Goal: Task Accomplishment & Management: Manage account settings

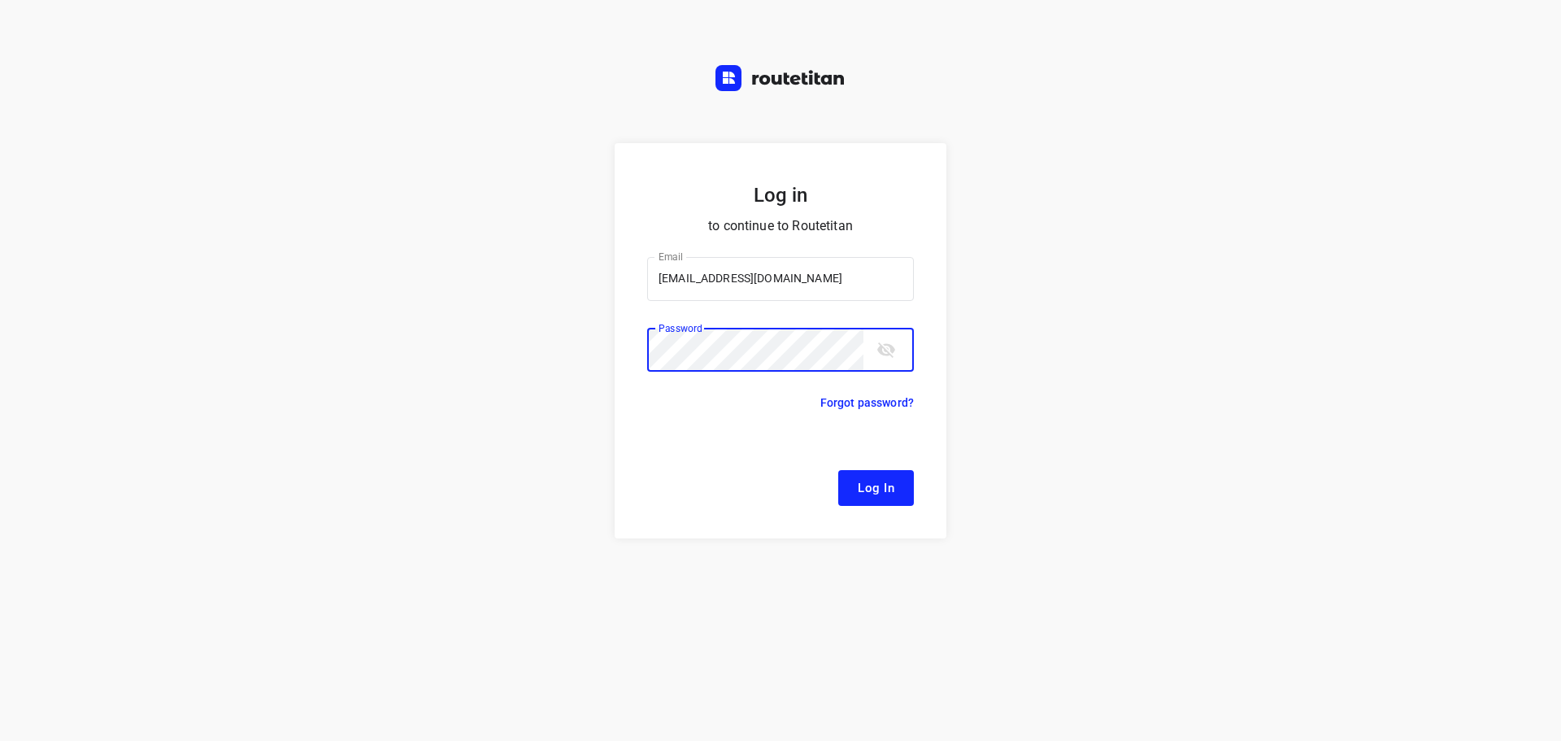
click at [838, 470] on button "Log In" at bounding box center [876, 488] width 76 height 36
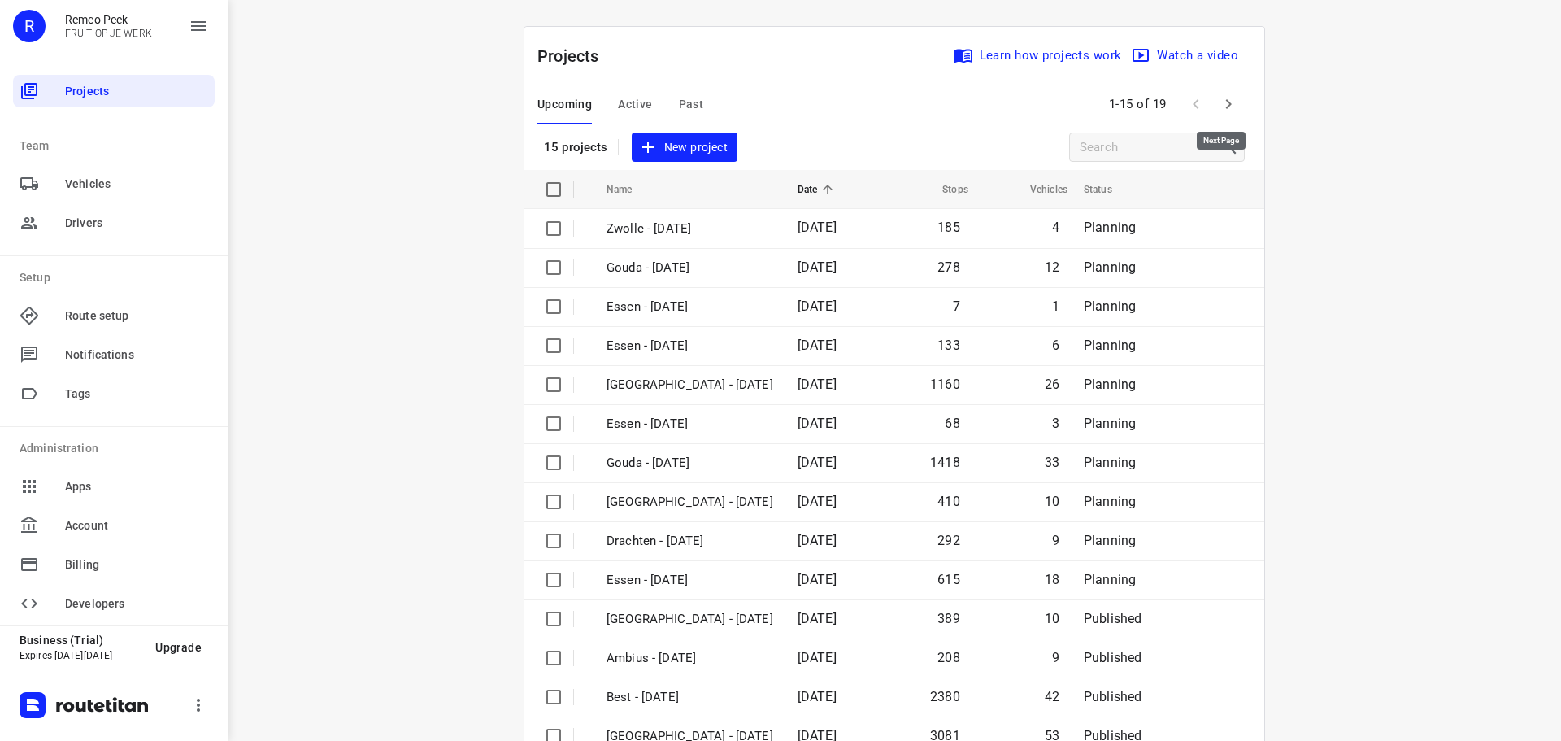
click at [1227, 90] on button "button" at bounding box center [1228, 104] width 33 height 33
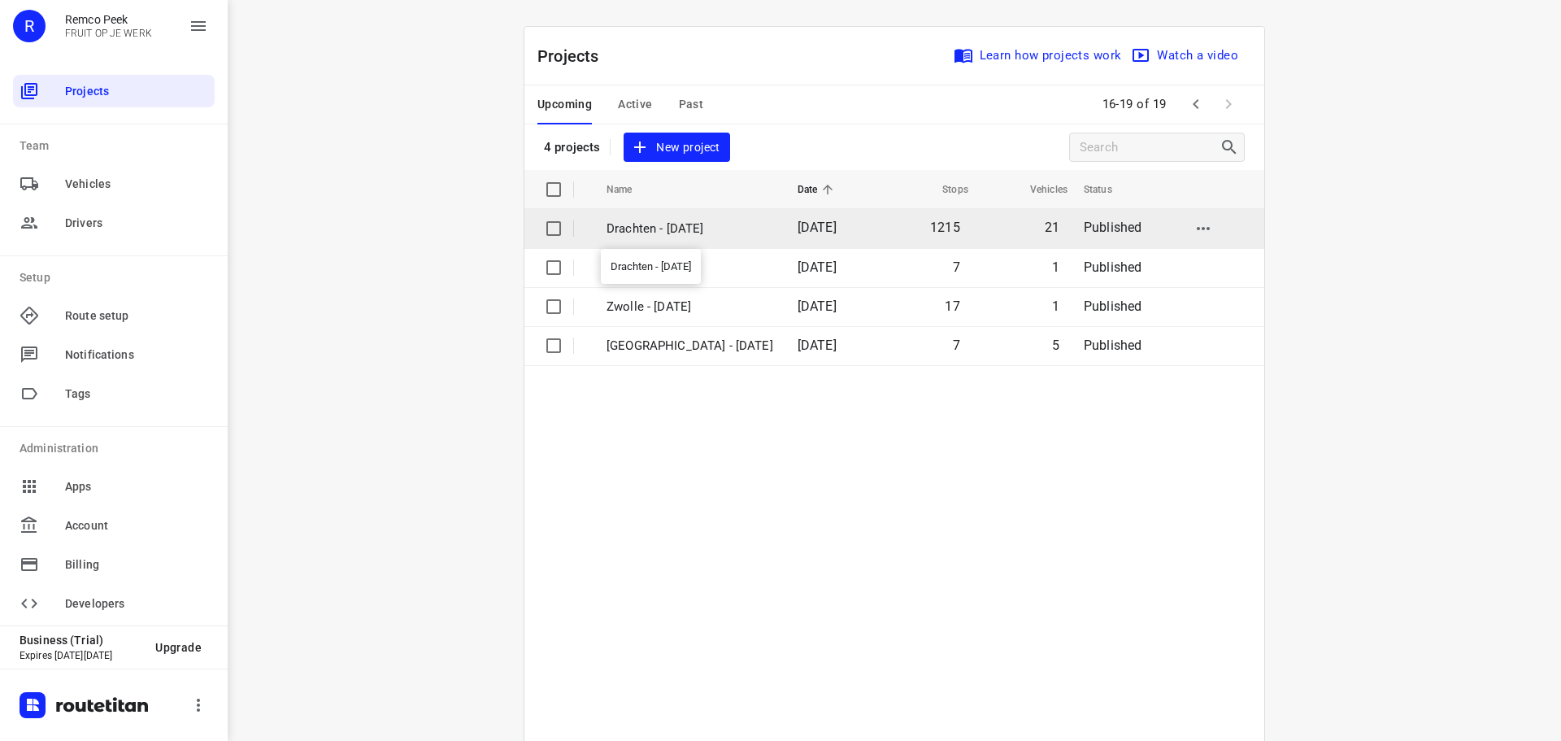
click at [664, 229] on p "Drachten - Monday" at bounding box center [690, 229] width 167 height 19
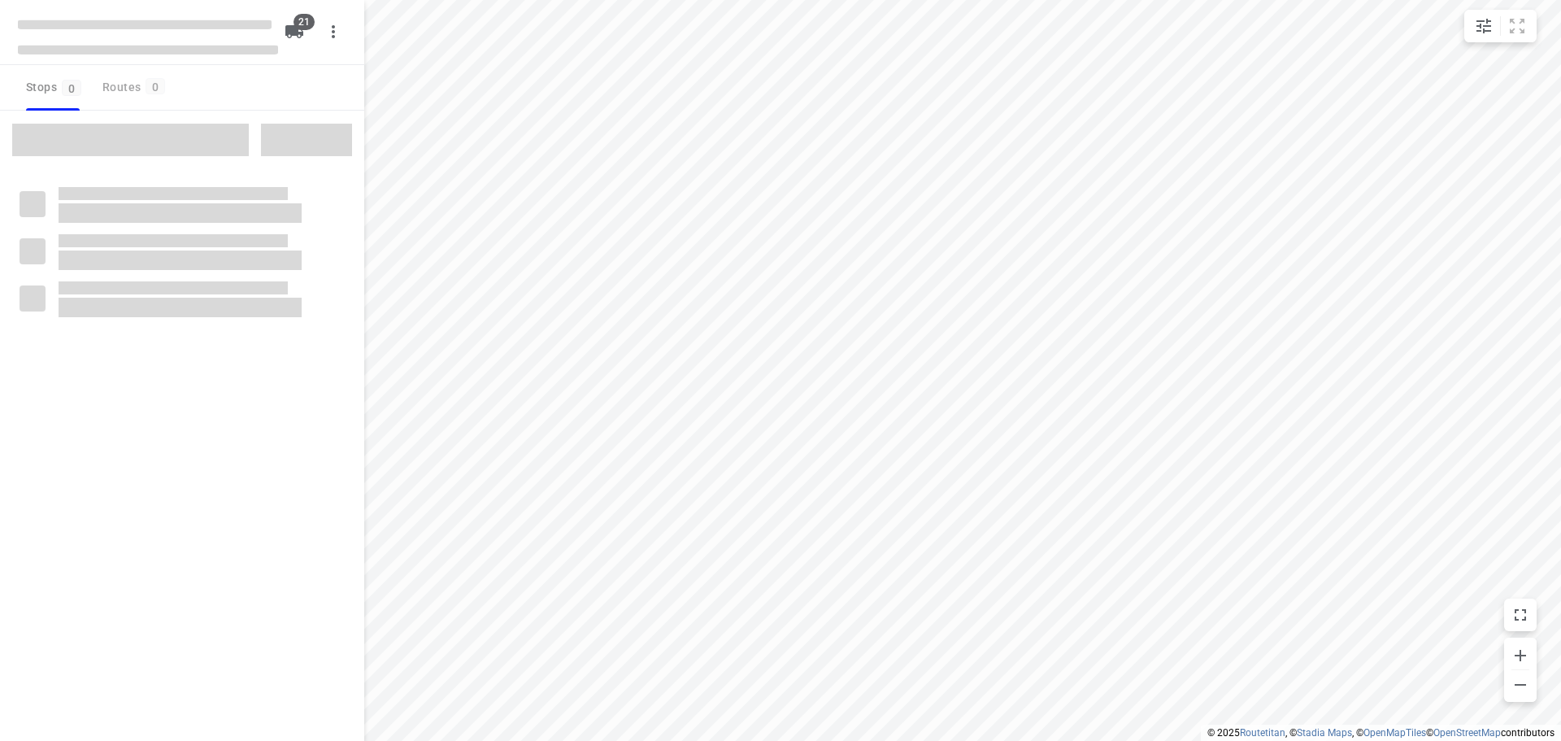
checkbox input "true"
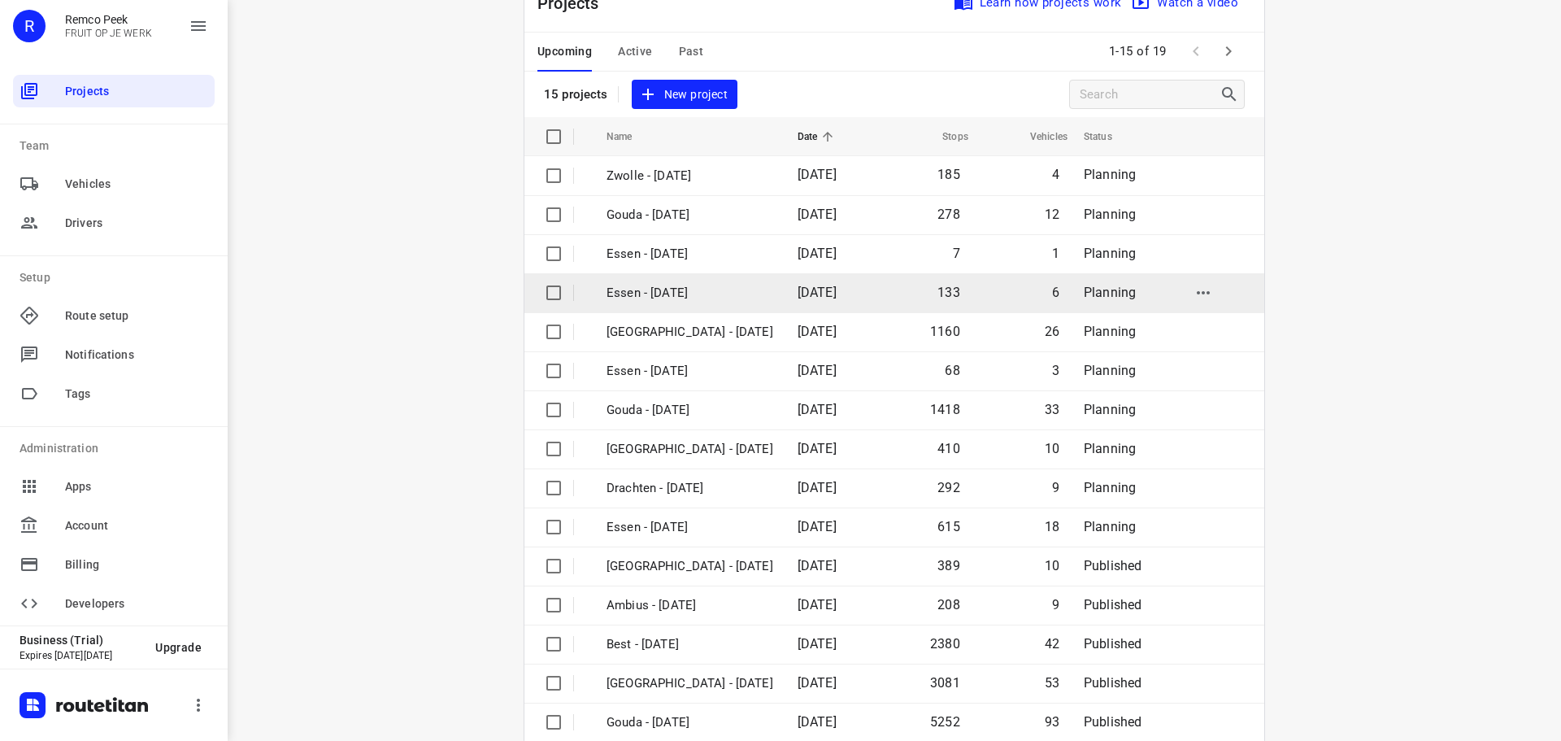
scroll to position [81, 0]
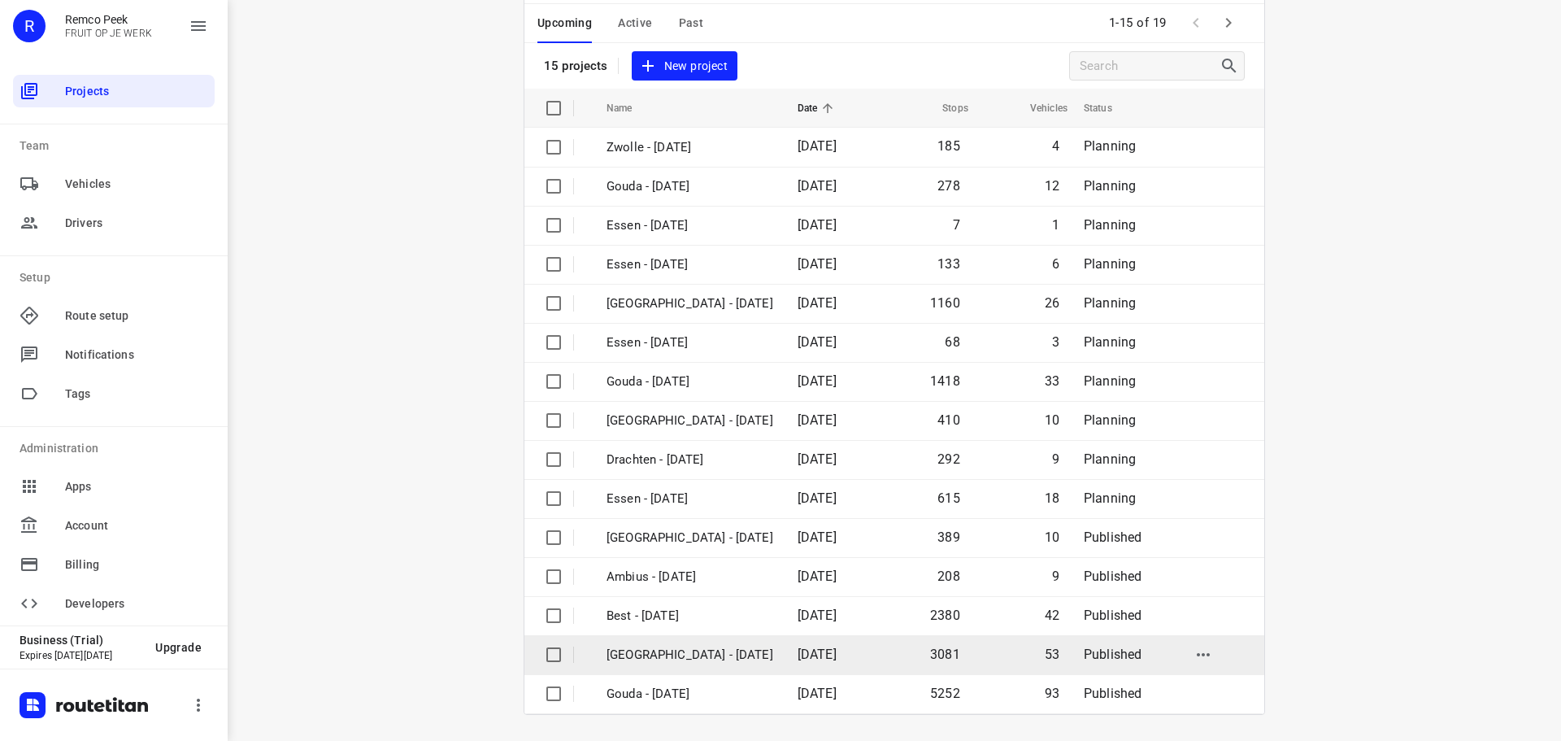
click at [641, 655] on p "[GEOGRAPHIC_DATA] - [DATE]" at bounding box center [690, 655] width 167 height 19
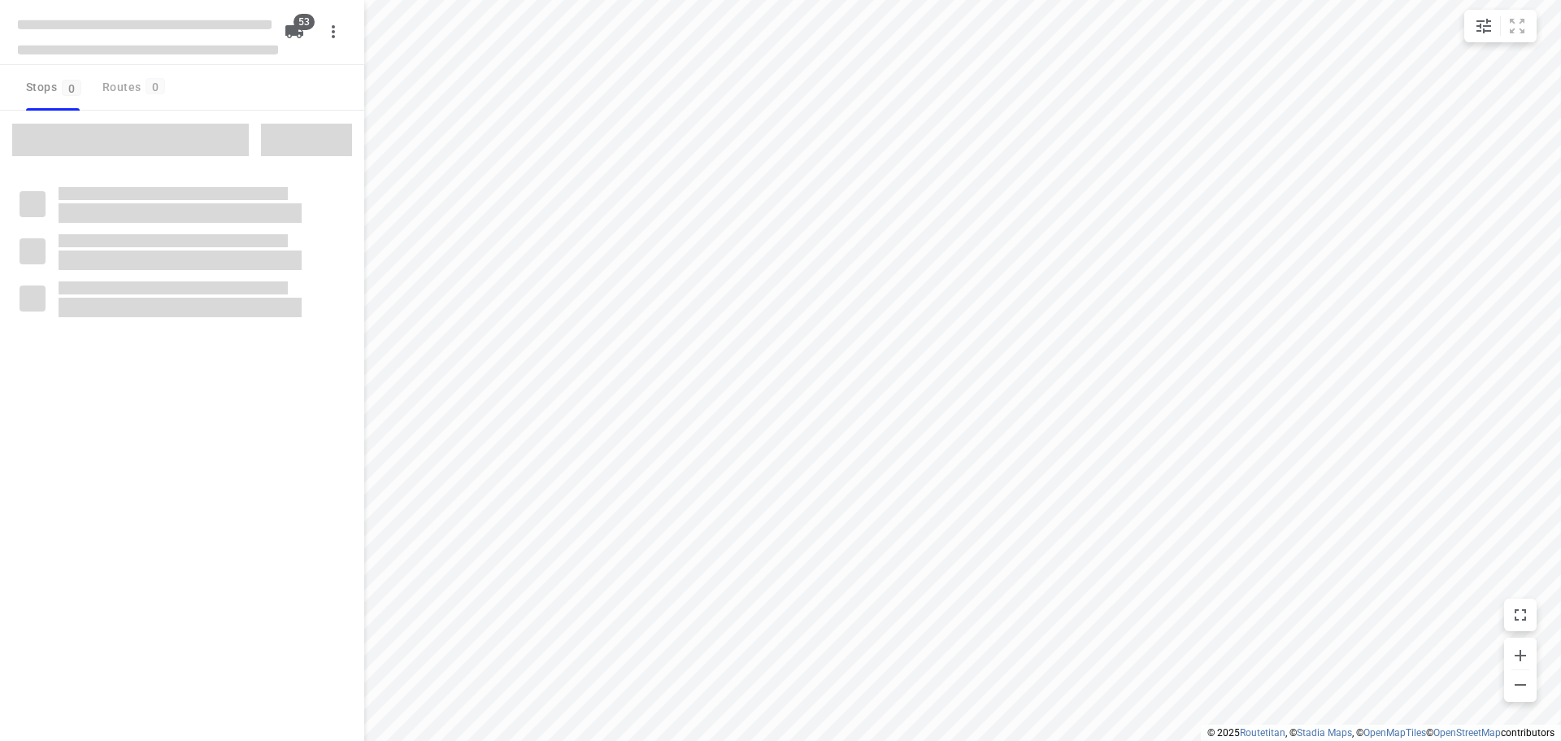
checkbox input "true"
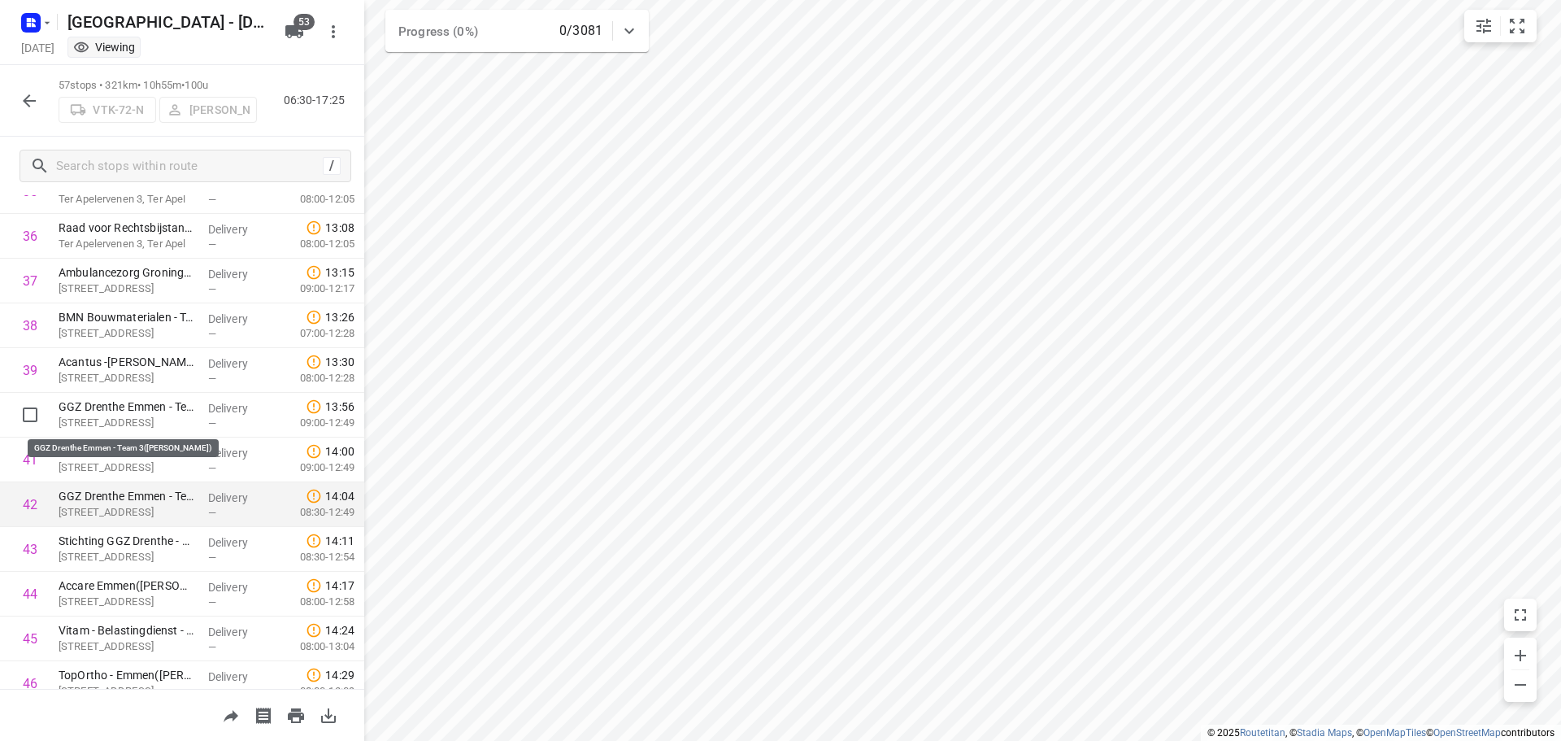
scroll to position [1613, 0]
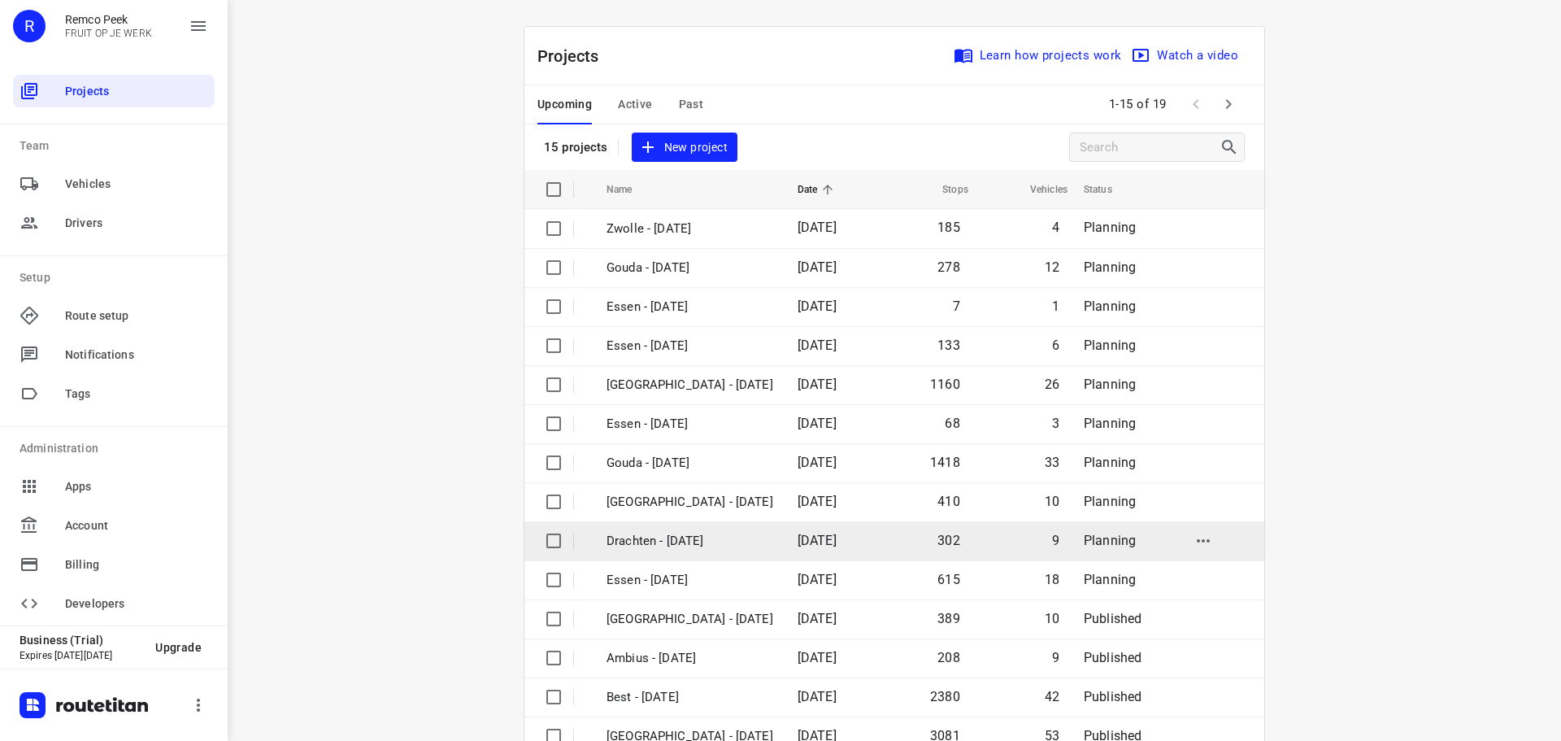
click at [660, 545] on p "Drachten - [DATE]" at bounding box center [690, 541] width 167 height 19
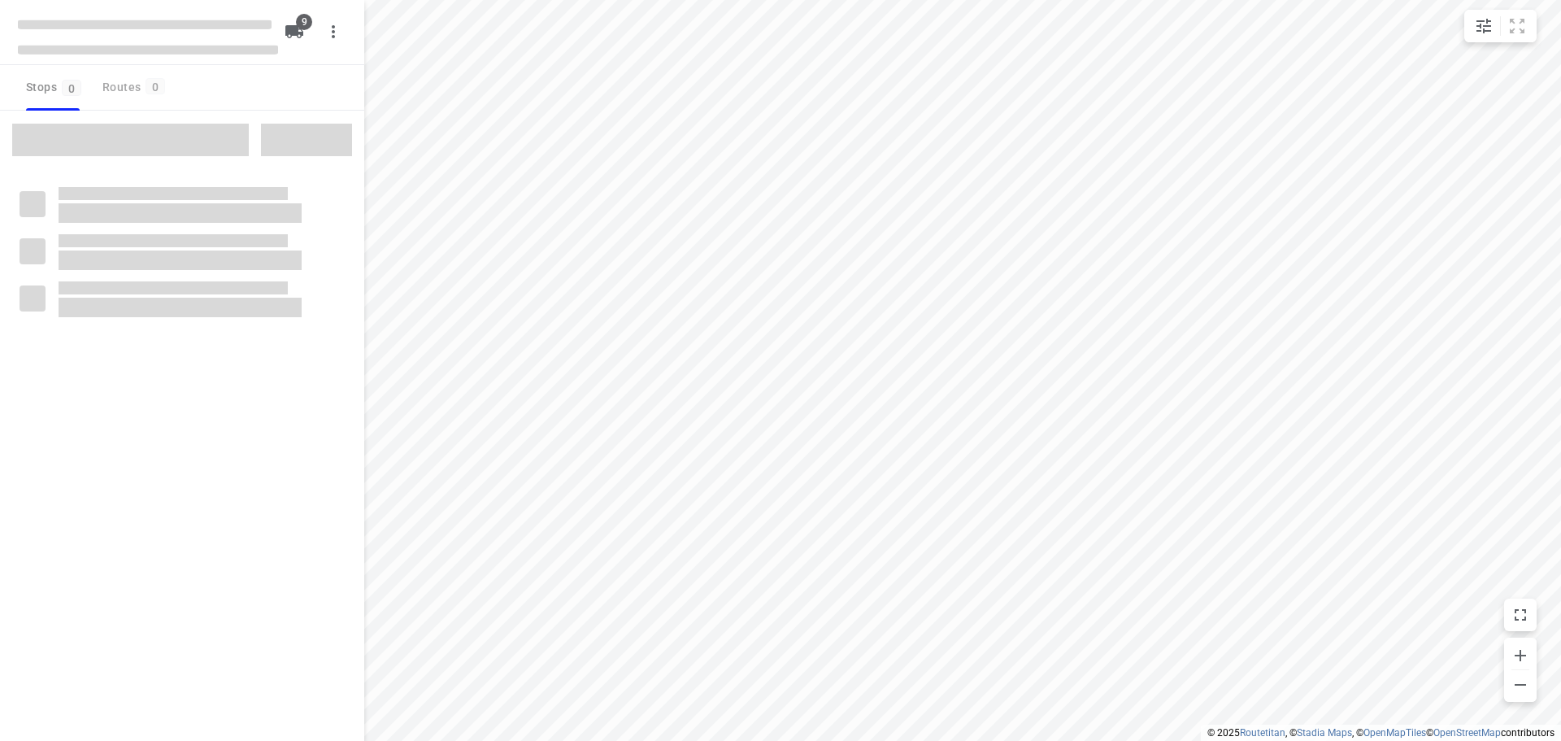
checkbox input "true"
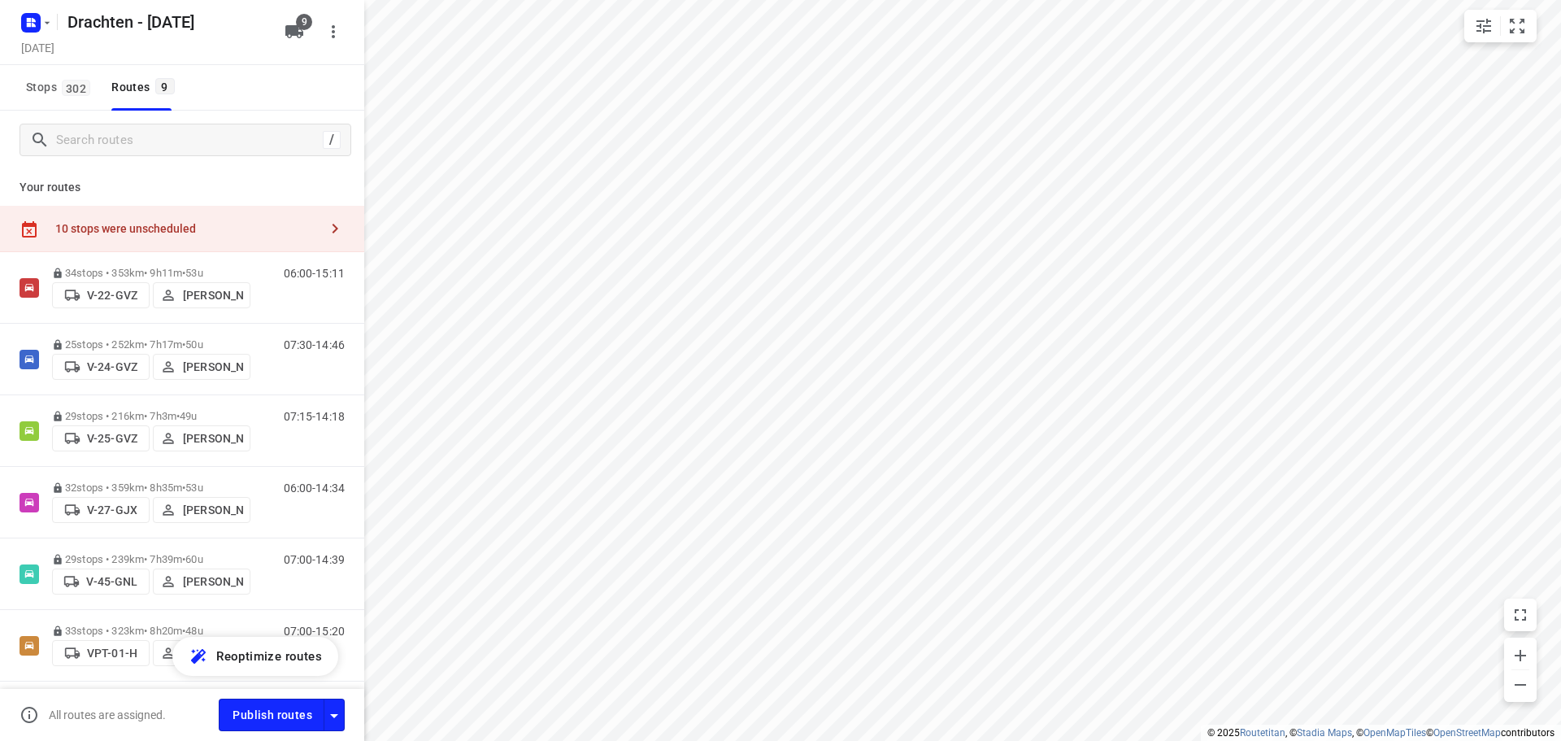
click at [165, 217] on div "10 stops were unscheduled" at bounding box center [182, 229] width 364 height 46
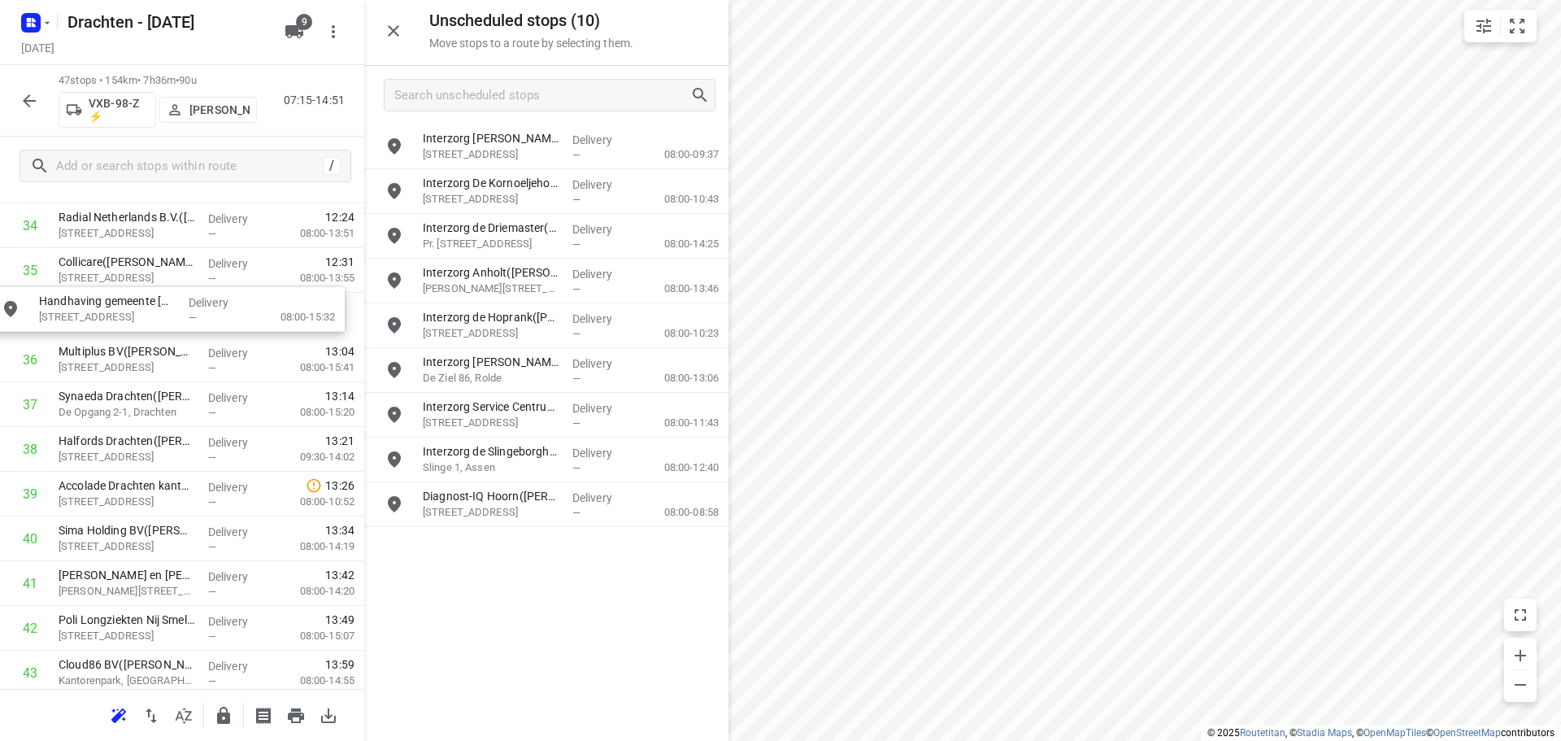
scroll to position [1578, 0]
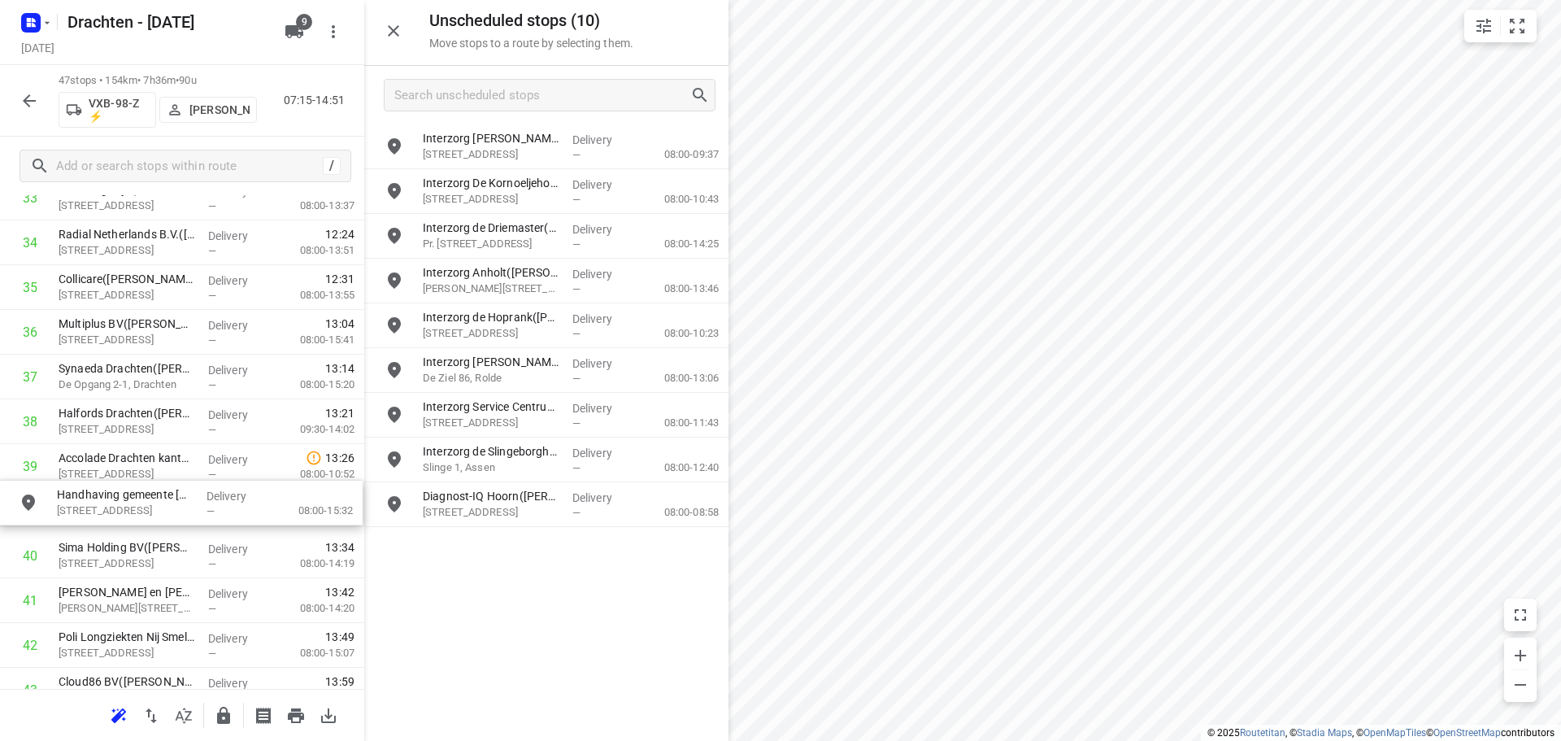
drag, startPoint x: 507, startPoint y: 150, endPoint x: 127, endPoint y: 522, distance: 531.9
click at [220, 715] on icon "button" at bounding box center [223, 715] width 13 height 17
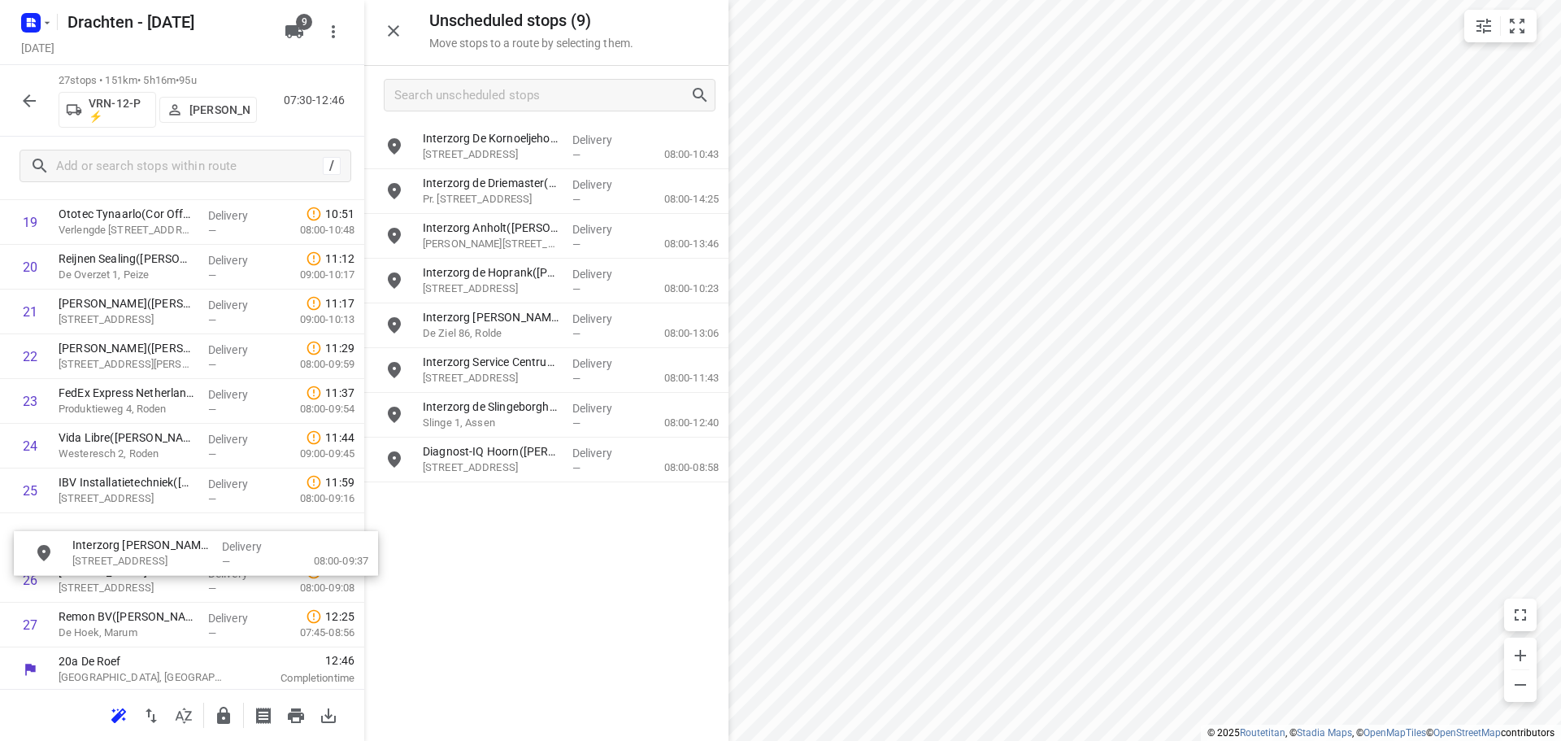
scroll to position [932, 0]
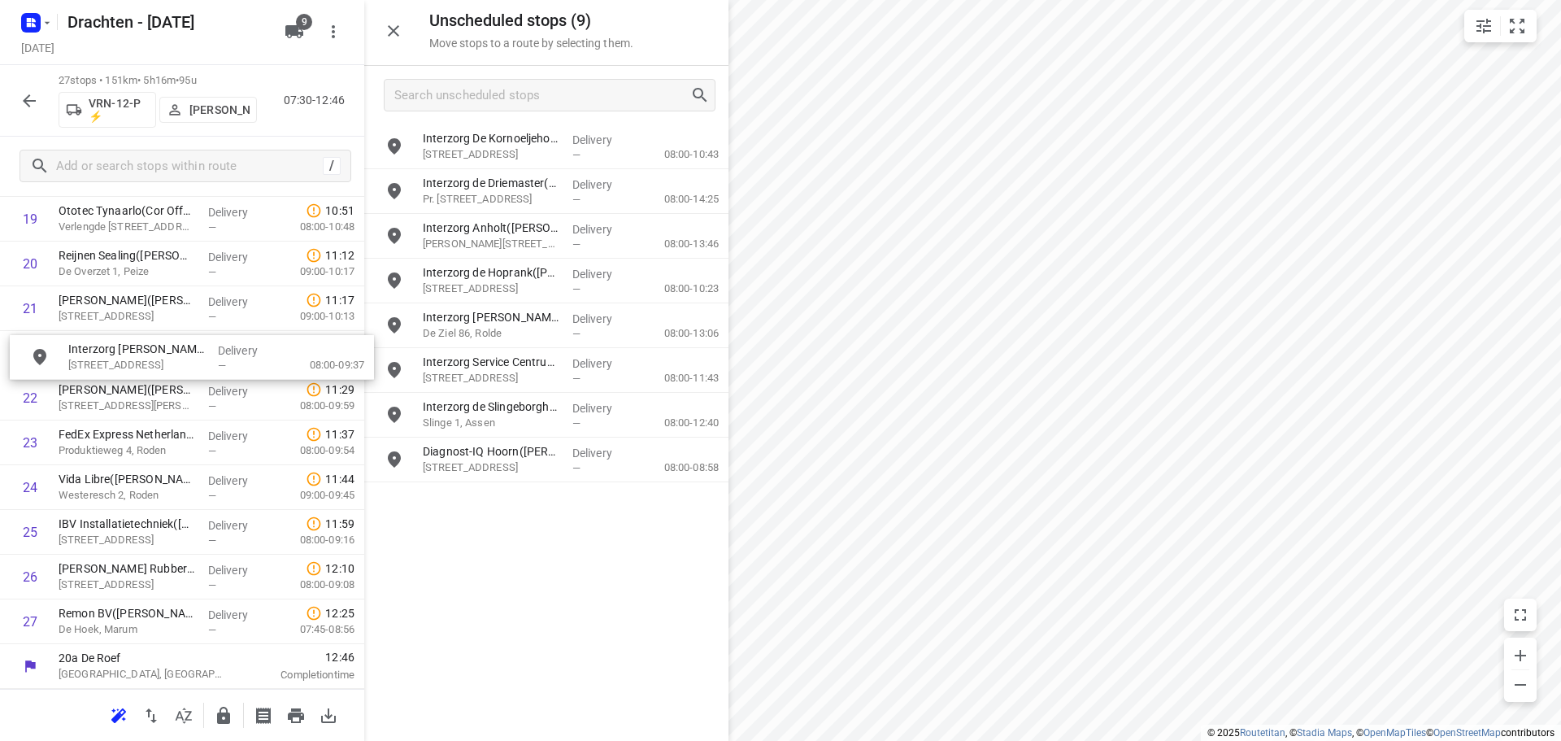
drag, startPoint x: 521, startPoint y: 161, endPoint x: 146, endPoint y: 377, distance: 432.8
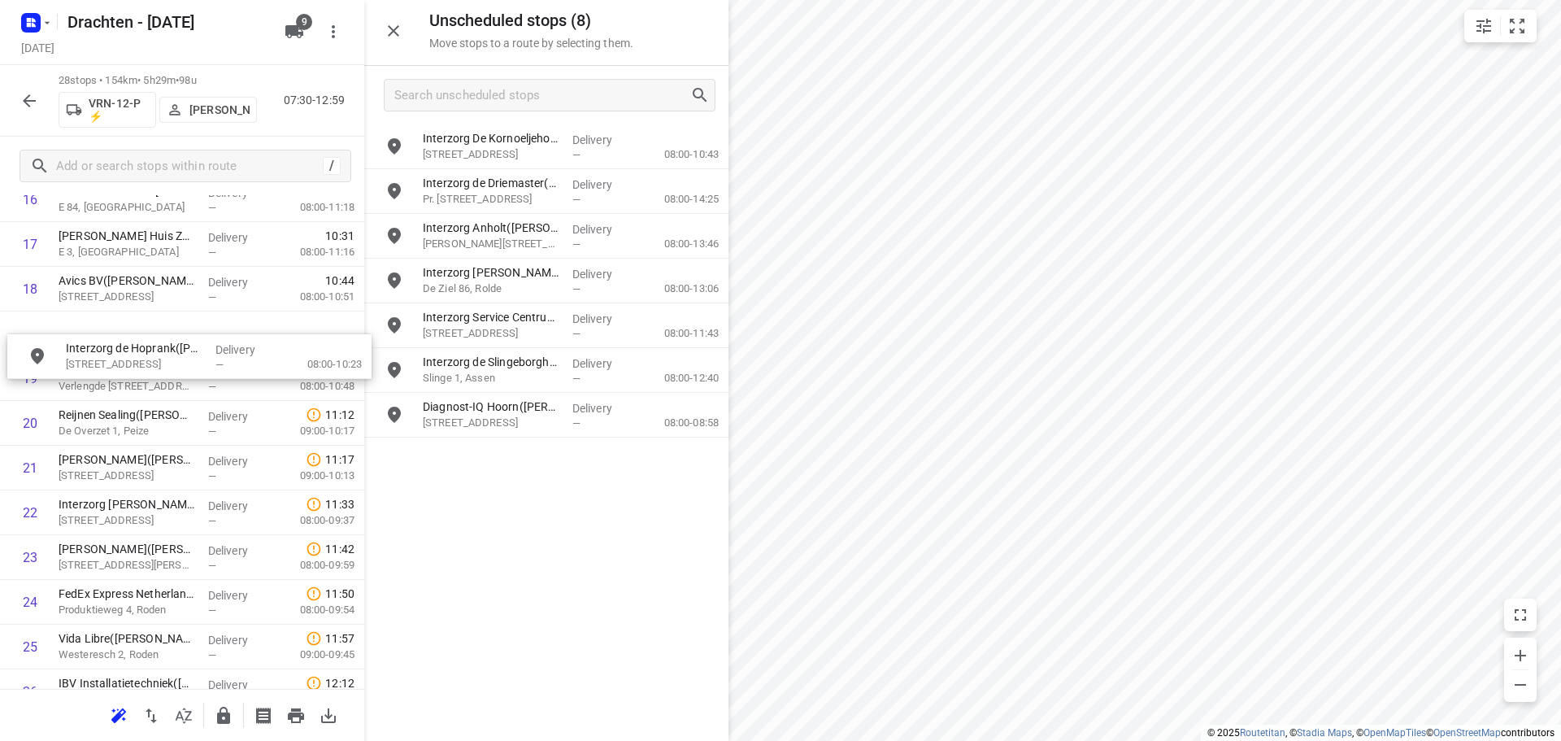
scroll to position [816, 0]
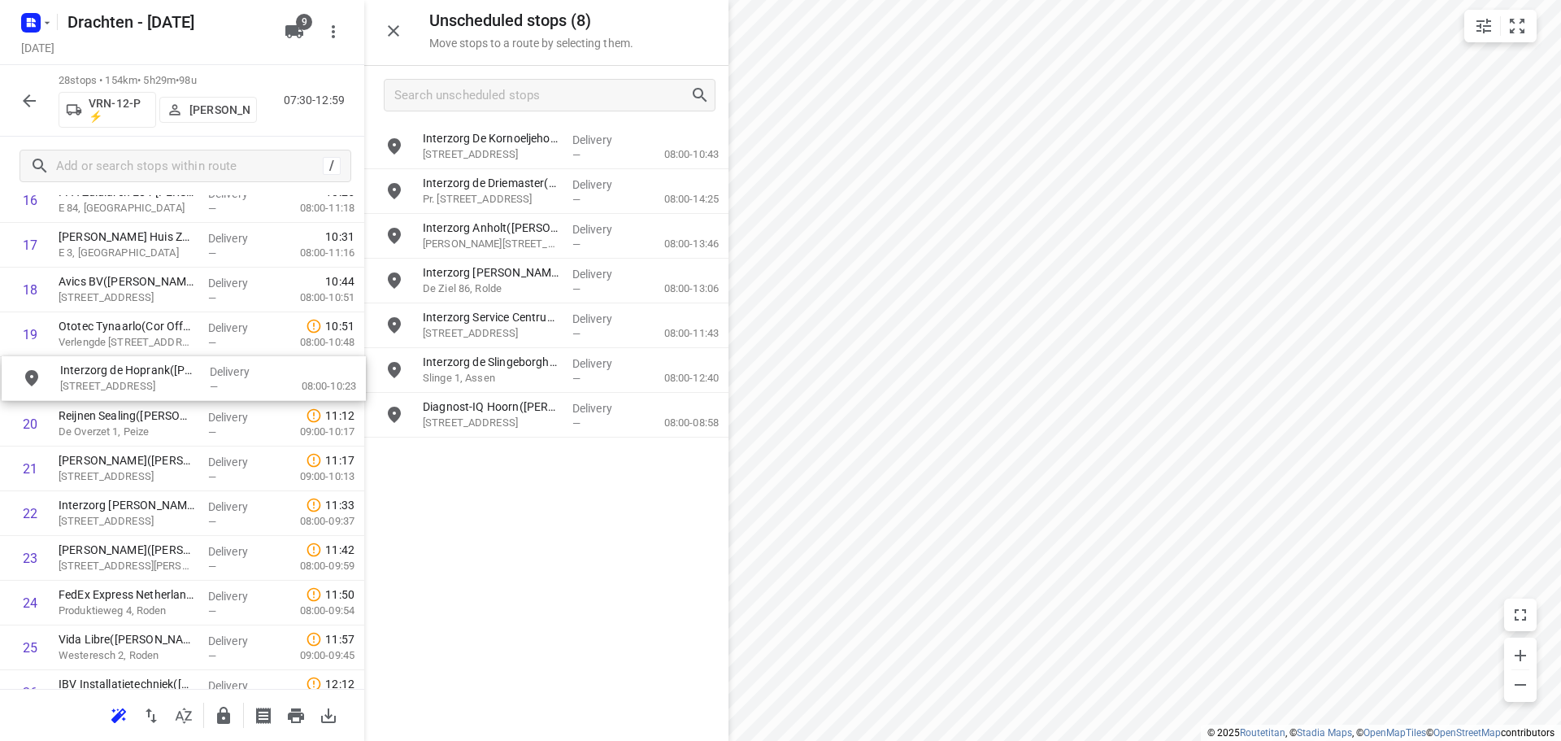
drag, startPoint x: 531, startPoint y: 281, endPoint x: 163, endPoint y: 377, distance: 380.5
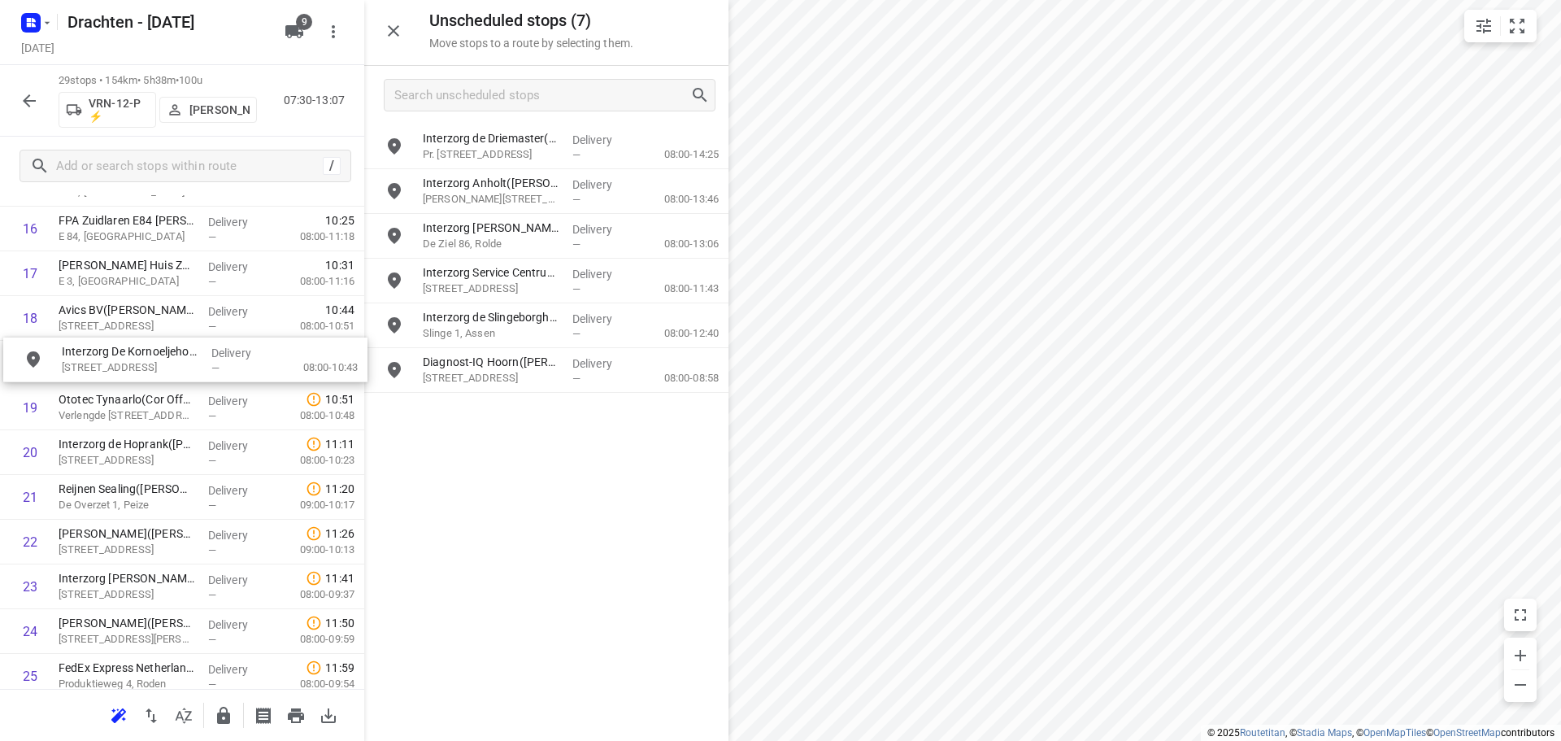
scroll to position [785, 0]
drag, startPoint x: 539, startPoint y: 151, endPoint x: 163, endPoint y: 426, distance: 465.5
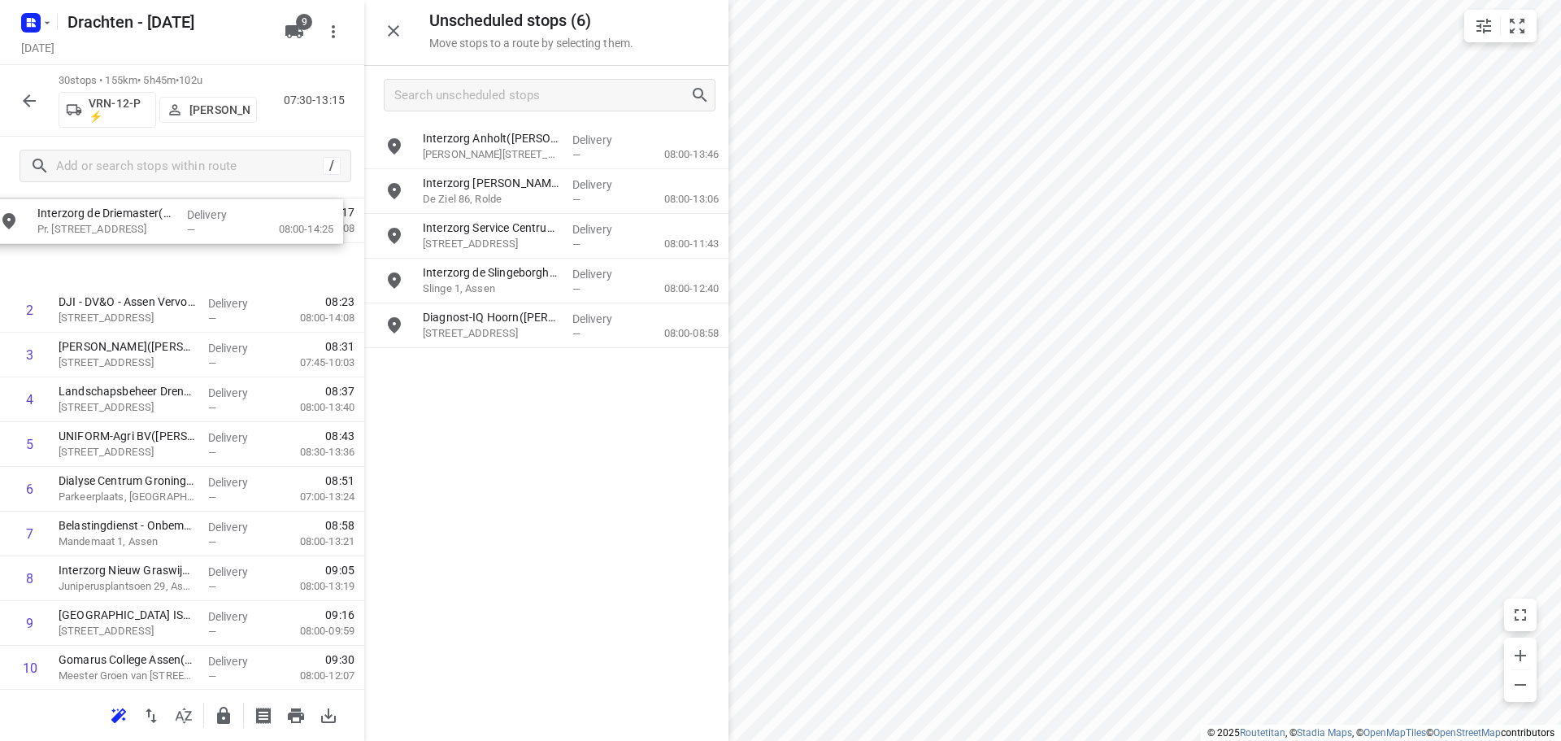
scroll to position [0, 0]
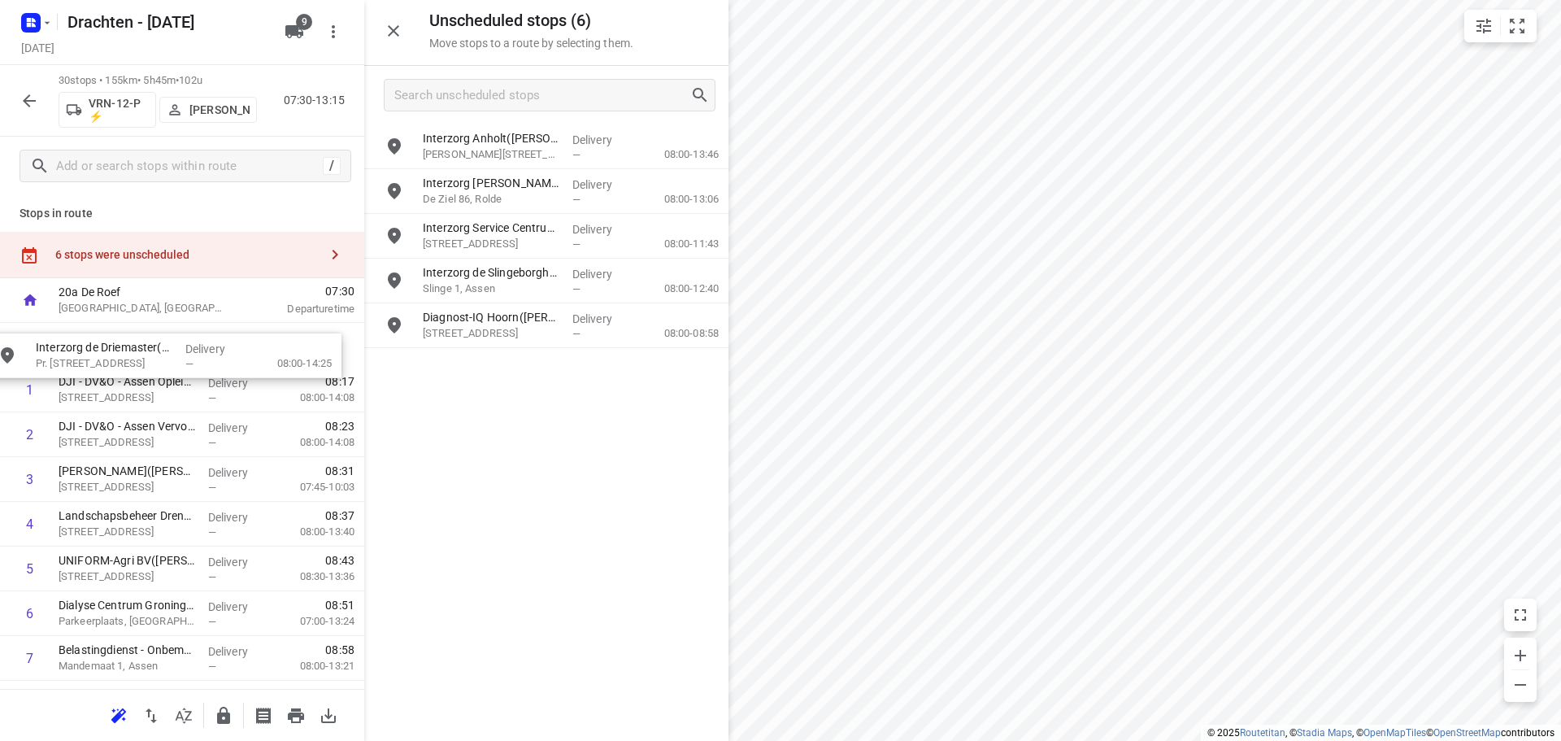
drag, startPoint x: 597, startPoint y: 144, endPoint x: 192, endPoint y: 363, distance: 460.3
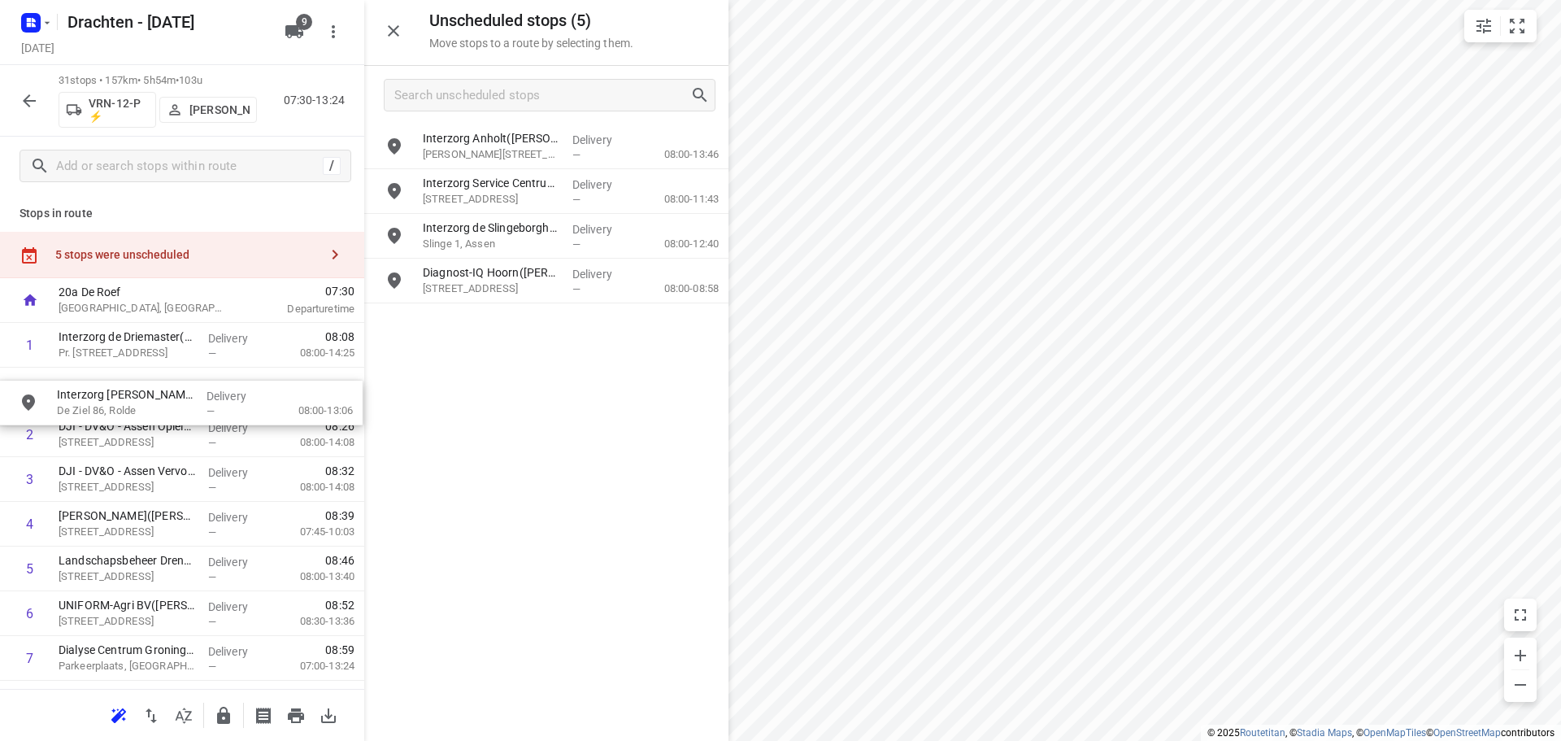
drag, startPoint x: 509, startPoint y: 185, endPoint x: 137, endPoint y: 398, distance: 428.4
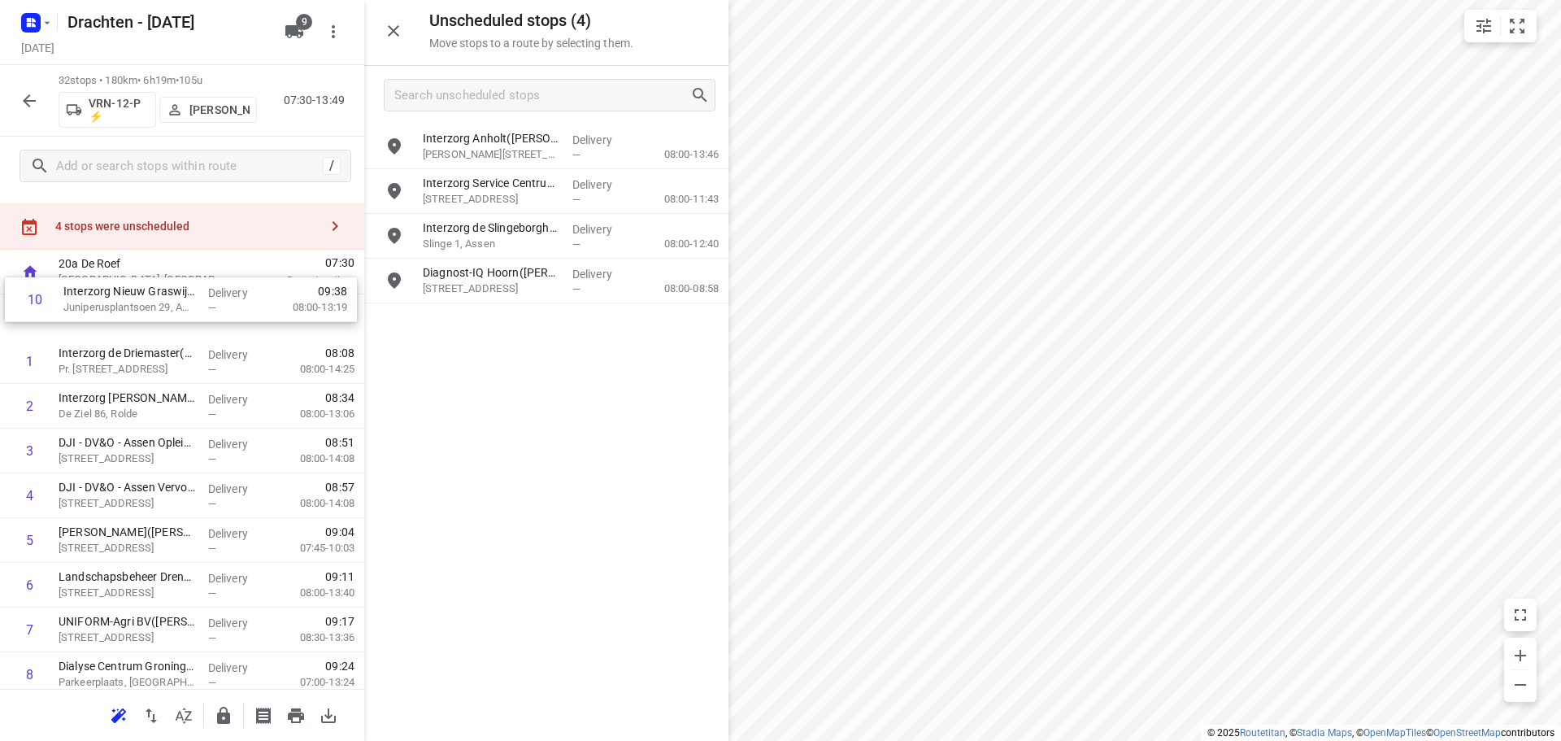
scroll to position [26, 0]
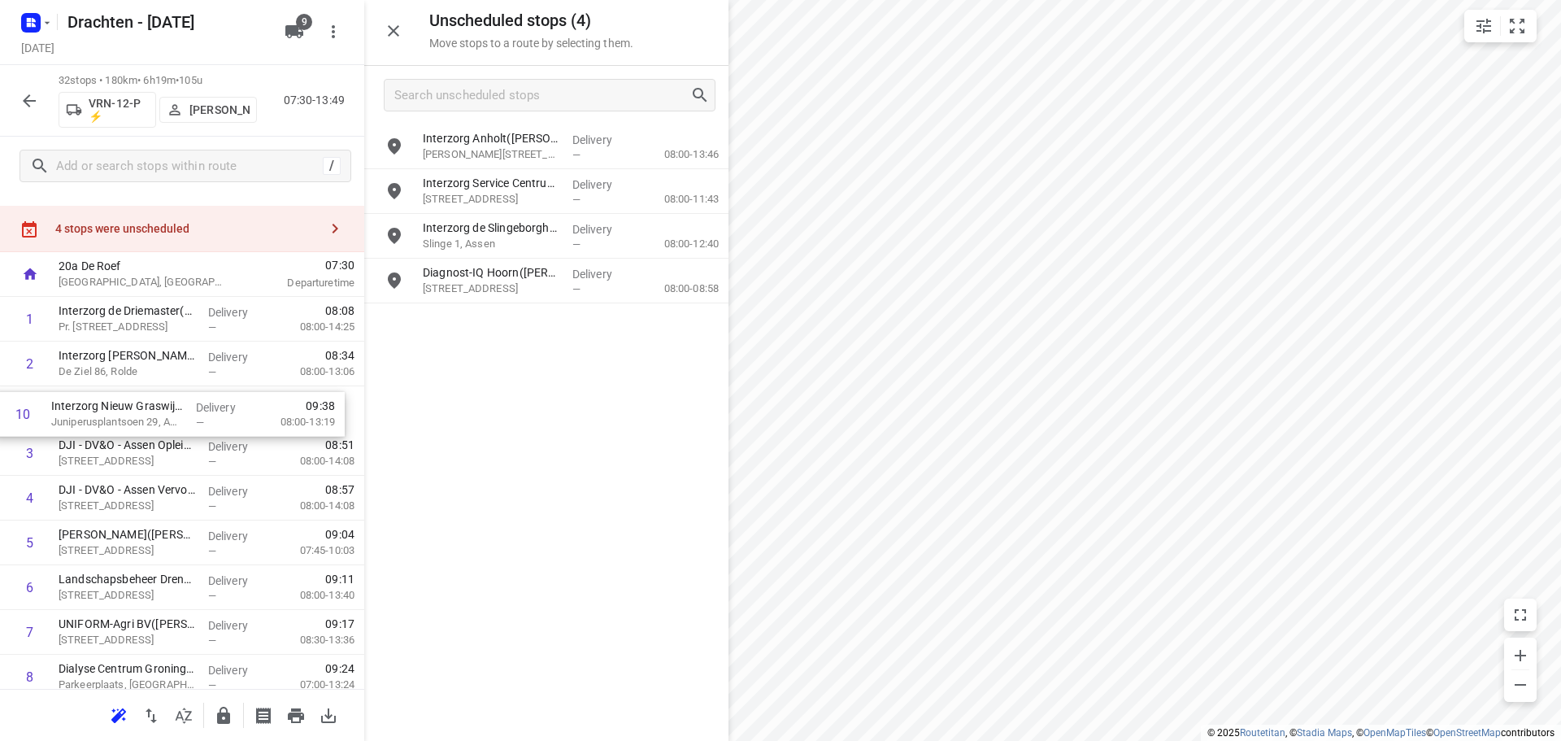
drag, startPoint x: 155, startPoint y: 435, endPoint x: 145, endPoint y: 420, distance: 17.6
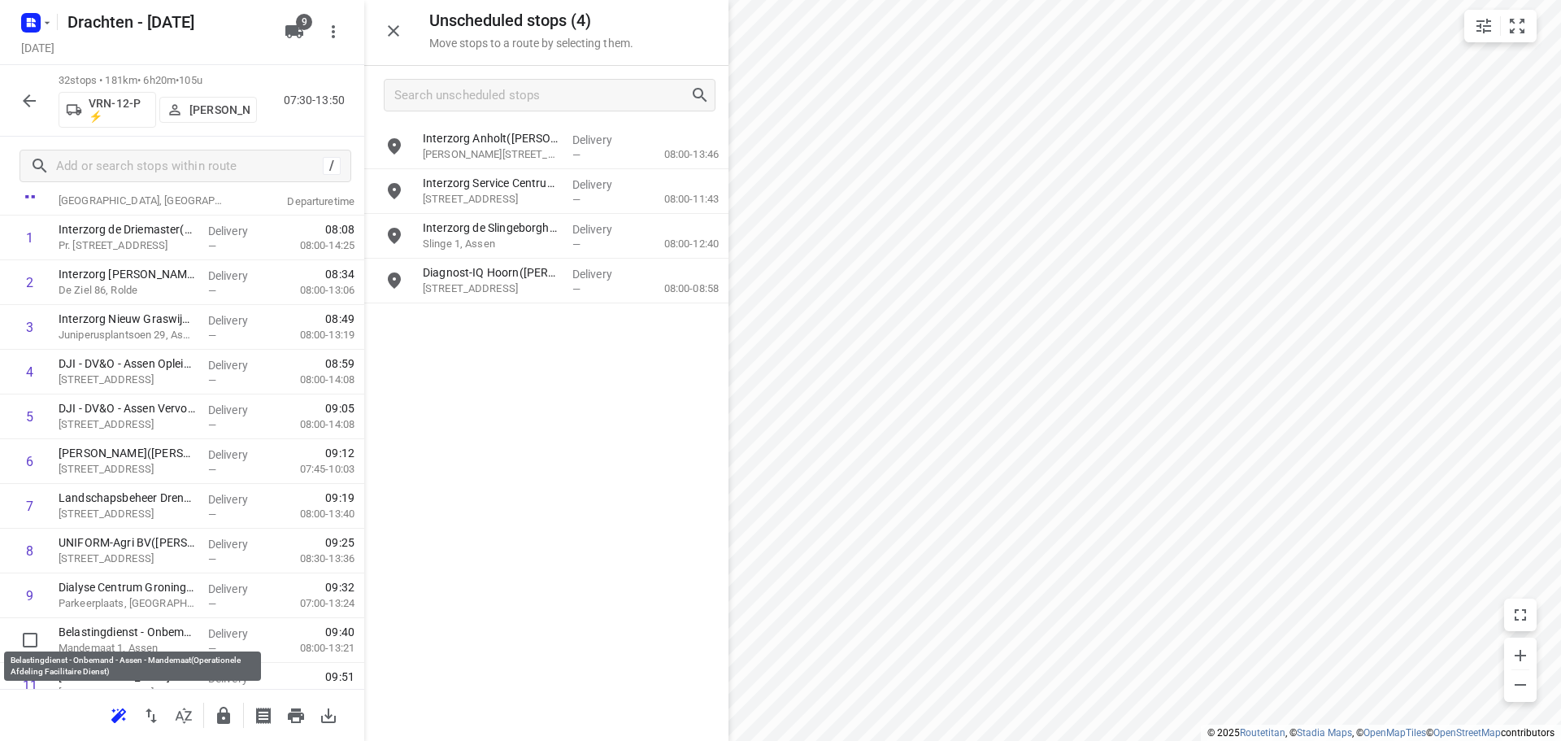
scroll to position [111, 0]
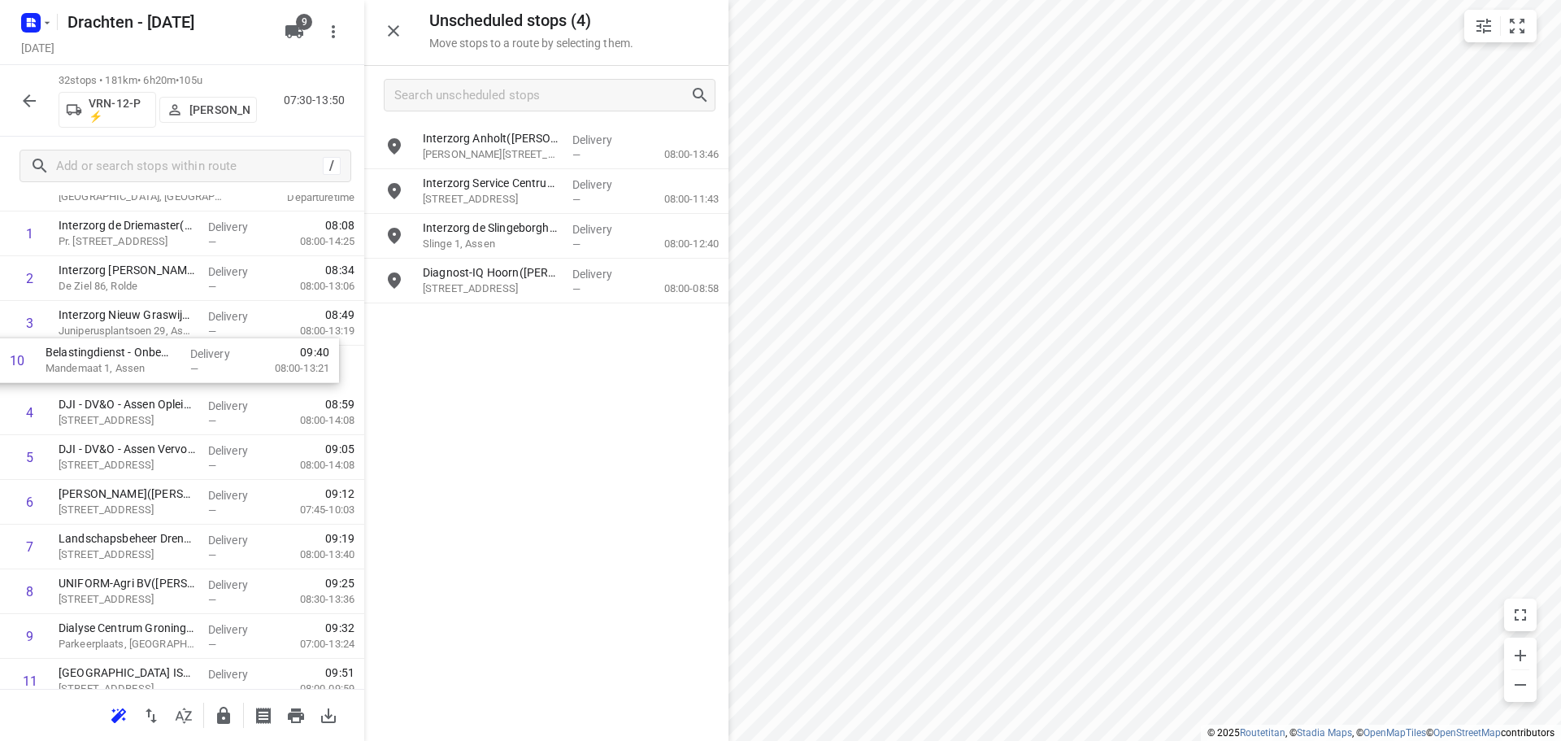
drag, startPoint x: 172, startPoint y: 638, endPoint x: 159, endPoint y: 346, distance: 291.4
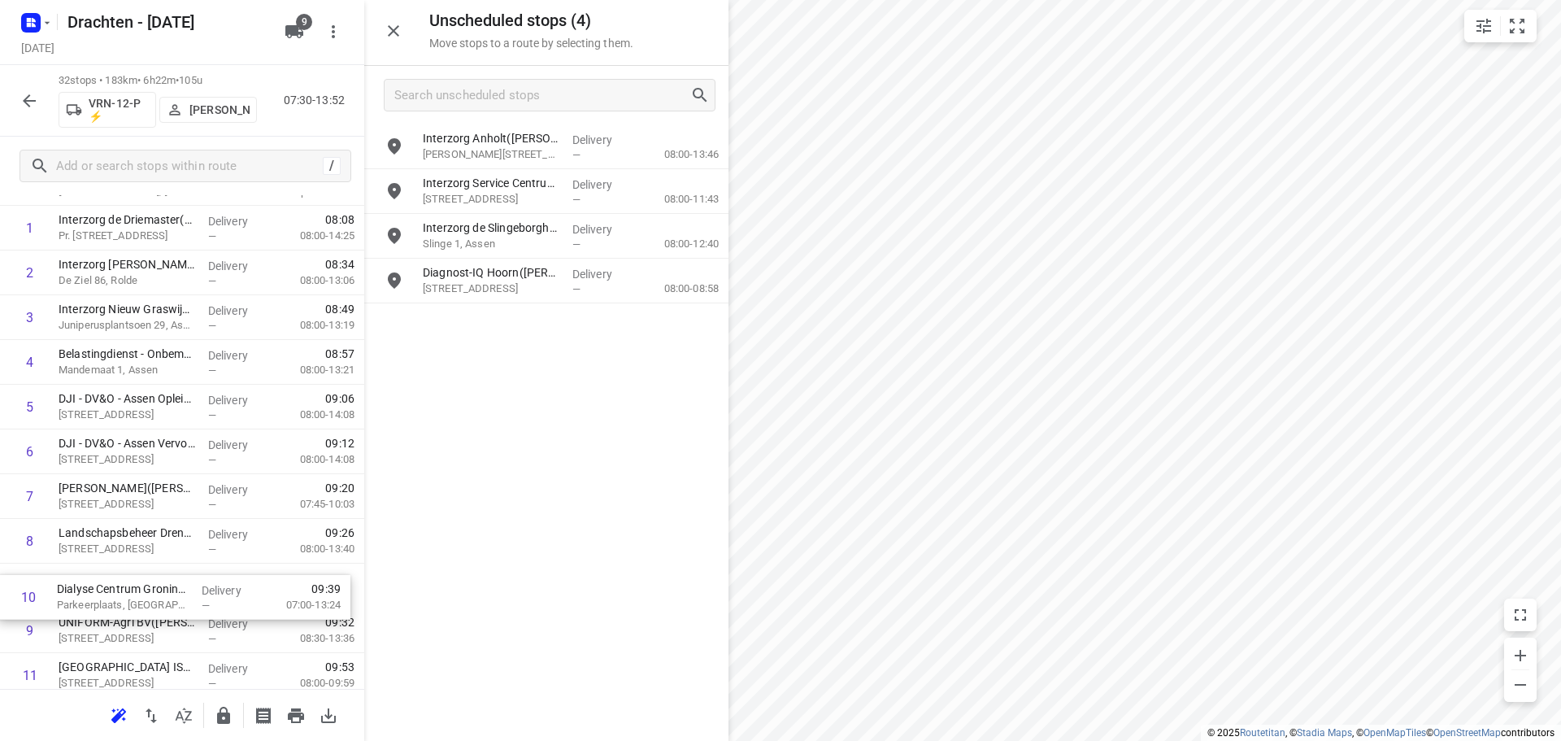
scroll to position [119, 0]
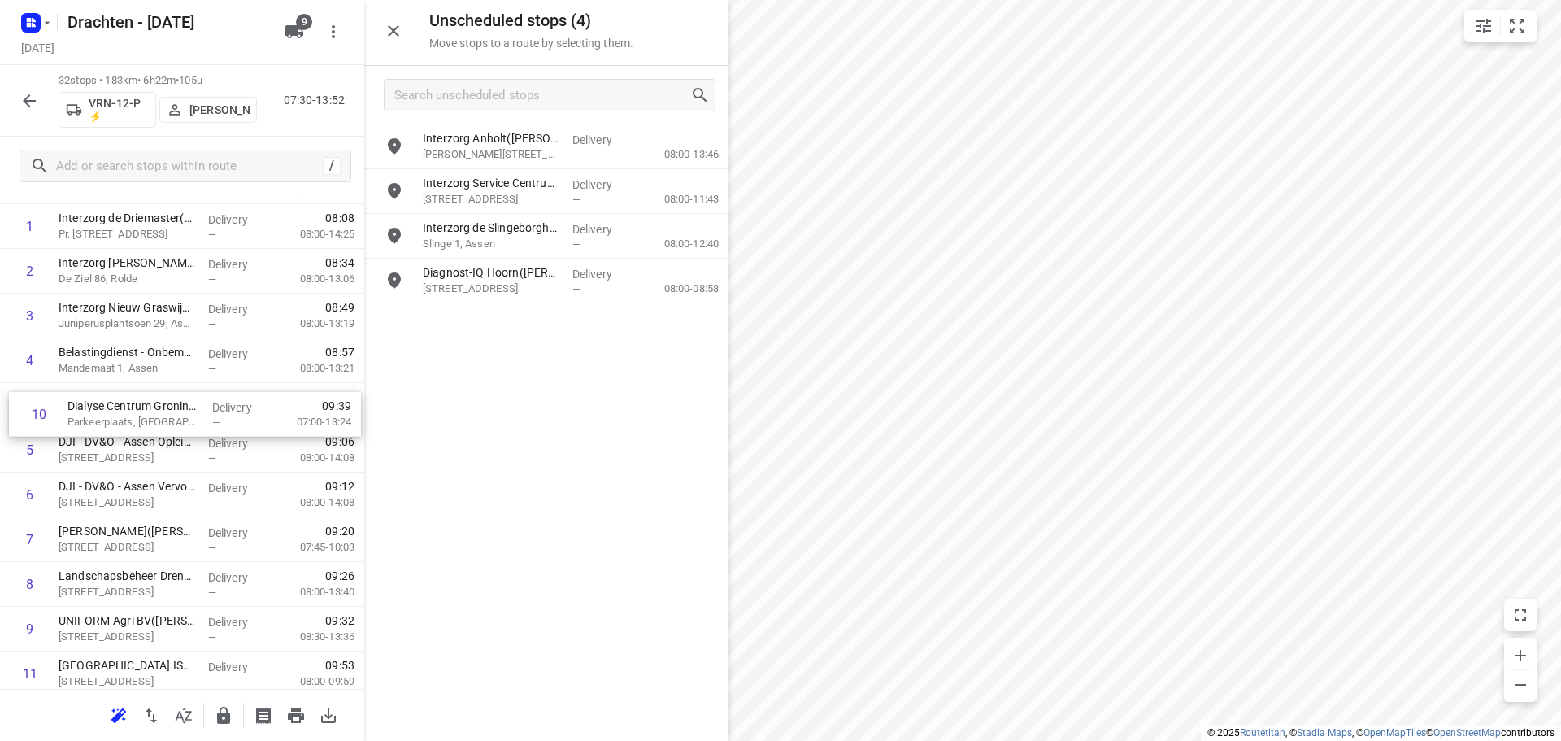
drag, startPoint x: 164, startPoint y: 646, endPoint x: 172, endPoint y: 415, distance: 231.1
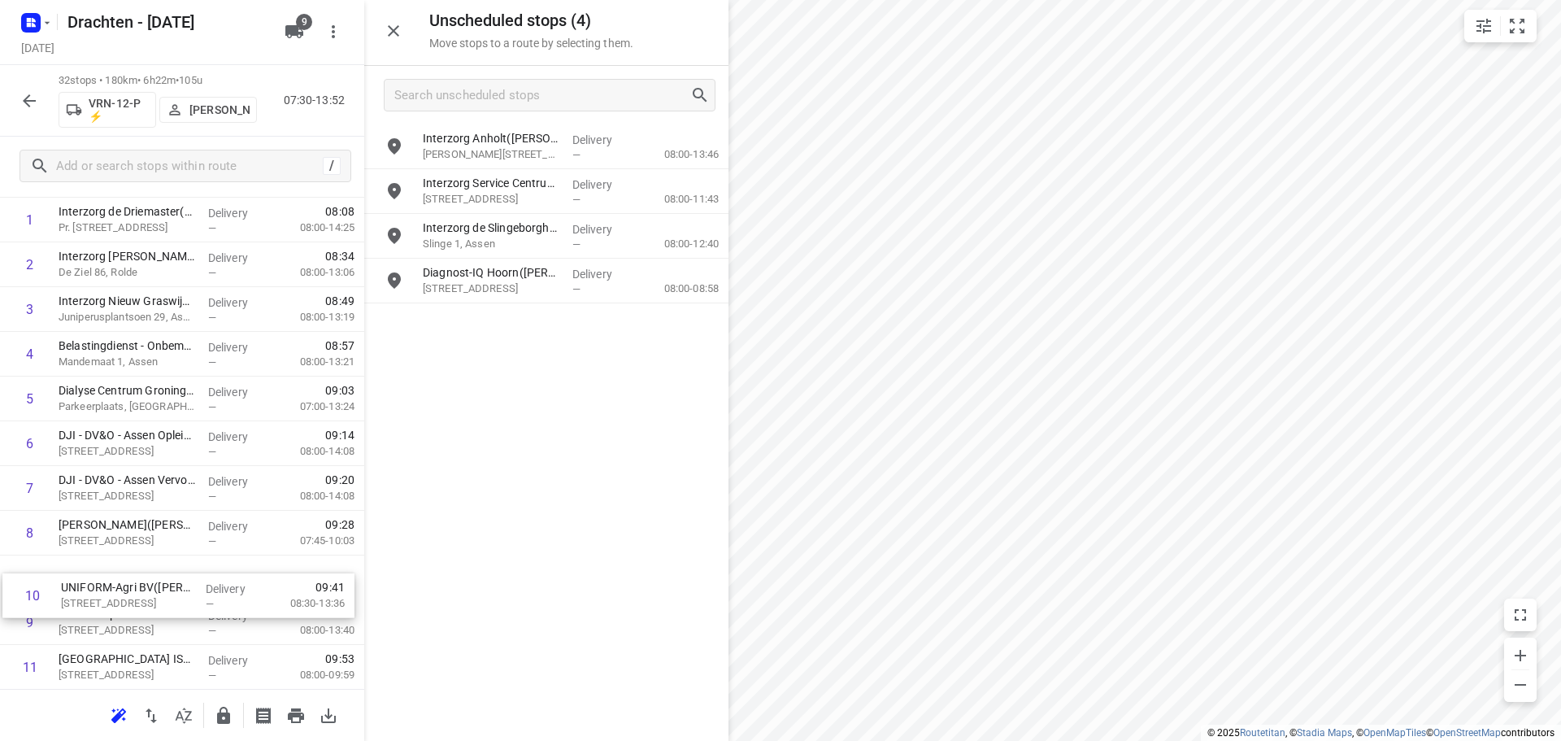
scroll to position [125, 0]
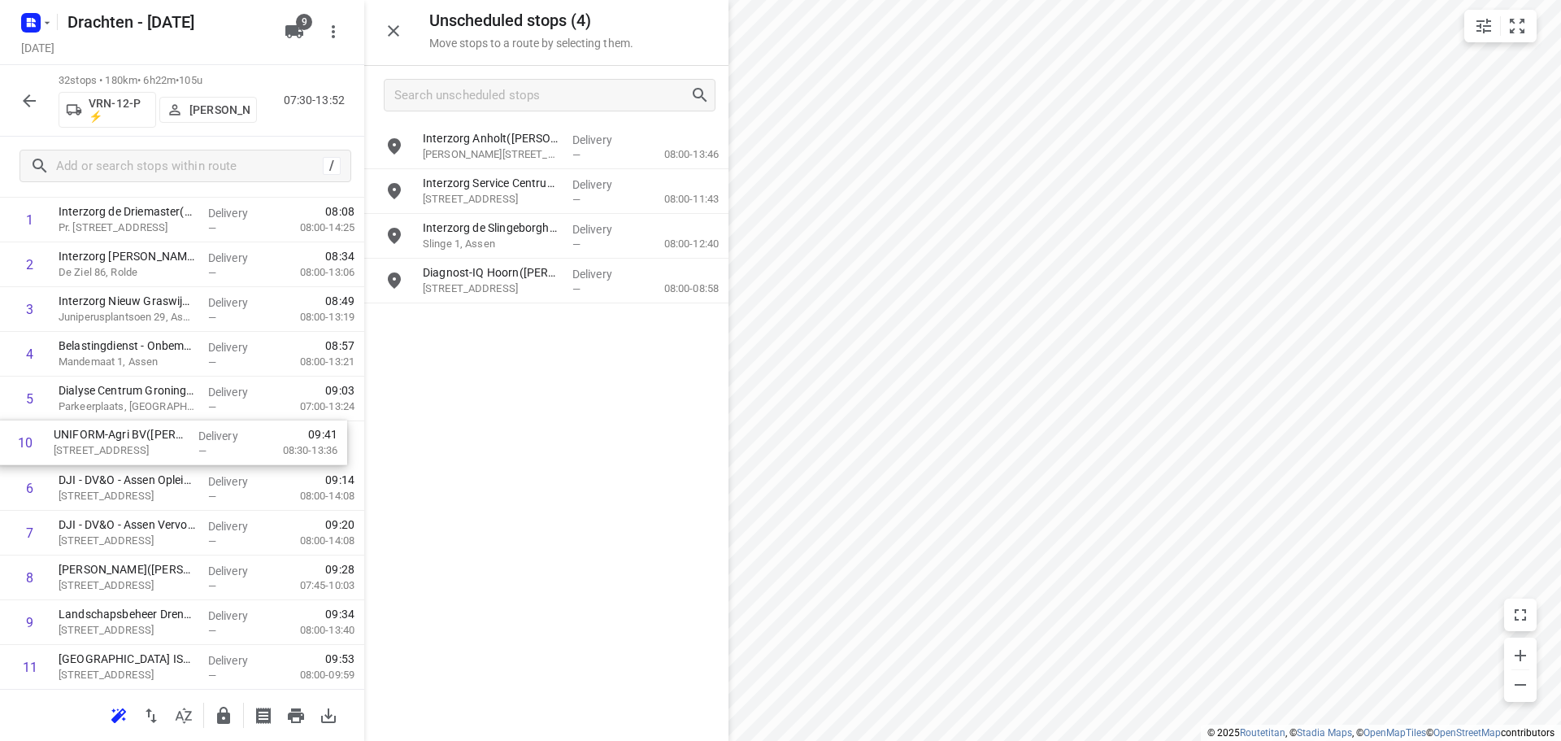
drag, startPoint x: 171, startPoint y: 625, endPoint x: 166, endPoint y: 428, distance: 196.9
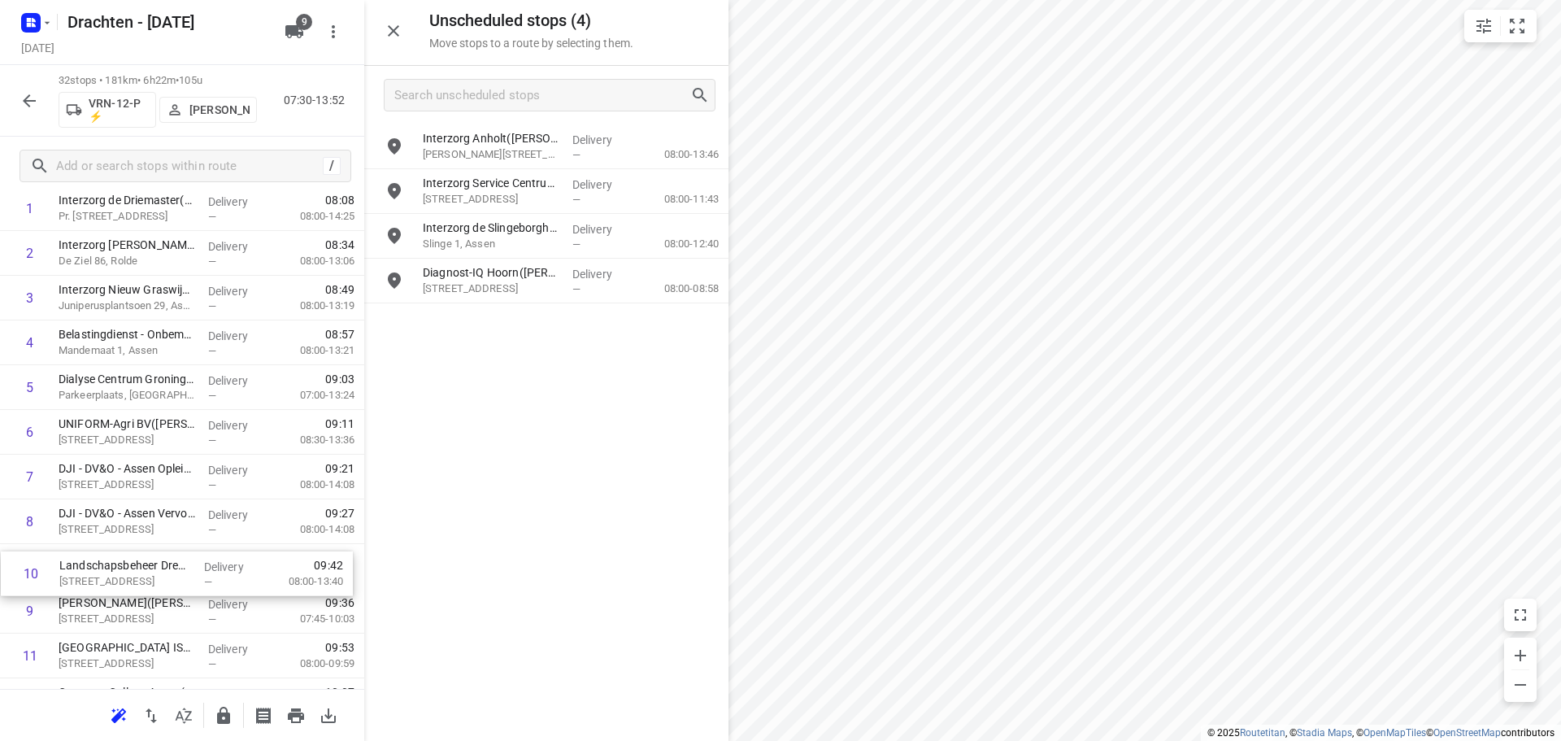
scroll to position [138, 0]
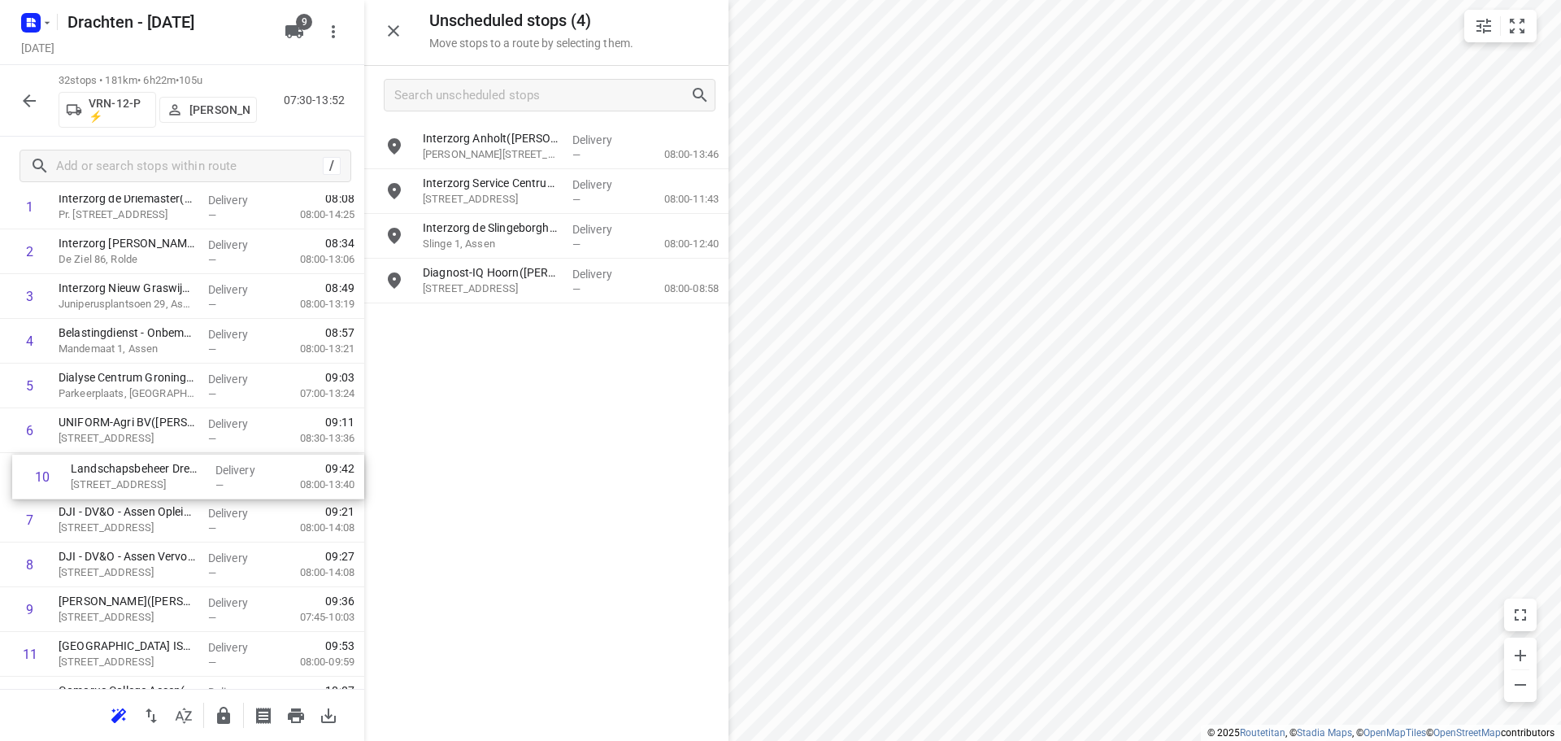
drag, startPoint x: 198, startPoint y: 632, endPoint x: 209, endPoint y: 477, distance: 154.9
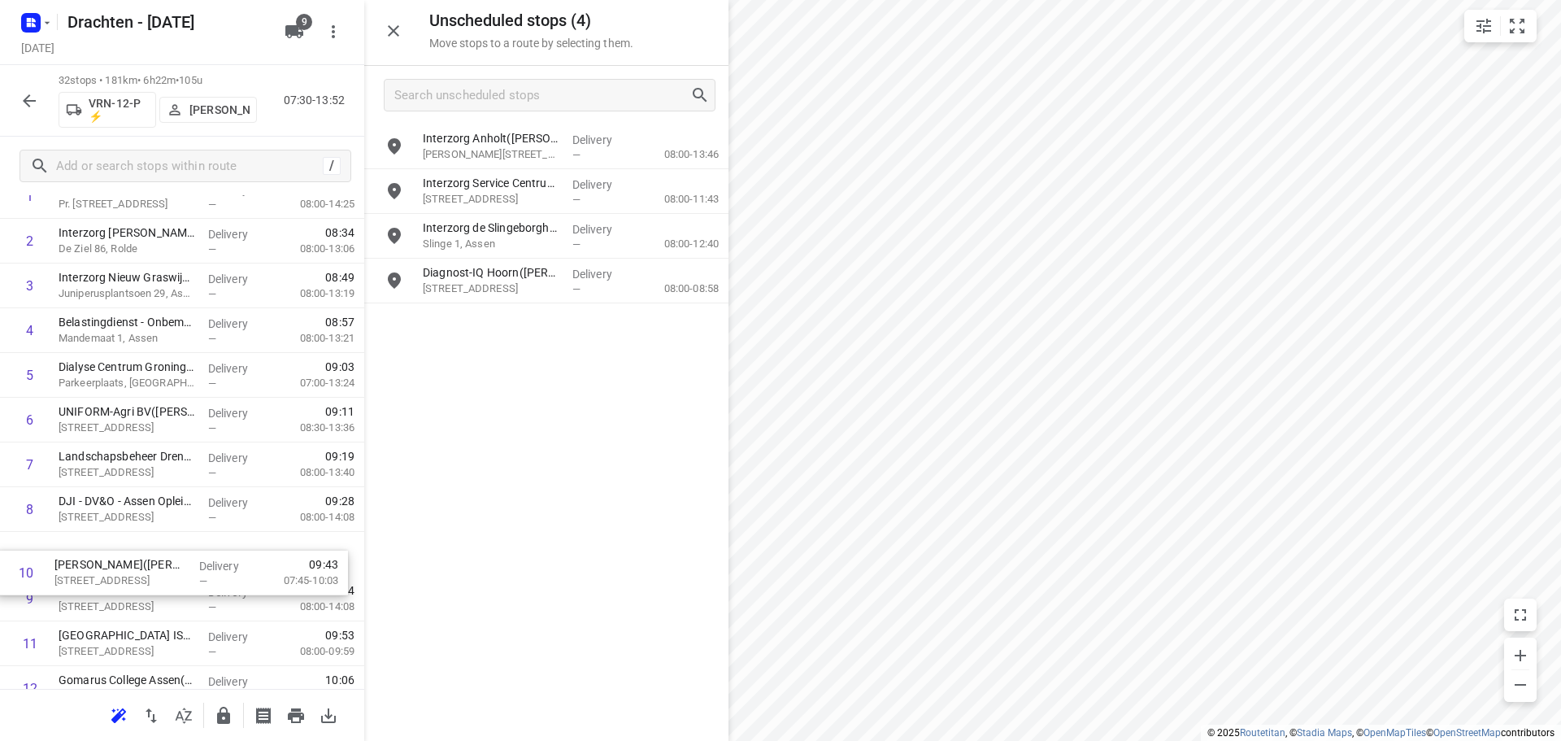
scroll to position [150, 0]
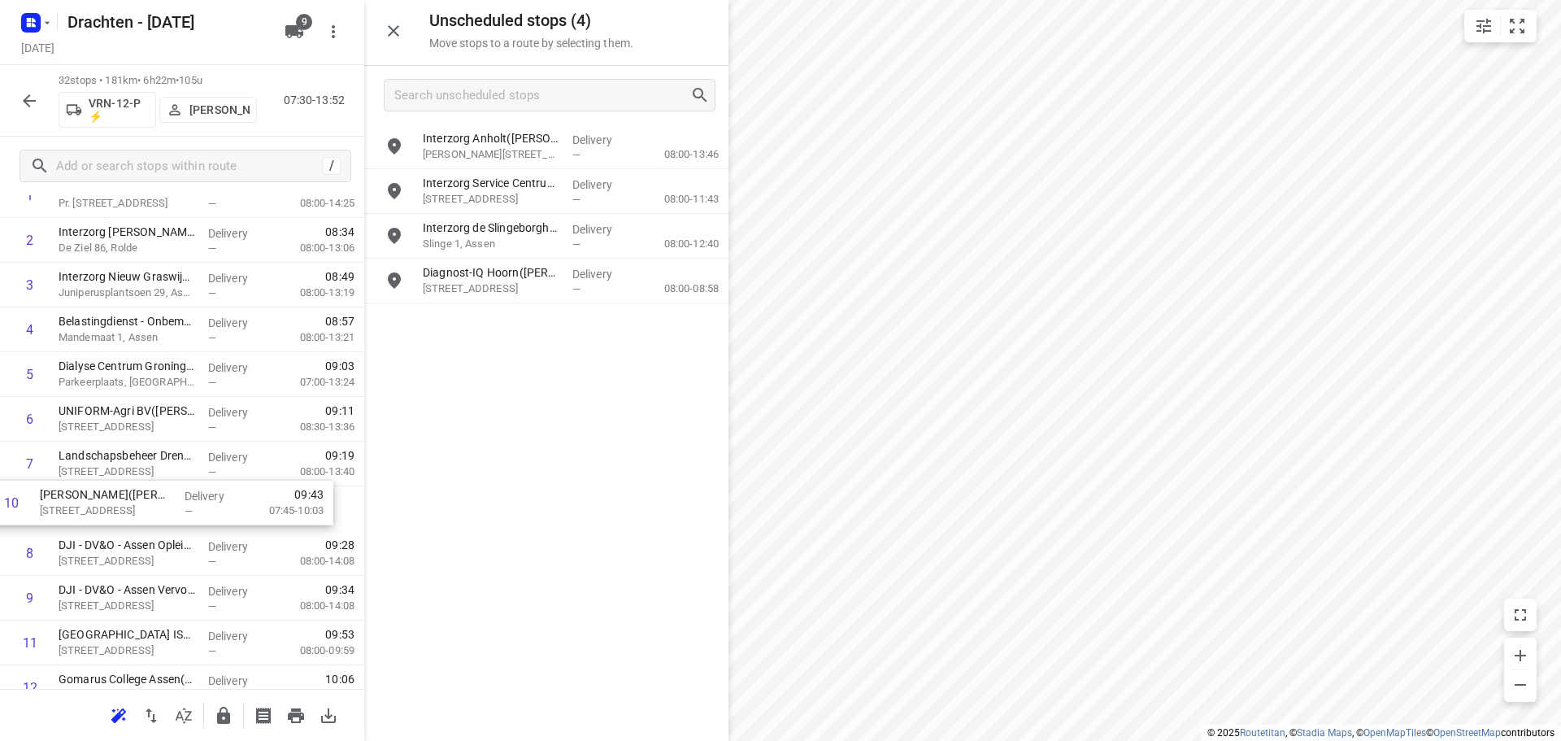
drag, startPoint x: 191, startPoint y: 623, endPoint x: 169, endPoint y: 507, distance: 117.5
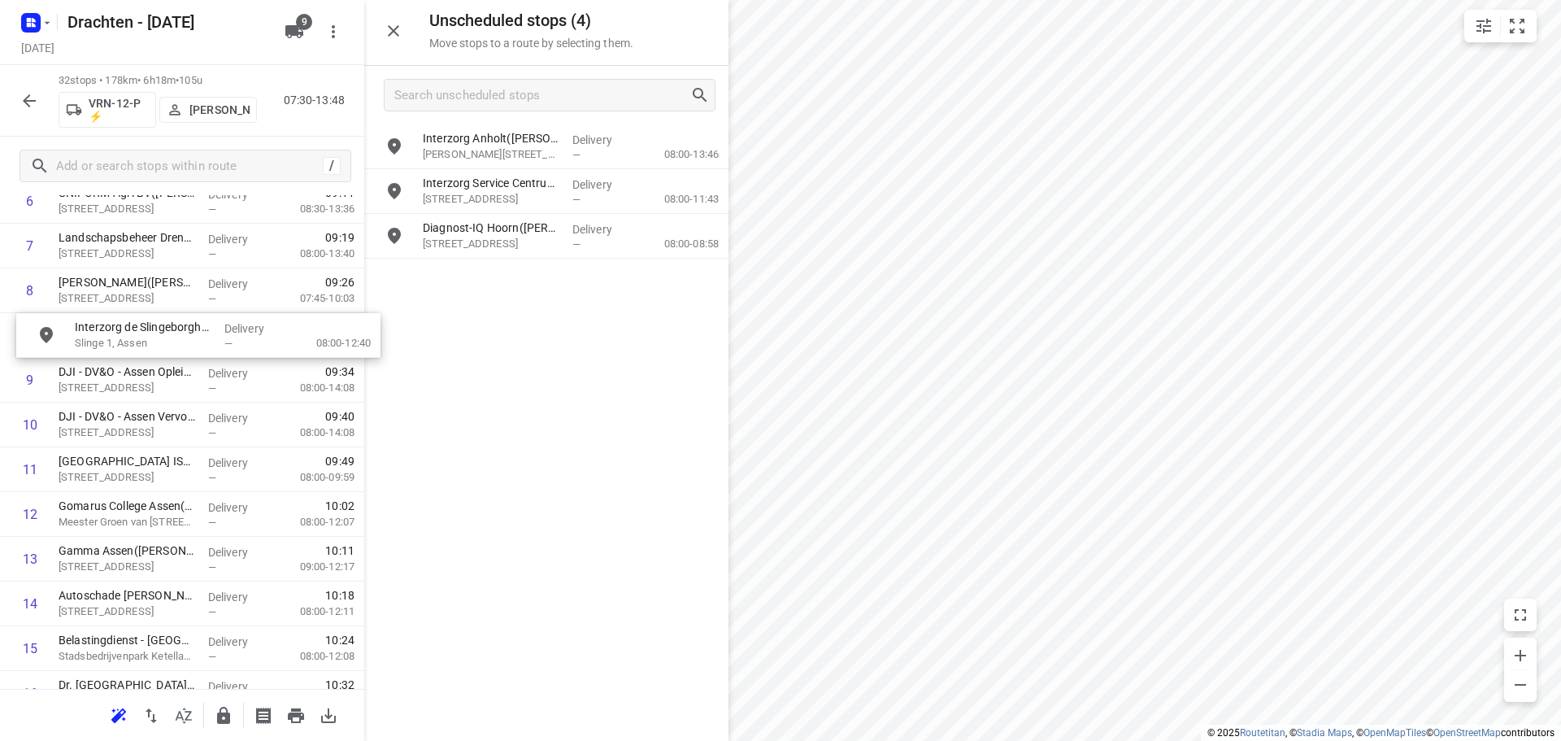
scroll to position [365, 0]
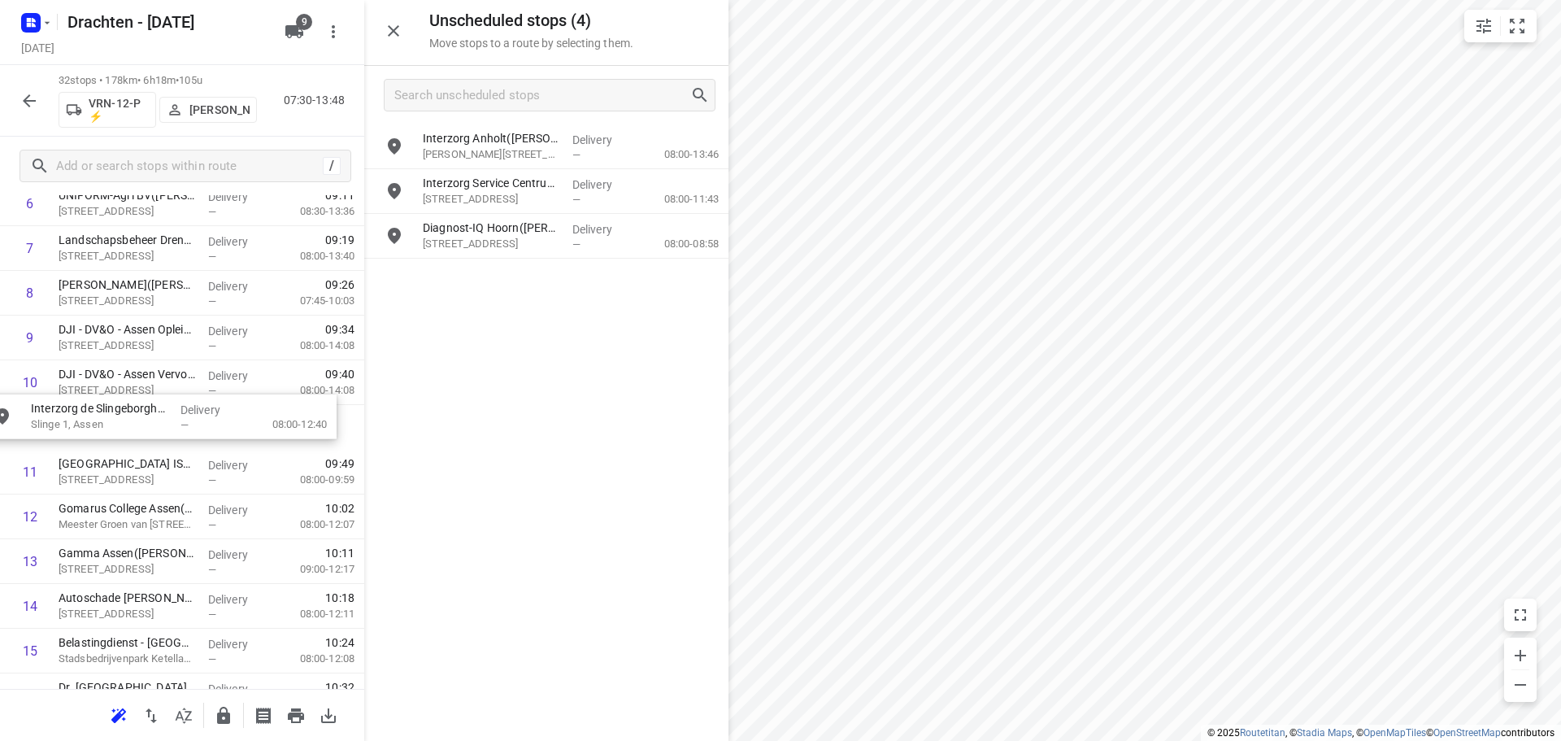
drag, startPoint x: 496, startPoint y: 256, endPoint x: 100, endPoint y: 442, distance: 437.3
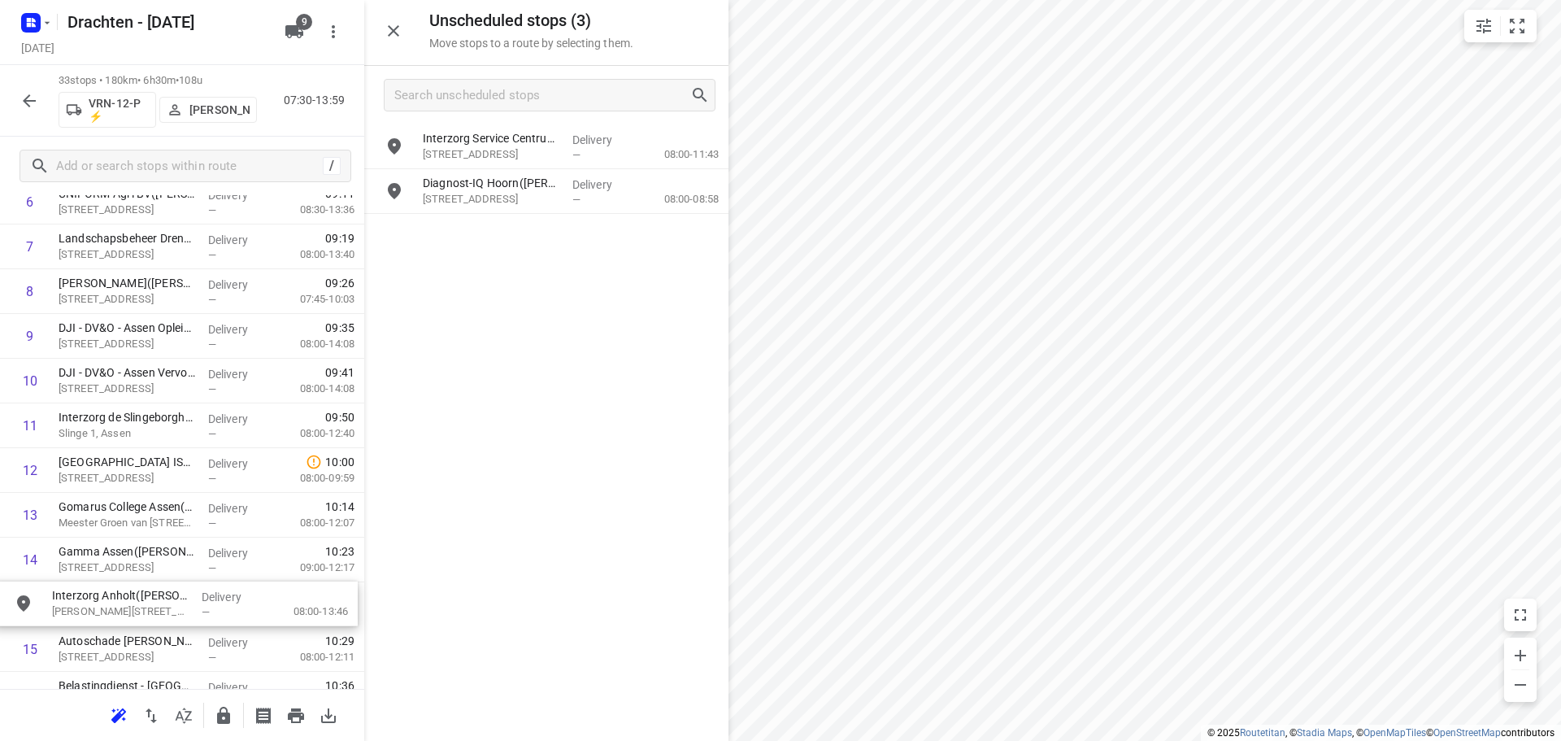
scroll to position [370, 0]
drag, startPoint x: 485, startPoint y: 158, endPoint x: 115, endPoint y: 567, distance: 551.6
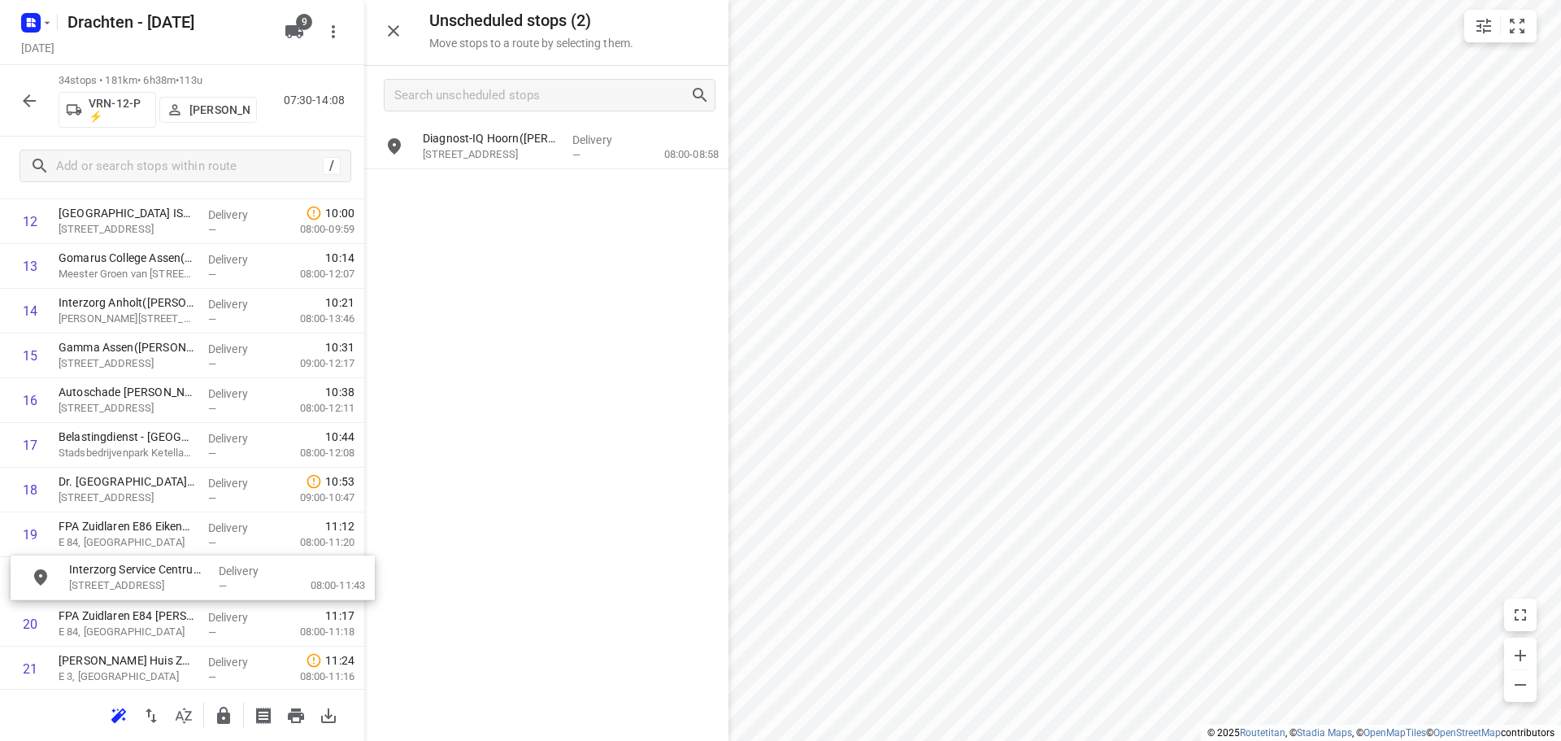
scroll to position [625, 0]
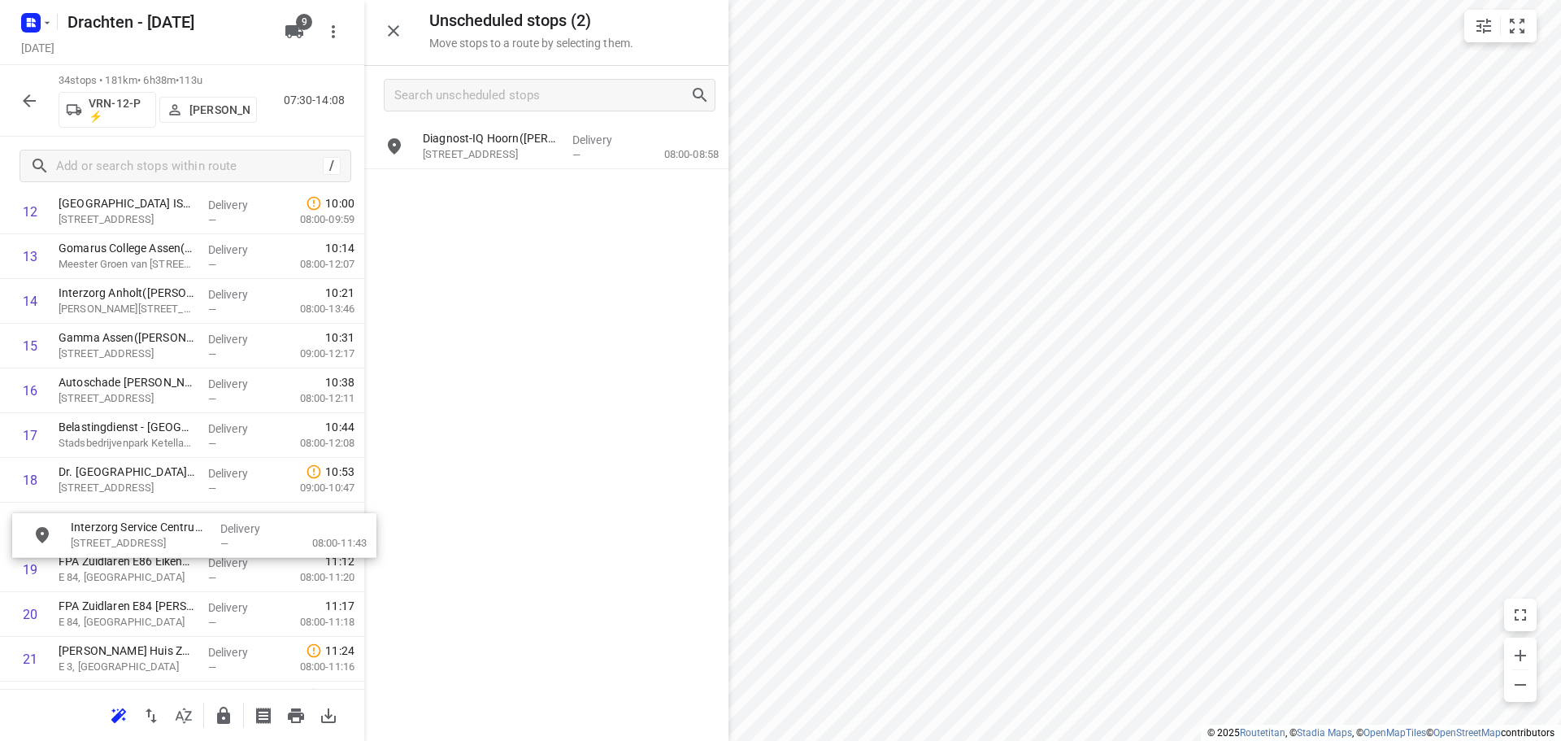
drag, startPoint x: 549, startPoint y: 130, endPoint x: 175, endPoint y: 523, distance: 542.4
click at [224, 725] on button "button" at bounding box center [223, 715] width 33 height 33
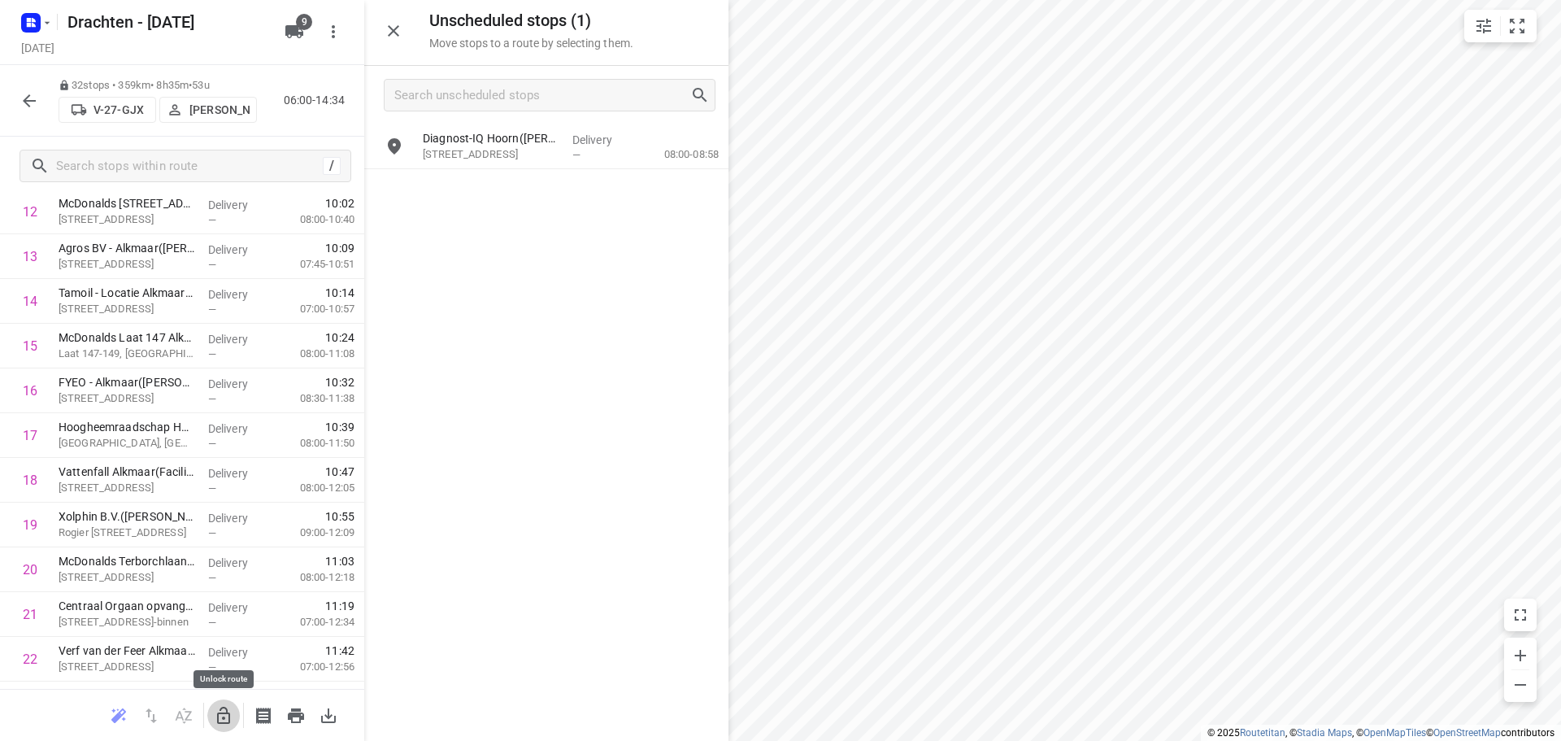
click at [214, 711] on icon "button" at bounding box center [224, 716] width 20 height 20
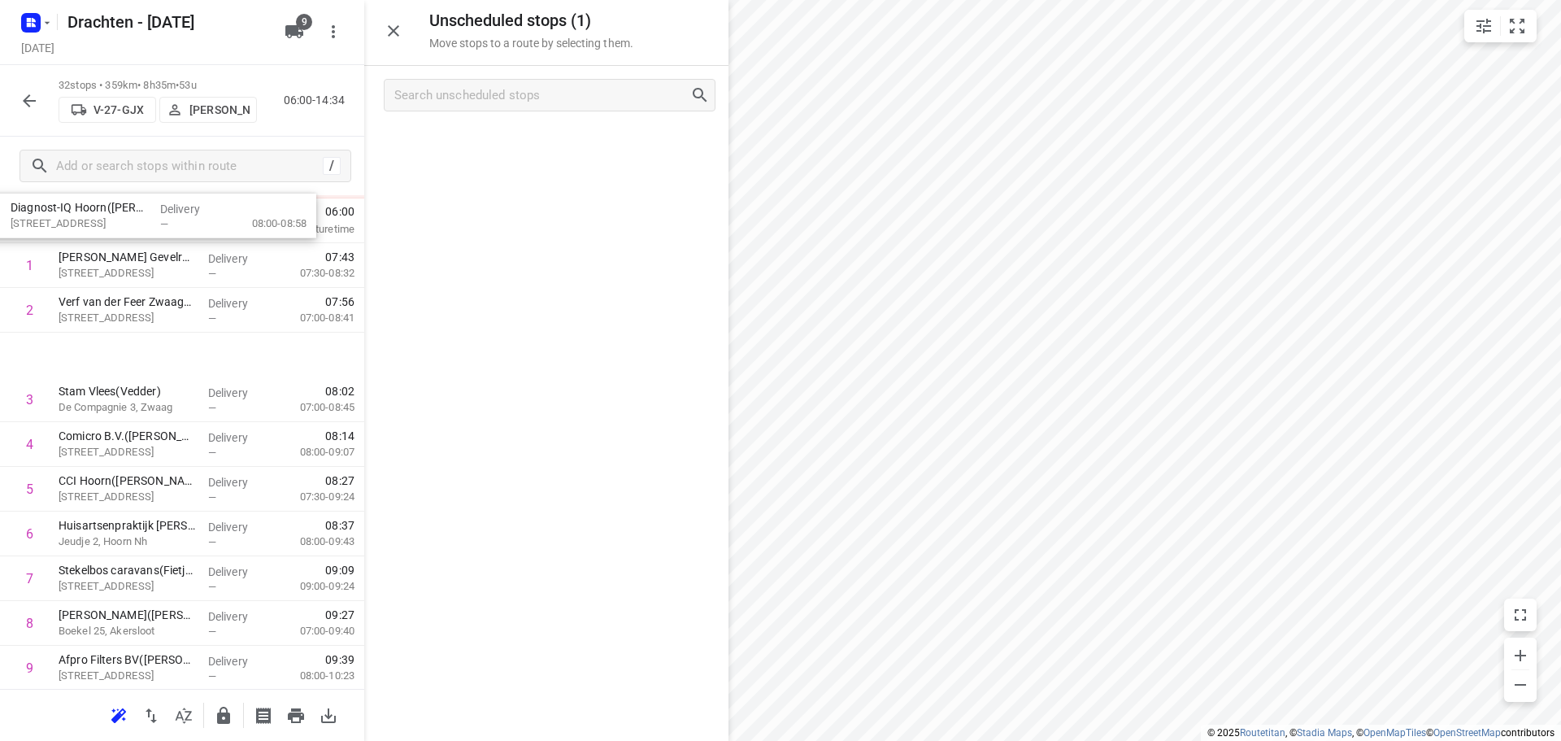
scroll to position [0, 0]
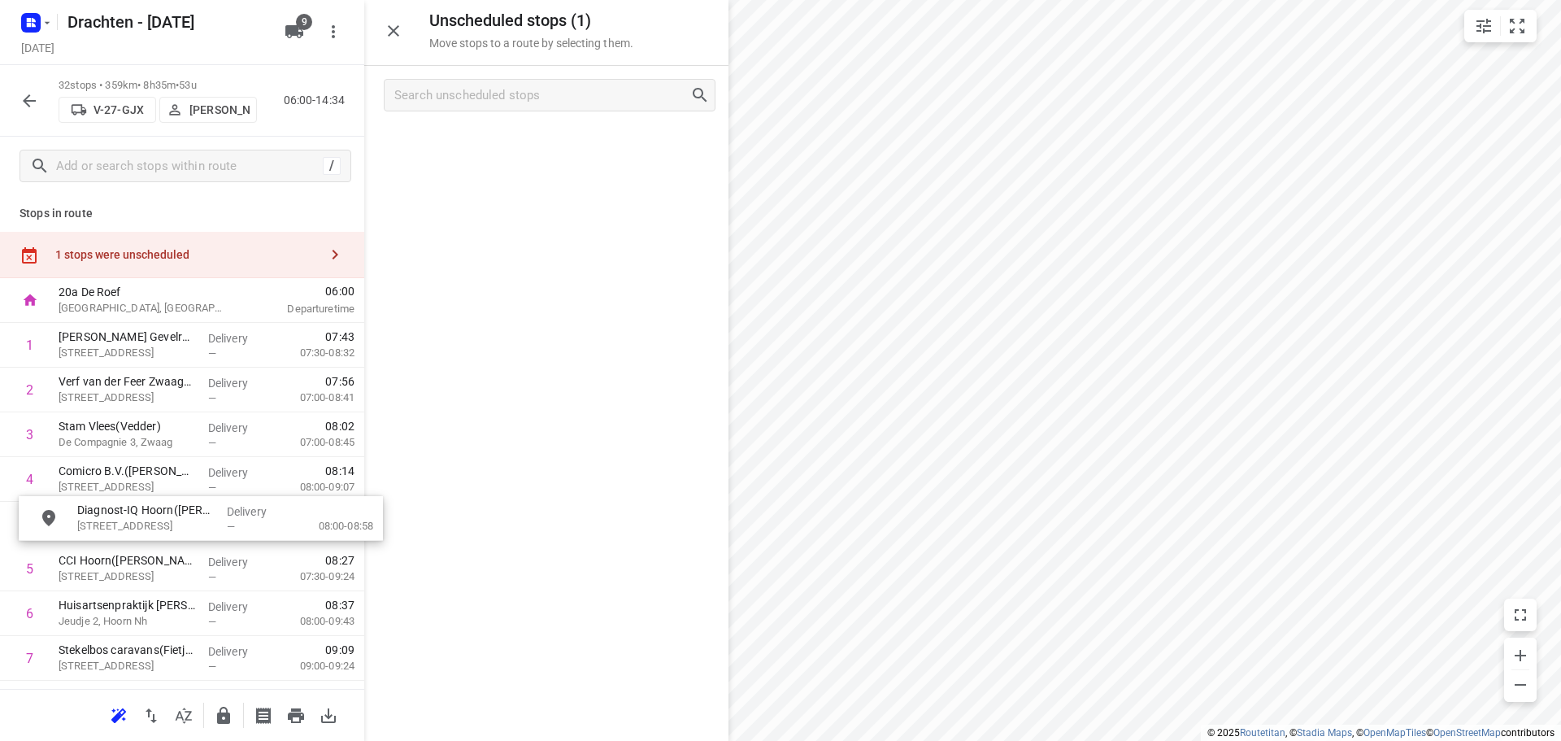
drag, startPoint x: 511, startPoint y: 156, endPoint x: 161, endPoint y: 532, distance: 513.2
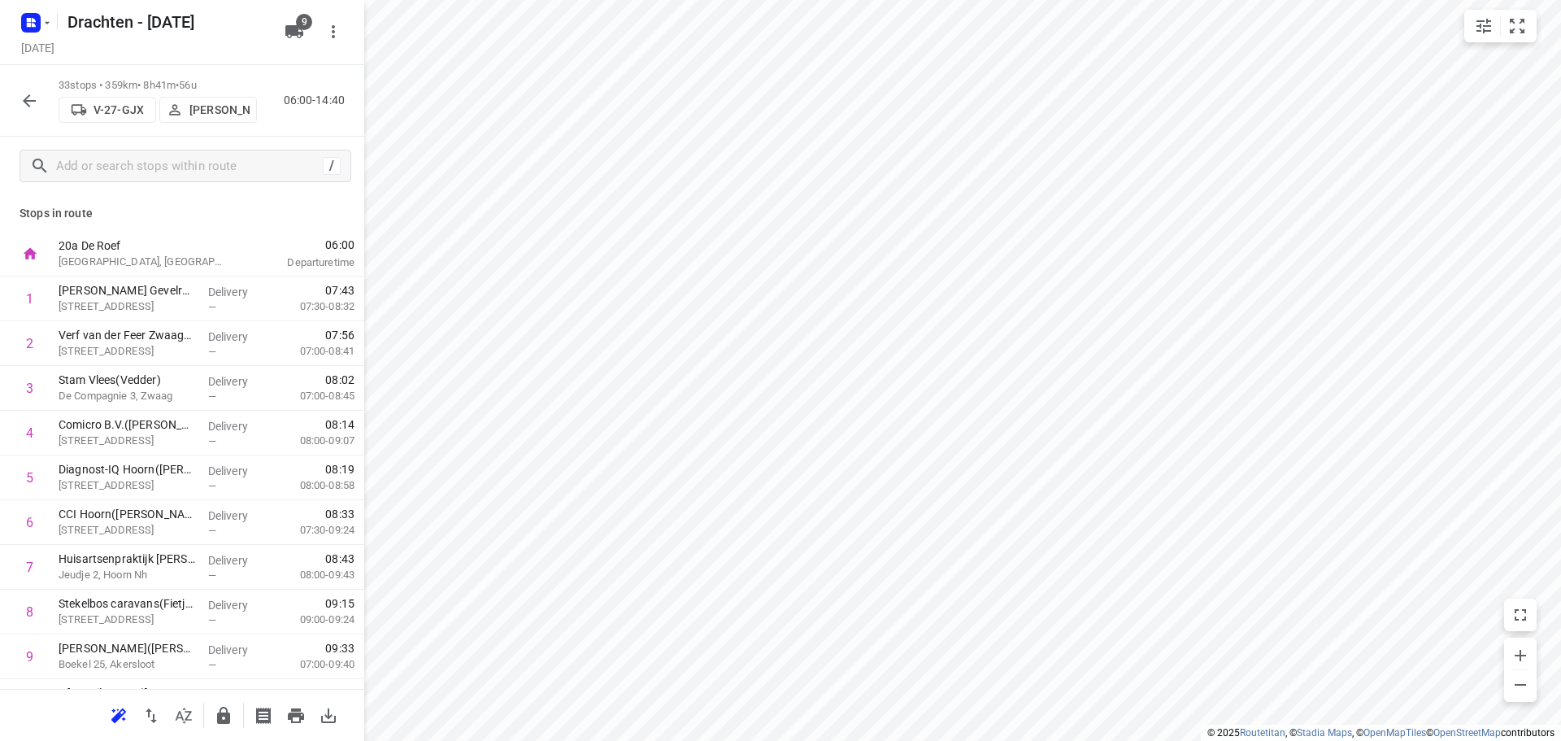
click at [216, 717] on icon "button" at bounding box center [224, 716] width 20 height 20
click at [17, 101] on button "button" at bounding box center [29, 101] width 33 height 33
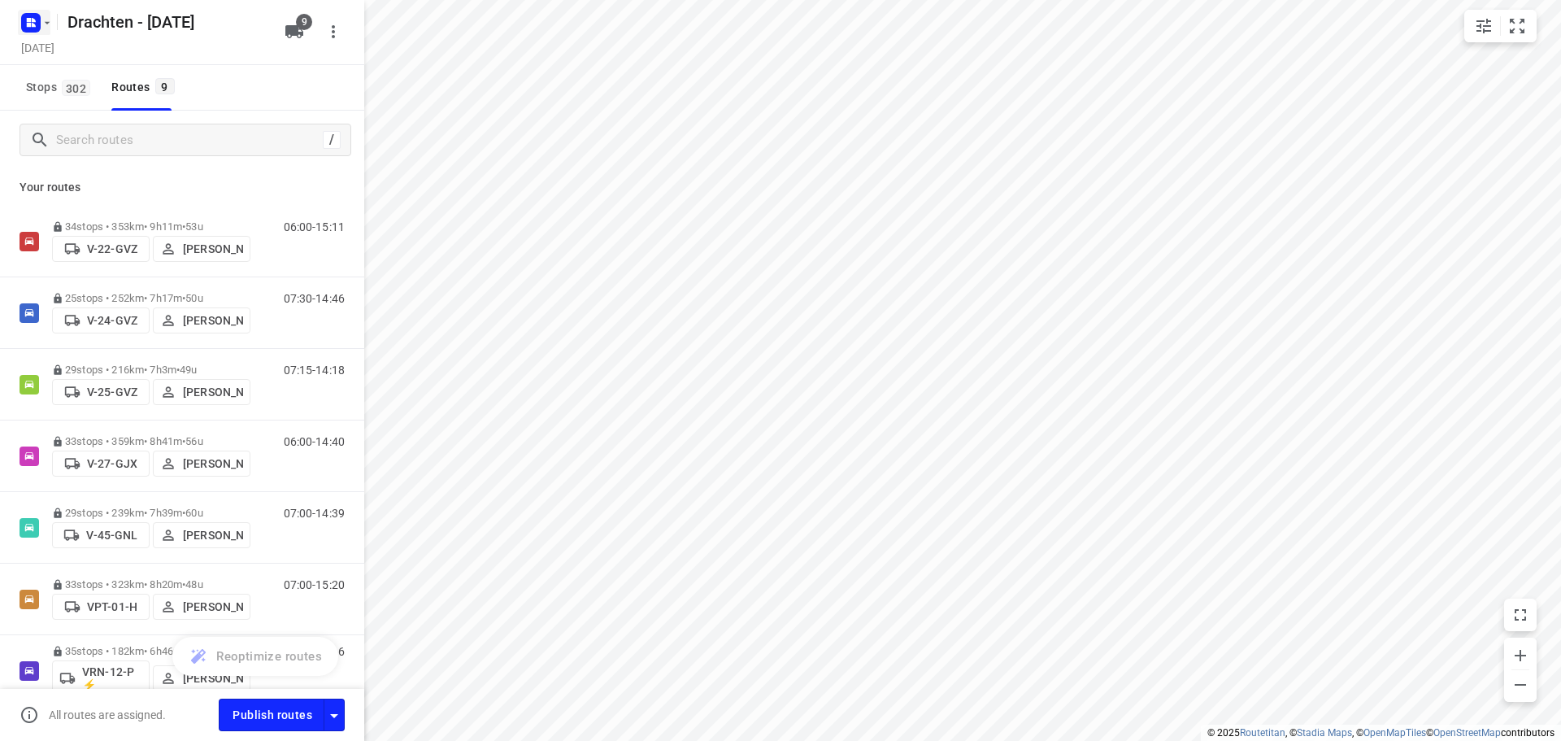
click at [46, 29] on button "button" at bounding box center [34, 23] width 33 height 26
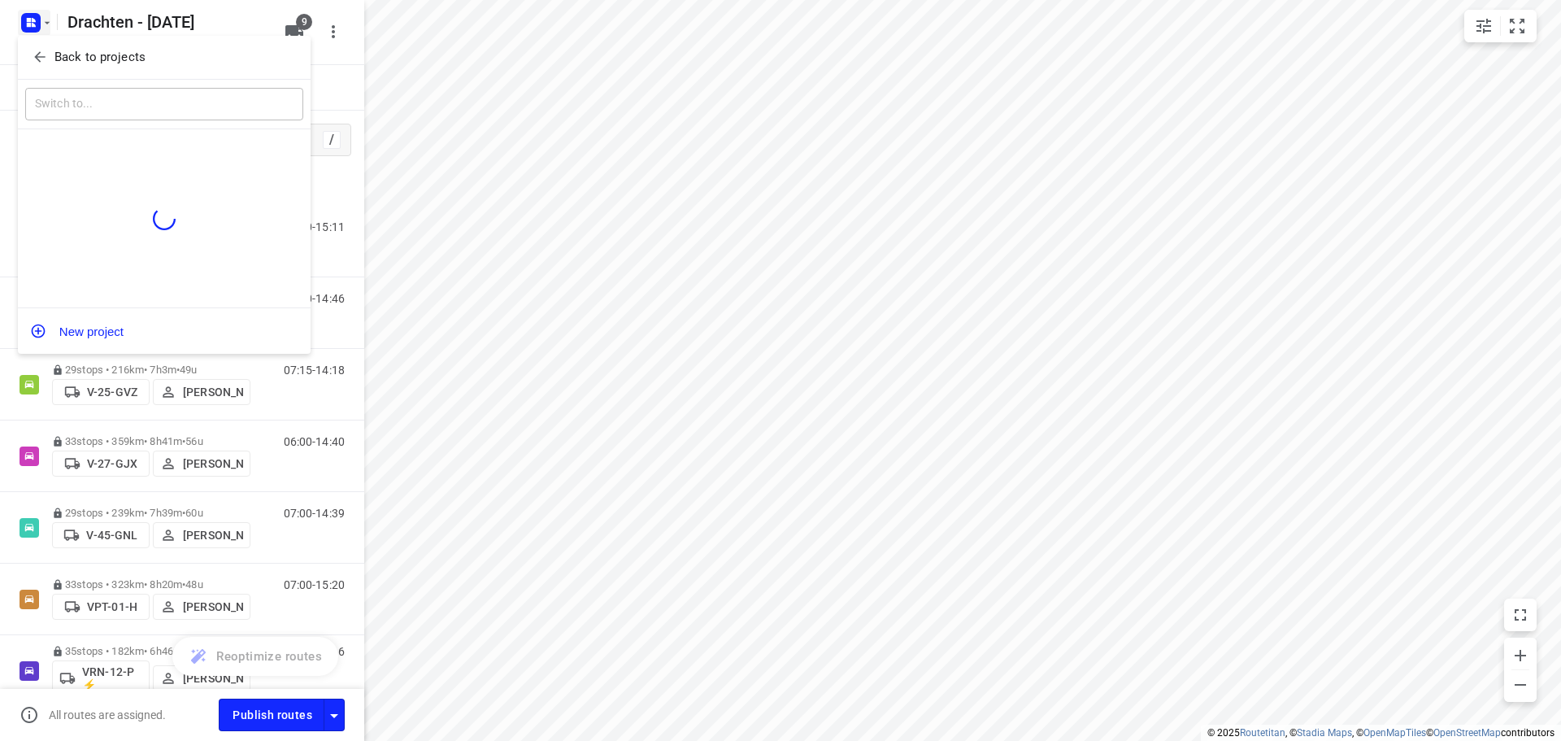
click at [154, 66] on span "Back to projects" at bounding box center [164, 57] width 265 height 19
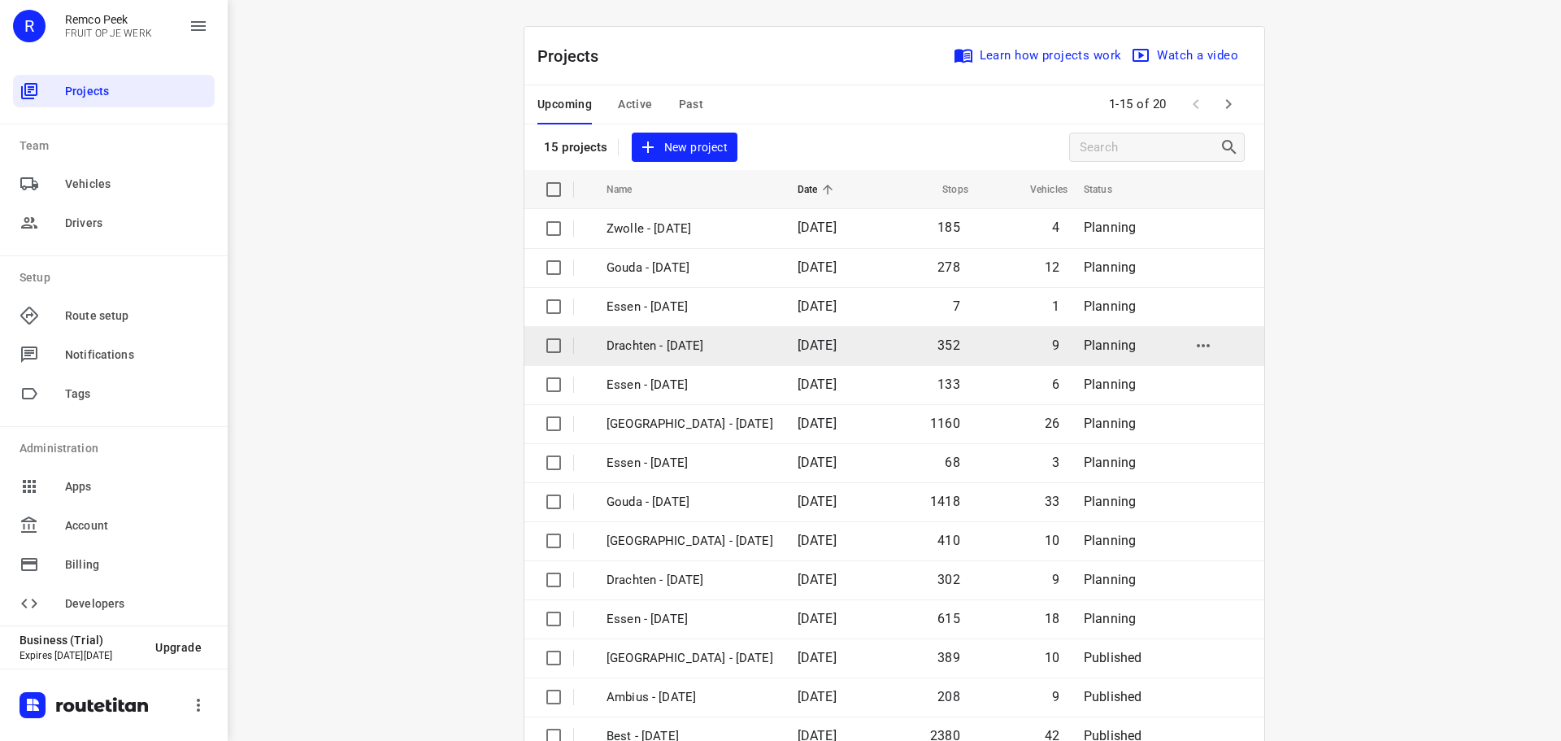
click at [664, 349] on p "Drachten - Wednesday" at bounding box center [690, 346] width 167 height 19
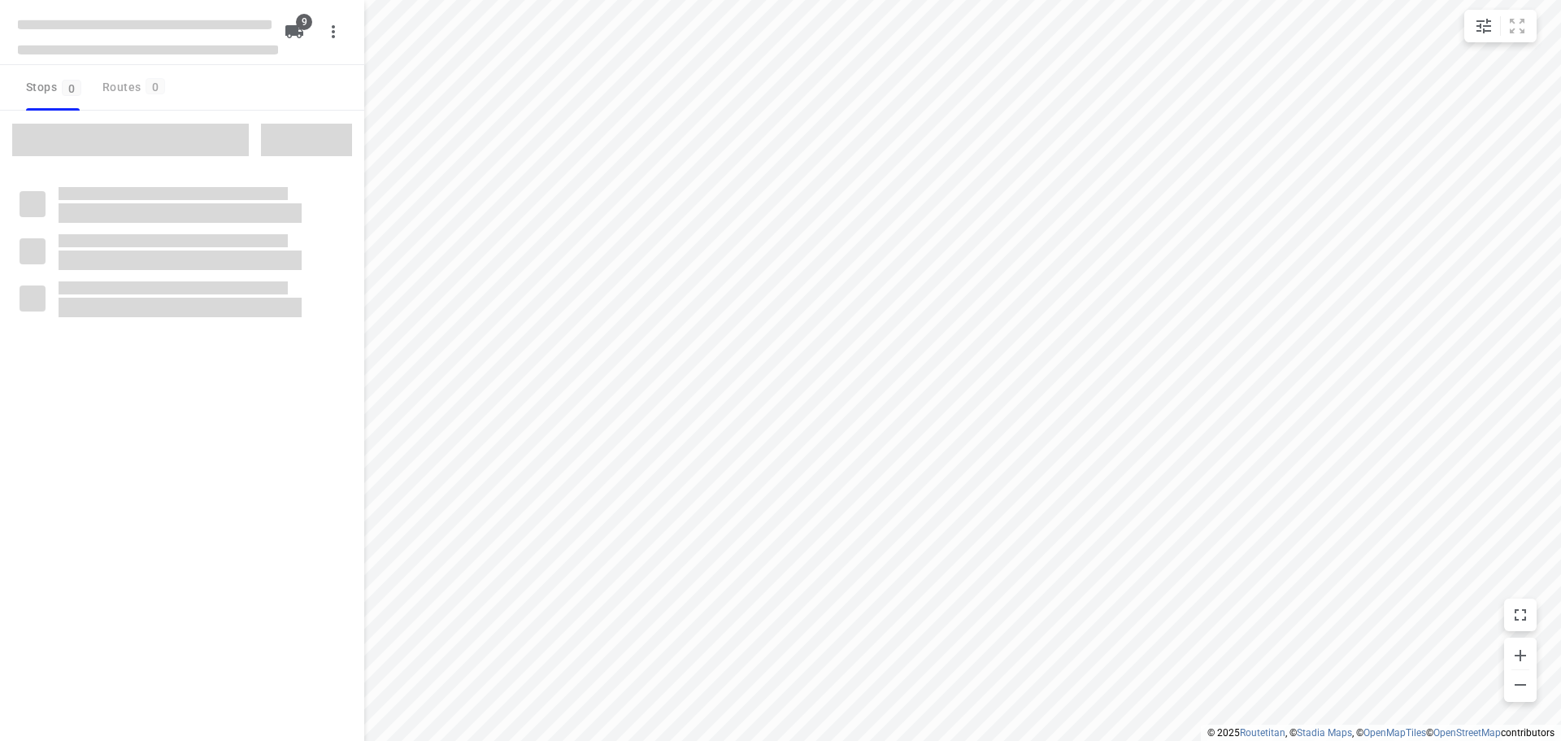
checkbox input "true"
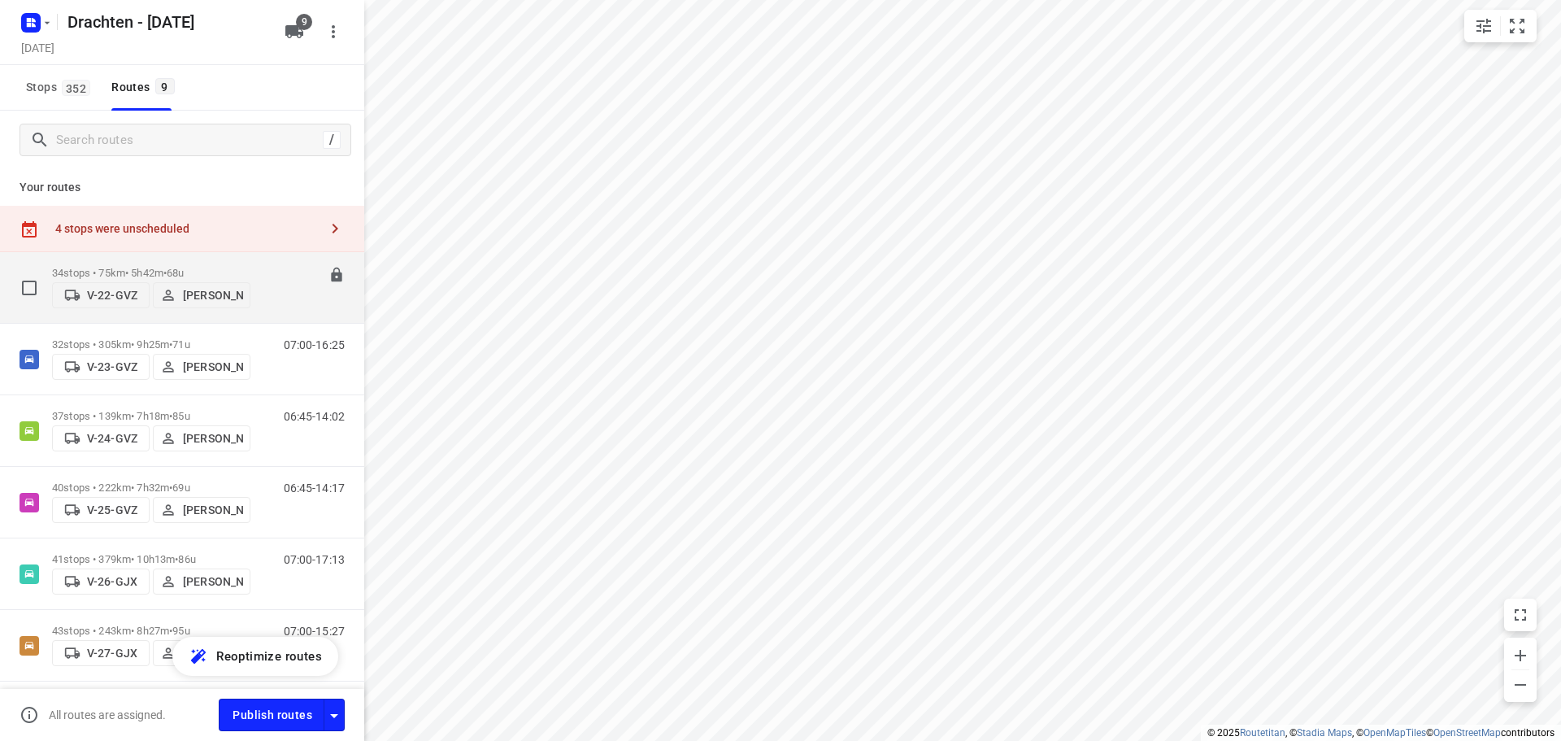
click at [181, 267] on span "68u" at bounding box center [175, 273] width 17 height 12
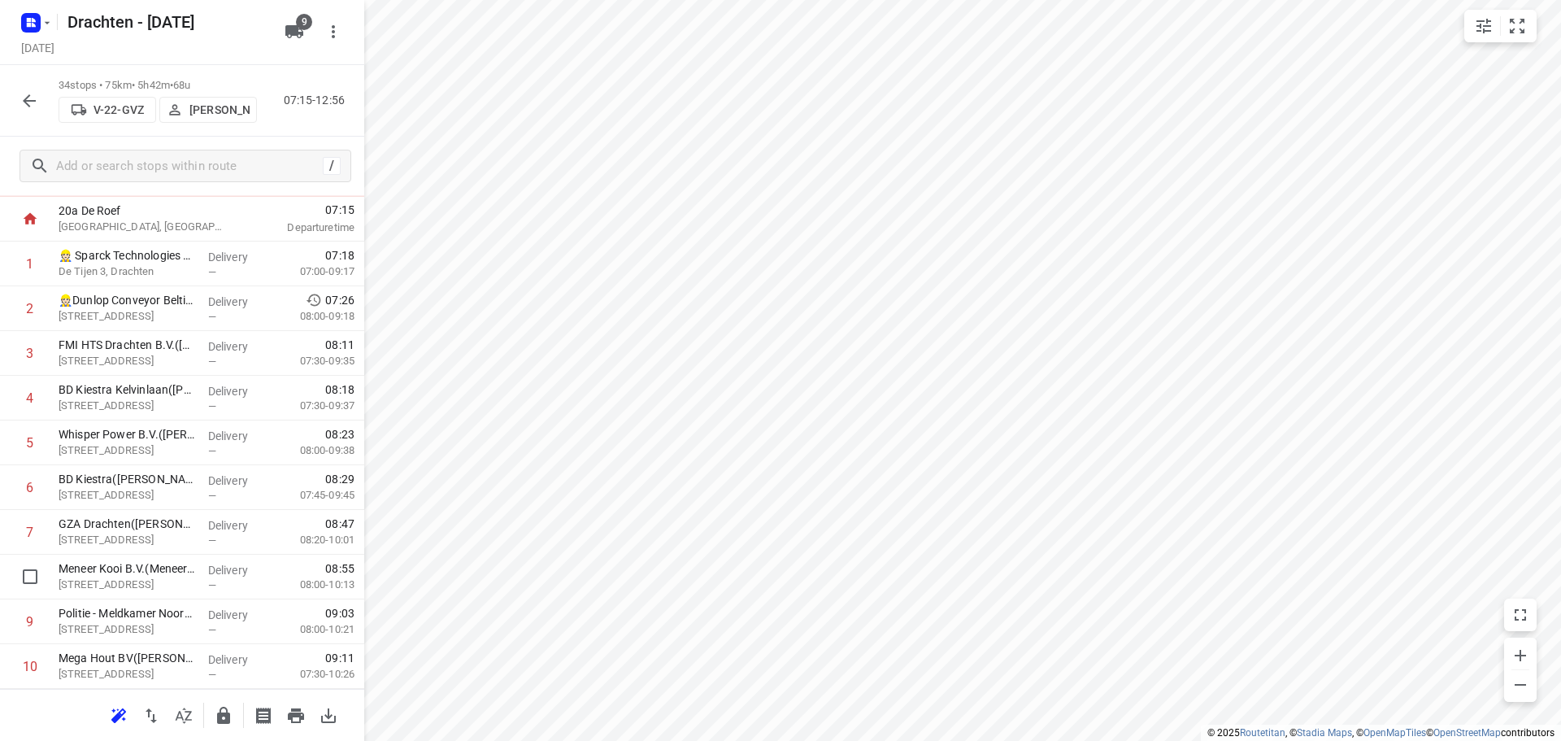
scroll to position [83, 0]
drag, startPoint x: 141, startPoint y: 584, endPoint x: 150, endPoint y: 527, distance: 57.6
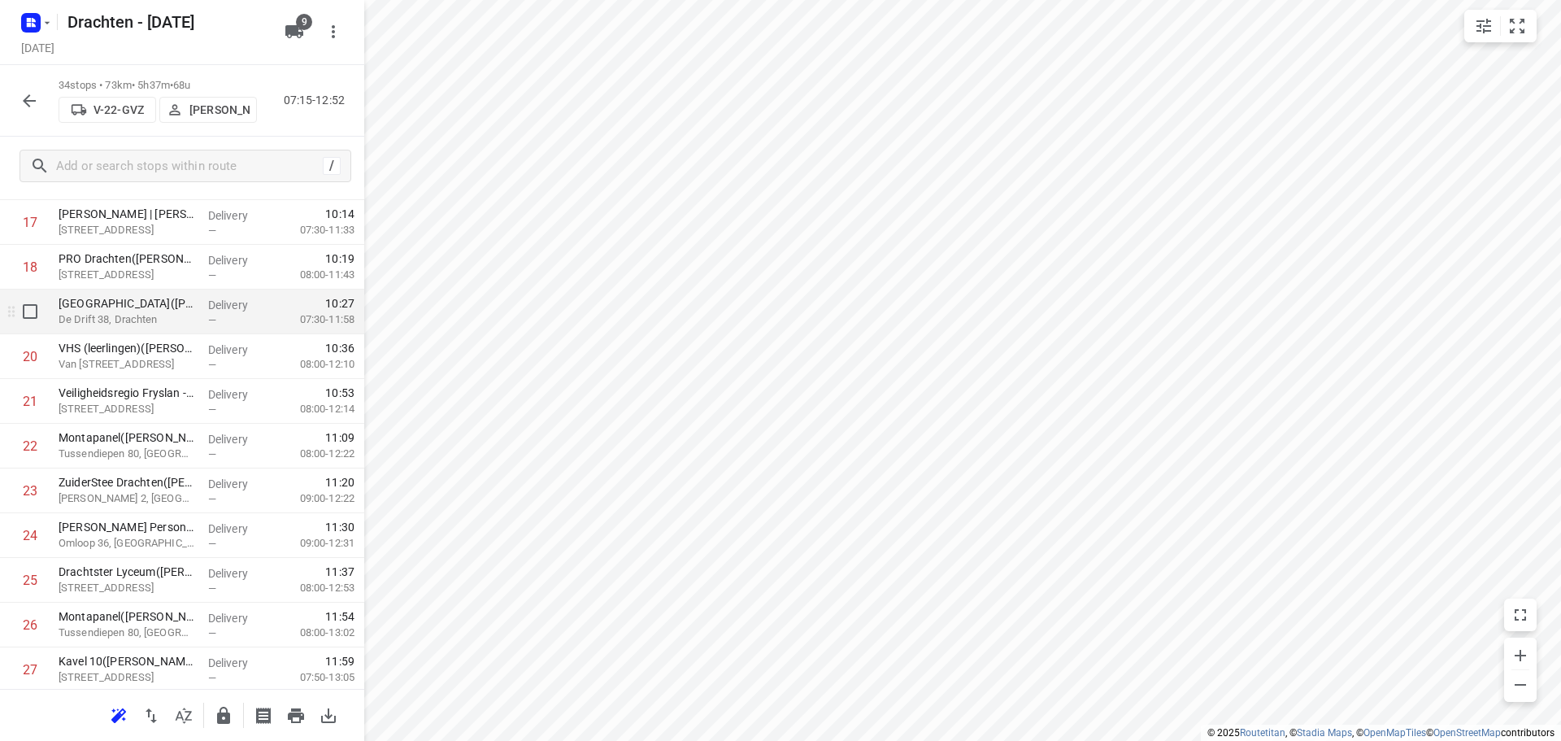
scroll to position [815, 0]
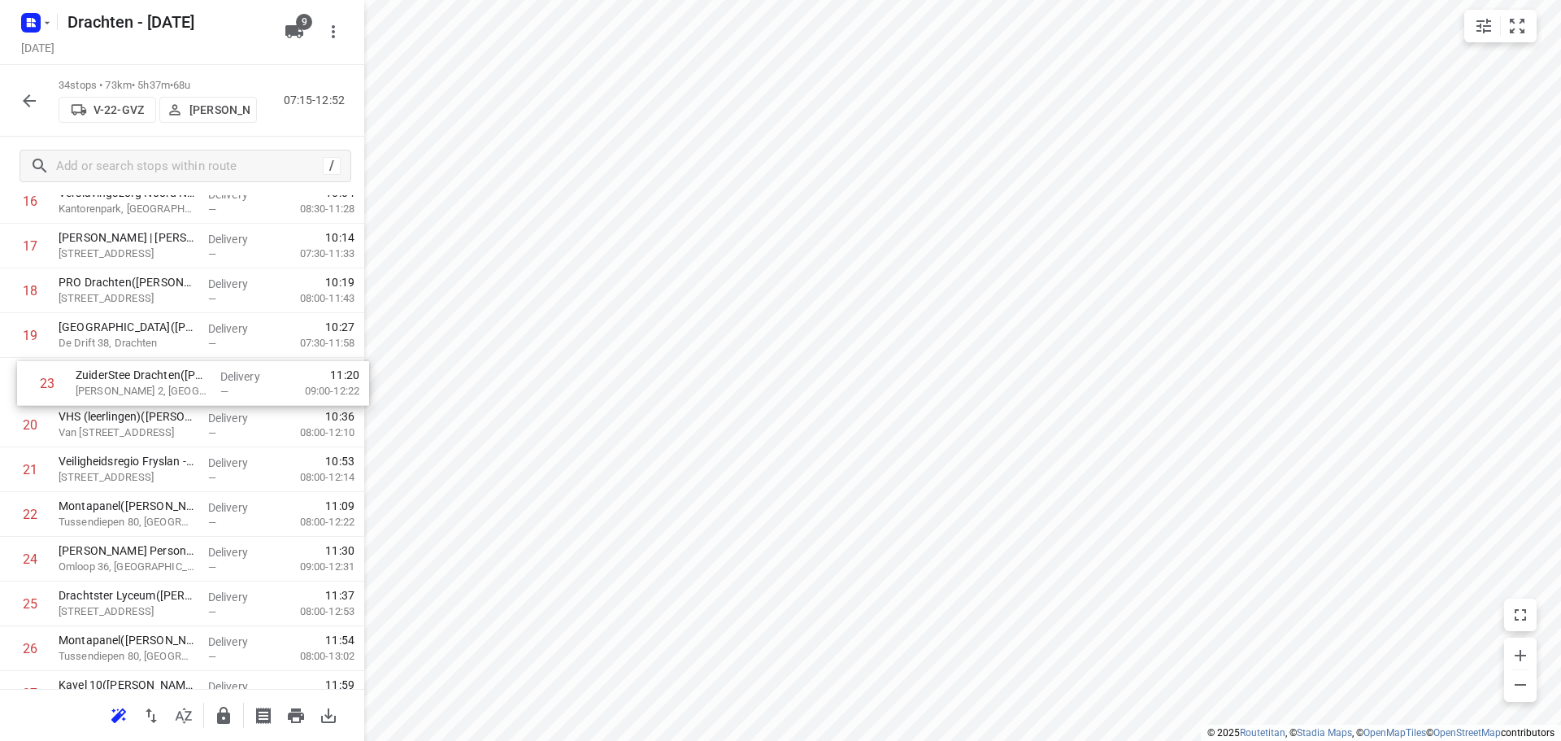
drag, startPoint x: 133, startPoint y: 527, endPoint x: 153, endPoint y: 386, distance: 142.1
click at [153, 386] on div "1 👷🏻 Sparck Technologies BV(Sparck Technologies BV) De Tijen 3, Drachten Delive…" at bounding box center [182, 268] width 364 height 1521
drag, startPoint x: 133, startPoint y: 479, endPoint x: 143, endPoint y: 433, distance: 46.6
click at [143, 433] on div "1 👷🏻 Sparck Technologies BV(Sparck Technologies BV) De Tijen 3, Drachten Delive…" at bounding box center [182, 268] width 364 height 1521
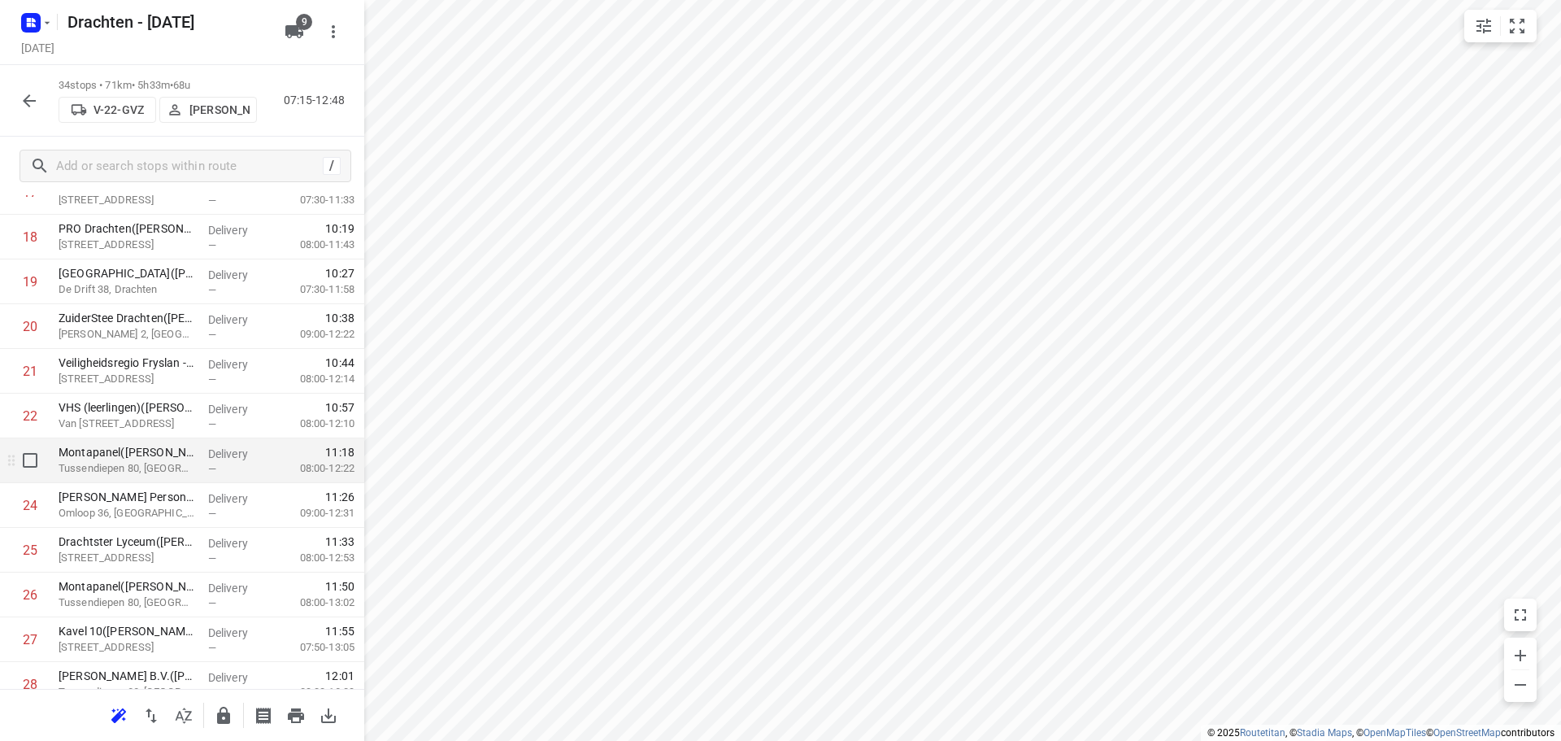
scroll to position [896, 0]
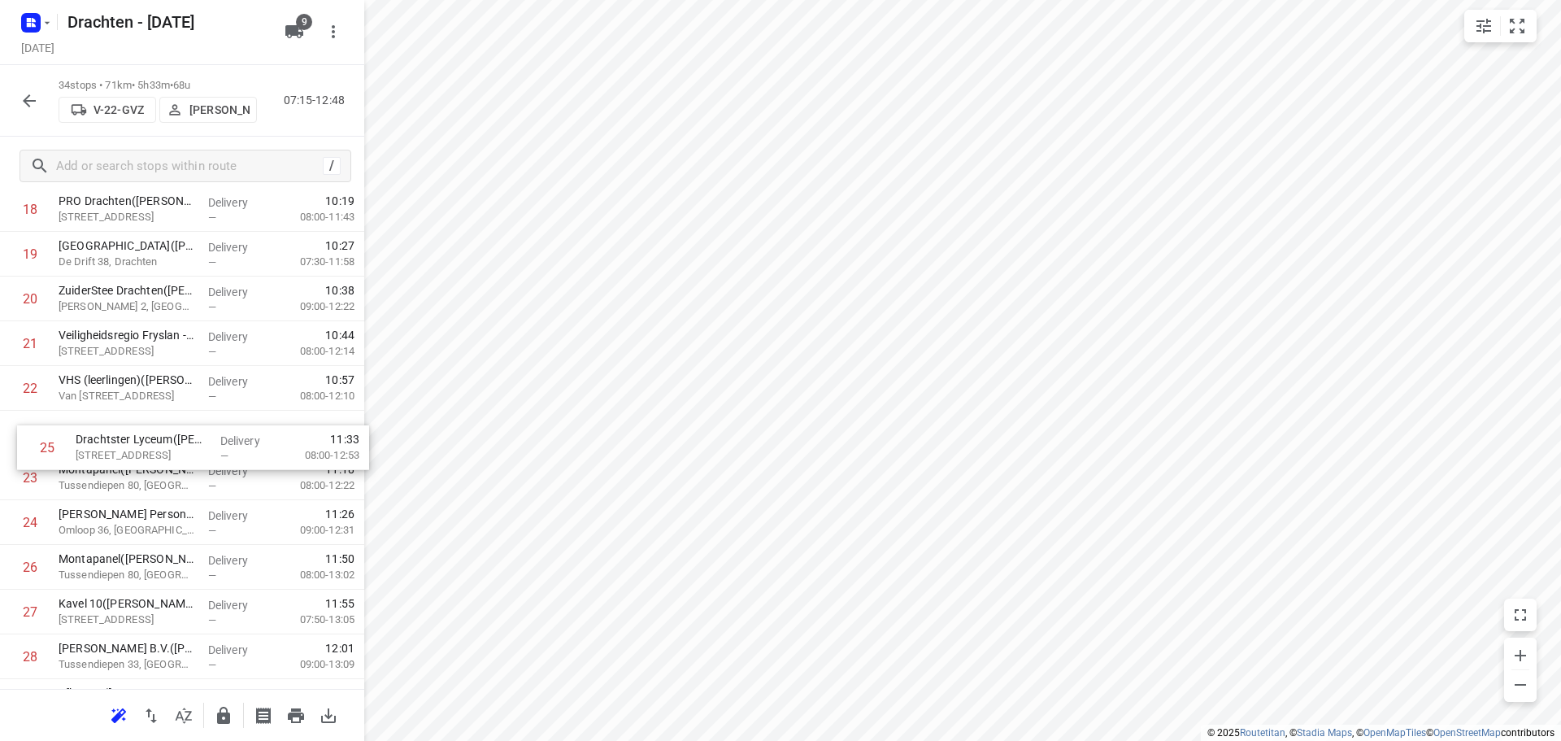
drag, startPoint x: 137, startPoint y: 527, endPoint x: 155, endPoint y: 445, distance: 84.1
click at [155, 445] on div "1 👷🏻 Sparck Technologies BV(Sparck Technologies BV) De Tijen 3, Drachten Delive…" at bounding box center [182, 187] width 364 height 1521
drag, startPoint x: 128, startPoint y: 534, endPoint x: 124, endPoint y: 481, distance: 53.9
click at [124, 481] on div "1 👷🏻 Sparck Technologies BV(Sparck Technologies BV) De Tijen 3, Drachten Delive…" at bounding box center [182, 187] width 364 height 1521
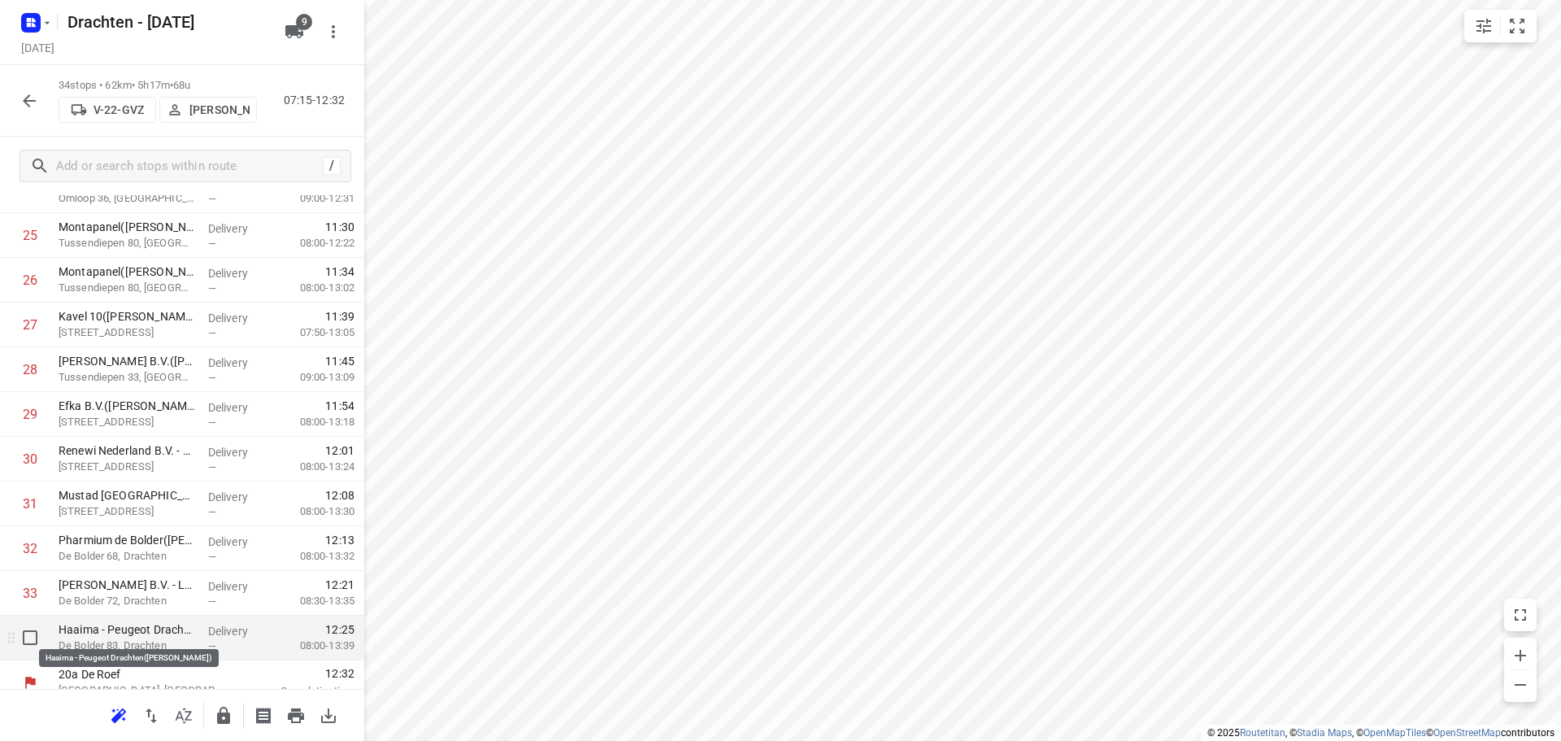
scroll to position [1199, 0]
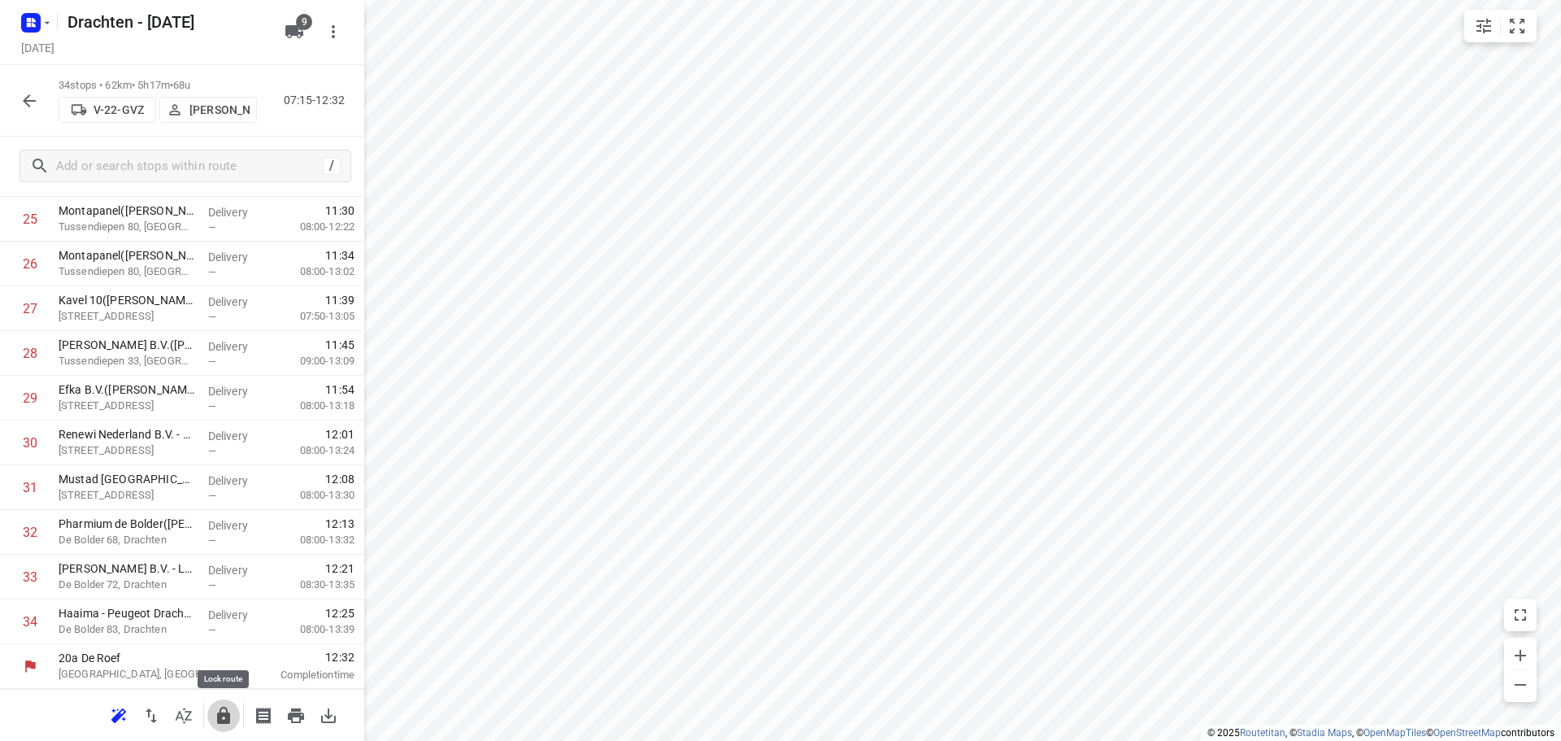
click at [224, 711] on icon "button" at bounding box center [224, 716] width 20 height 20
click at [33, 103] on icon "button" at bounding box center [30, 101] width 20 height 20
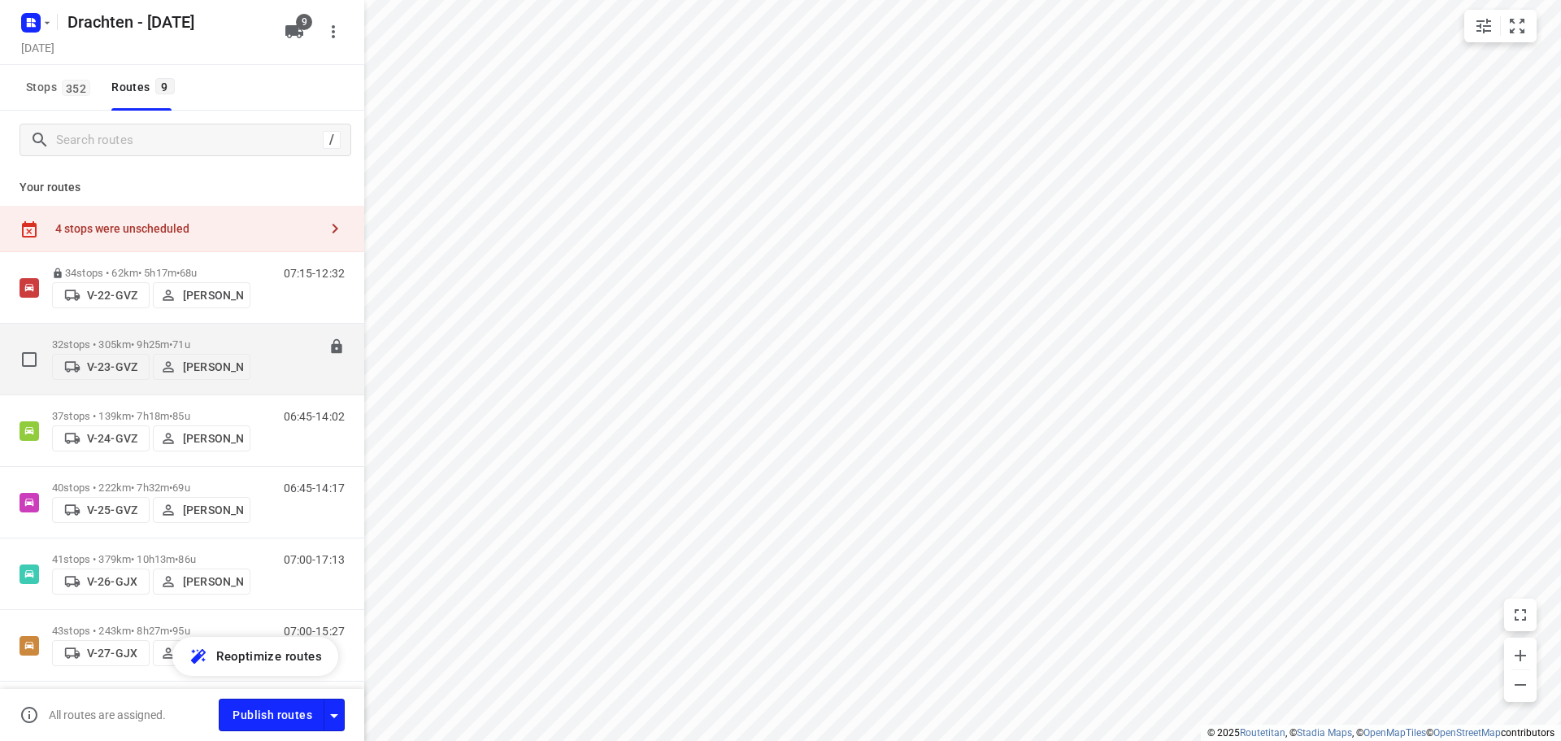
click at [159, 330] on div "32 stops • 305km • 9h25m • 71u V-23-GVZ Kirsten Brouwer" at bounding box center [151, 359] width 198 height 58
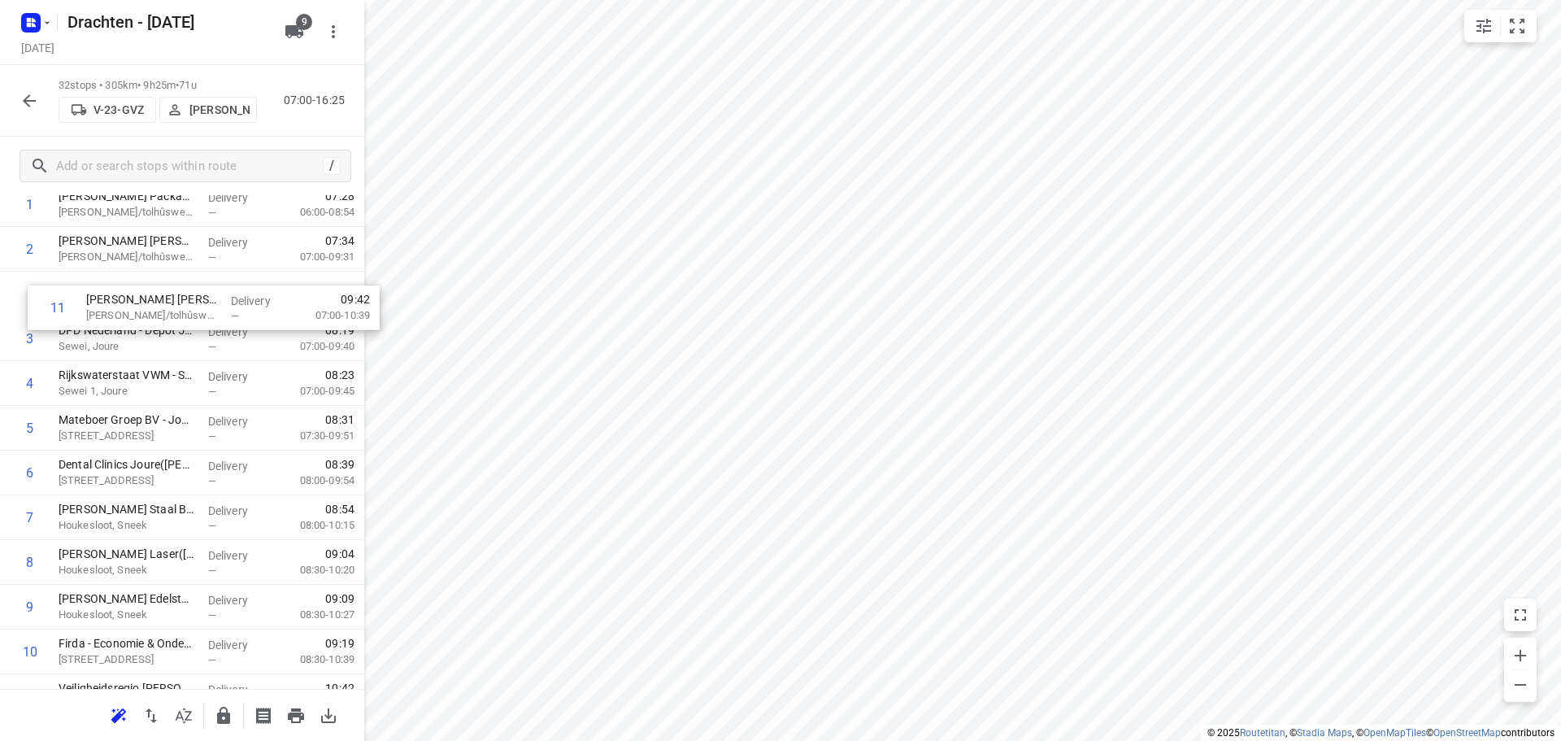
drag, startPoint x: 188, startPoint y: 624, endPoint x: 216, endPoint y: 293, distance: 332.2
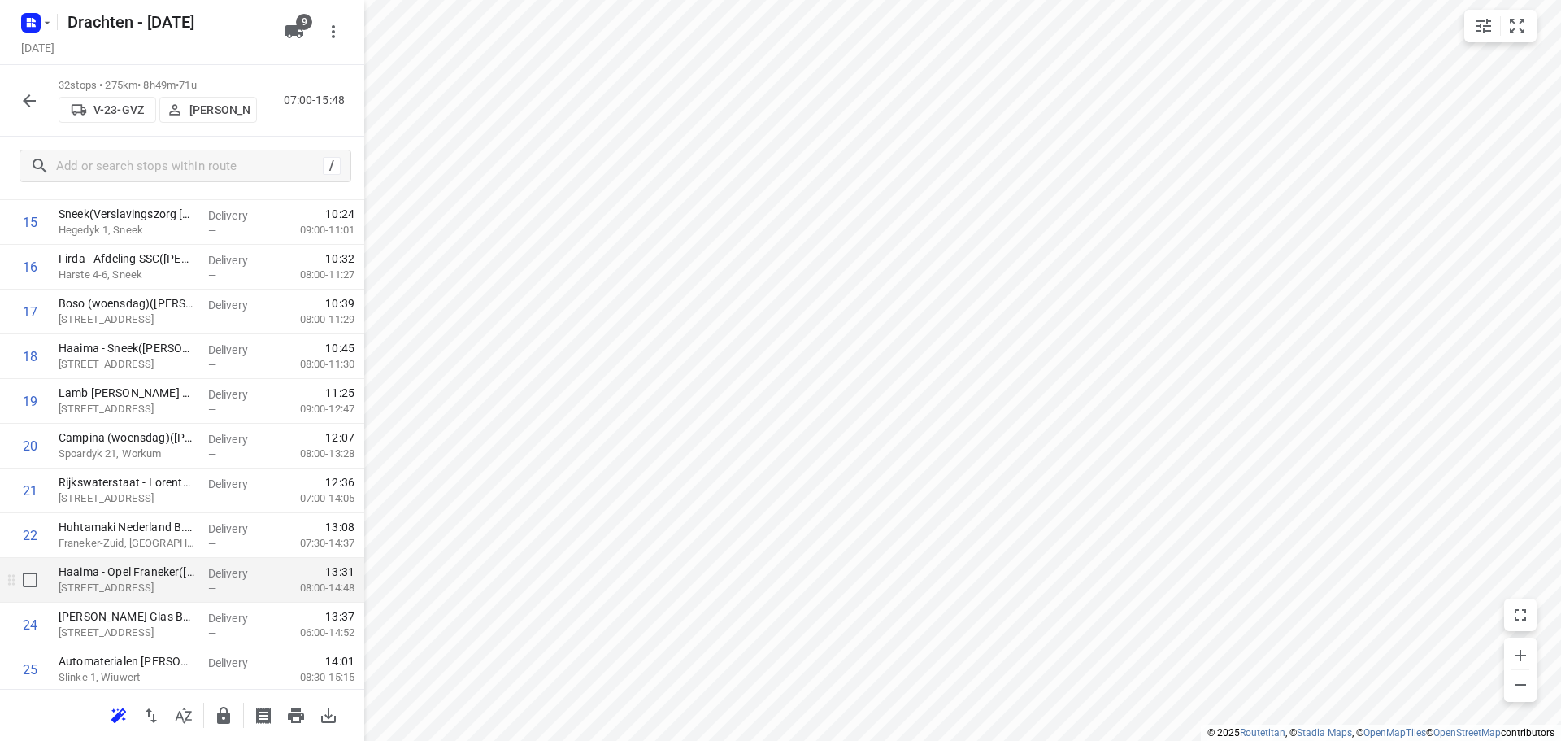
scroll to position [786, 0]
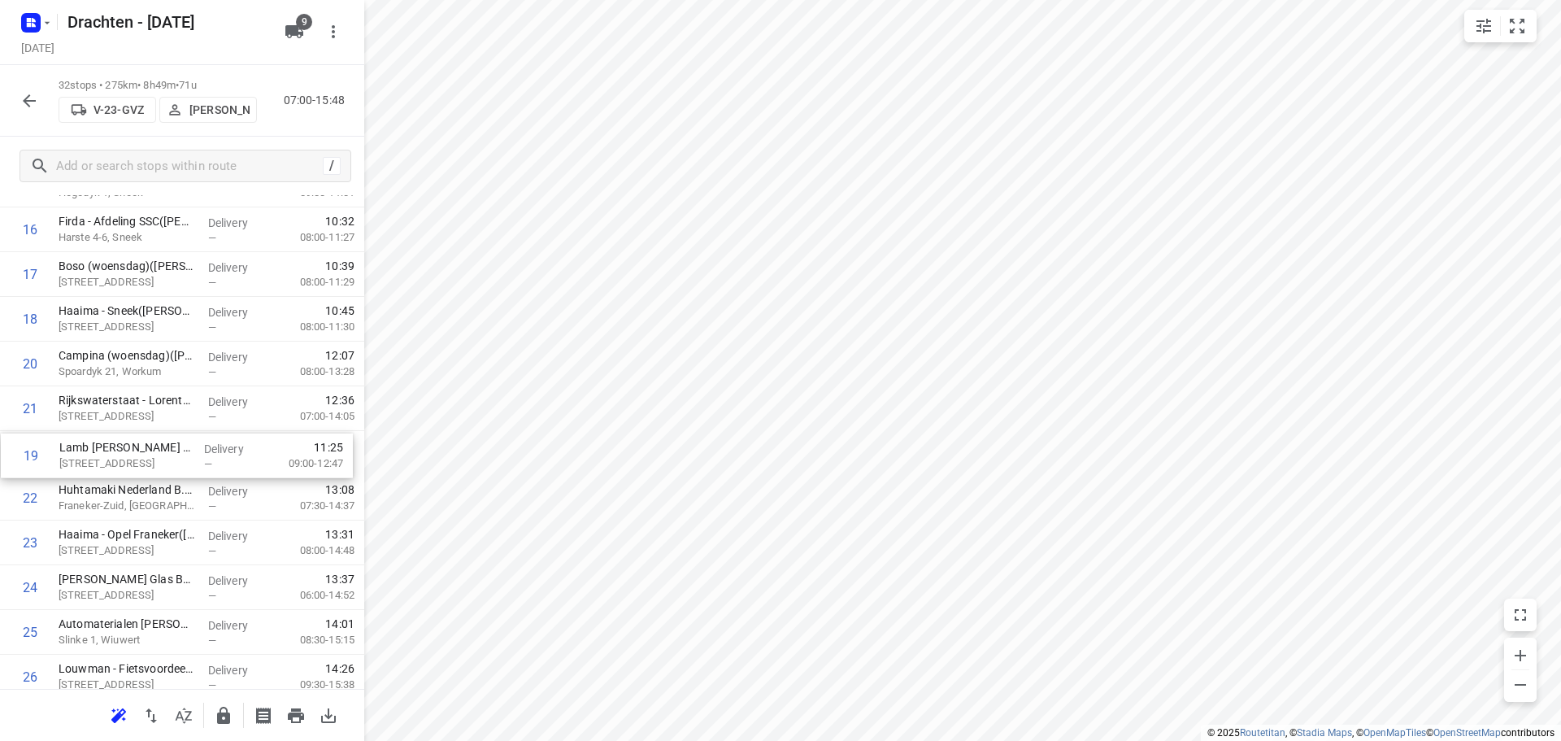
drag, startPoint x: 129, startPoint y: 365, endPoint x: 130, endPoint y: 462, distance: 96.8
click at [130, 462] on div "1 Van de Velde Packaging - VJD(Jan-Eric Siemonsma) Douwe Egberts/tolhûswei, Jou…" at bounding box center [182, 251] width 364 height 1431
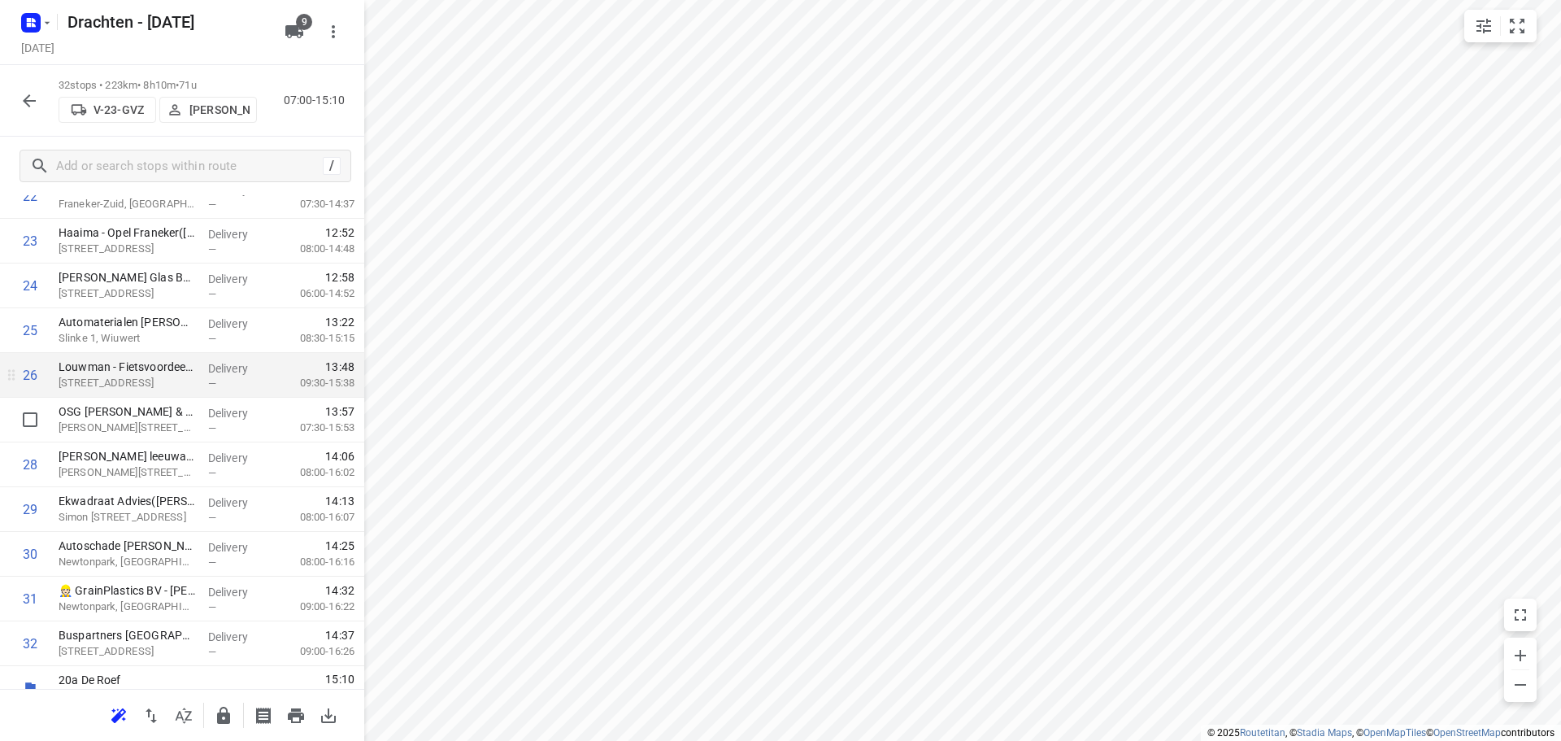
scroll to position [1110, 0]
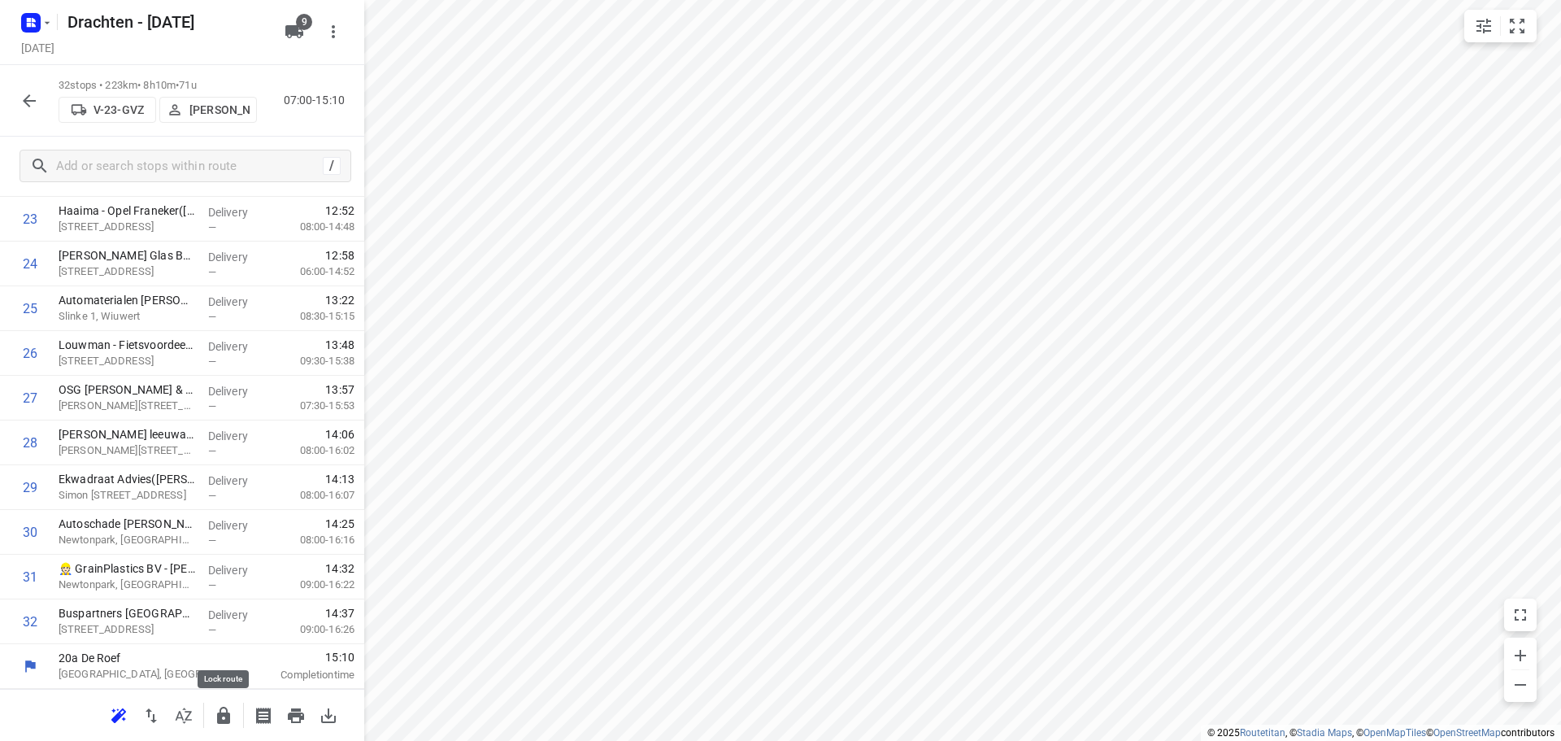
click at [229, 709] on icon "button" at bounding box center [224, 716] width 20 height 20
click at [33, 107] on icon "button" at bounding box center [30, 101] width 20 height 20
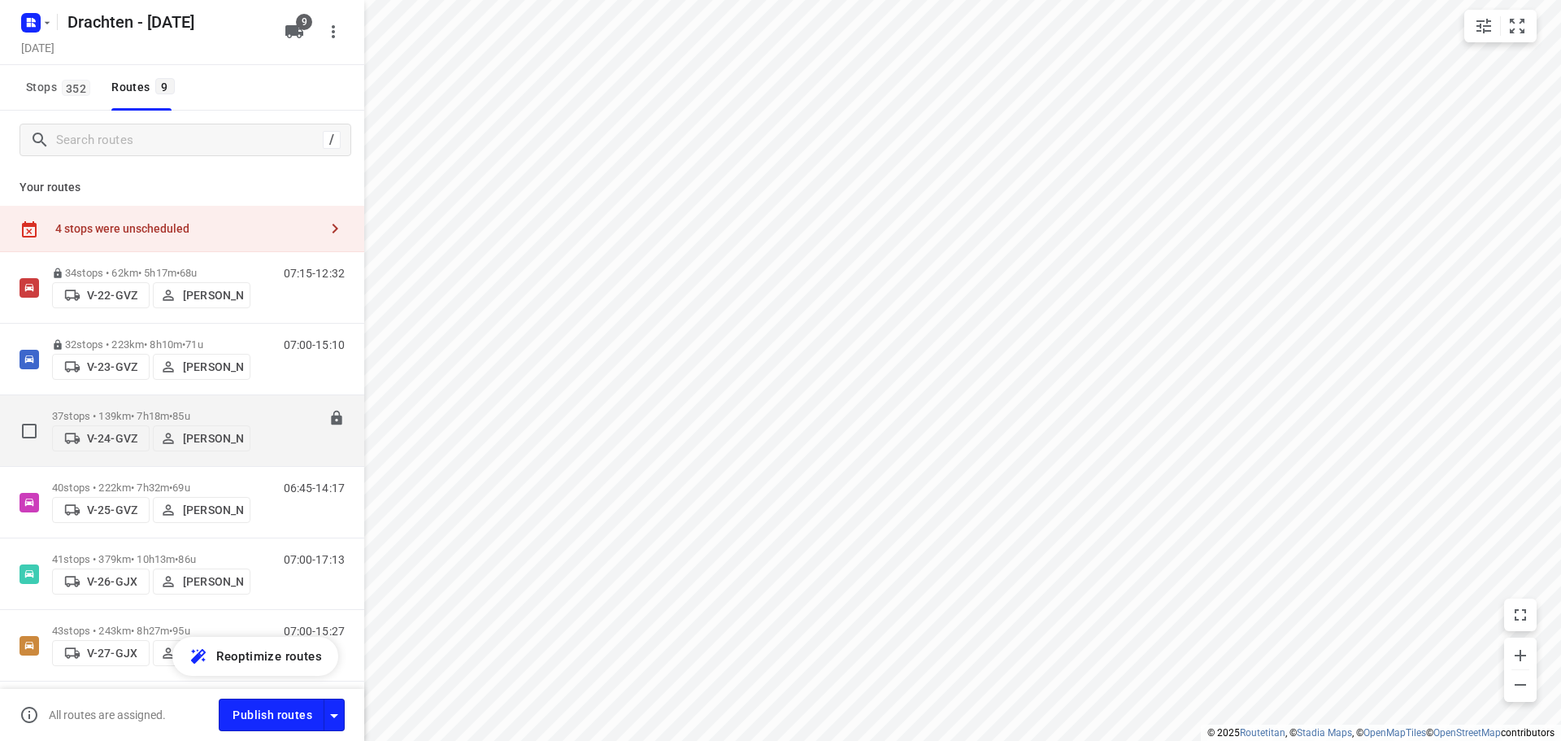
click at [193, 402] on div "37 stops • 139km • 7h18m • 85u V-24-GVZ Wopke de Vries" at bounding box center [151, 431] width 198 height 58
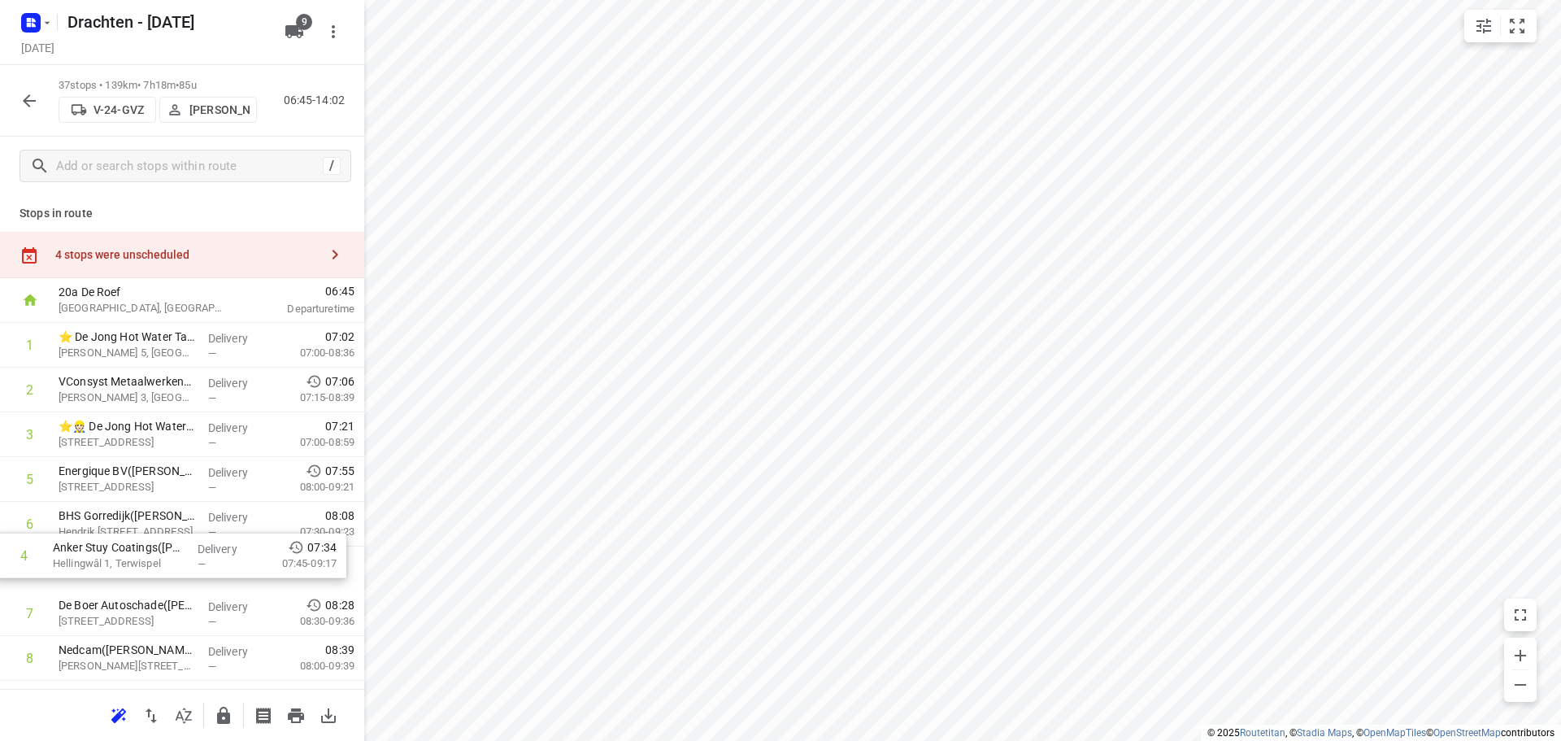
drag, startPoint x: 157, startPoint y: 477, endPoint x: 147, endPoint y: 569, distance: 92.4
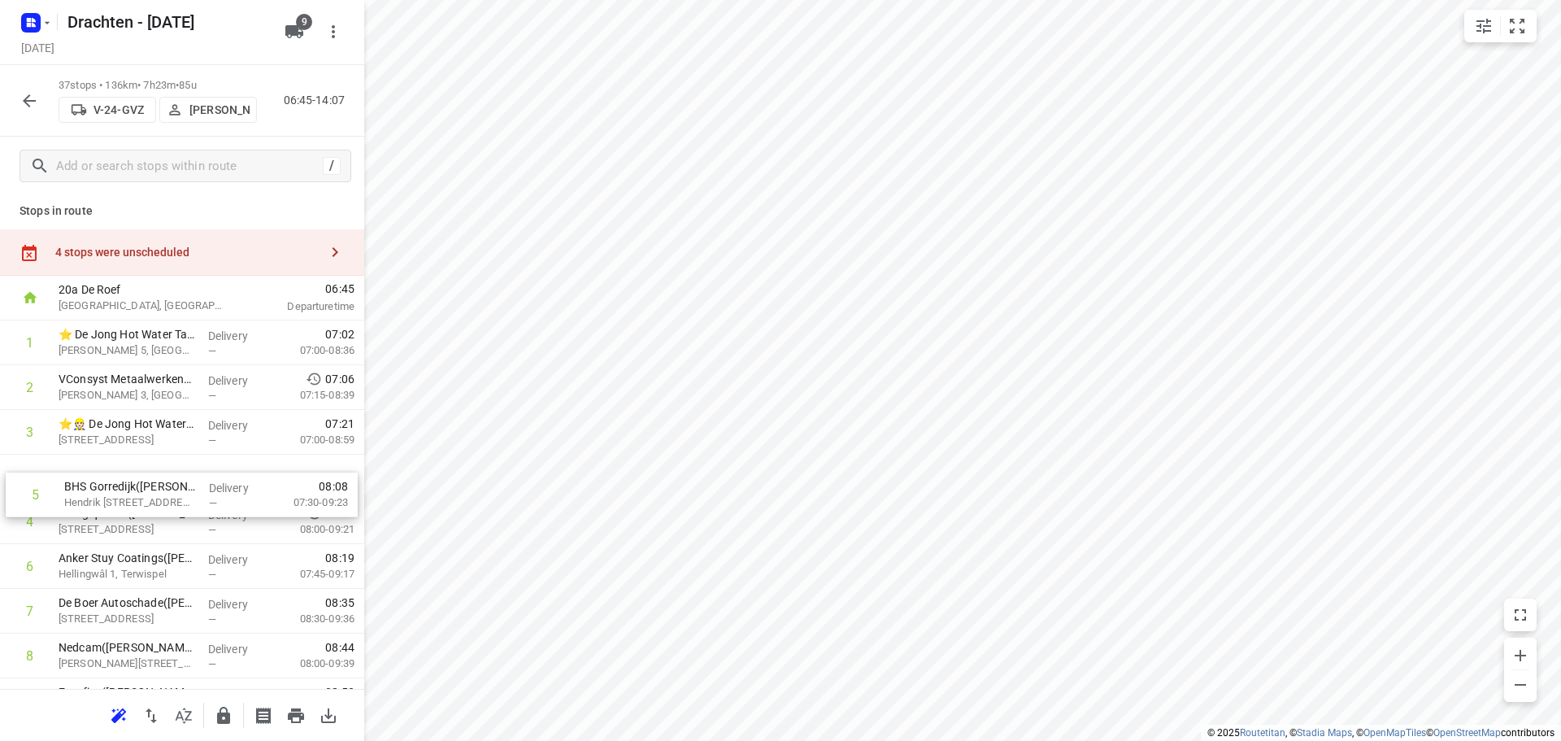
drag, startPoint x: 157, startPoint y: 527, endPoint x: 168, endPoint y: 475, distance: 53.3
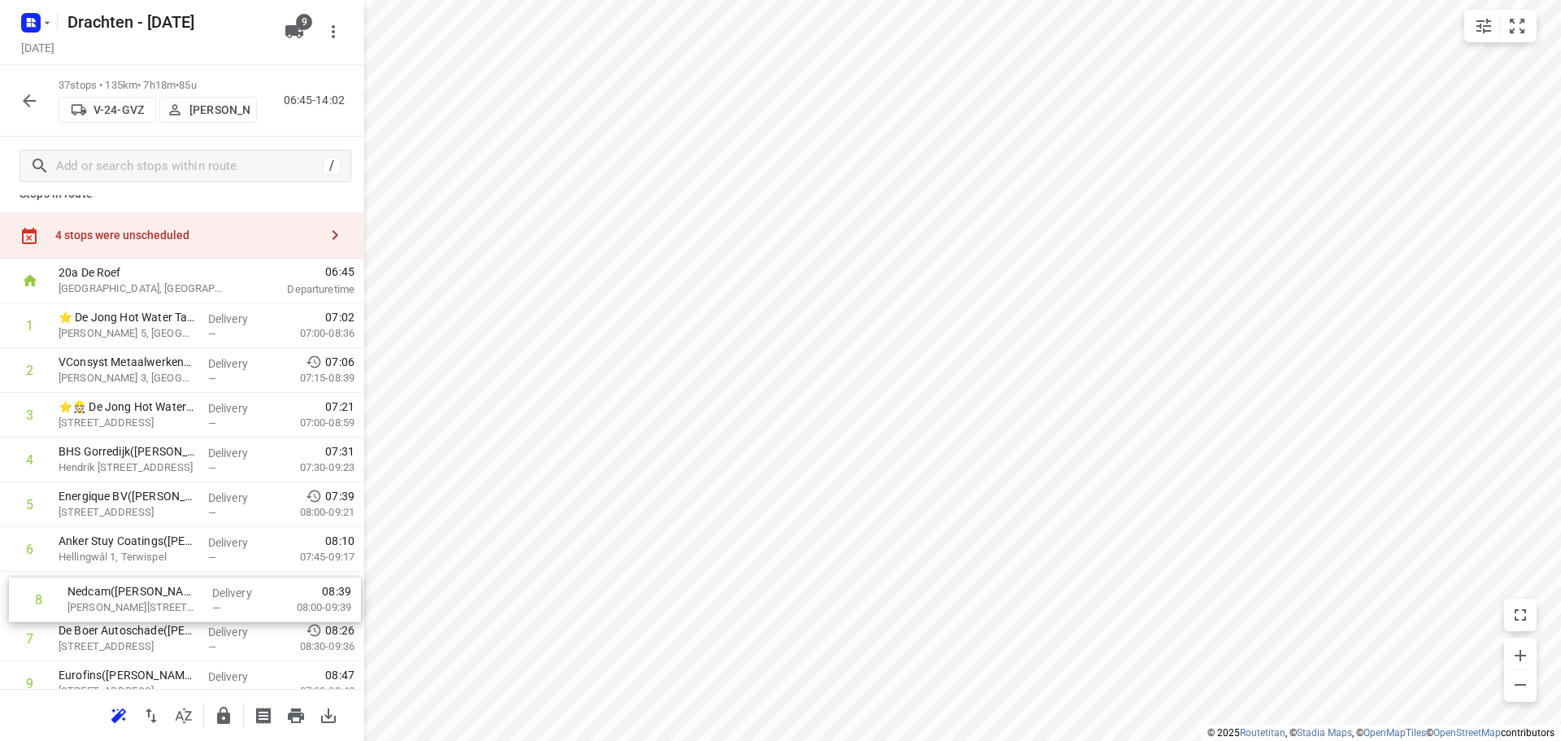
drag, startPoint x: 144, startPoint y: 652, endPoint x: 155, endPoint y: 587, distance: 66.0
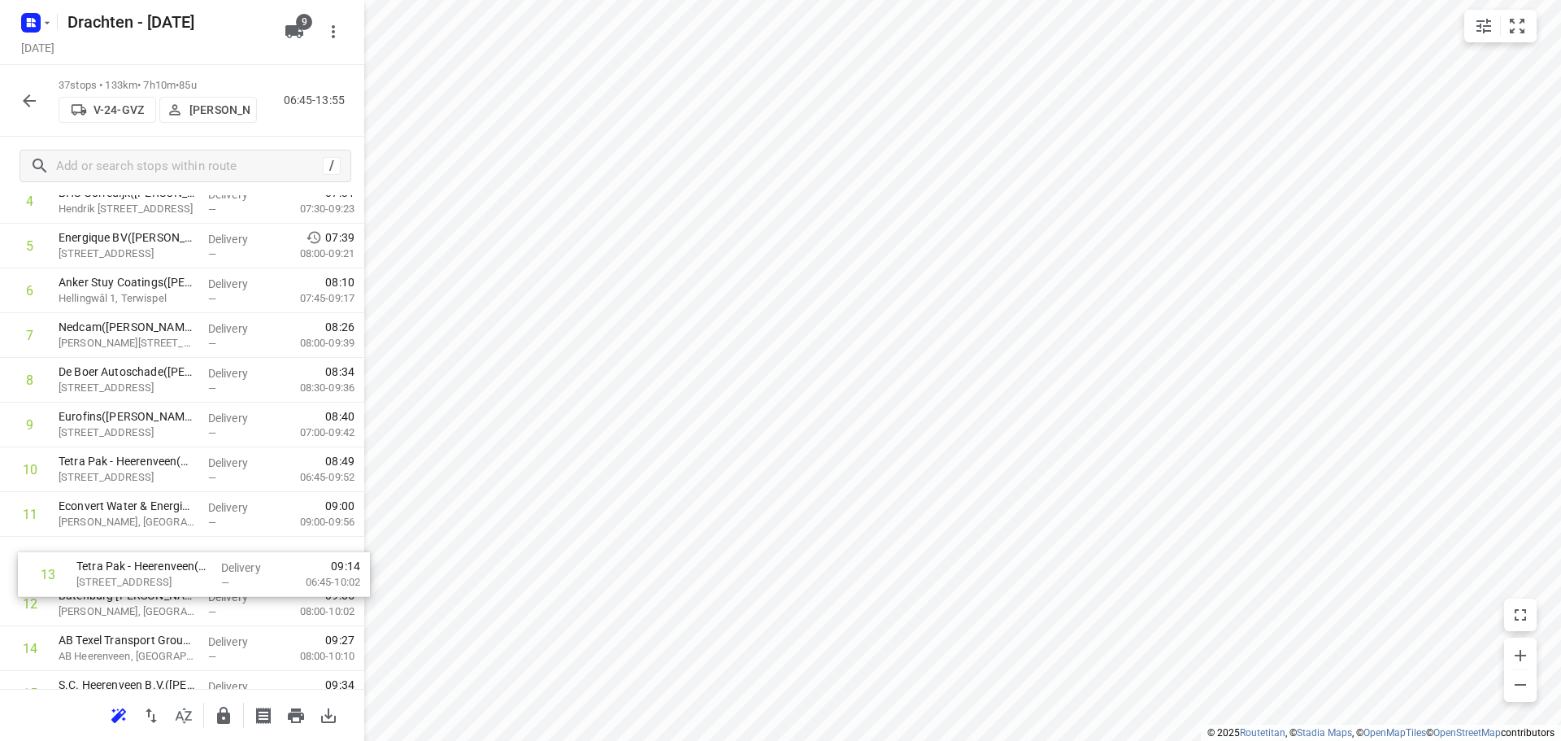
scroll to position [279, 0]
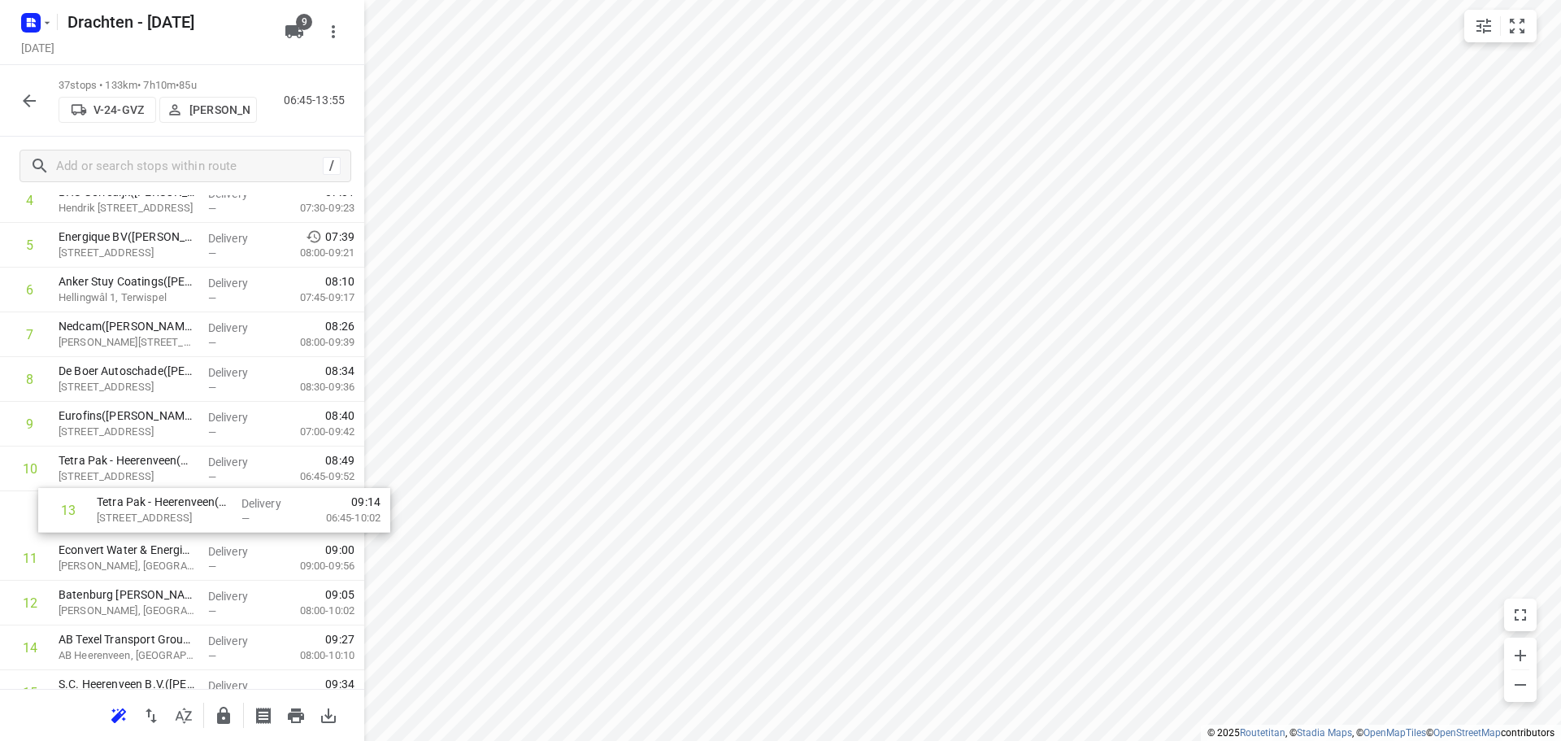
drag, startPoint x: 155, startPoint y: 624, endPoint x: 194, endPoint y: 513, distance: 117.3
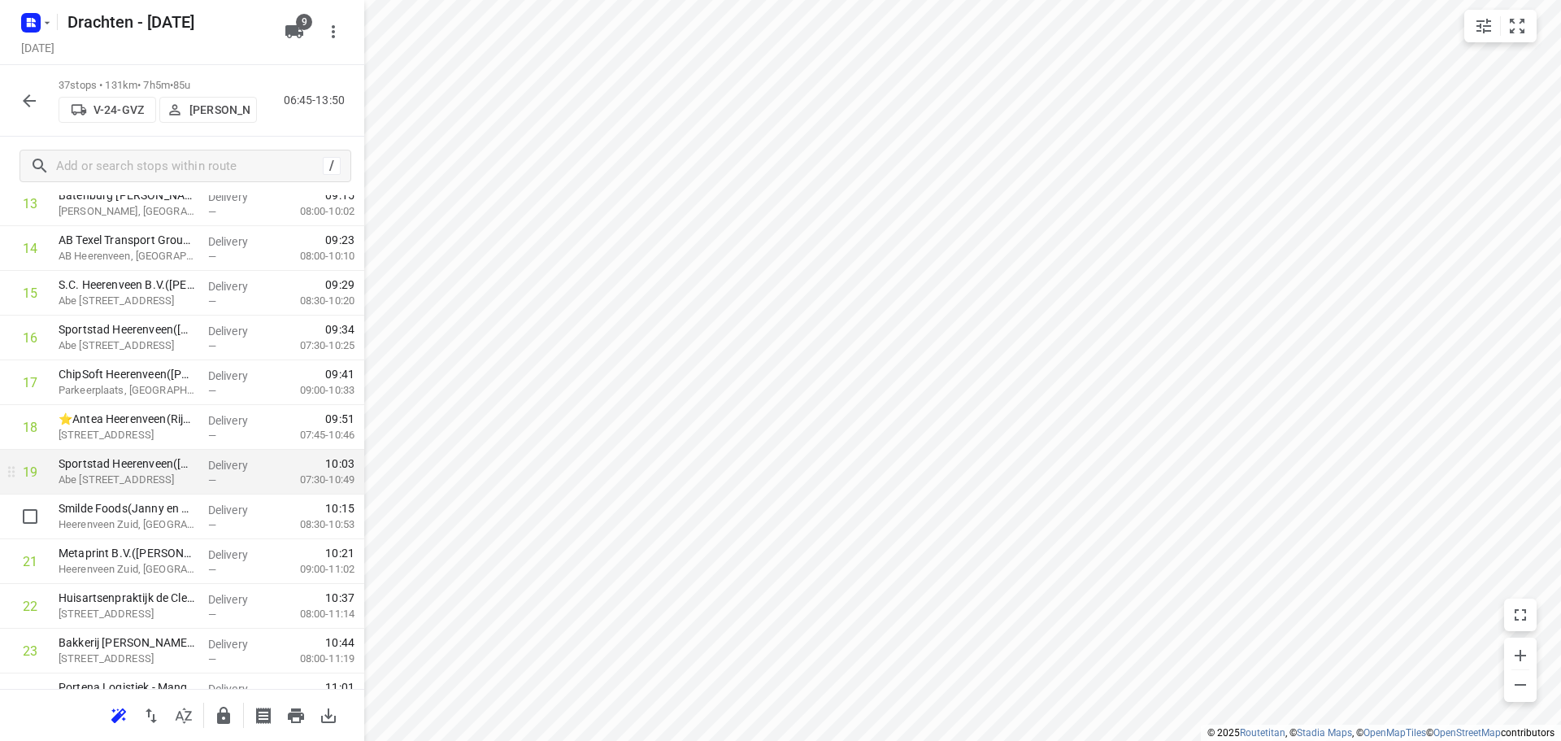
scroll to position [686, 0]
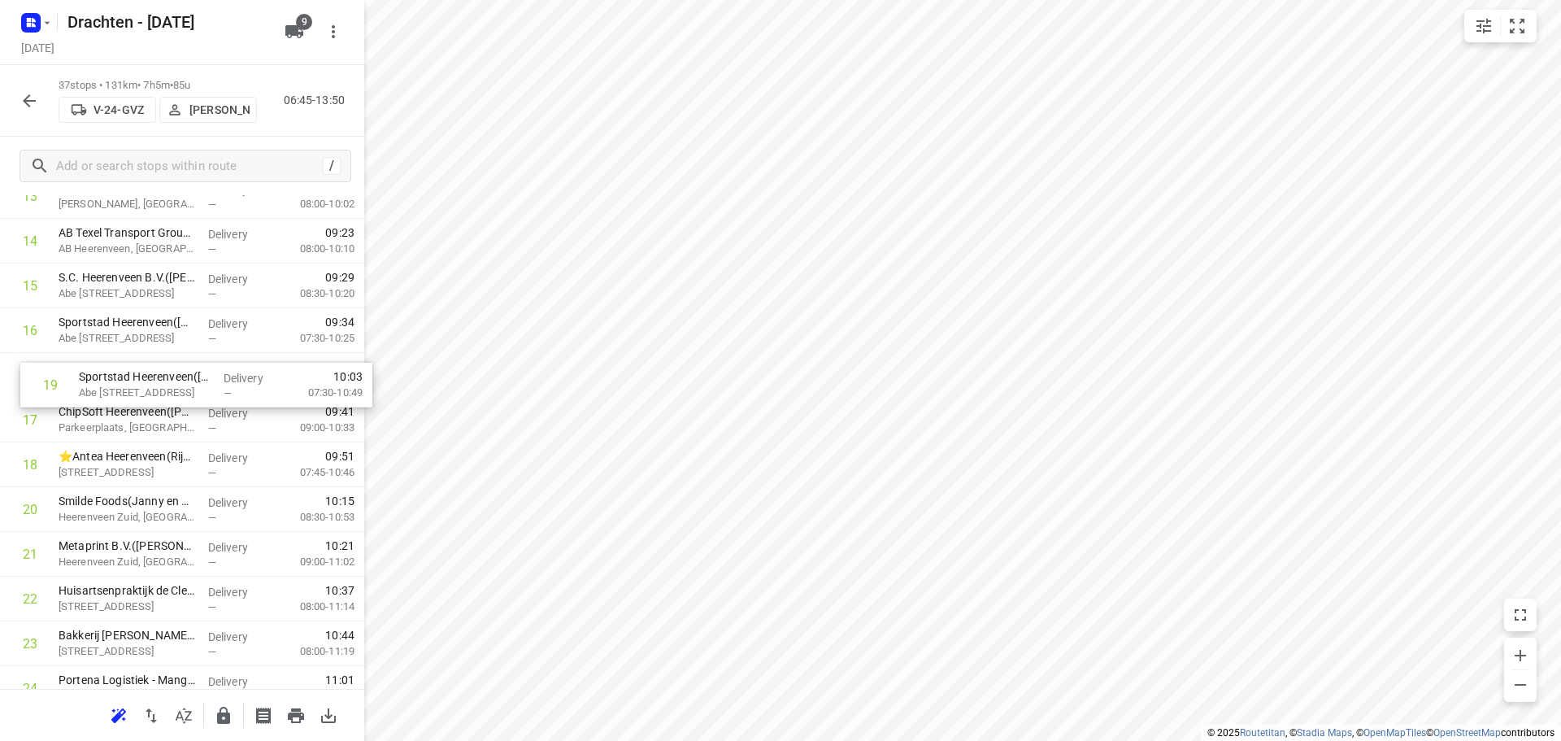
drag, startPoint x: 144, startPoint y: 470, endPoint x: 167, endPoint y: 385, distance: 88.4
click at [167, 385] on div "1 ⭐ De Jong Hot Water Tanks - Productie(Mirthe Diever) De Klok 5, Gorredijk Del…" at bounding box center [182, 464] width 364 height 1655
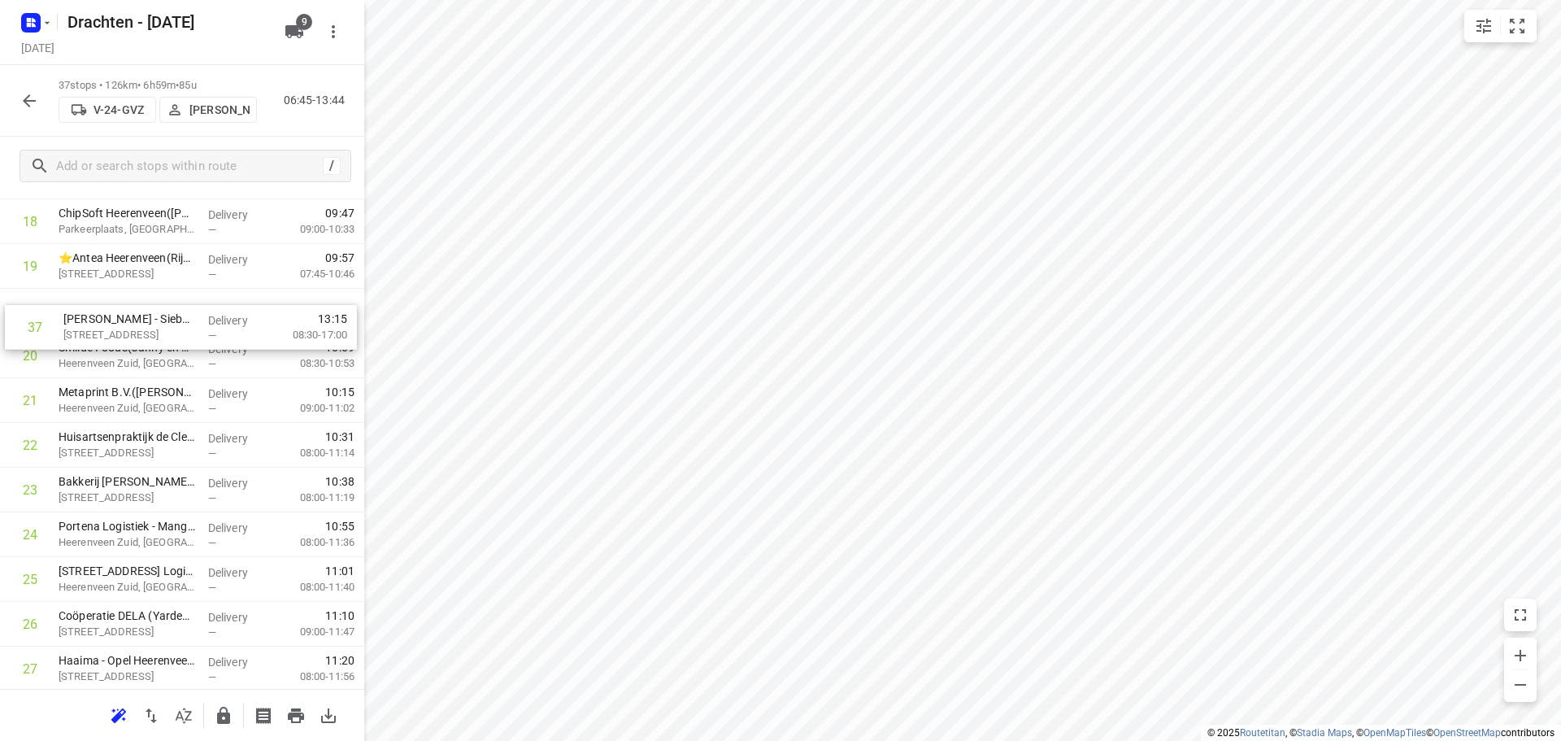
scroll to position [884, 0]
drag, startPoint x: 175, startPoint y: 640, endPoint x: 184, endPoint y: 364, distance: 276.6
click at [184, 364] on div "1 ⭐ De Jong Hot Water Tanks - Productie(Mirthe Diever) De Klok 5, Gorredijk Del…" at bounding box center [182, 266] width 364 height 1655
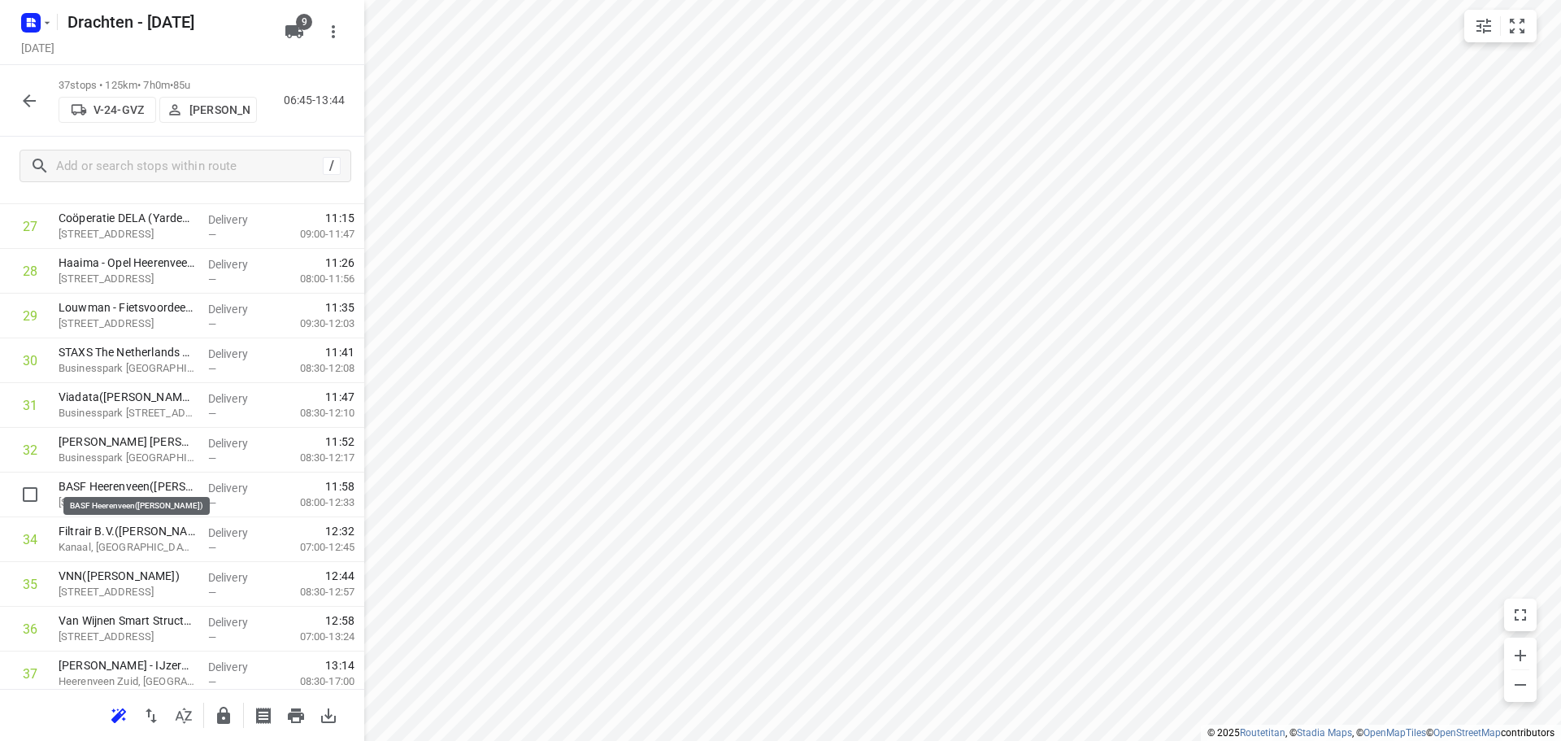
scroll to position [1291, 0]
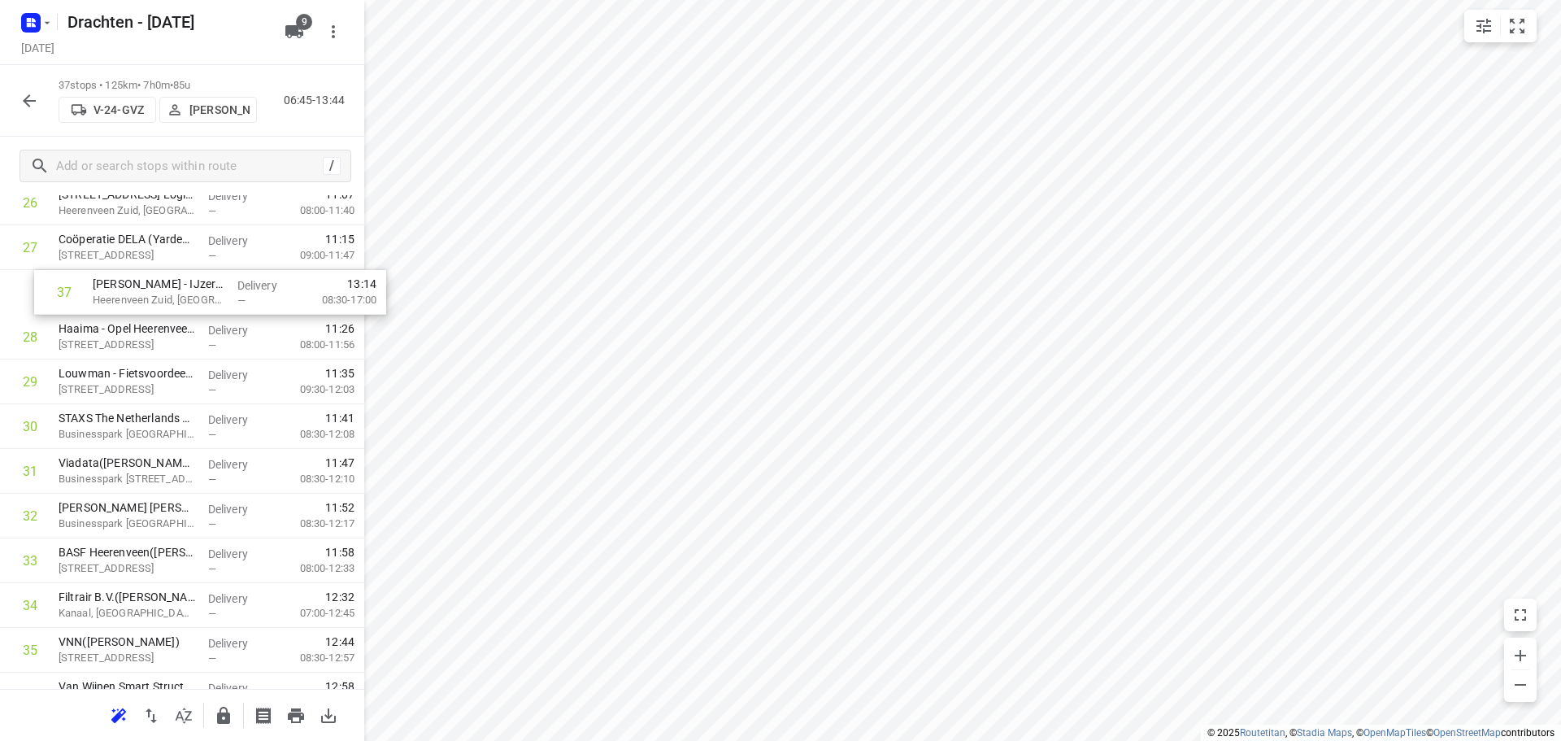
drag, startPoint x: 181, startPoint y: 667, endPoint x: 215, endPoint y: 290, distance: 378.1
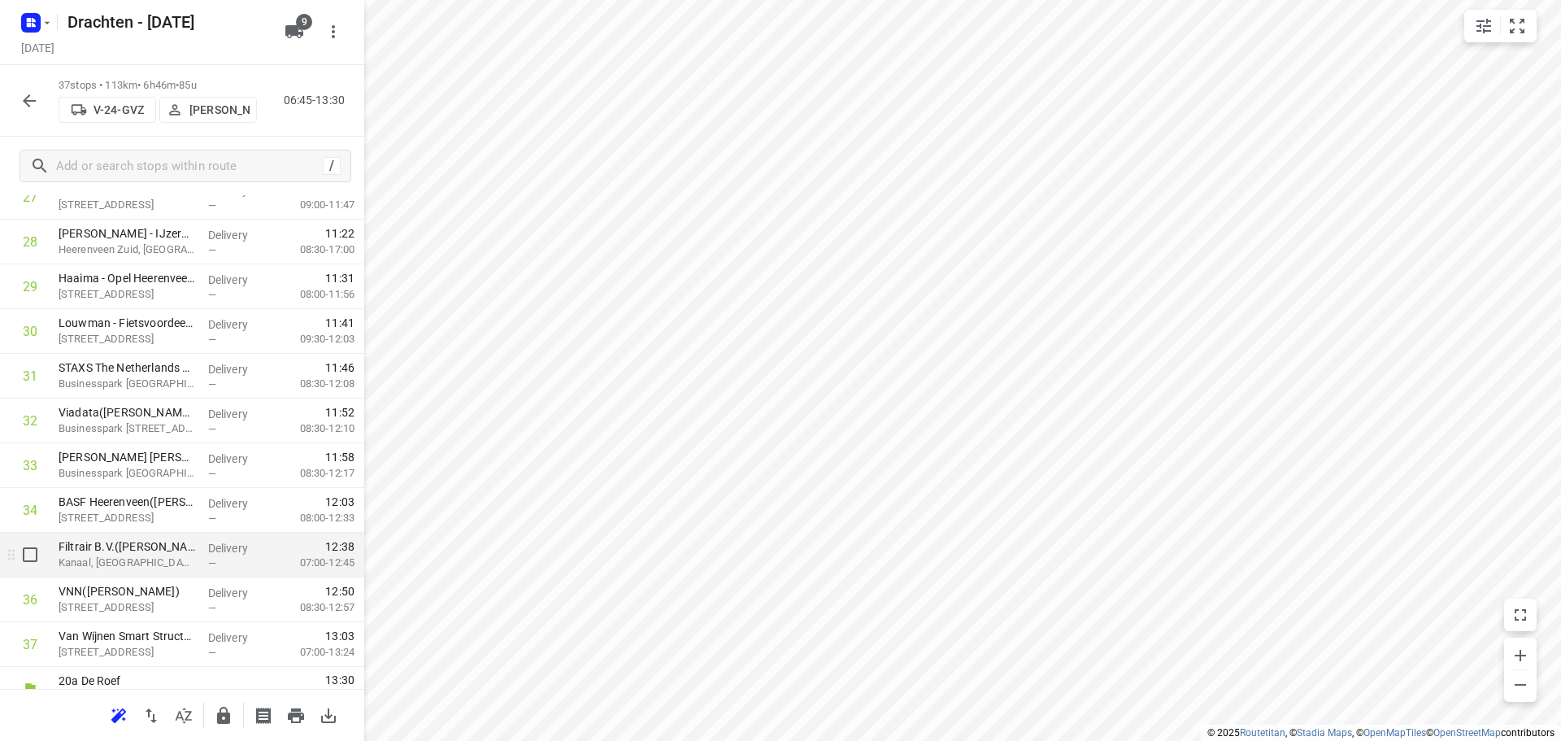
scroll to position [1334, 0]
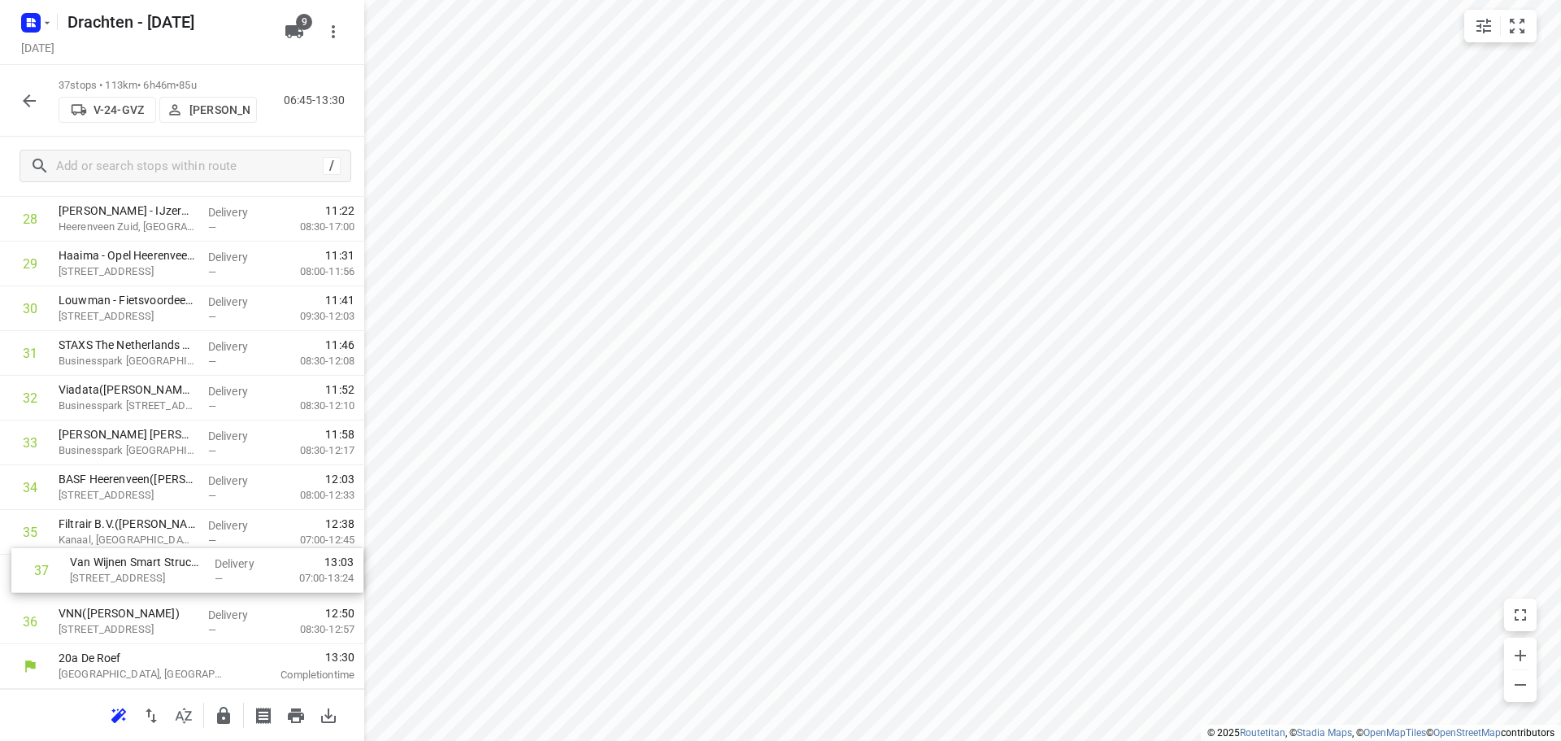
drag, startPoint x: 127, startPoint y: 641, endPoint x: 142, endPoint y: 578, distance: 64.5
click at [219, 713] on icon "button" at bounding box center [223, 715] width 13 height 17
click at [33, 107] on icon "button" at bounding box center [30, 101] width 20 height 20
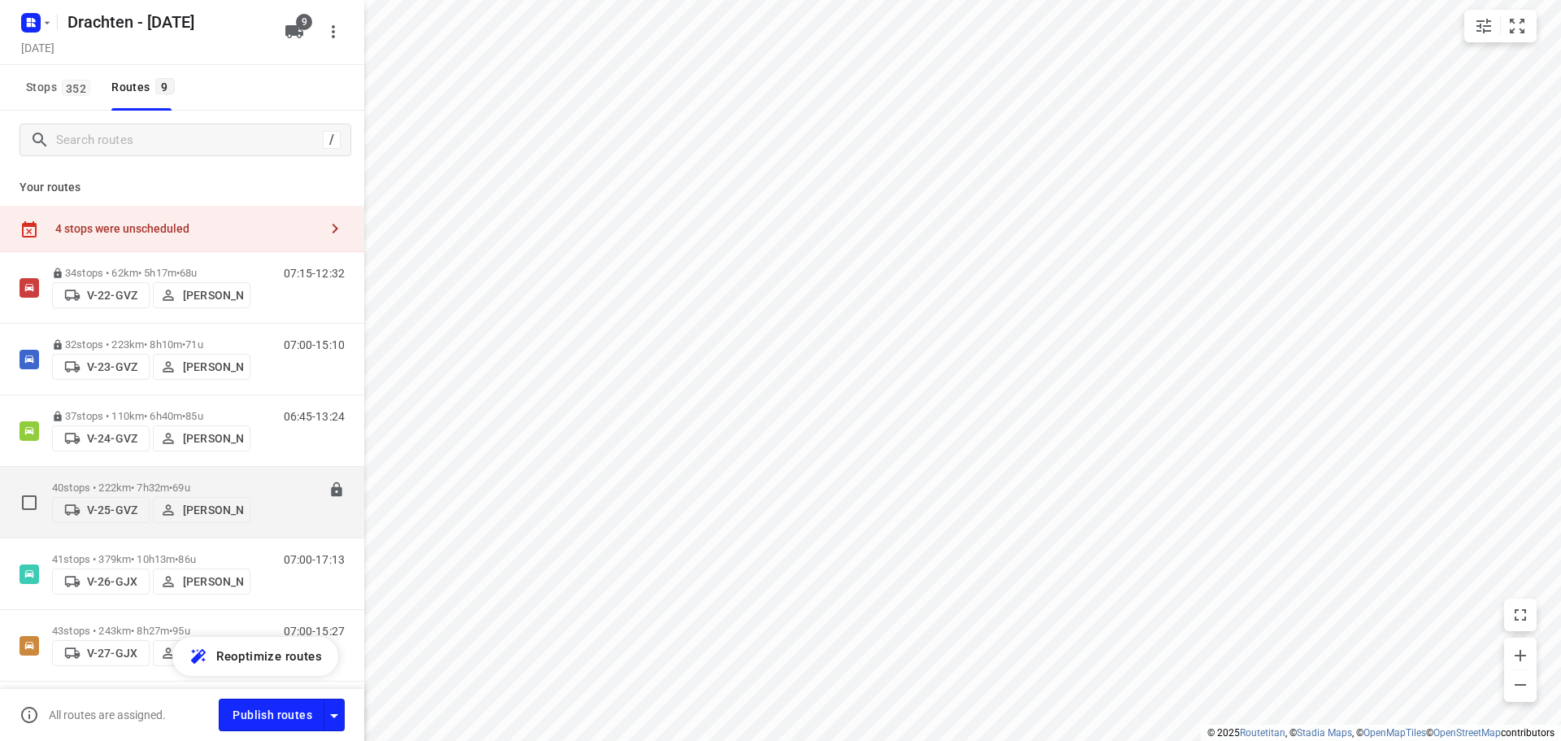
click at [161, 481] on p "40 stops • 222km • 7h32m • 69u" at bounding box center [151, 487] width 198 height 12
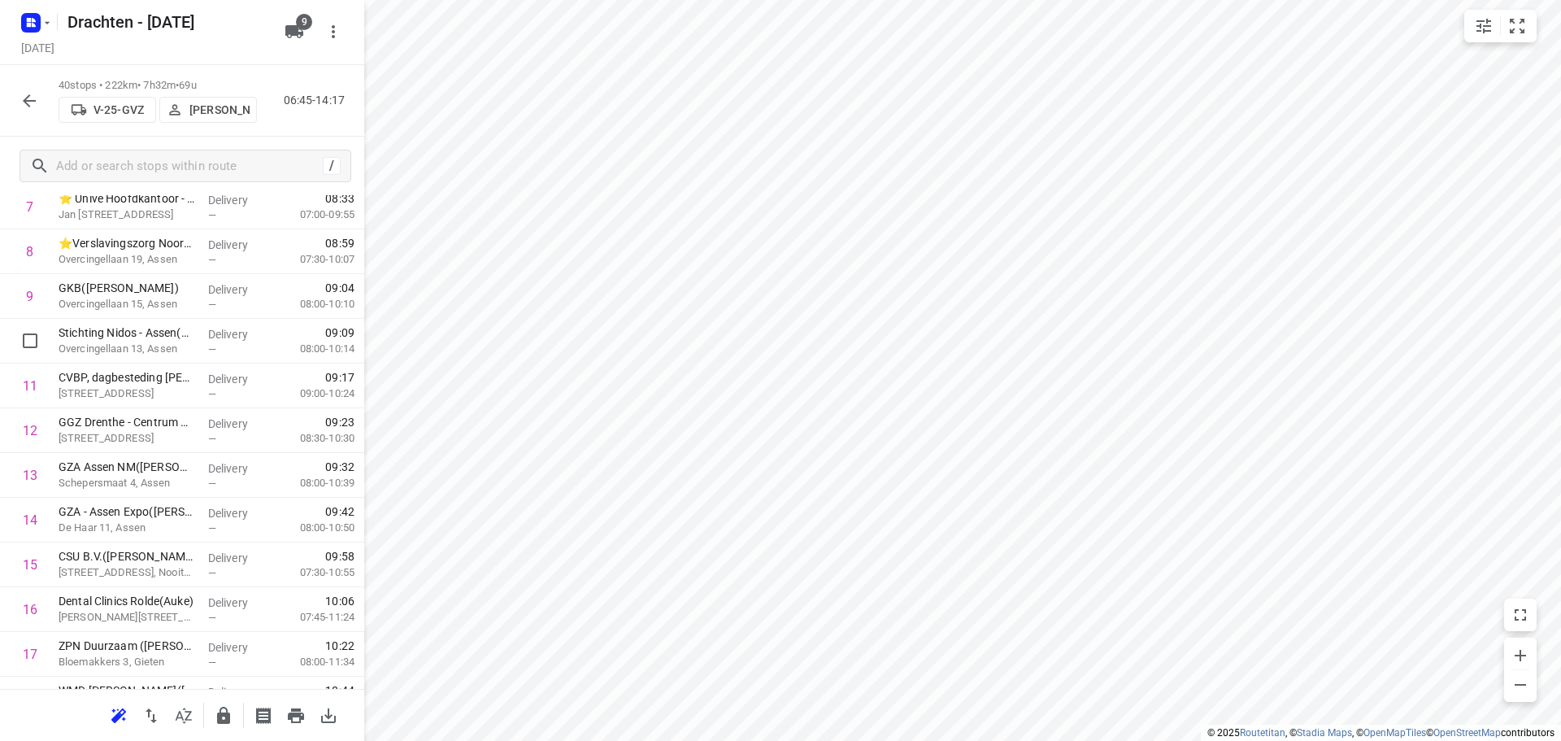
scroll to position [0, 0]
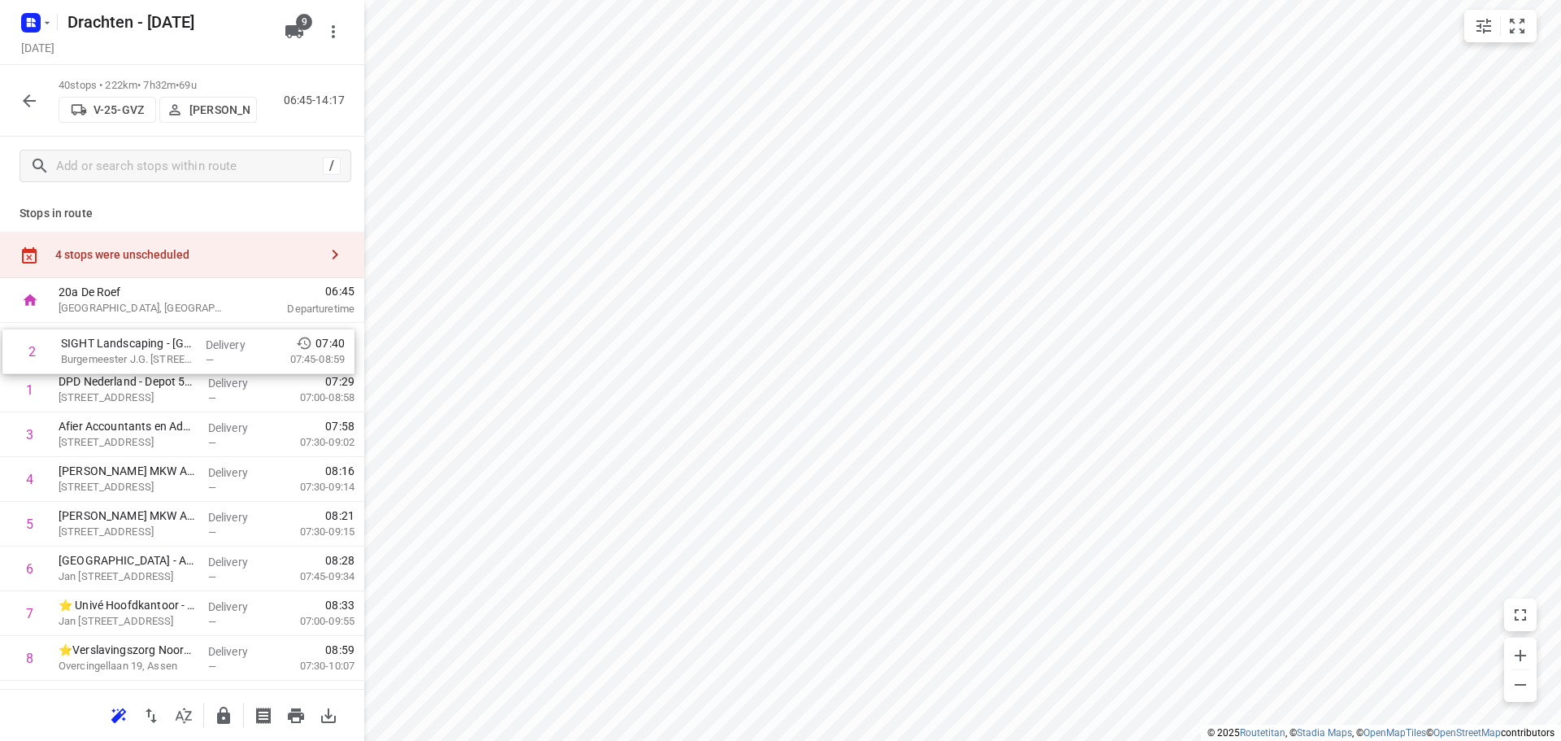
drag, startPoint x: 159, startPoint y: 399, endPoint x: 163, endPoint y: 348, distance: 51.4
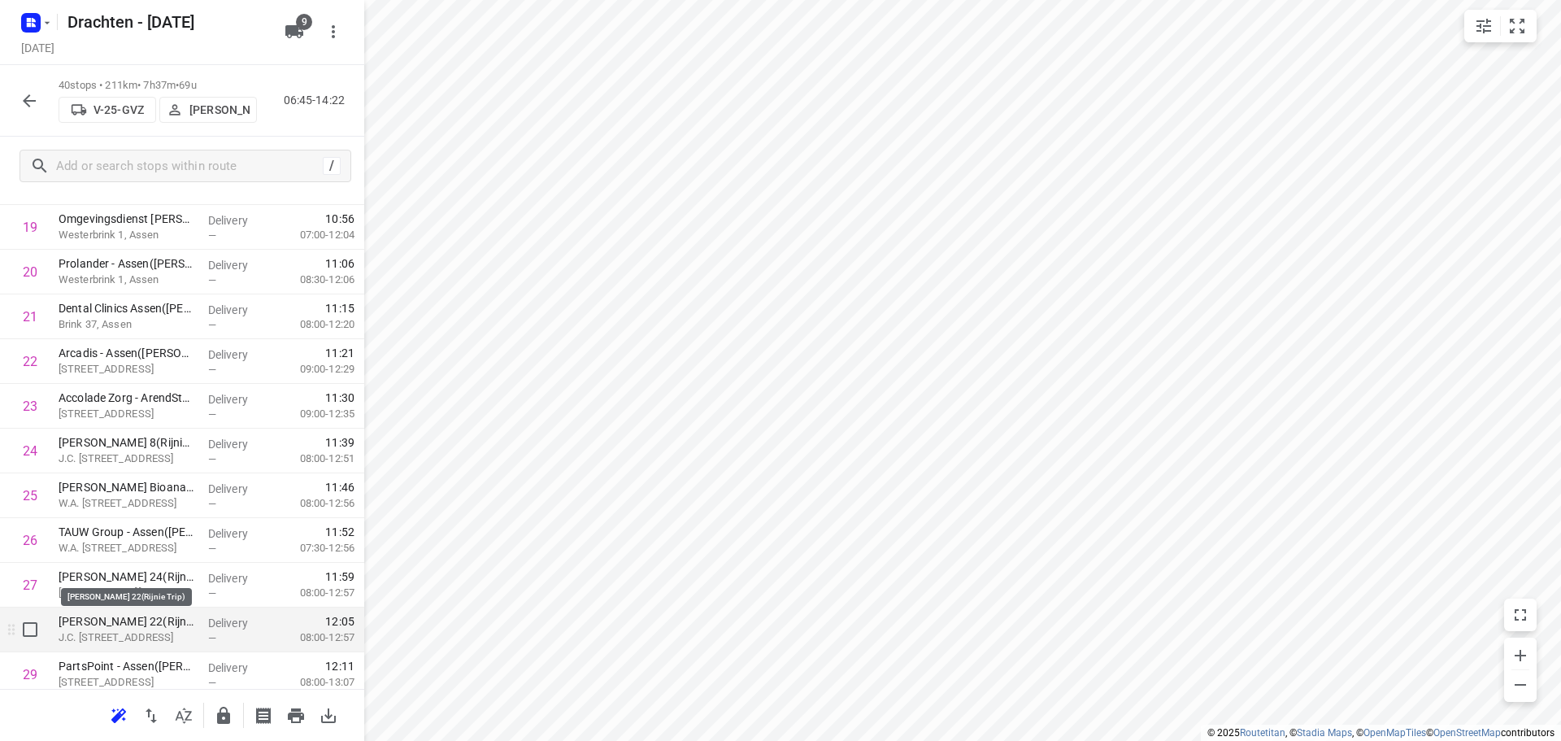
scroll to position [976, 0]
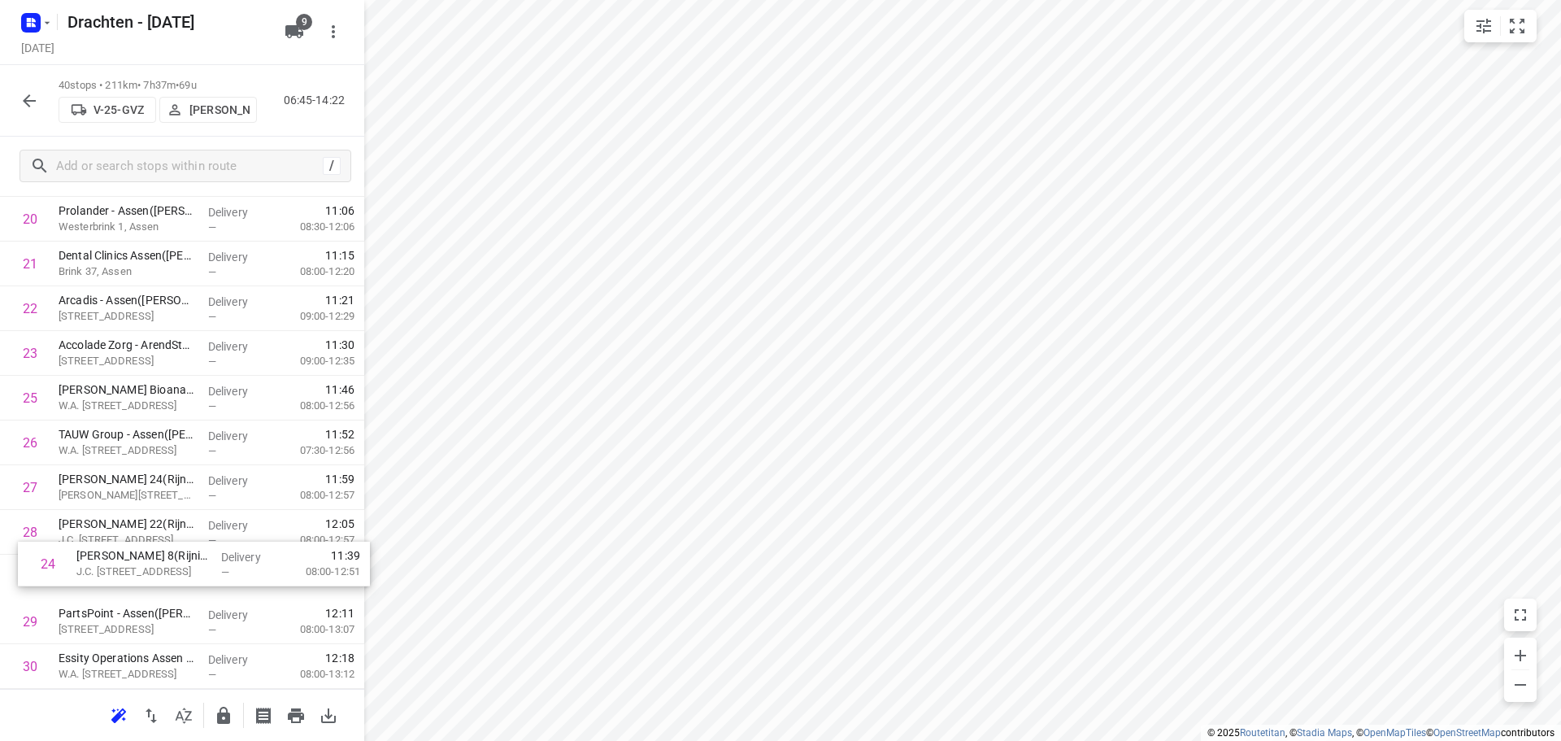
drag, startPoint x: 169, startPoint y: 393, endPoint x: 188, endPoint y: 564, distance: 172.6
click at [188, 564] on div "1 SIGHT Landscaping - Eelde(Lourens Vels) Burgemeester J.G. Legroweg 116, Eelde…" at bounding box center [182, 241] width 364 height 1789
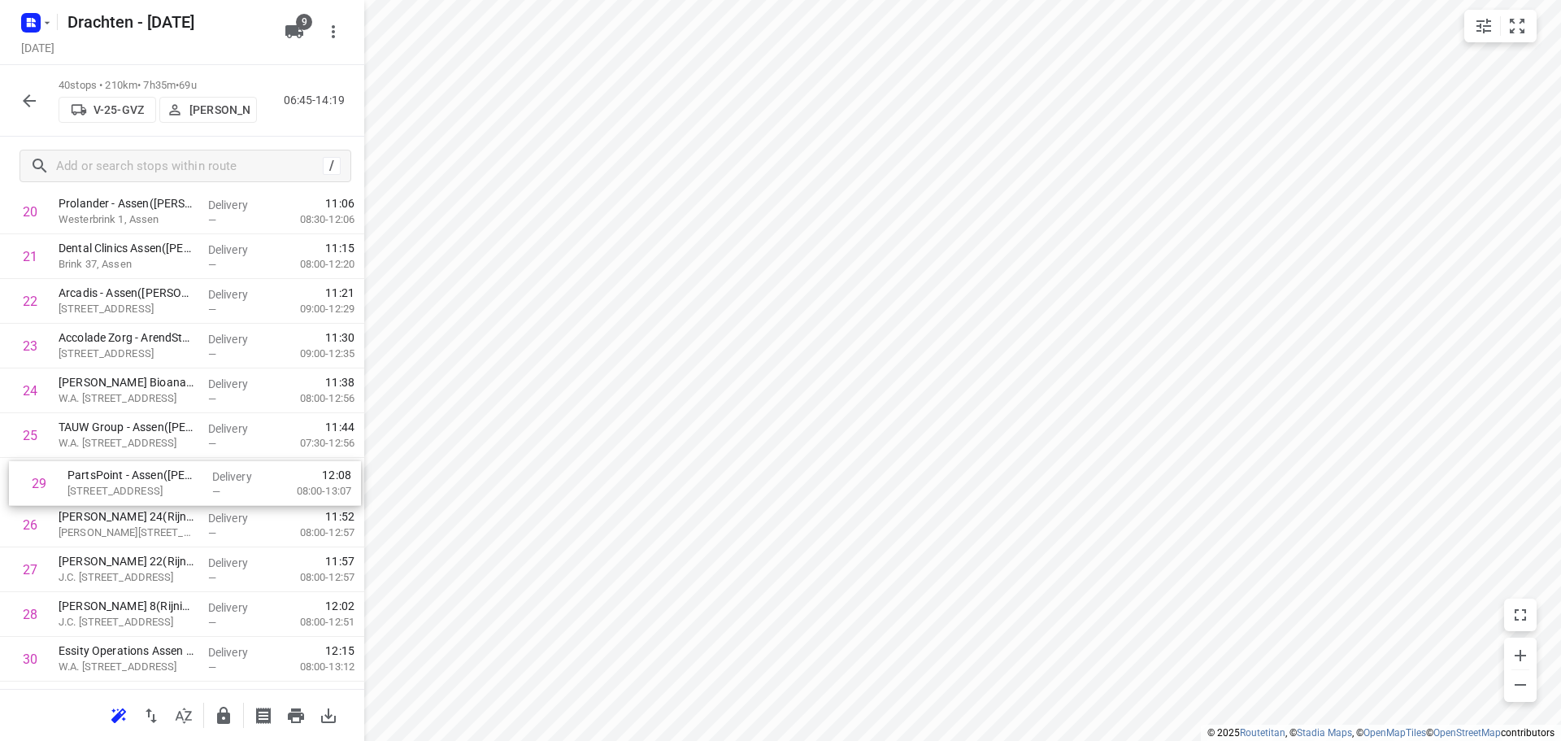
drag, startPoint x: 151, startPoint y: 625, endPoint x: 161, endPoint y: 480, distance: 145.9
click at [161, 480] on div "1 SIGHT Landscaping - Eelde(Lourens Vels) Burgemeester J.G. Legroweg 116, Eelde…" at bounding box center [182, 234] width 364 height 1789
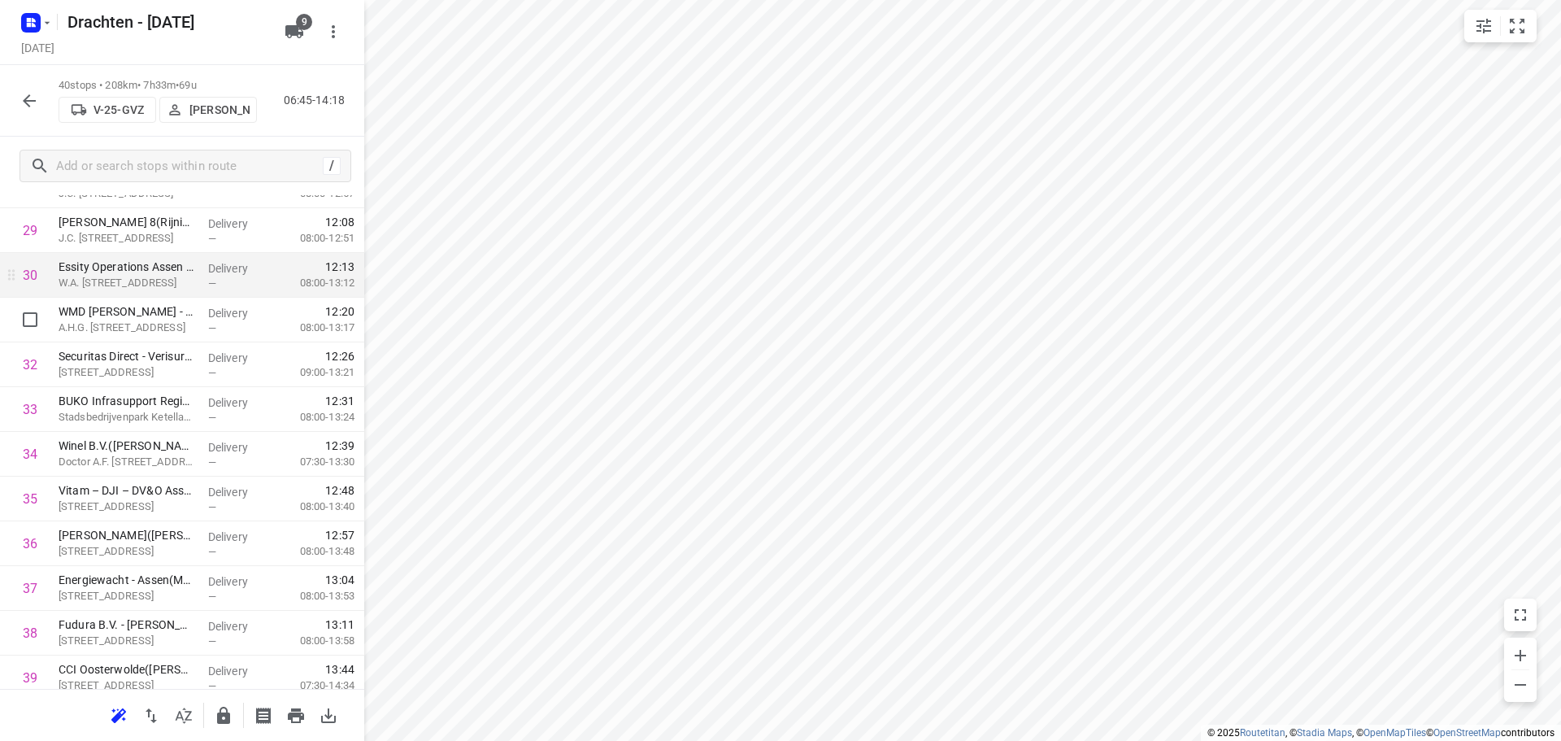
scroll to position [1468, 0]
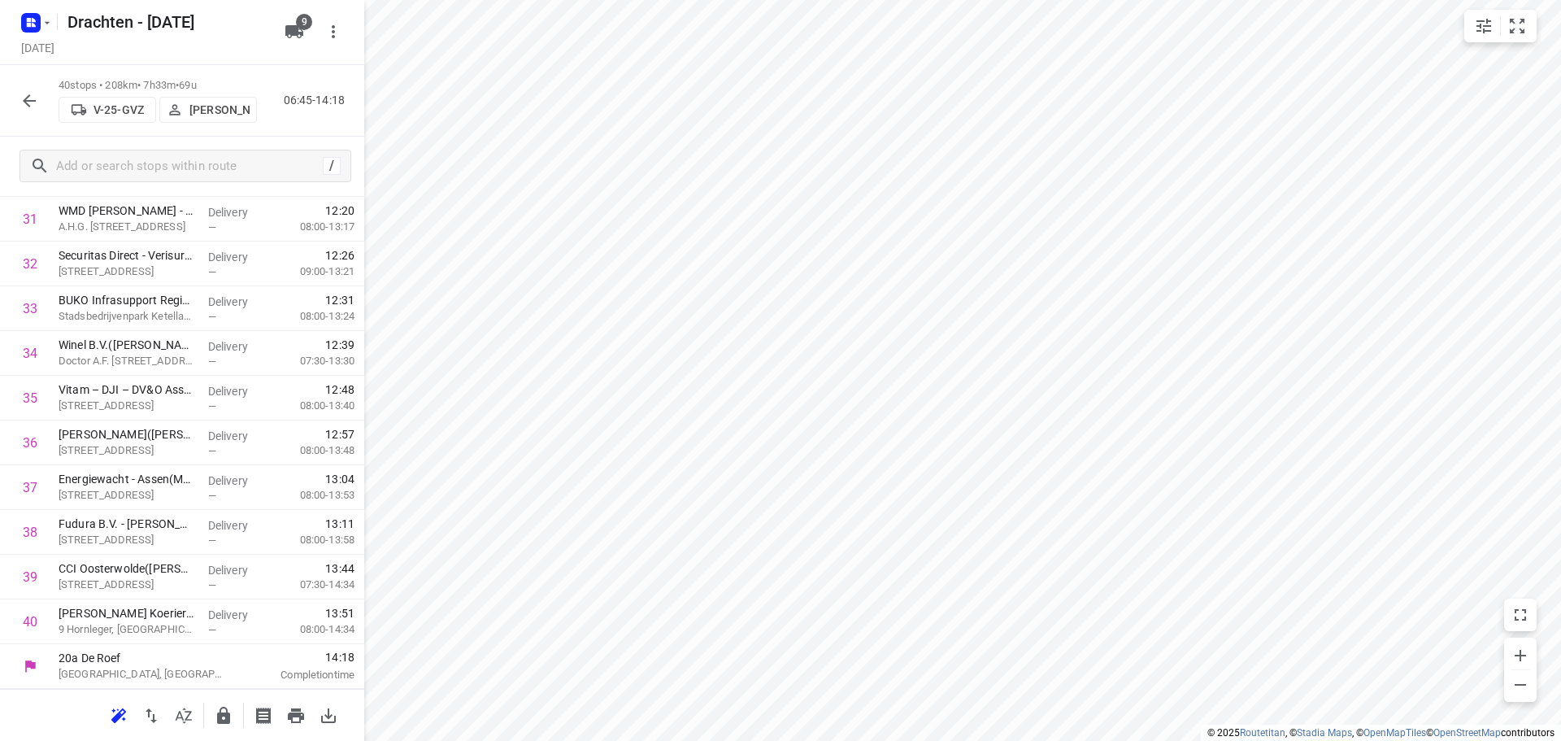
click at [220, 724] on icon "button" at bounding box center [224, 716] width 20 height 20
click at [32, 98] on icon "button" at bounding box center [30, 101] width 20 height 20
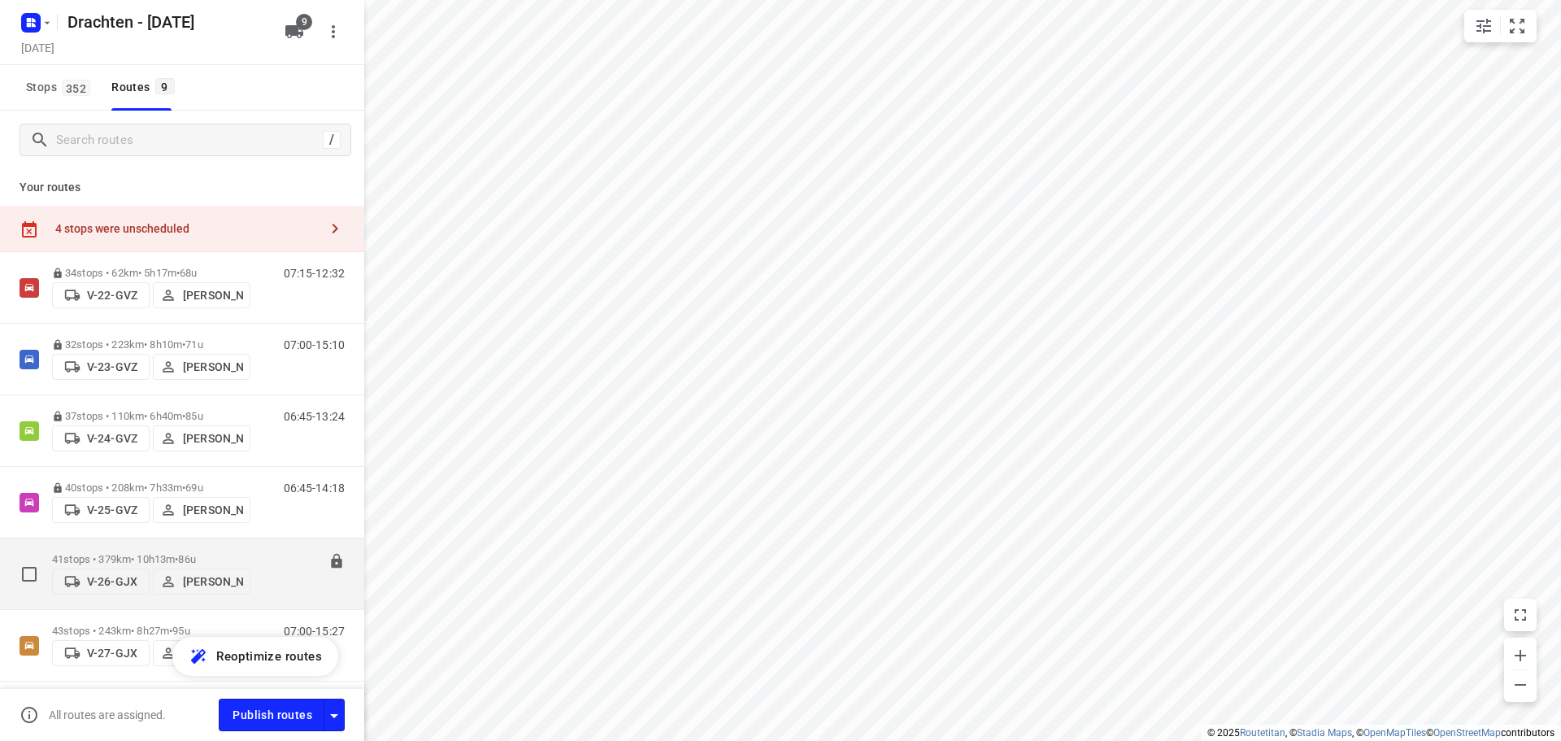
click at [207, 545] on div "41 stops • 379km • 10h13m • 86u V-26-GJX Jos Kaspers" at bounding box center [151, 574] width 198 height 58
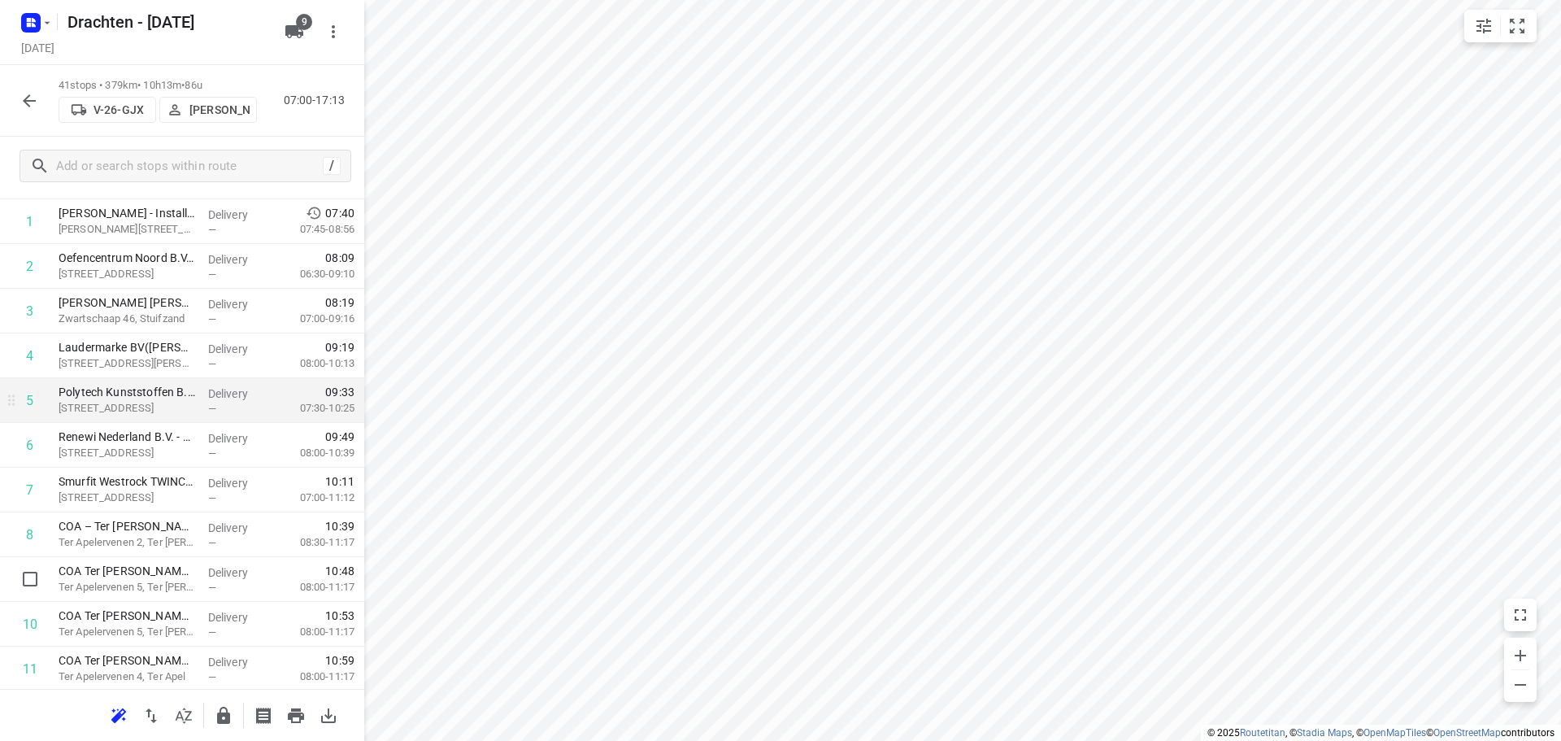
scroll to position [163, 0]
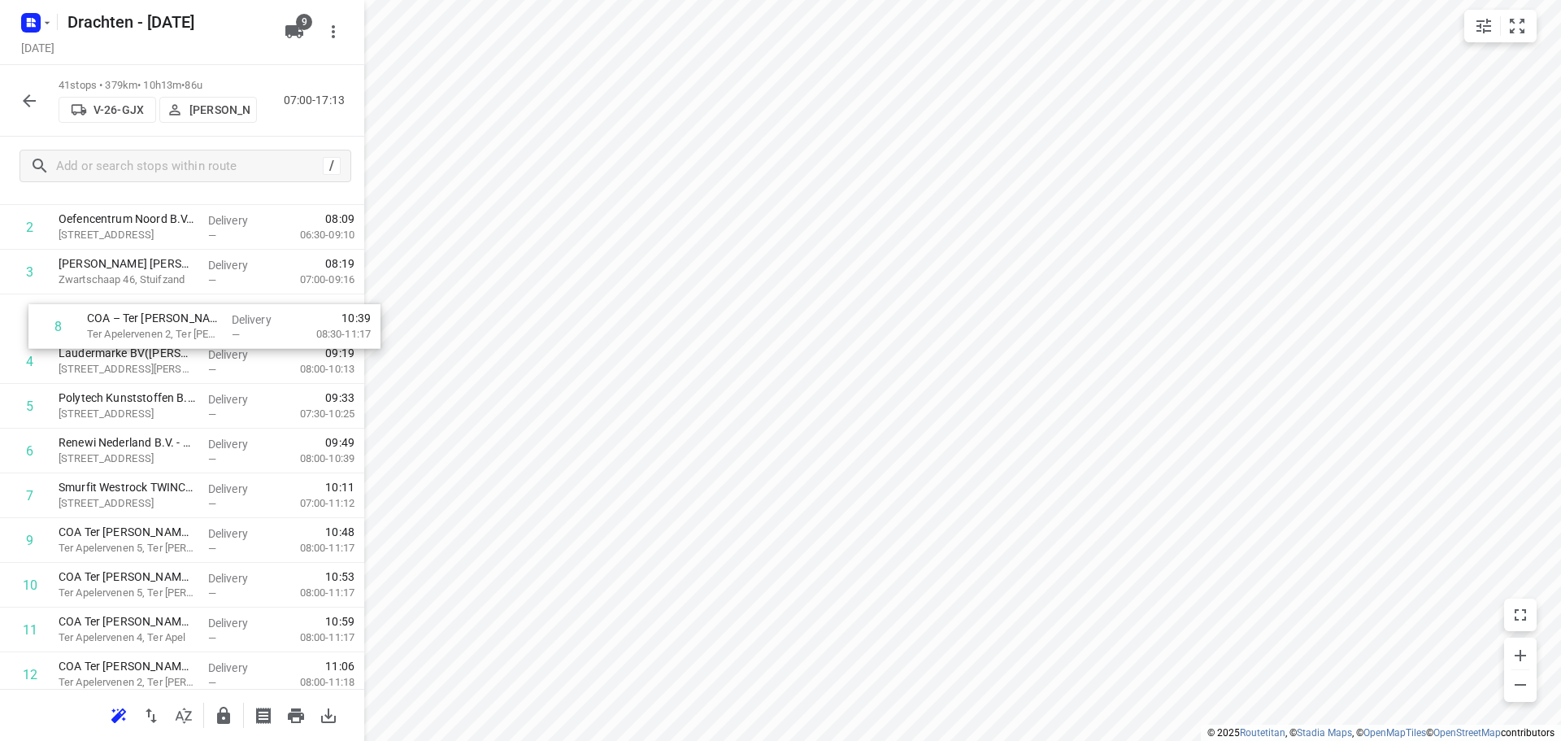
drag, startPoint x: 200, startPoint y: 500, endPoint x: 229, endPoint y: 327, distance: 175.5
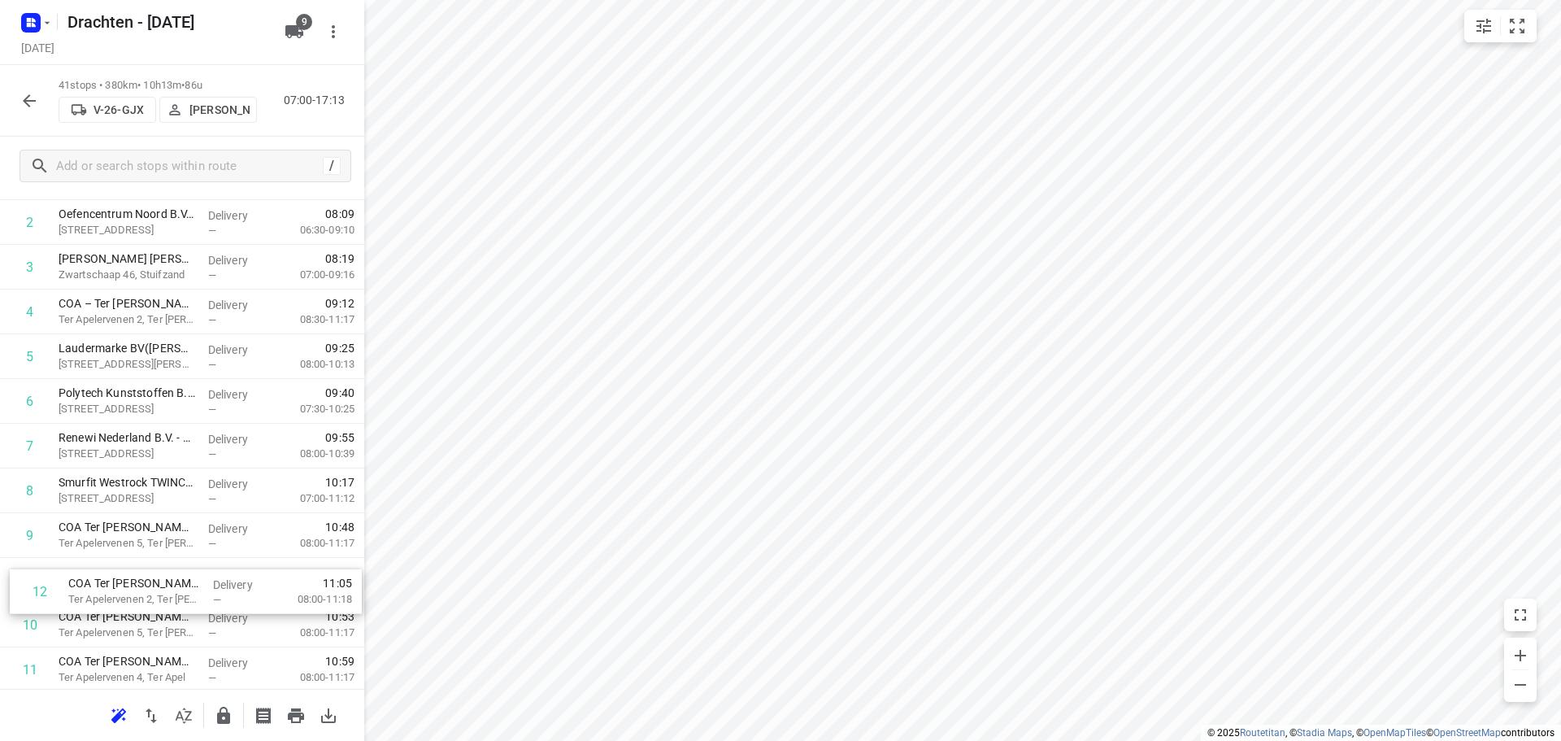
scroll to position [168, 0]
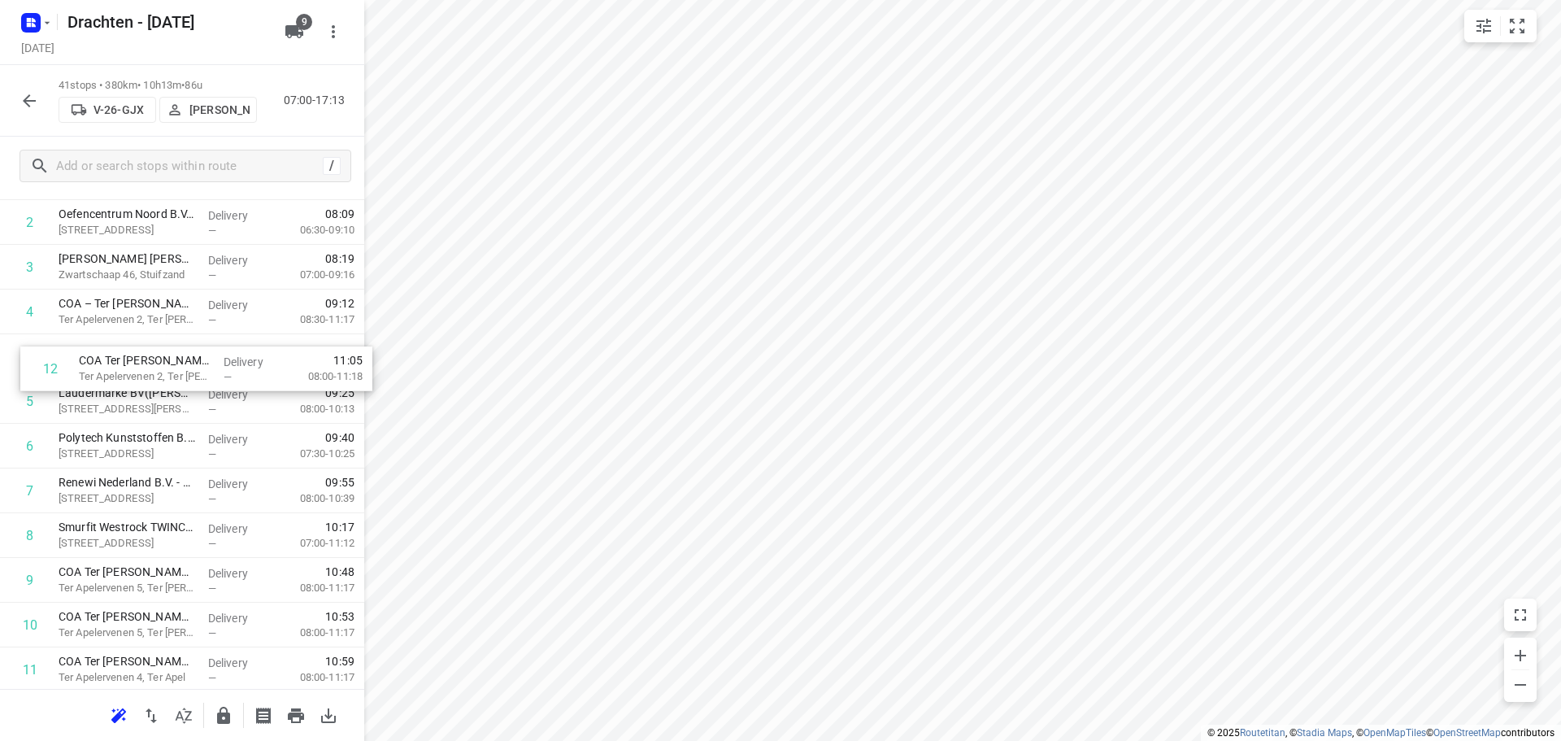
drag, startPoint x: 183, startPoint y: 673, endPoint x: 202, endPoint y: 359, distance: 314.5
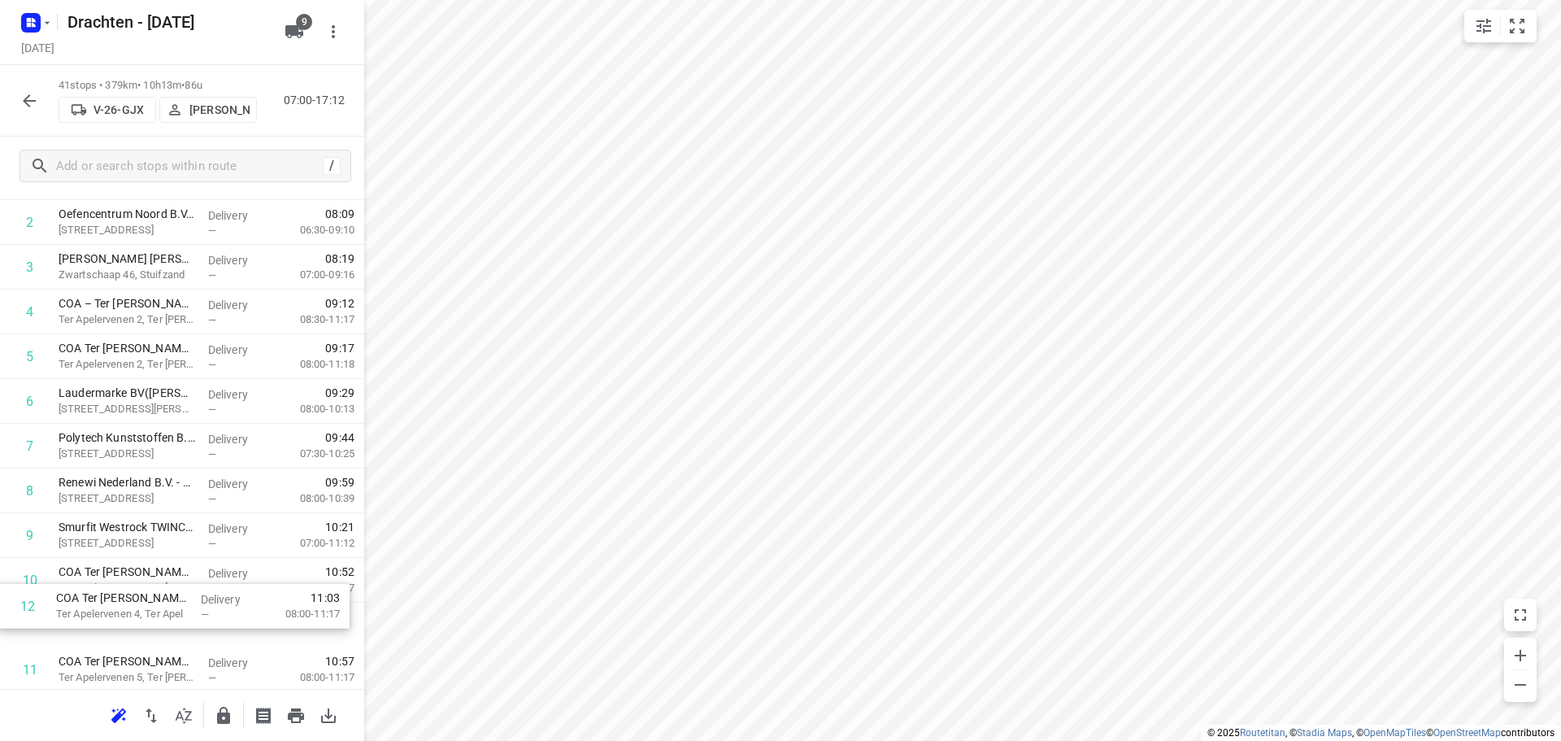
scroll to position [176, 0]
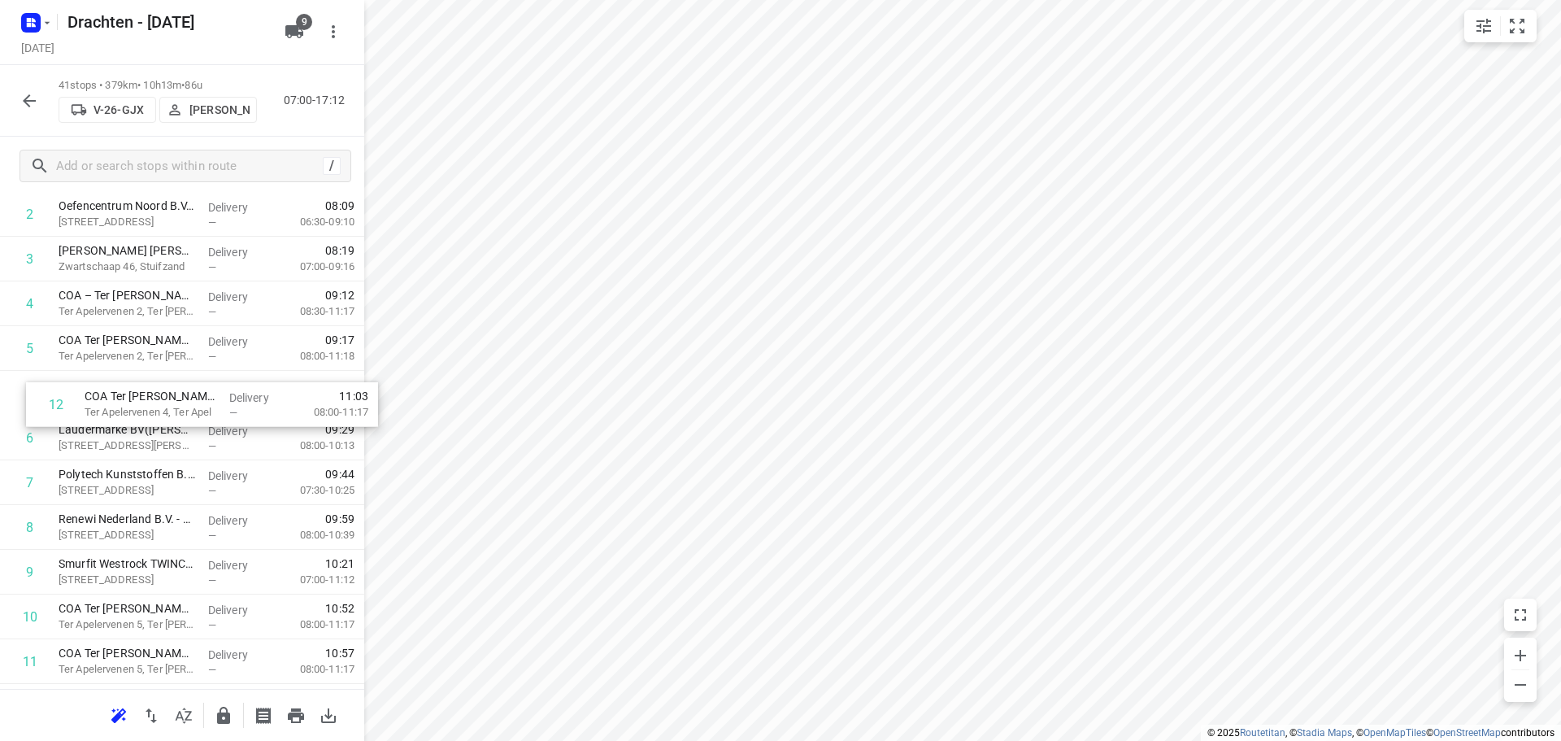
drag, startPoint x: 142, startPoint y: 661, endPoint x: 167, endPoint y: 385, distance: 276.8
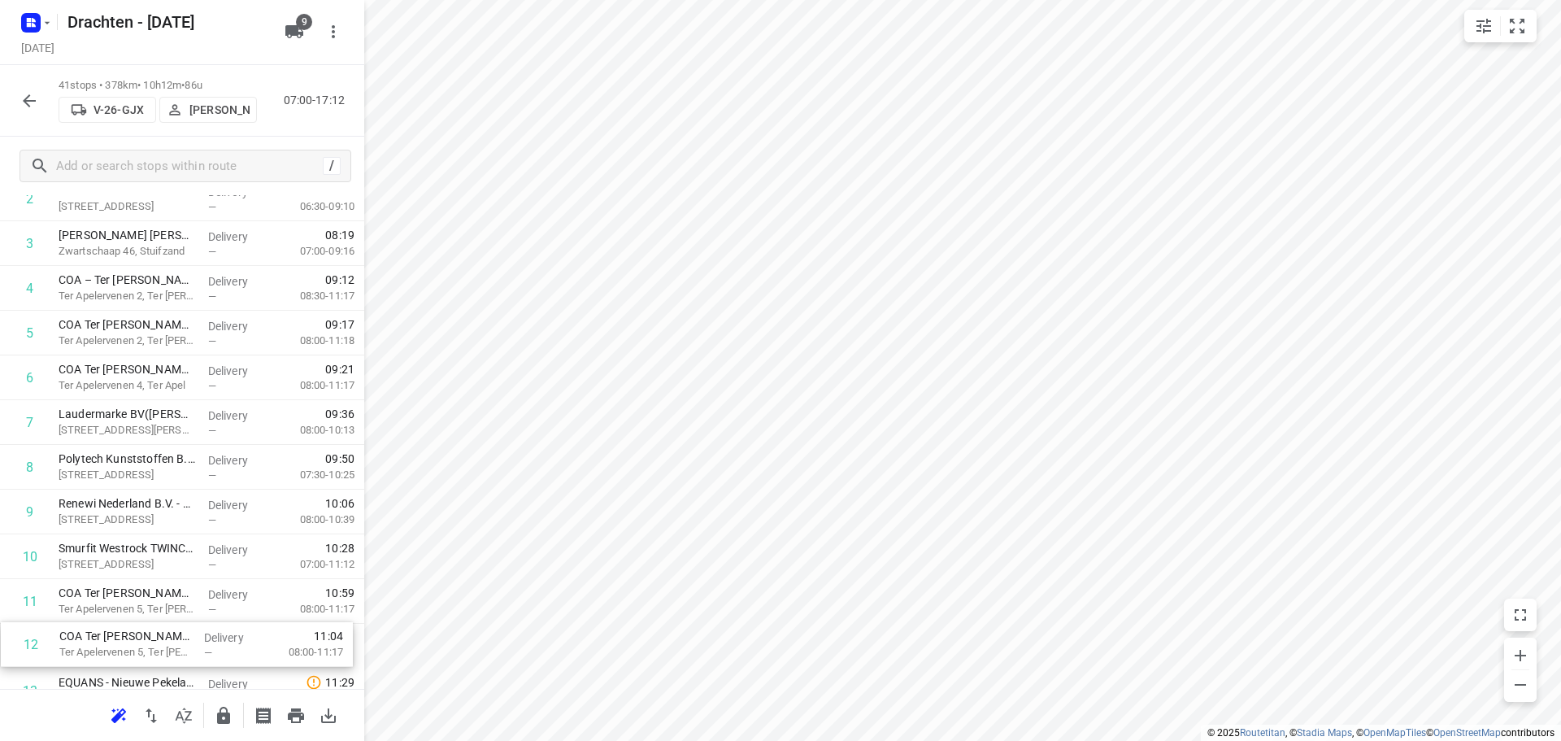
scroll to position [194, 0]
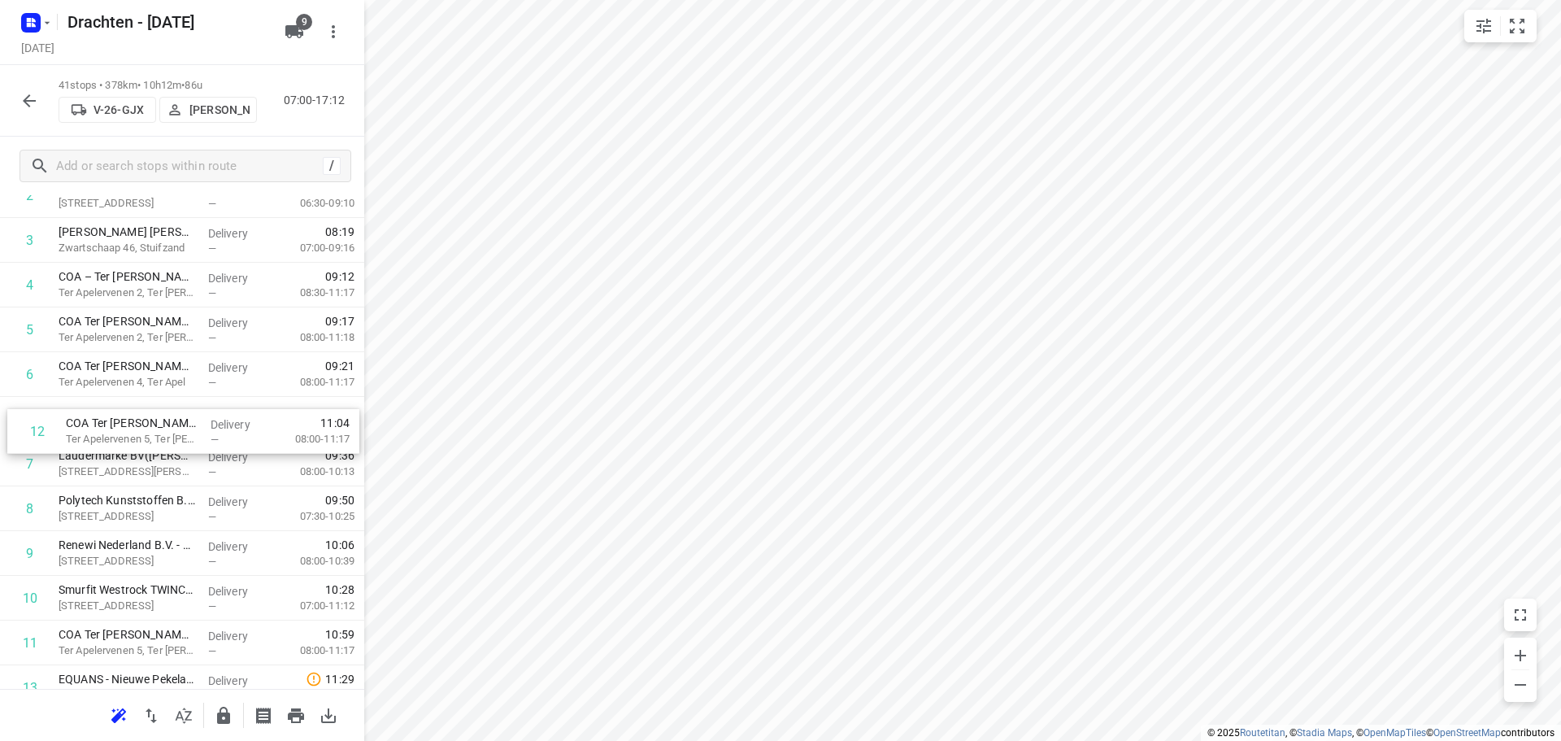
drag, startPoint x: 150, startPoint y: 660, endPoint x: 155, endPoint y: 423, distance: 236.7
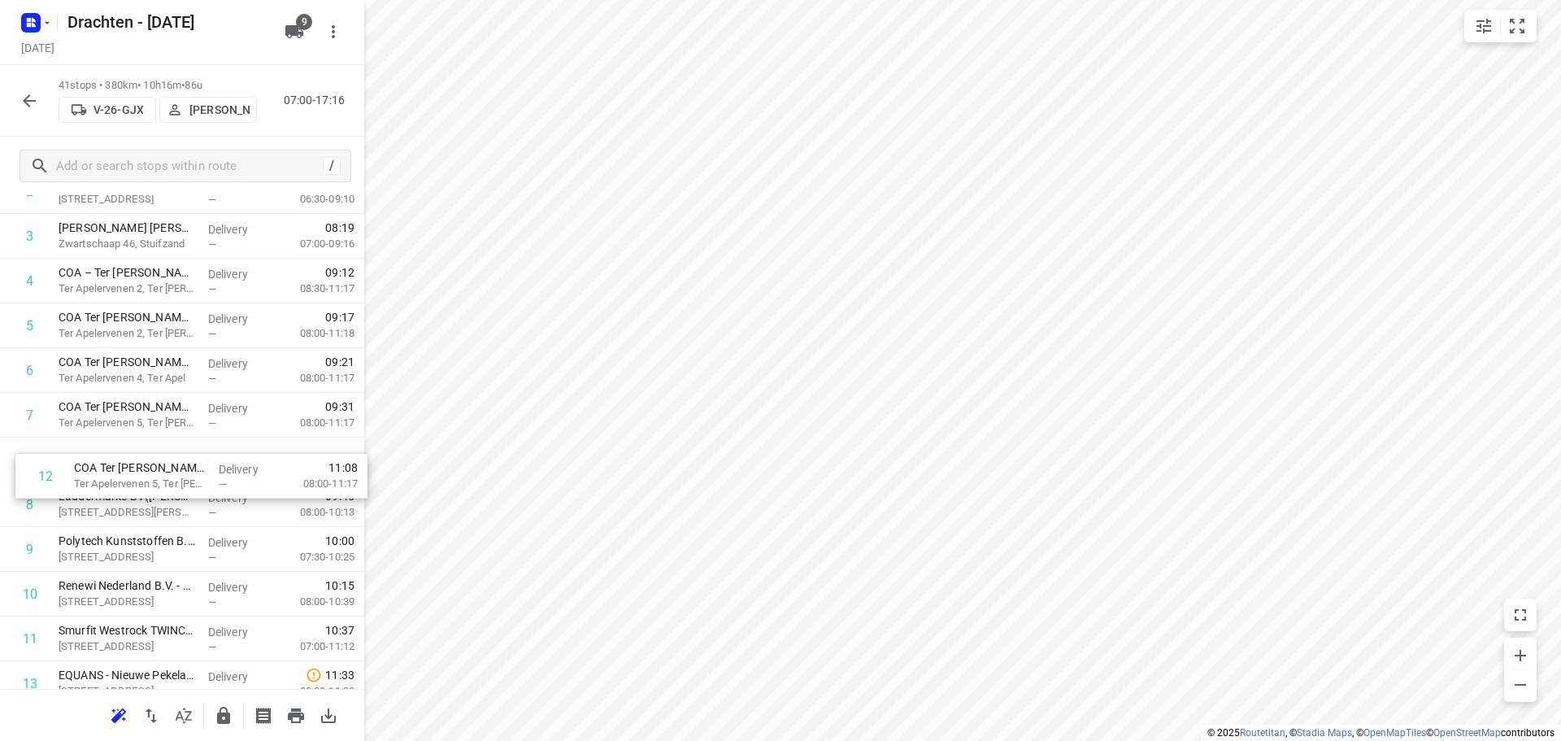
drag, startPoint x: 172, startPoint y: 649, endPoint x: 192, endPoint y: 467, distance: 183.3
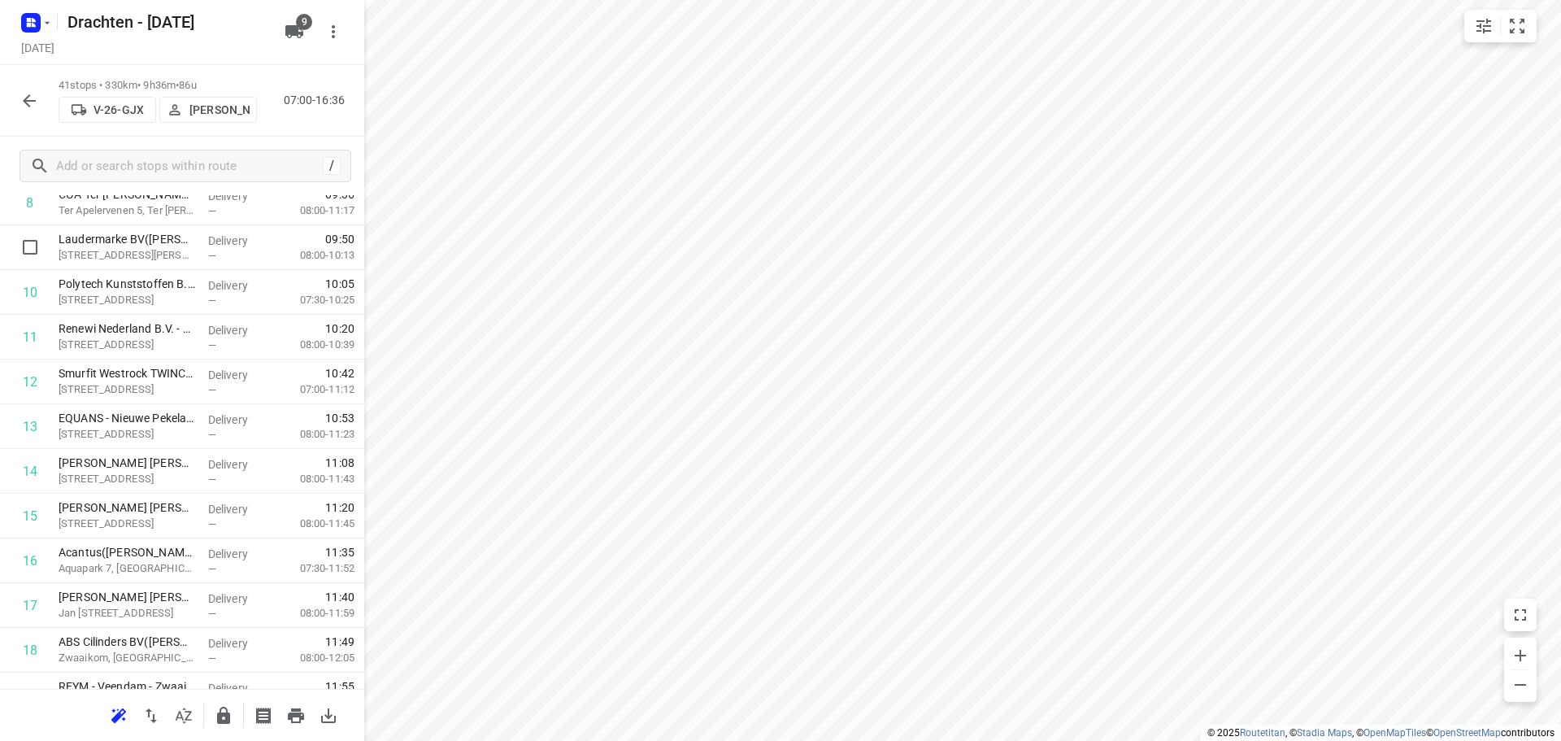
scroll to position [0, 0]
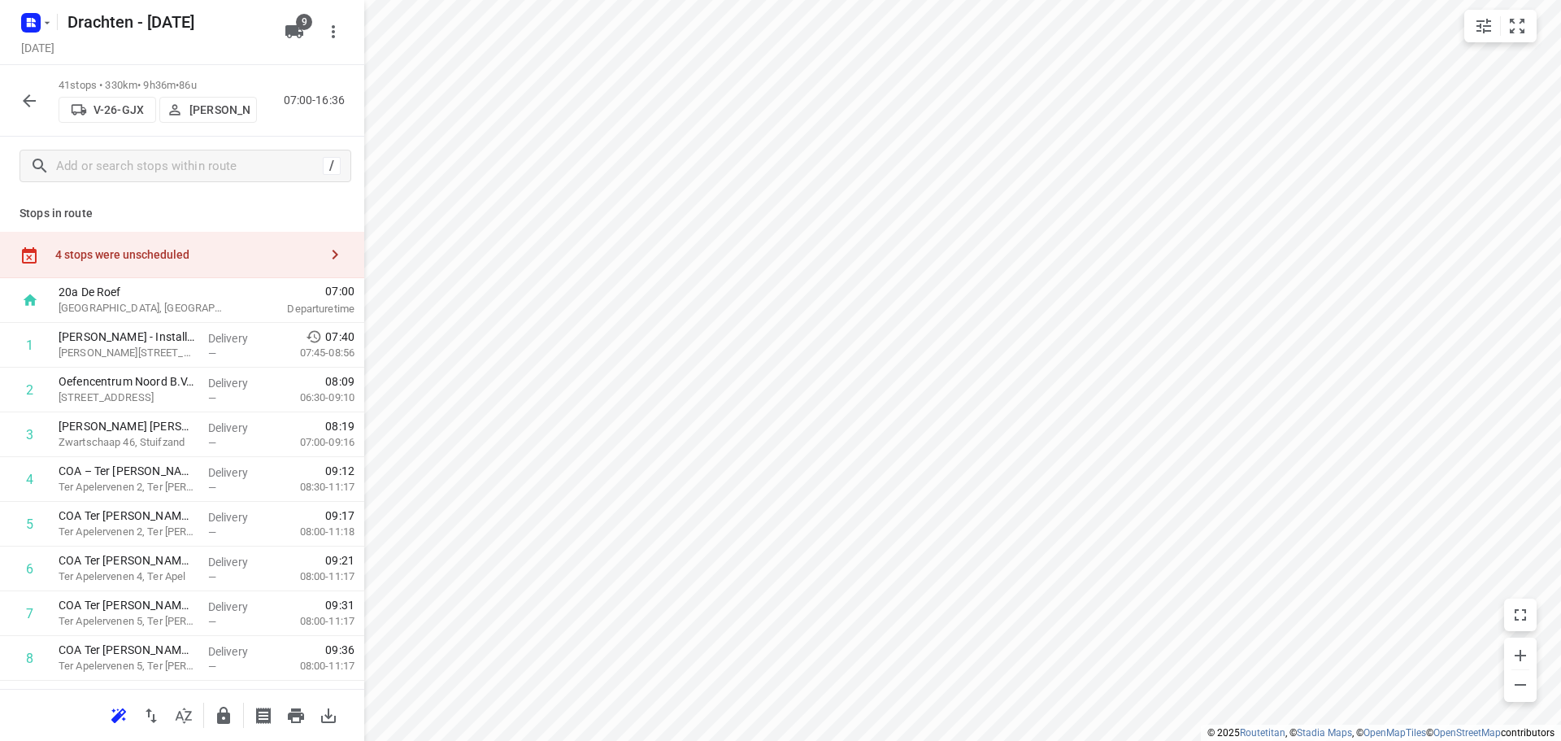
click at [246, 249] on div "4 stops were unscheduled" at bounding box center [186, 254] width 263 height 13
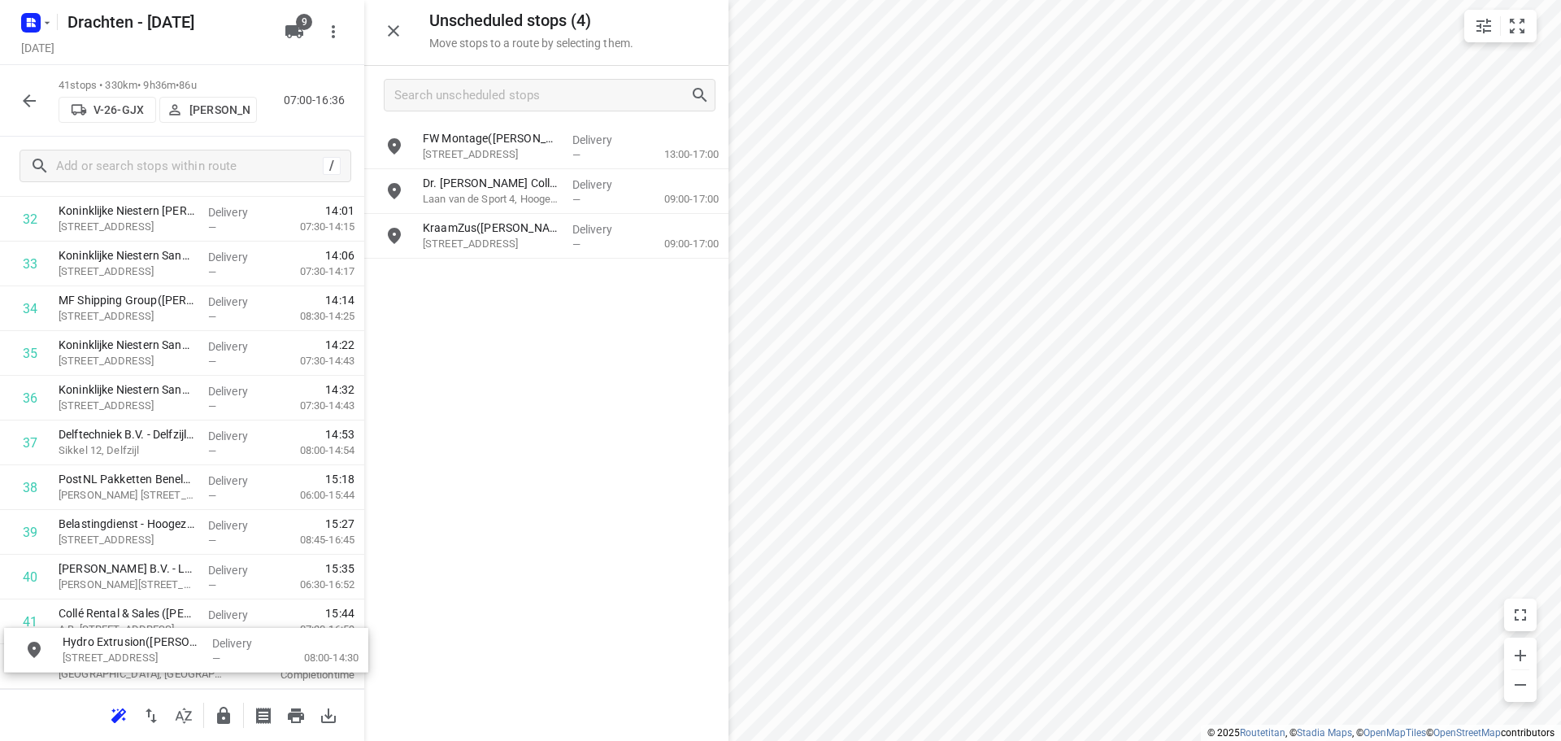
scroll to position [1569, 0]
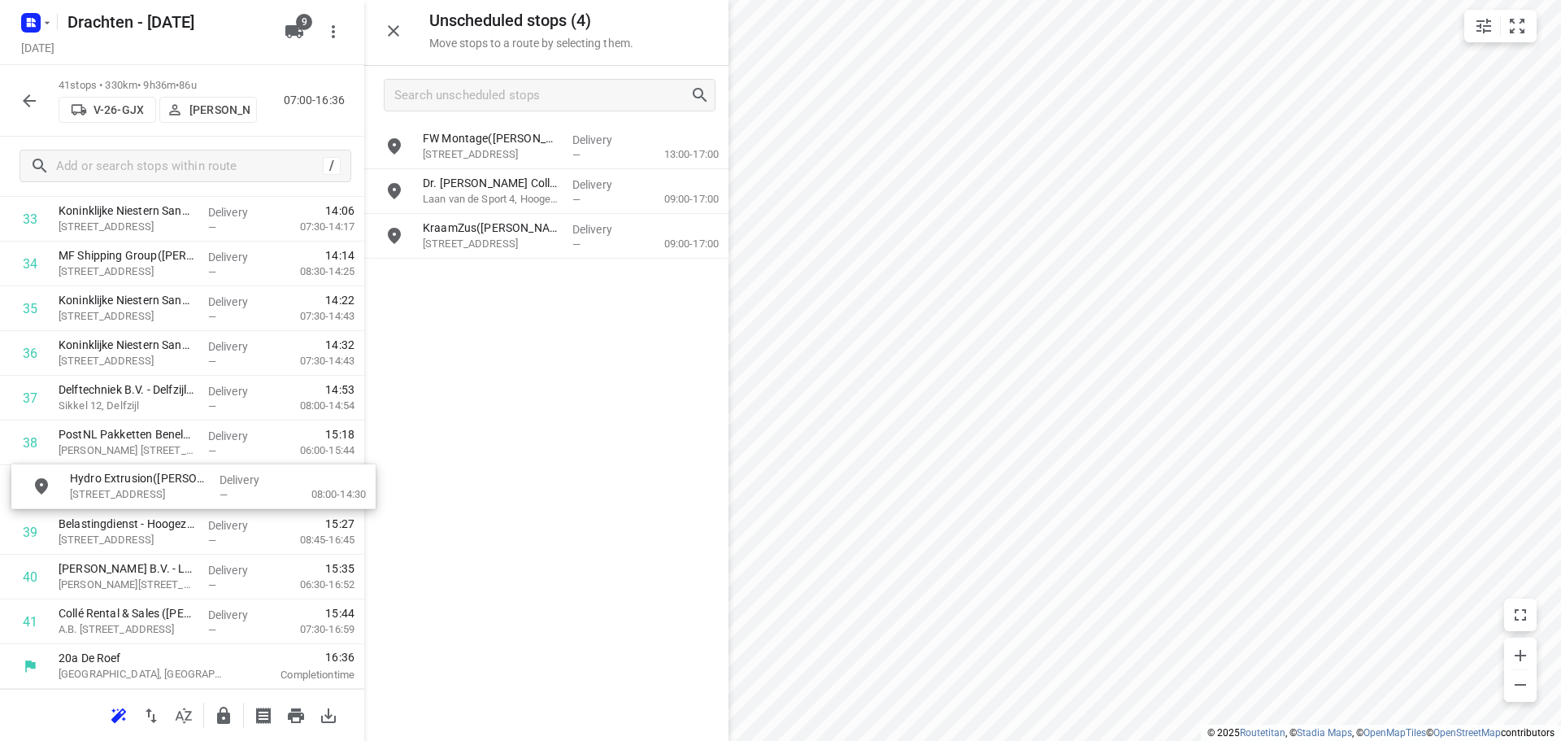
drag, startPoint x: 464, startPoint y: 267, endPoint x: 221, endPoint y: 472, distance: 317.4
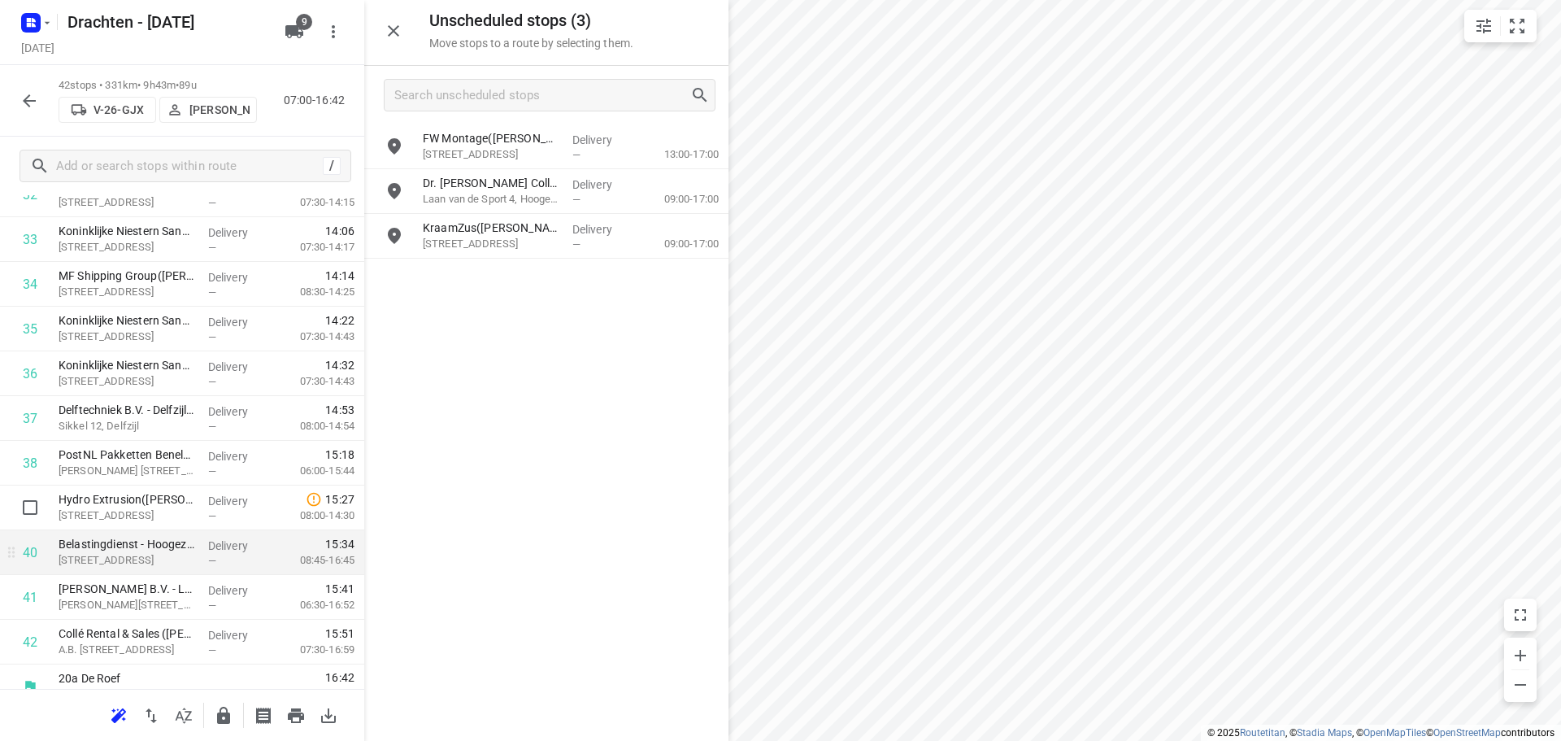
scroll to position [1557, 0]
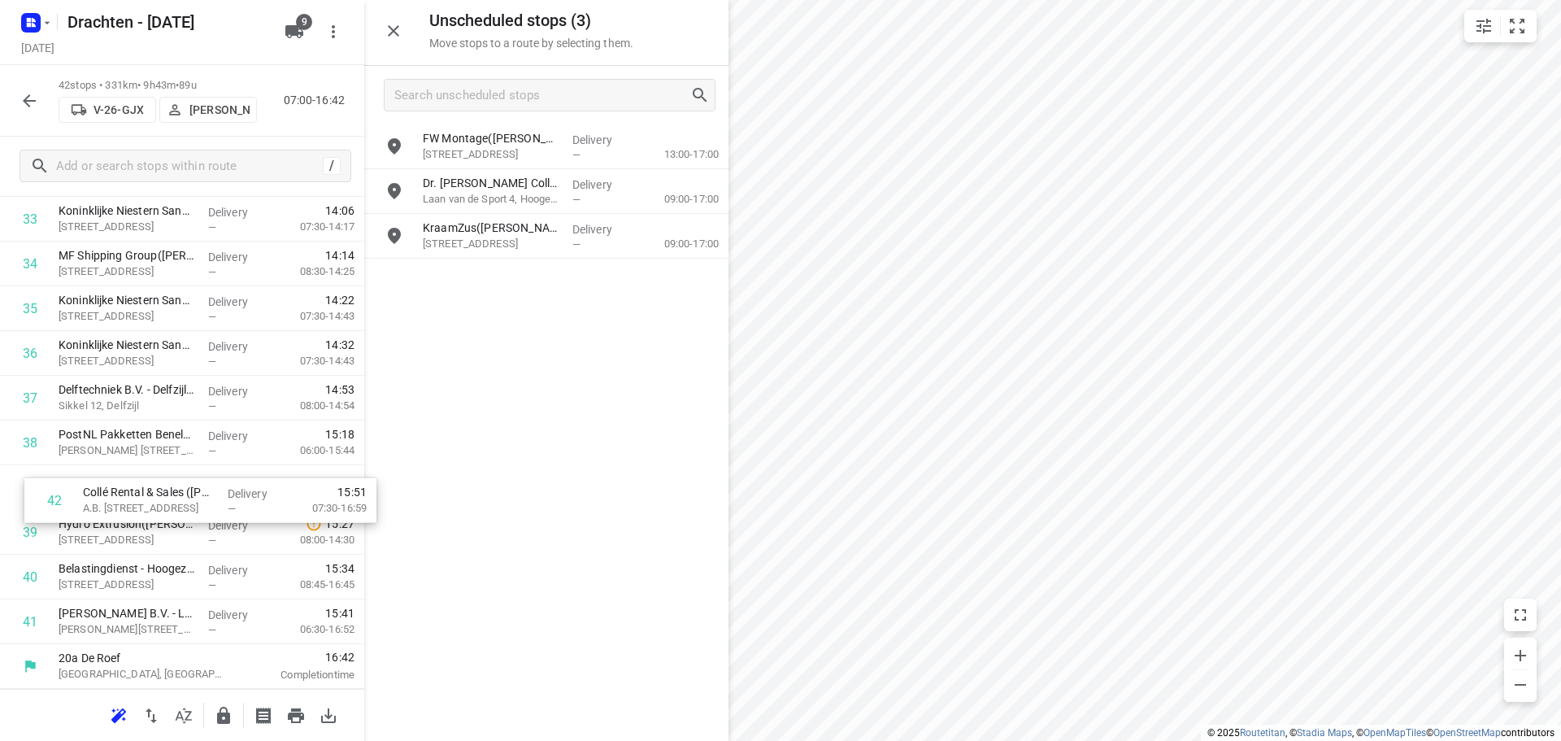
drag, startPoint x: 185, startPoint y: 629, endPoint x: 212, endPoint y: 495, distance: 136.8
click at [220, 718] on icon "button" at bounding box center [223, 715] width 13 height 17
click at [40, 99] on button "button" at bounding box center [29, 101] width 33 height 33
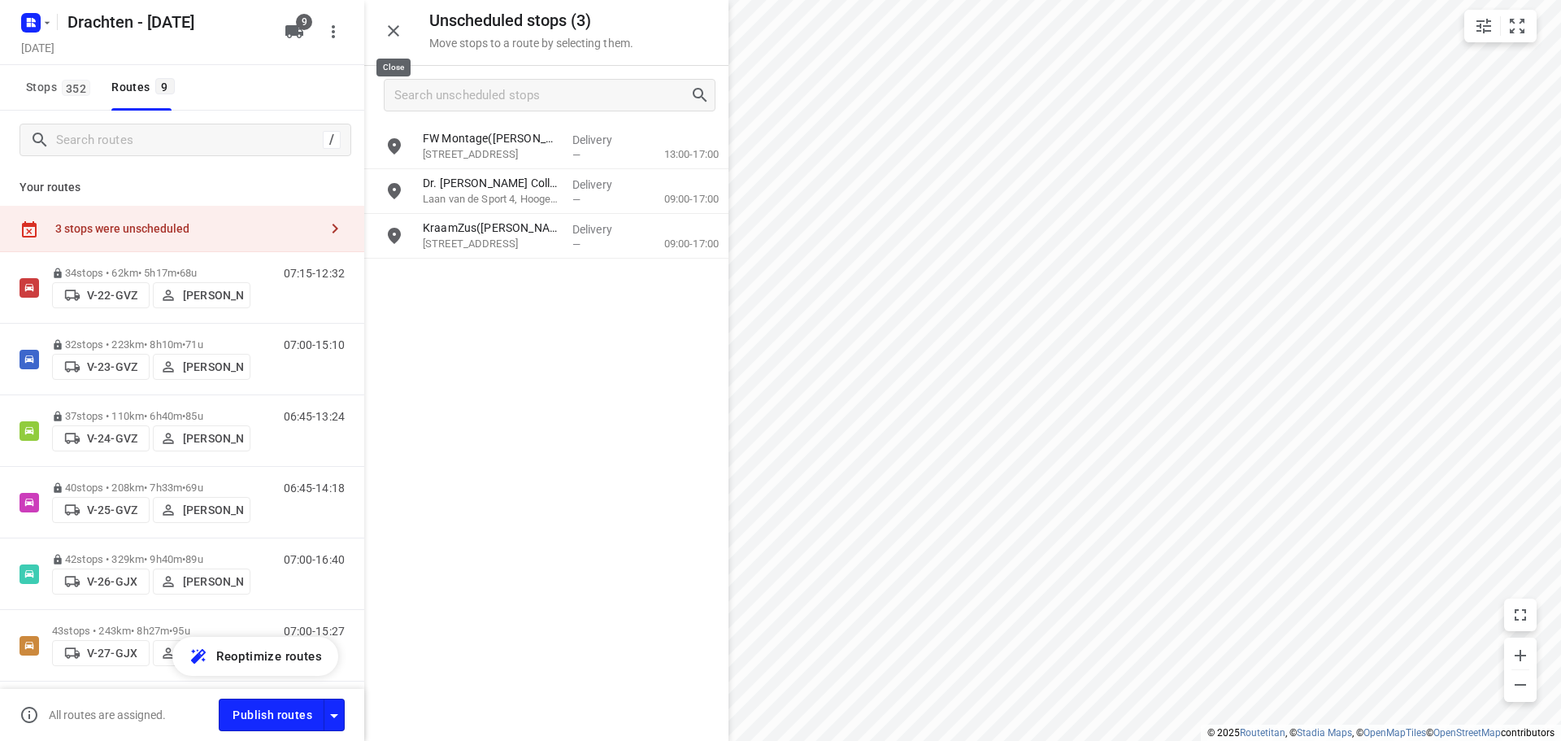
click at [386, 36] on icon "button" at bounding box center [394, 31] width 20 height 20
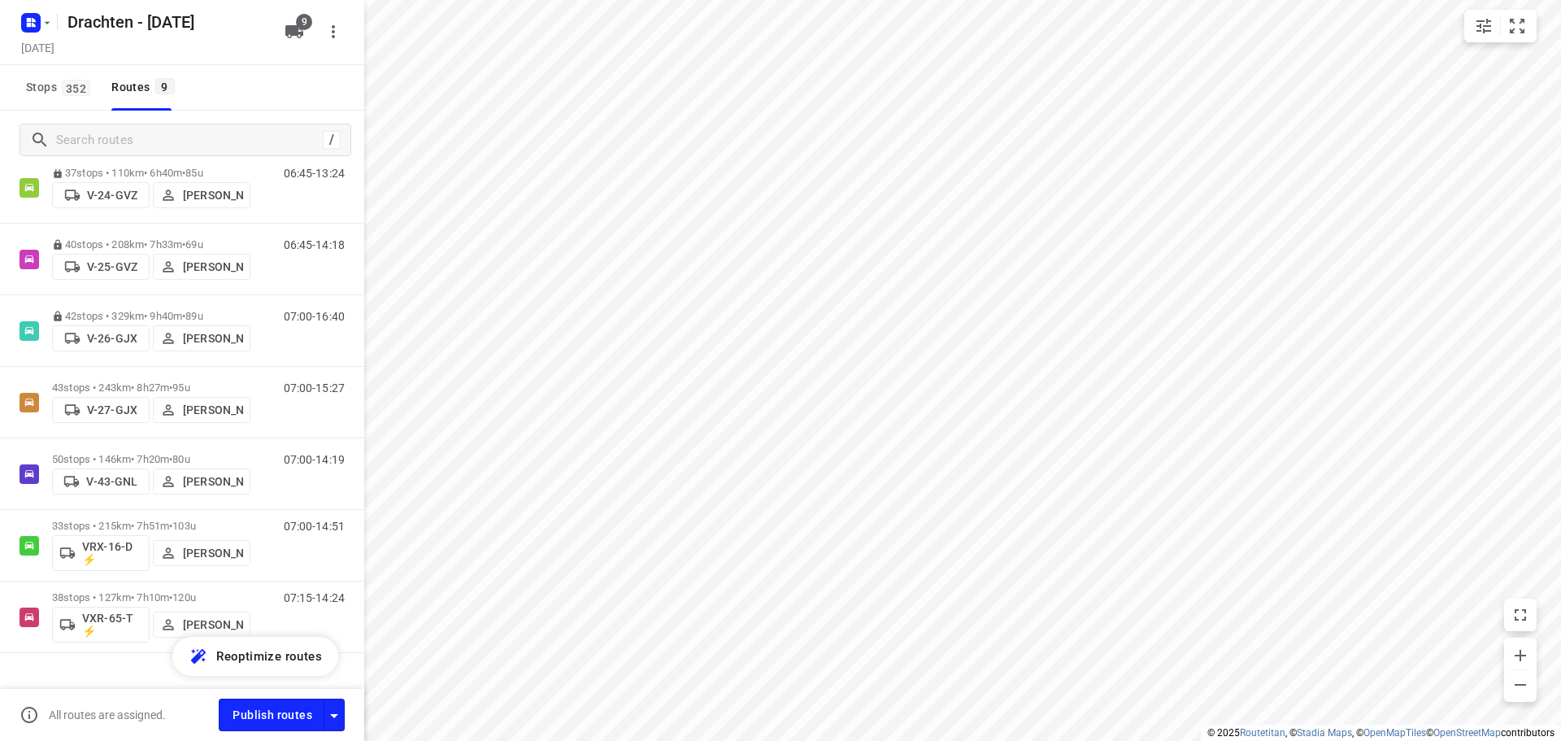
scroll to position [272, 0]
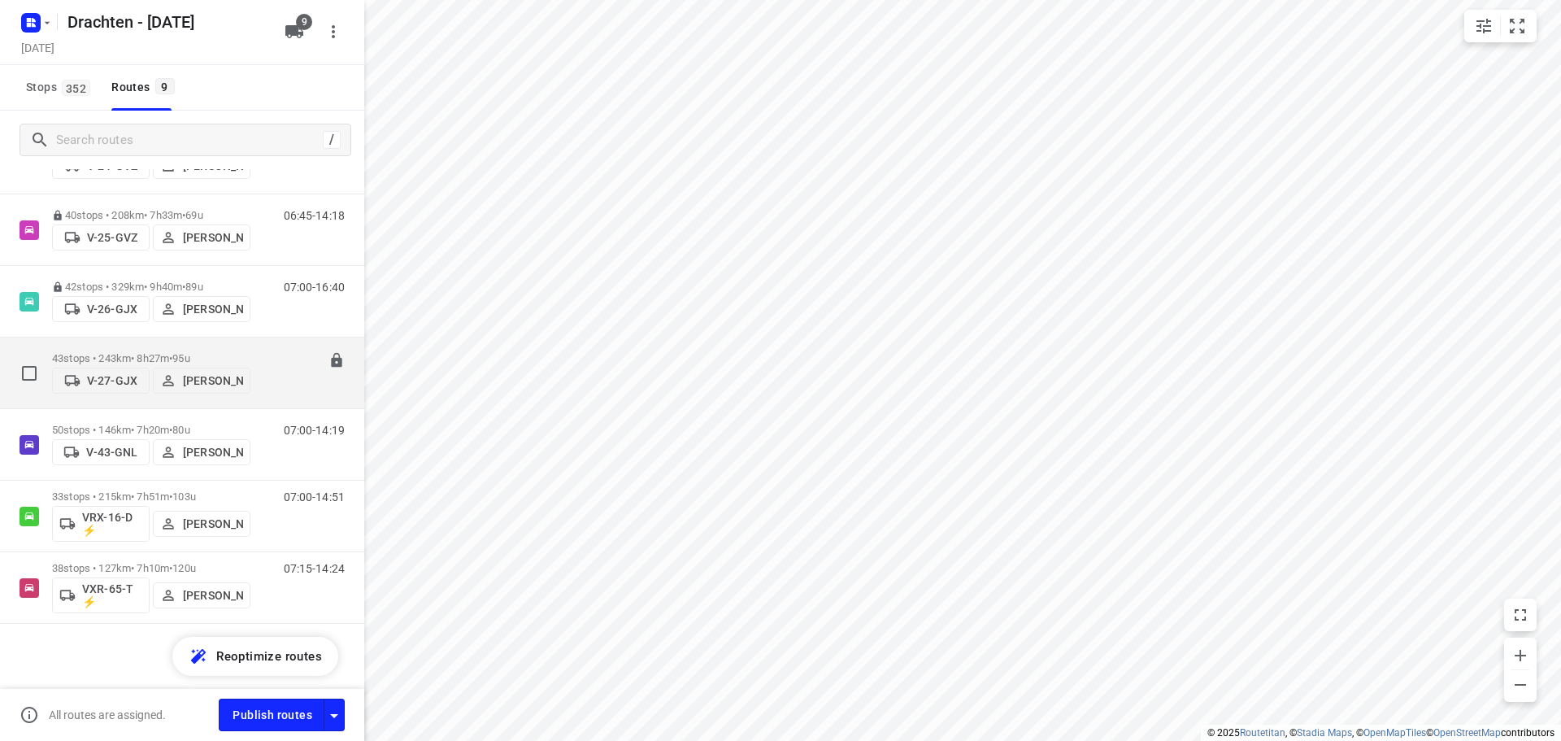
click at [139, 355] on p "43 stops • 243km • 8h27m • 95u" at bounding box center [151, 358] width 198 height 12
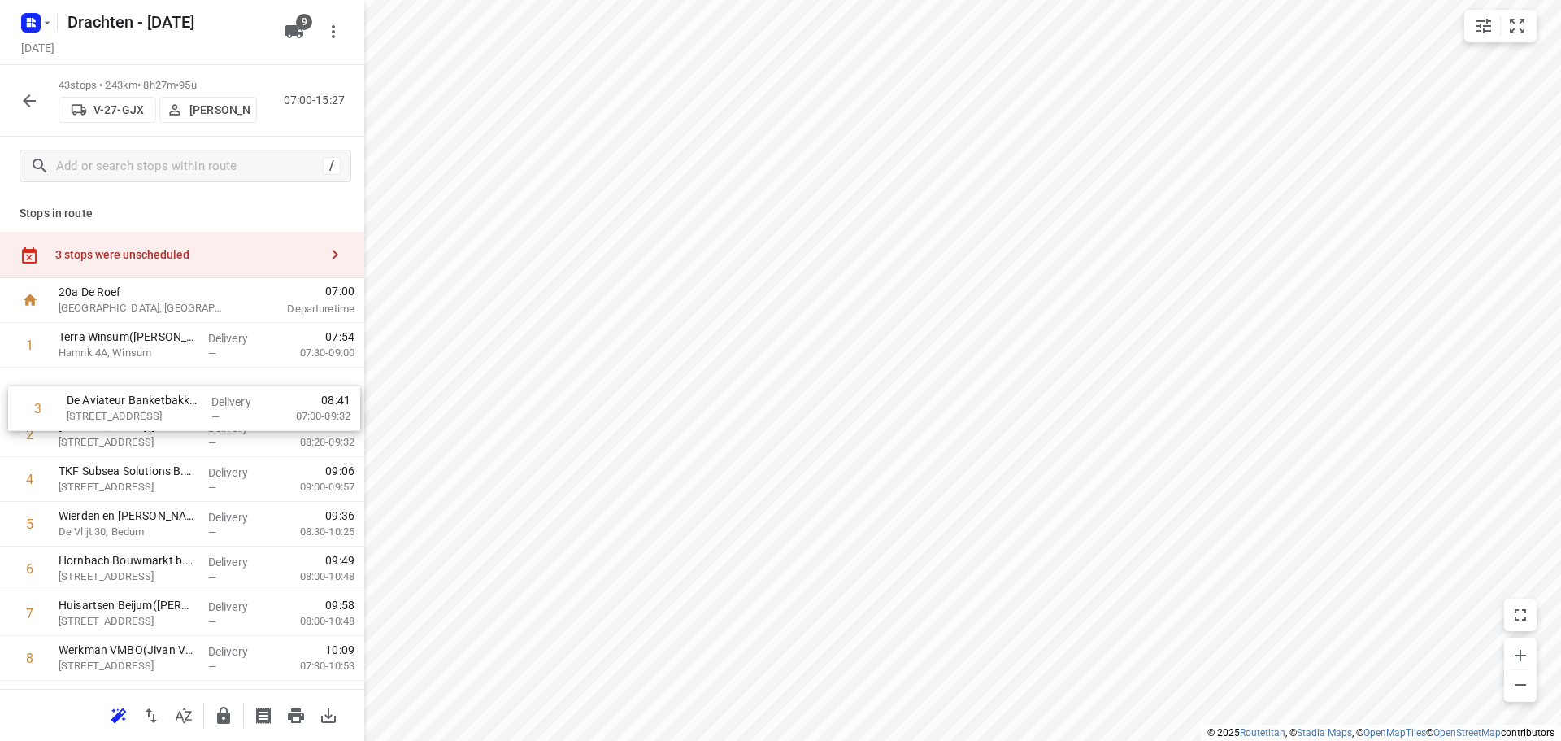
drag, startPoint x: 210, startPoint y: 432, endPoint x: 223, endPoint y: 398, distance: 35.8
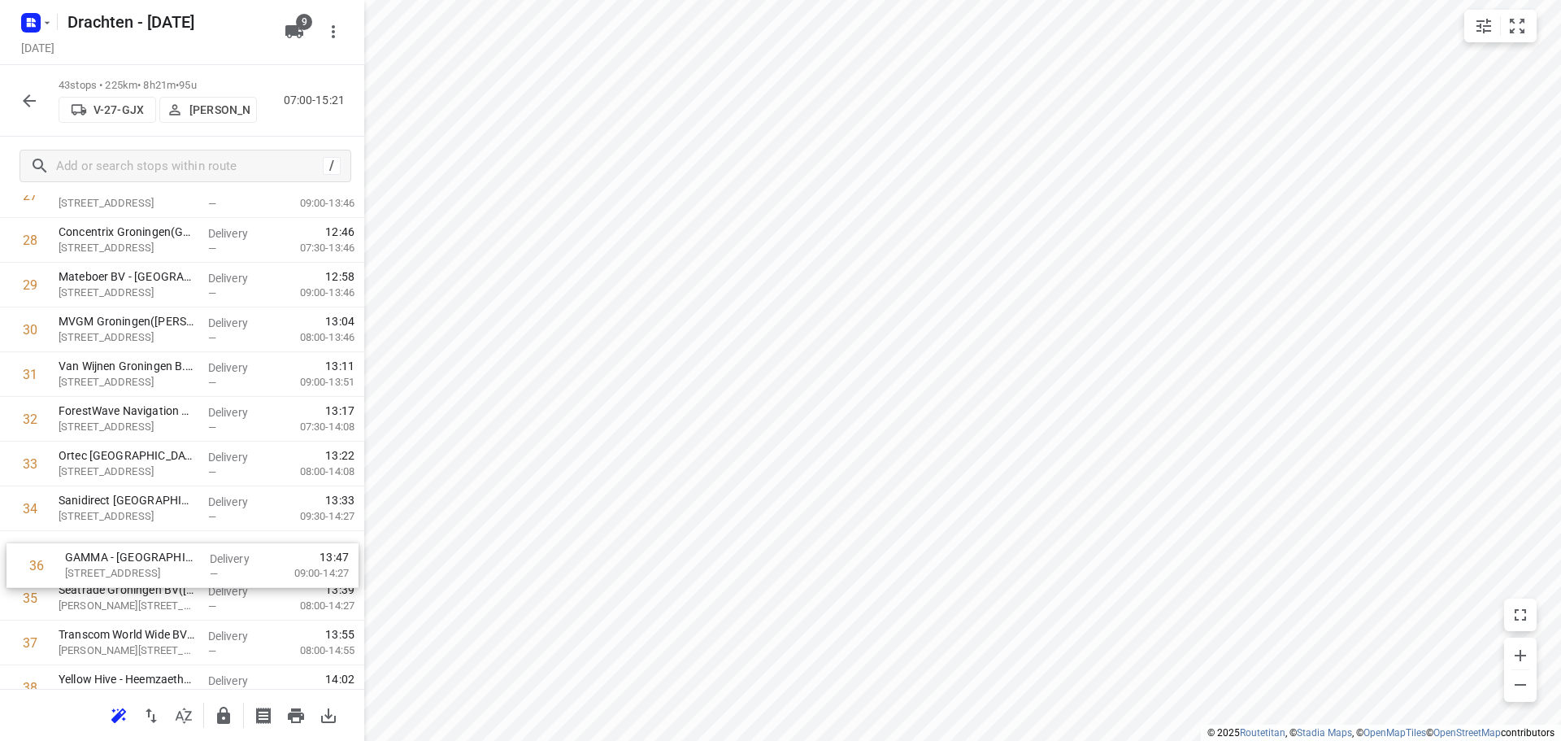
scroll to position [1316, 0]
drag, startPoint x: 185, startPoint y: 616, endPoint x: 196, endPoint y: 545, distance: 71.5
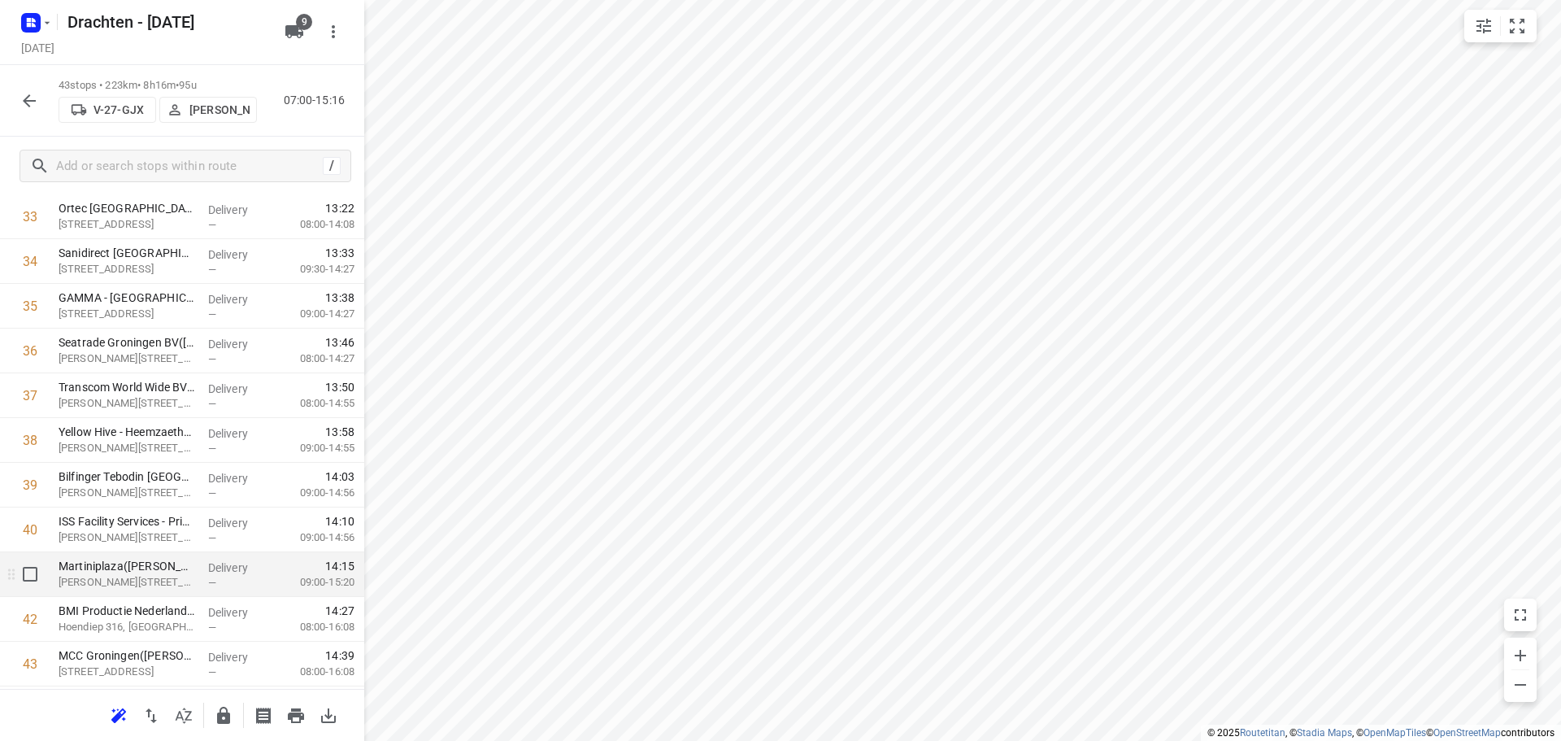
scroll to position [1602, 0]
drag, startPoint x: 99, startPoint y: 625, endPoint x: 111, endPoint y: 568, distance: 58.1
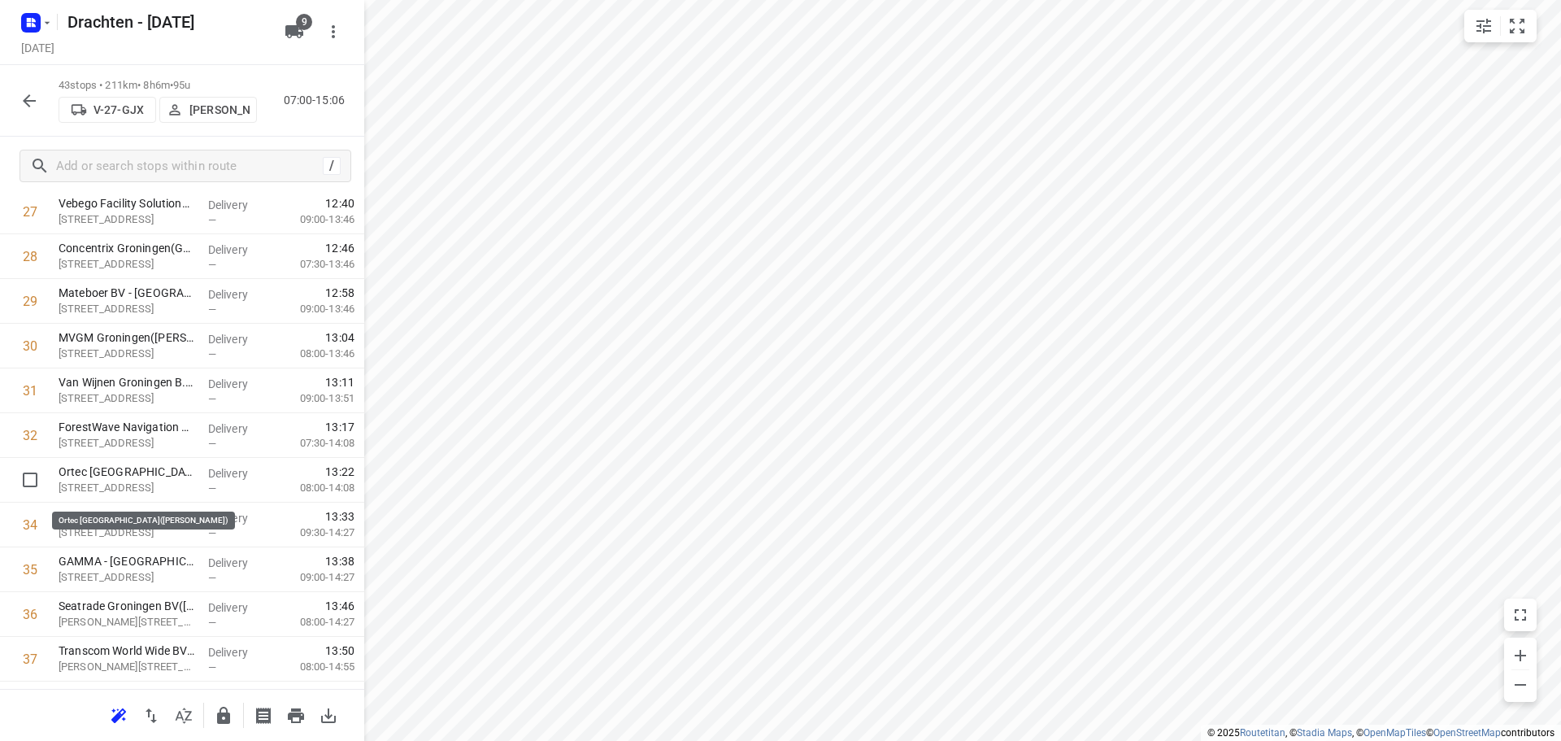
scroll to position [1033, 0]
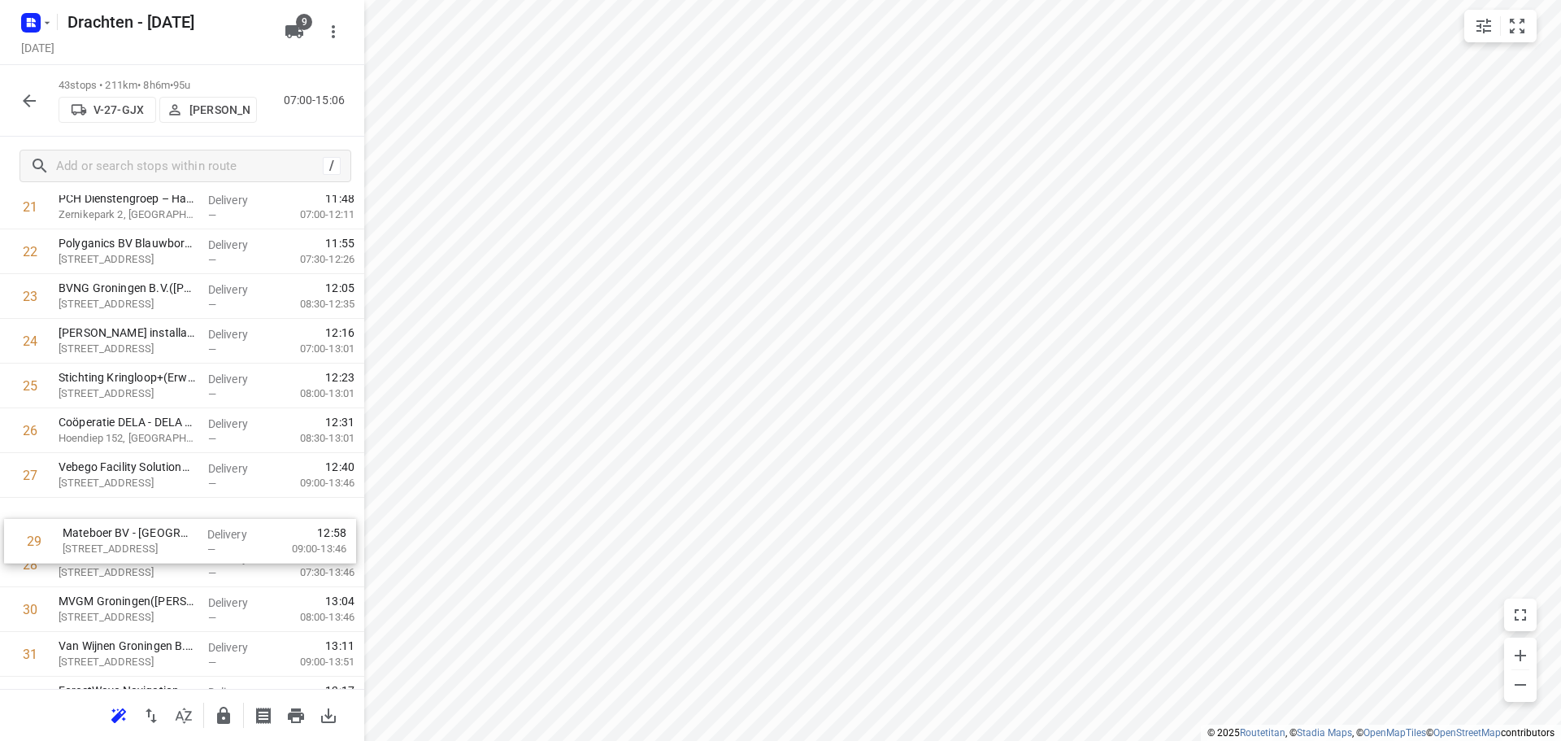
drag, startPoint x: 98, startPoint y: 562, endPoint x: 104, endPoint y: 517, distance: 45.2
click at [104, 517] on div "1 Terra Winsum(Rense Jan Joldersma) Hamrik 4A, Winsum Delivery — 07:54 07:30-09…" at bounding box center [182, 251] width 364 height 1923
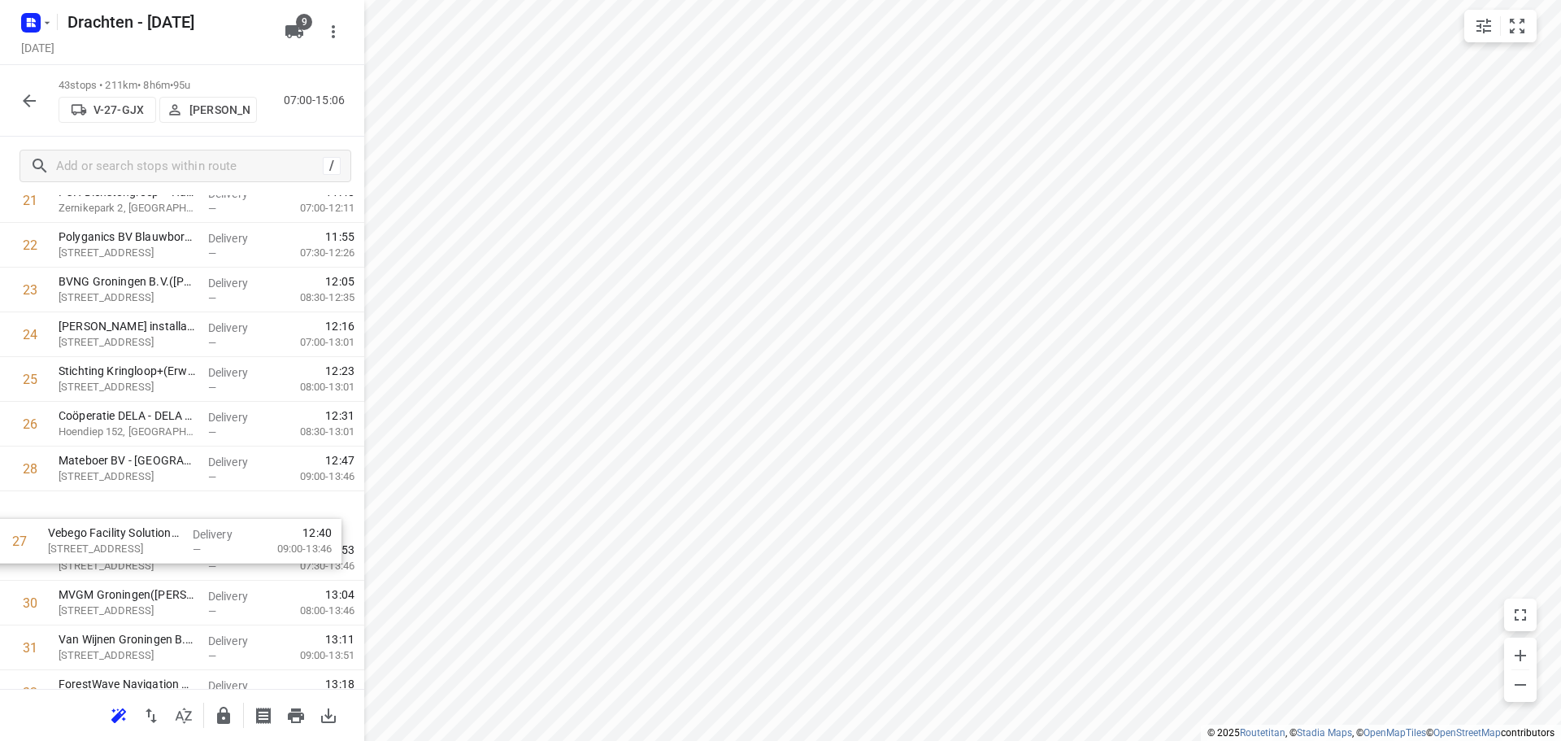
drag, startPoint x: 168, startPoint y: 459, endPoint x: 159, endPoint y: 564, distance: 106.0
click at [159, 564] on div "1 Terra Winsum(Rense Jan Joldersma) Hamrik 4A, Winsum Delivery — 07:54 07:30-09…" at bounding box center [182, 245] width 364 height 1923
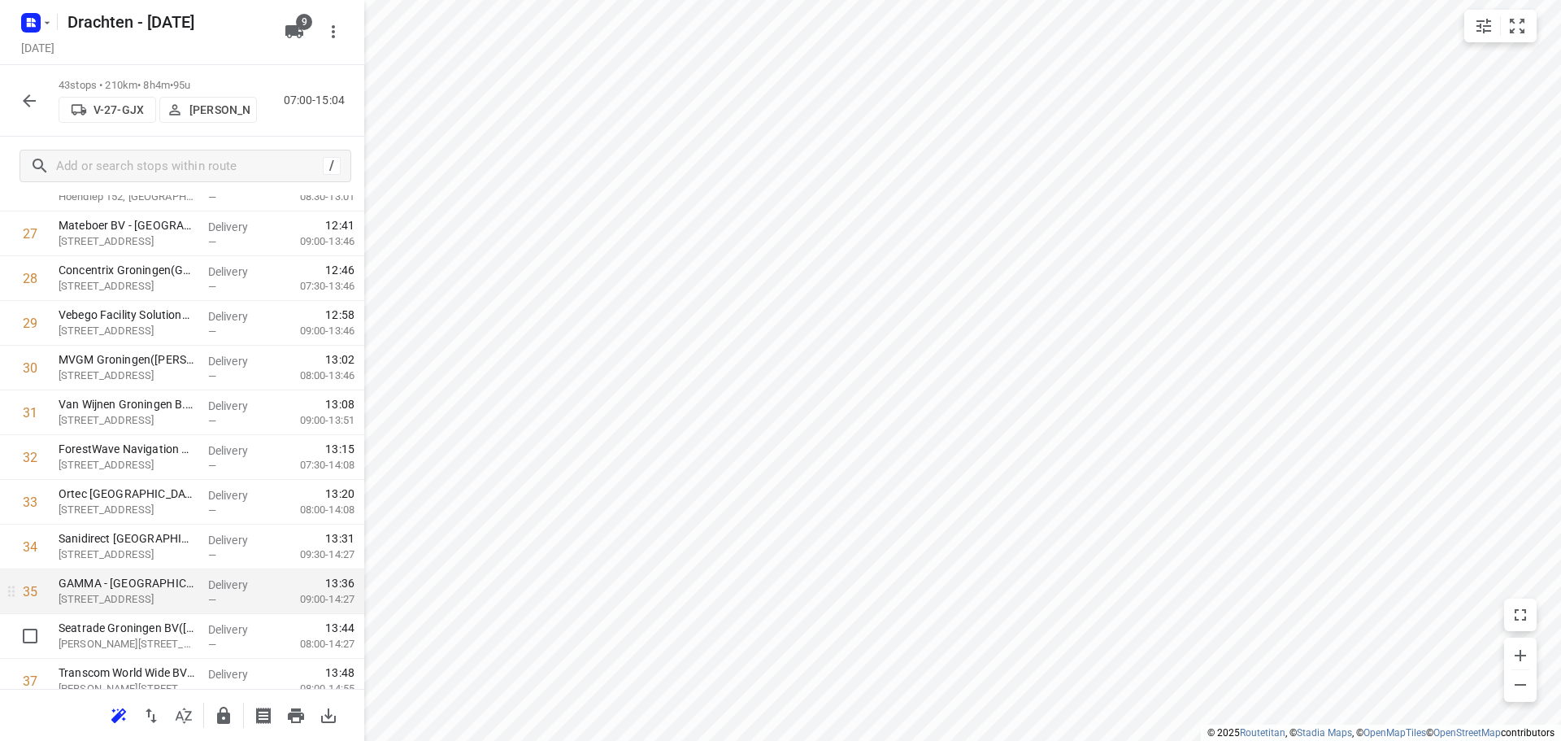
scroll to position [1283, 0]
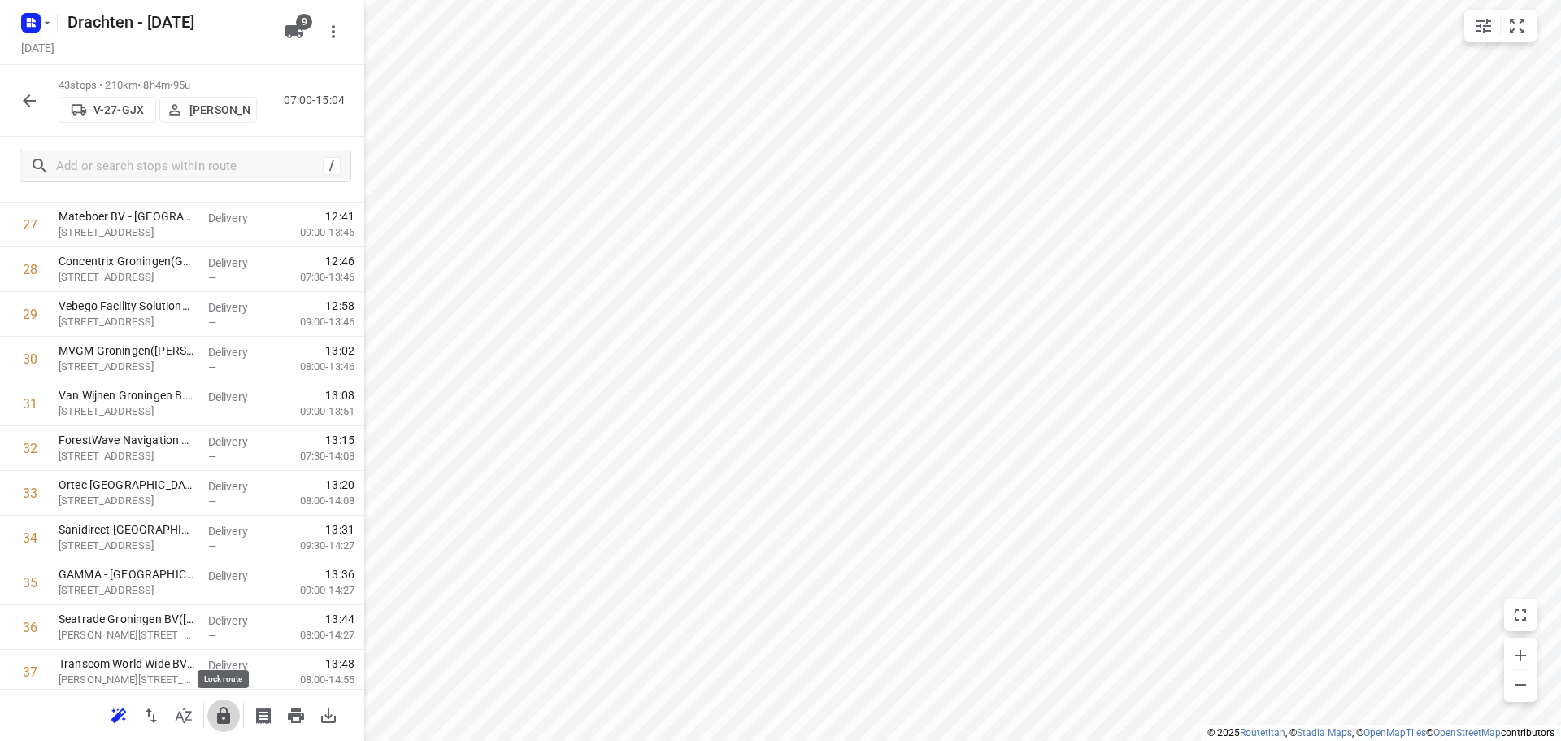
click at [233, 713] on button "button" at bounding box center [223, 715] width 33 height 33
click at [31, 92] on icon "button" at bounding box center [30, 101] width 20 height 20
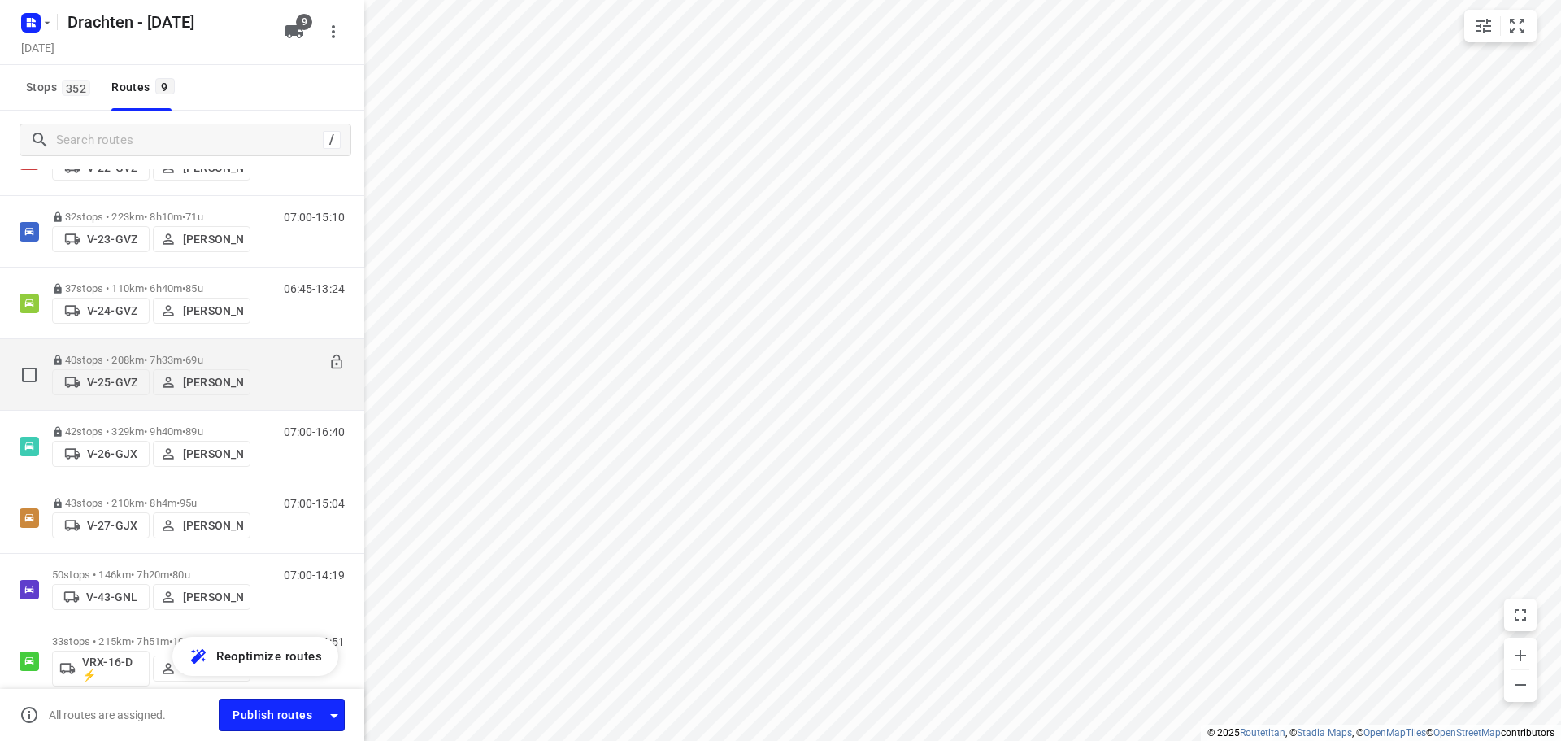
scroll to position [272, 0]
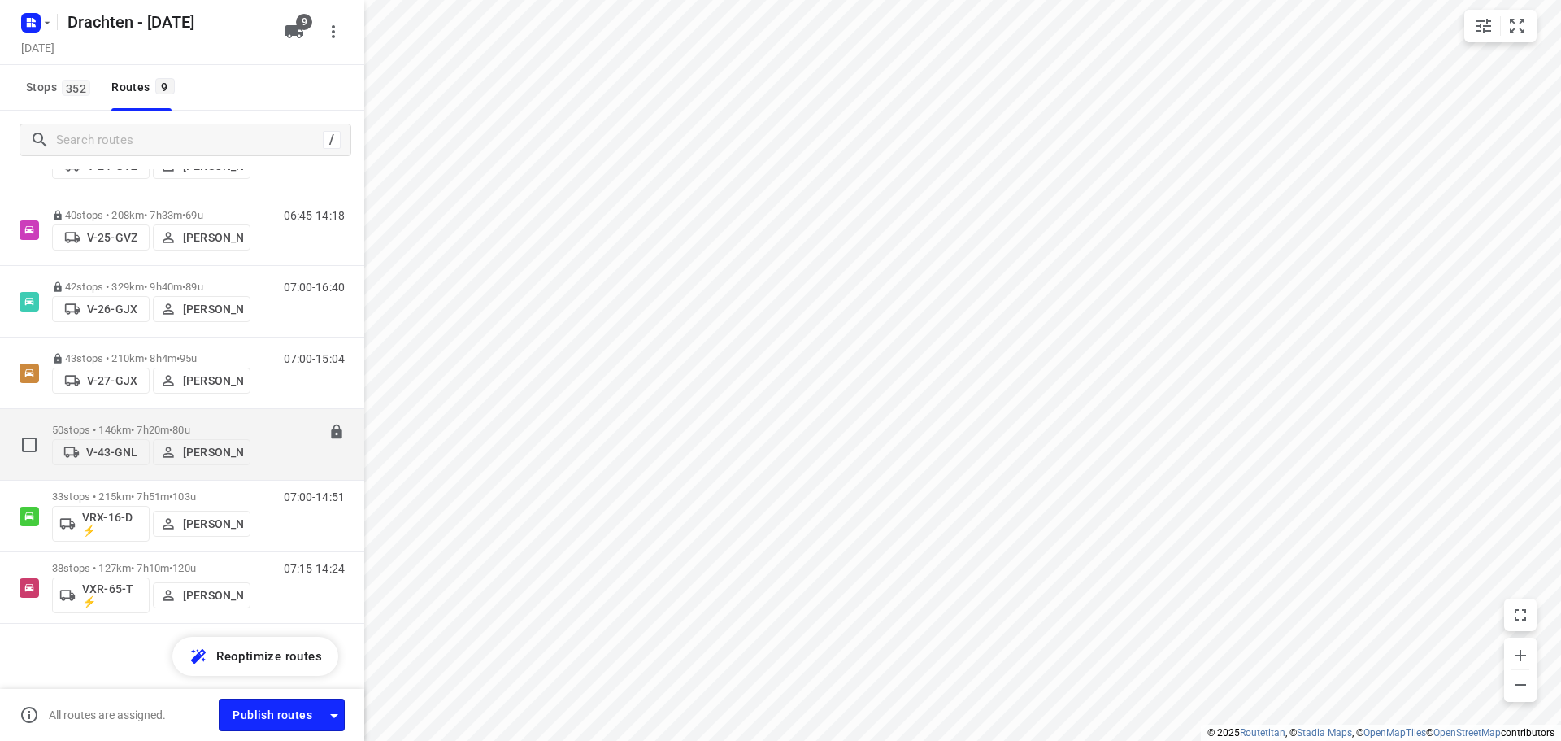
click at [172, 429] on span "•" at bounding box center [170, 430] width 3 height 12
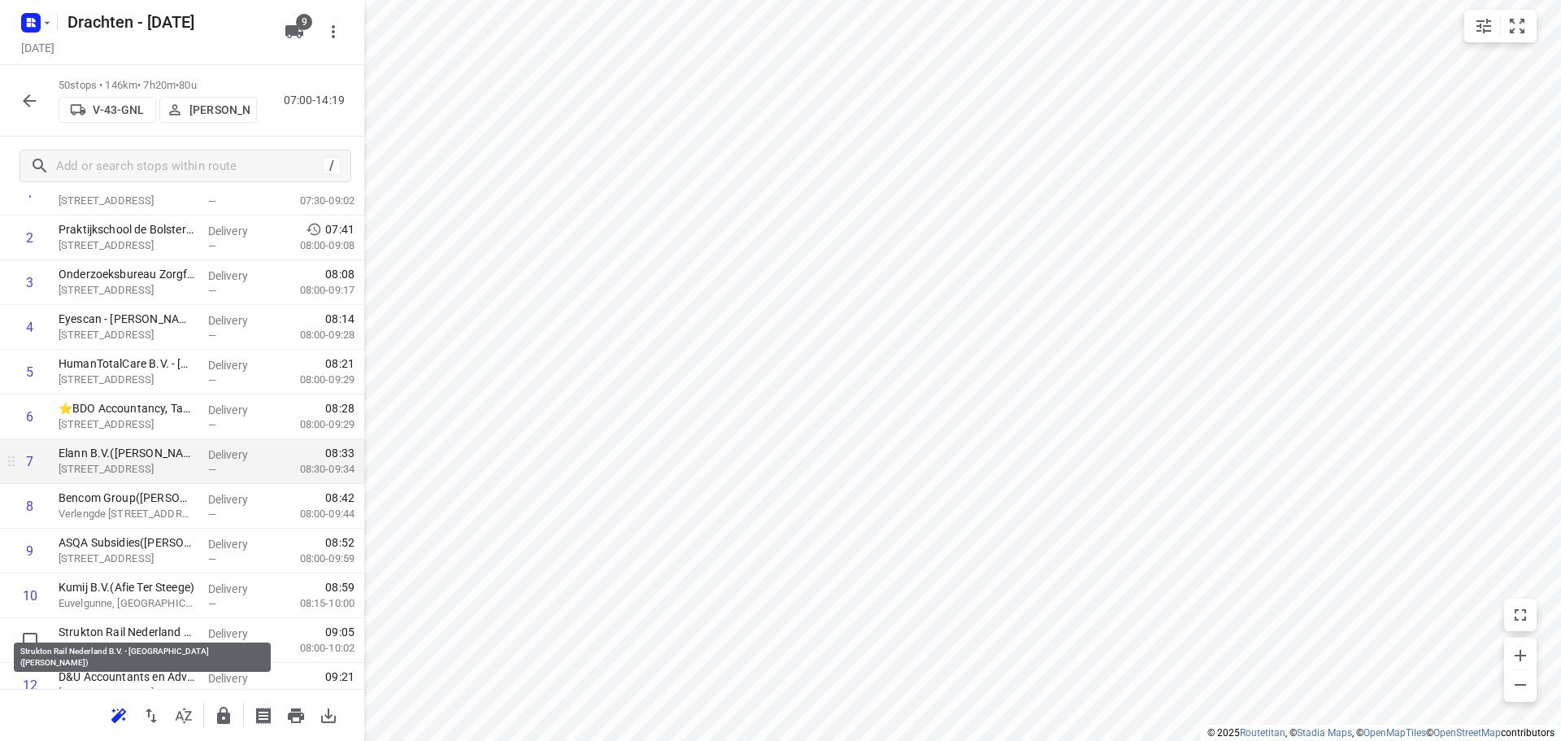
scroll to position [244, 0]
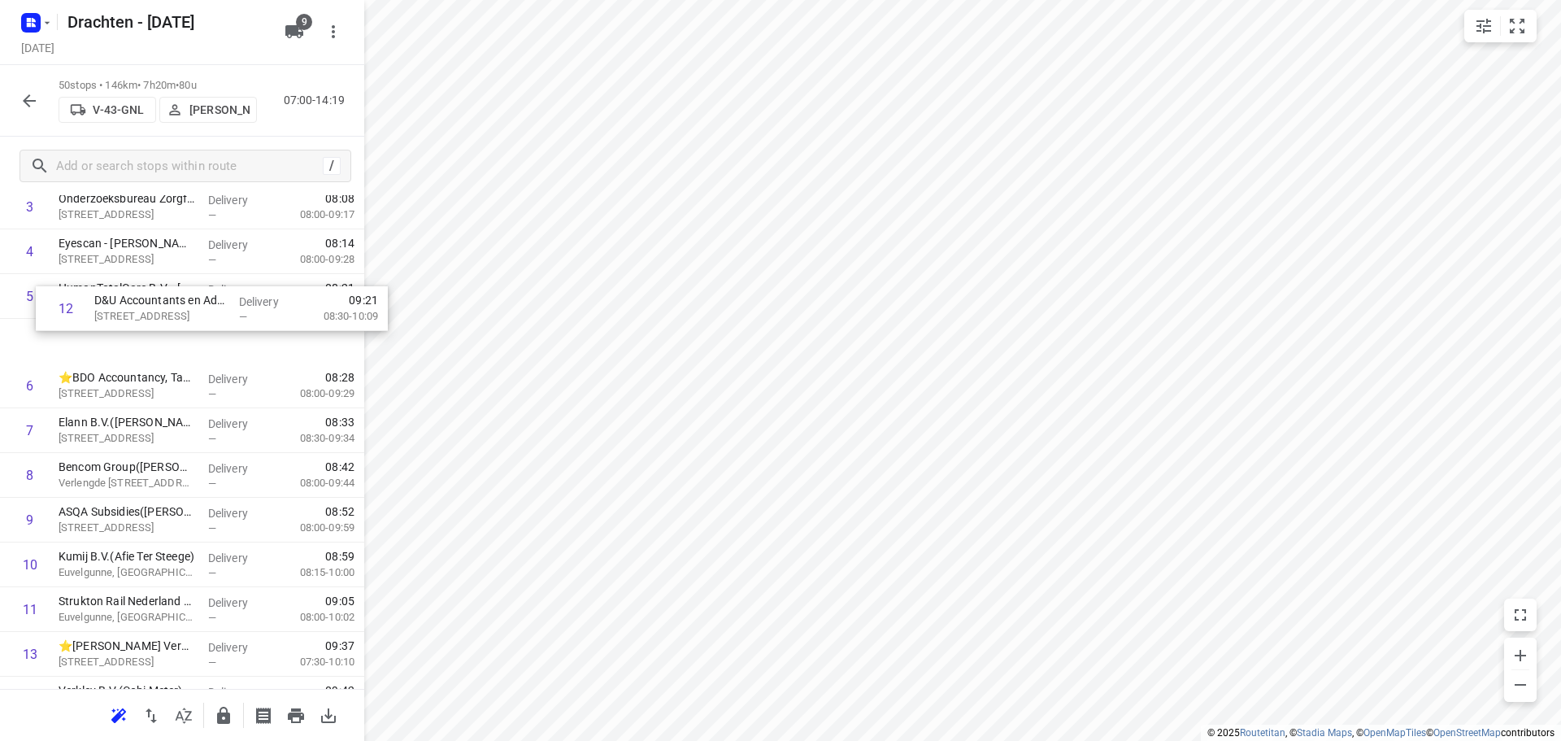
drag, startPoint x: 140, startPoint y: 614, endPoint x: 180, endPoint y: 312, distance: 304.3
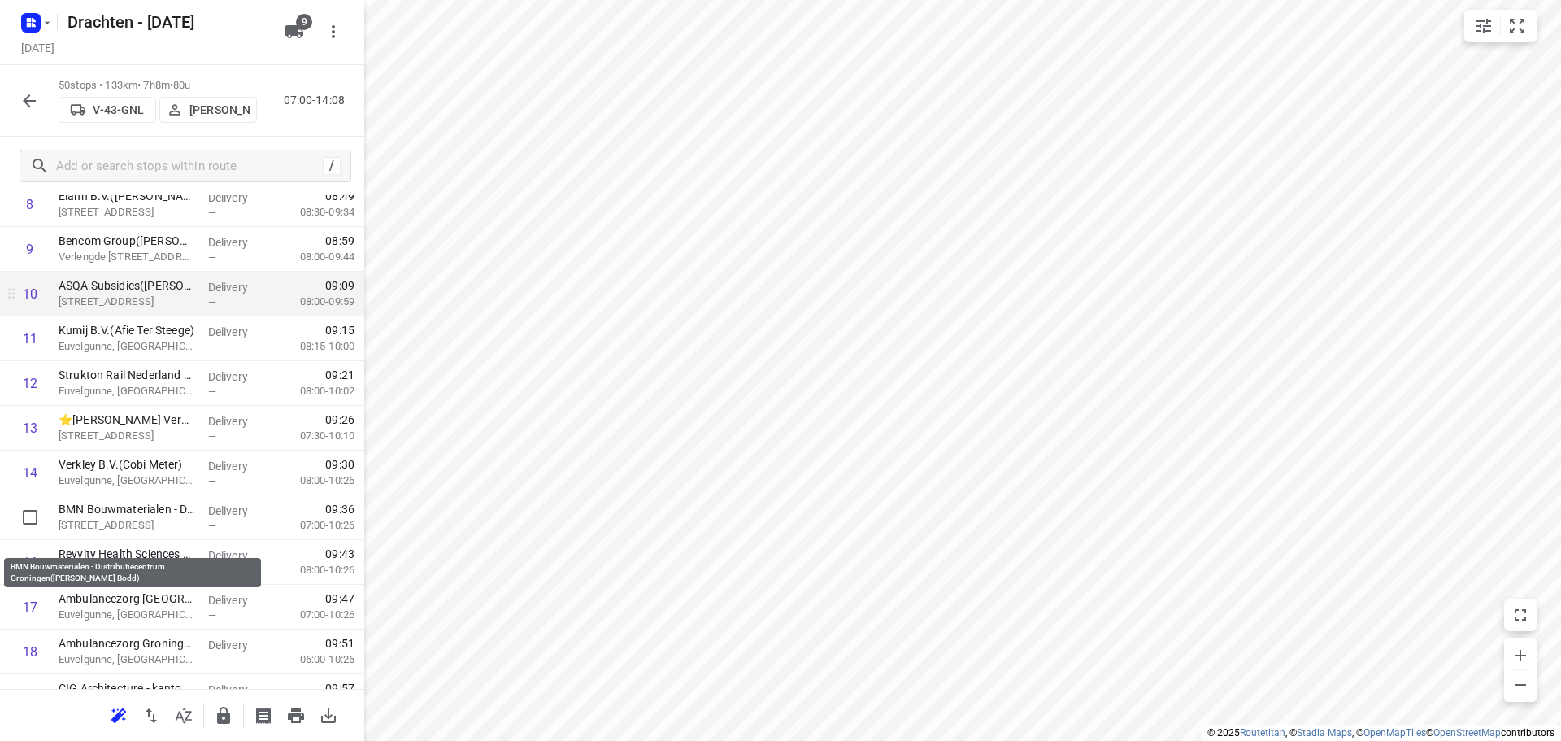
scroll to position [465, 0]
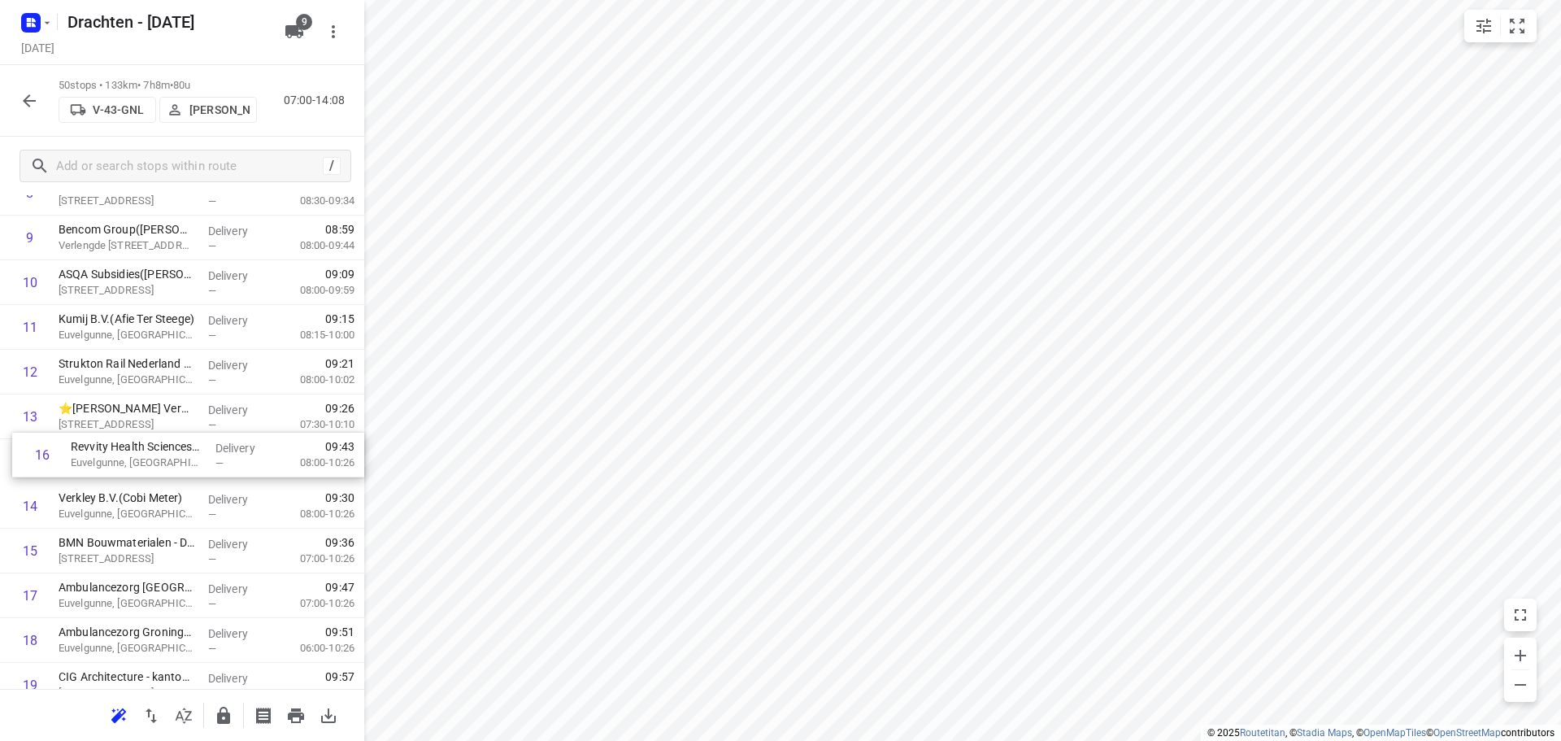
drag, startPoint x: 109, startPoint y: 551, endPoint x: 123, endPoint y: 451, distance: 101.0
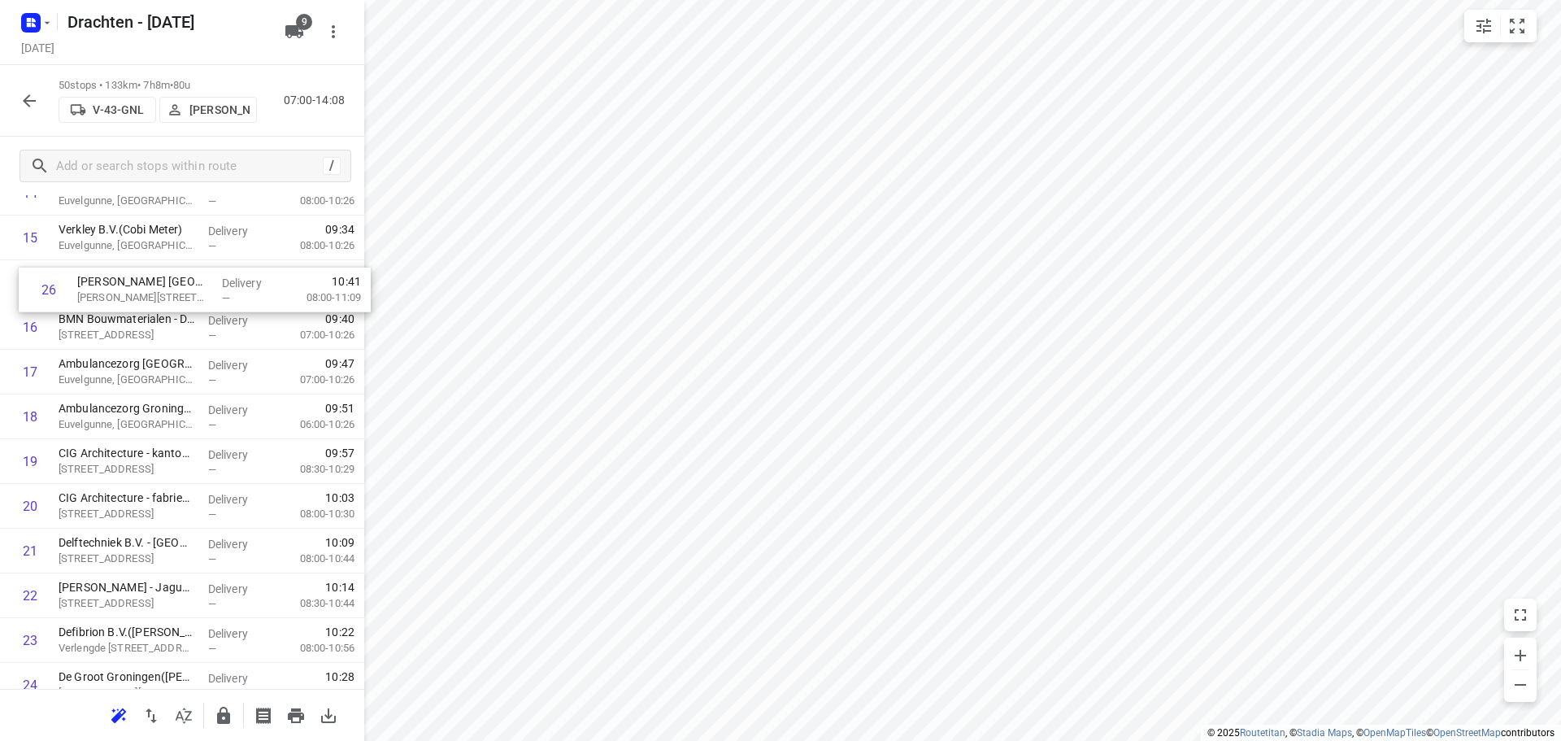
scroll to position [729, 0]
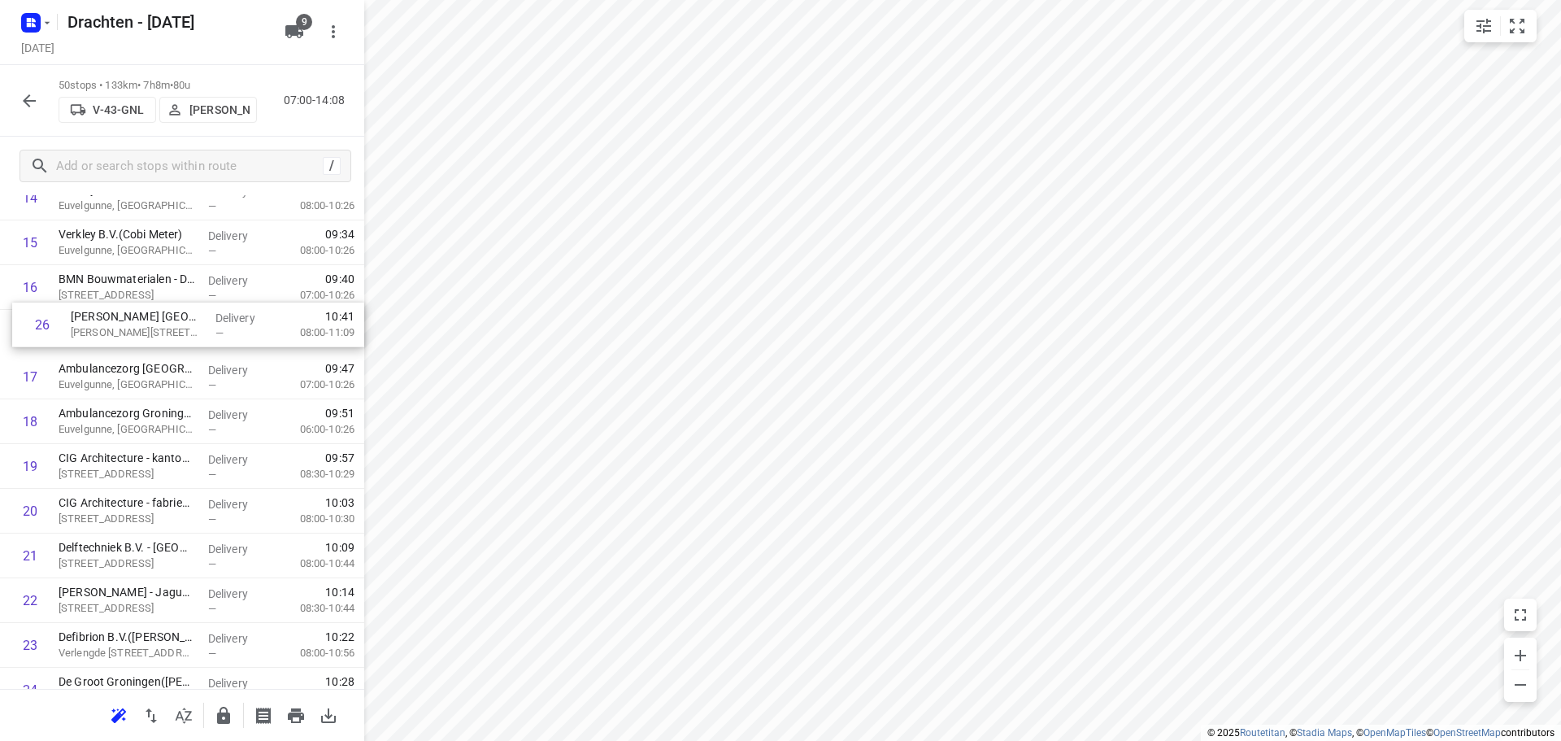
drag, startPoint x: 135, startPoint y: 511, endPoint x: 144, endPoint y: 322, distance: 188.9
click at [144, 322] on div "1 Gomarus College vmbo(Clarie Spriensma) Vondelpad 2, Groningen Delivery — 07:3…" at bounding box center [182, 712] width 364 height 2236
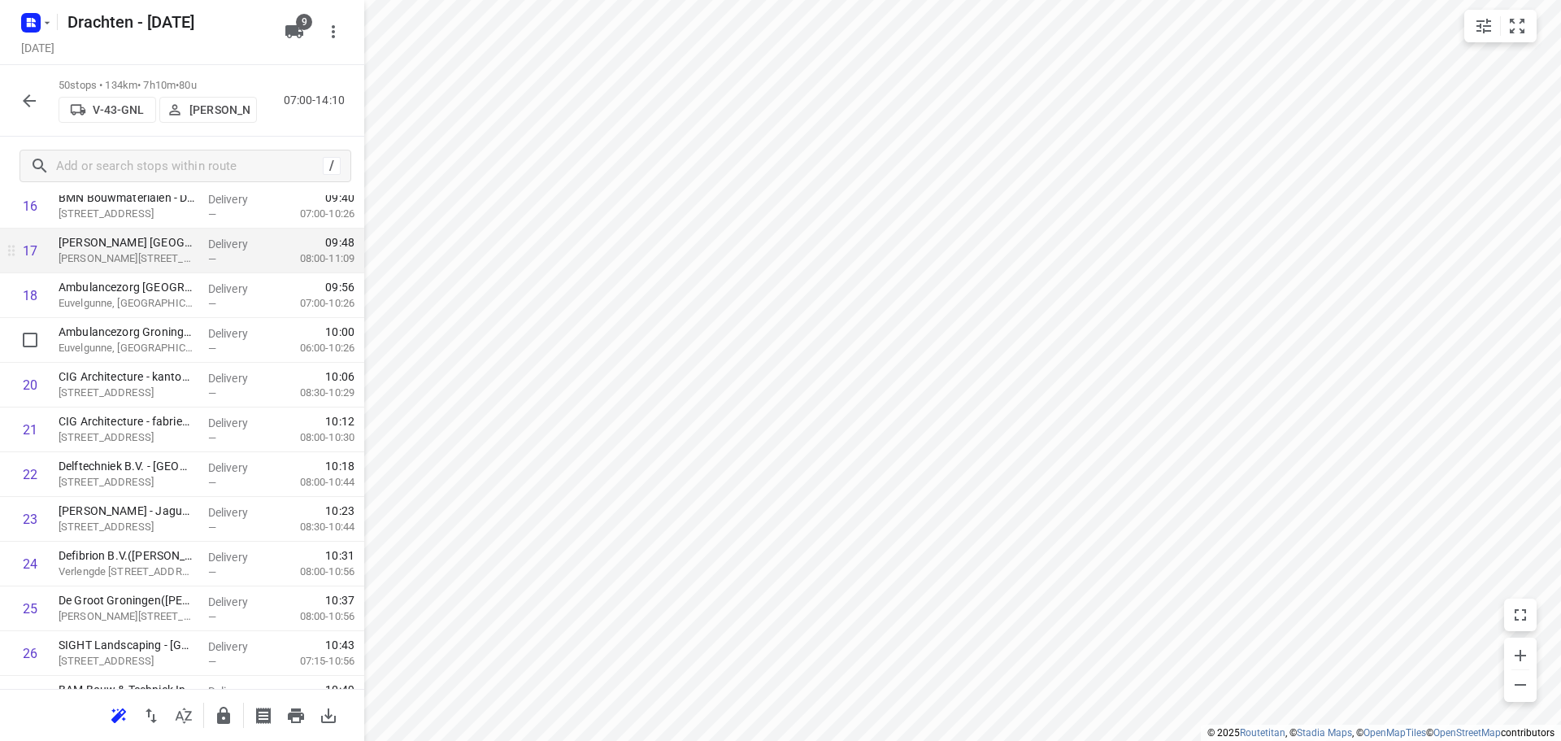
scroll to position [891, 0]
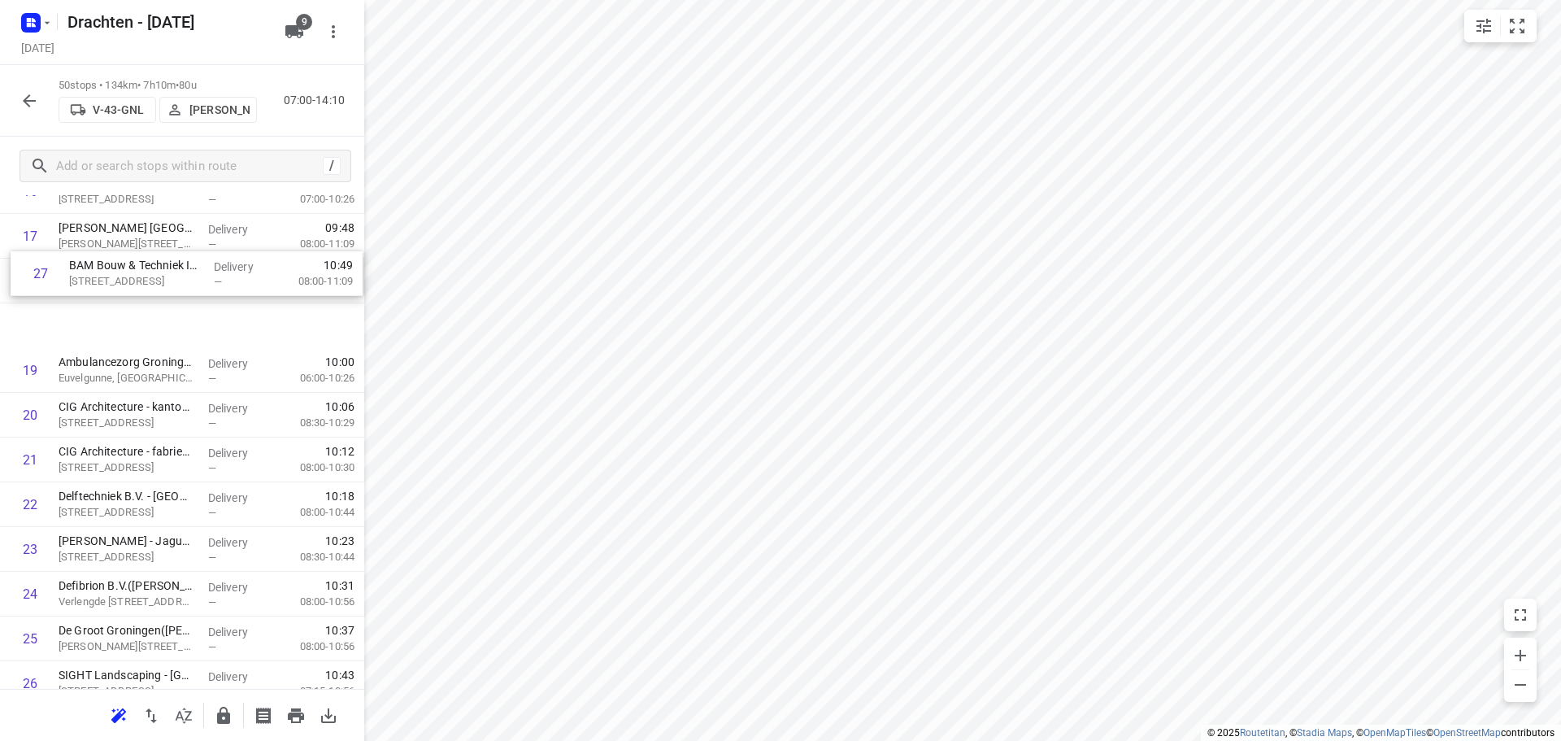
drag, startPoint x: 170, startPoint y: 614, endPoint x: 180, endPoint y: 259, distance: 354.7
click at [180, 259] on div "1 Gomarus College vmbo(Clarie Spriensma) Vondelpad 2, Groningen Delivery — 07:3…" at bounding box center [182, 616] width 364 height 2236
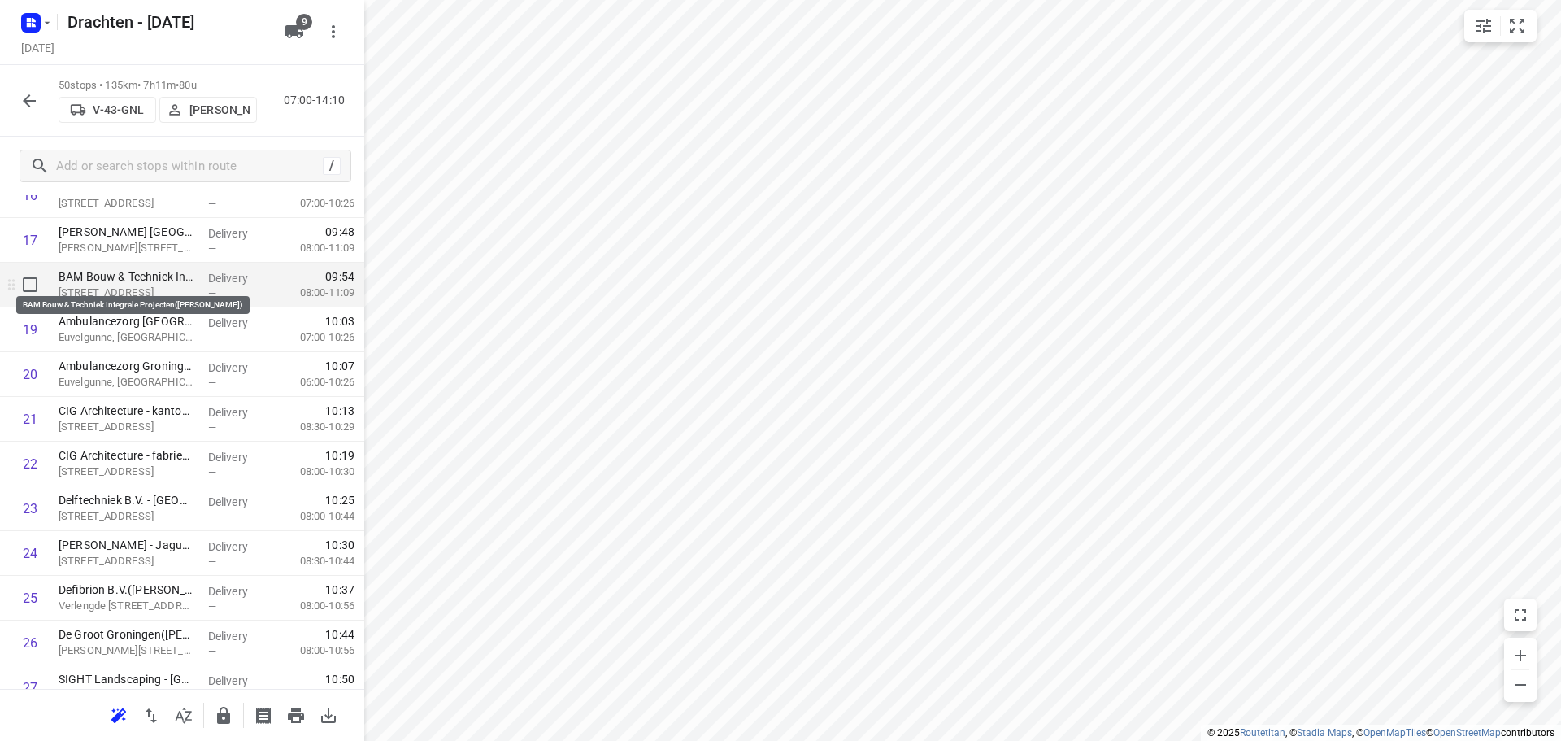
scroll to position [902, 0]
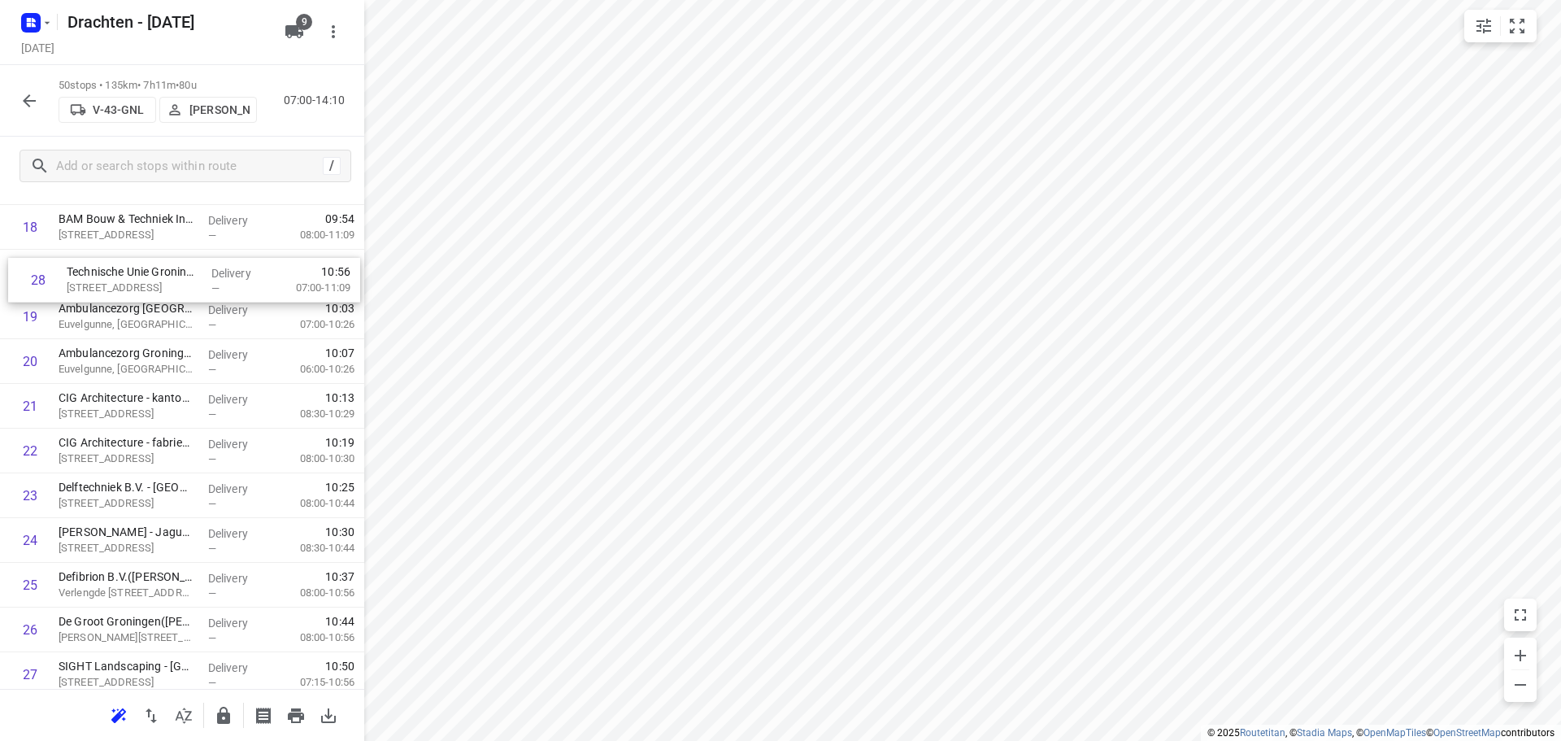
drag, startPoint x: 206, startPoint y: 623, endPoint x: 218, endPoint y: 293, distance: 330.4
click at [218, 293] on div "1 Gomarus College vmbo(Clarie Spriensma) Vondelpad 2, Groningen Delivery — 07:3…" at bounding box center [182, 563] width 364 height 2236
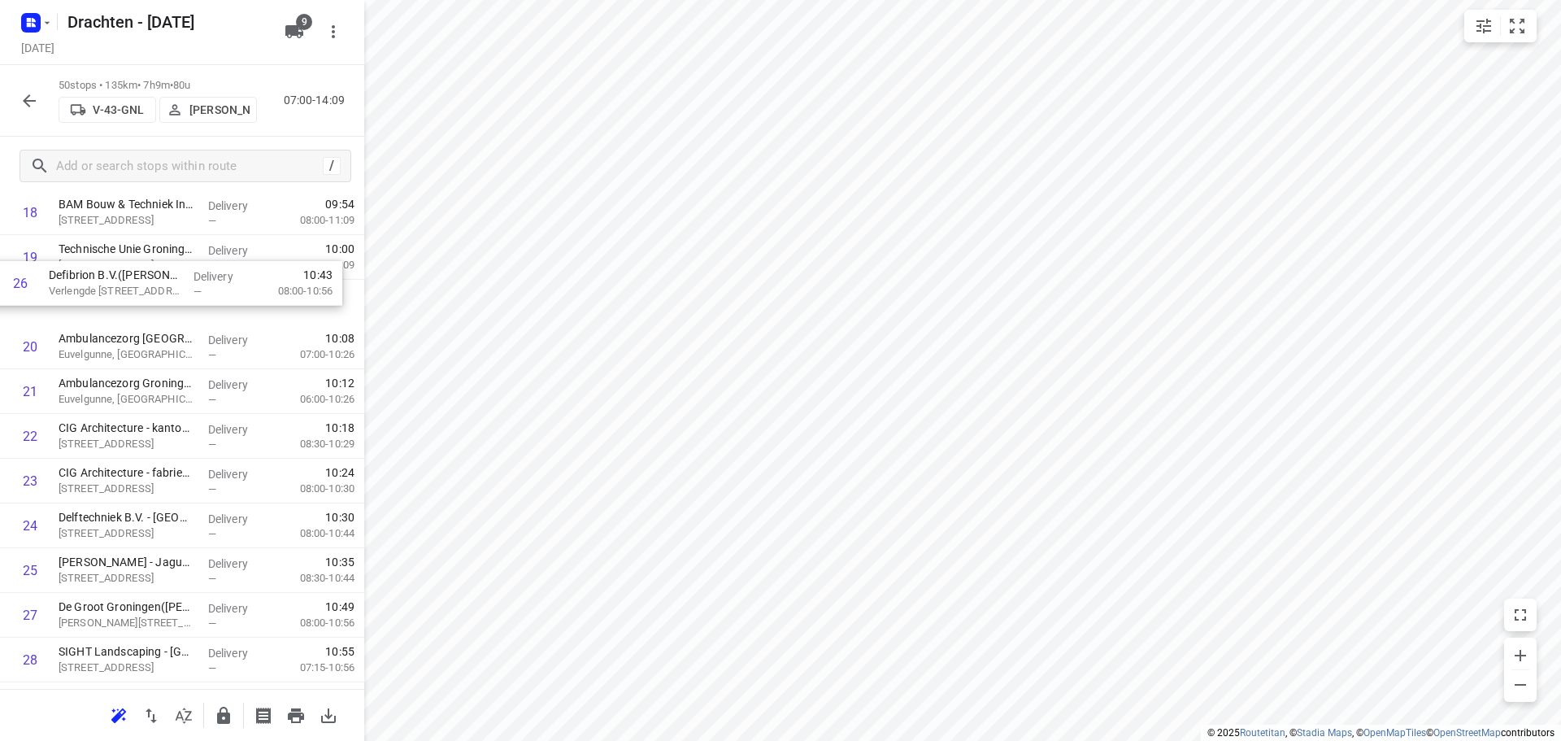
drag, startPoint x: 158, startPoint y: 531, endPoint x: 147, endPoint y: 281, distance: 249.9
click at [147, 281] on div "1 Gomarus College vmbo(Clarie Spriensma) Vondelpad 2, Groningen Delivery — 07:3…" at bounding box center [182, 548] width 364 height 2236
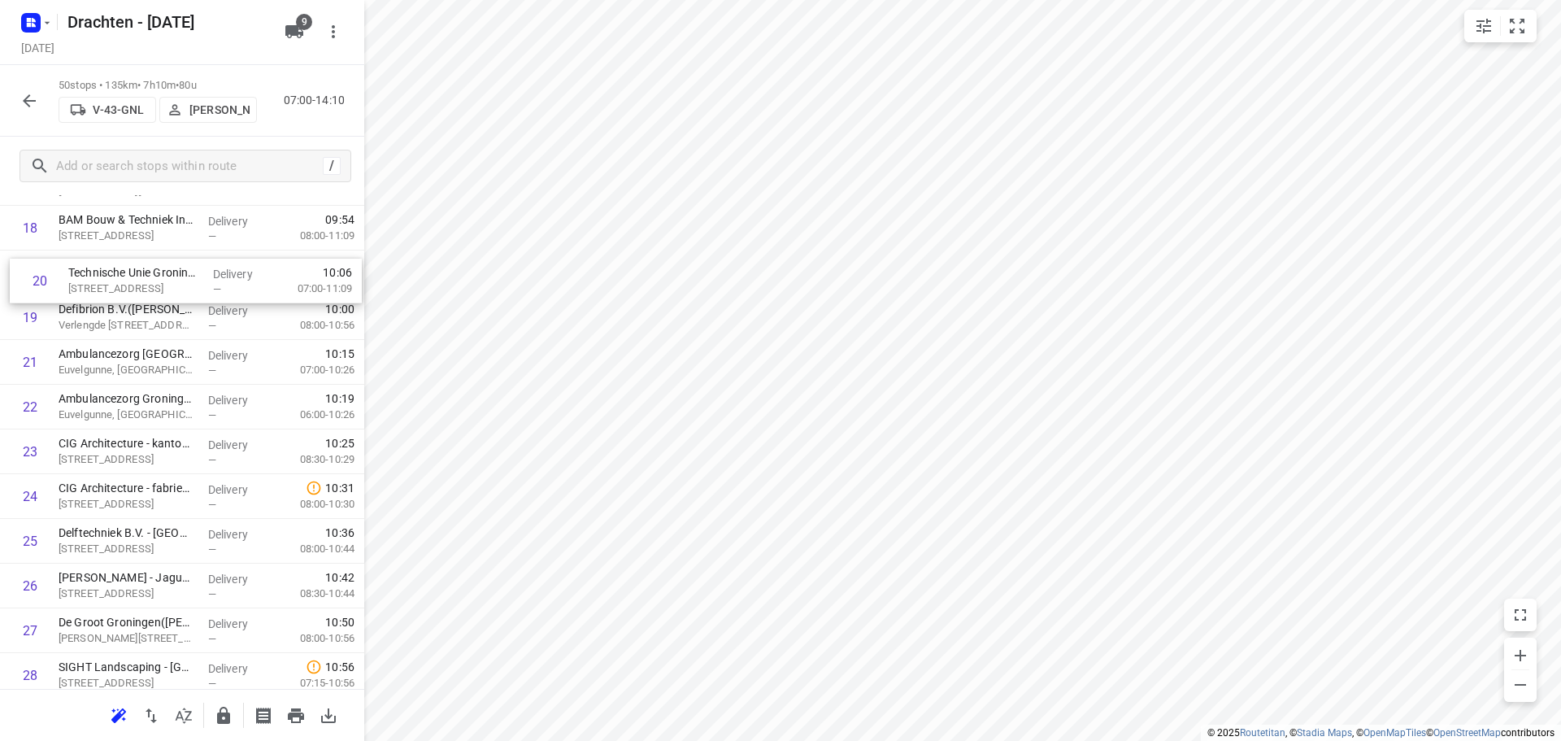
drag, startPoint x: 141, startPoint y: 316, endPoint x: 155, endPoint y: 282, distance: 36.5
click at [155, 282] on div "1 Gomarus College vmbo(Clarie Spriensma) Vondelpad 2, Groningen Delivery — 07:3…" at bounding box center [182, 563] width 364 height 2236
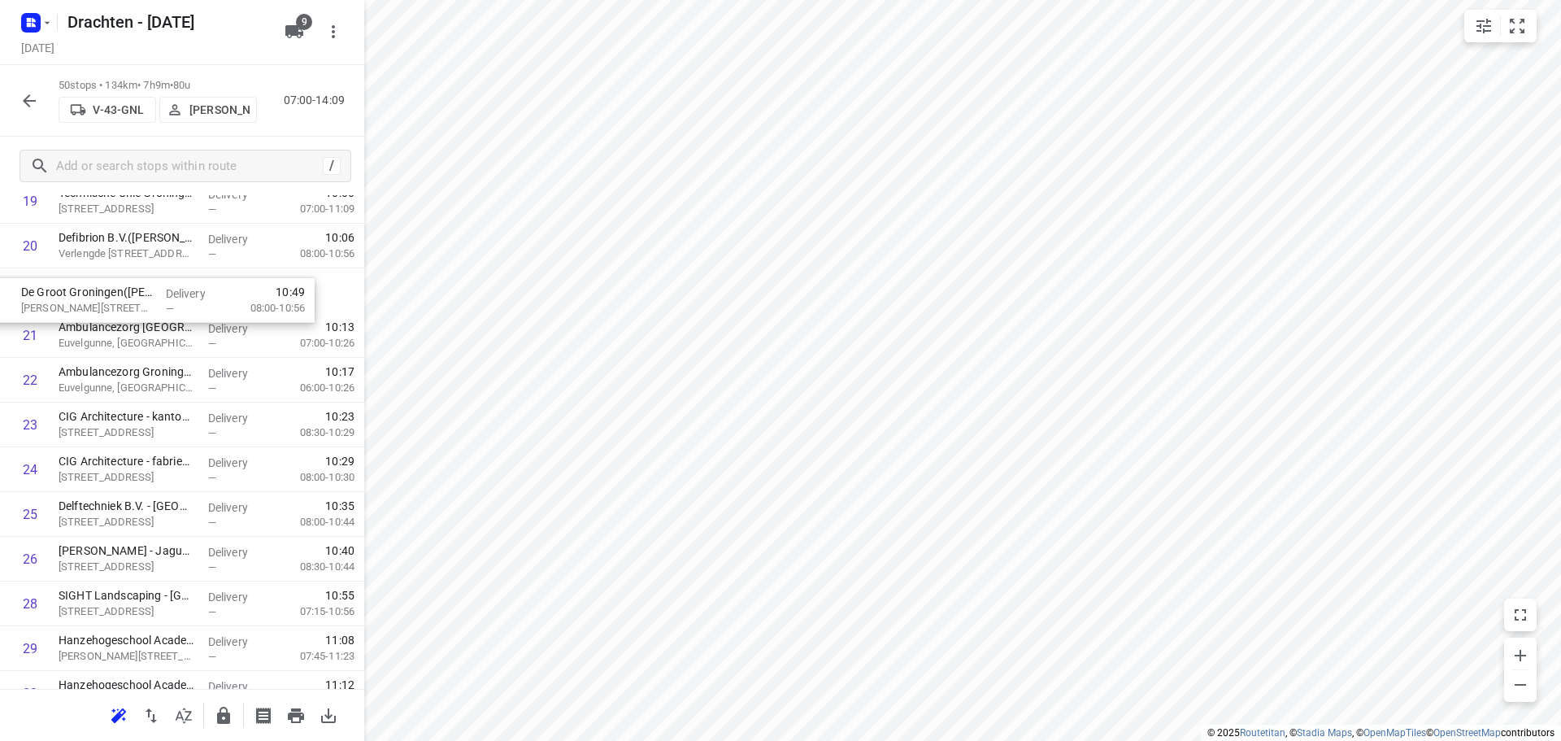
scroll to position [939, 0]
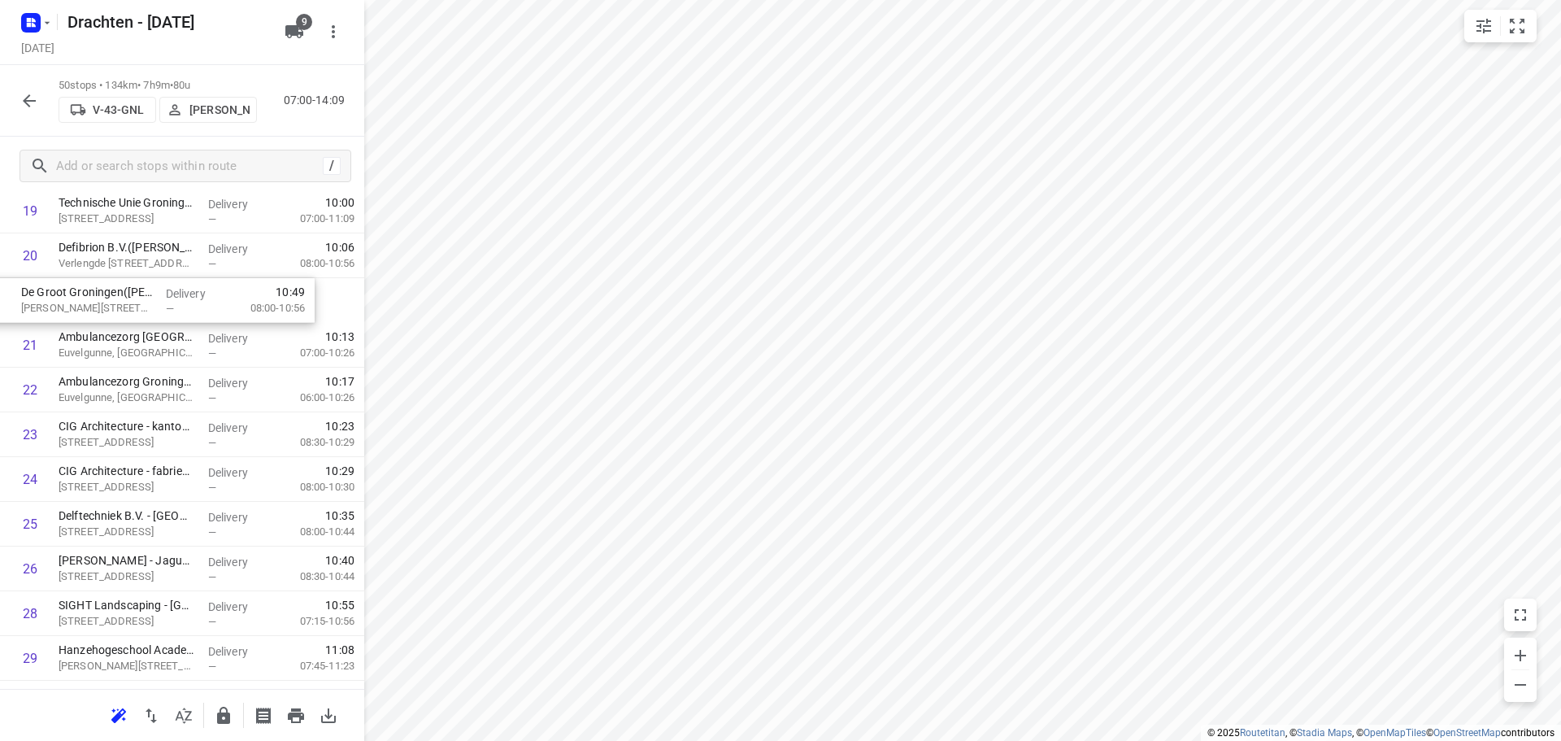
drag, startPoint x: 158, startPoint y: 565, endPoint x: 121, endPoint y: 309, distance: 258.8
click at [121, 309] on div "1 Gomarus College vmbo(Clarie Spriensma) Vondelpad 2, Groningen Delivery — 07:3…" at bounding box center [182, 502] width 364 height 2236
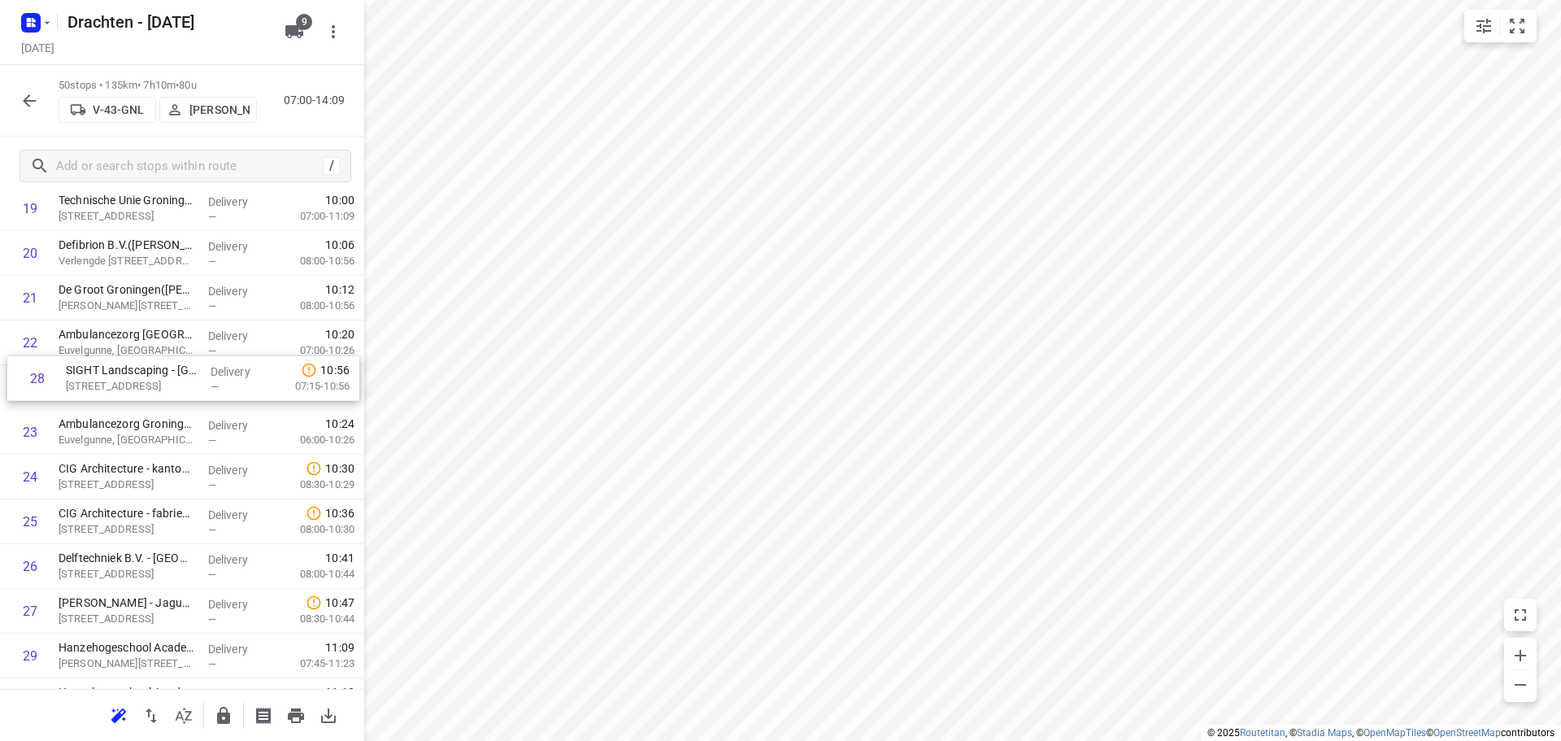
drag, startPoint x: 159, startPoint y: 620, endPoint x: 169, endPoint y: 347, distance: 272.6
click at [169, 347] on div "1 Gomarus College vmbo(Clarie Spriensma) Vondelpad 2, Groningen Delivery — 07:3…" at bounding box center [182, 499] width 364 height 2236
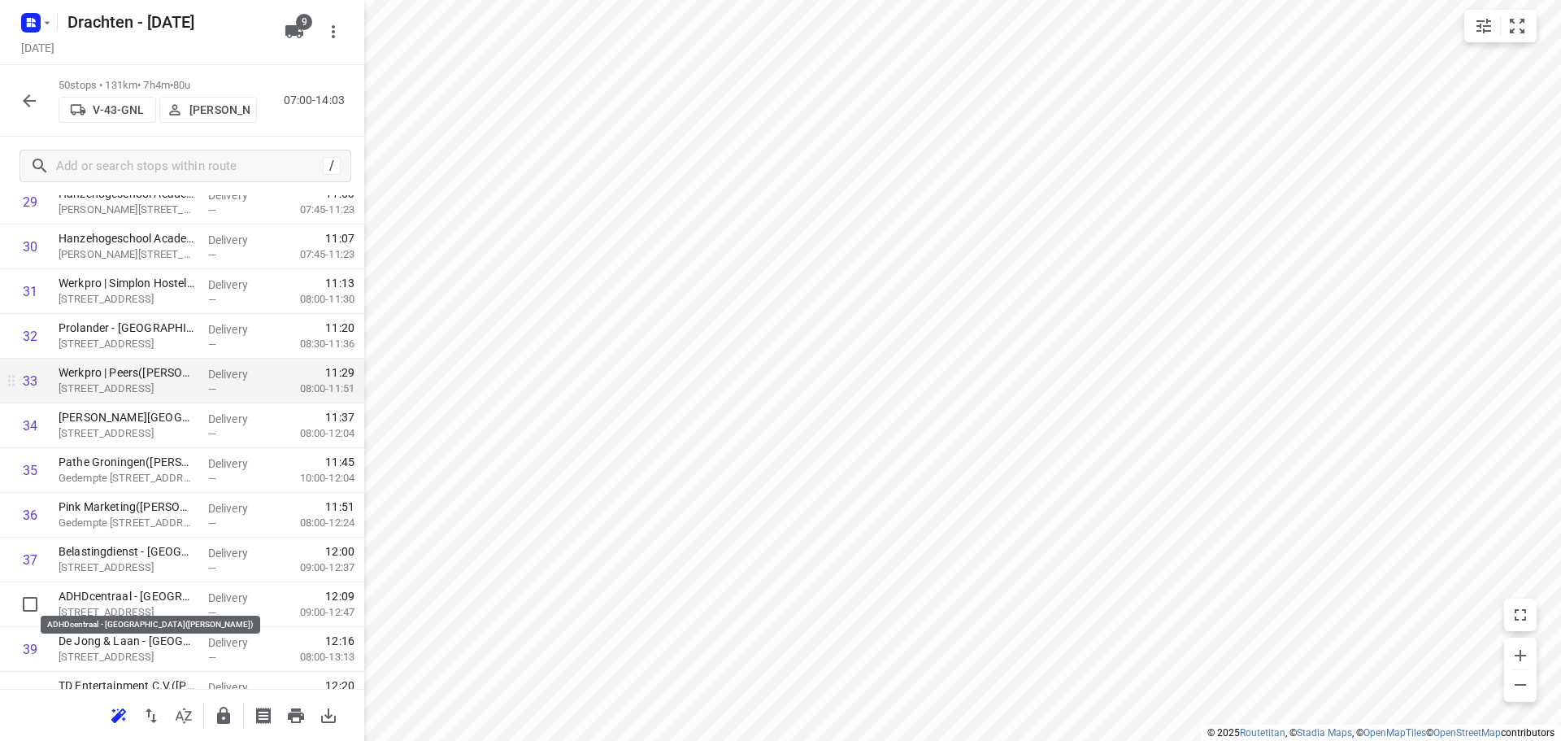
scroll to position [1430, 0]
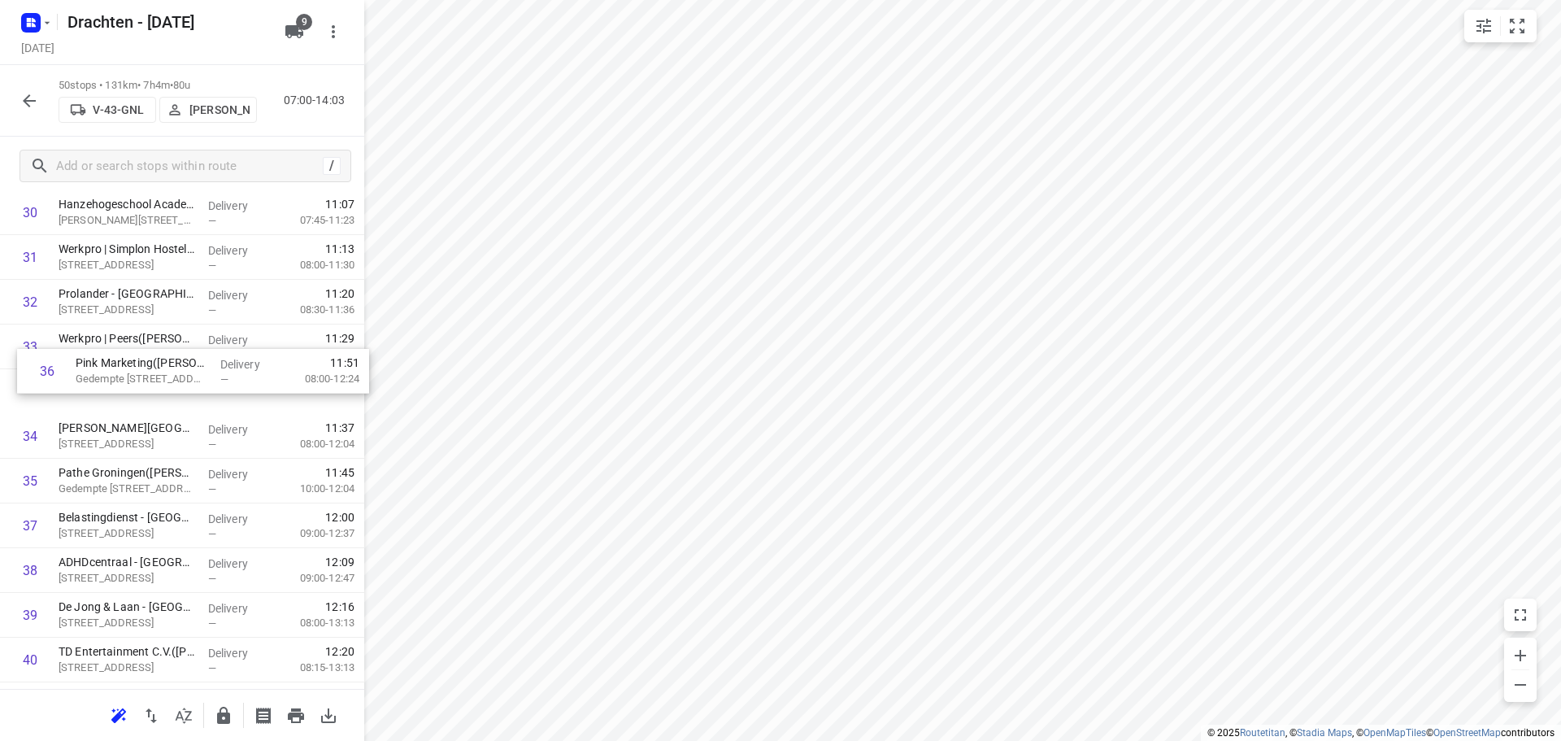
drag, startPoint x: 111, startPoint y: 480, endPoint x: 128, endPoint y: 356, distance: 124.7
click at [128, 356] on div "1 Gomarus College vmbo(Clarie Spriensma) Vondelpad 2, Groningen Delivery — 07:3…" at bounding box center [182, 11] width 364 height 2236
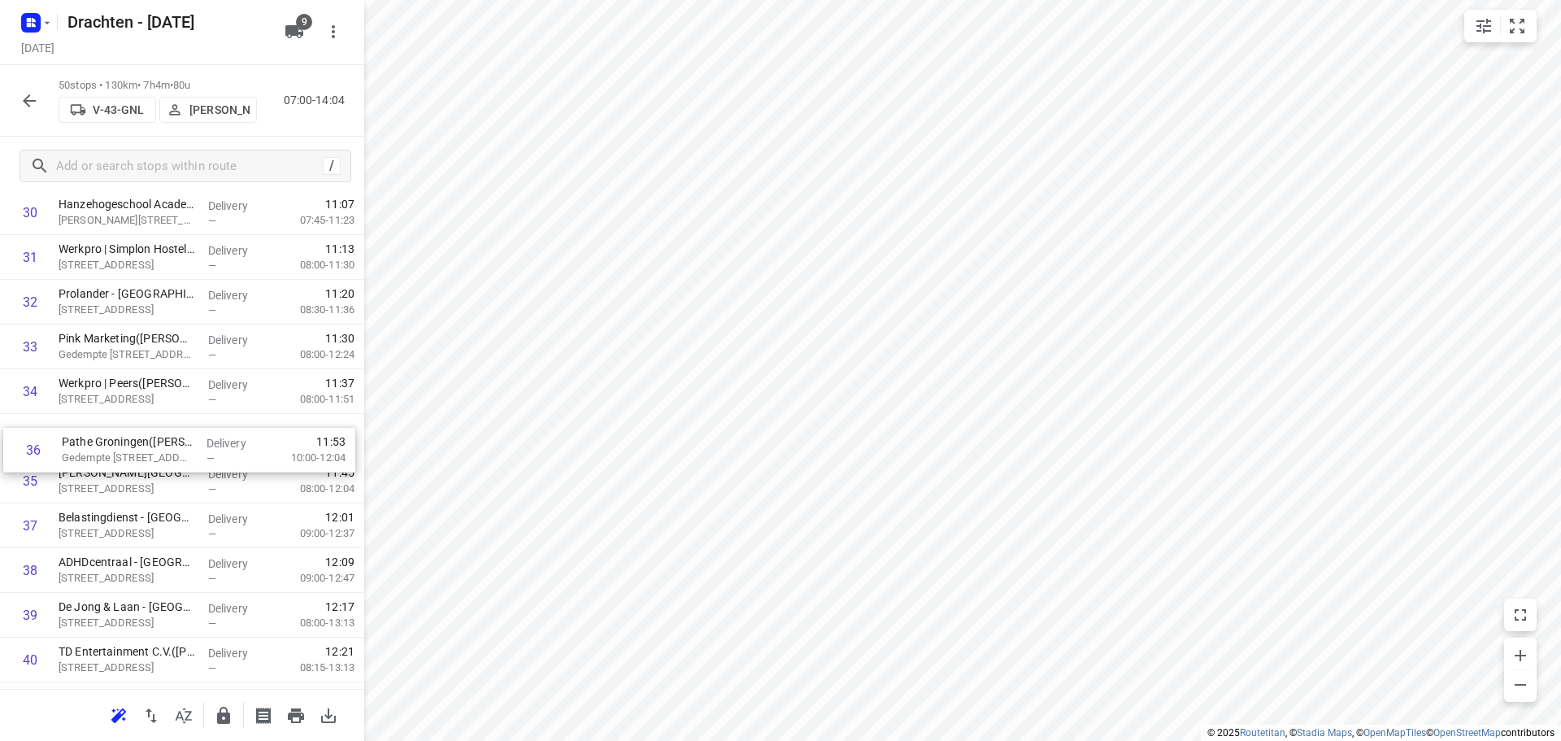
drag, startPoint x: 102, startPoint y: 480, endPoint x: 107, endPoint y: 437, distance: 43.4
click at [107, 437] on div "1 Gomarus College vmbo(Clarie Spriensma) Vondelpad 2, Groningen Delivery — 07:3…" at bounding box center [182, 11] width 364 height 2236
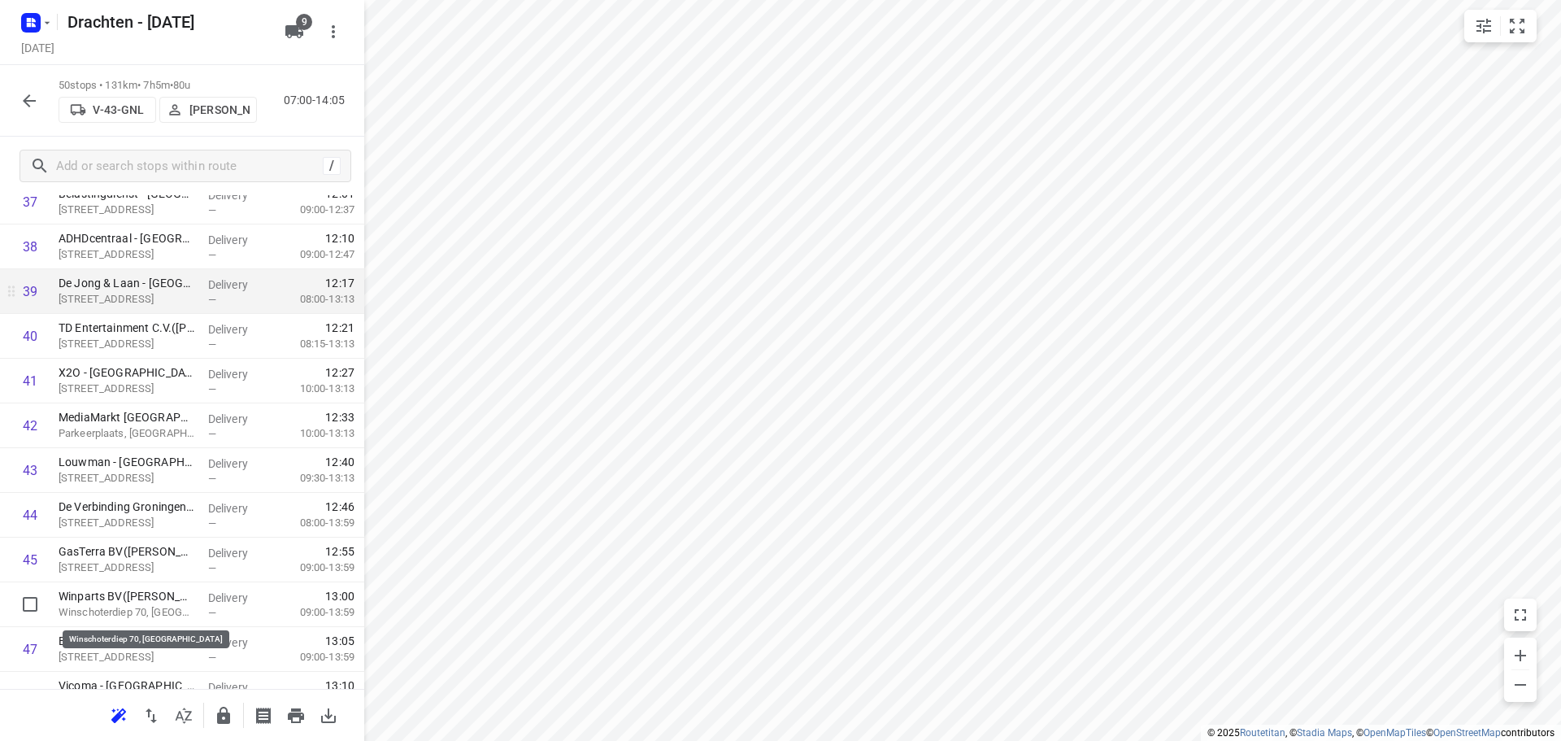
scroll to position [1755, 0]
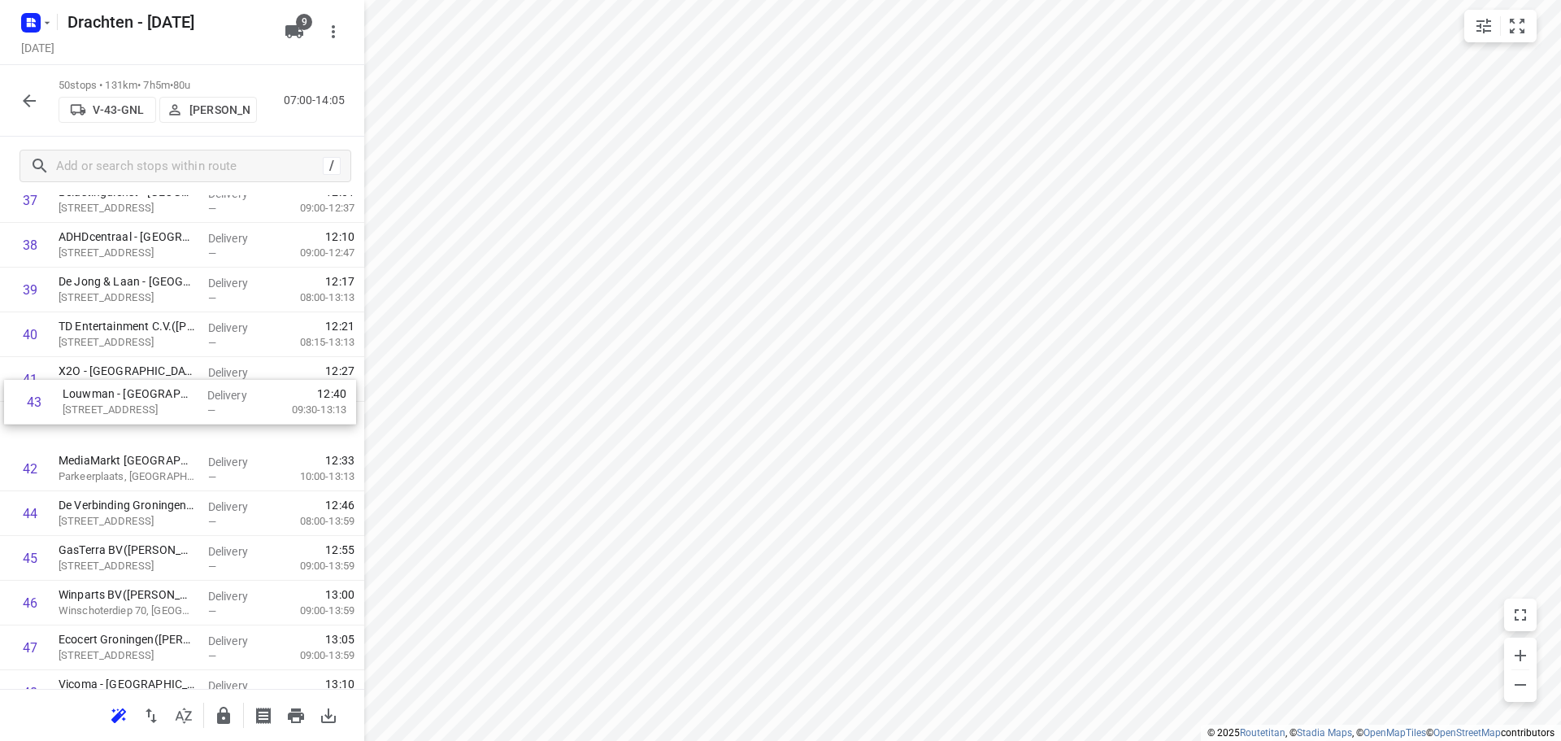
drag, startPoint x: 125, startPoint y: 478, endPoint x: 130, endPoint y: 381, distance: 97.7
drag, startPoint x: 130, startPoint y: 381, endPoint x: 138, endPoint y: 349, distance: 32.7
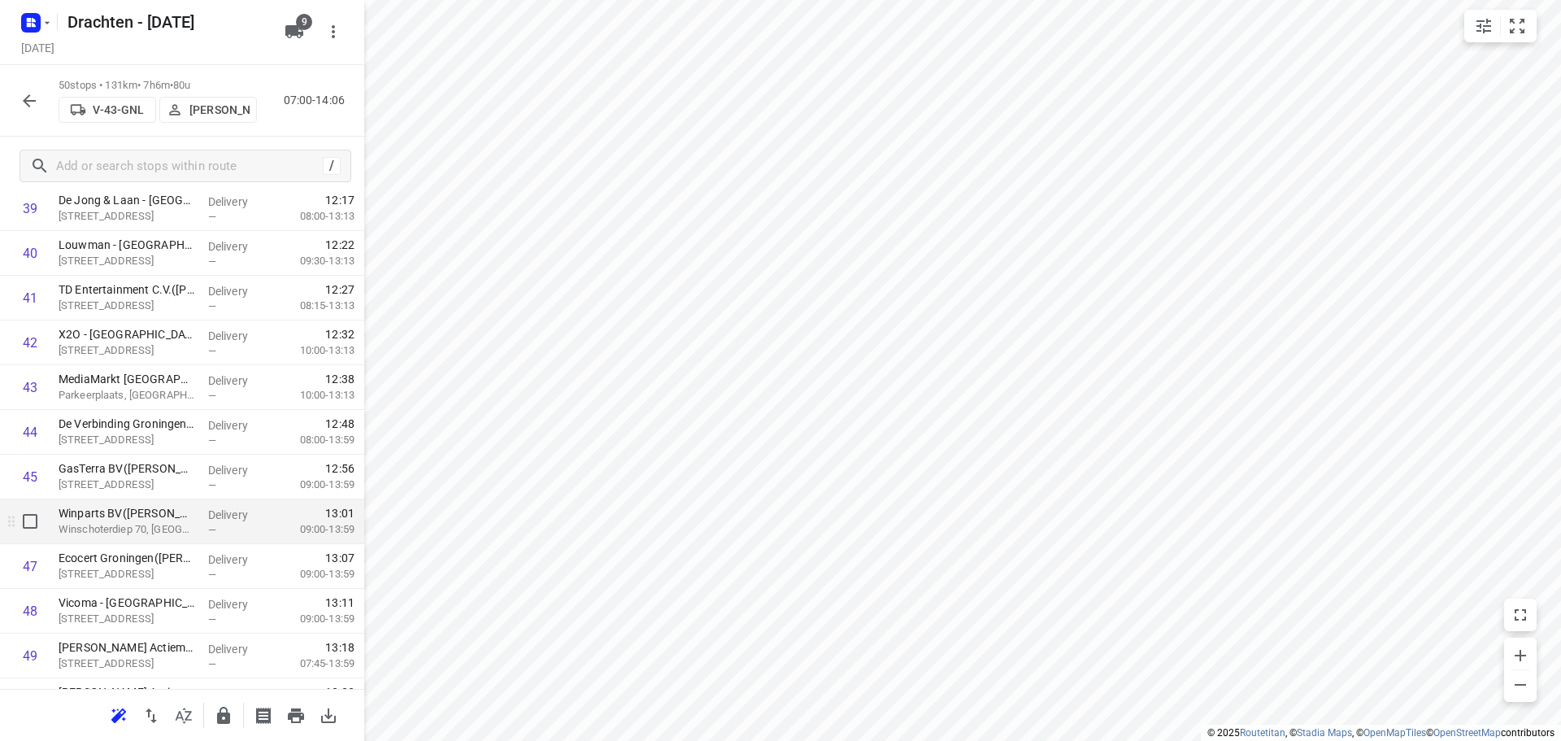
scroll to position [1915, 0]
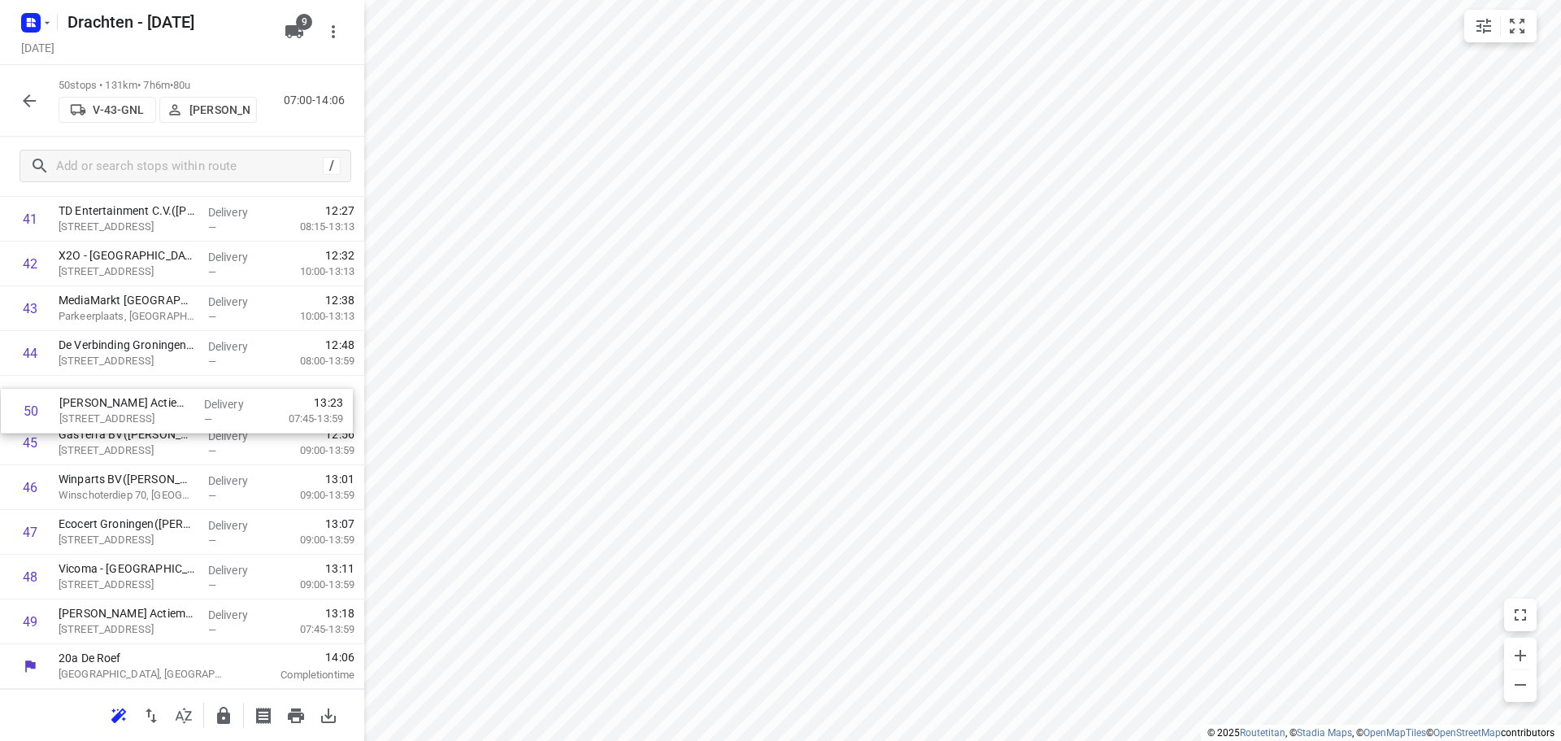
drag, startPoint x: 163, startPoint y: 627, endPoint x: 163, endPoint y: 411, distance: 216.3
drag, startPoint x: 175, startPoint y: 627, endPoint x: 204, endPoint y: 438, distance: 190.9
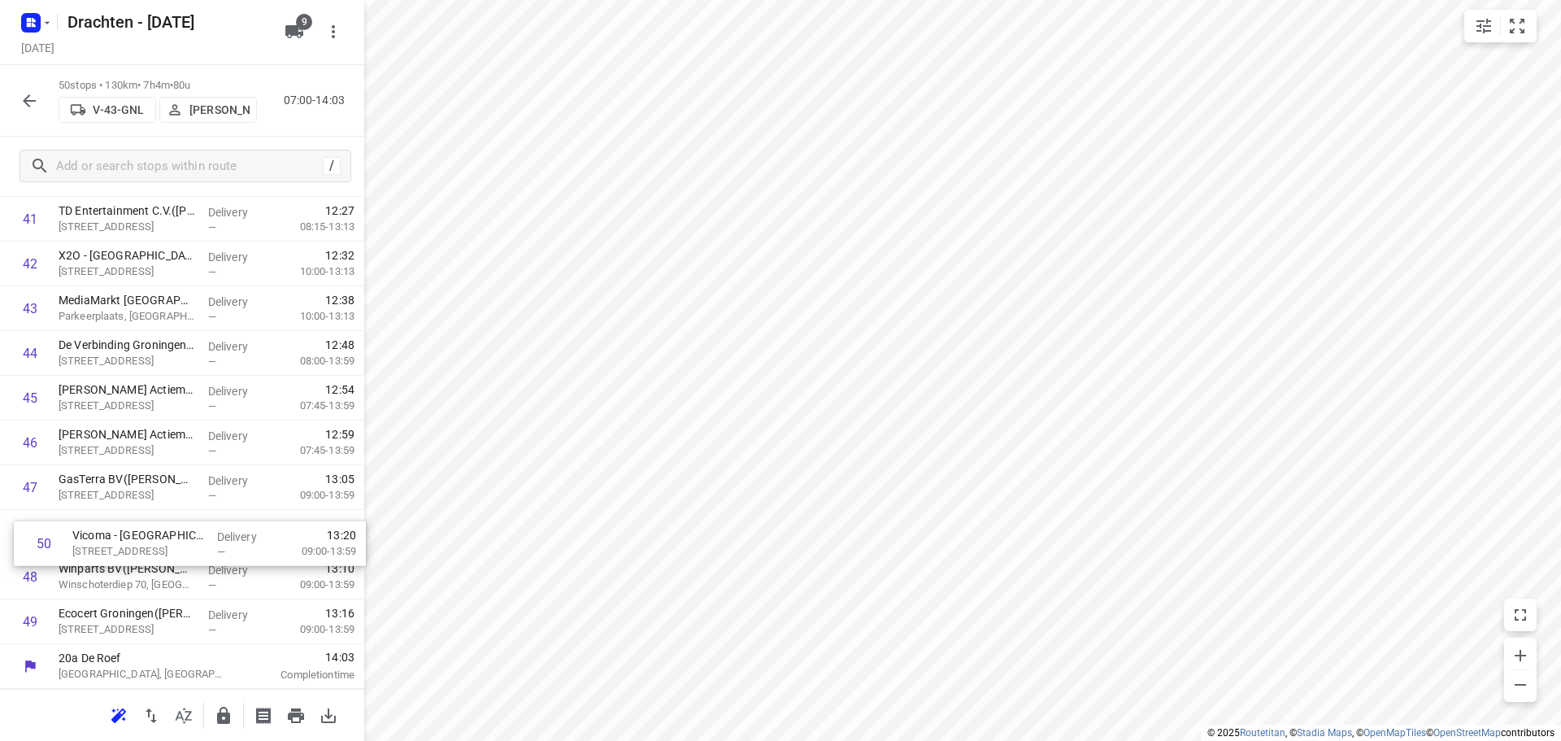
drag, startPoint x: 149, startPoint y: 623, endPoint x: 162, endPoint y: 538, distance: 85.6
click at [211, 718] on button "button" at bounding box center [223, 715] width 33 height 33
click at [40, 107] on button "button" at bounding box center [29, 101] width 33 height 33
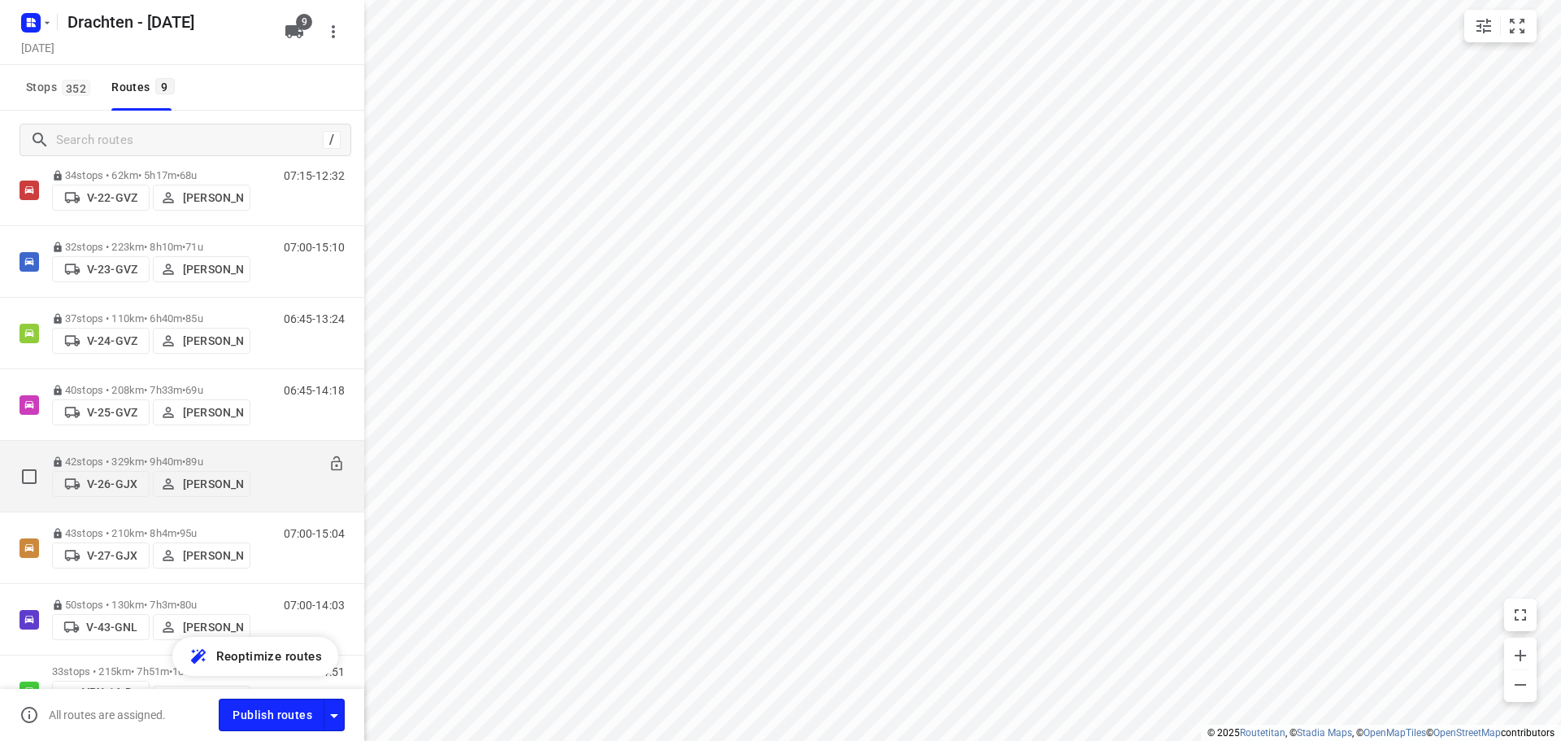
scroll to position [272, 0]
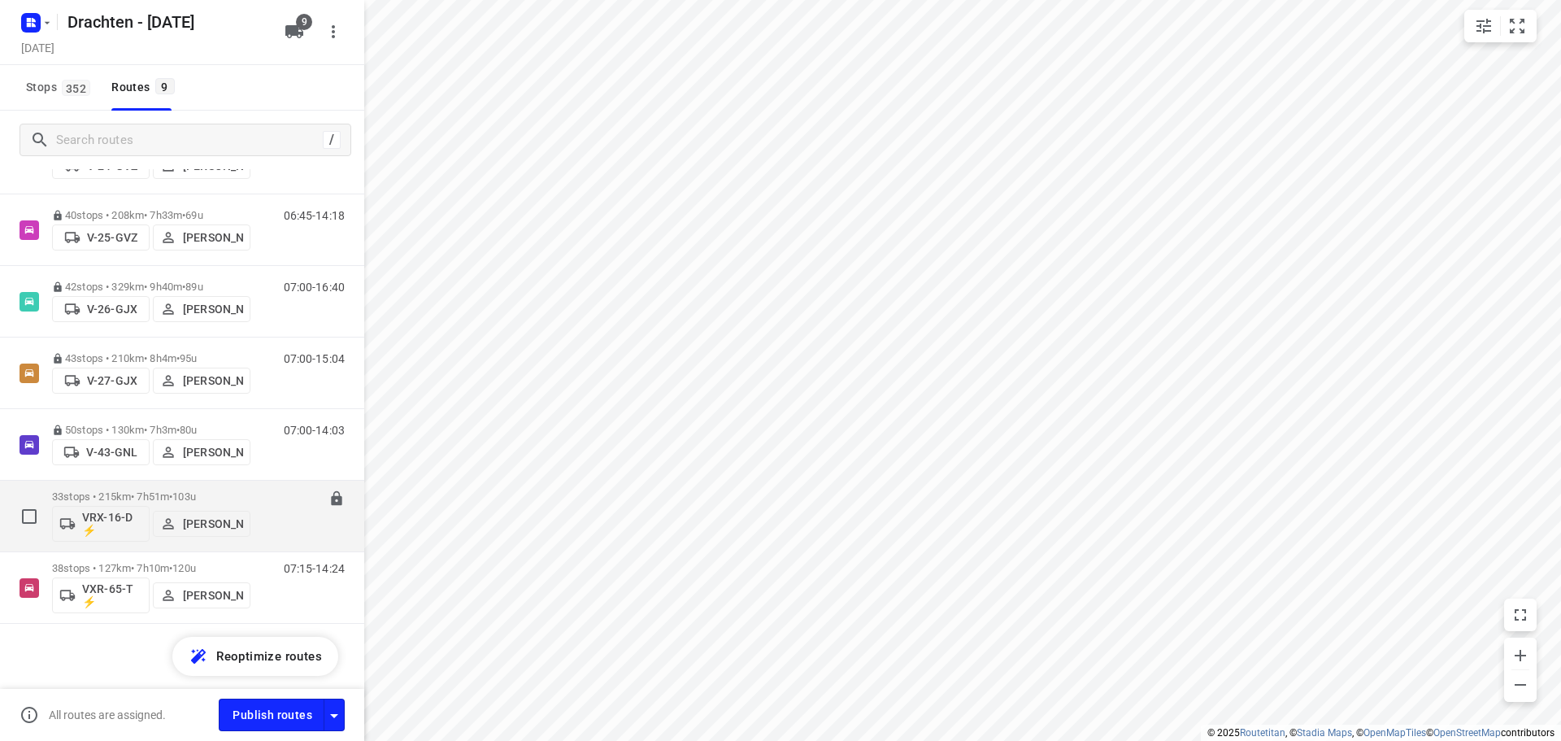
click at [159, 486] on div "33 stops • 215km • 7h51m • 103u VRX-16-D ⚡ Harm Jongsma" at bounding box center [151, 515] width 198 height 67
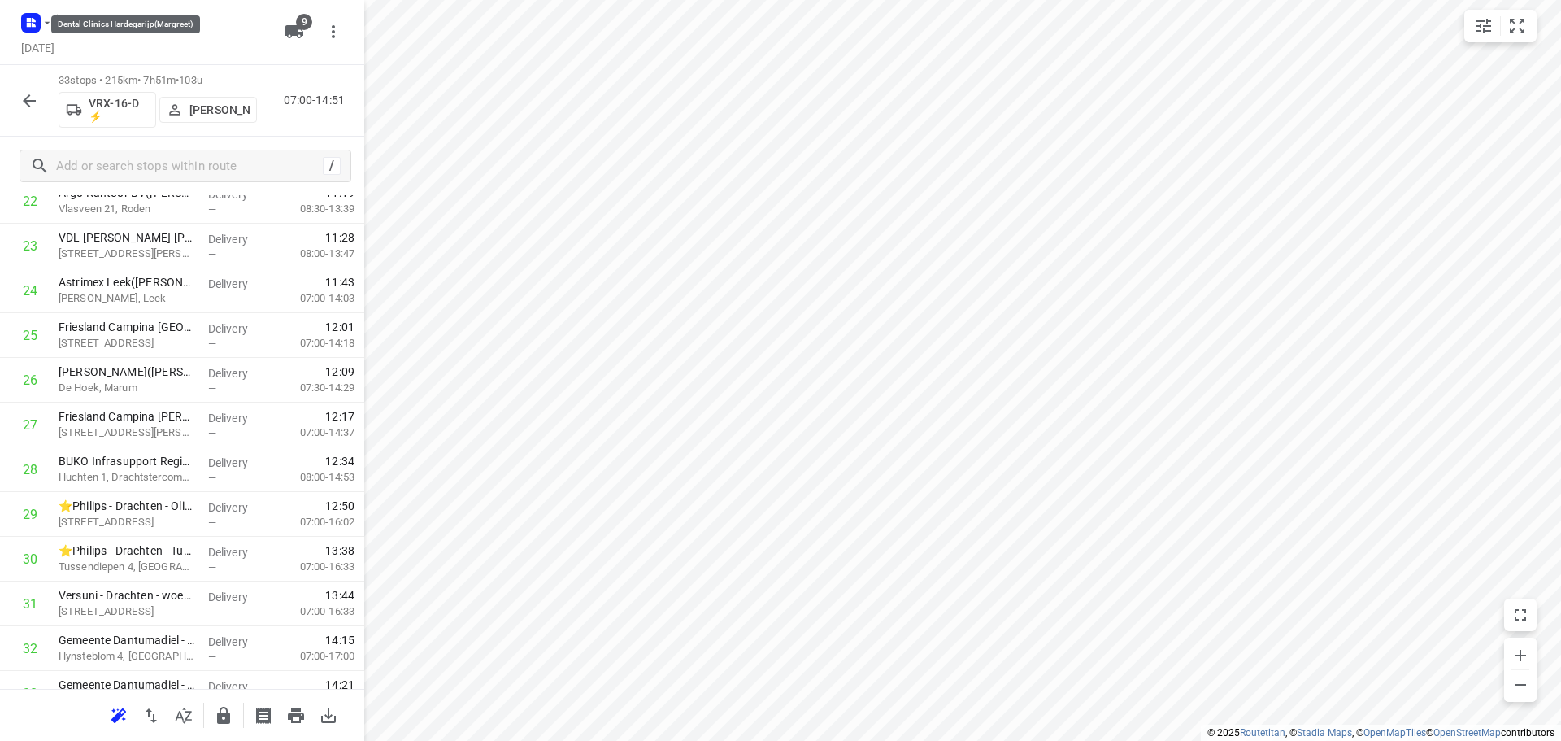
scroll to position [1155, 0]
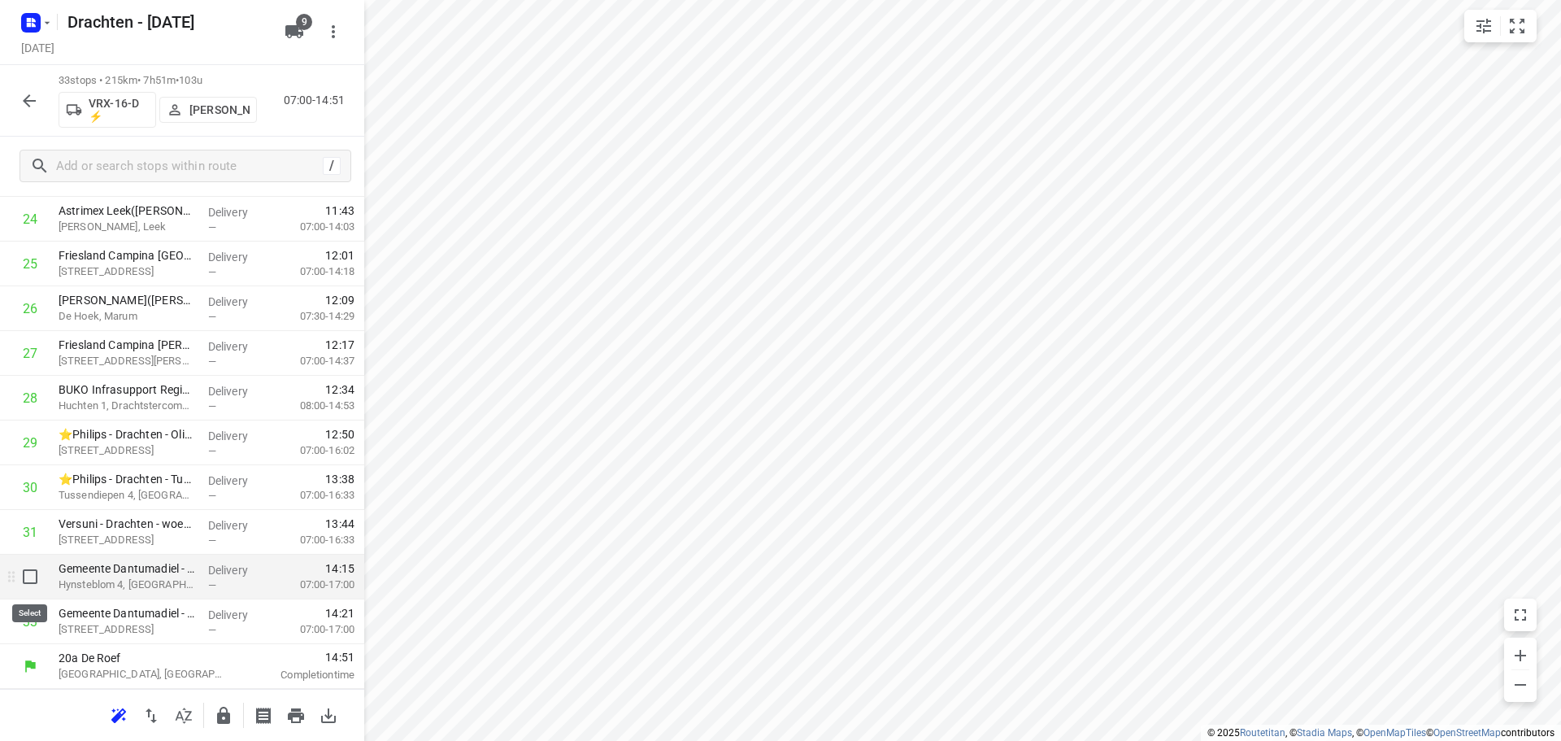
click at [31, 581] on input "checkbox" at bounding box center [30, 576] width 33 height 33
checkbox input "true"
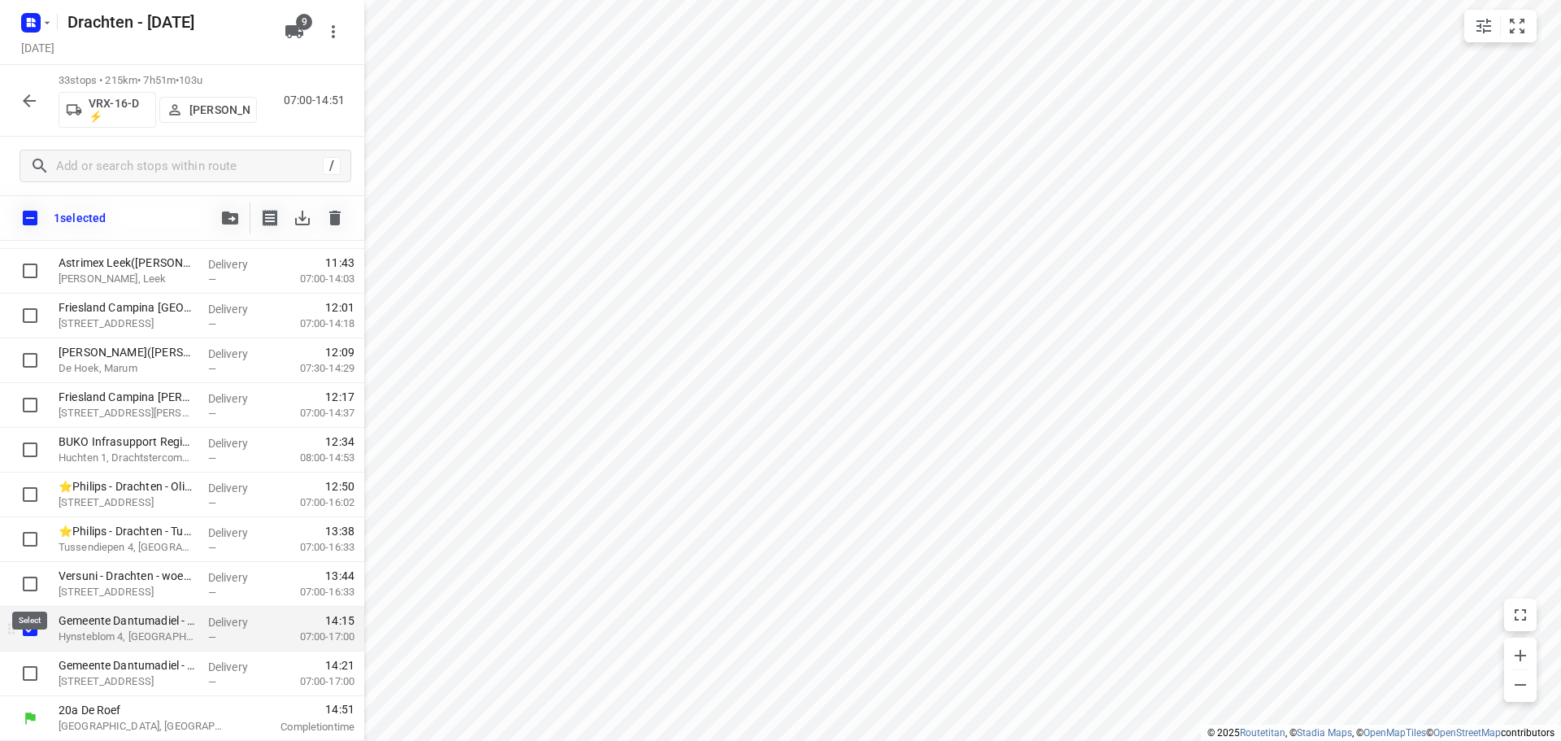
scroll to position [1148, 0]
click at [32, 669] on input "checkbox" at bounding box center [30, 673] width 33 height 33
checkbox input "true"
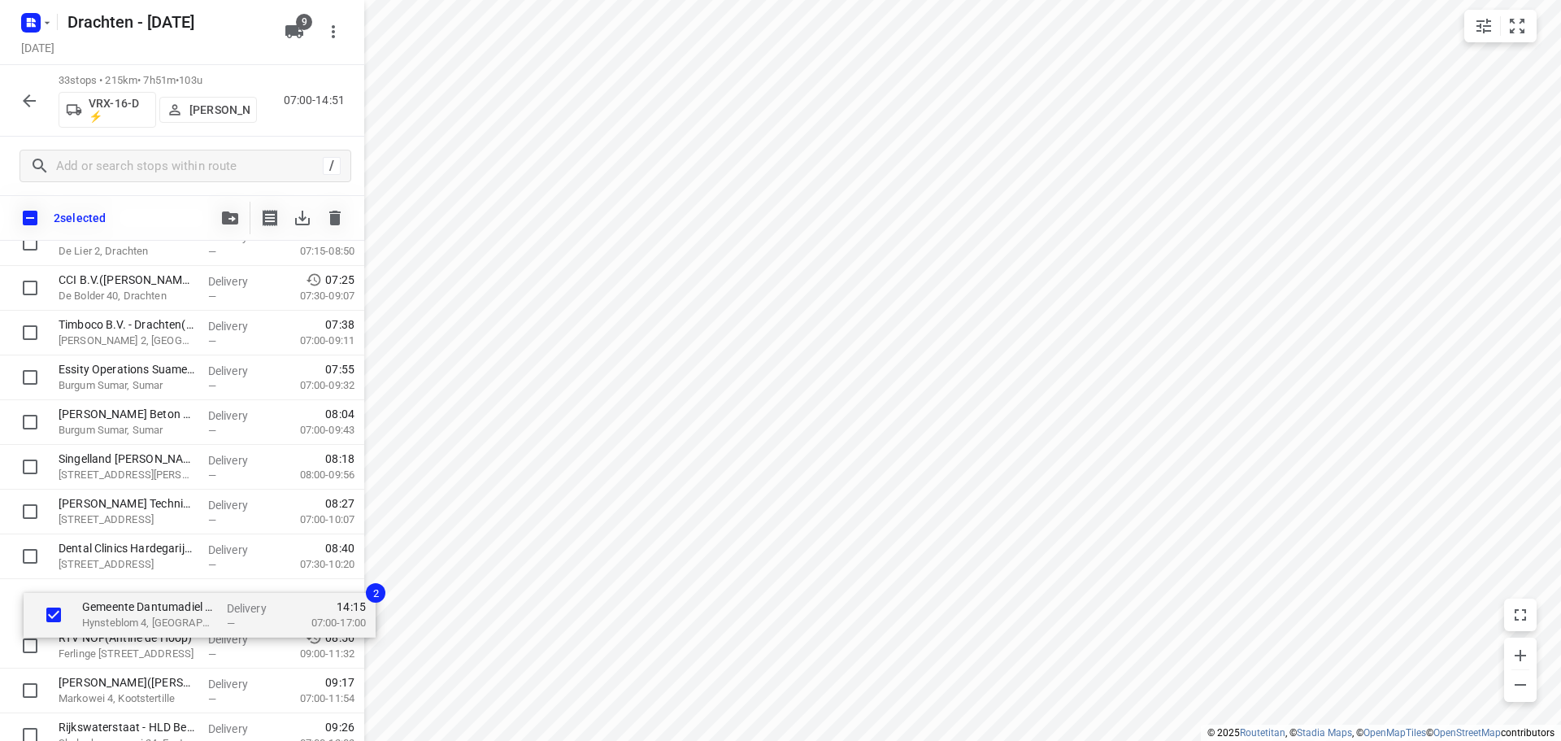
scroll to position [281, 0]
drag, startPoint x: 69, startPoint y: 635, endPoint x: 97, endPoint y: 596, distance: 47.8
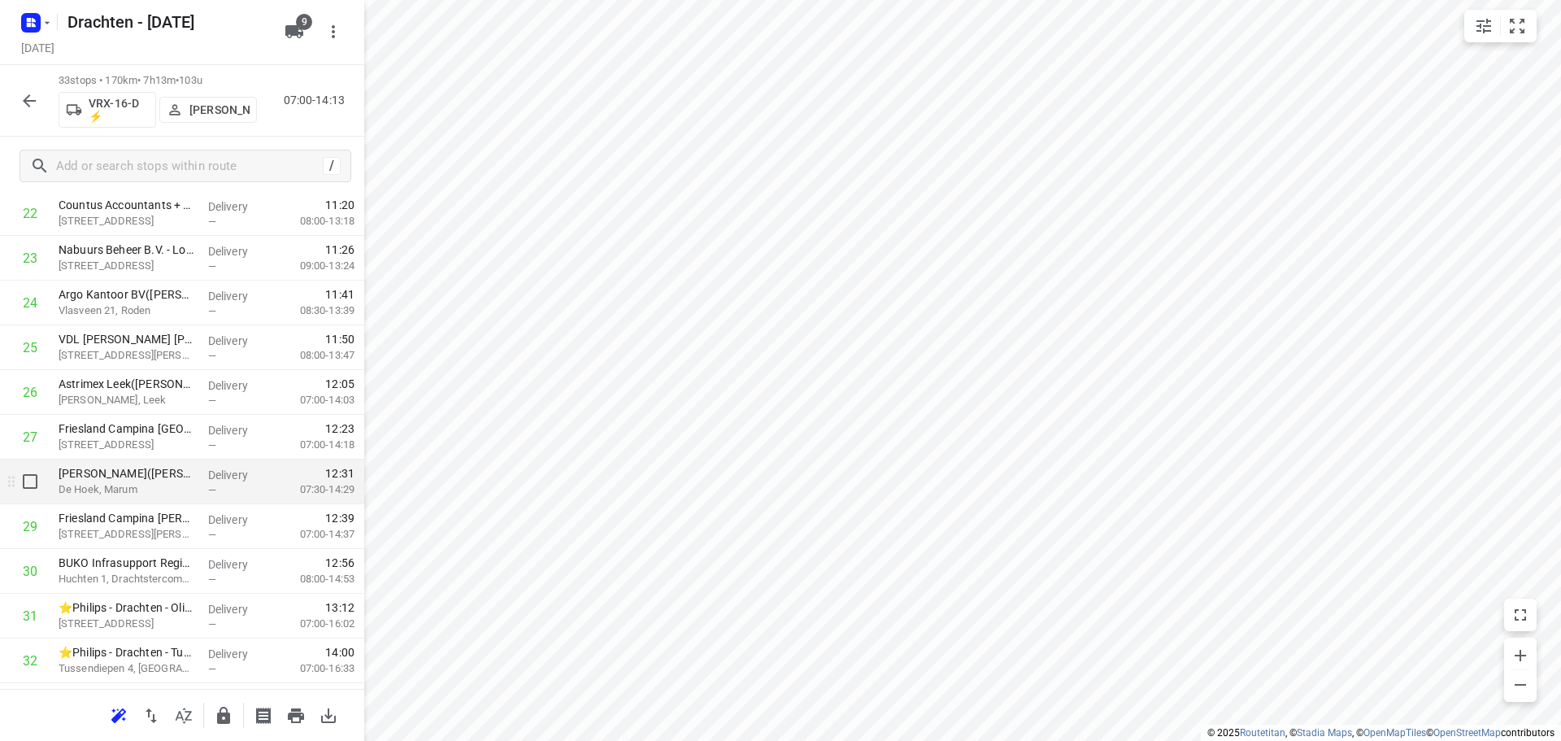
scroll to position [1155, 0]
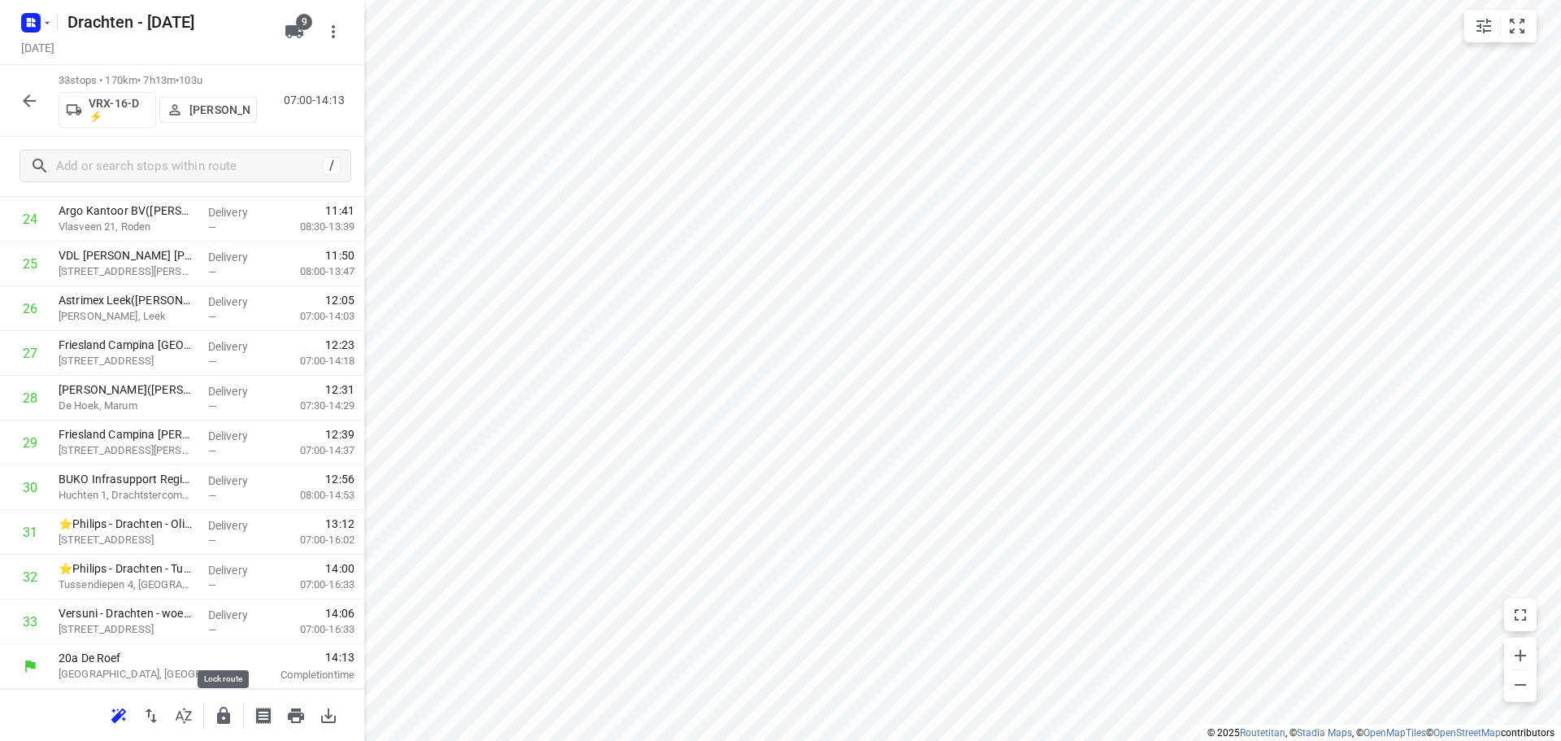
click at [233, 723] on button "button" at bounding box center [223, 715] width 33 height 33
click at [33, 102] on icon "button" at bounding box center [30, 101] width 20 height 20
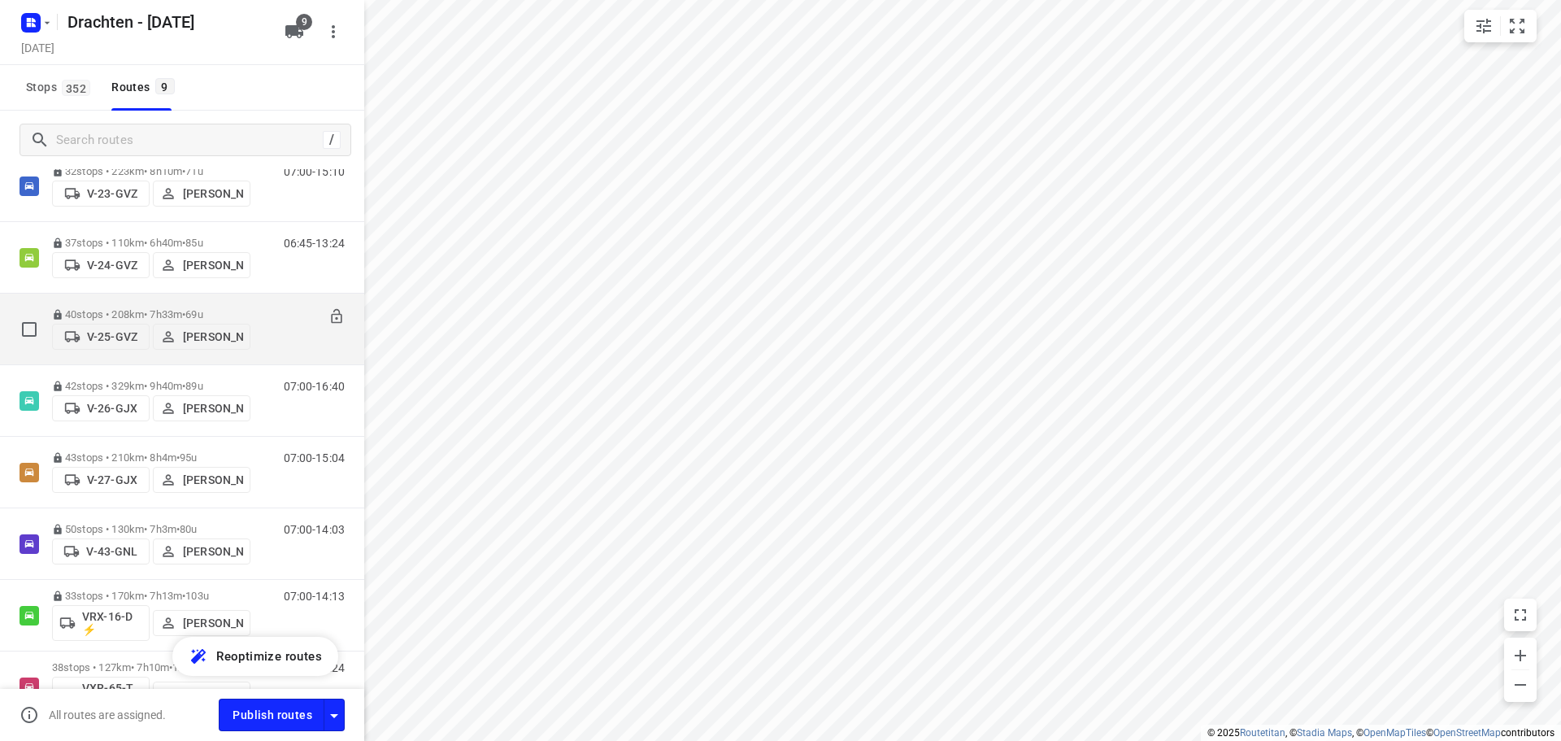
scroll to position [272, 0]
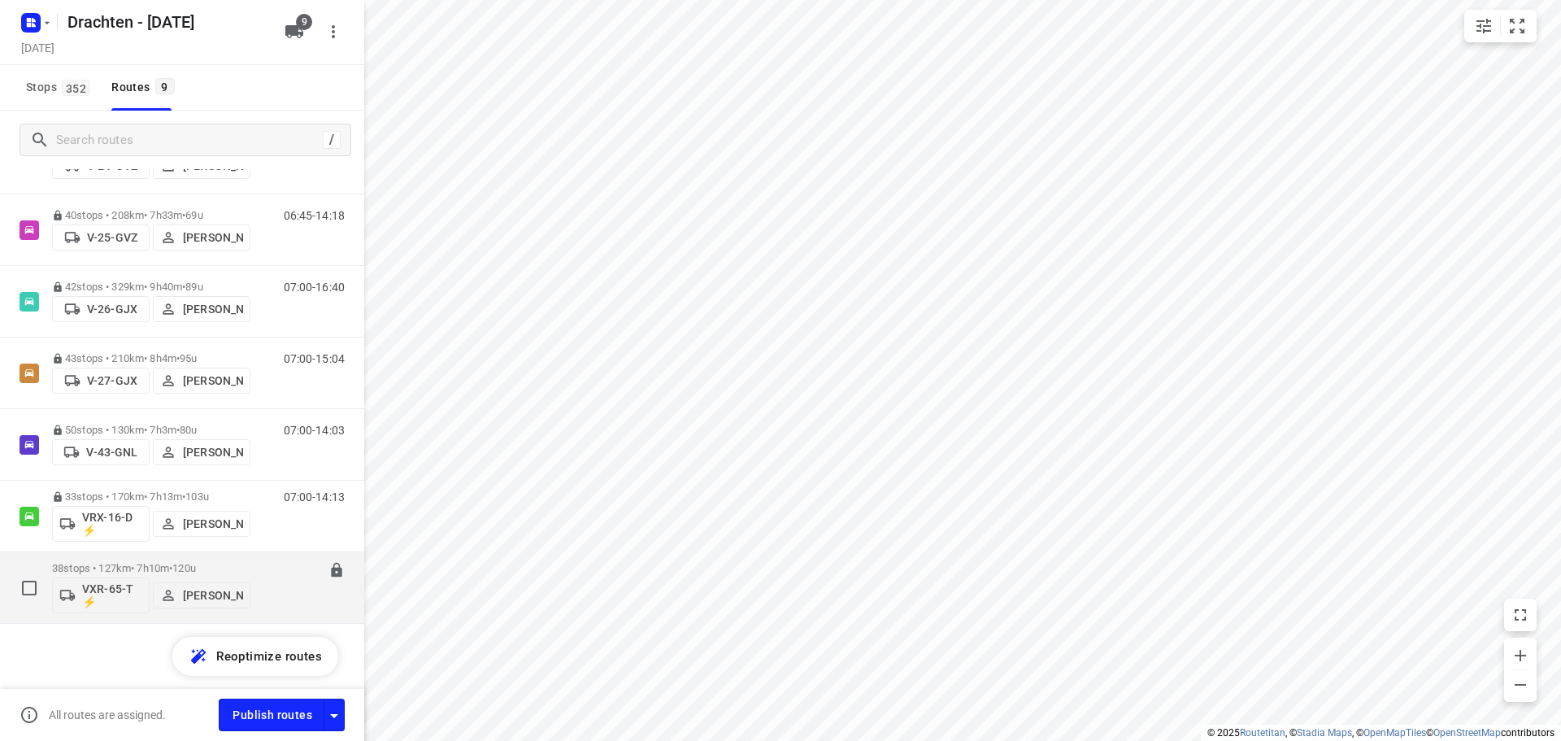
click at [151, 560] on div "38 stops • 127km • 7h10m • 120u VXR-65-T ⚡ Jurre Woudwijk" at bounding box center [151, 587] width 198 height 67
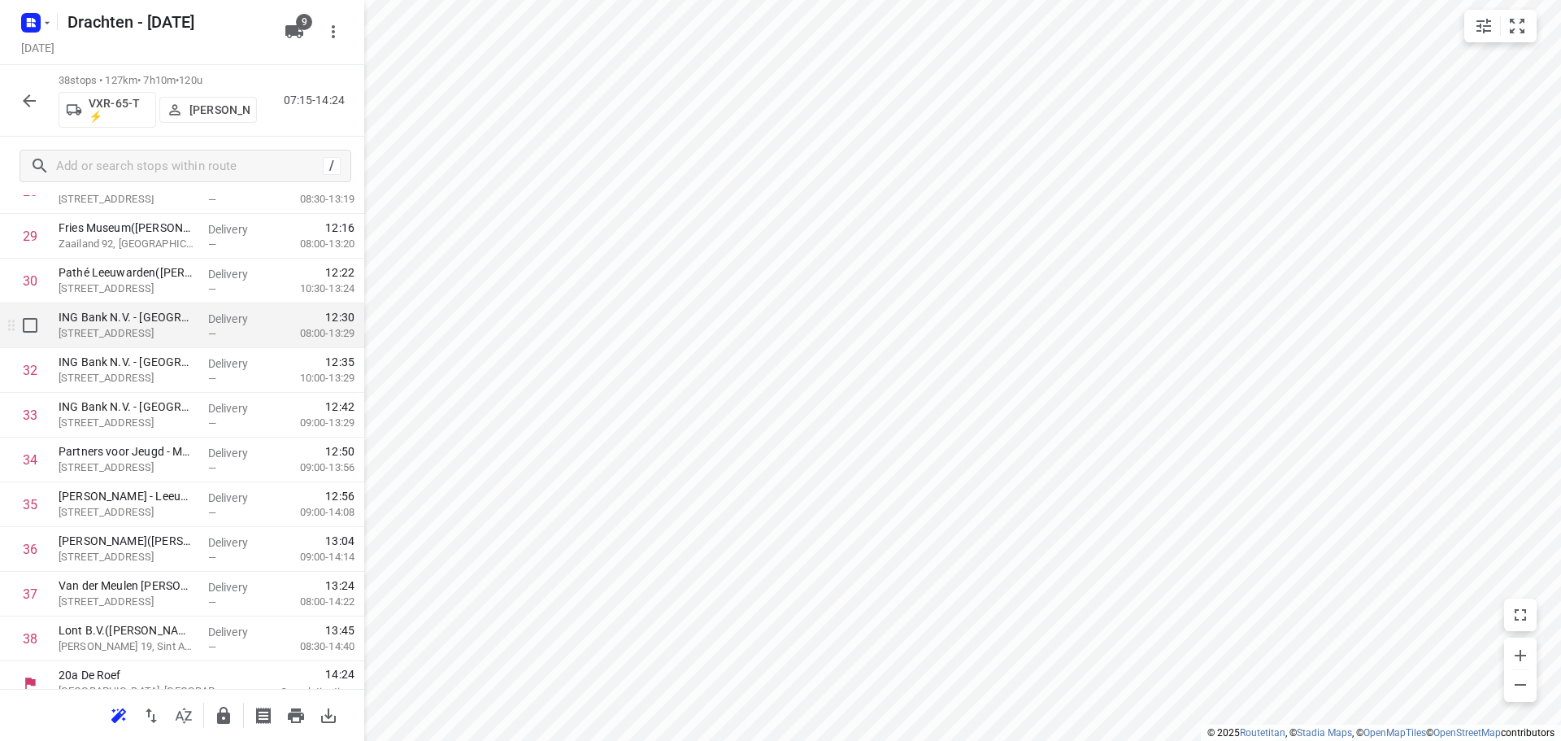
scroll to position [1378, 0]
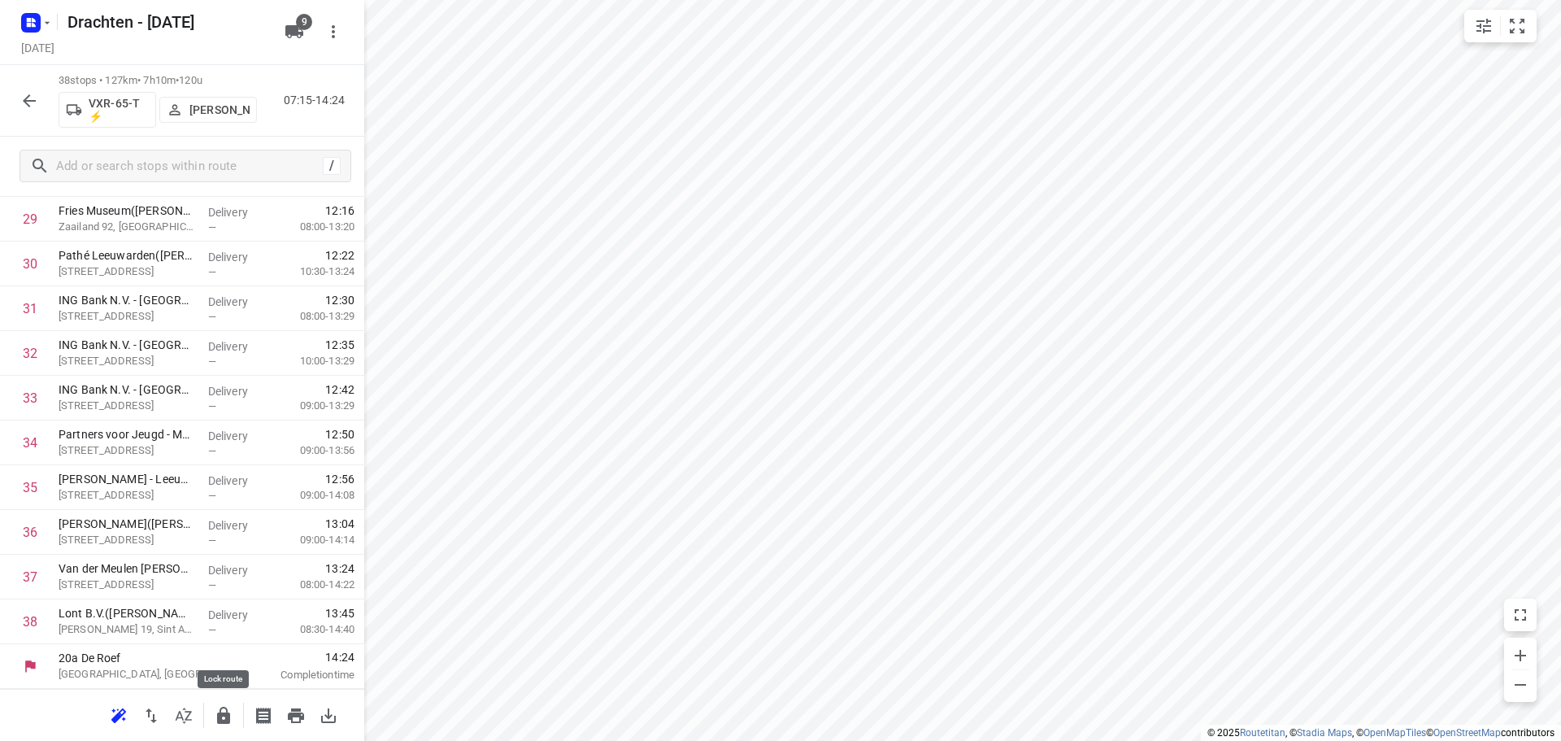
click at [224, 717] on icon "button" at bounding box center [224, 716] width 20 height 20
click at [21, 89] on button "button" at bounding box center [29, 101] width 33 height 33
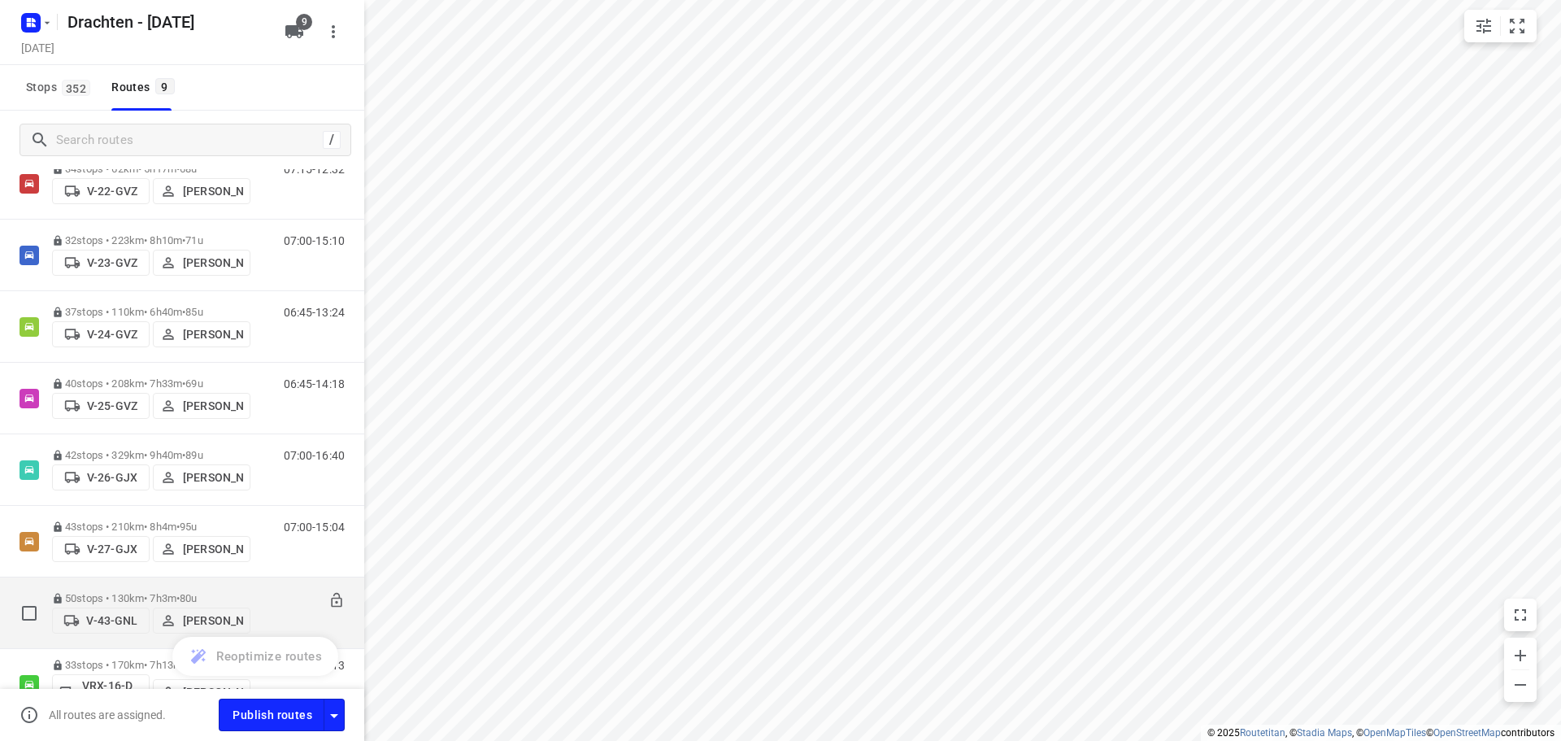
scroll to position [0, 0]
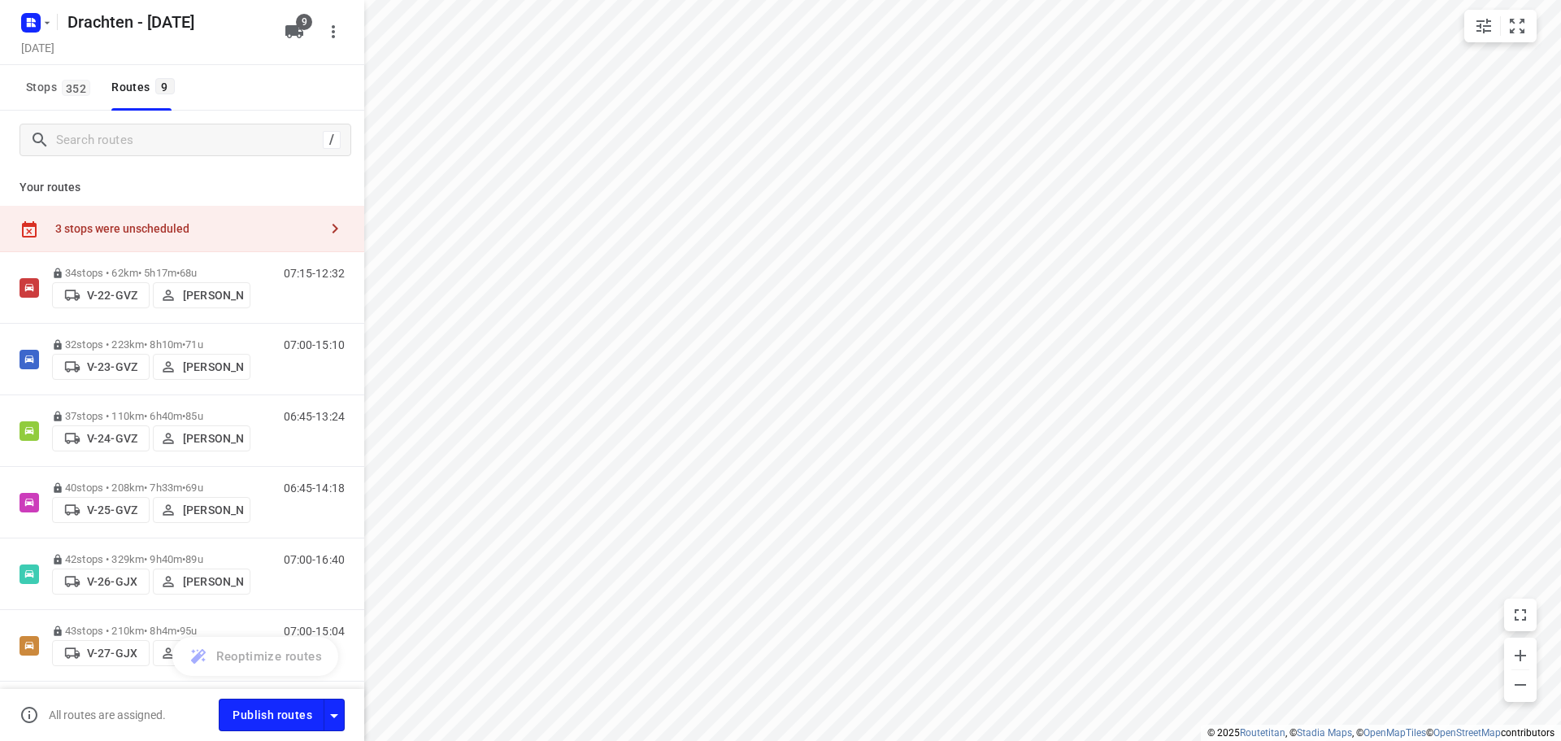
click at [189, 212] on div "3 stops were unscheduled" at bounding box center [182, 229] width 364 height 46
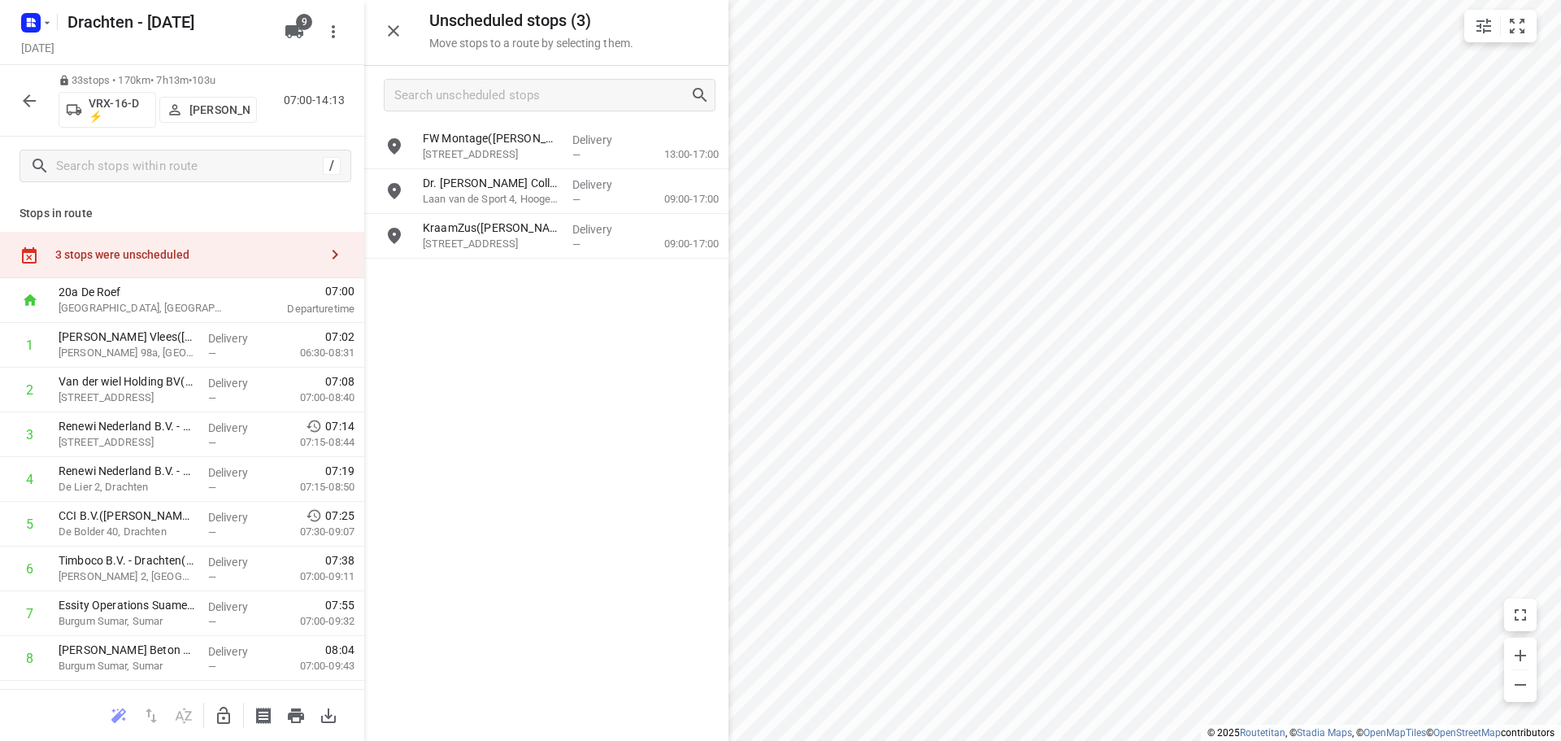
click at [228, 721] on icon "button" at bounding box center [224, 716] width 20 height 20
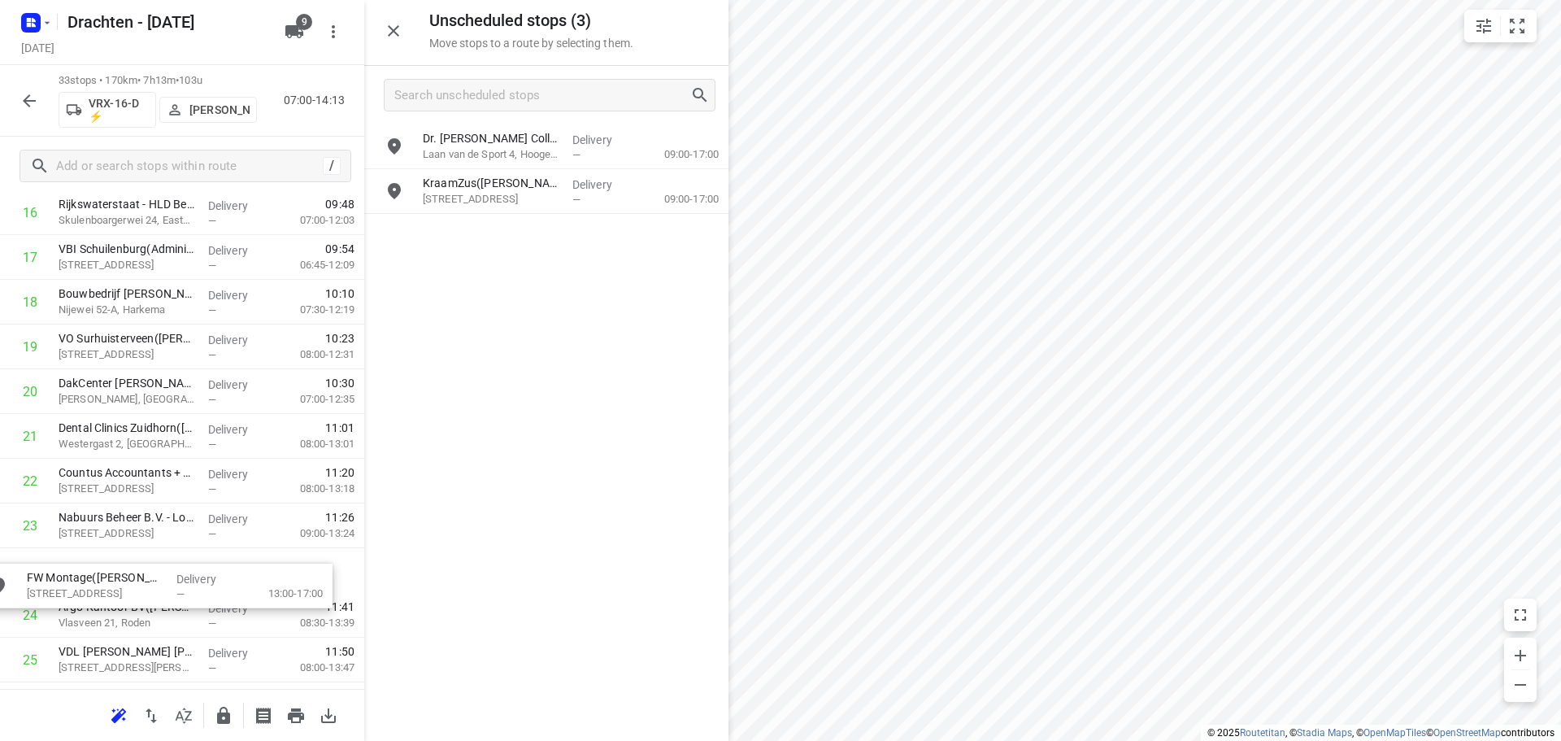
scroll to position [808, 0]
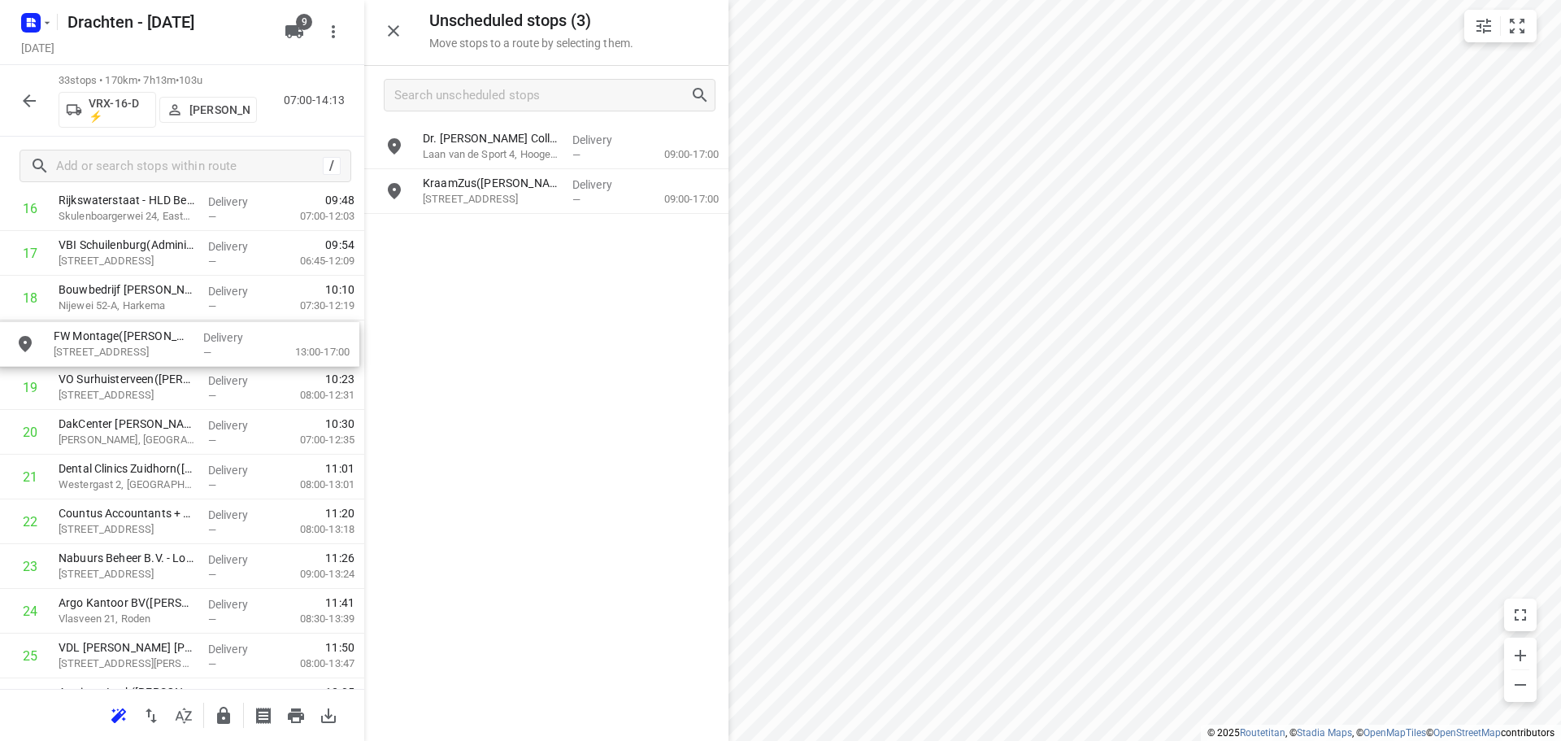
drag, startPoint x: 527, startPoint y: 150, endPoint x: 145, endPoint y: 363, distance: 437.2
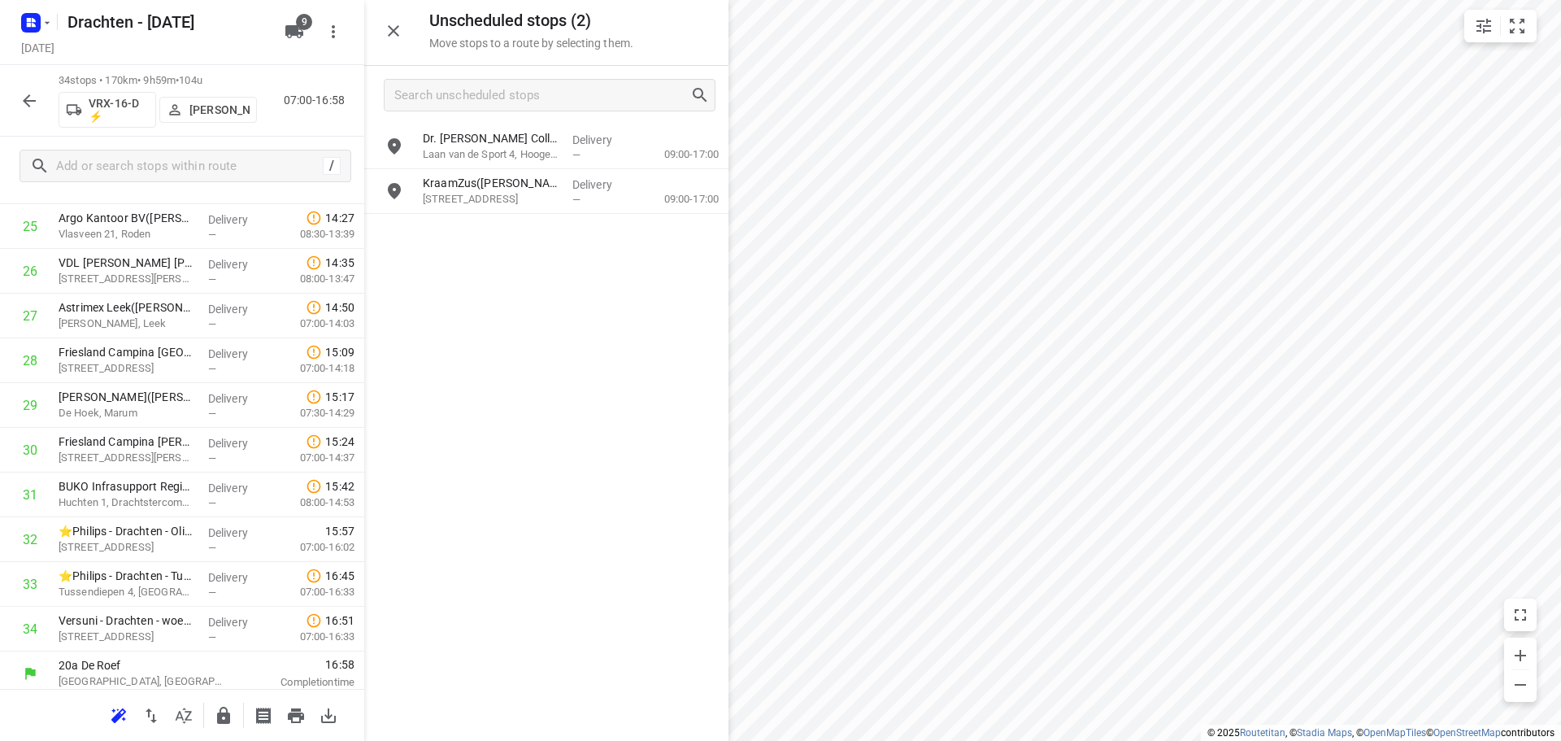
scroll to position [1199, 0]
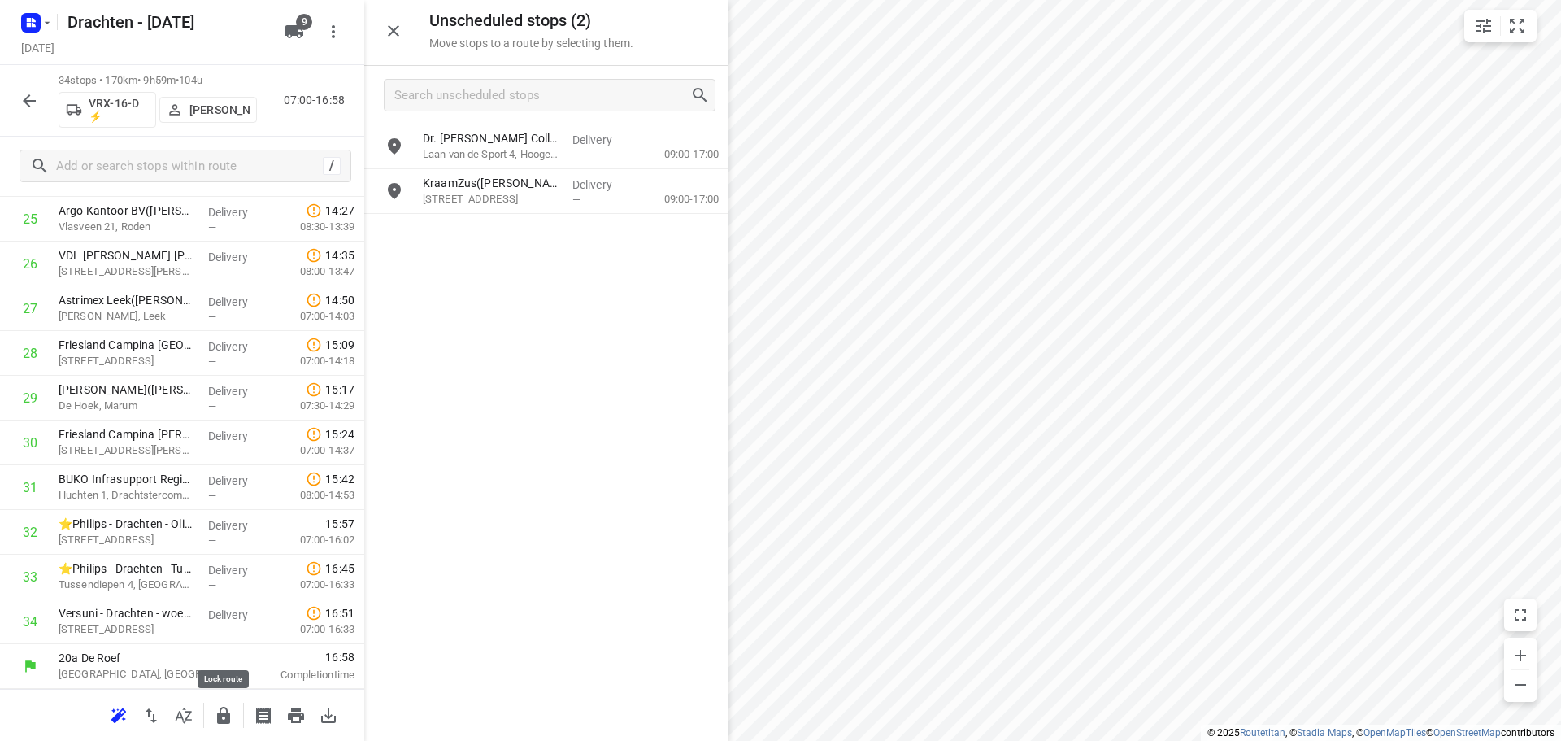
click at [215, 708] on icon "button" at bounding box center [224, 716] width 20 height 20
click at [32, 98] on icon "button" at bounding box center [30, 101] width 20 height 20
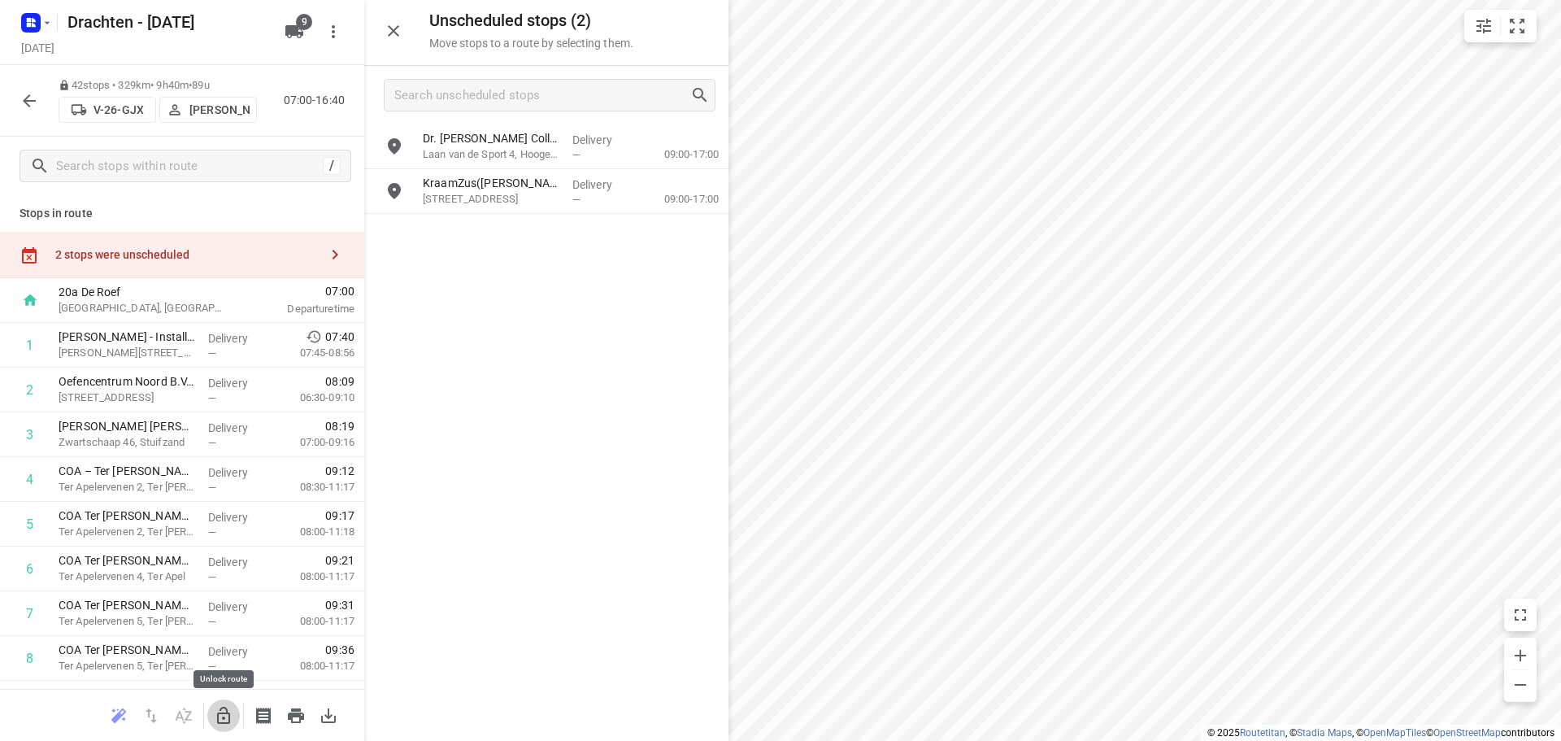
click at [225, 716] on icon "button" at bounding box center [224, 716] width 20 height 20
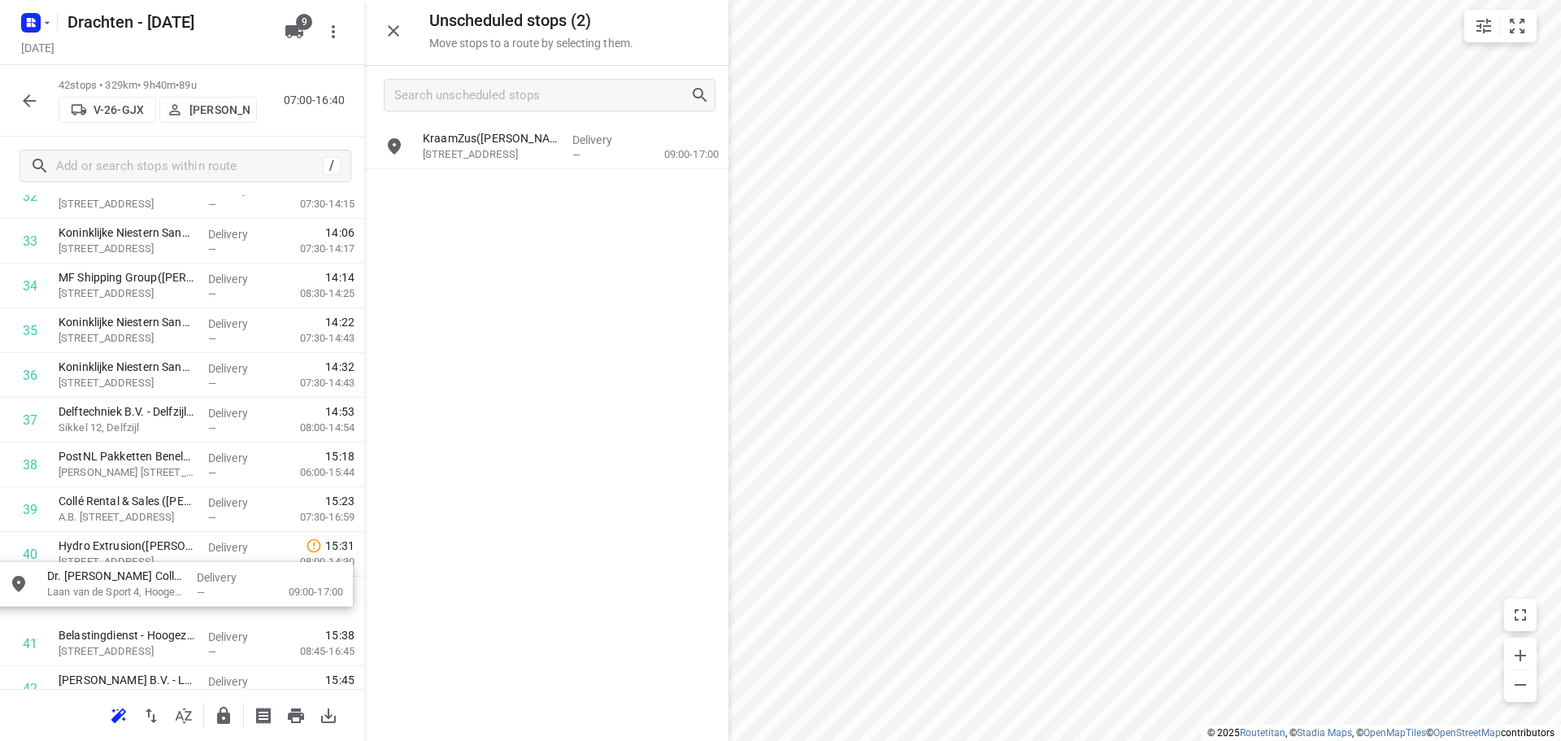
scroll to position [1539, 0]
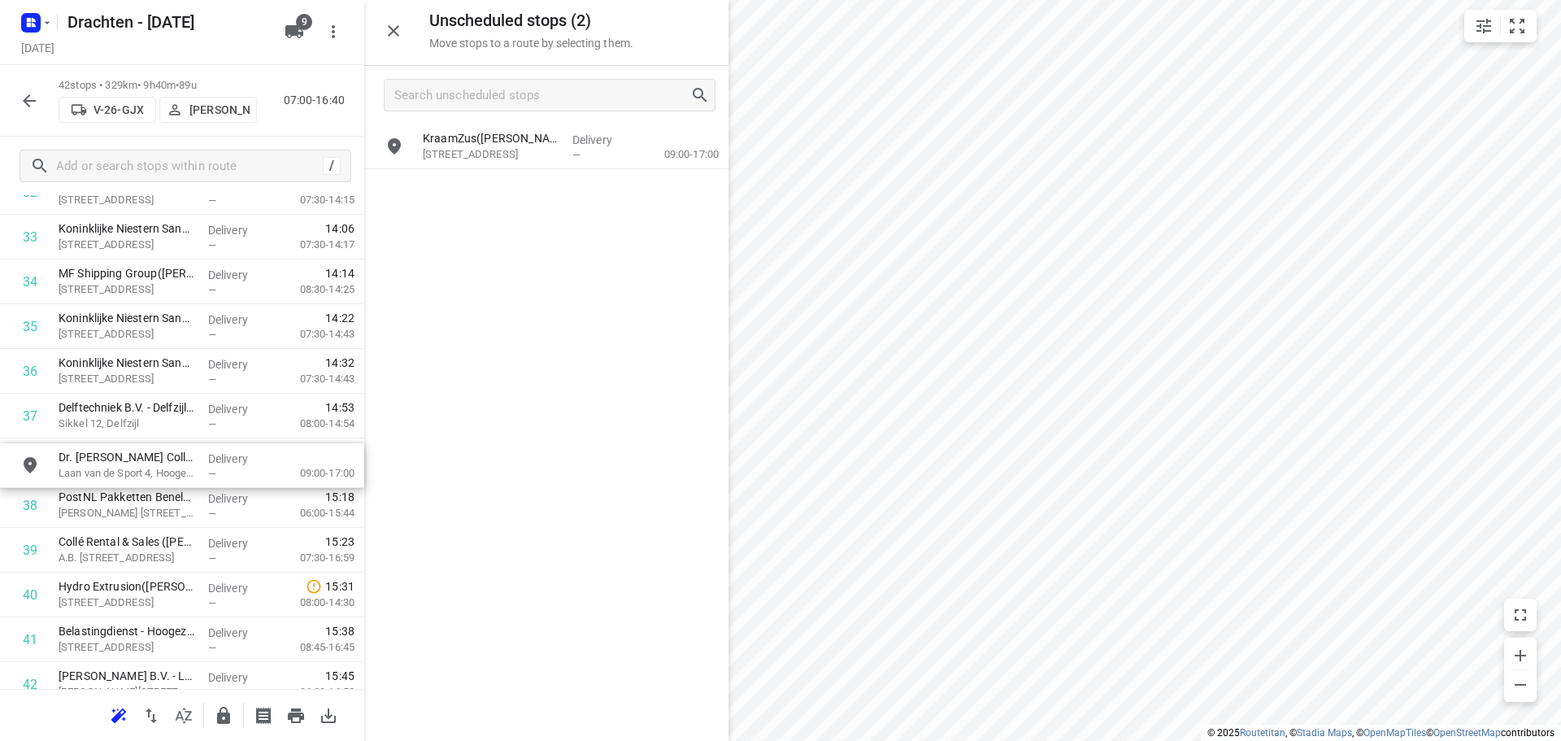
drag, startPoint x: 577, startPoint y: 160, endPoint x: 202, endPoint y: 488, distance: 497.3
click at [228, 706] on icon "button" at bounding box center [224, 716] width 20 height 20
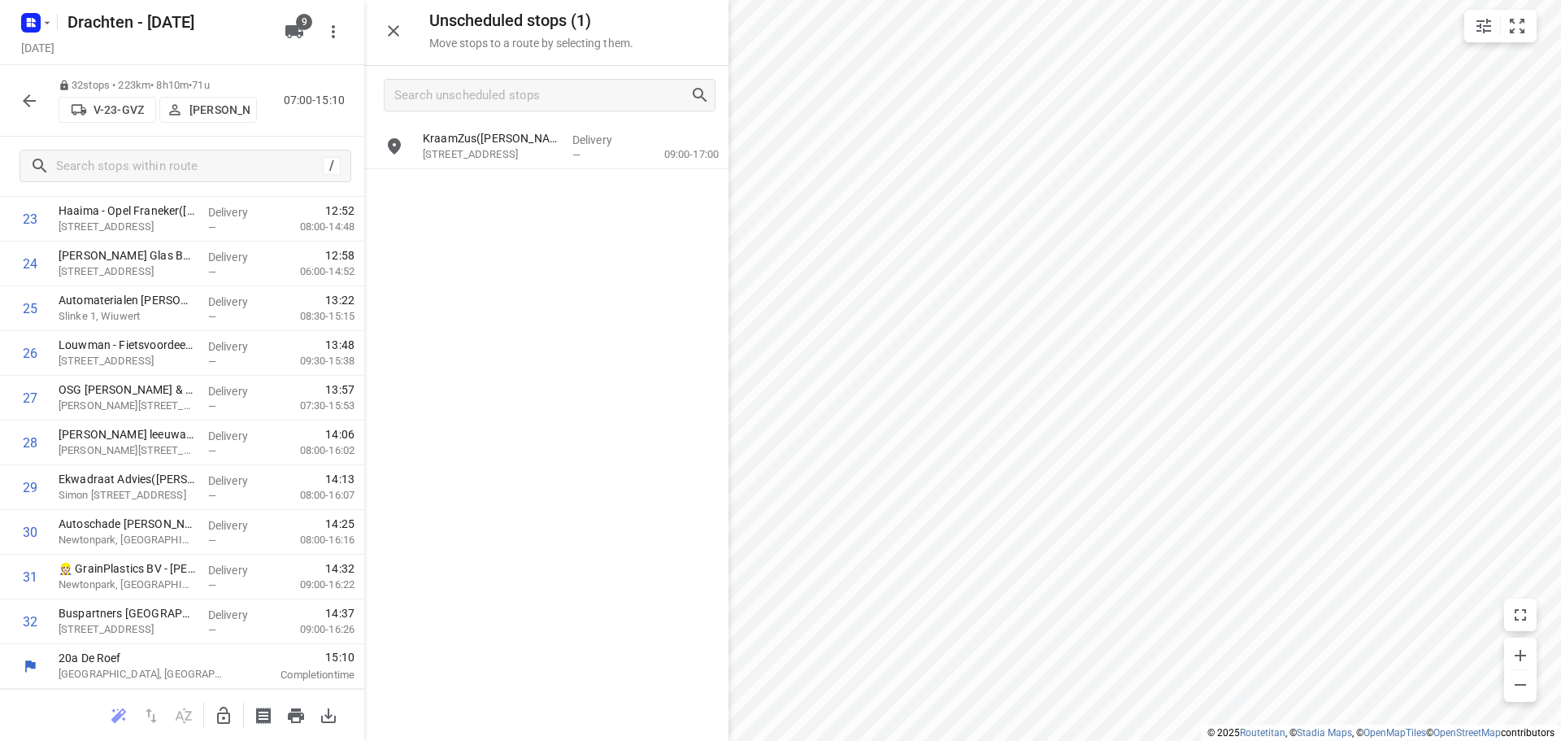
scroll to position [1110, 0]
click at [226, 711] on icon "button" at bounding box center [224, 716] width 20 height 20
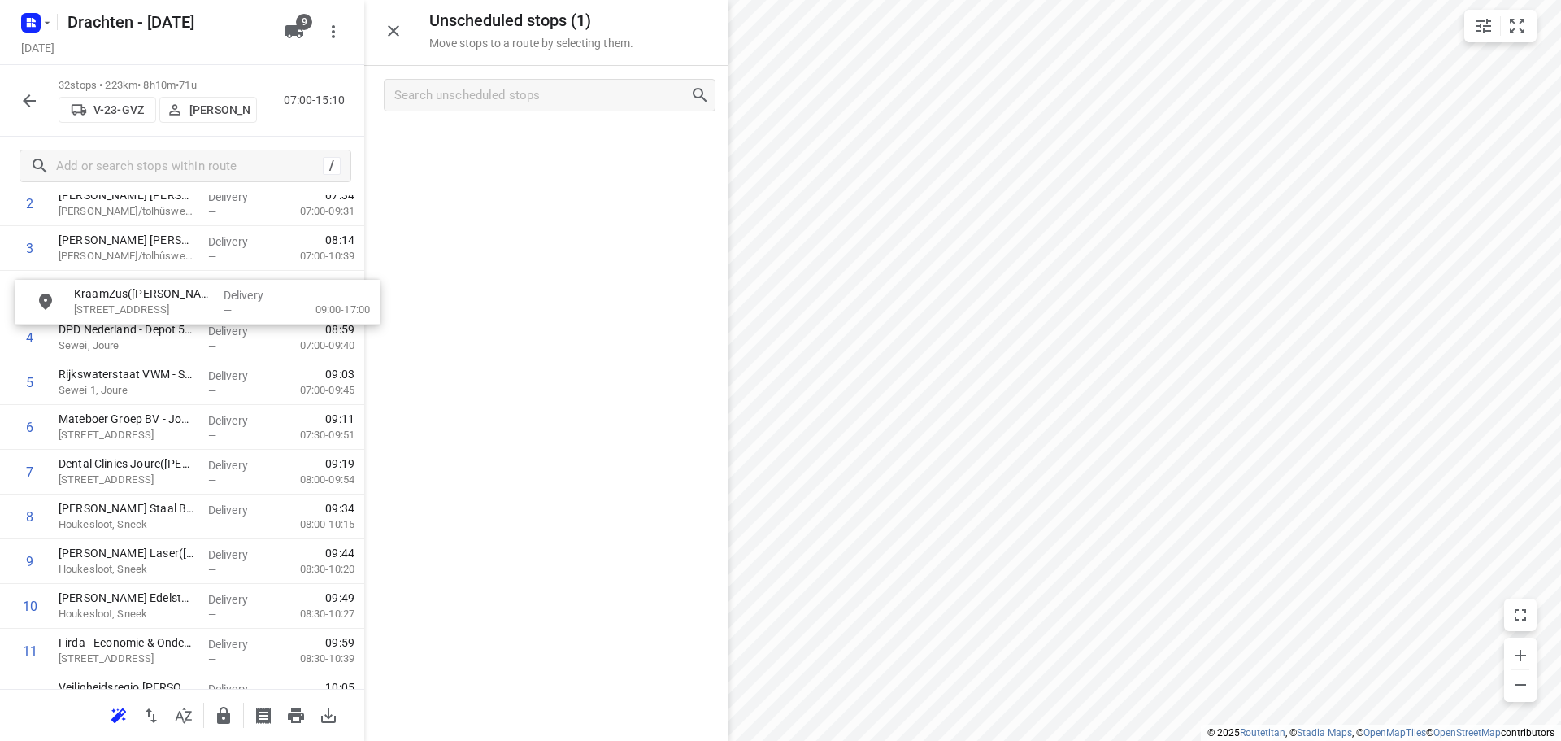
scroll to position [185, 0]
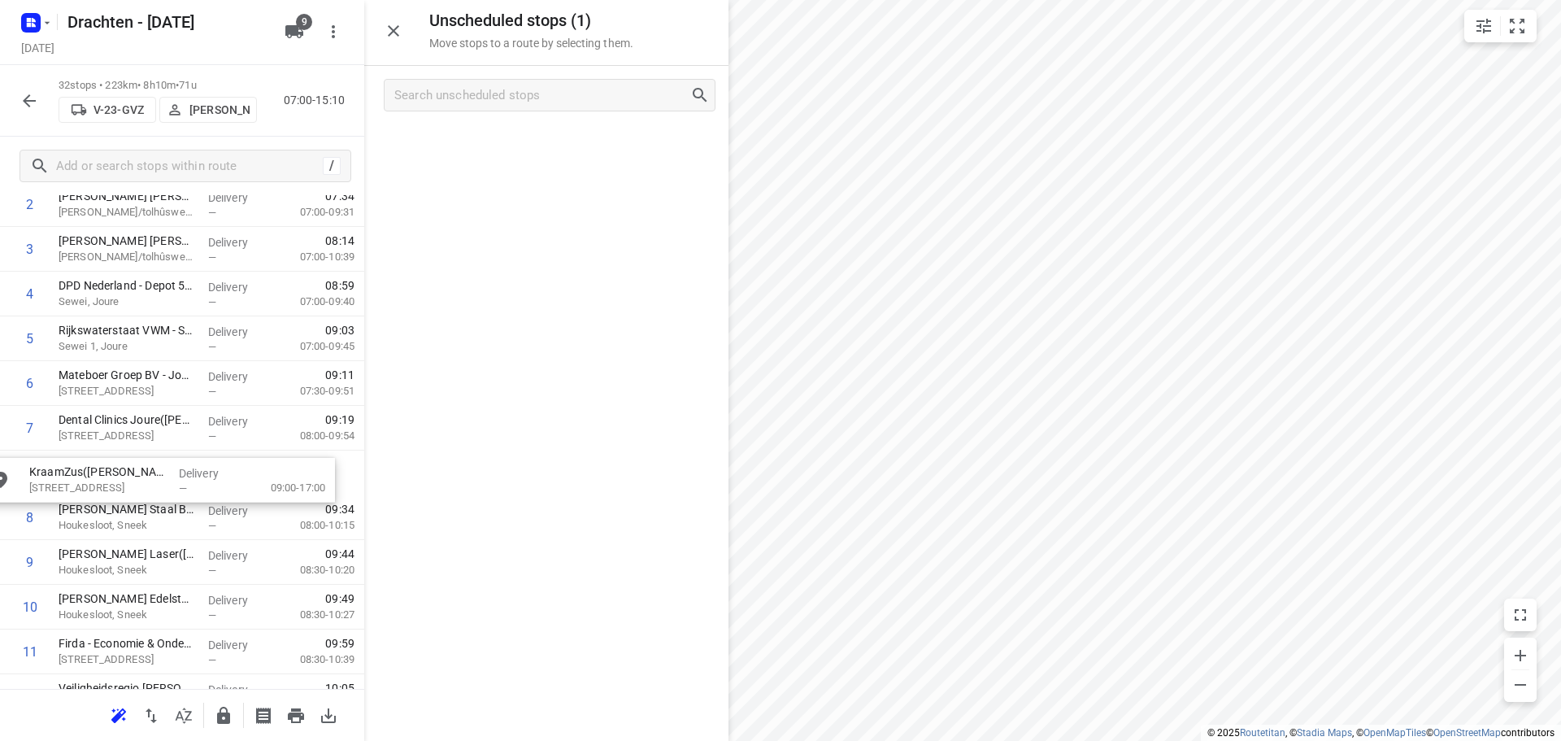
drag, startPoint x: 559, startPoint y: 161, endPoint x: 155, endPoint y: 495, distance: 524.5
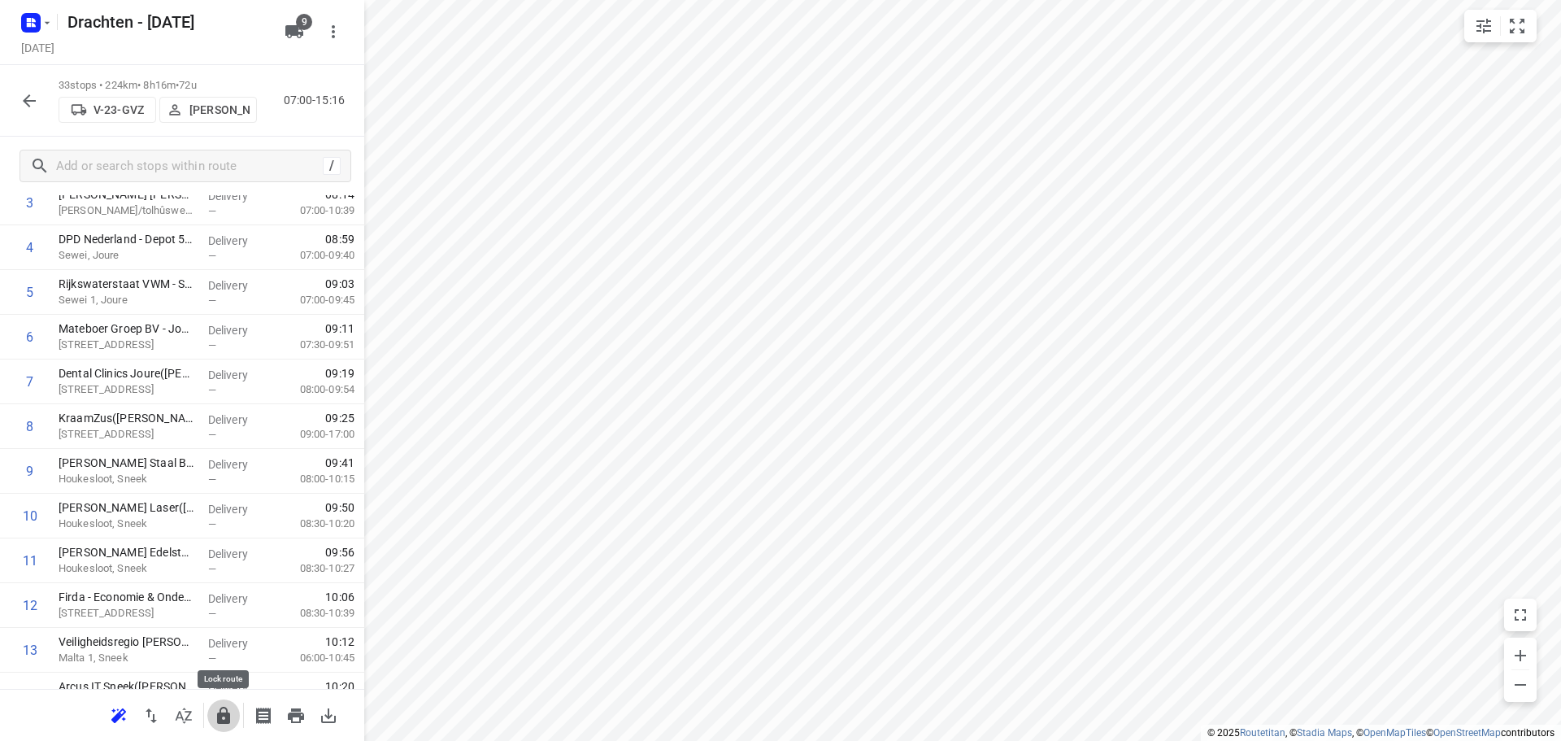
click at [229, 701] on button "button" at bounding box center [223, 715] width 33 height 33
click at [21, 102] on icon "button" at bounding box center [30, 101] width 20 height 20
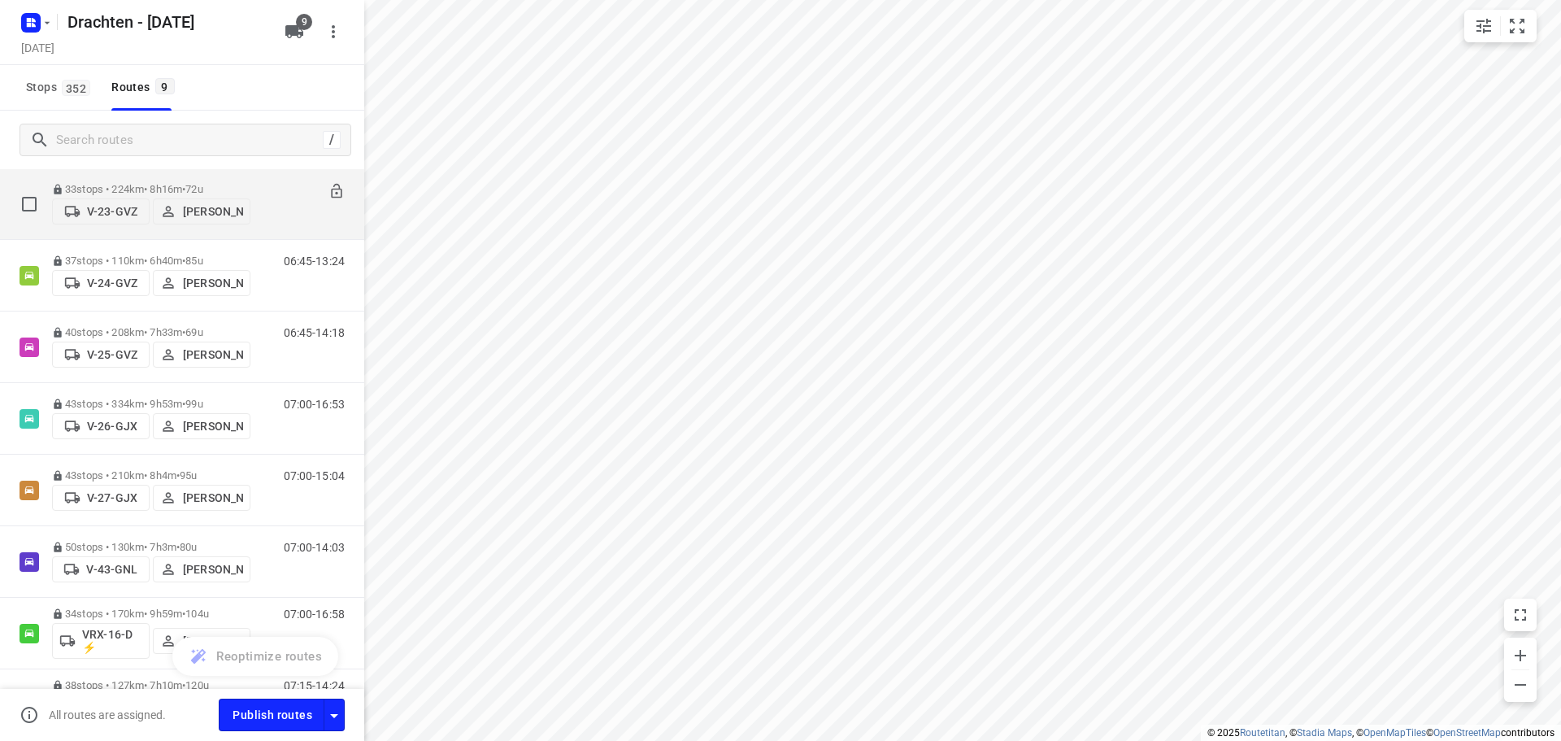
scroll to position [0, 0]
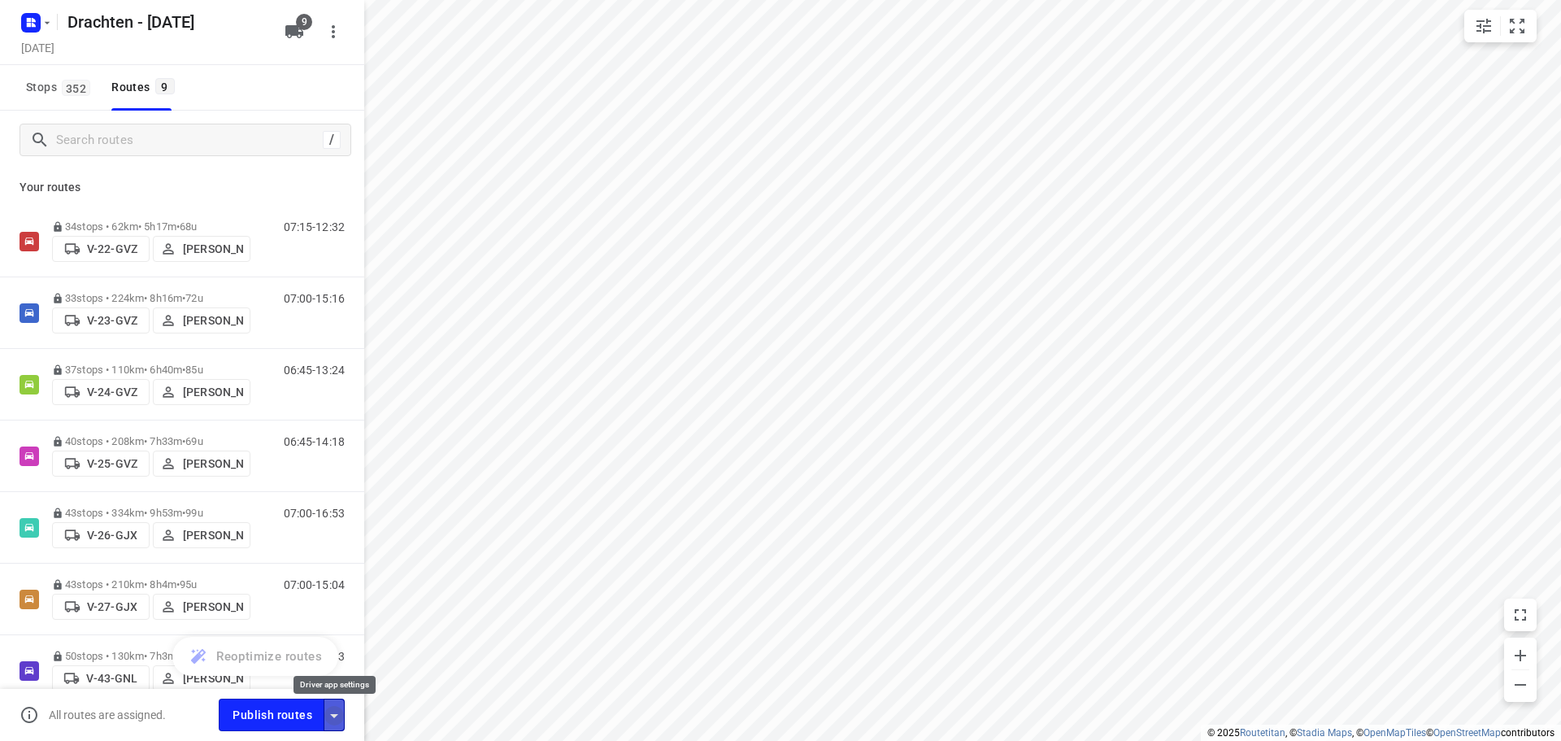
click at [337, 719] on icon "button" at bounding box center [334, 716] width 20 height 20
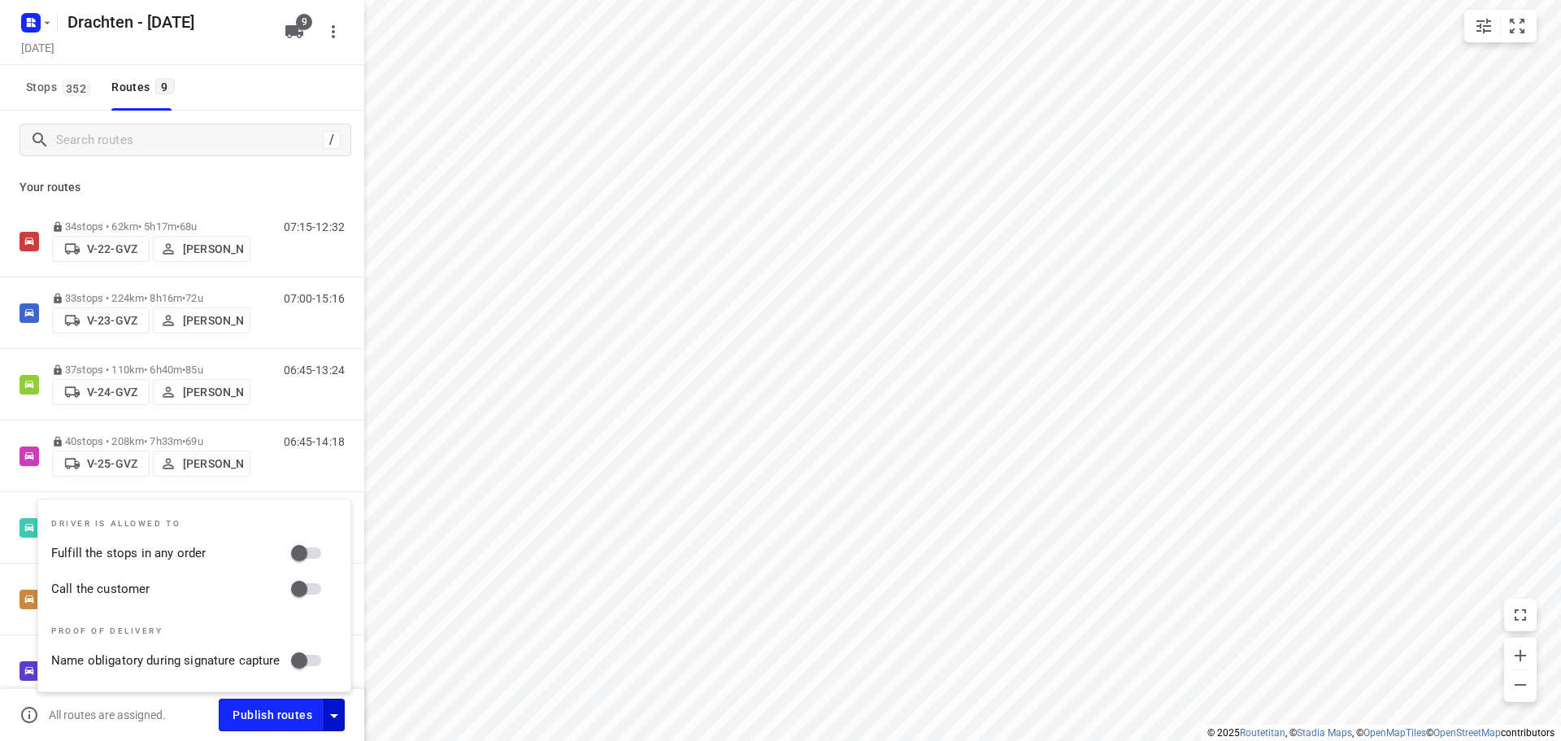
click at [311, 551] on input "Fulfill the stops in any order" at bounding box center [299, 553] width 93 height 31
checkbox input "true"
click at [316, 587] on input "Call the customer" at bounding box center [299, 588] width 93 height 31
checkbox input "true"
click at [342, 712] on icon "button" at bounding box center [334, 716] width 20 height 20
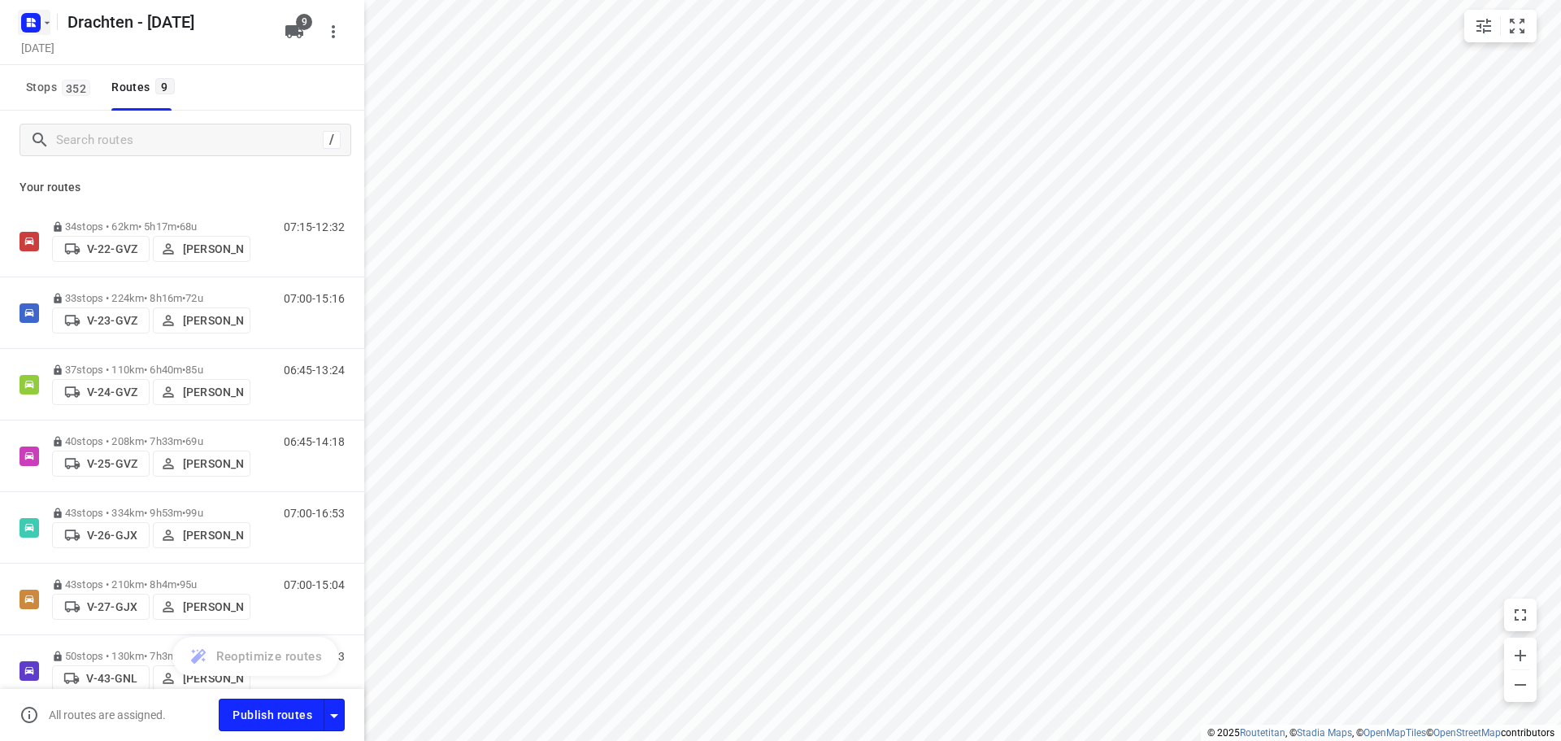
click at [41, 22] on icon "button" at bounding box center [47, 22] width 13 height 13
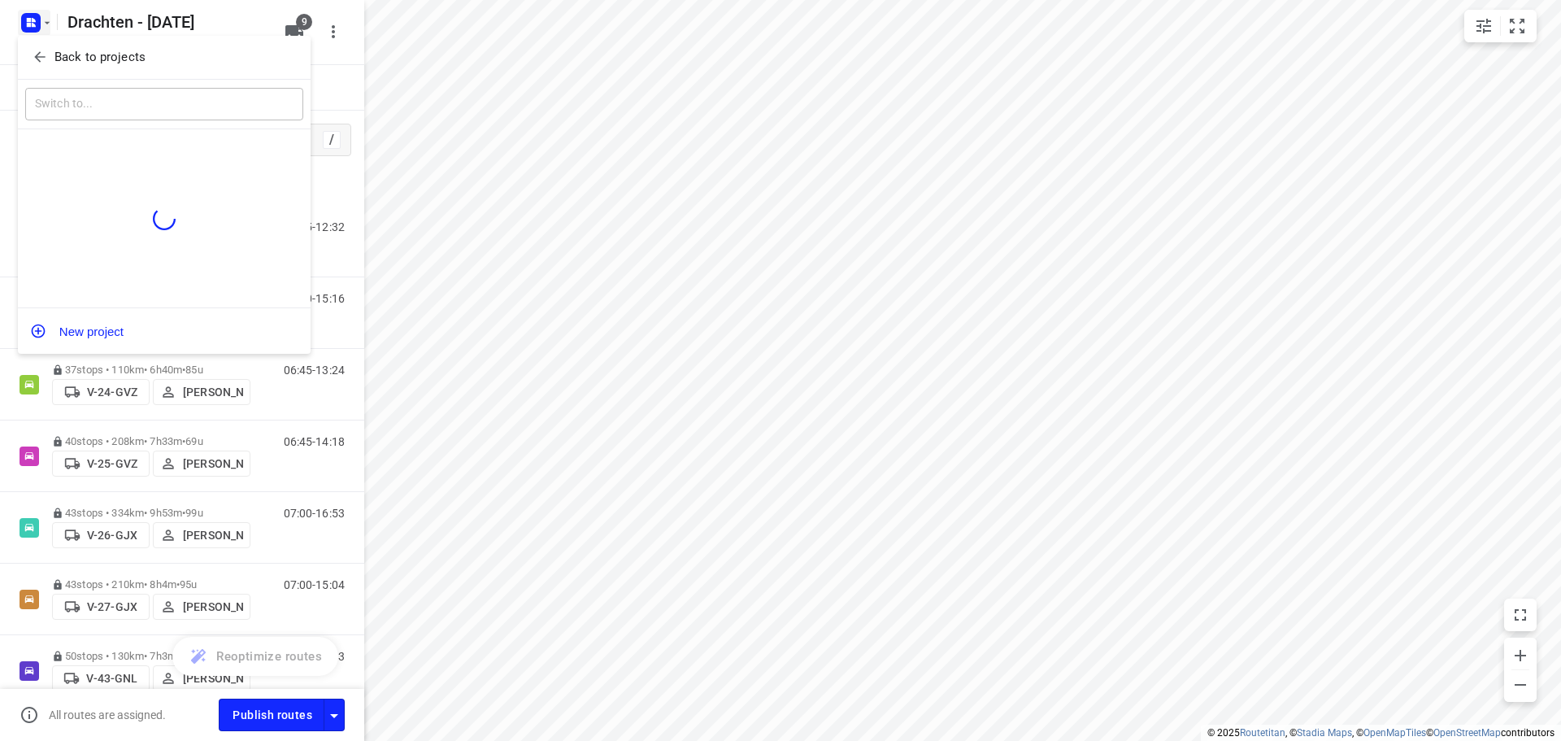
click at [90, 46] on button "Back to projects" at bounding box center [164, 57] width 278 height 27
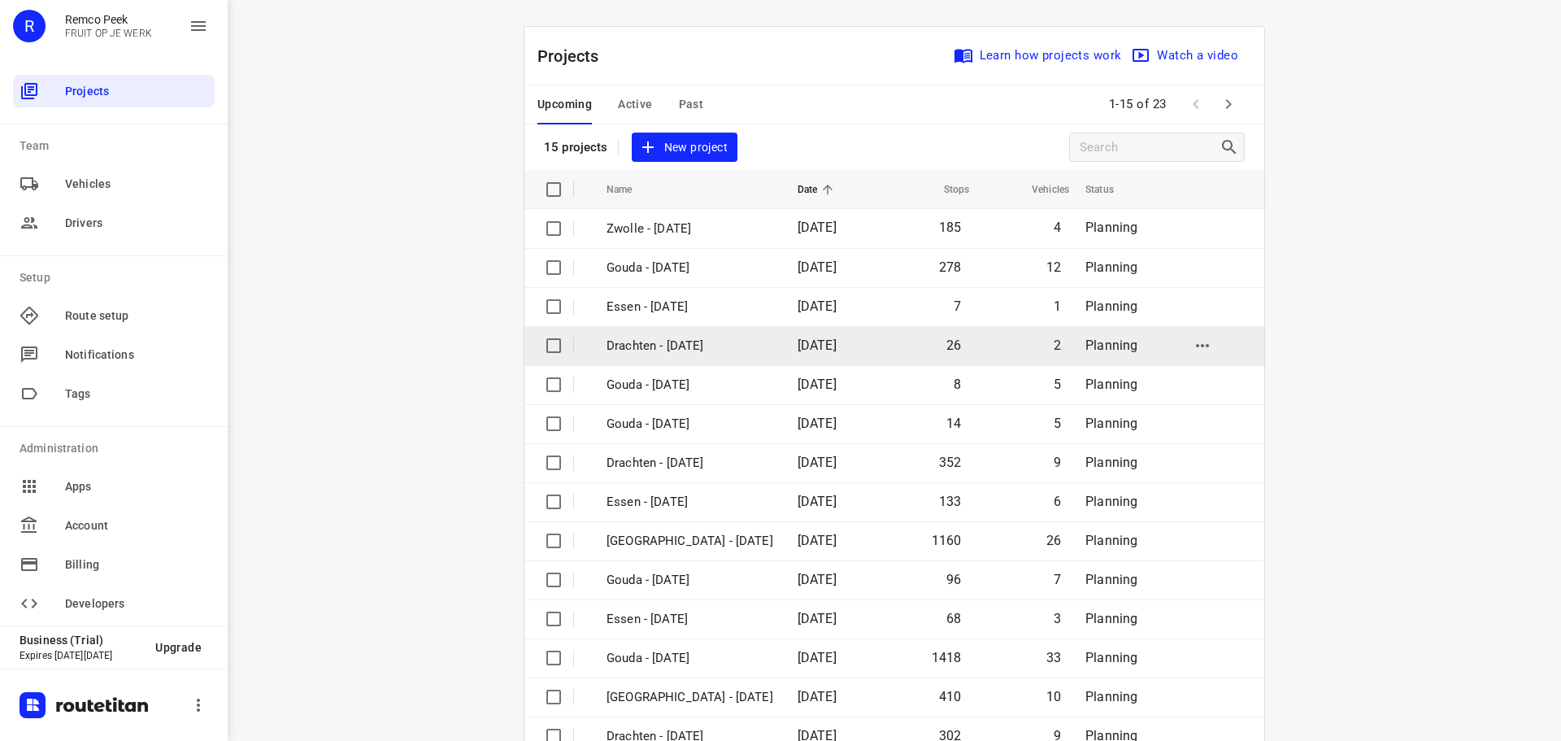
click at [699, 344] on p "Drachten - Thursday" at bounding box center [690, 346] width 167 height 19
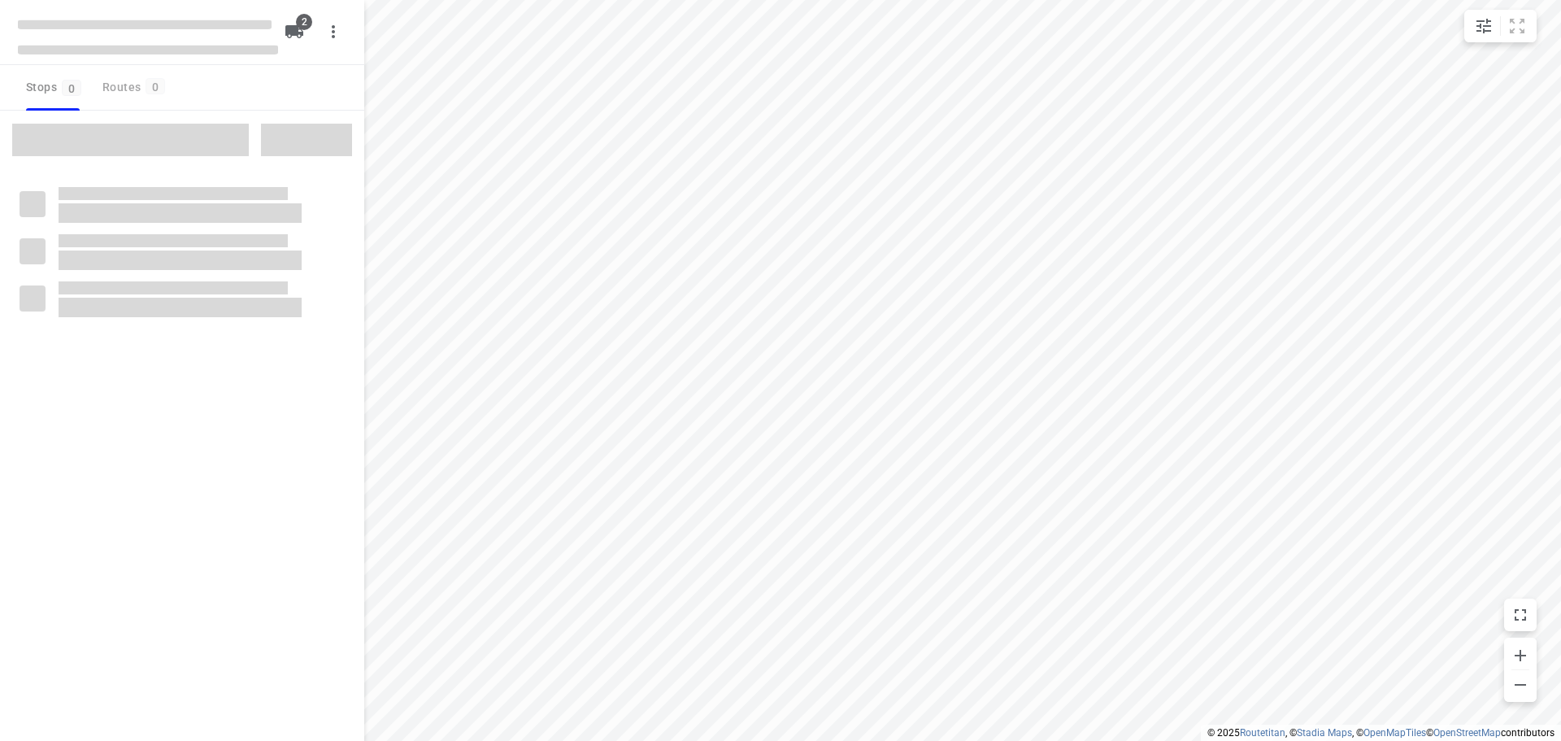
checkbox input "true"
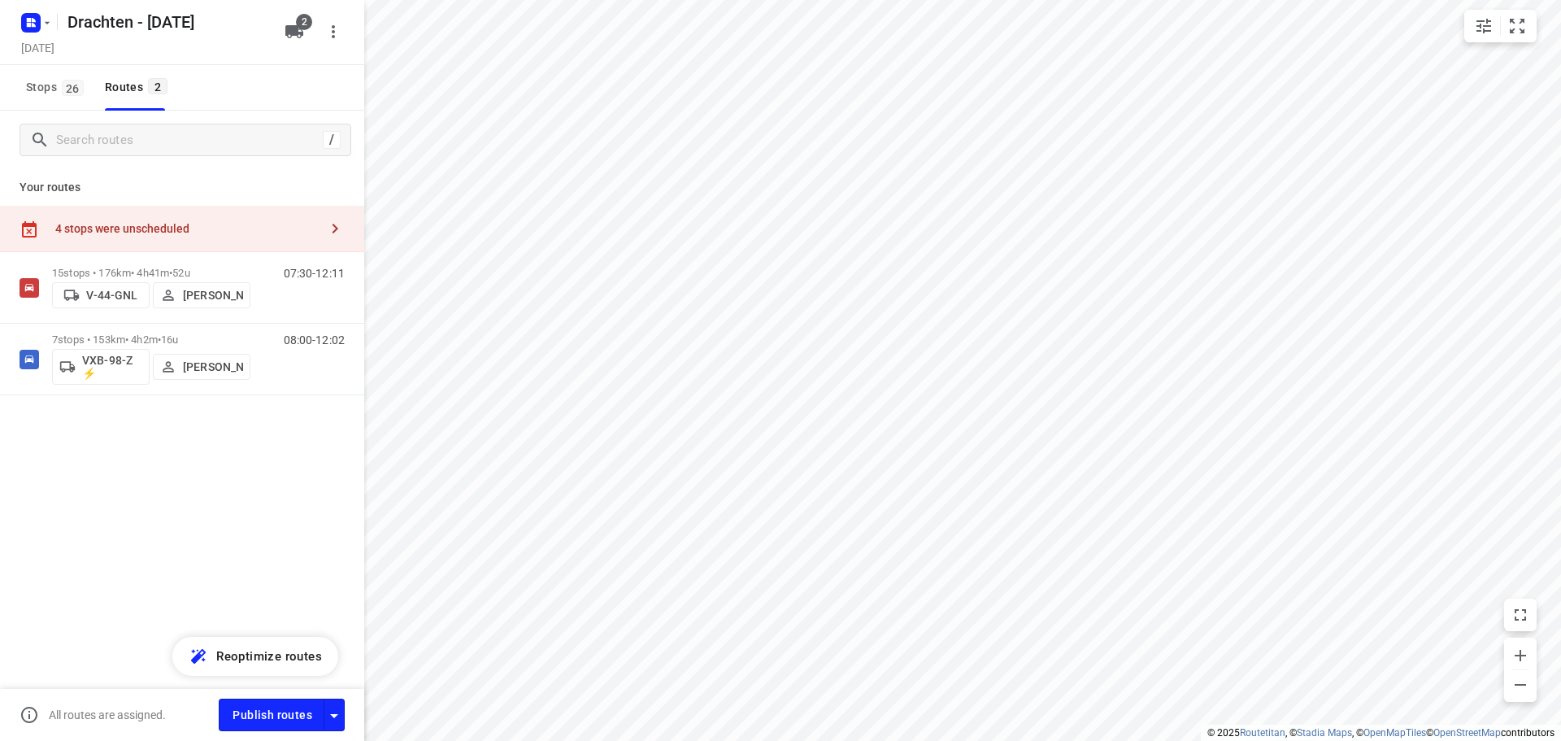
click at [233, 217] on div "4 stops were unscheduled" at bounding box center [182, 229] width 364 height 46
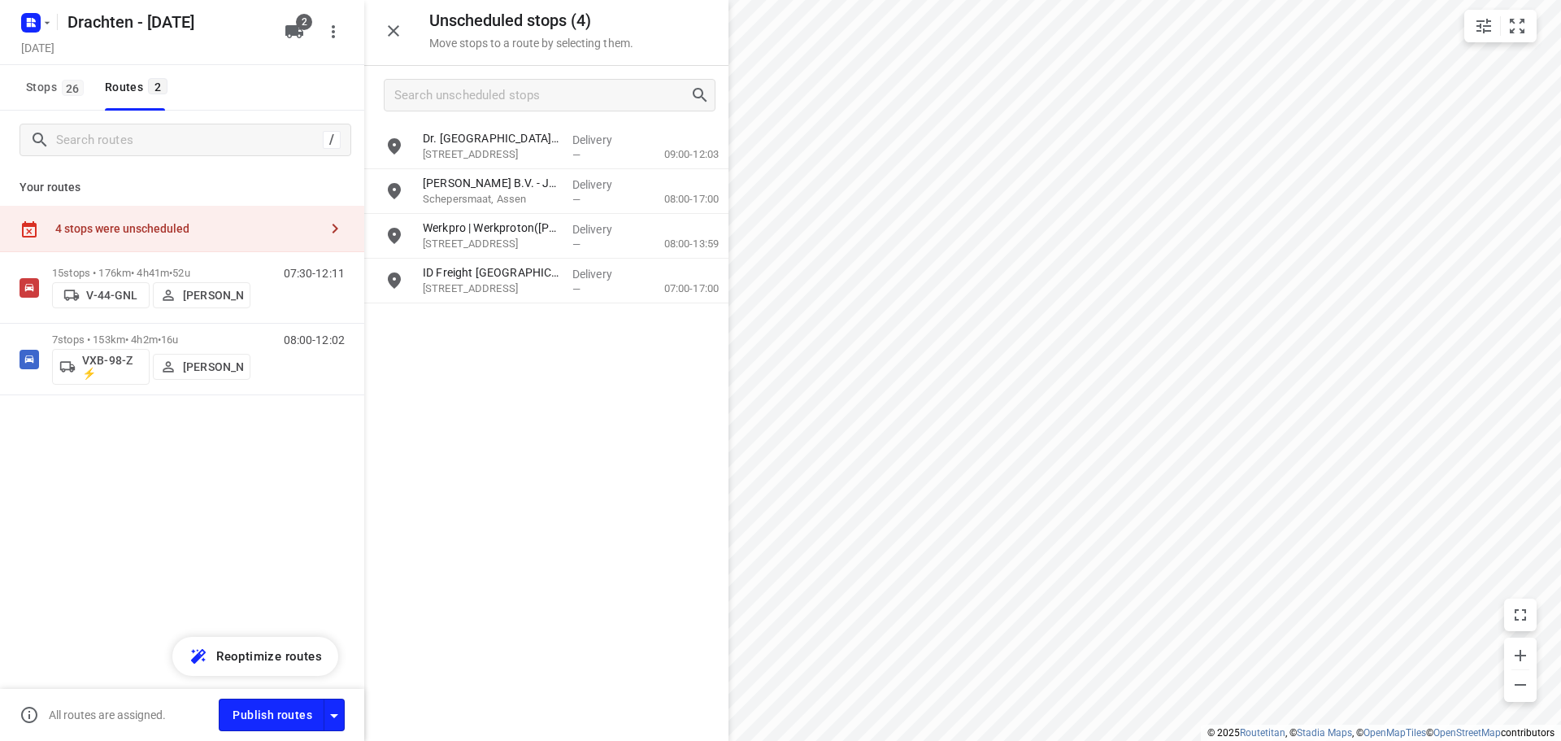
click at [398, 38] on icon "button" at bounding box center [394, 31] width 20 height 20
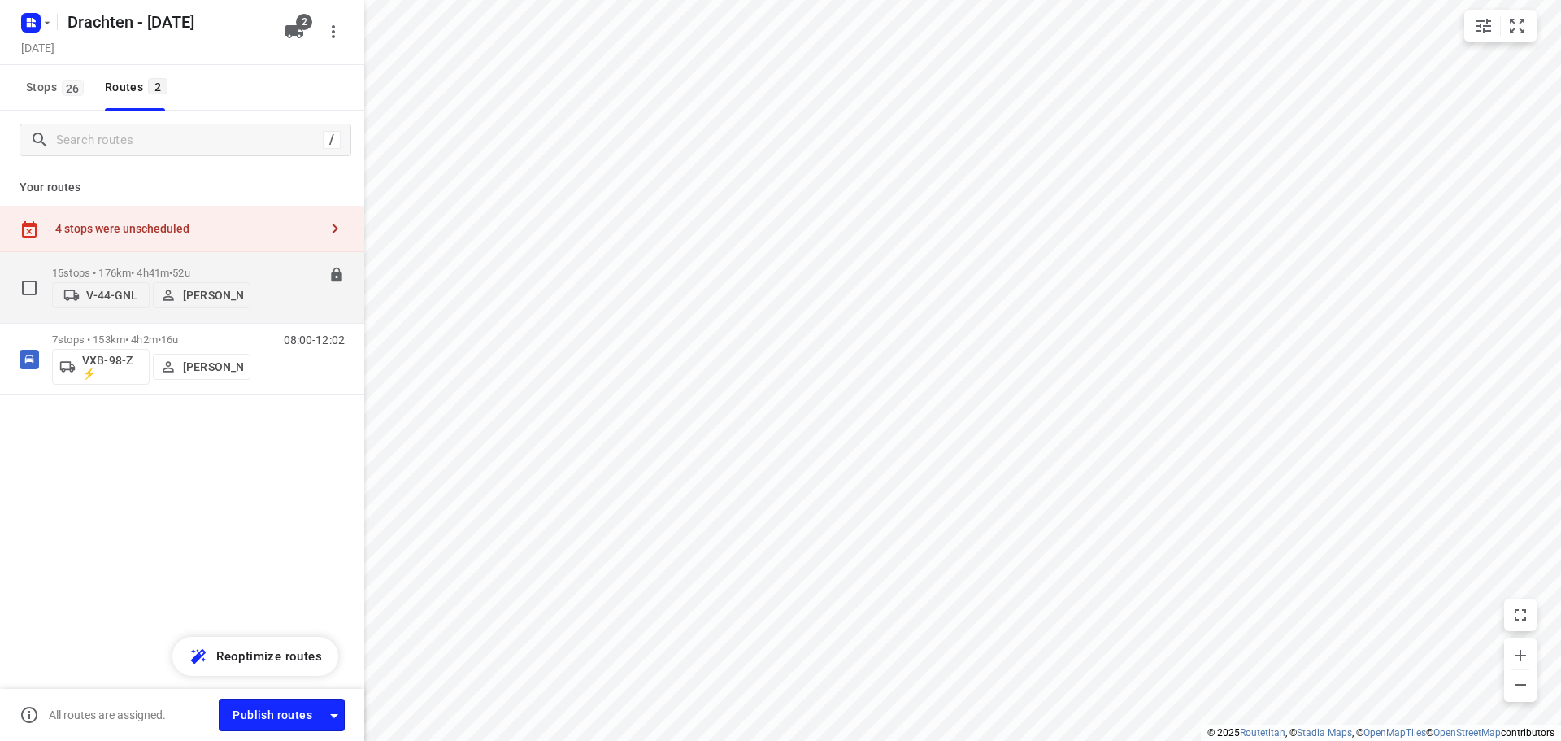
click at [150, 261] on div "15 stops • 176km • 4h41m • 52u V-44-GNL Jelmer Knol" at bounding box center [151, 288] width 198 height 58
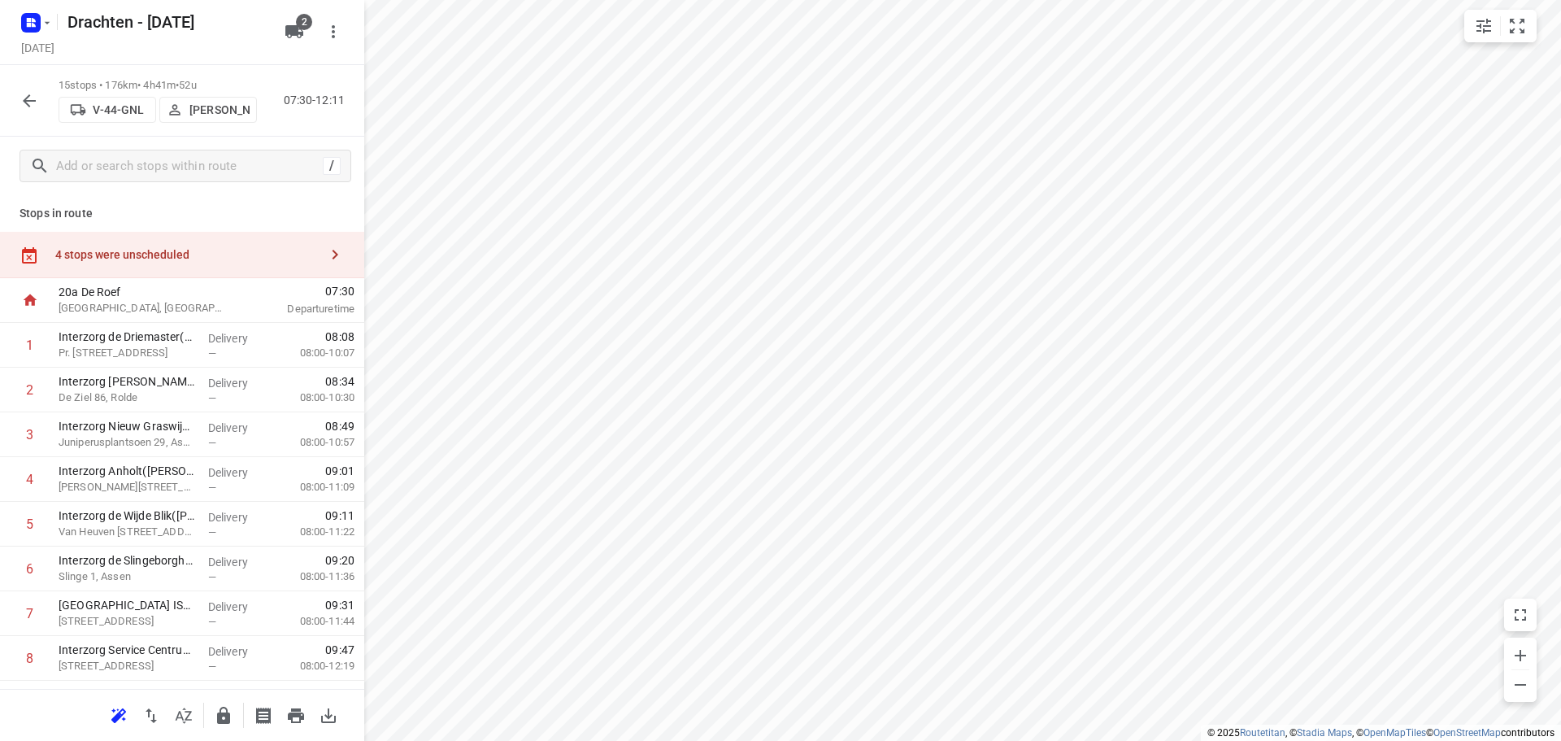
click at [182, 266] on div "4 stops were unscheduled" at bounding box center [182, 255] width 364 height 46
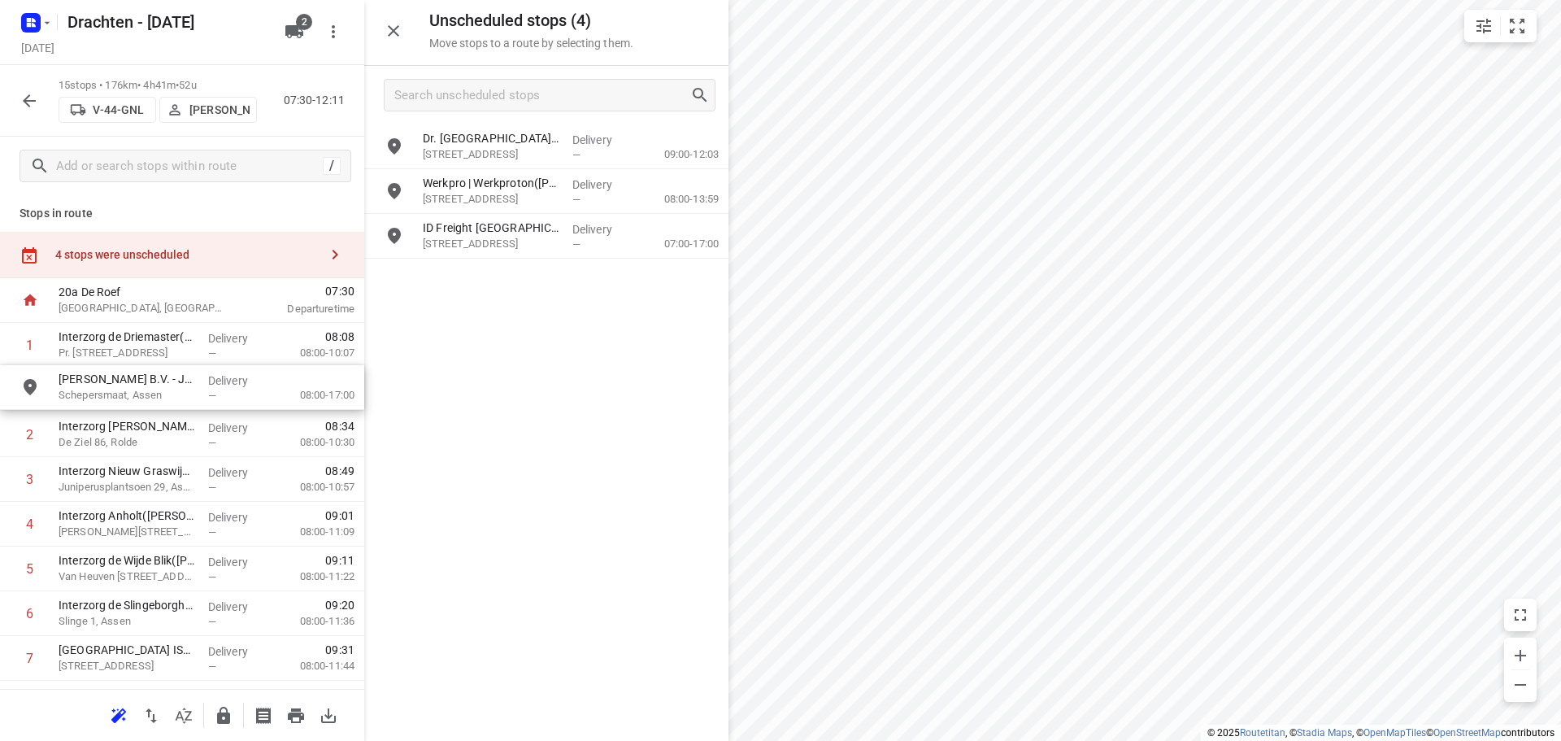
drag, startPoint x: 563, startPoint y: 189, endPoint x: 185, endPoint y: 393, distance: 429.0
drag, startPoint x: 194, startPoint y: 382, endPoint x: 192, endPoint y: 432, distance: 49.7
click at [192, 432] on div "1 Interzorg de Driemaster(Roelof Bos) Pr. Beatrixstraat 9, Smilde Delivery — 08…" at bounding box center [182, 681] width 364 height 716
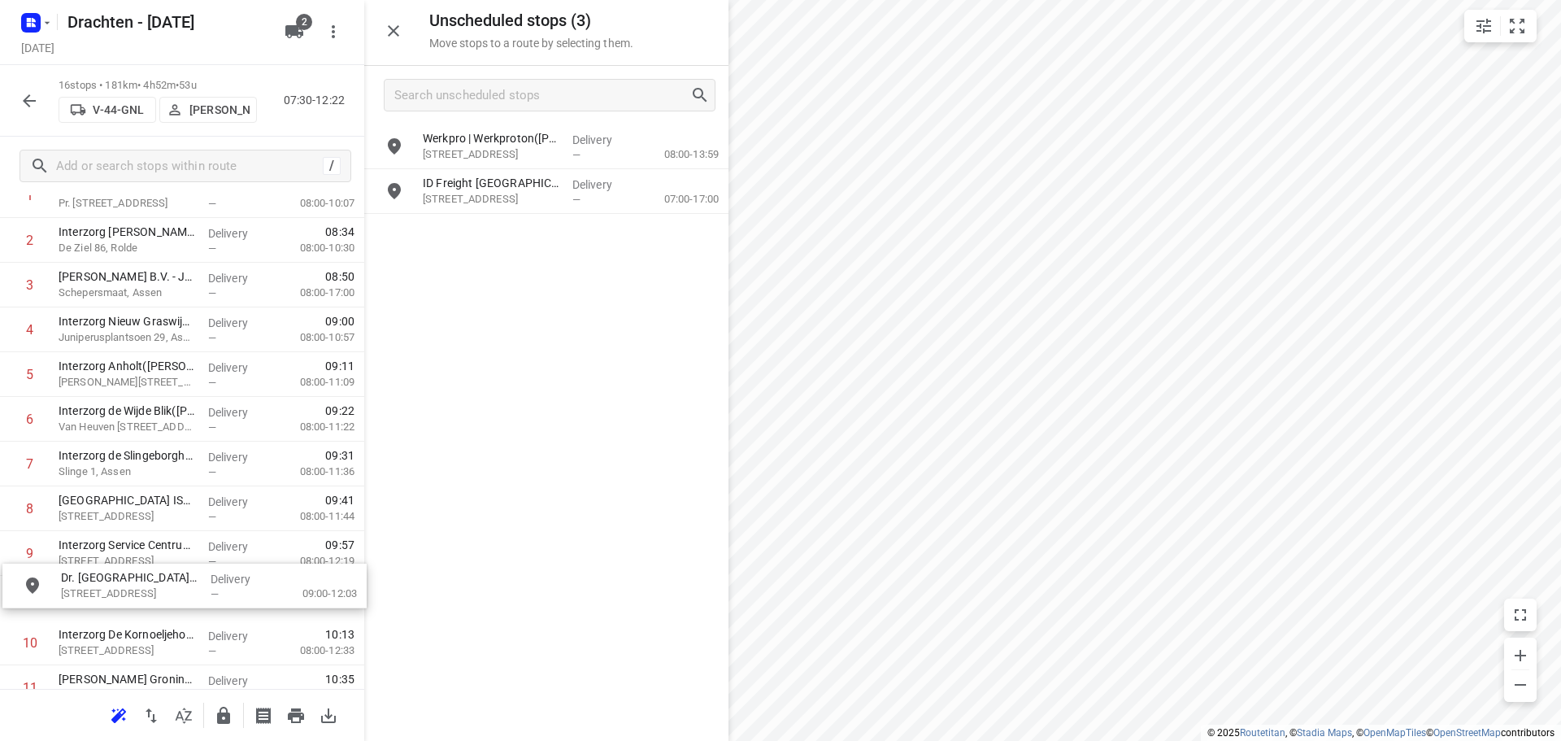
scroll to position [152, 0]
drag, startPoint x: 560, startPoint y: 138, endPoint x: 203, endPoint y: 552, distance: 546.6
click at [223, 722] on icon "button" at bounding box center [223, 715] width 13 height 17
click at [222, 711] on icon "button" at bounding box center [224, 716] width 20 height 20
click at [446, 204] on p "Castorweg 4, Veendam" at bounding box center [491, 199] width 137 height 16
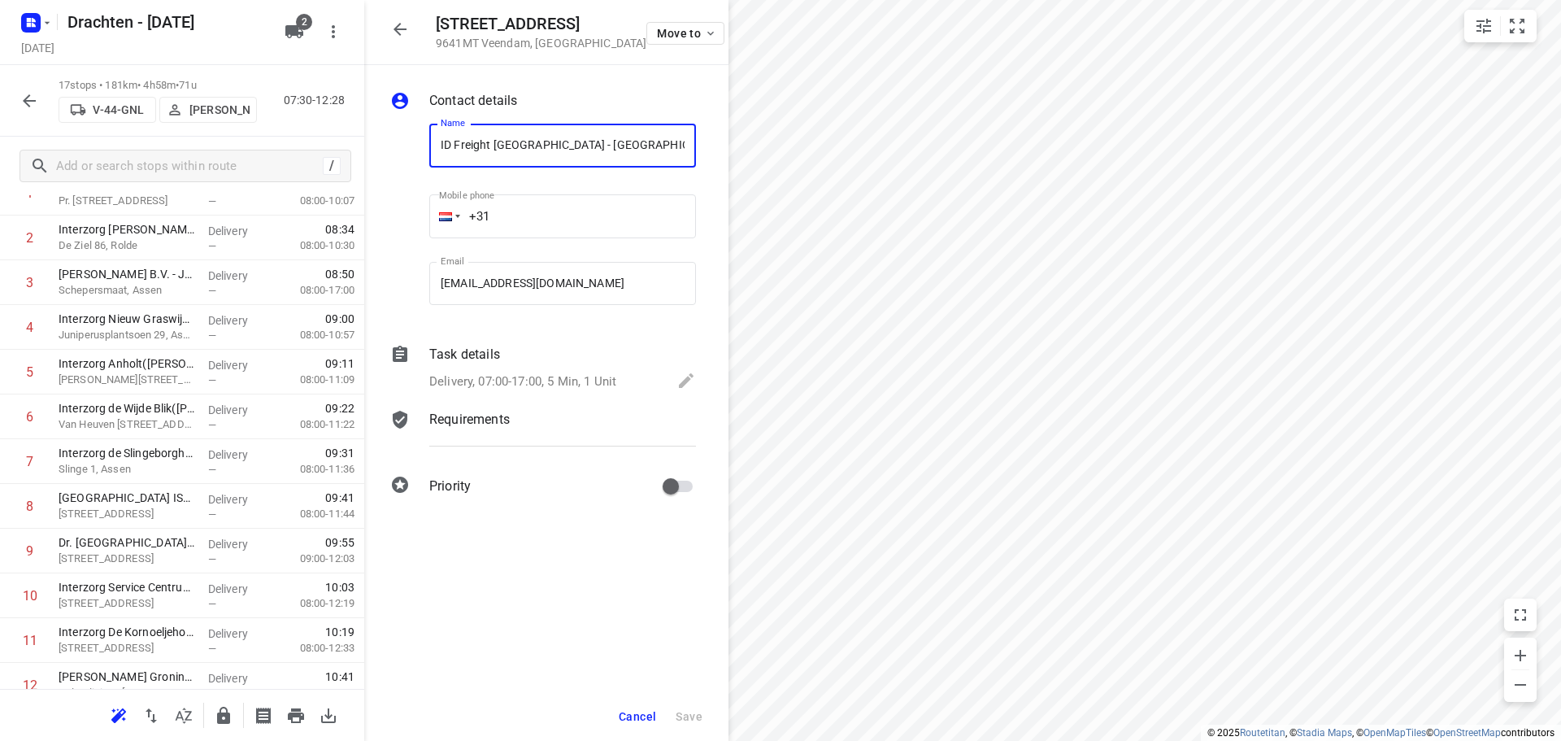
scroll to position [0, 53]
click at [620, 376] on div "Delivery, 07:00-17:00, 5 Min, 1 Unit" at bounding box center [562, 382] width 267 height 23
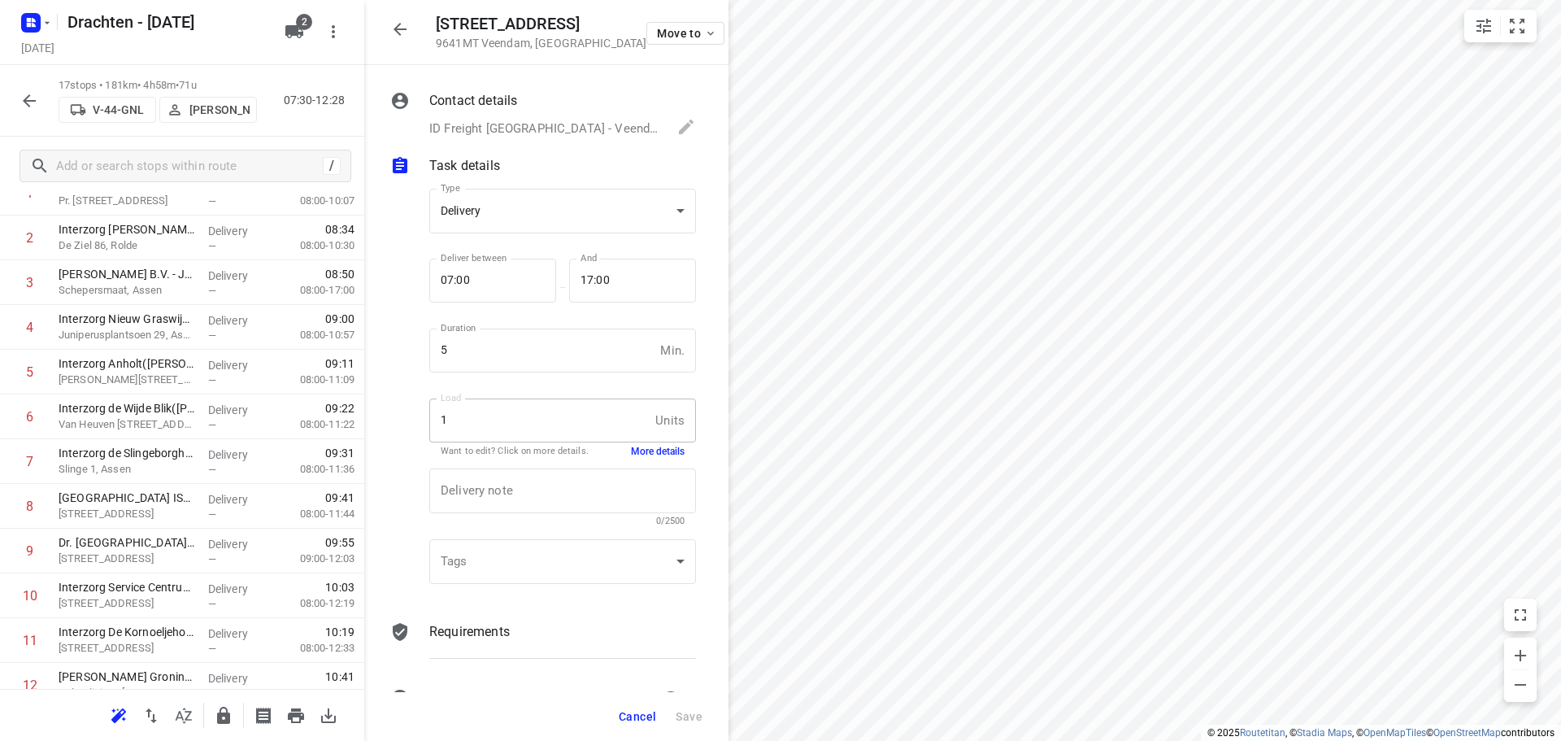
scroll to position [0, 0]
click at [652, 452] on button "More details" at bounding box center [658, 452] width 54 height 14
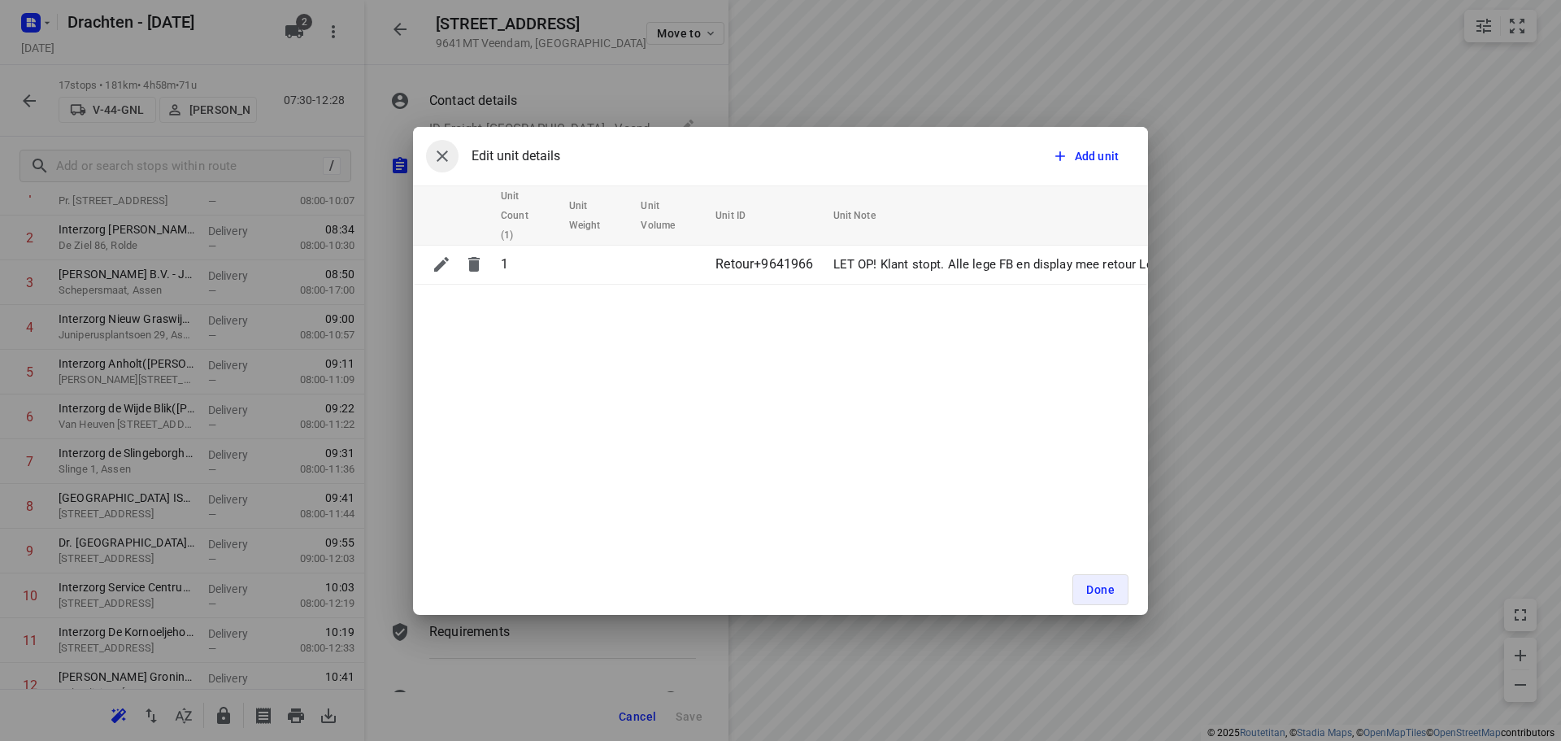
click at [442, 159] on icon "button" at bounding box center [443, 156] width 20 height 20
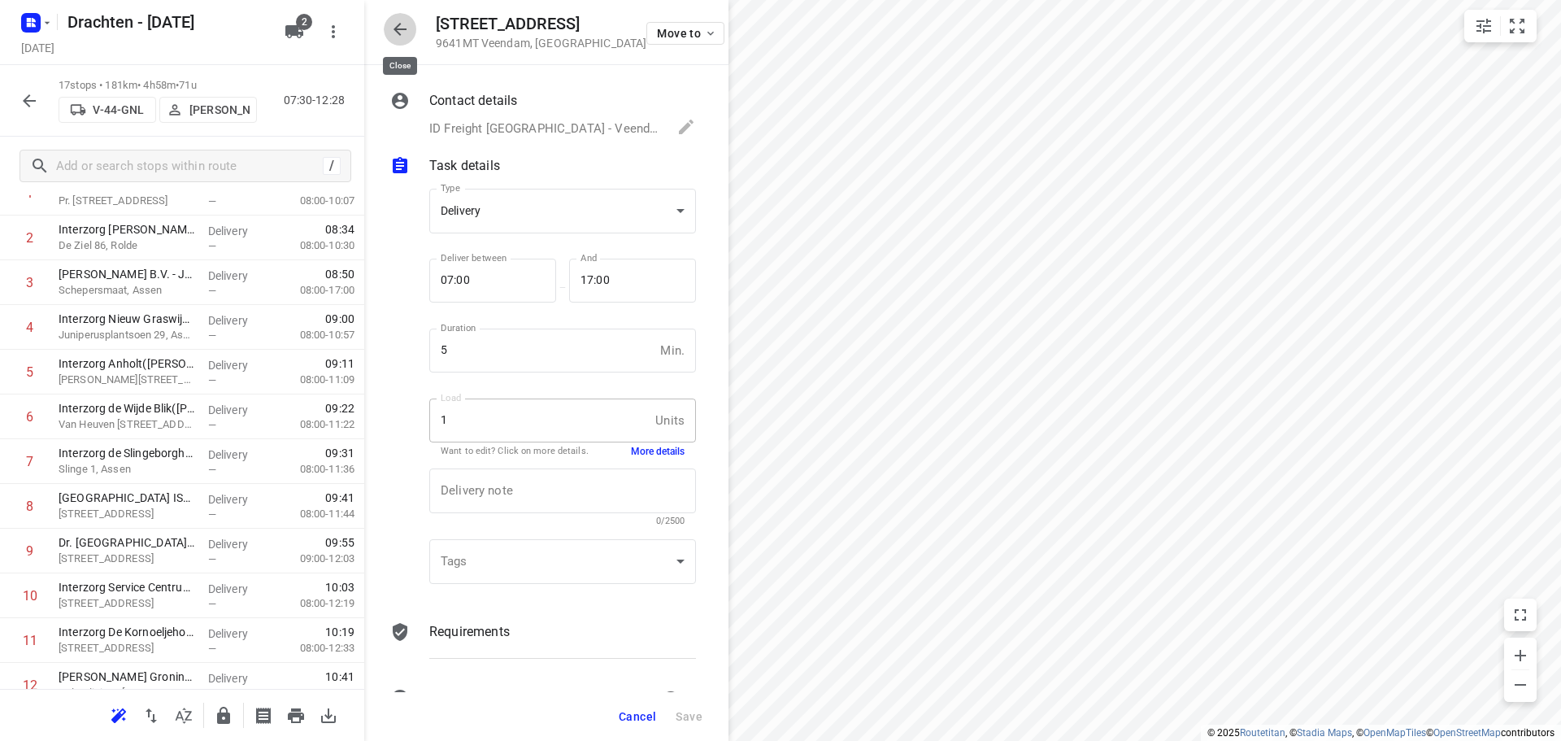
click at [403, 33] on icon "button" at bounding box center [400, 30] width 20 height 20
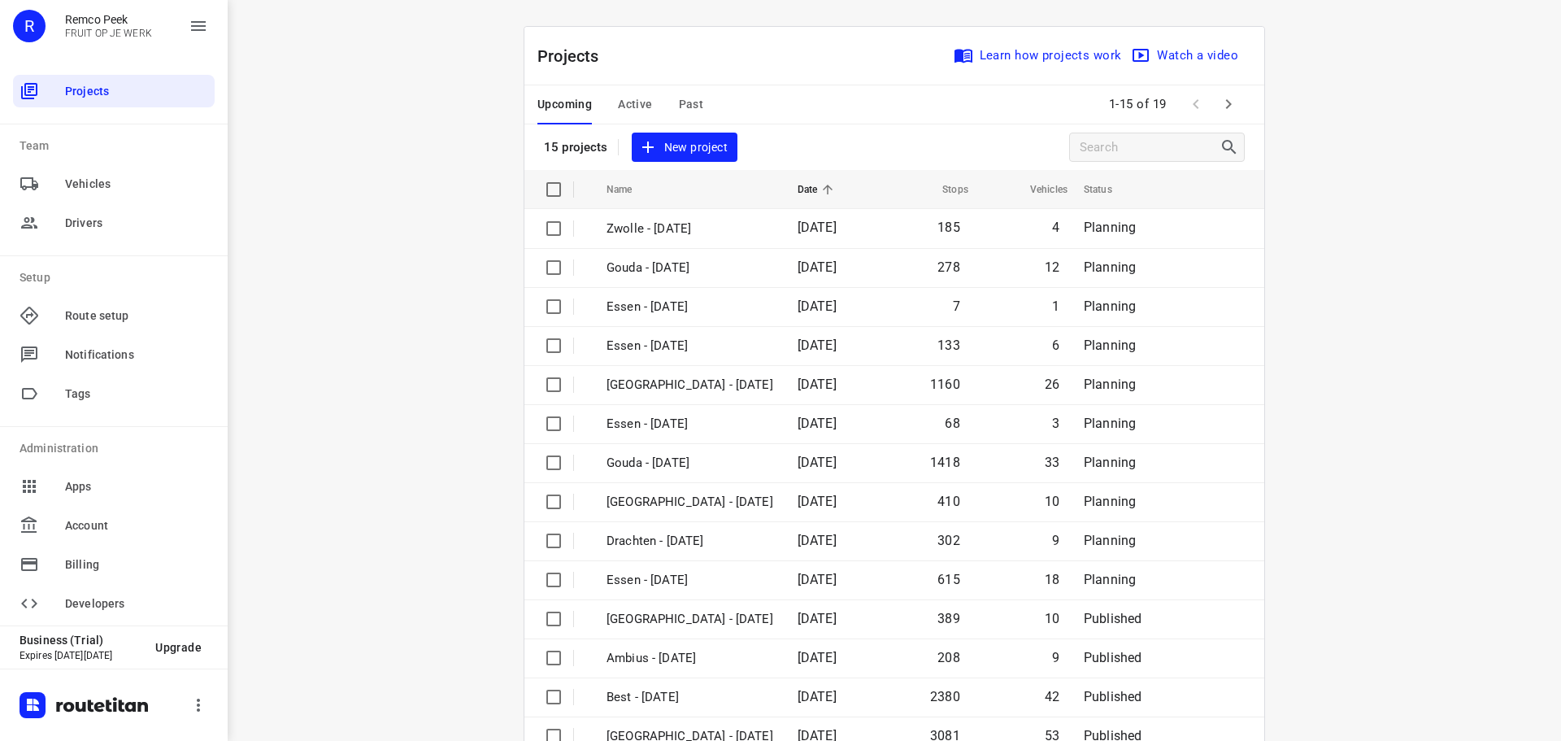
click at [690, 111] on span "Past" at bounding box center [691, 104] width 25 height 20
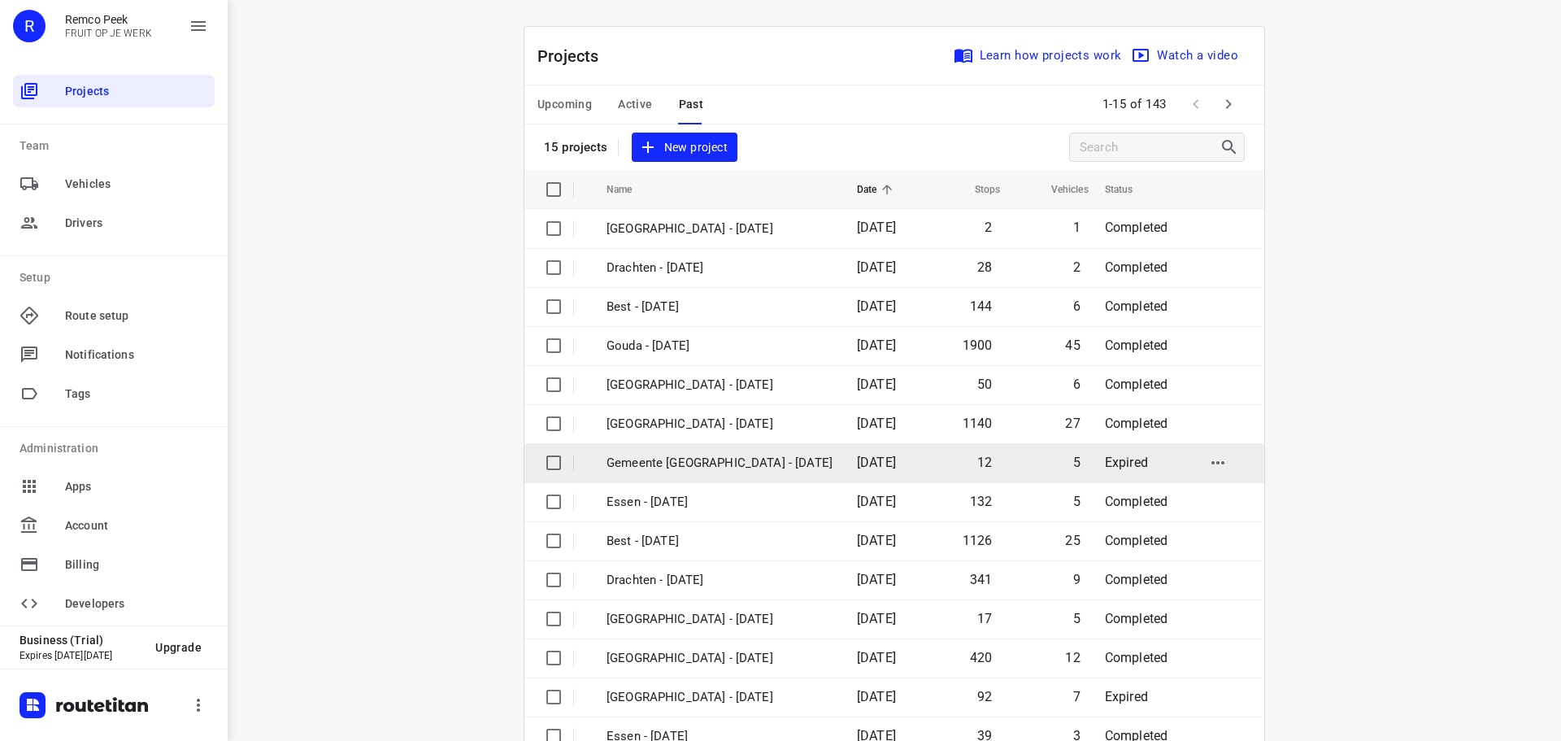
scroll to position [81, 0]
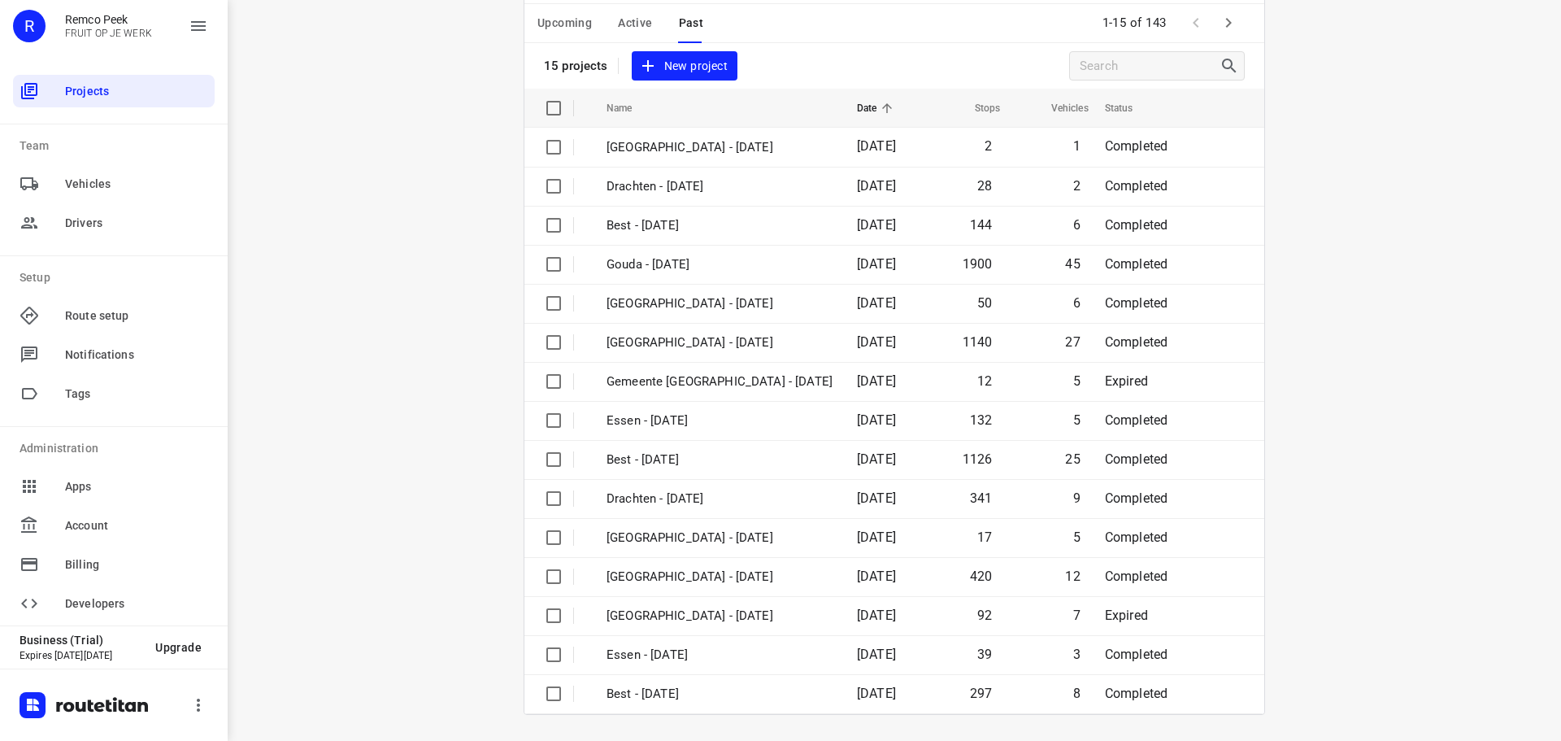
click at [1229, 24] on icon "button" at bounding box center [1229, 23] width 20 height 20
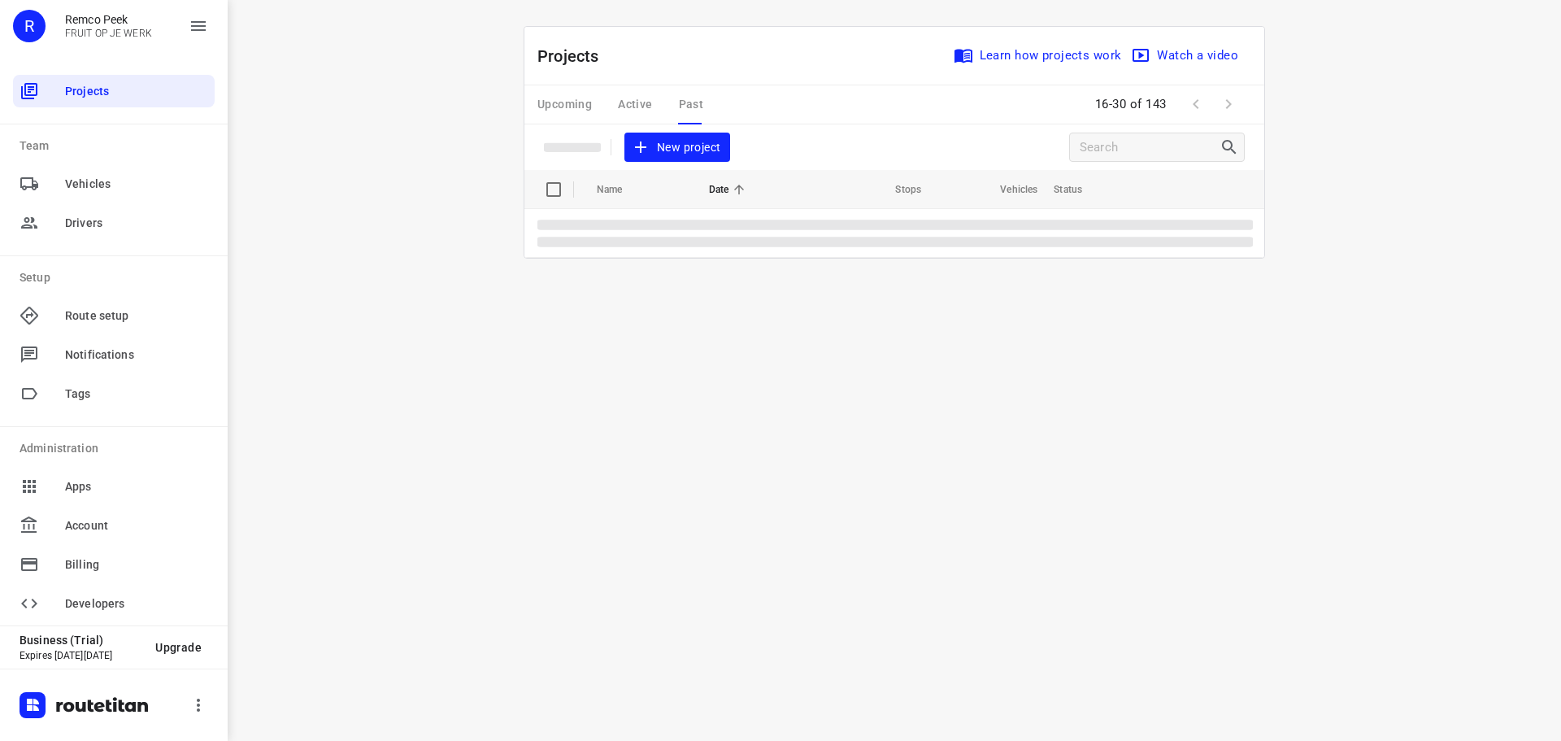
scroll to position [0, 0]
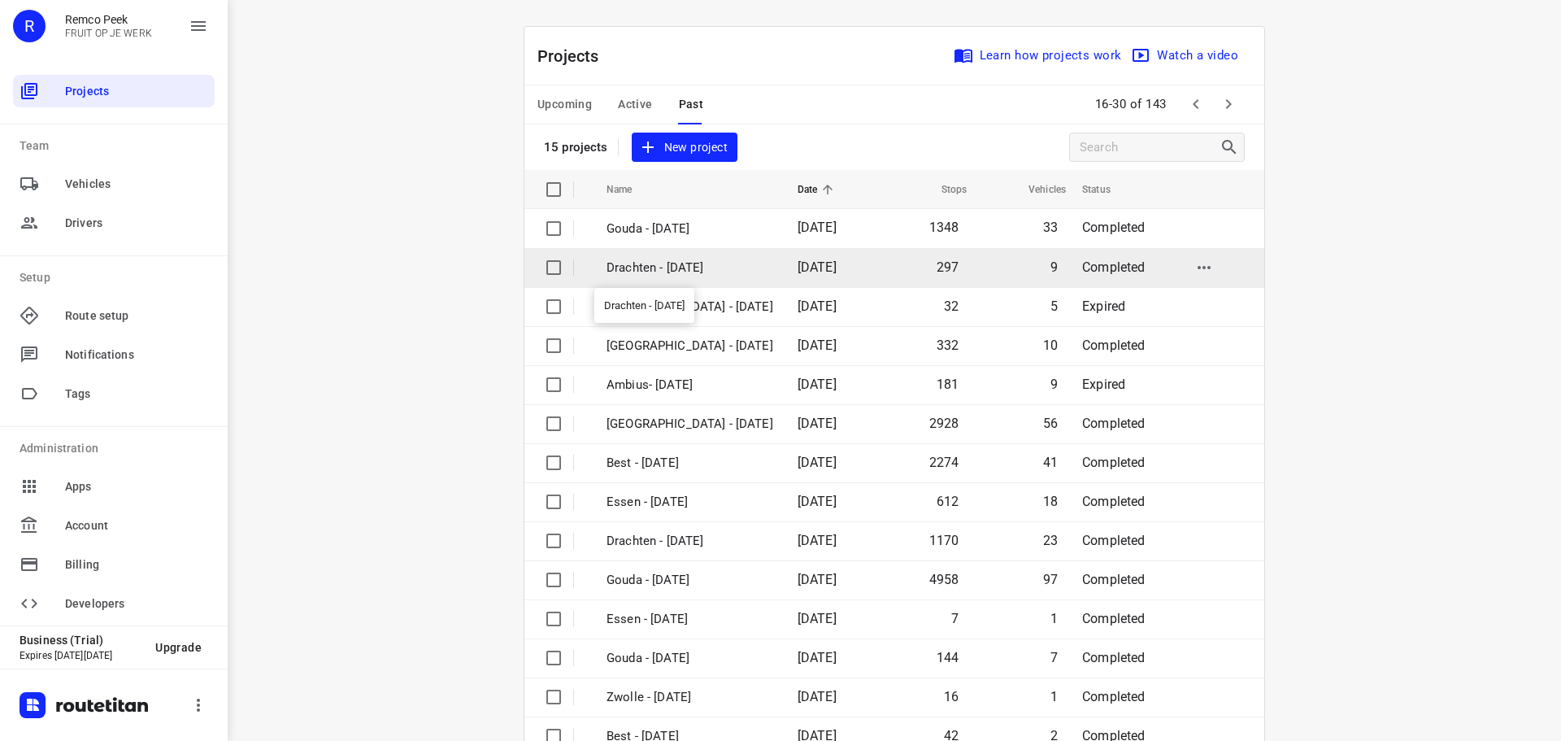
click at [616, 272] on p "Drachten - [DATE]" at bounding box center [690, 268] width 167 height 19
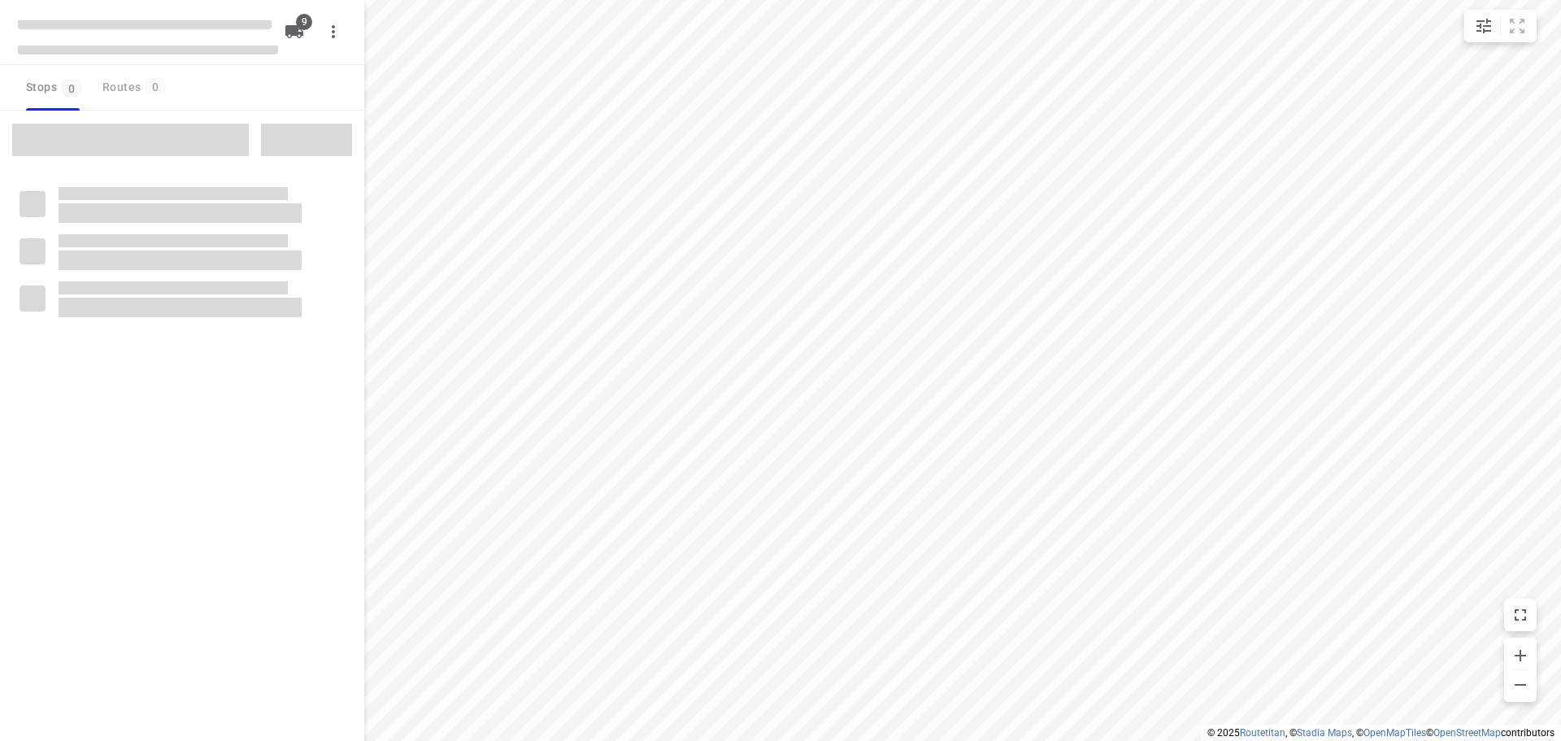
checkbox input "true"
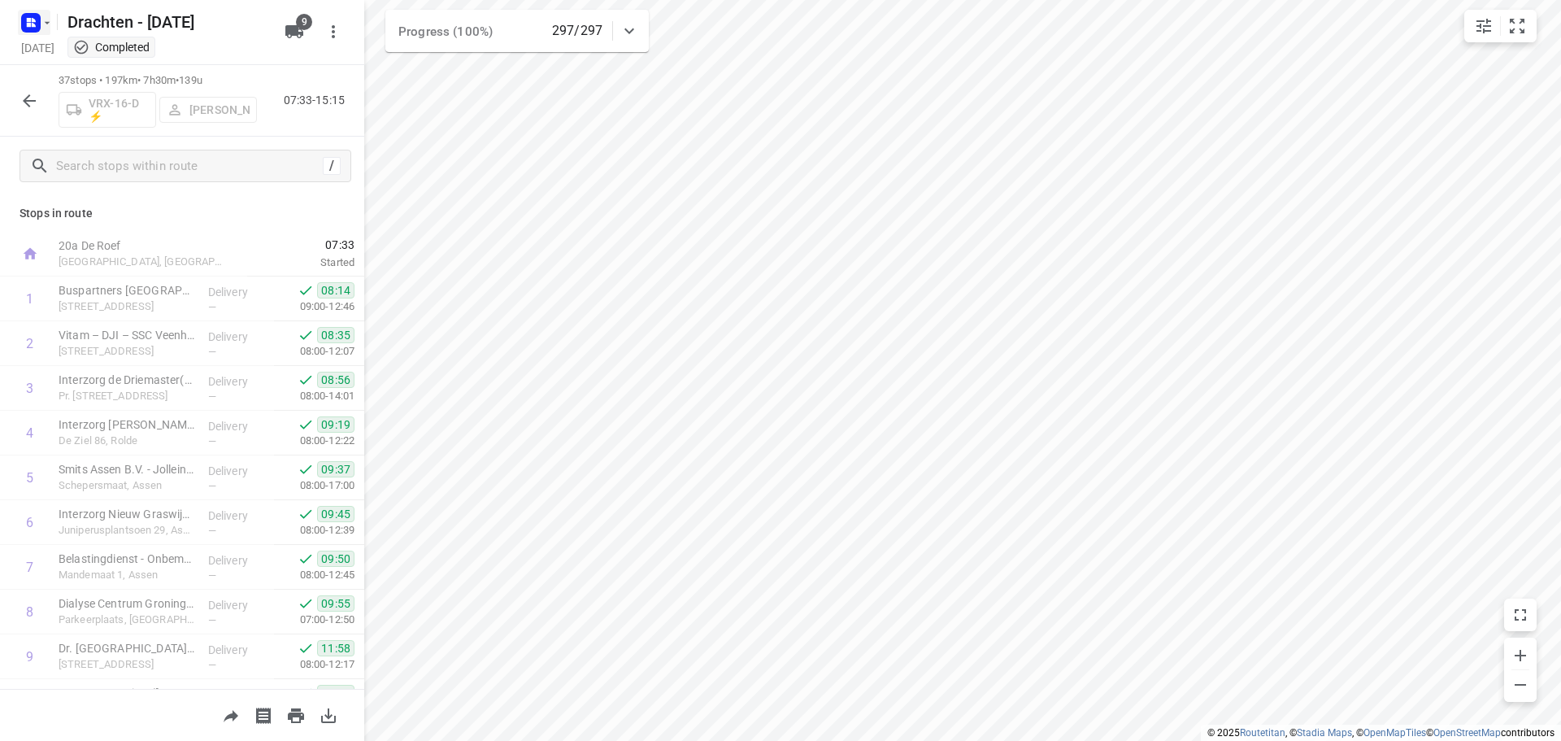
click at [42, 22] on icon "button" at bounding box center [47, 22] width 13 height 13
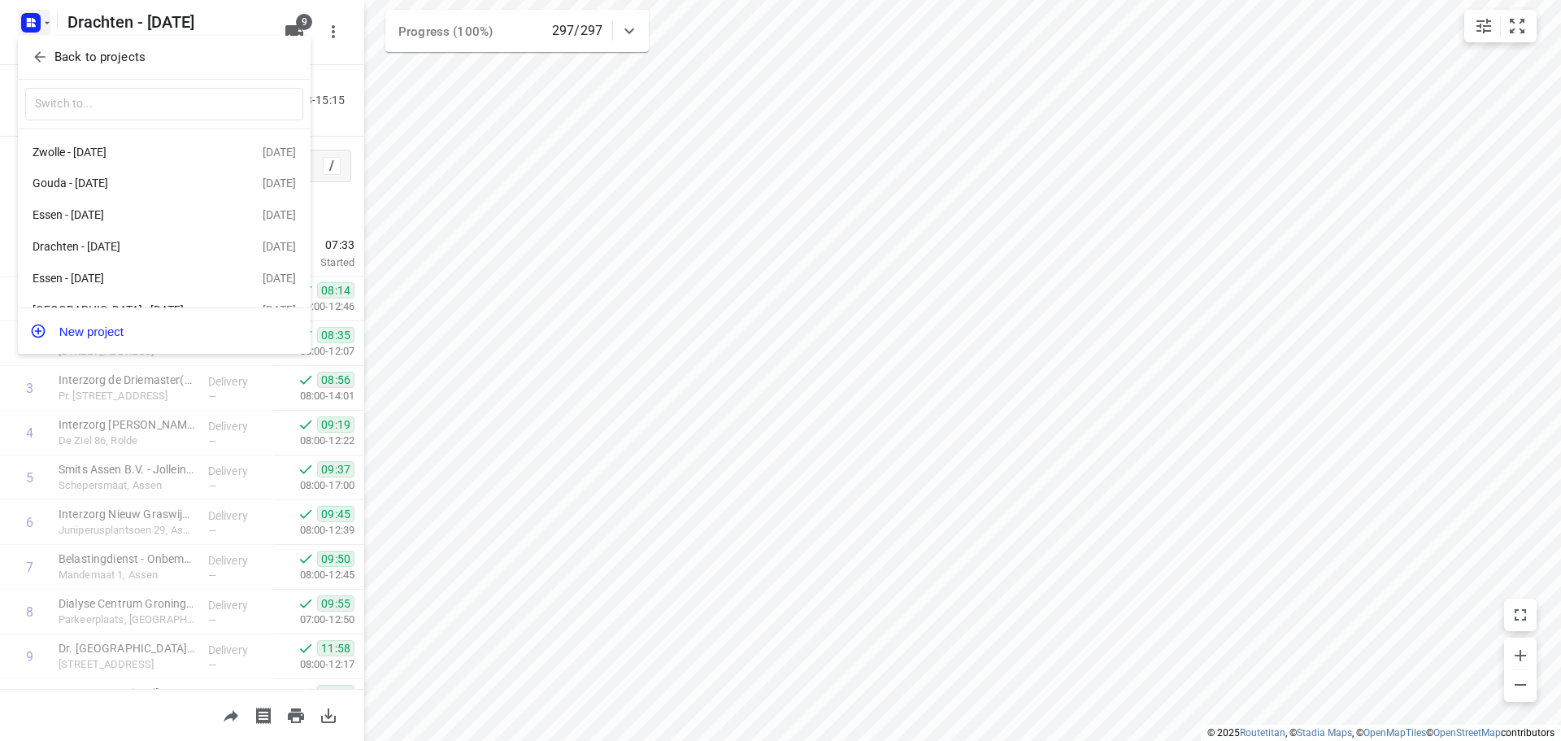
click at [125, 54] on p "Back to projects" at bounding box center [99, 57] width 91 height 19
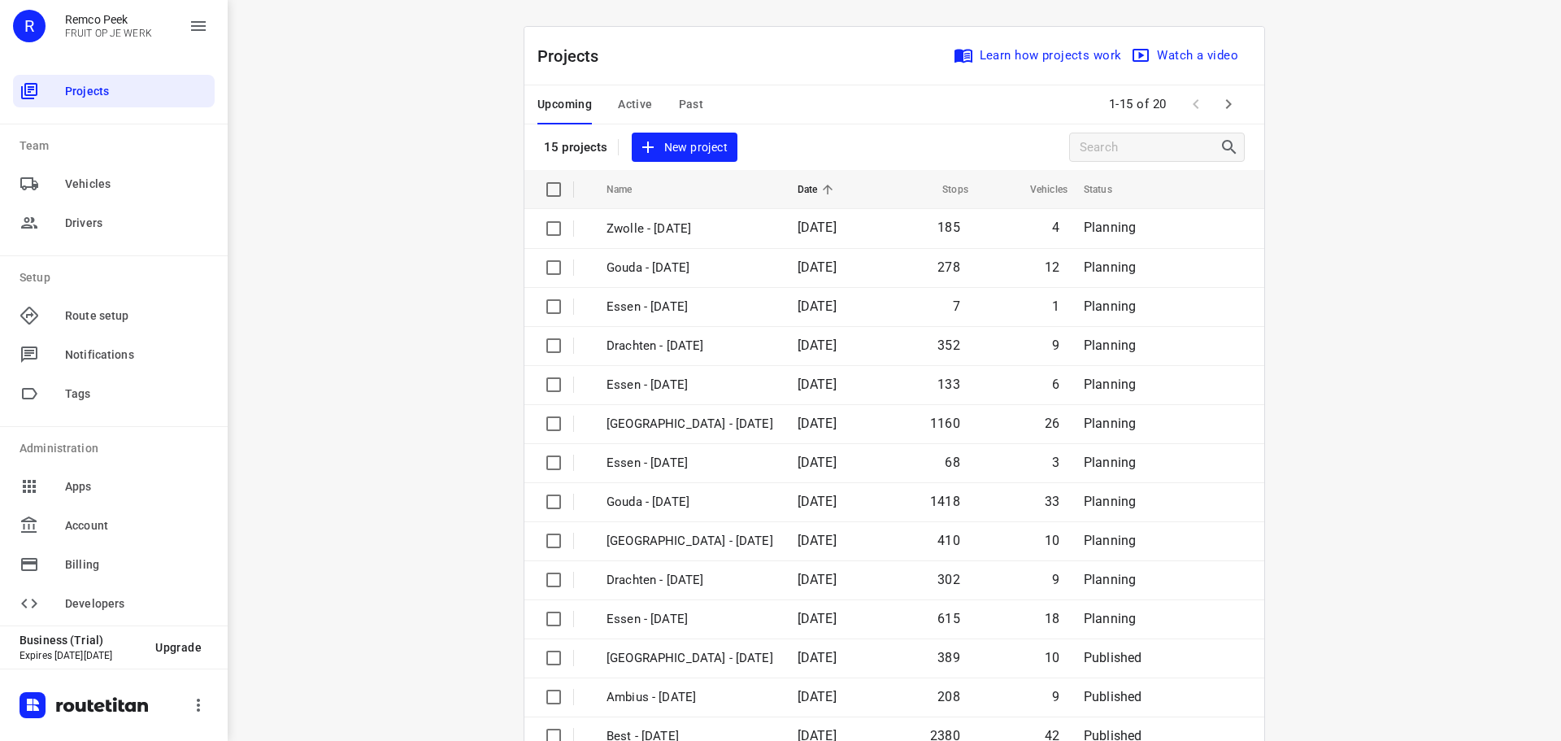
click at [679, 95] on span "Past" at bounding box center [691, 104] width 25 height 20
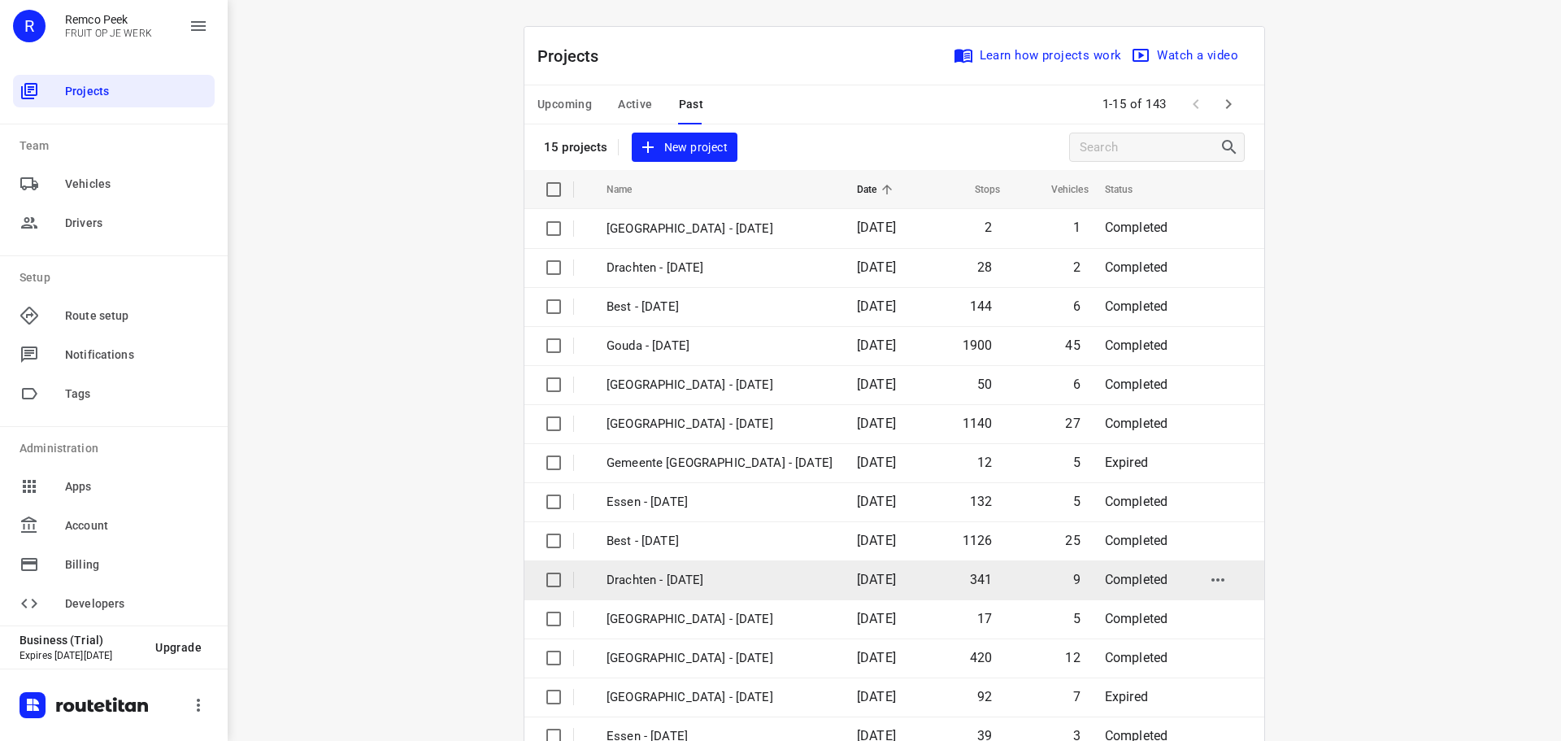
click at [681, 586] on p "Drachten - [DATE]" at bounding box center [720, 580] width 226 height 19
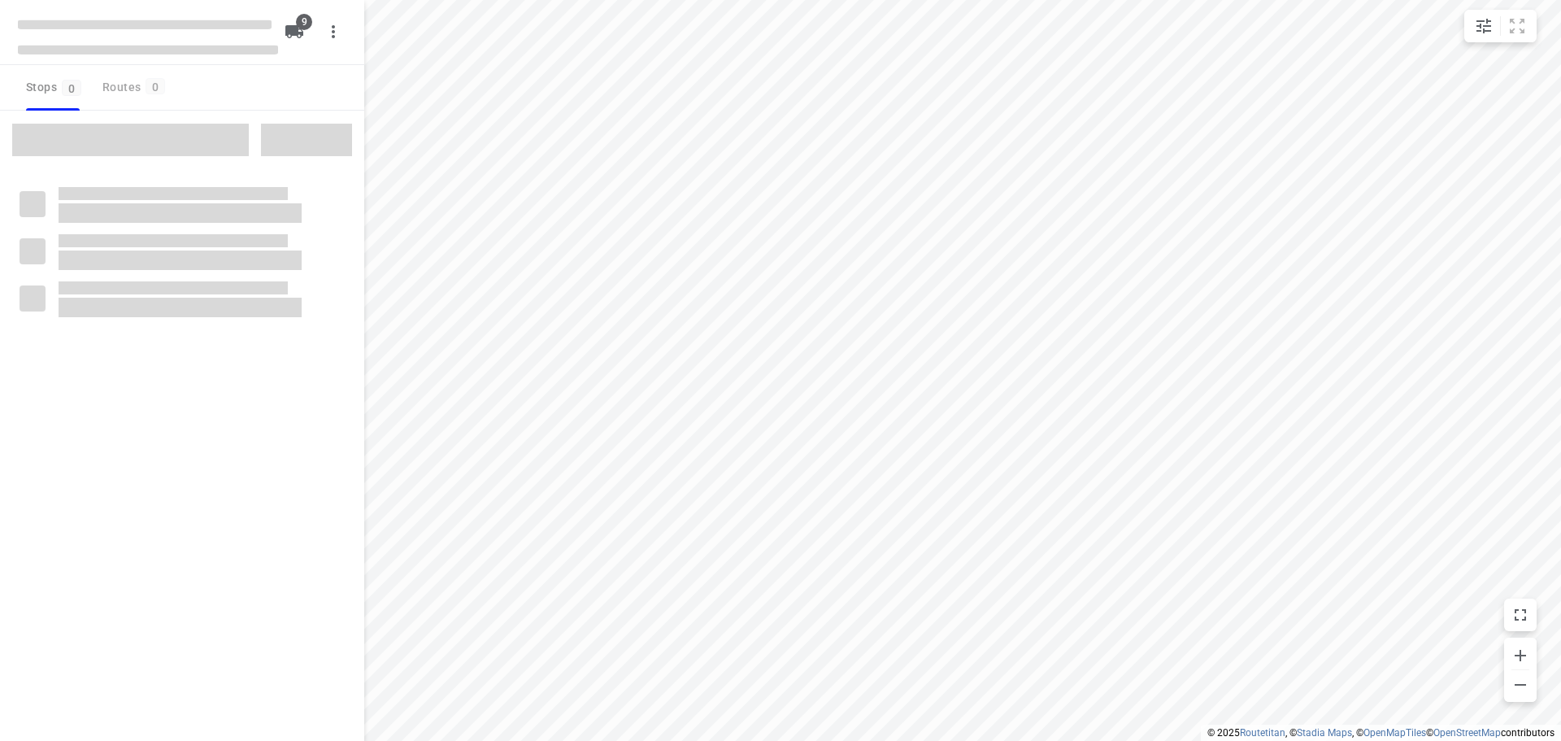
checkbox input "true"
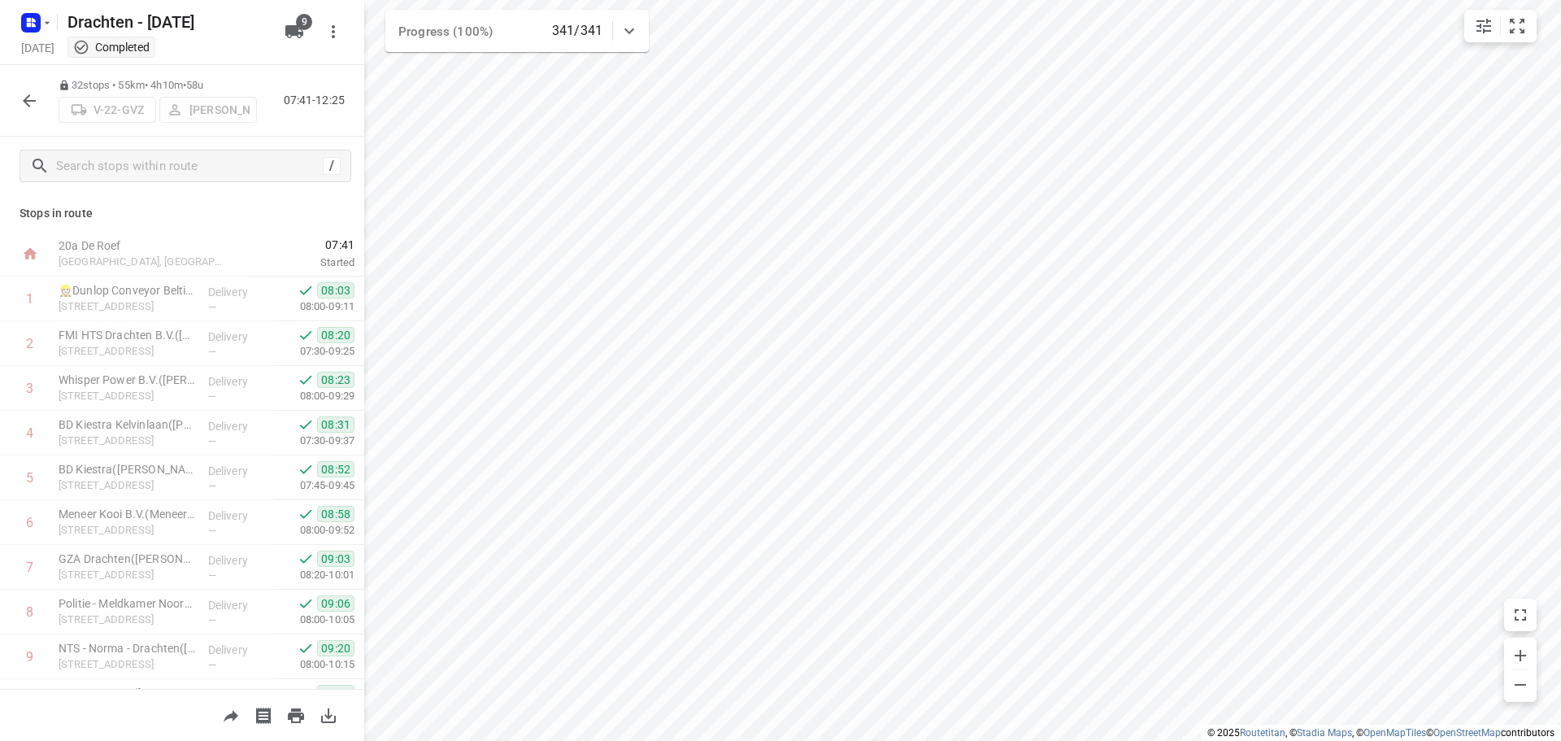
click at [27, 100] on icon "button" at bounding box center [29, 100] width 13 height 13
click at [39, 24] on rect "button" at bounding box center [31, 23] width 20 height 20
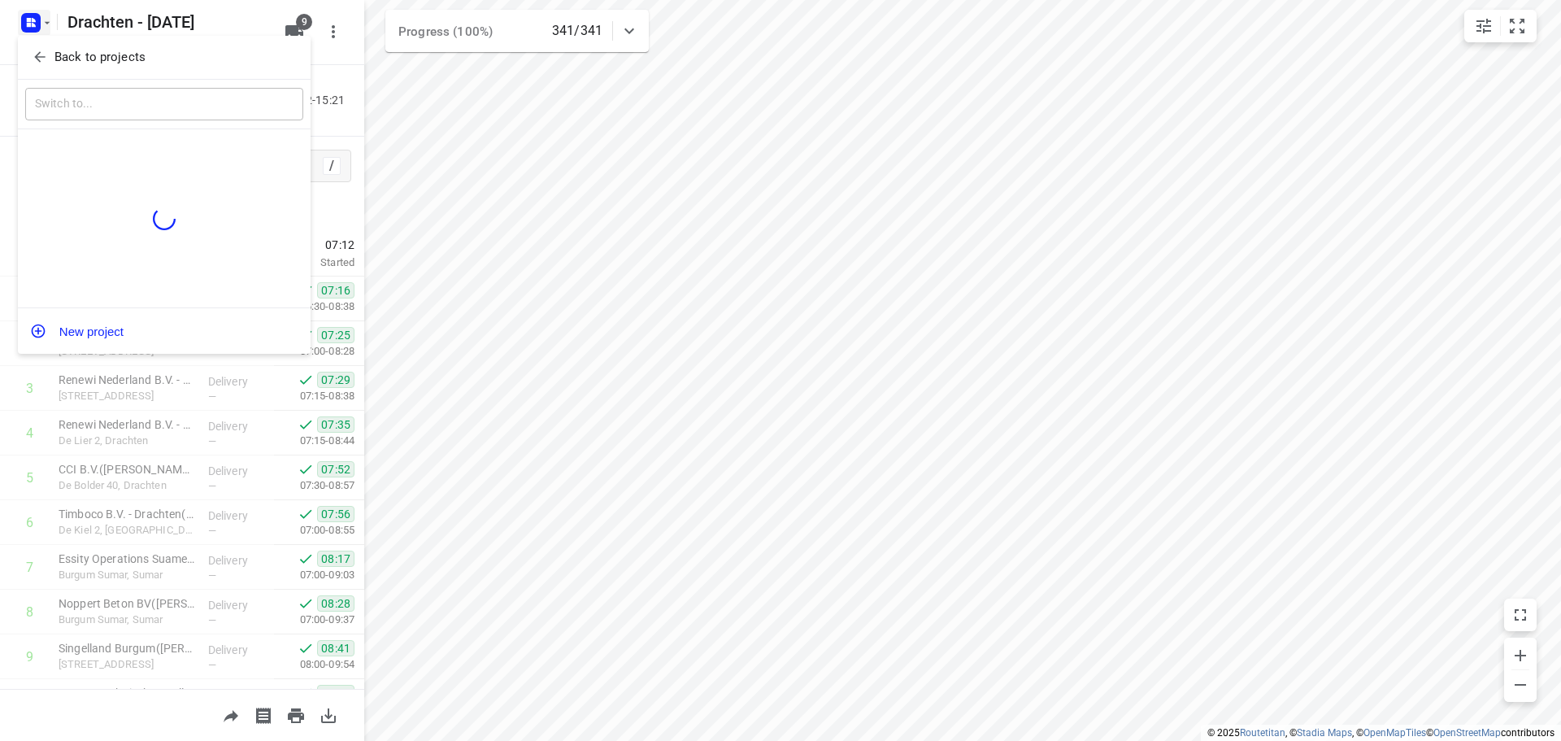
click at [112, 50] on p "Back to projects" at bounding box center [99, 57] width 91 height 19
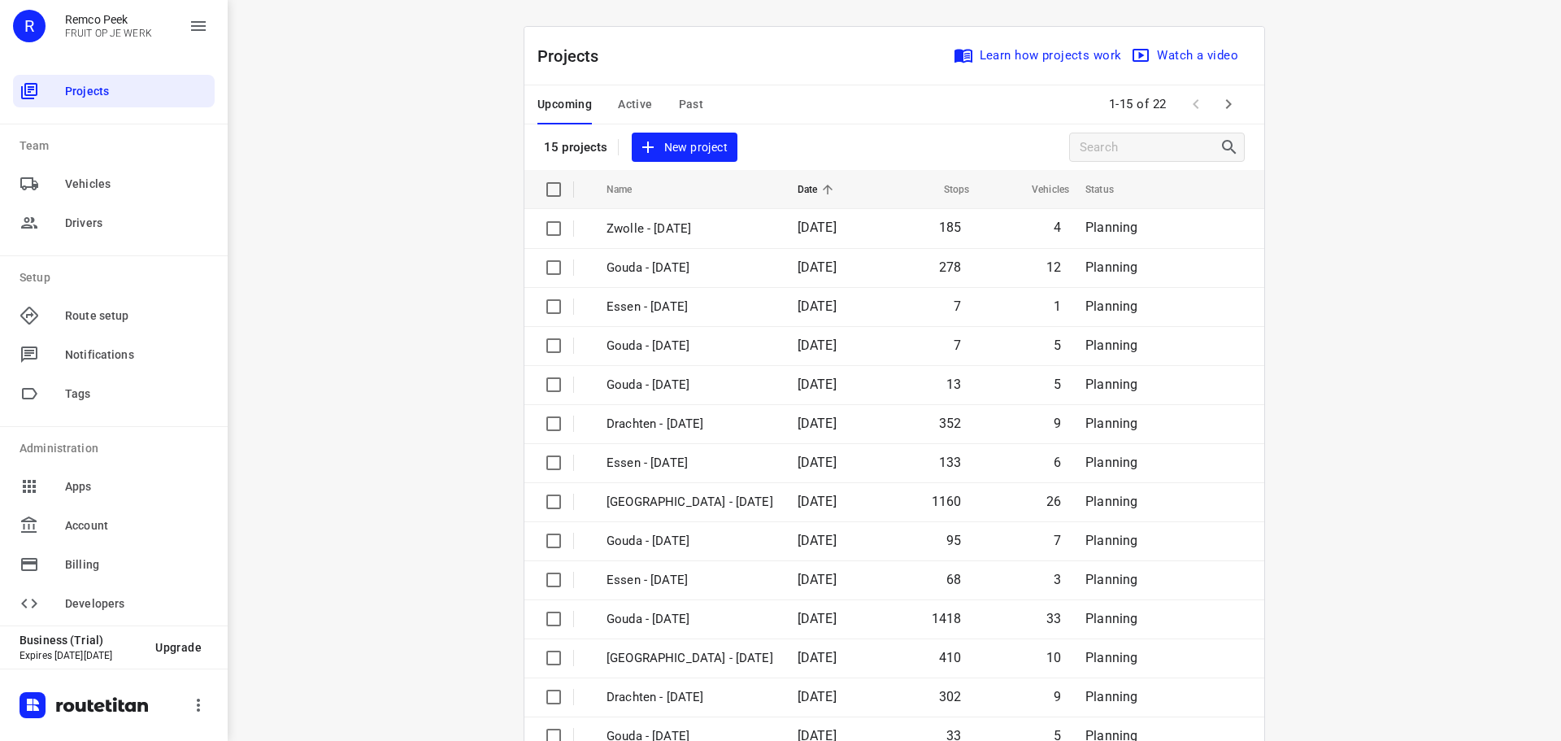
click at [618, 106] on span "Active" at bounding box center [635, 104] width 34 height 20
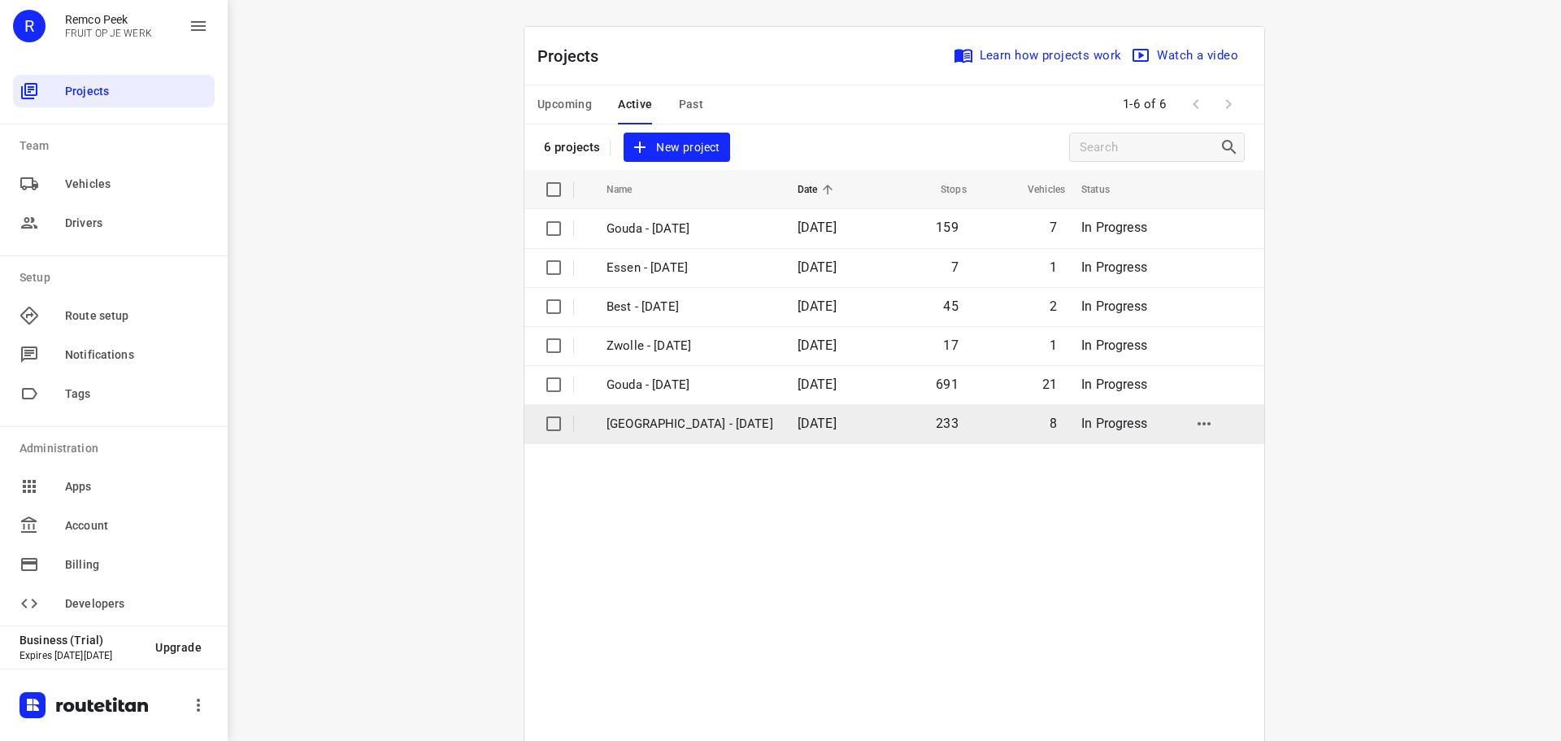
click at [638, 431] on p "Zwolle - Thursday" at bounding box center [690, 424] width 167 height 19
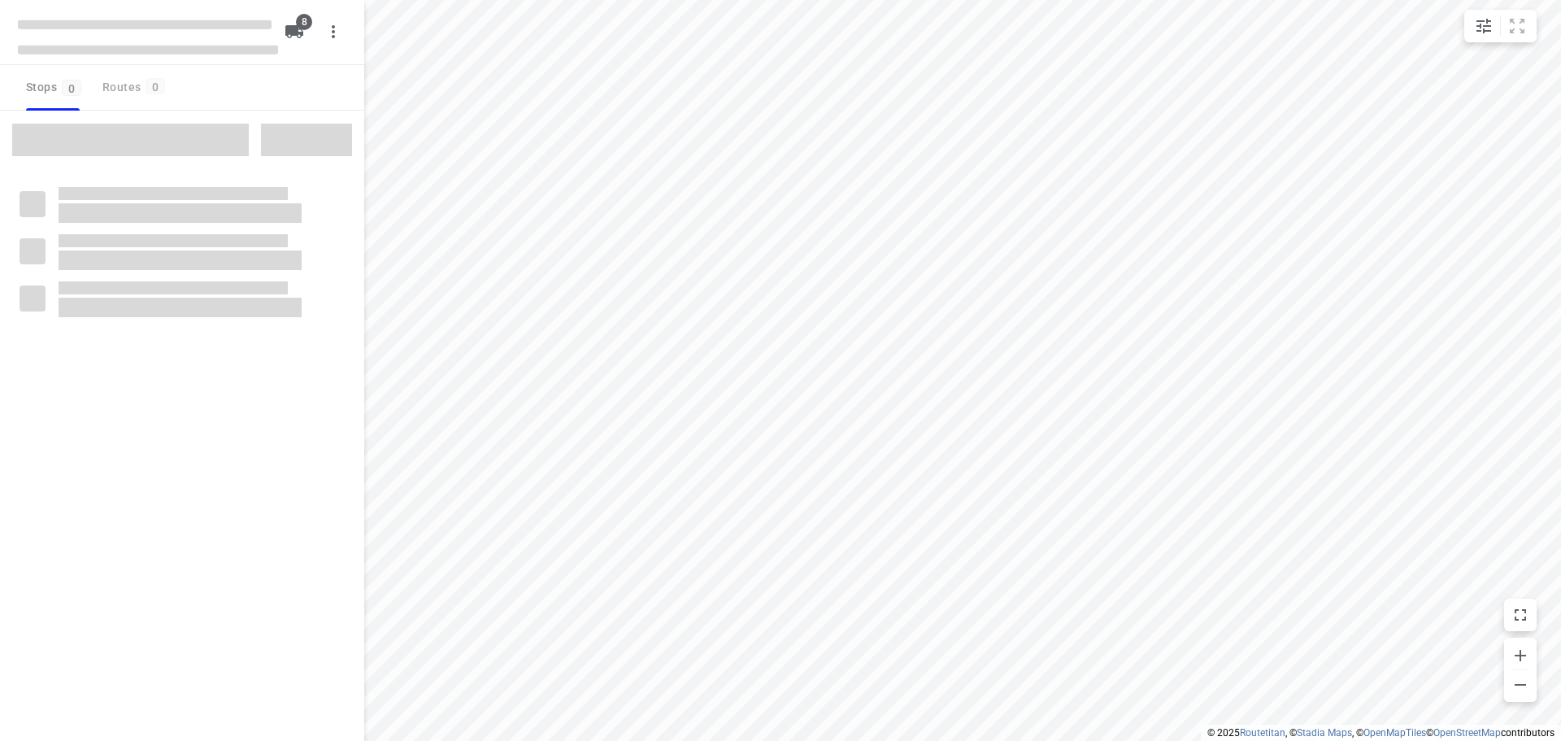
checkbox input "true"
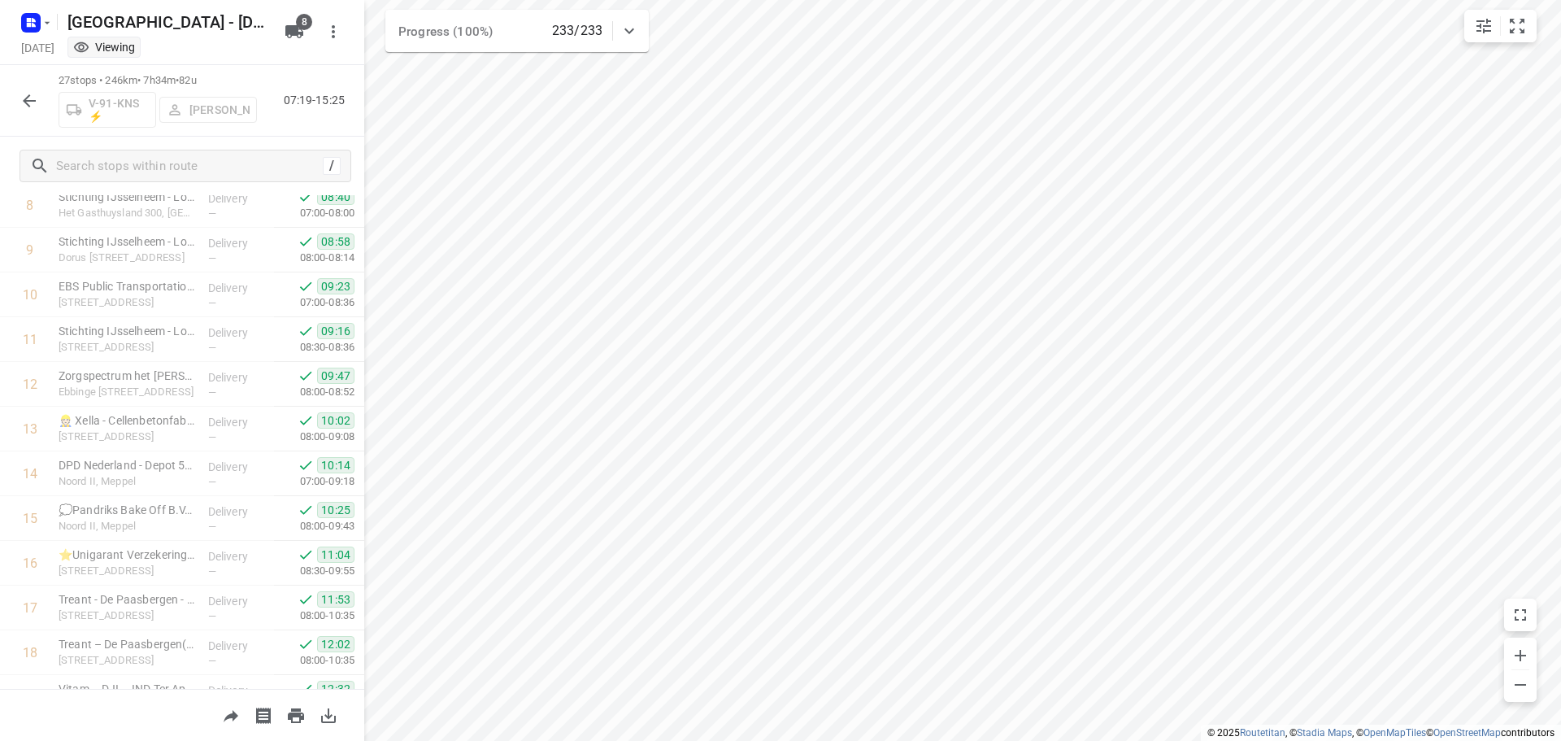
scroll to position [651, 0]
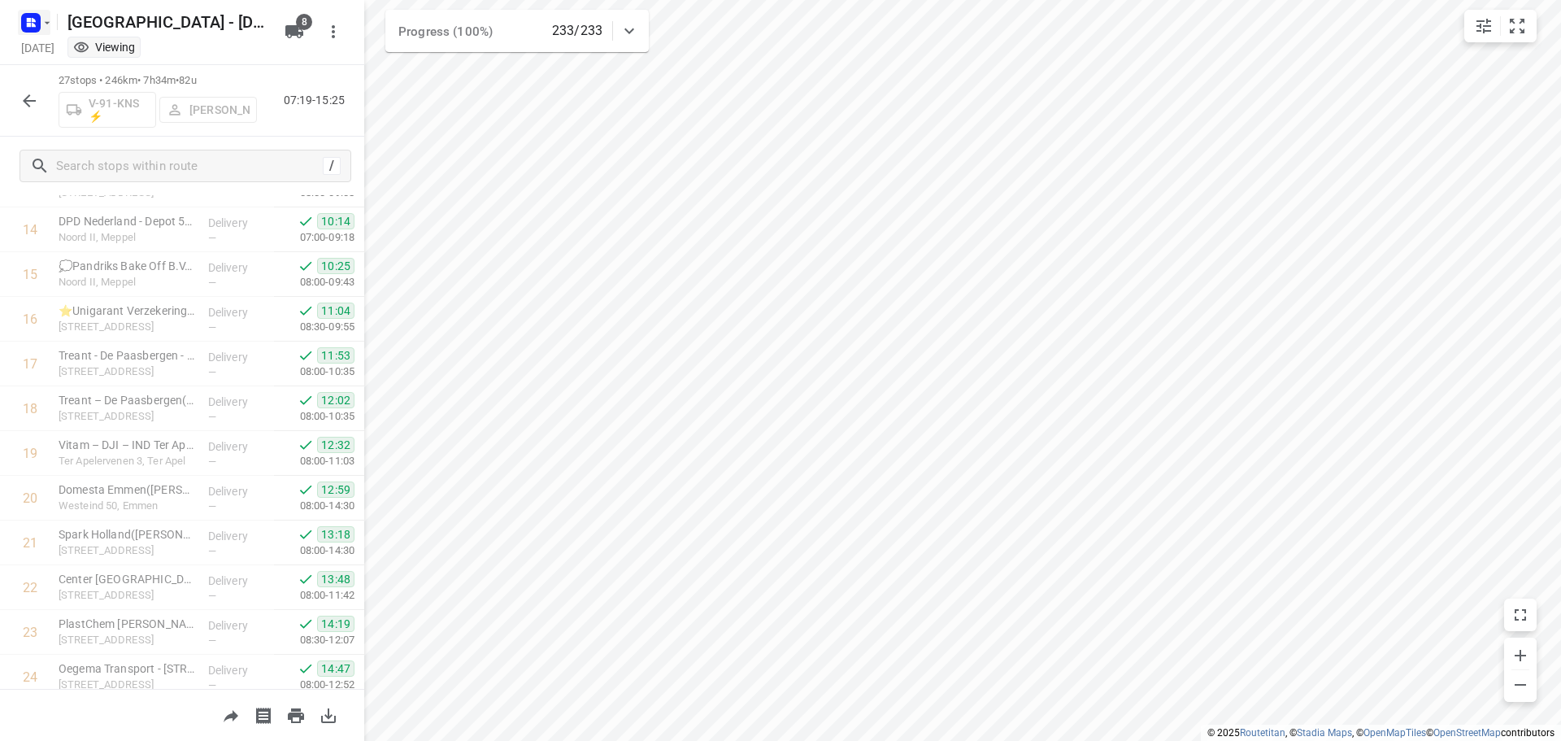
click at [33, 31] on rect "button" at bounding box center [31, 23] width 20 height 20
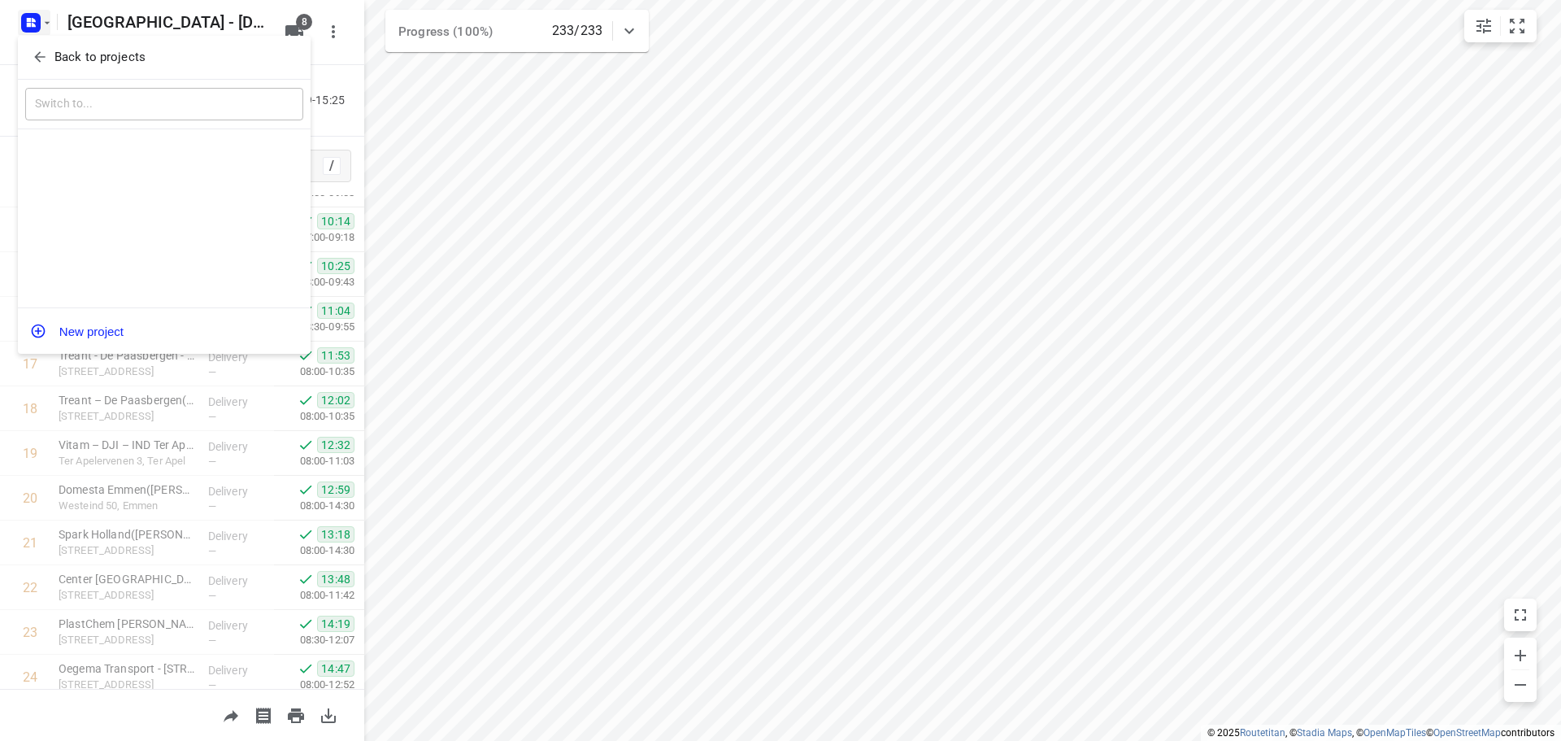
click at [71, 57] on p "Back to projects" at bounding box center [99, 57] width 91 height 19
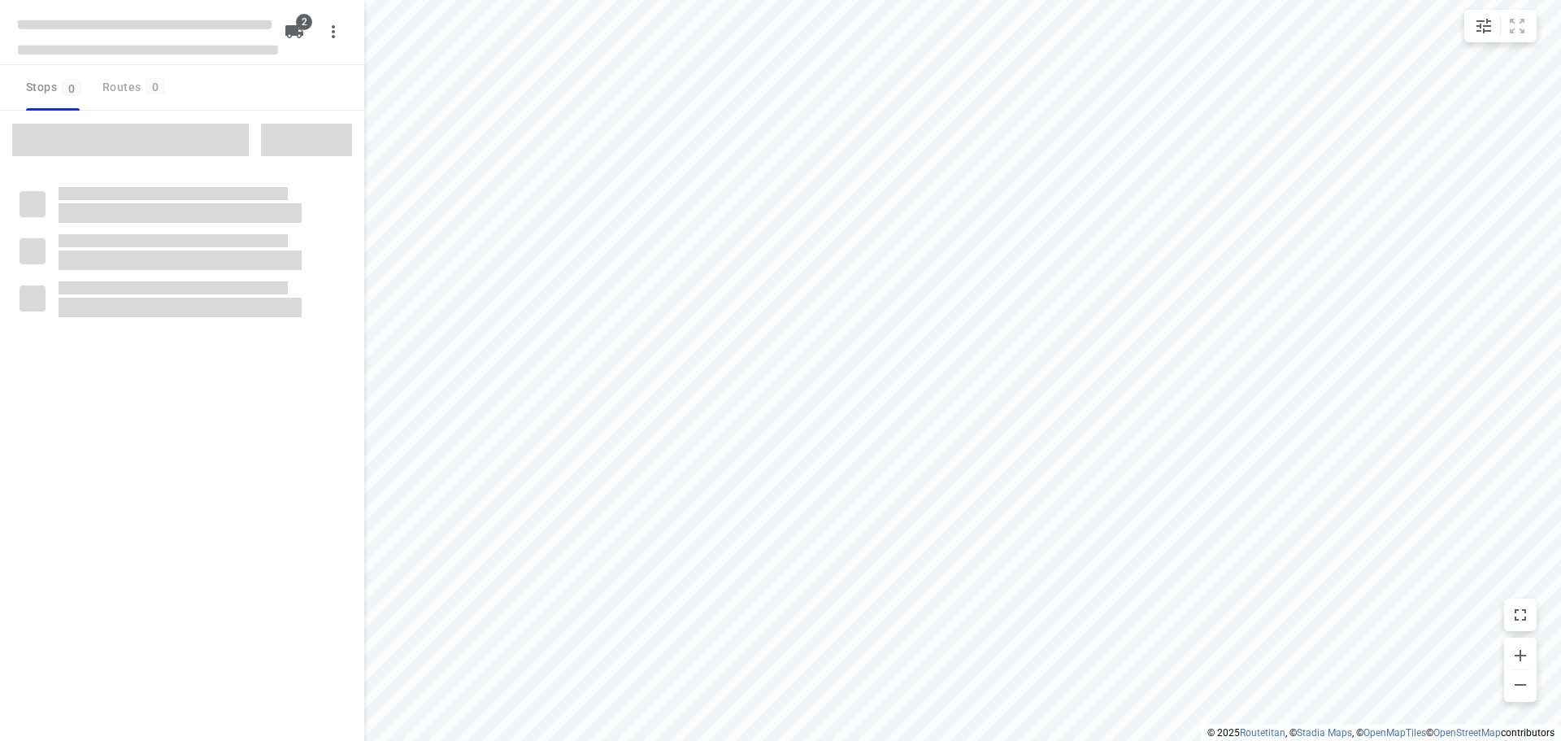
checkbox input "true"
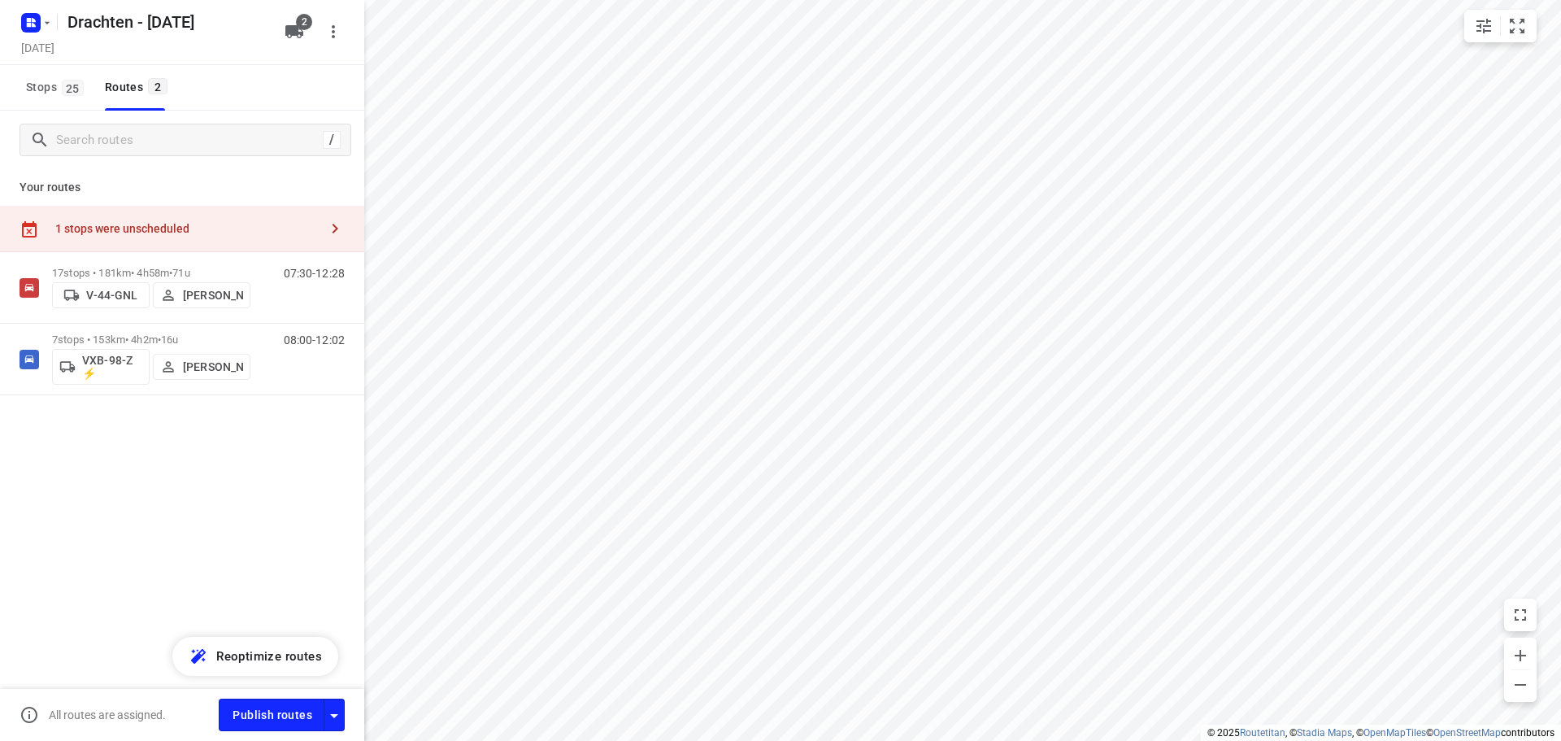
click at [276, 231] on div "1 stops were unscheduled" at bounding box center [186, 228] width 263 height 13
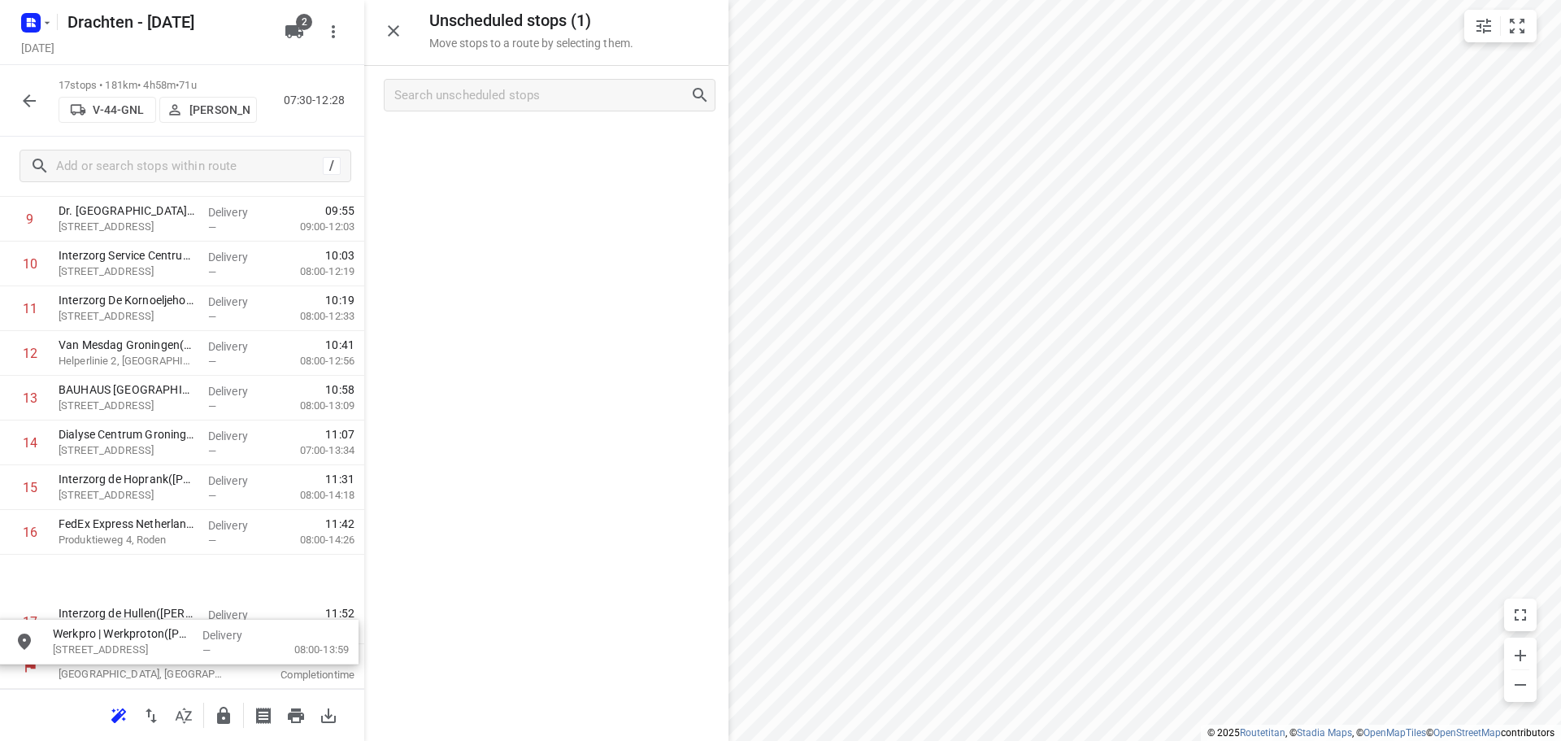
scroll to position [489, 0]
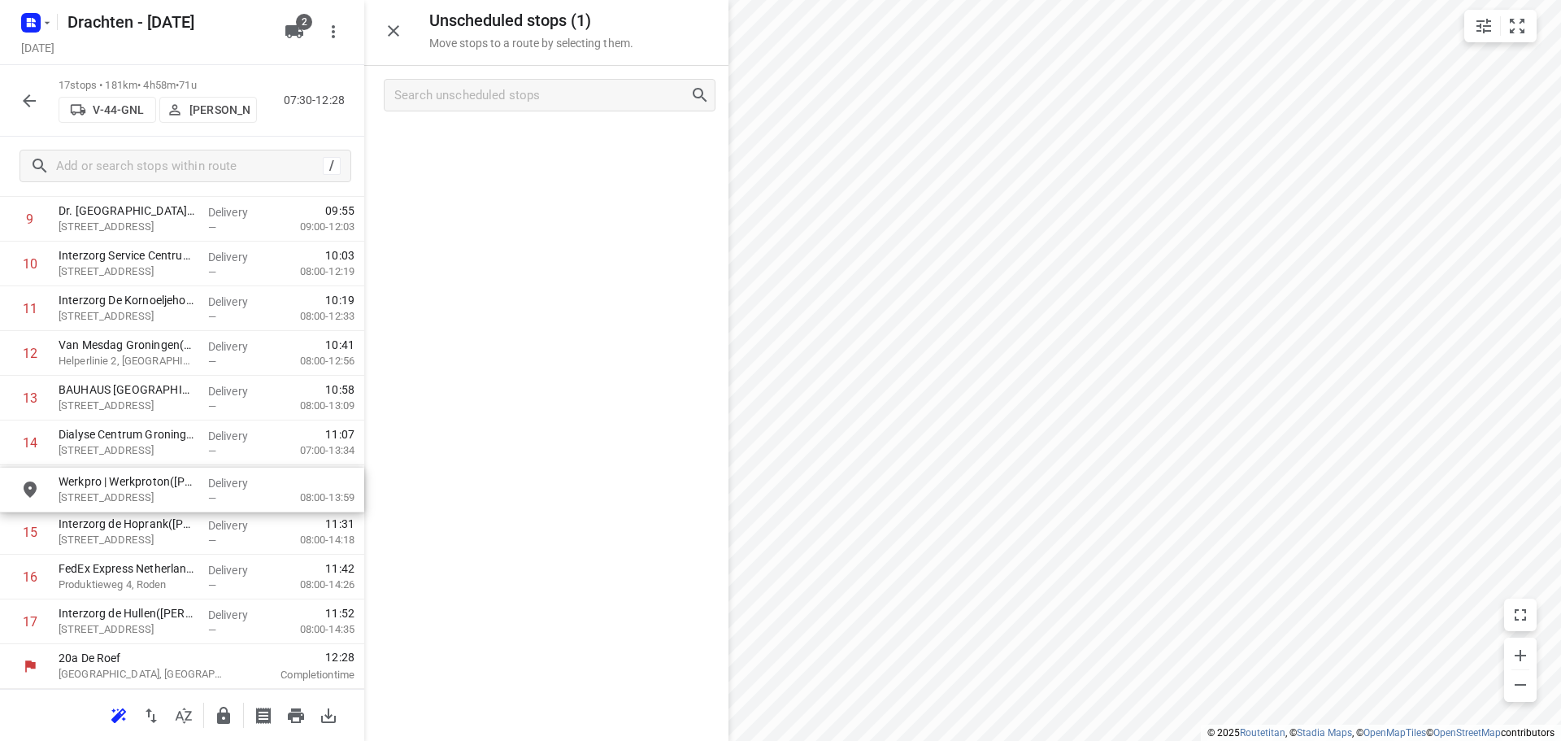
drag, startPoint x: 524, startPoint y: 147, endPoint x: 155, endPoint y: 494, distance: 506.3
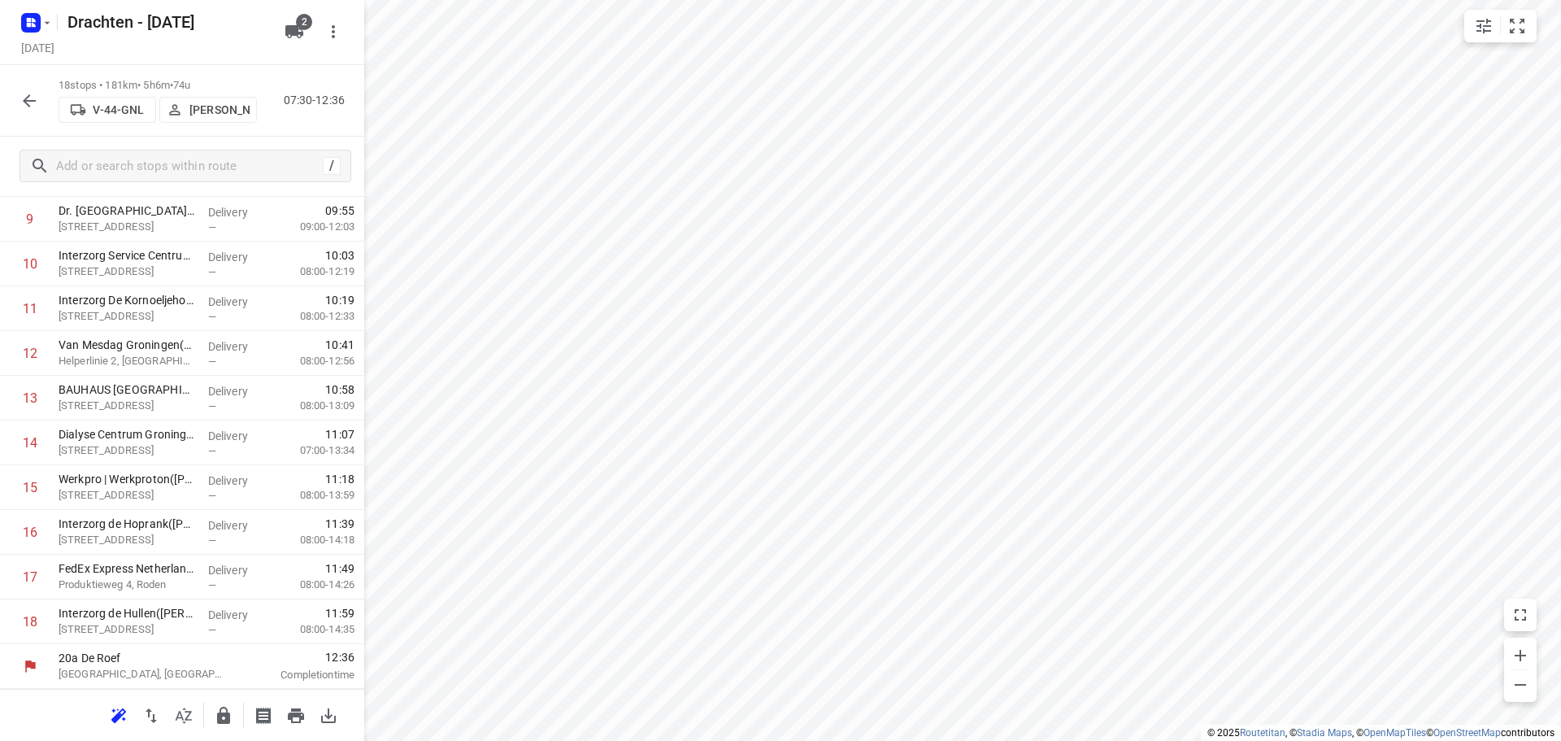
scroll to position [438, 0]
click at [224, 717] on icon "button" at bounding box center [224, 716] width 20 height 20
click at [24, 102] on icon "button" at bounding box center [30, 101] width 20 height 20
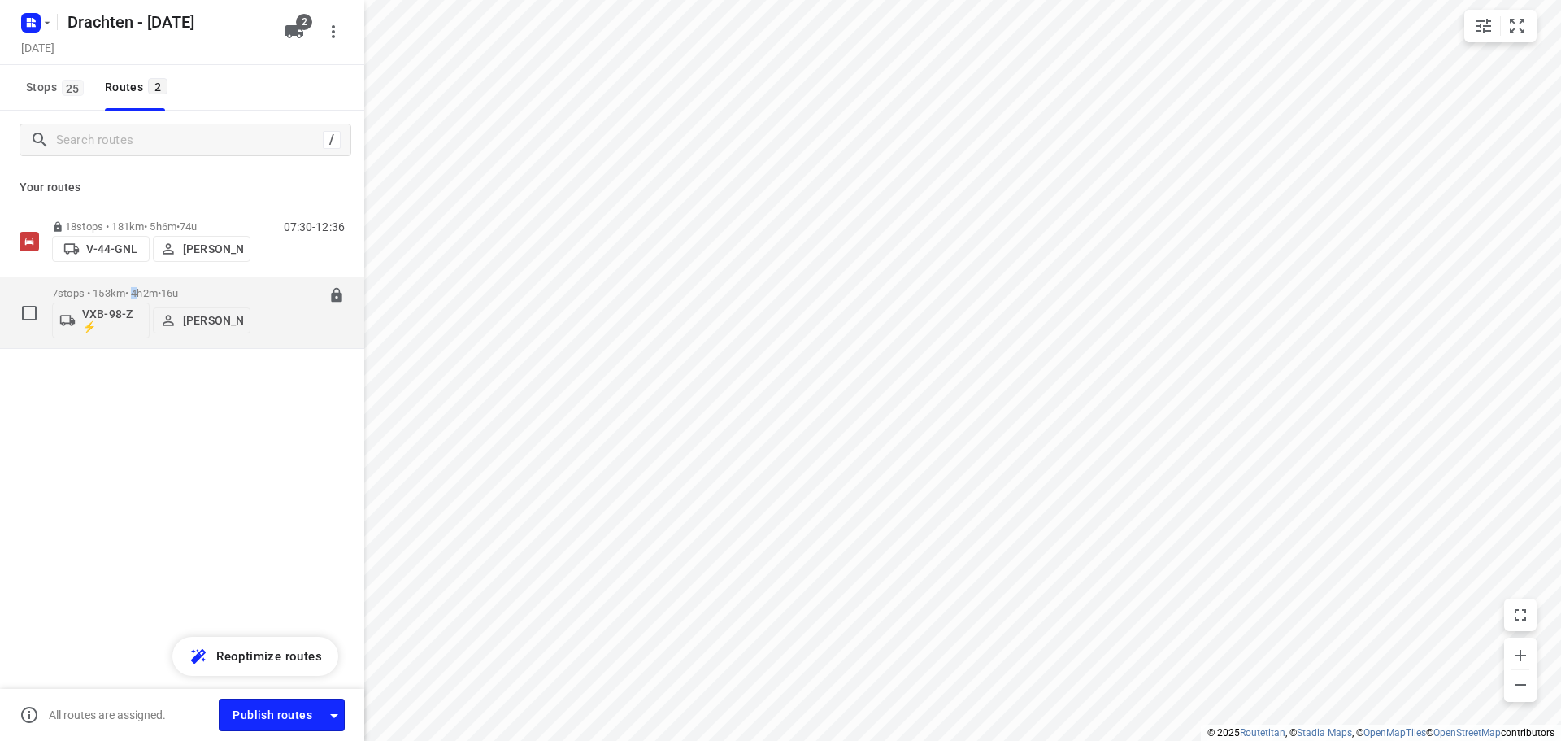
click at [143, 282] on div "7 stops • 153km • 4h2m • 16u VXB-98-Z ⚡ Tim Visser" at bounding box center [151, 312] width 198 height 67
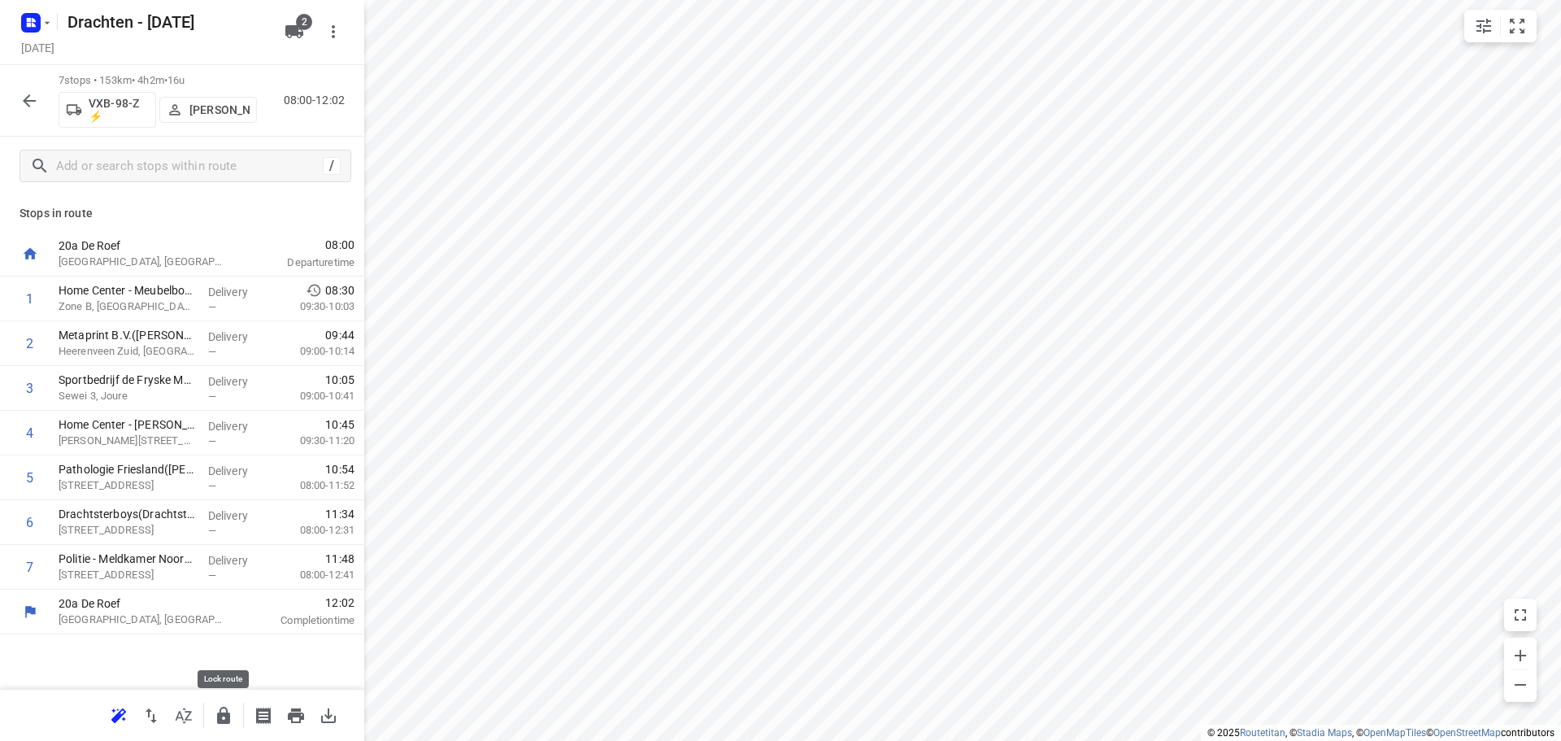
click at [216, 712] on icon "button" at bounding box center [224, 716] width 20 height 20
click at [31, 26] on icon "button" at bounding box center [29, 25] width 4 height 4
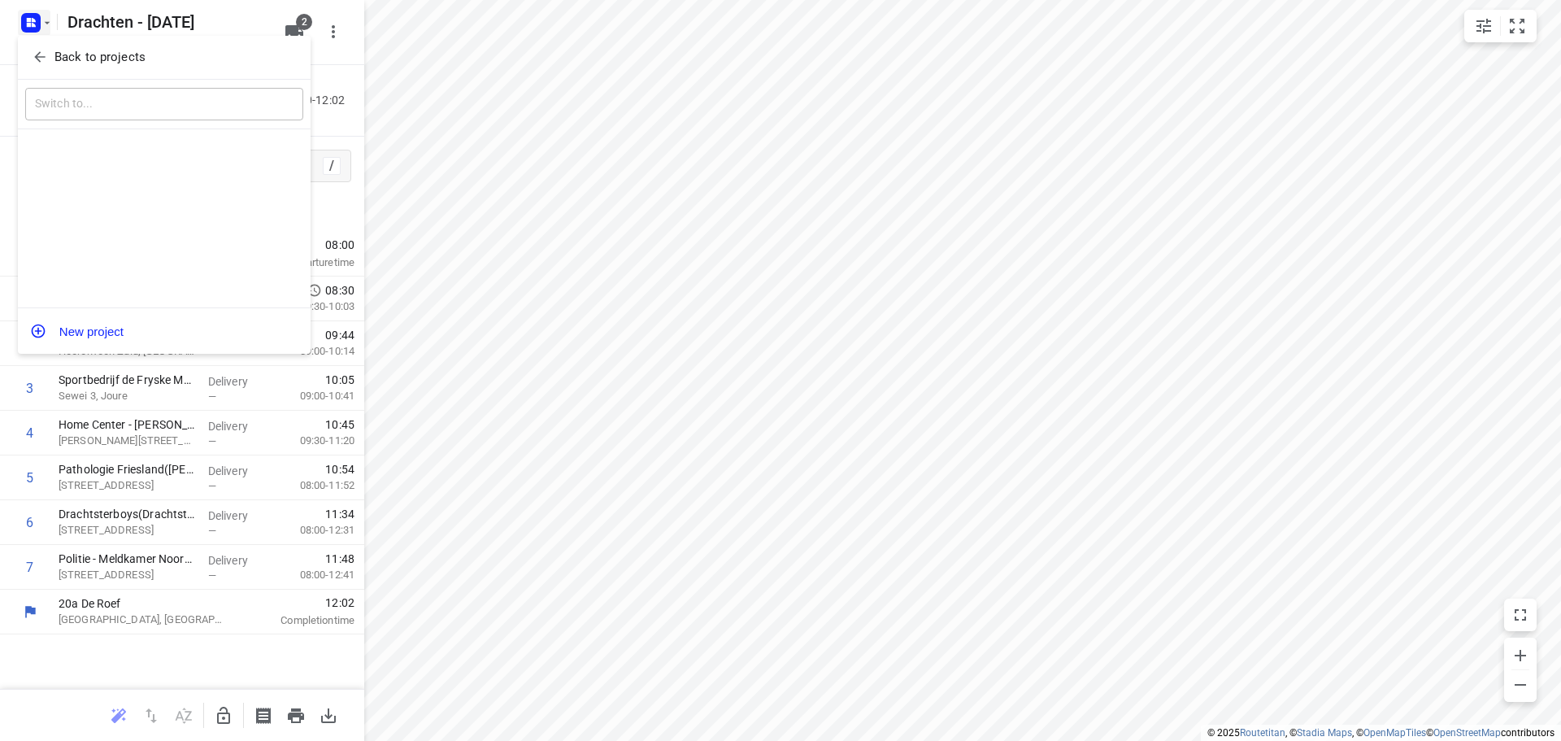
click at [133, 54] on p "Back to projects" at bounding box center [99, 57] width 91 height 19
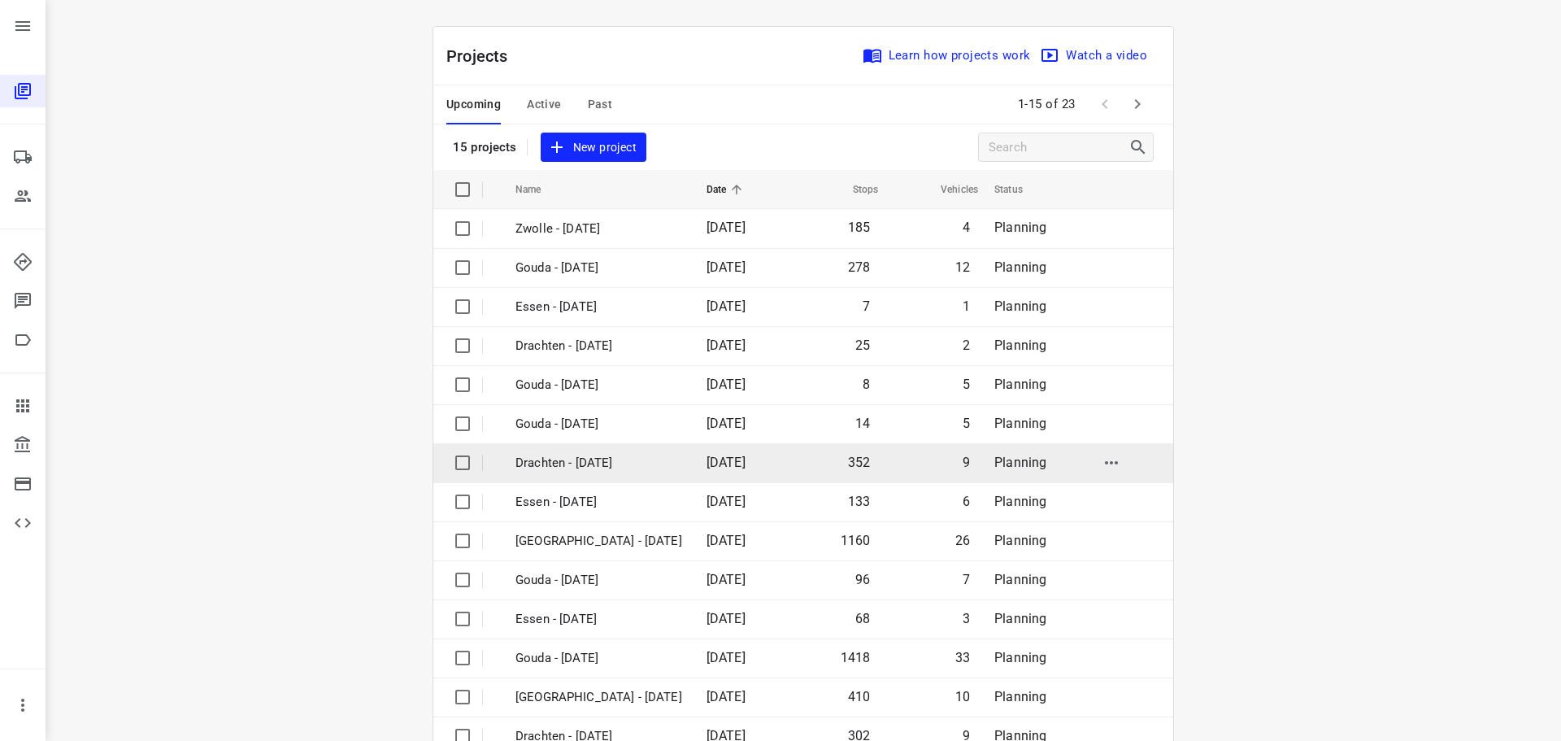
click at [612, 472] on td "Drachten - [DATE]" at bounding box center [596, 462] width 194 height 39
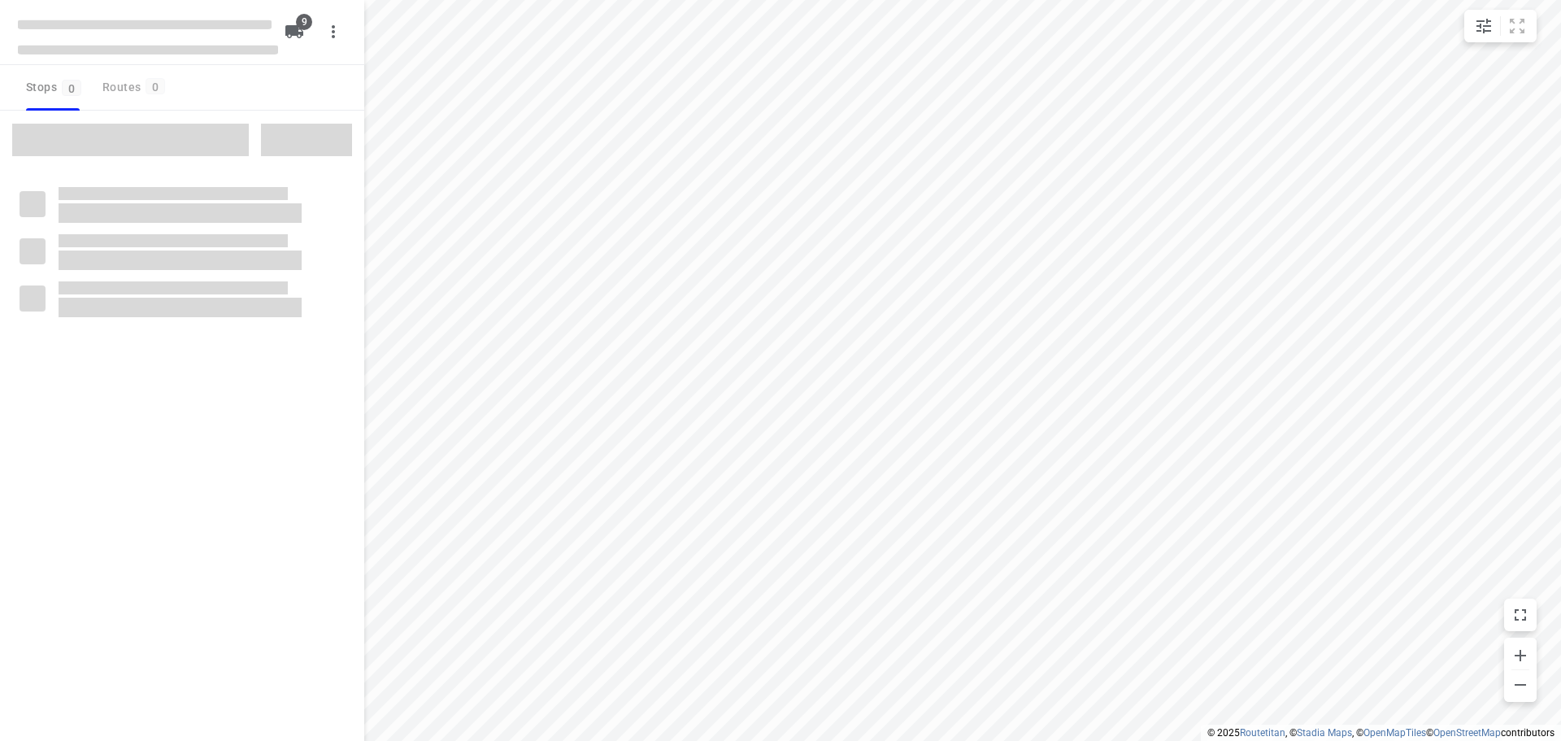
checkbox input "true"
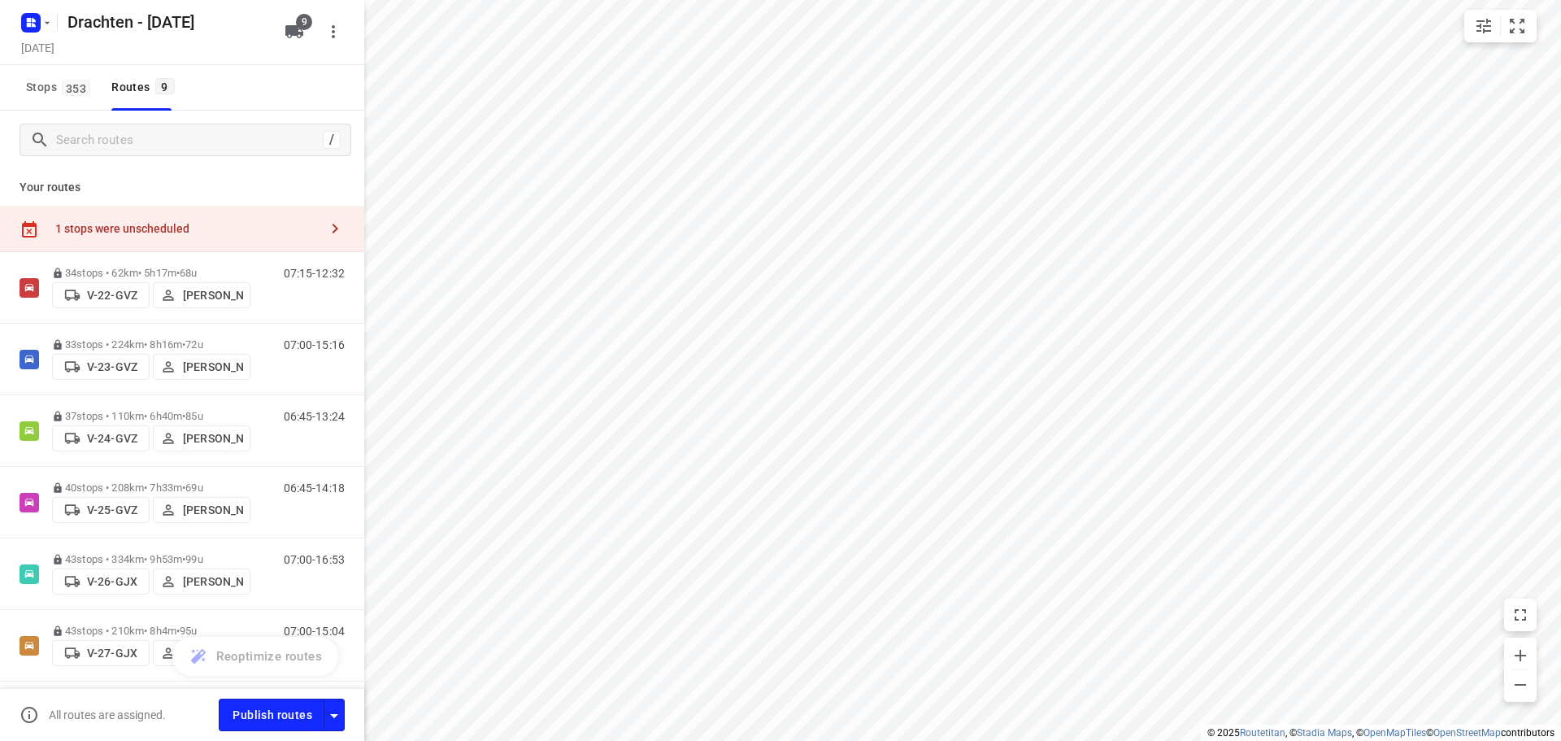
click at [207, 227] on div "1 stops were unscheduled" at bounding box center [186, 228] width 263 height 13
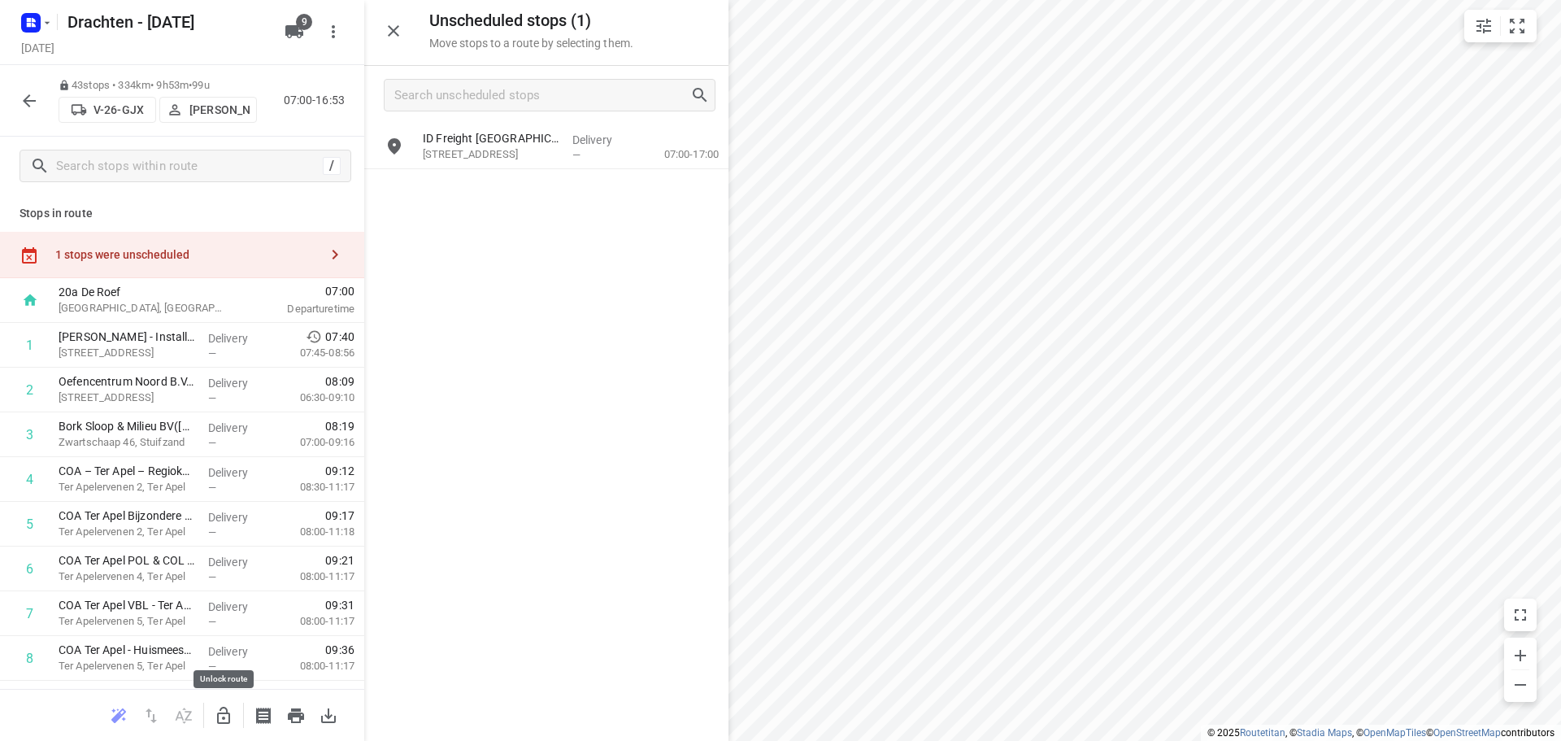
click at [217, 714] on icon "button" at bounding box center [223, 715] width 13 height 17
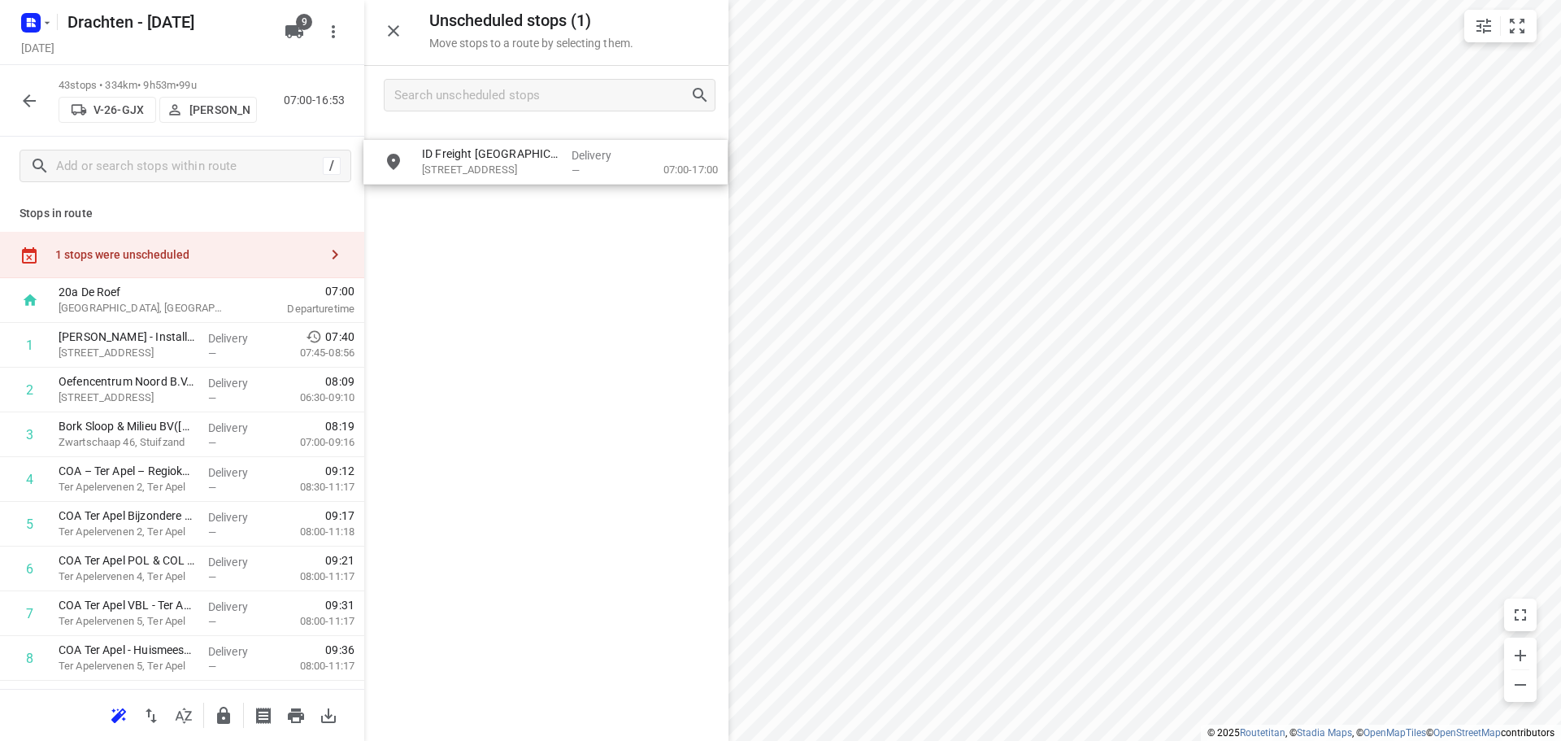
drag, startPoint x: 546, startPoint y: 150, endPoint x: 549, endPoint y: 169, distance: 19.8
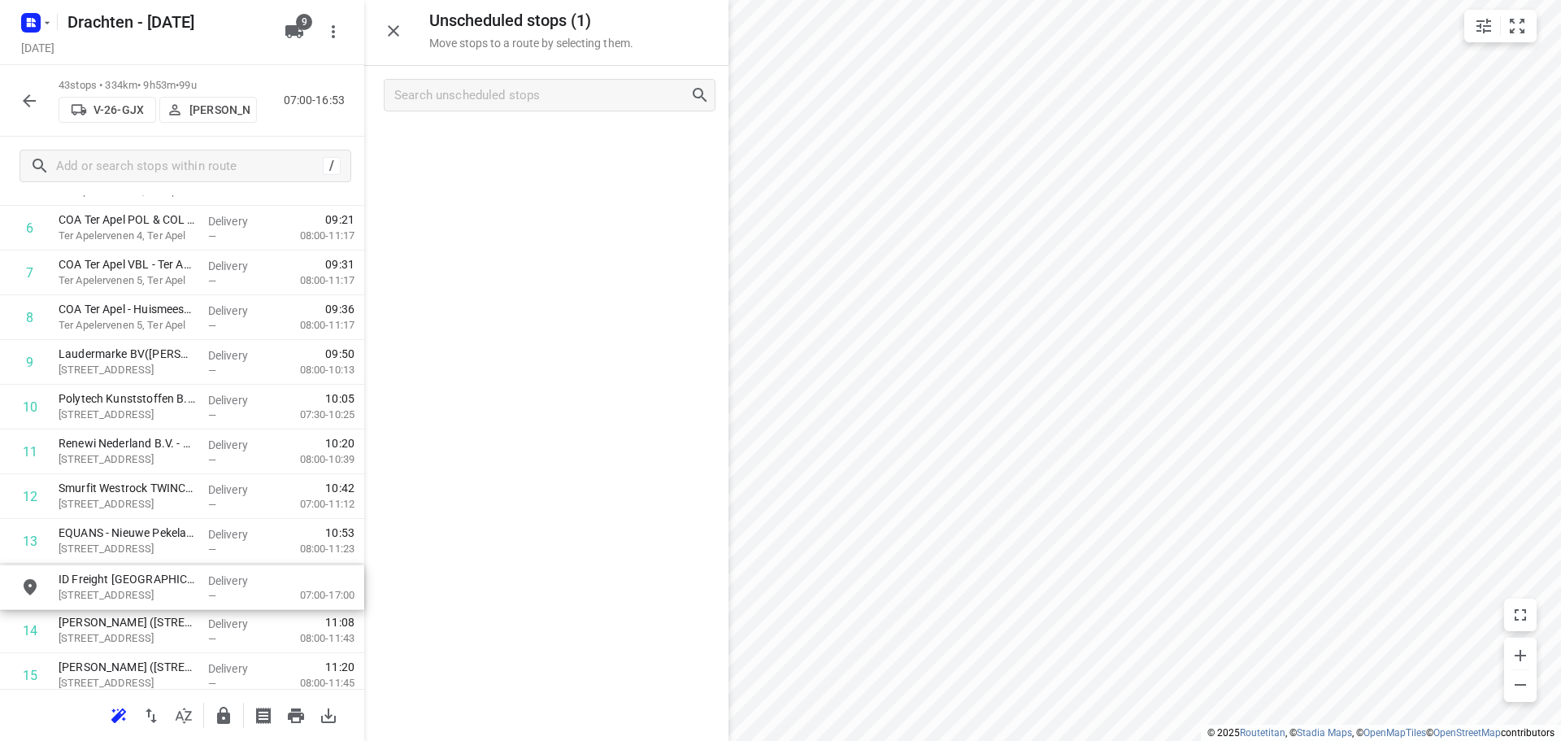
scroll to position [342, 0]
drag, startPoint x: 554, startPoint y: 162, endPoint x: 187, endPoint y: 571, distance: 549.4
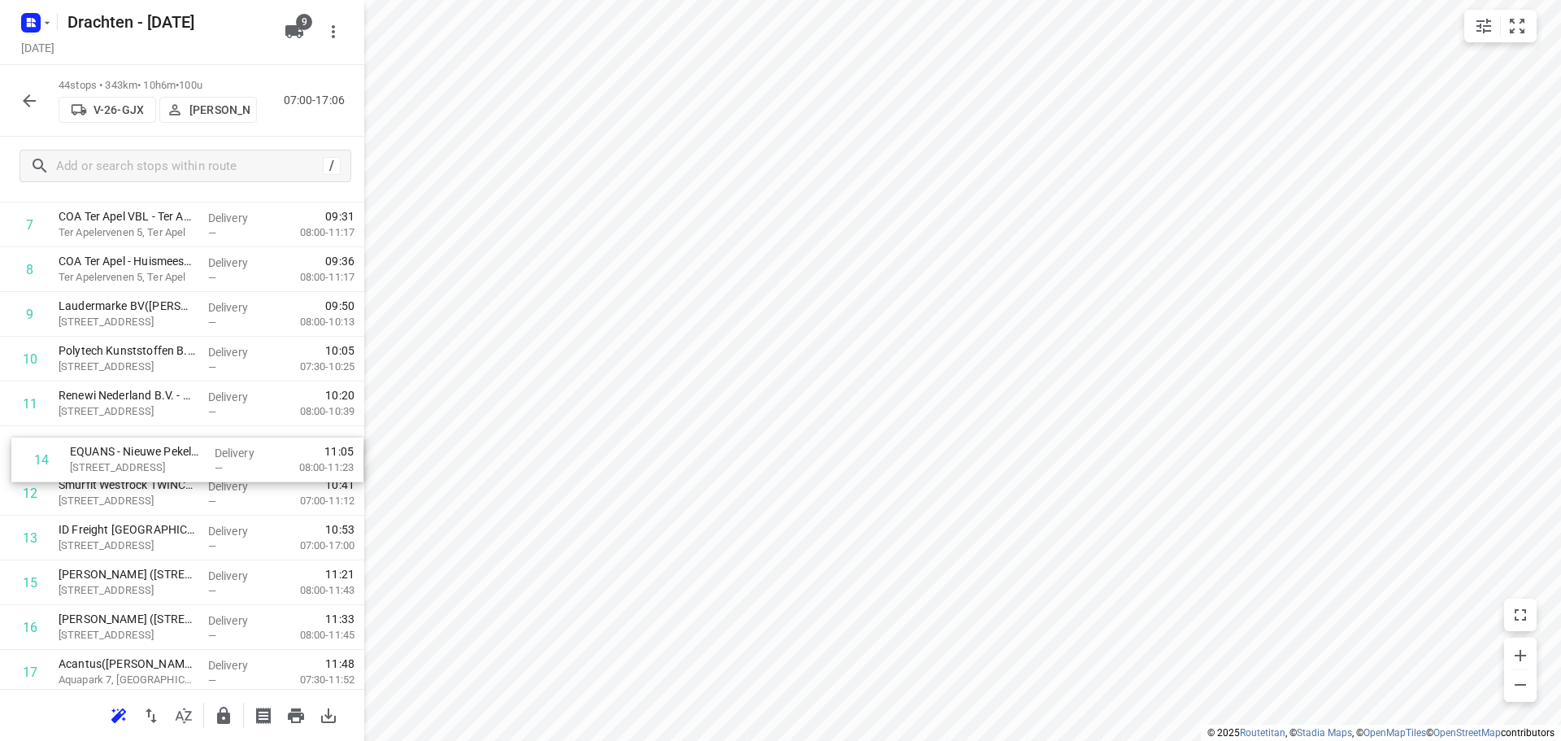
drag, startPoint x: 164, startPoint y: 543, endPoint x: 176, endPoint y: 459, distance: 84.6
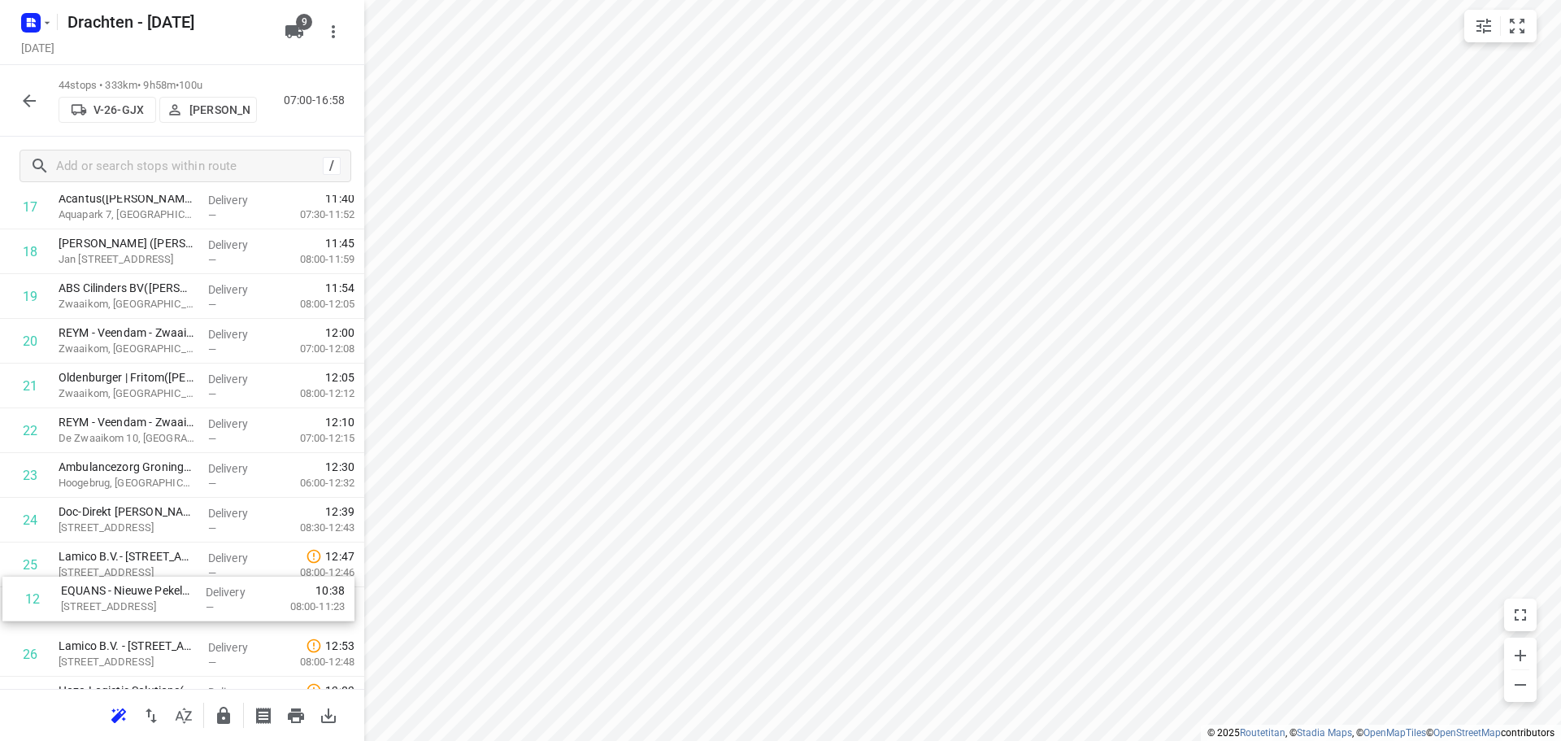
scroll to position [777, 0]
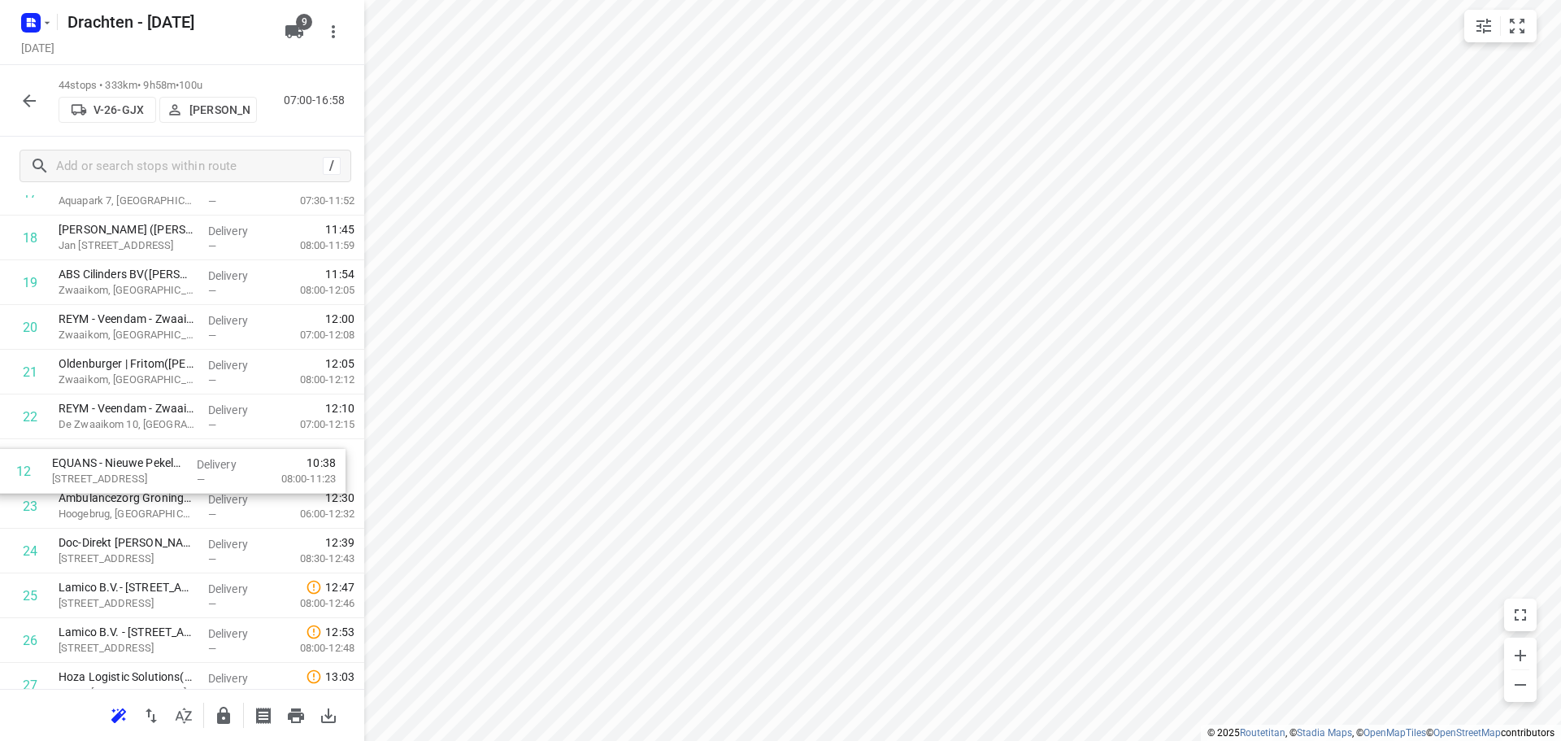
drag, startPoint x: 156, startPoint y: 456, endPoint x: 151, endPoint y: 484, distance: 28.1
click at [151, 484] on div "1 Morrenhof-Jansen - Installatiebedrijf Dick Sjabbens(Sander Bos) Achterstraat …" at bounding box center [182, 484] width 364 height 1968
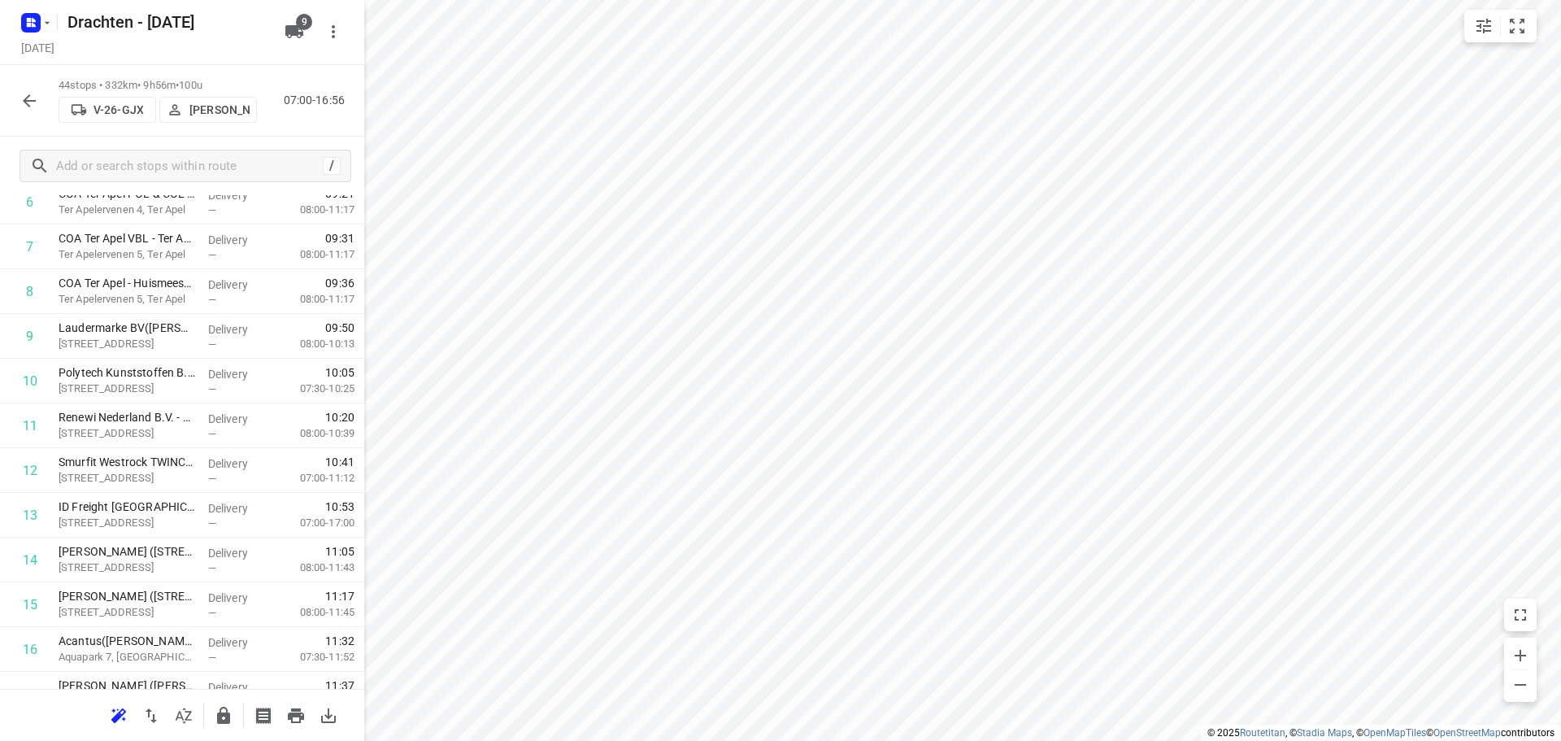
scroll to position [289, 0]
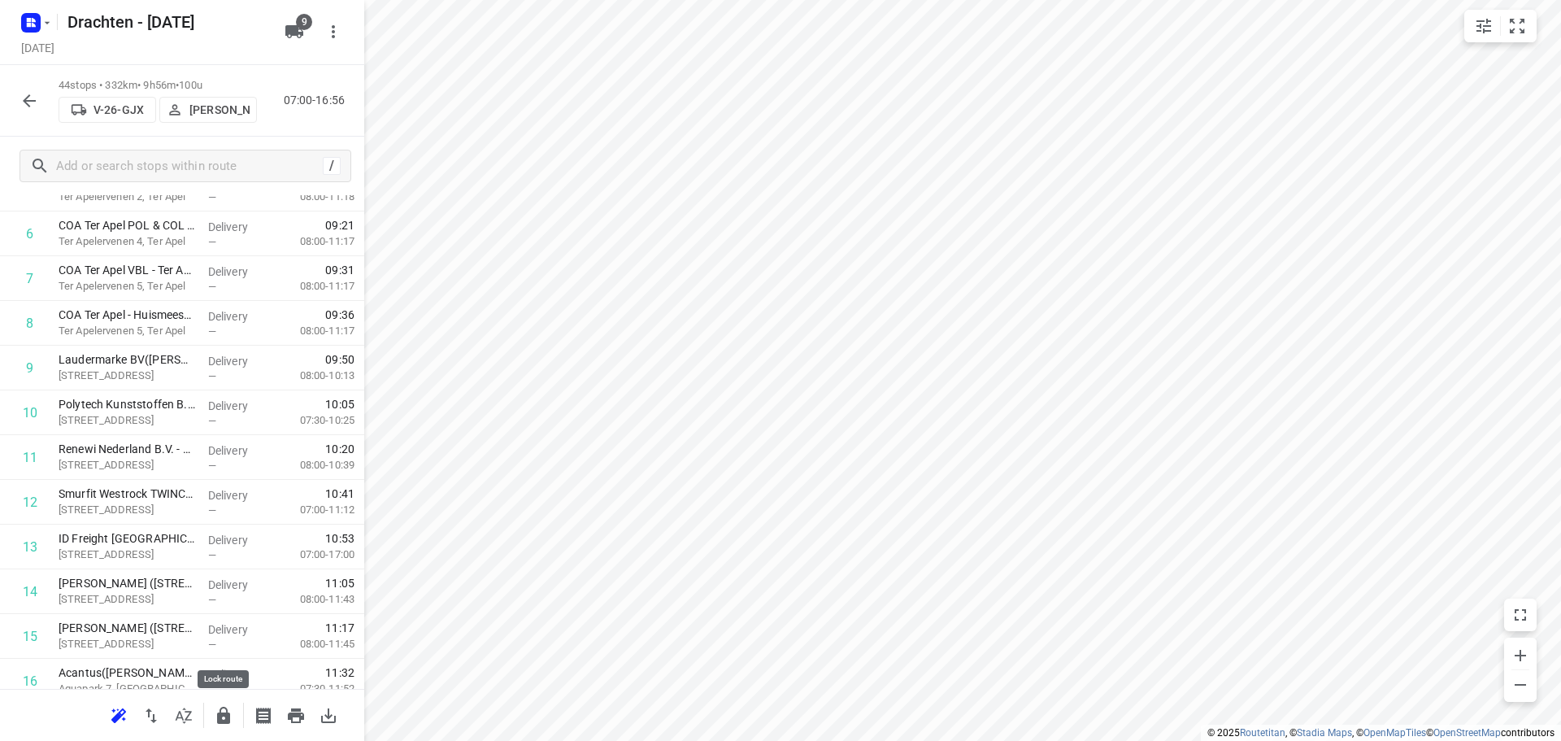
click at [233, 723] on icon "button" at bounding box center [224, 716] width 20 height 20
click at [29, 106] on icon "button" at bounding box center [29, 100] width 13 height 13
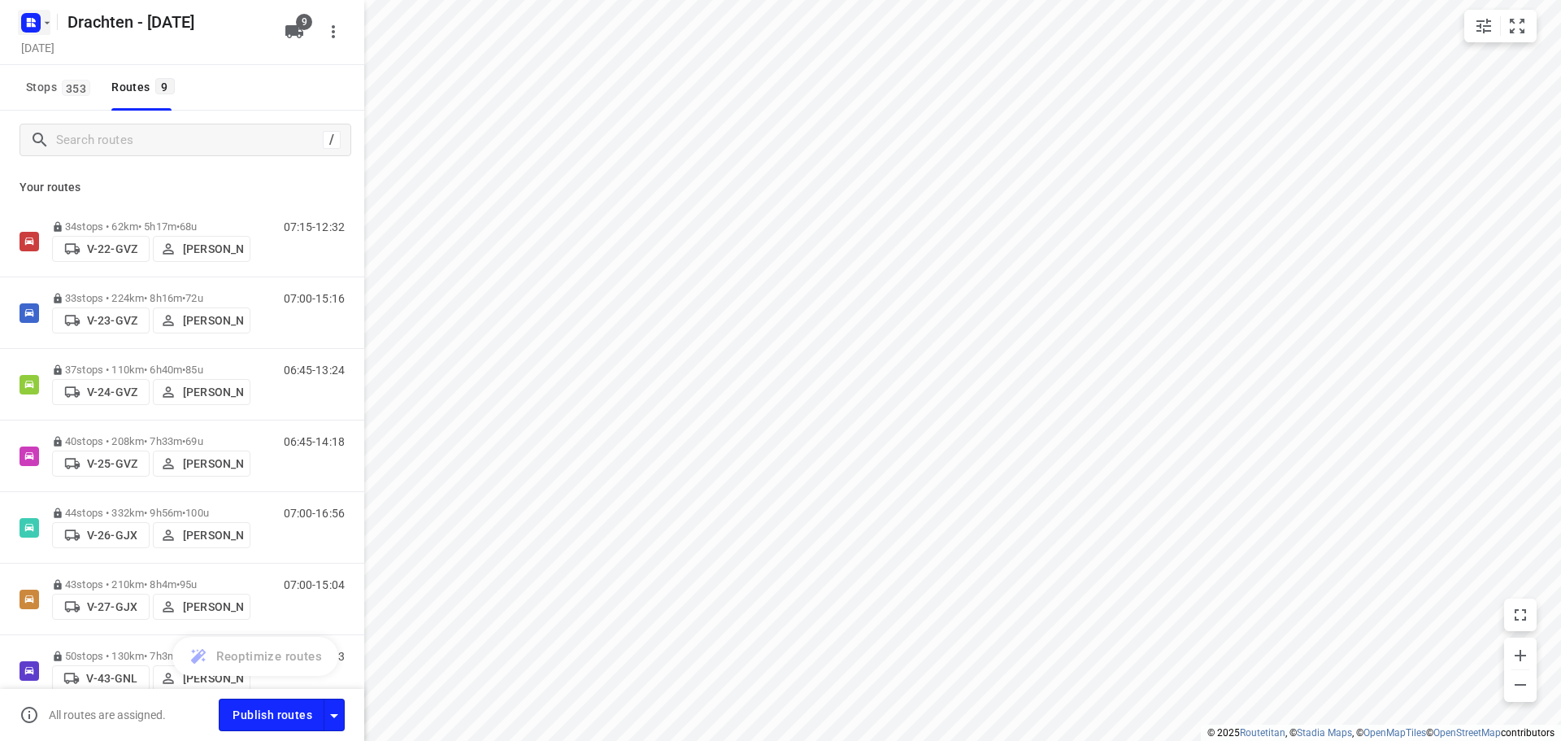
click at [53, 21] on icon "button" at bounding box center [47, 22] width 13 height 13
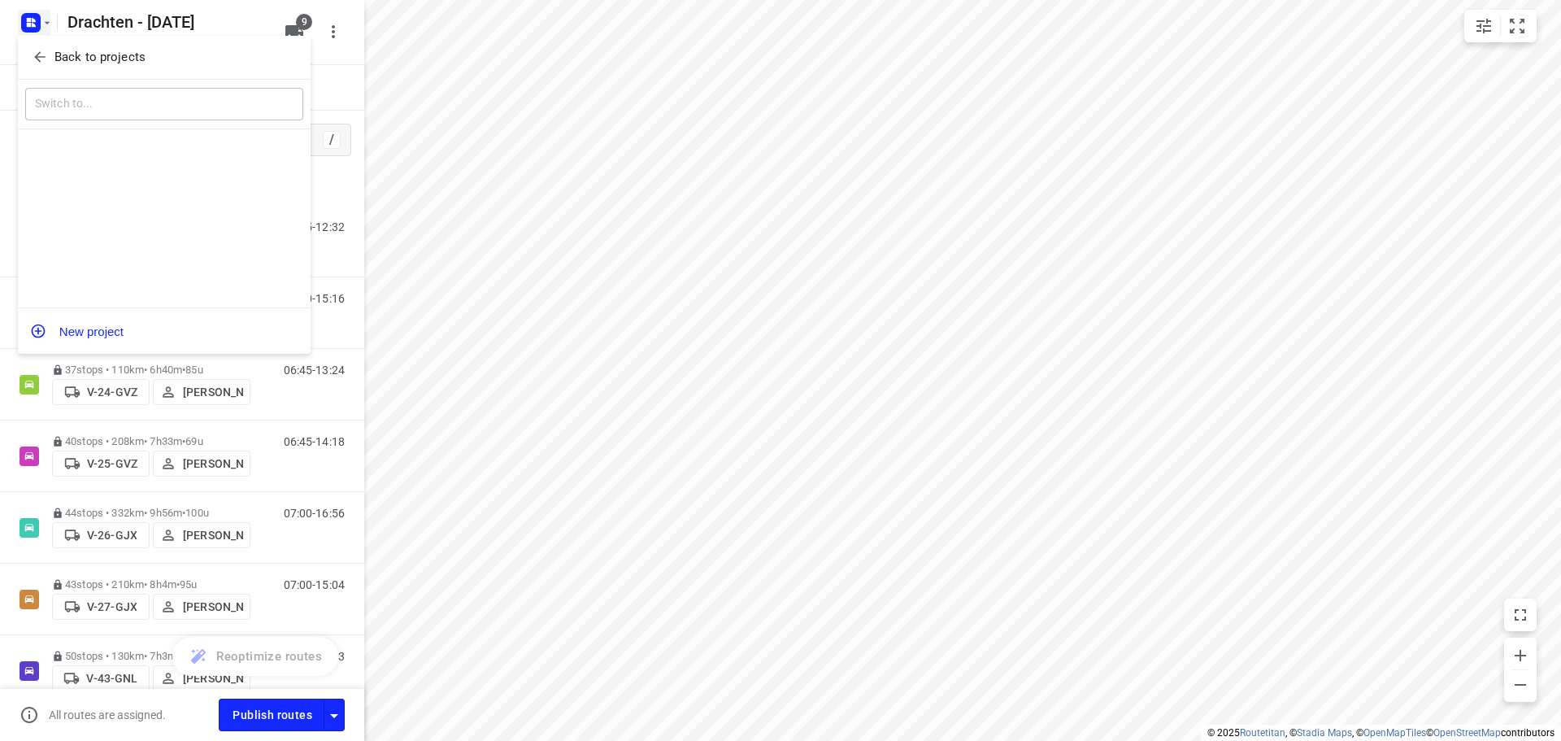
click at [107, 53] on p "Back to projects" at bounding box center [99, 57] width 91 height 19
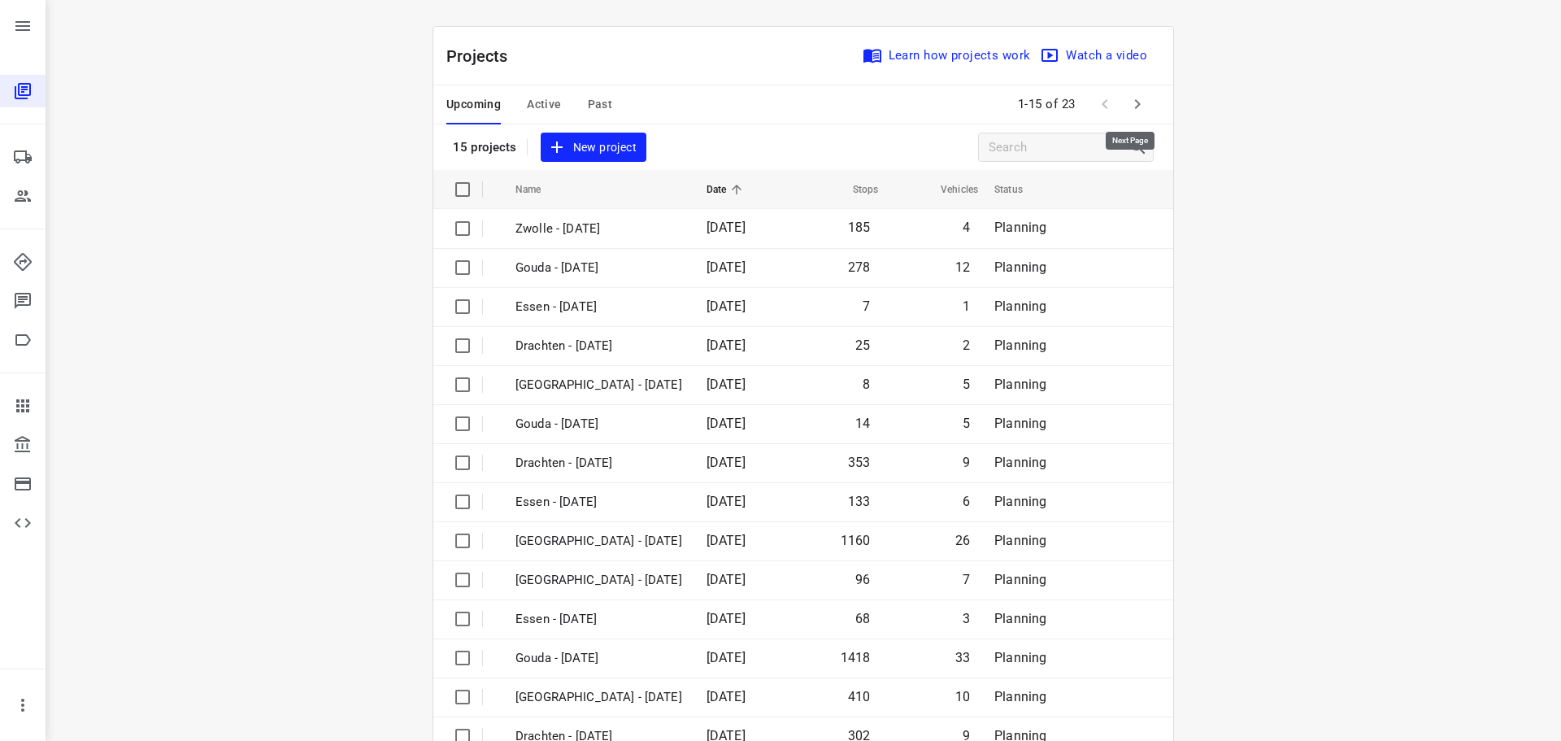
click at [1121, 102] on button "button" at bounding box center [1137, 104] width 33 height 33
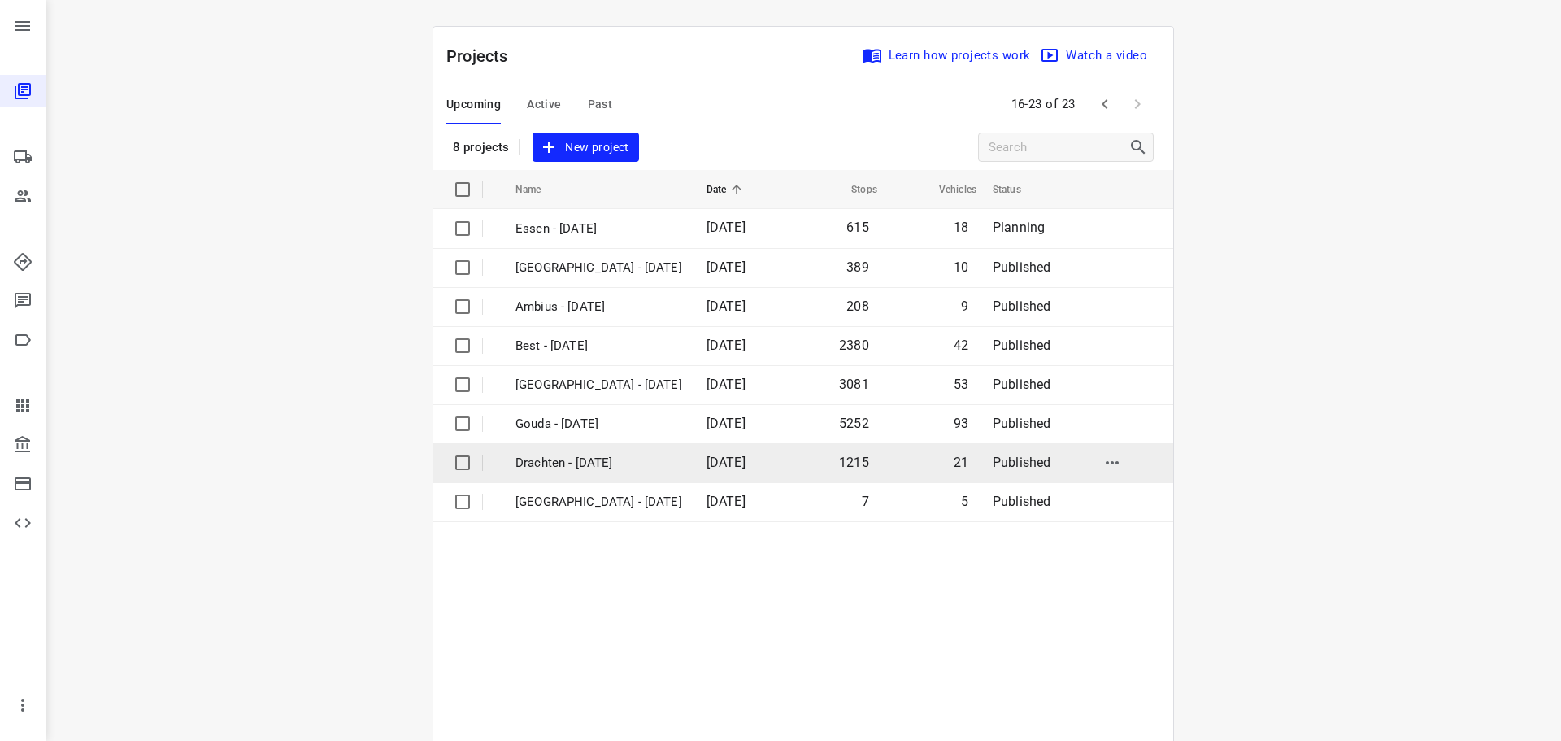
click at [564, 452] on td "Drachten - Monday" at bounding box center [596, 462] width 194 height 39
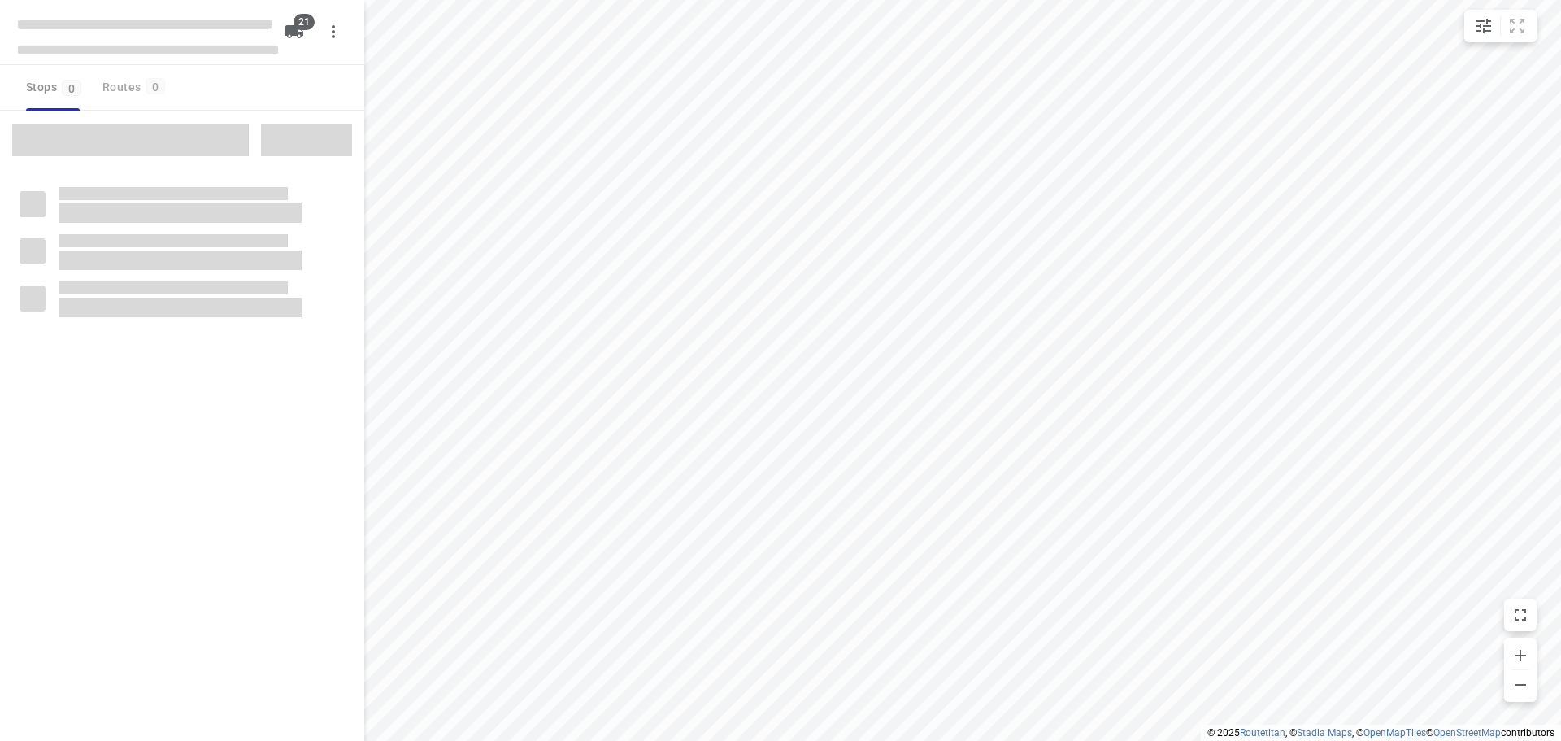
checkbox input "true"
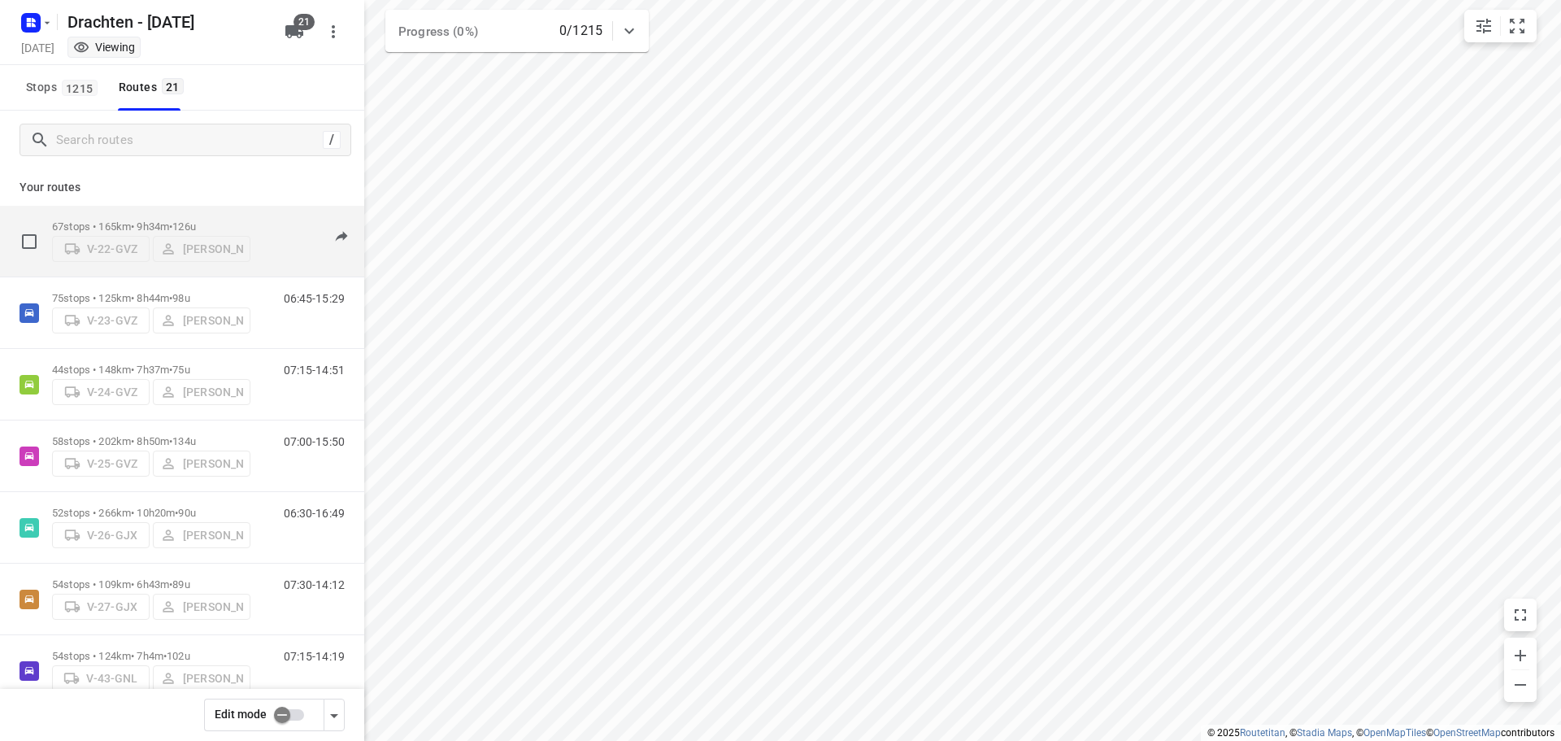
click at [181, 212] on div "67 stops • 165km • 9h34m • 126u V-22-GVZ Jelle Veenstra" at bounding box center [151, 241] width 198 height 58
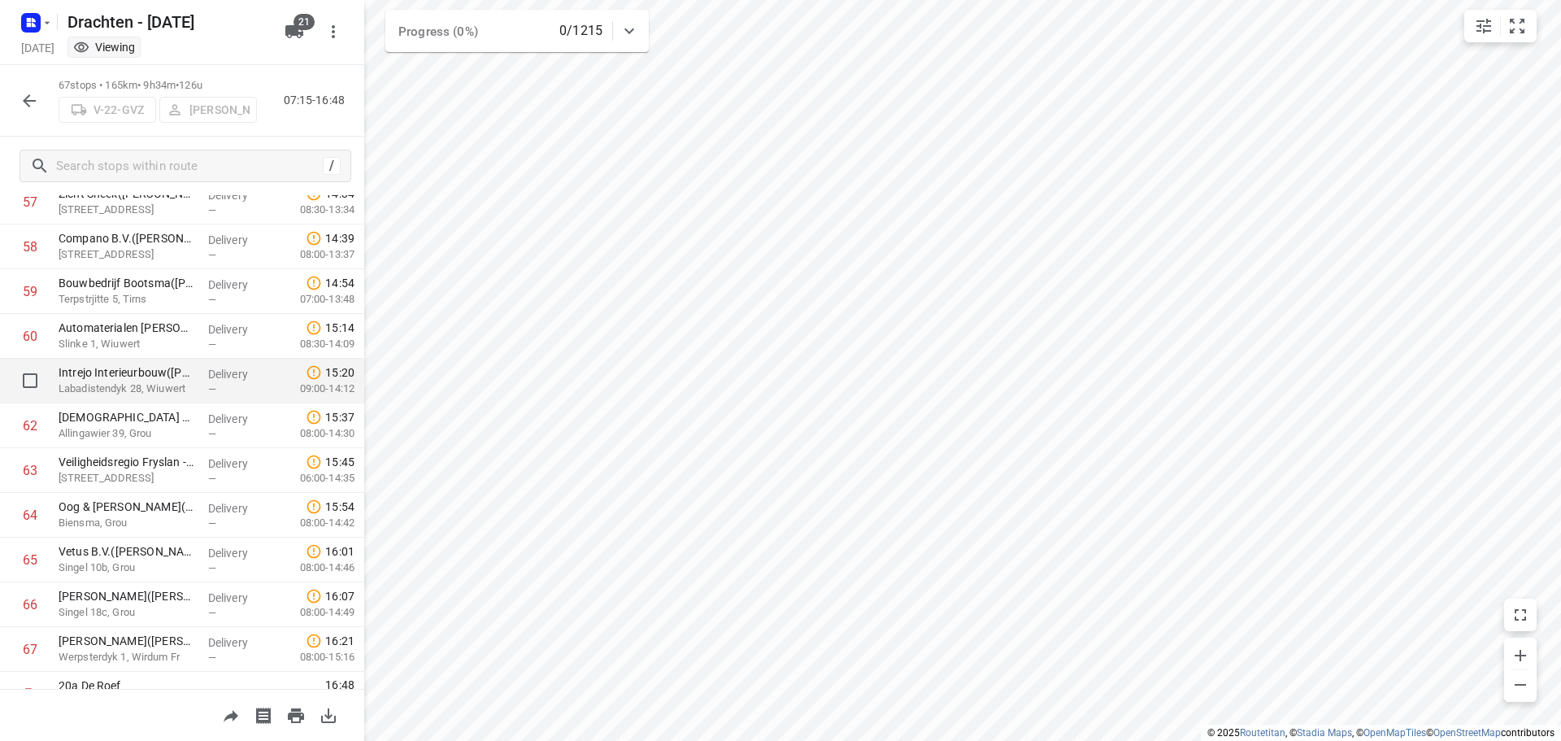
scroll to position [2629, 0]
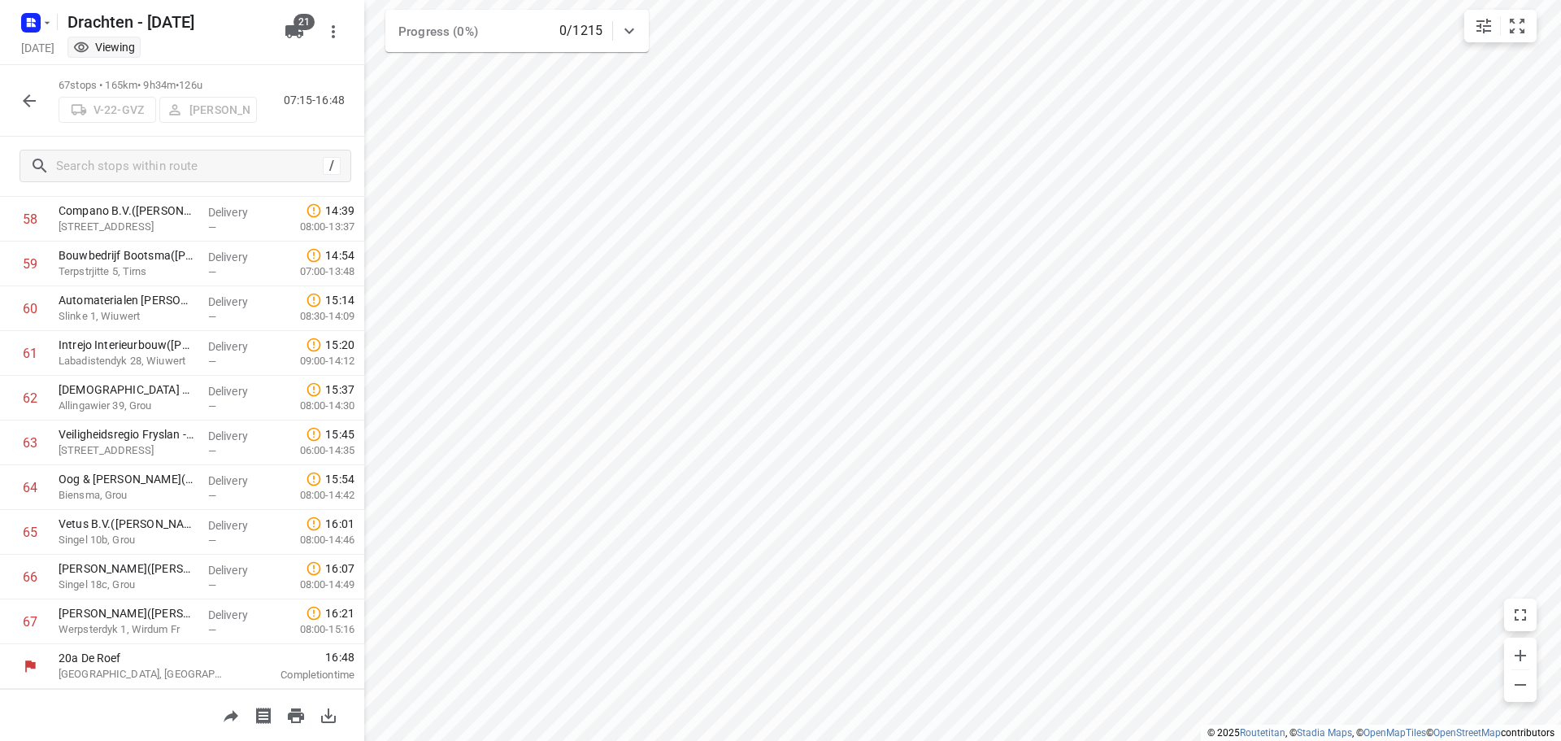
click at [41, 97] on button "button" at bounding box center [29, 101] width 33 height 33
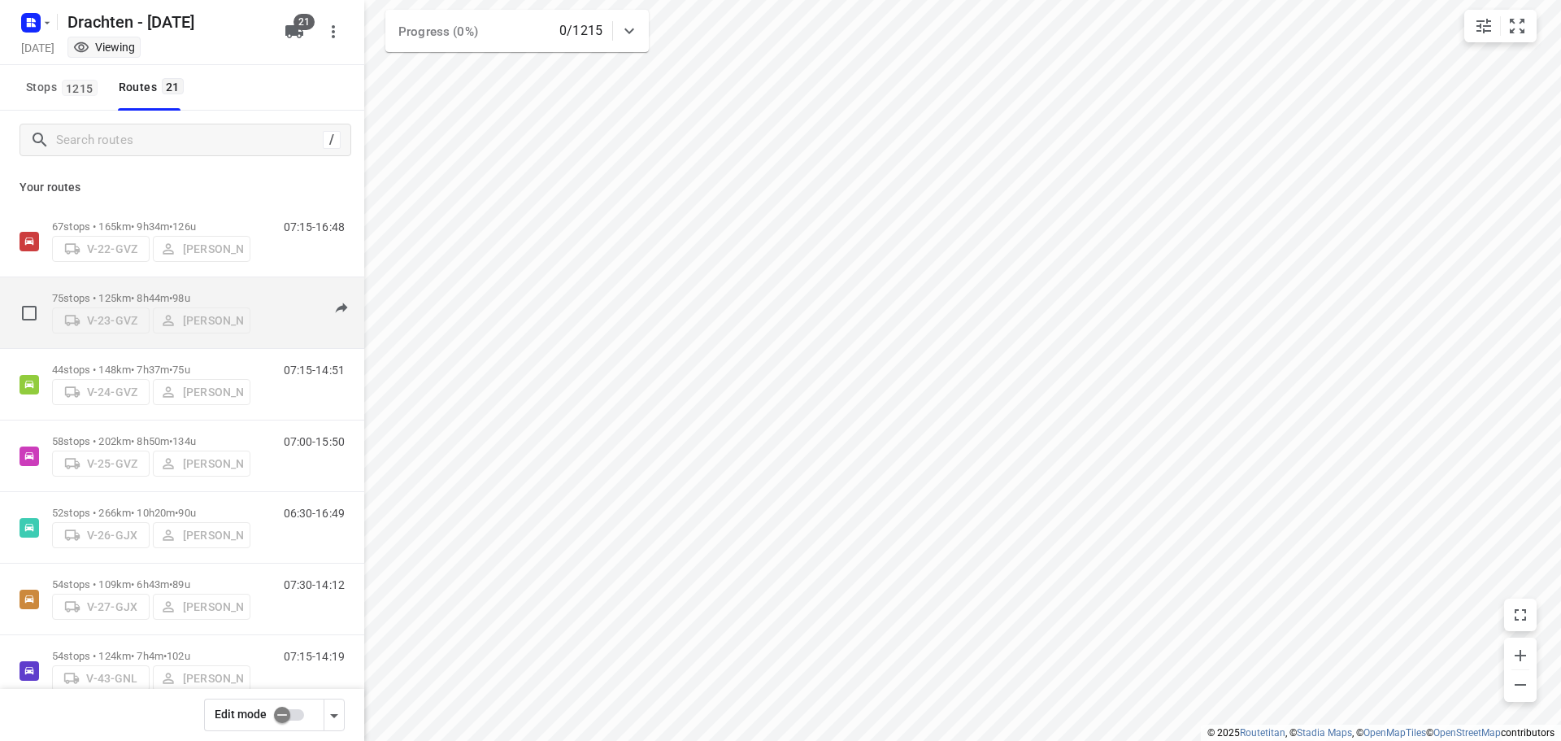
click at [189, 292] on span "98u" at bounding box center [180, 298] width 17 height 12
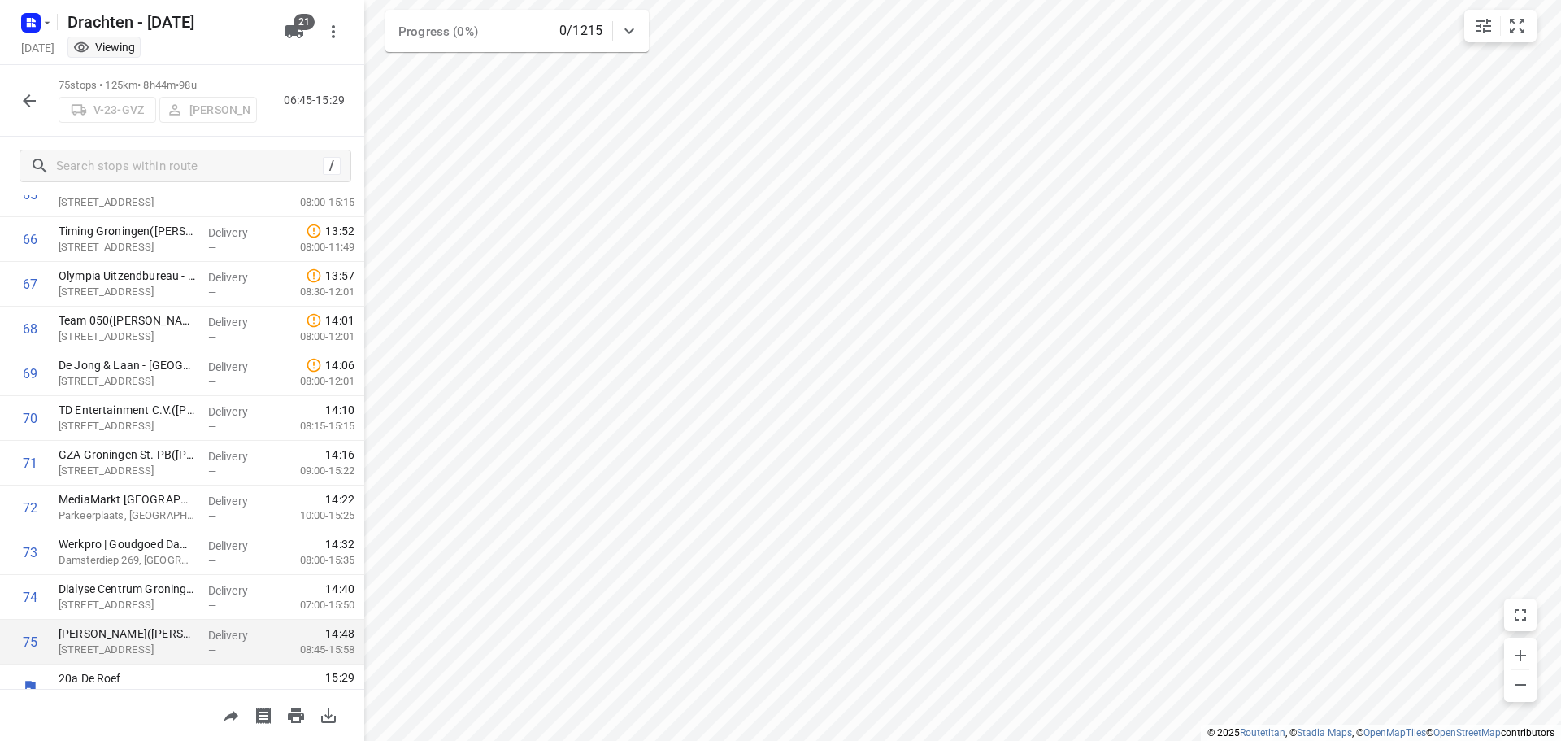
scroll to position [2987, 0]
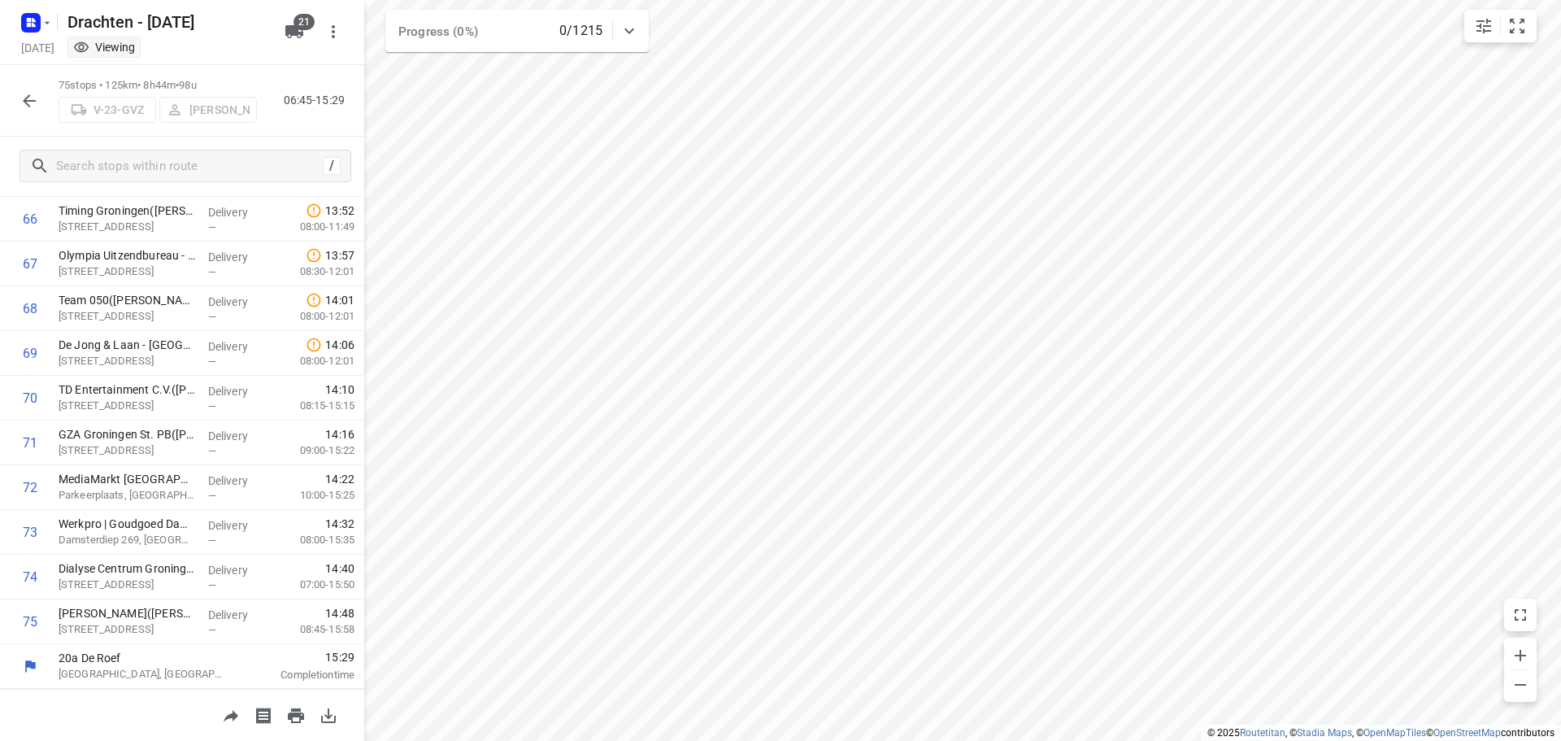
click at [33, 107] on icon "button" at bounding box center [30, 101] width 20 height 20
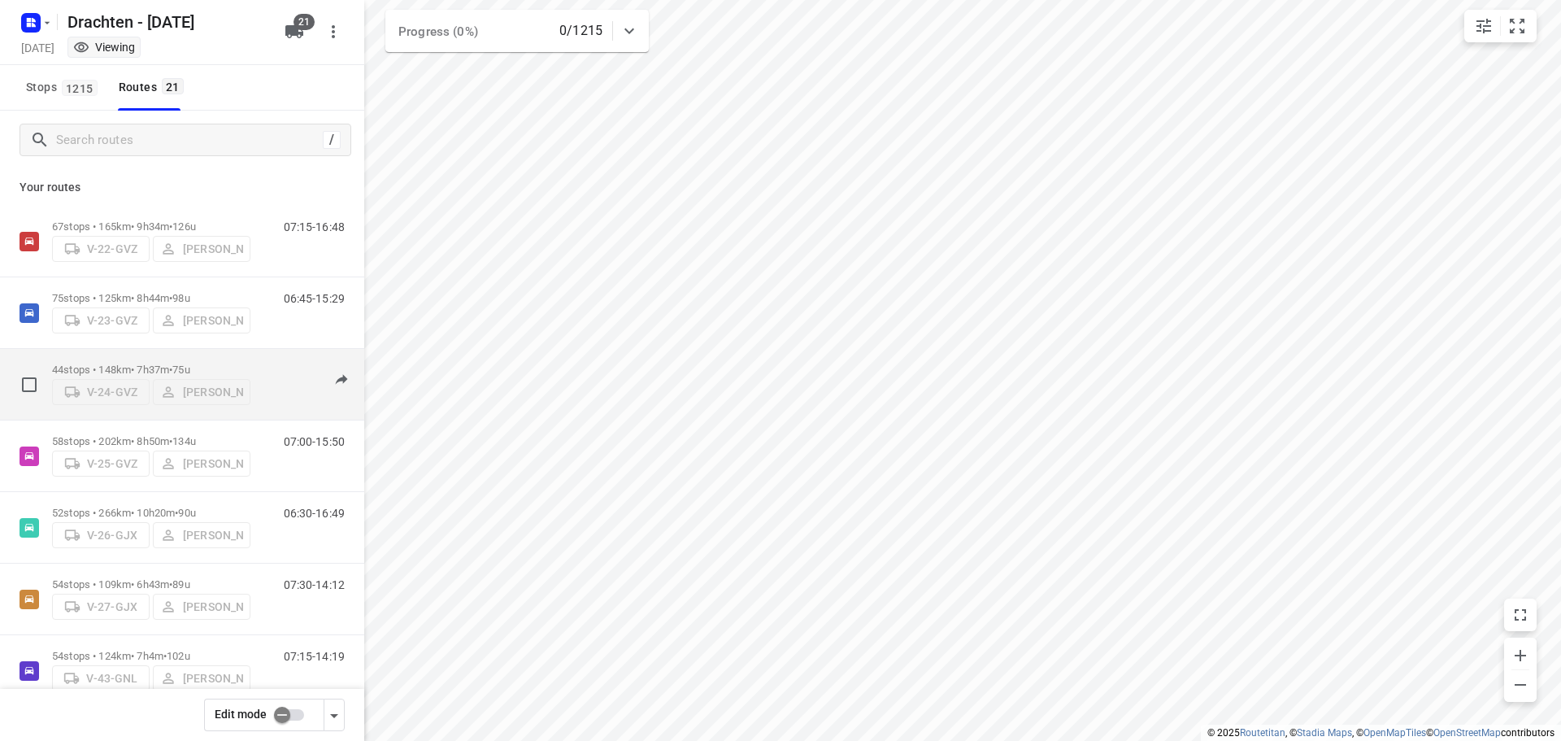
click at [172, 364] on span "•" at bounding box center [170, 370] width 3 height 12
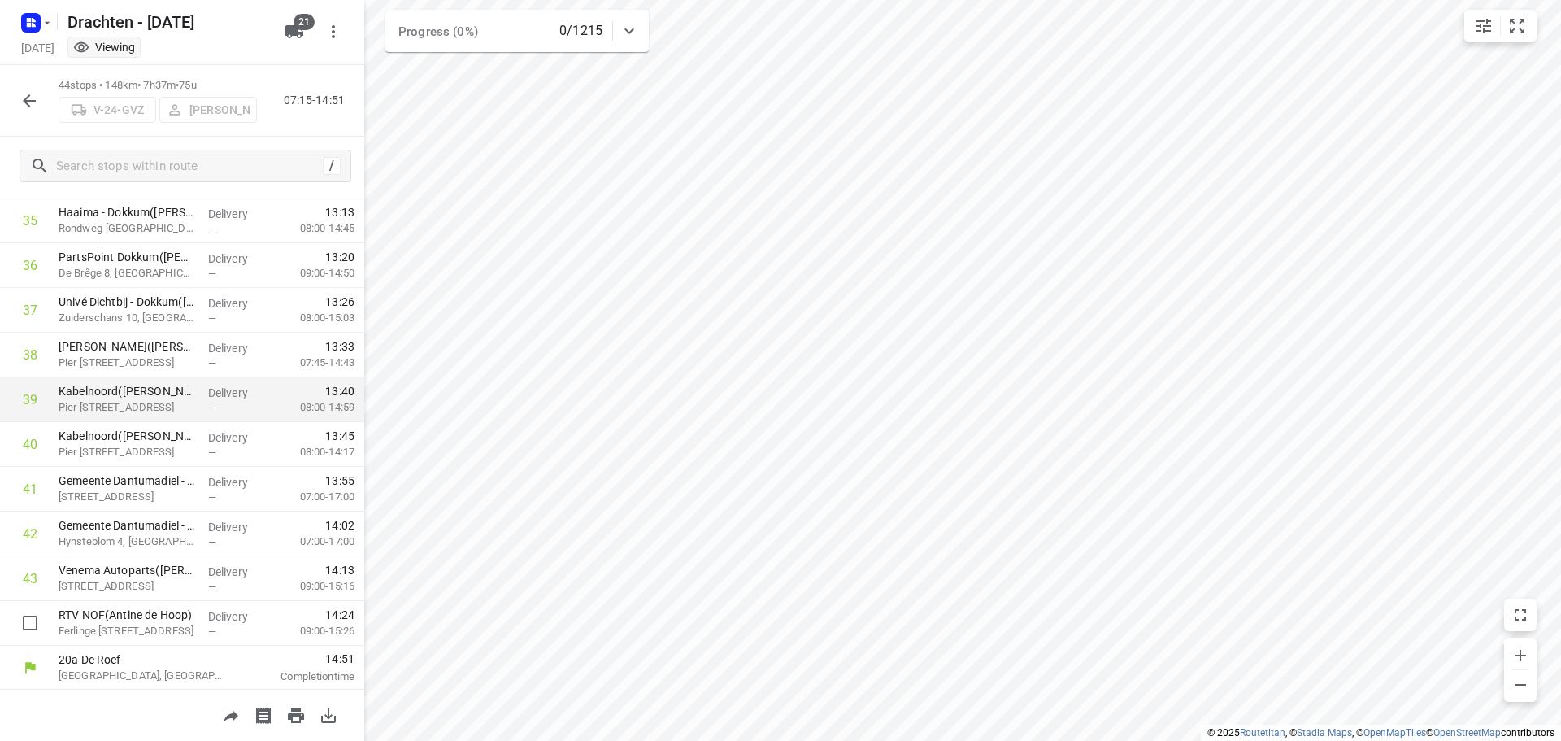
scroll to position [1600, 0]
click at [24, 107] on icon "button" at bounding box center [30, 101] width 20 height 20
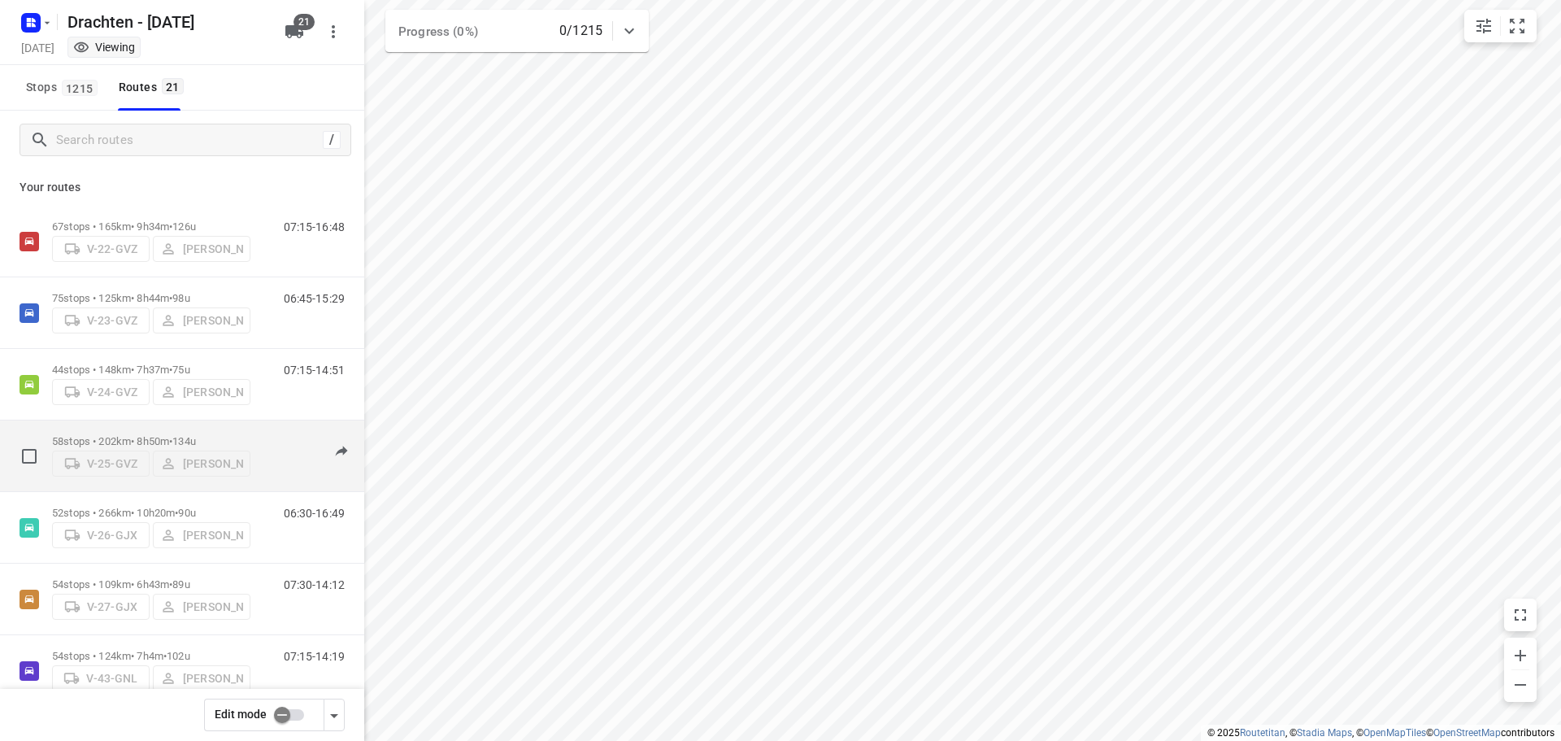
click at [174, 436] on p "58 stops • 202km • 8h50m • 134u" at bounding box center [151, 441] width 198 height 12
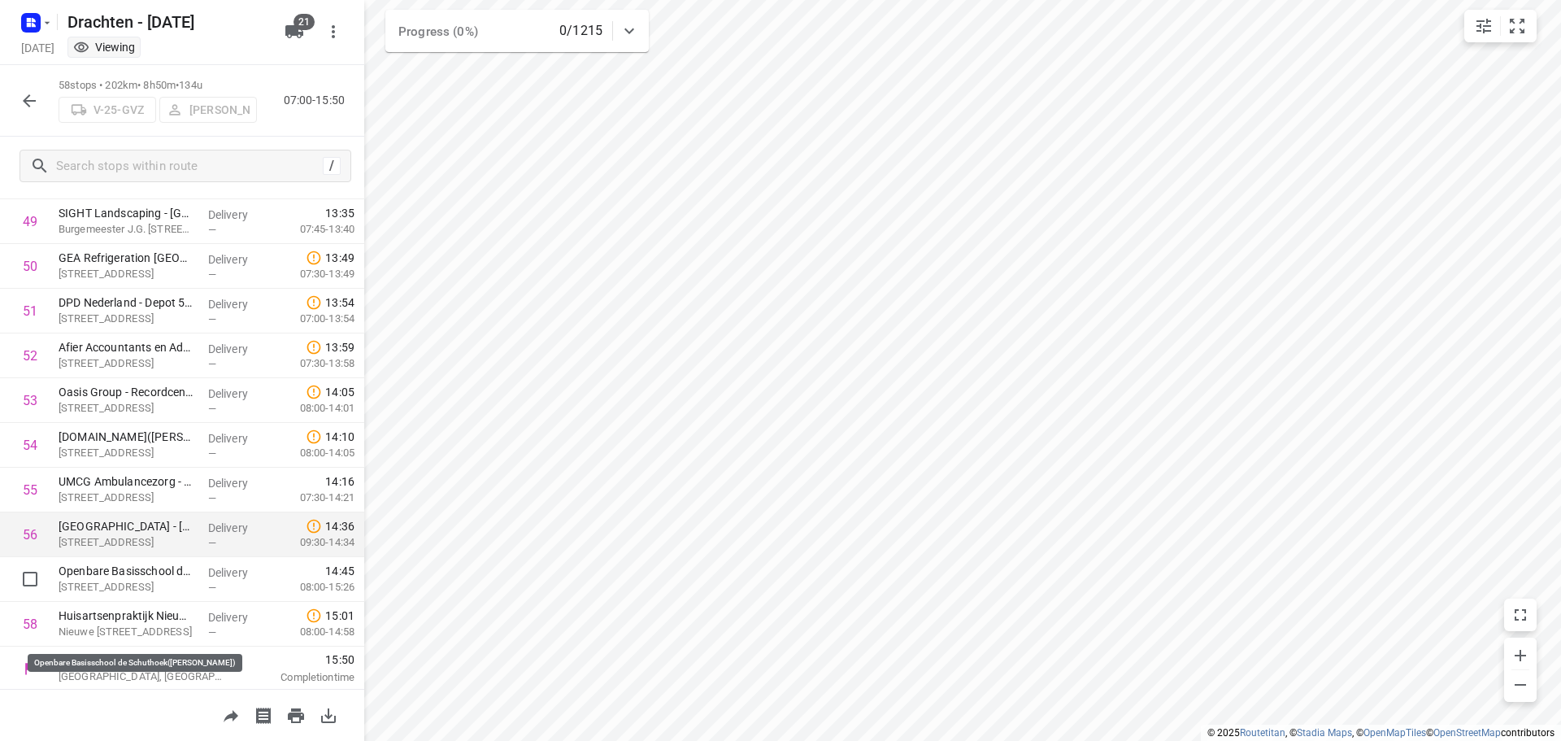
scroll to position [2227, 0]
click at [28, 100] on icon "button" at bounding box center [29, 100] width 13 height 13
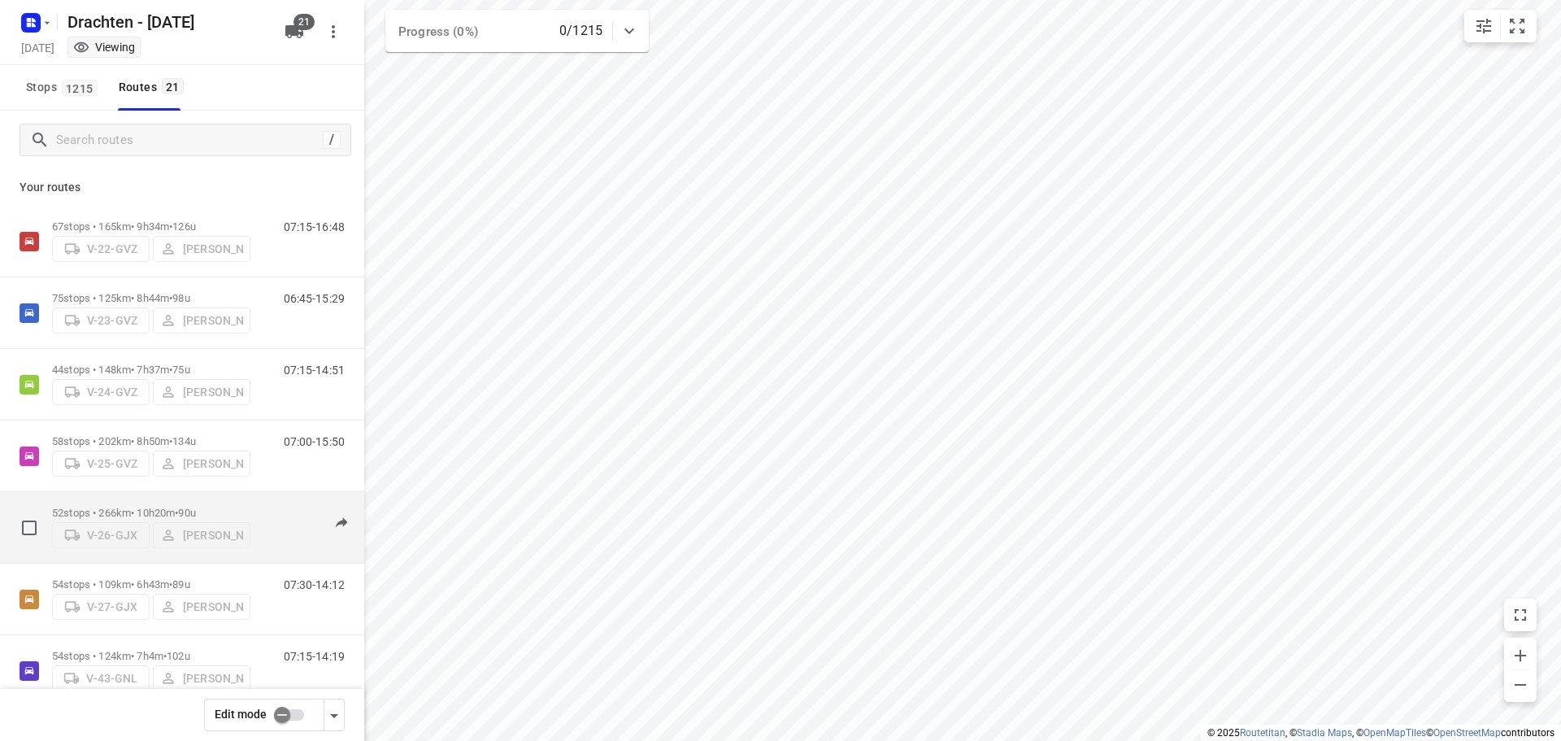
click at [164, 507] on p "52 stops • 266km • 10h20m • 90u" at bounding box center [151, 513] width 198 height 12
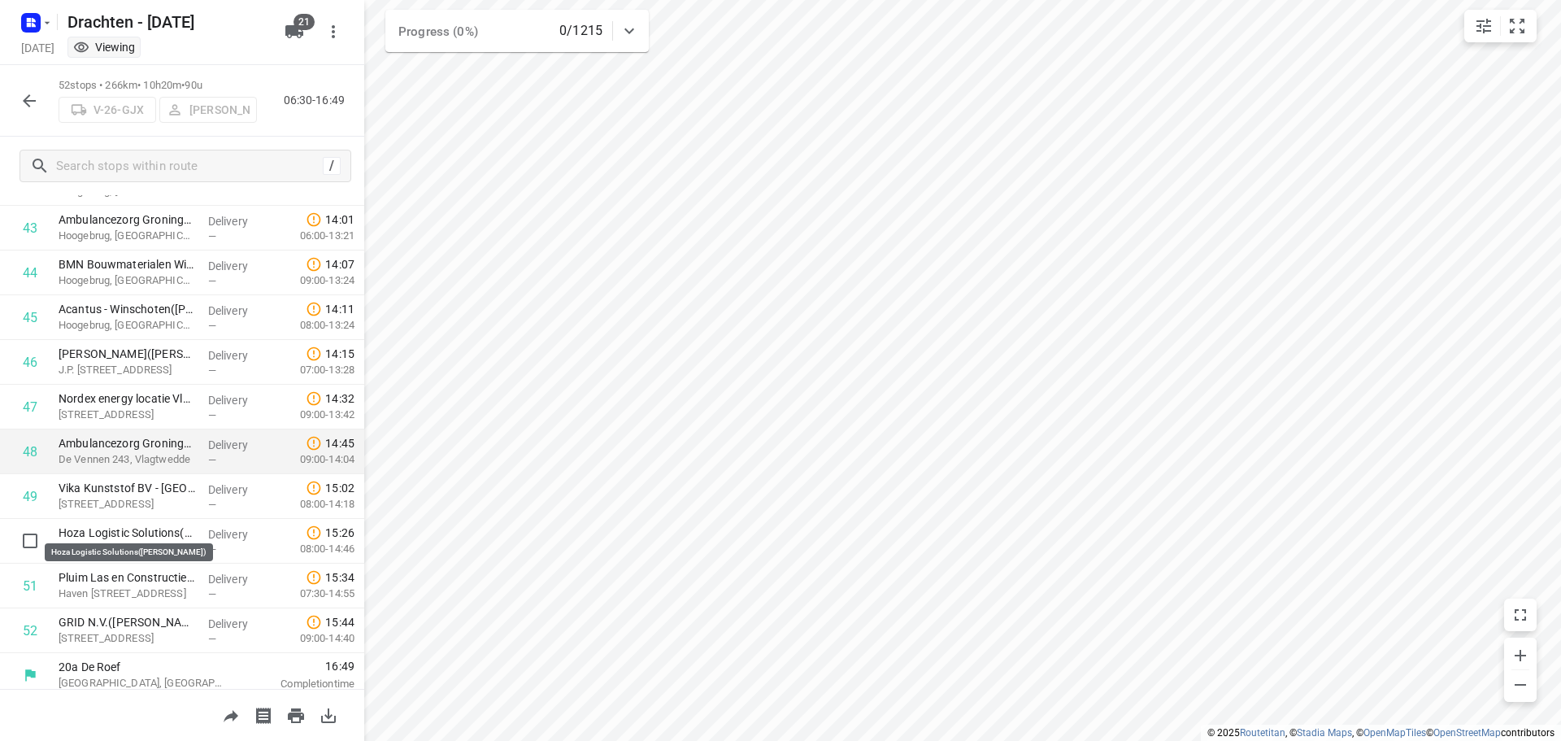
scroll to position [1958, 0]
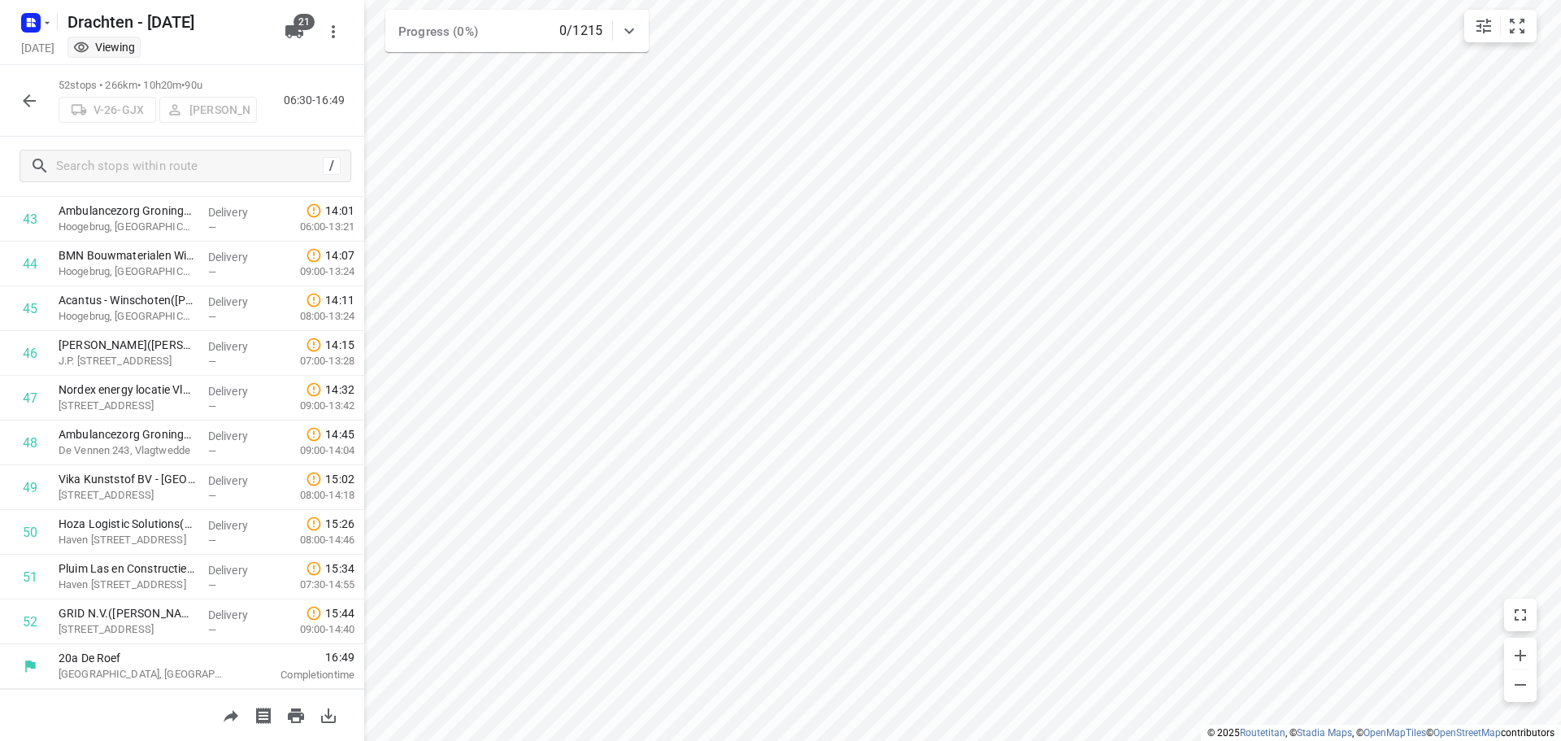
click at [34, 106] on icon "button" at bounding box center [30, 101] width 20 height 20
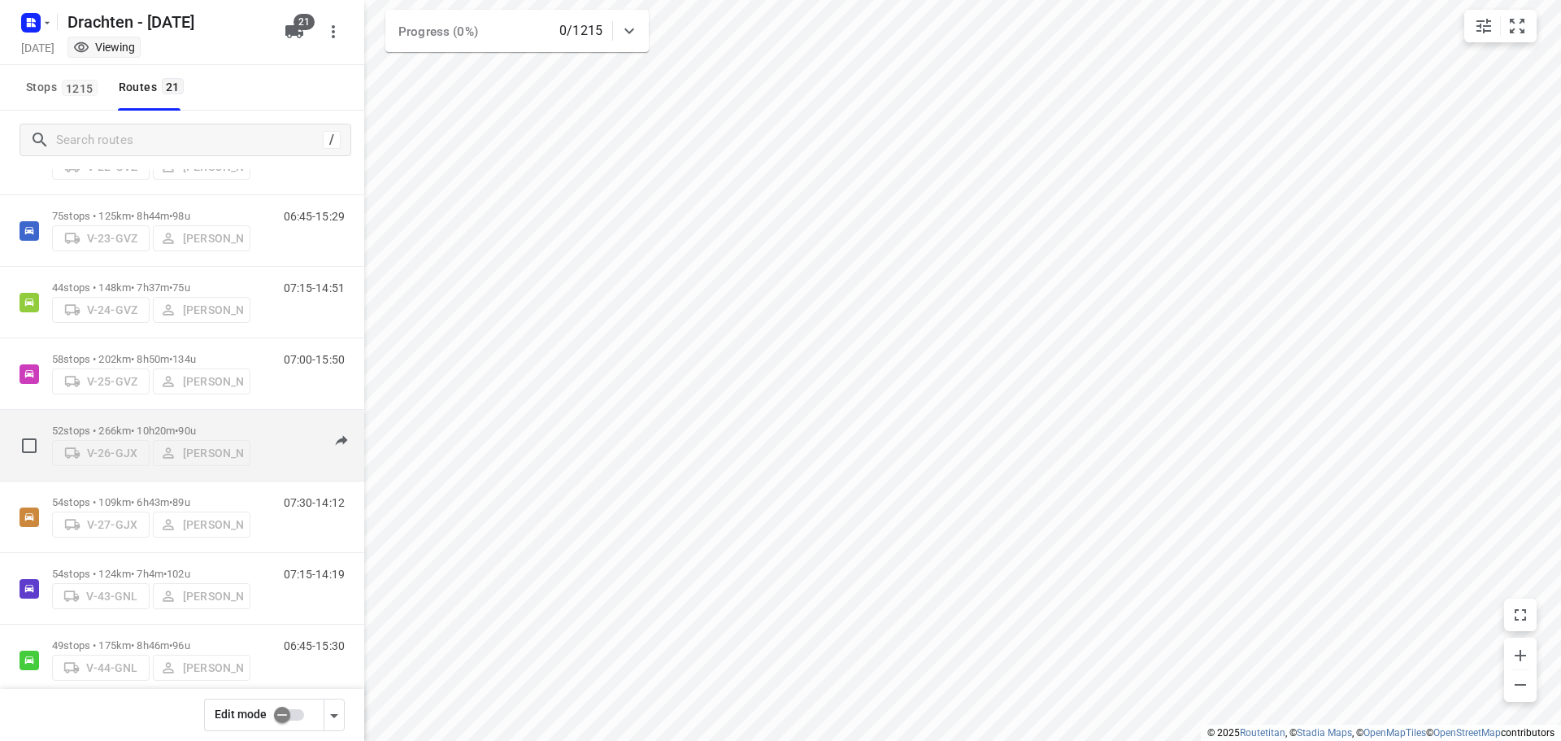
scroll to position [163, 0]
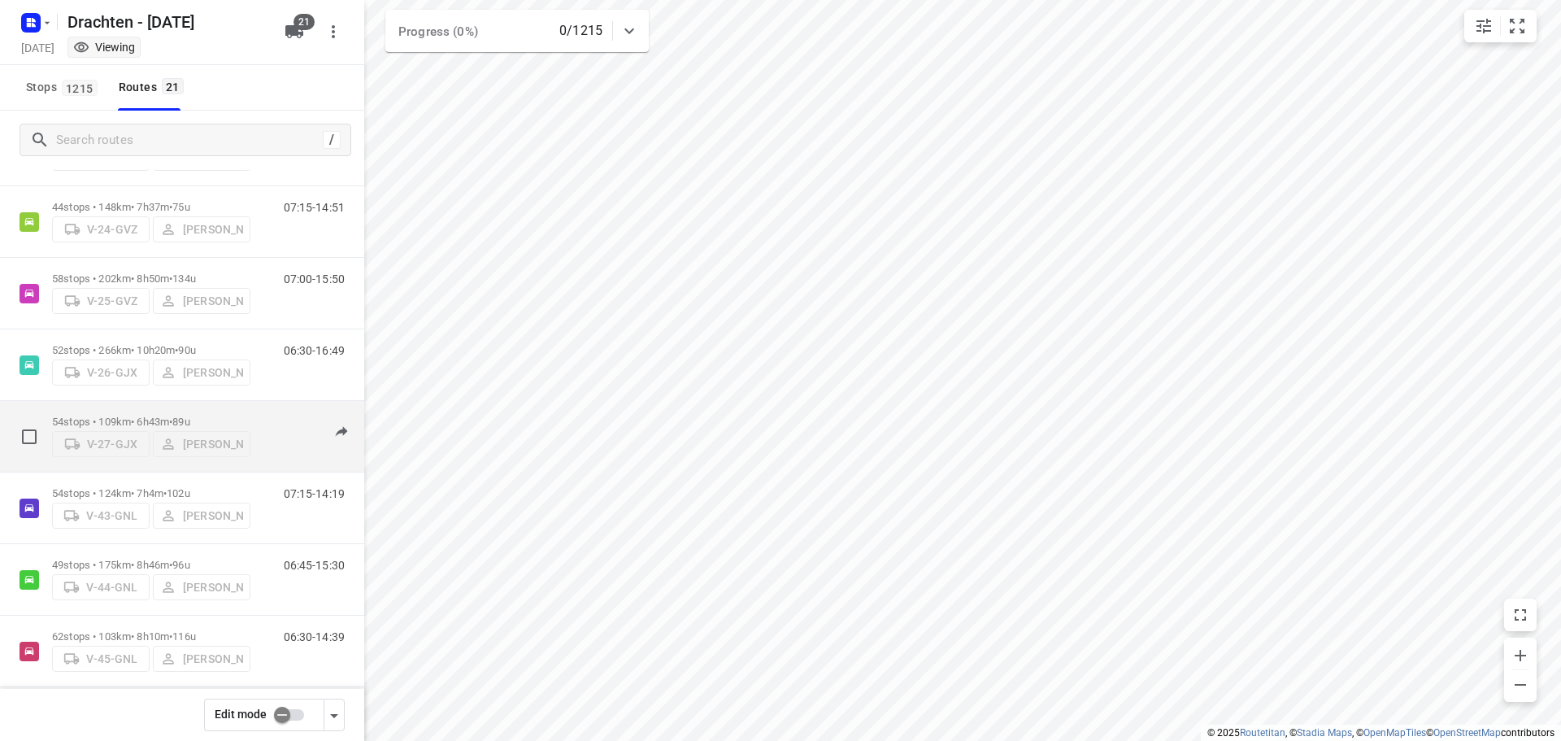
click at [172, 416] on span "•" at bounding box center [170, 422] width 3 height 12
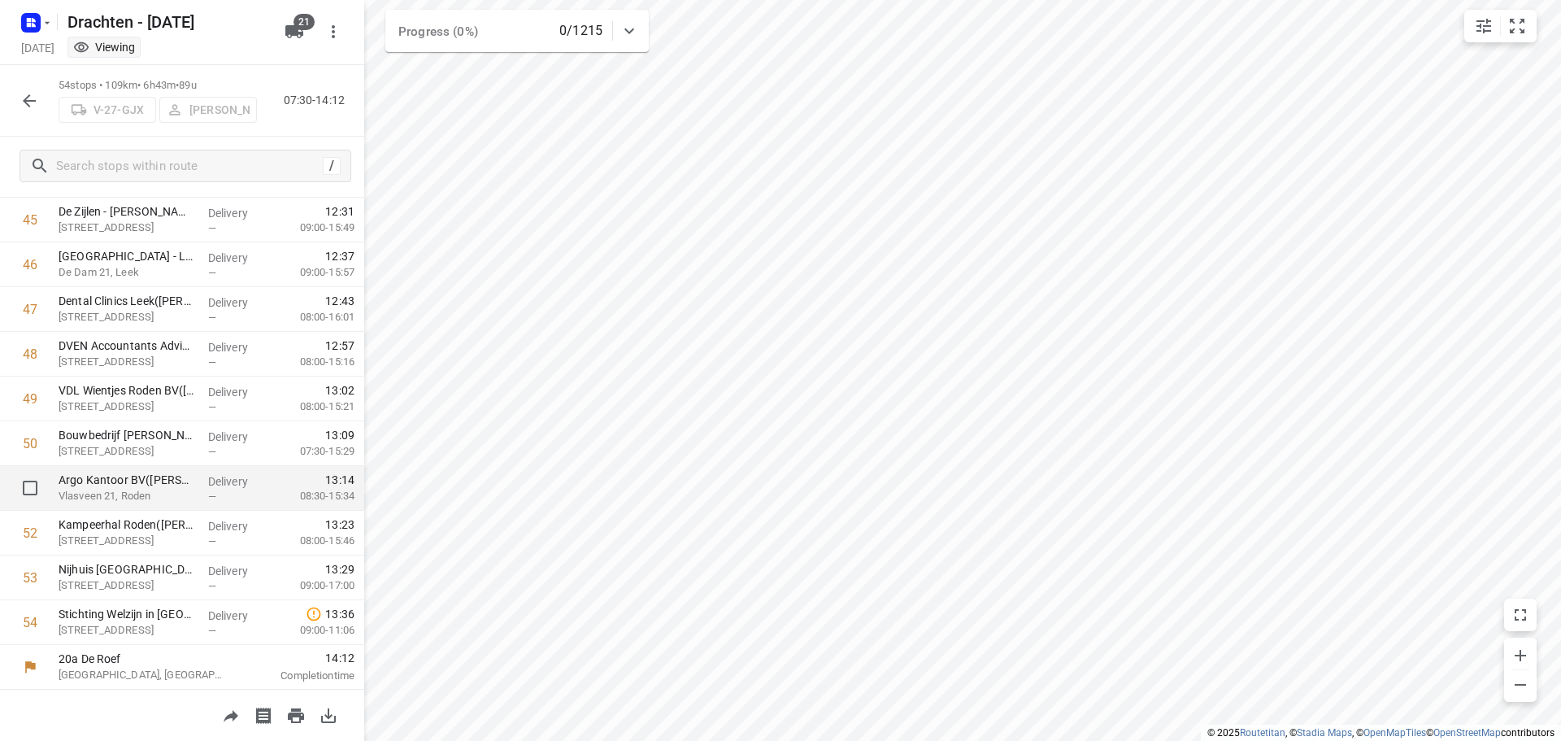
scroll to position [2048, 0]
click at [31, 97] on icon "button" at bounding box center [30, 101] width 20 height 20
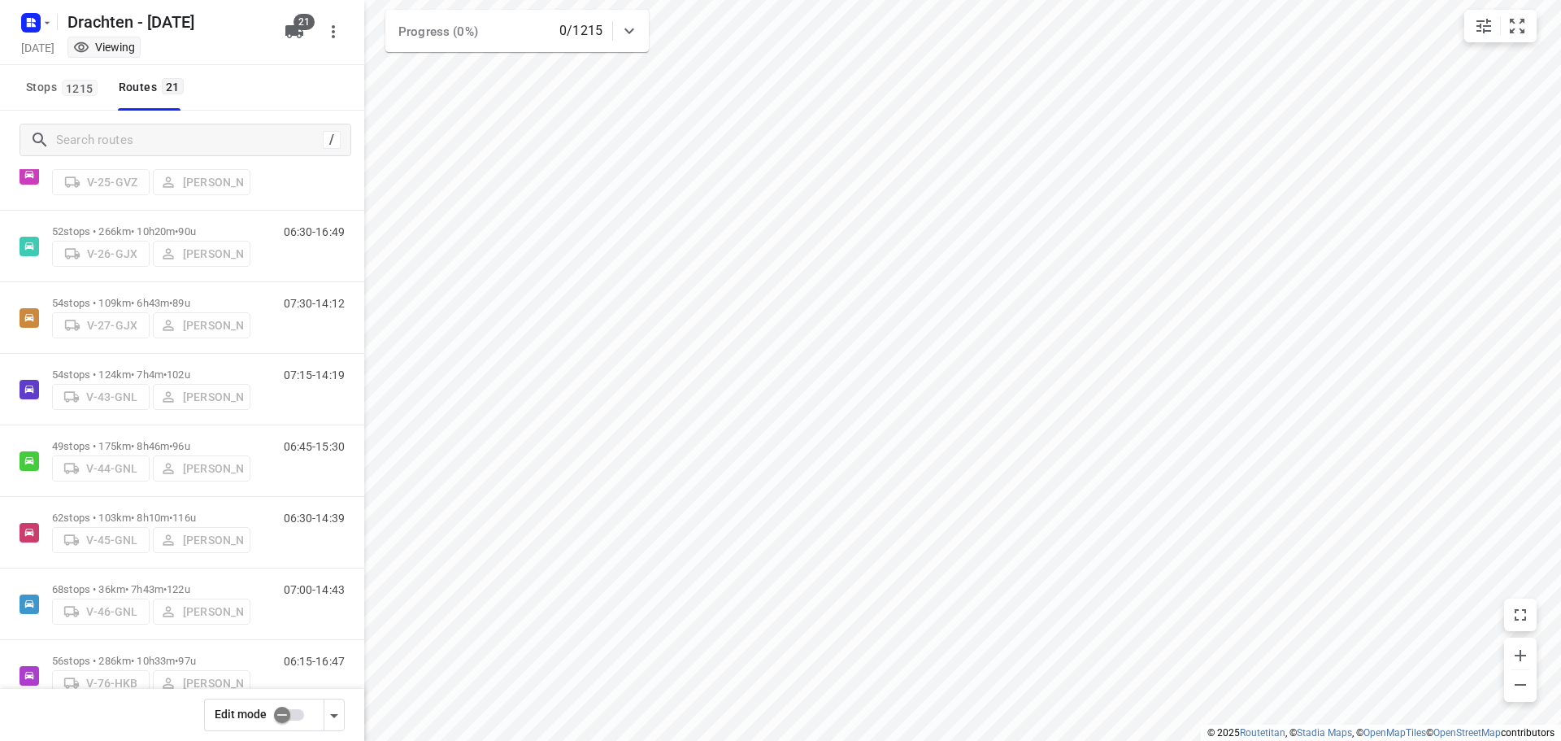
scroll to position [325, 0]
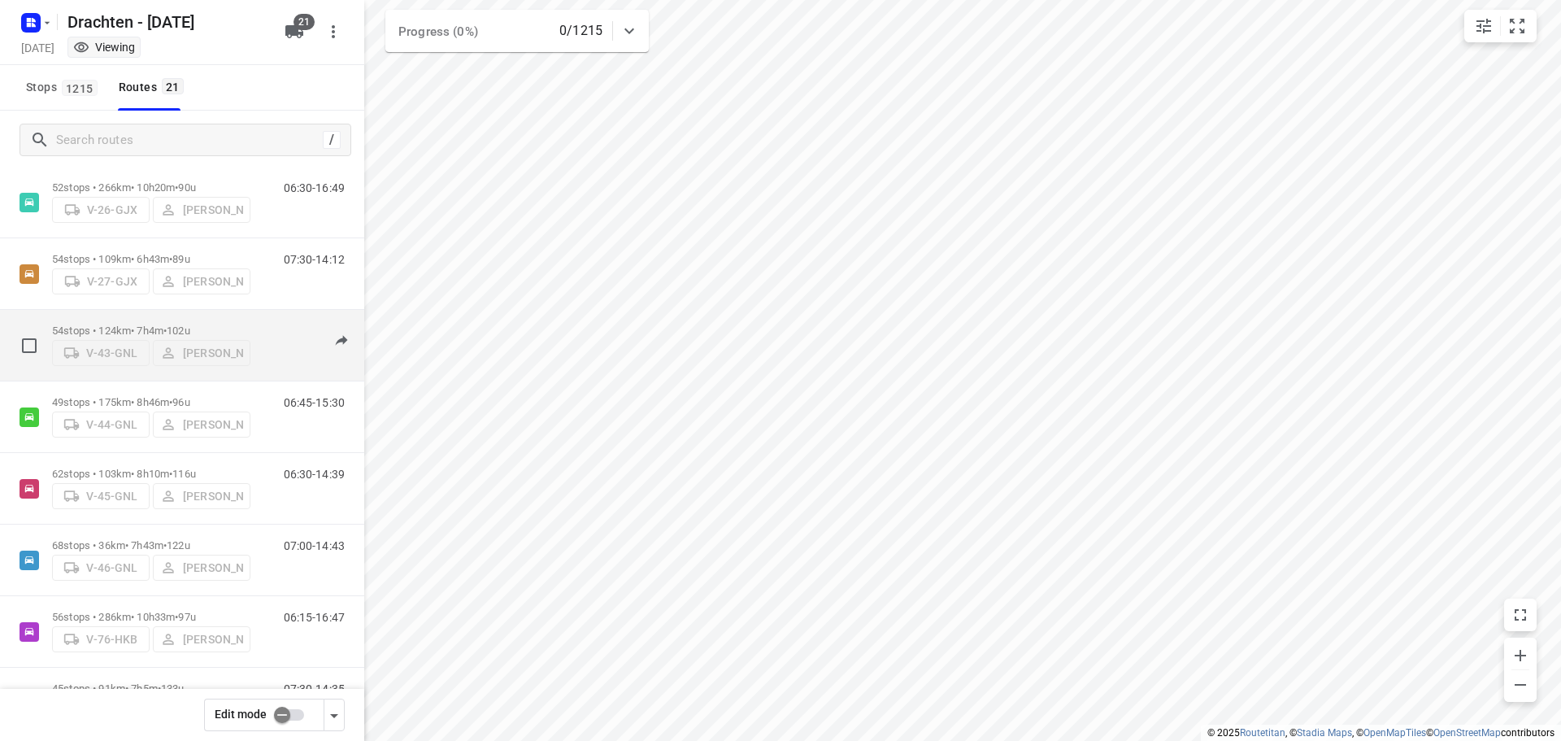
click at [167, 324] on span "•" at bounding box center [164, 330] width 3 height 12
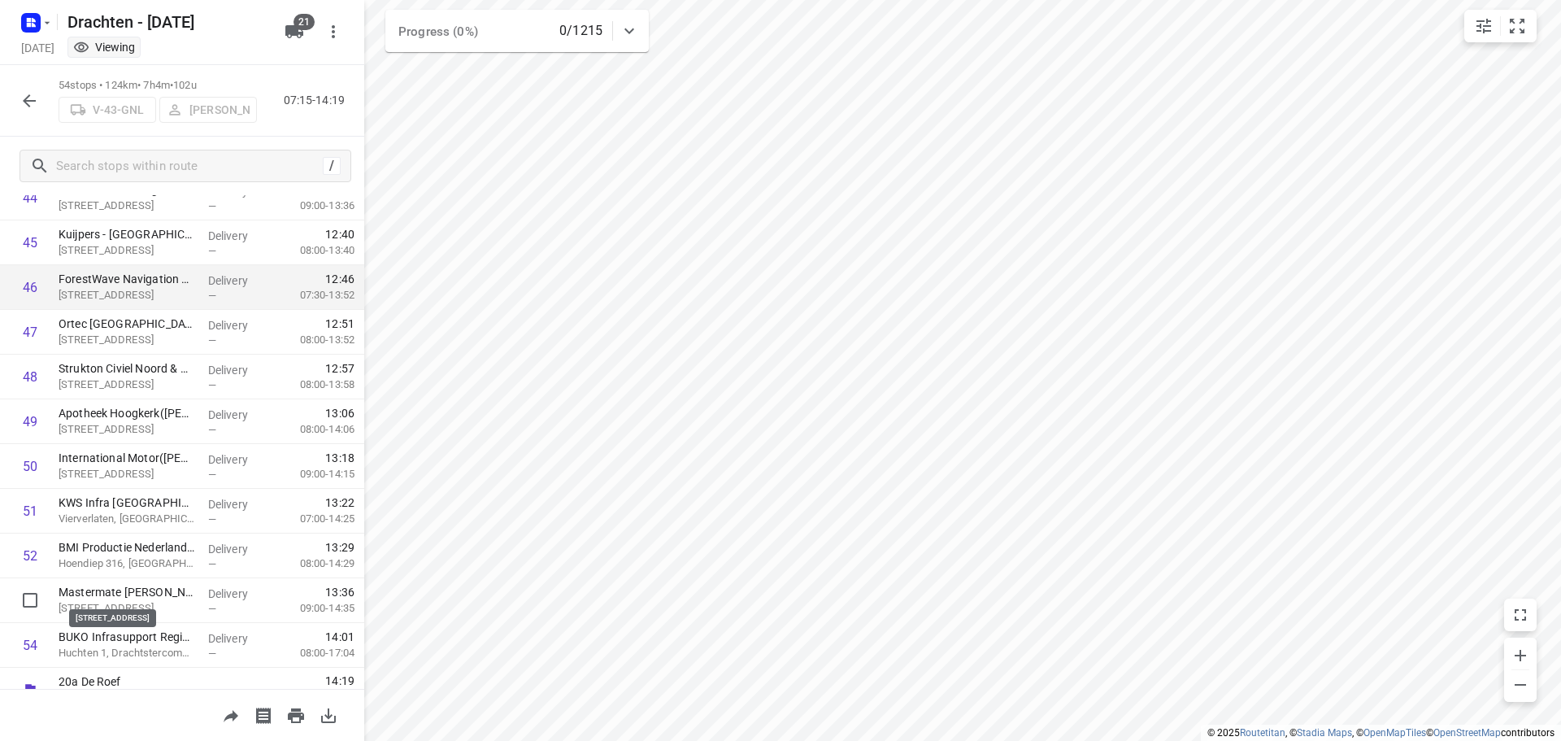
scroll to position [2048, 0]
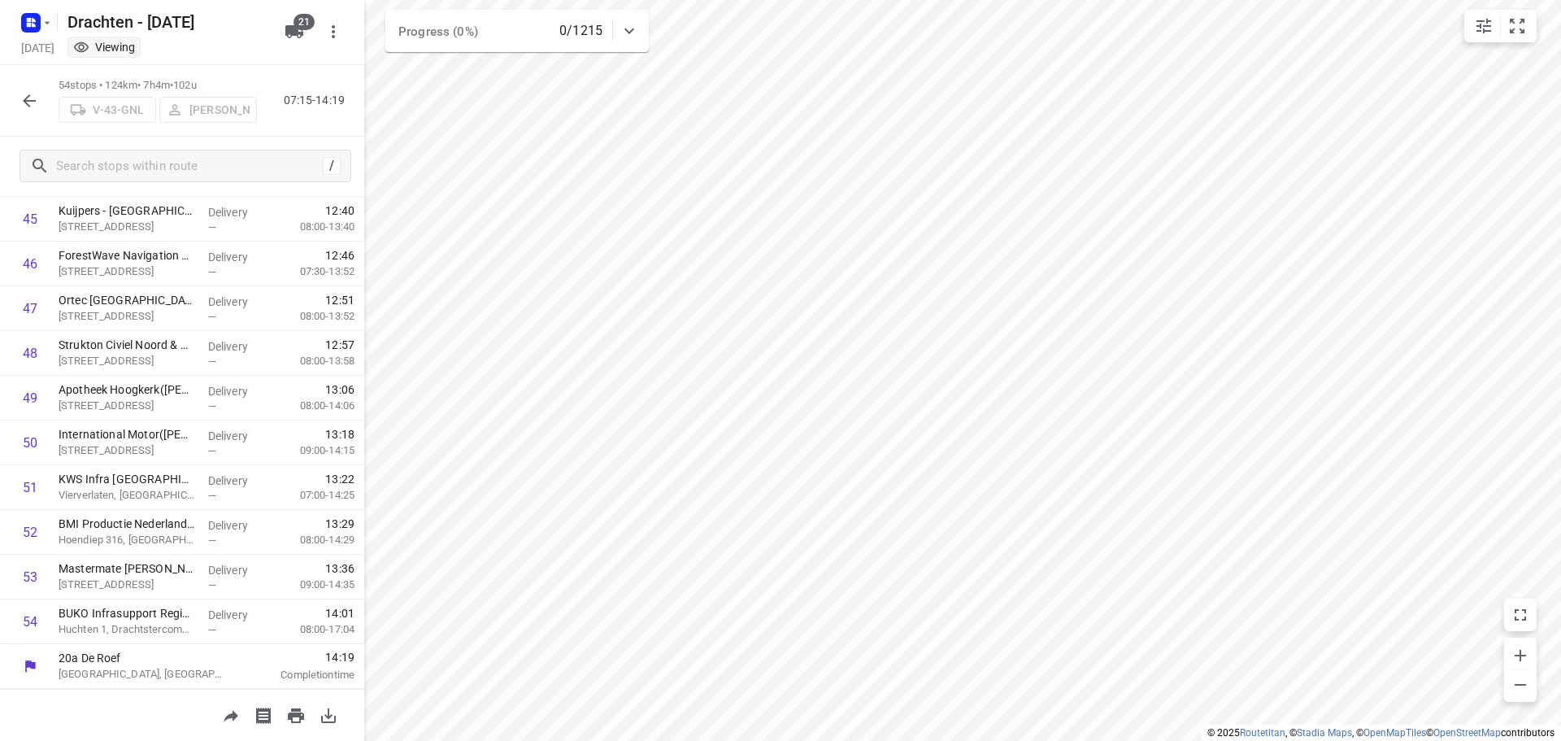
click at [19, 109] on button "button" at bounding box center [29, 101] width 33 height 33
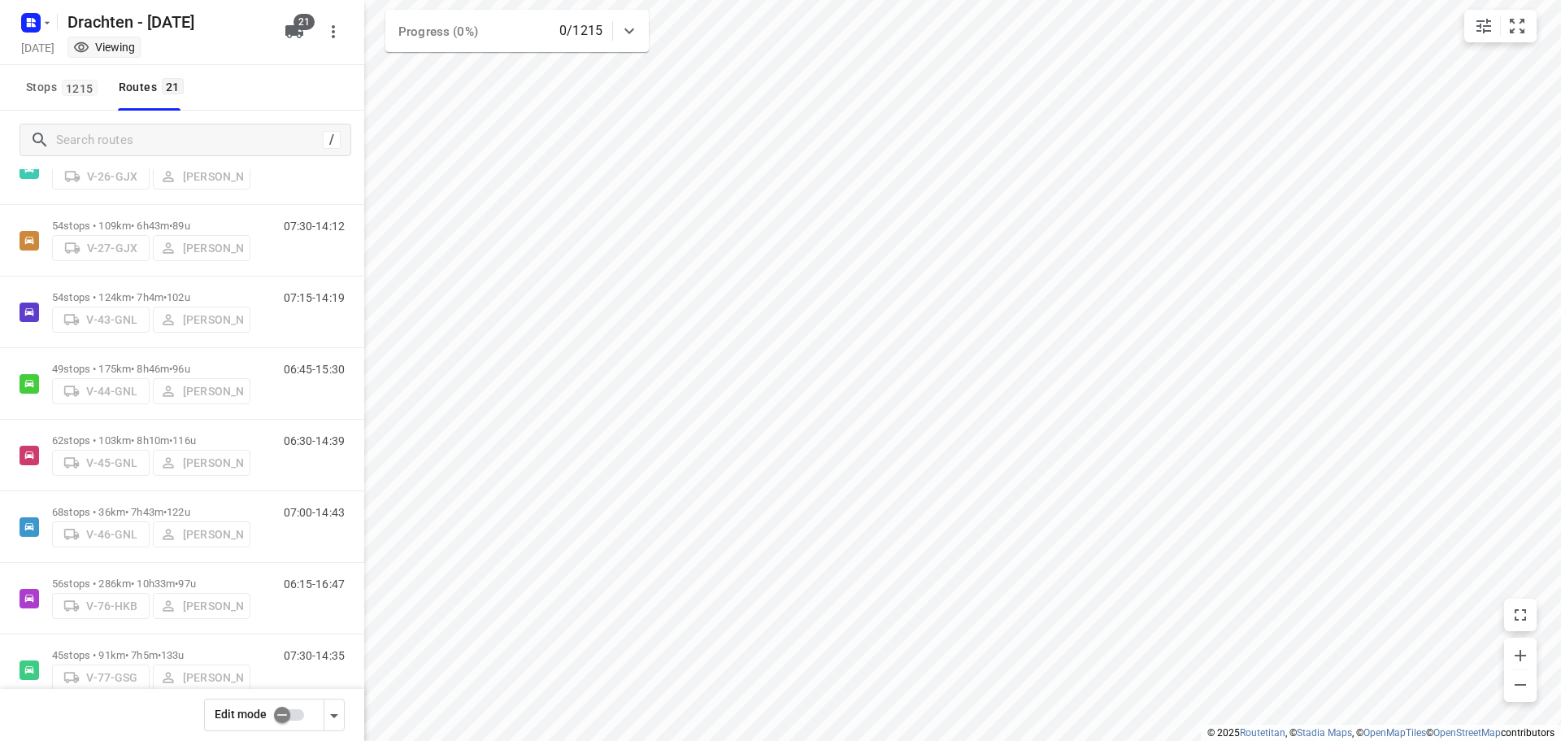
scroll to position [407, 0]
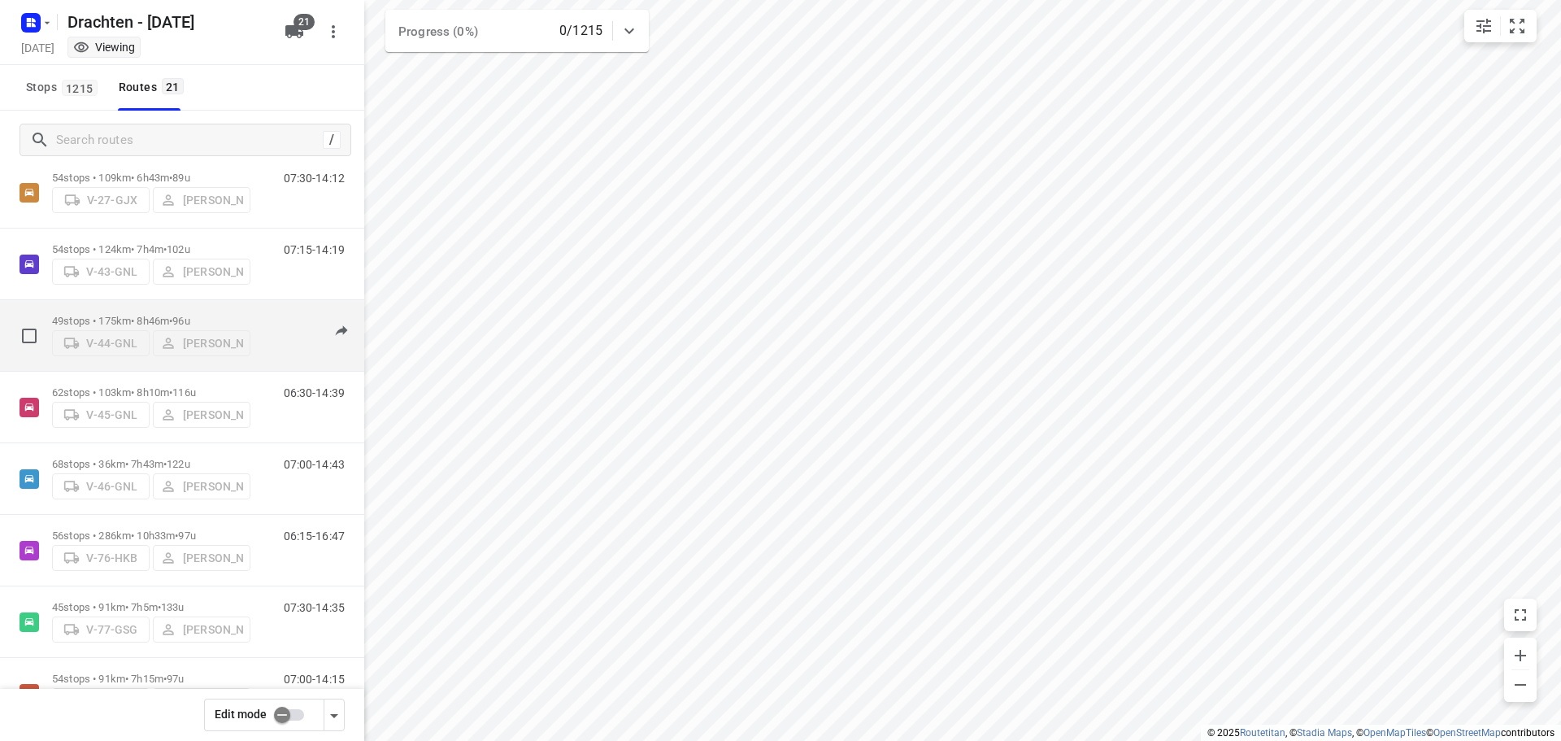
click at [172, 315] on span "•" at bounding box center [170, 321] width 3 height 12
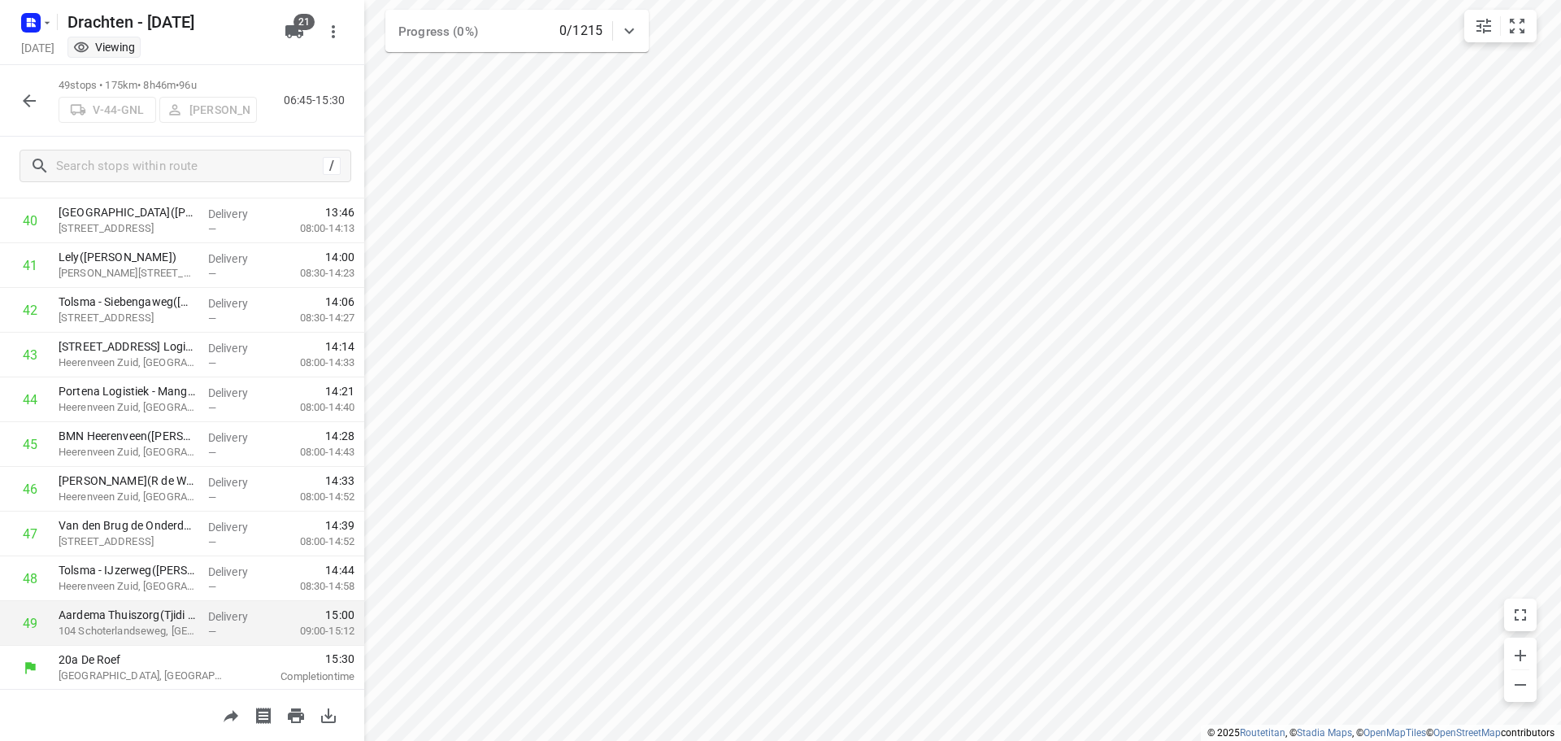
scroll to position [1824, 0]
click at [33, 114] on button "button" at bounding box center [29, 101] width 33 height 33
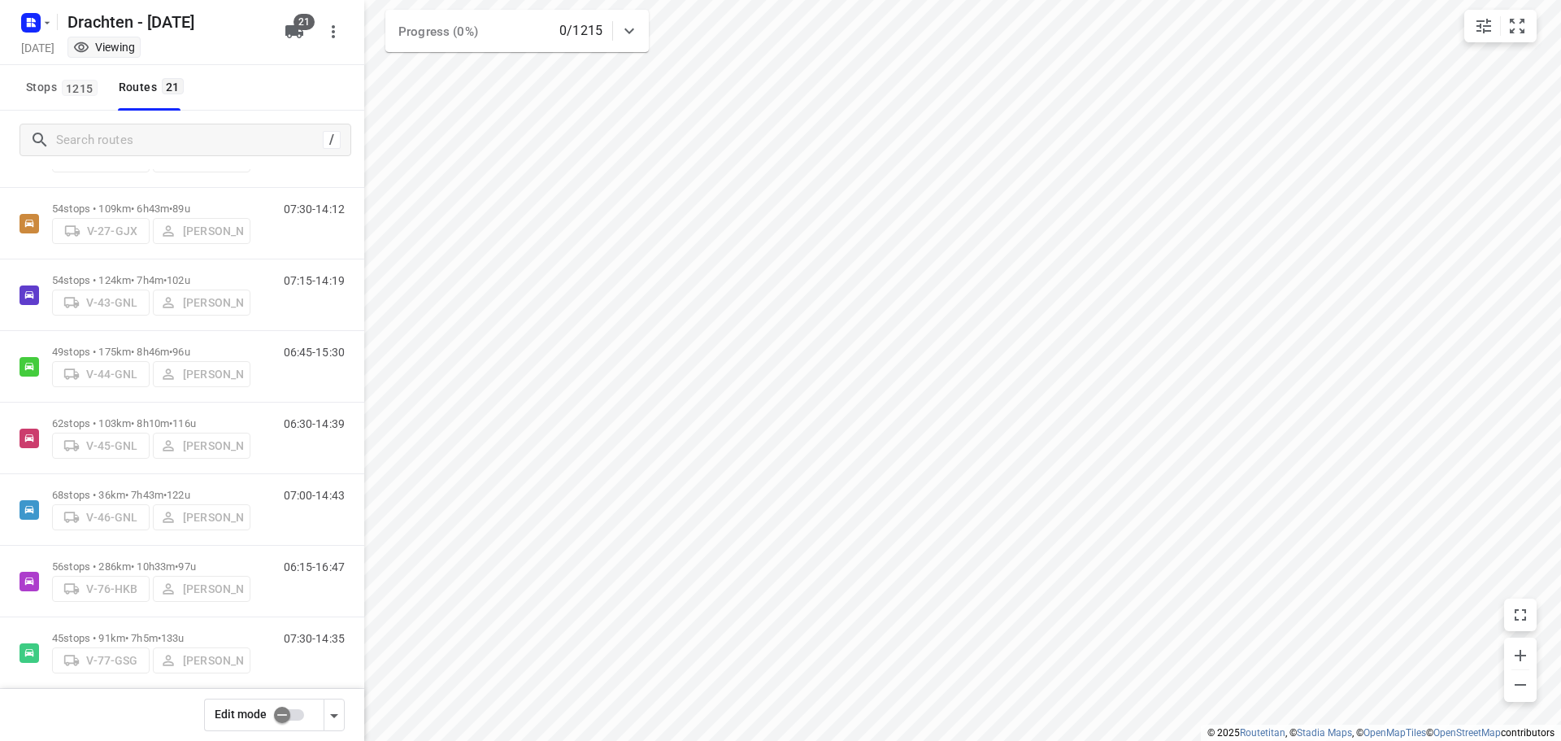
scroll to position [488, 0]
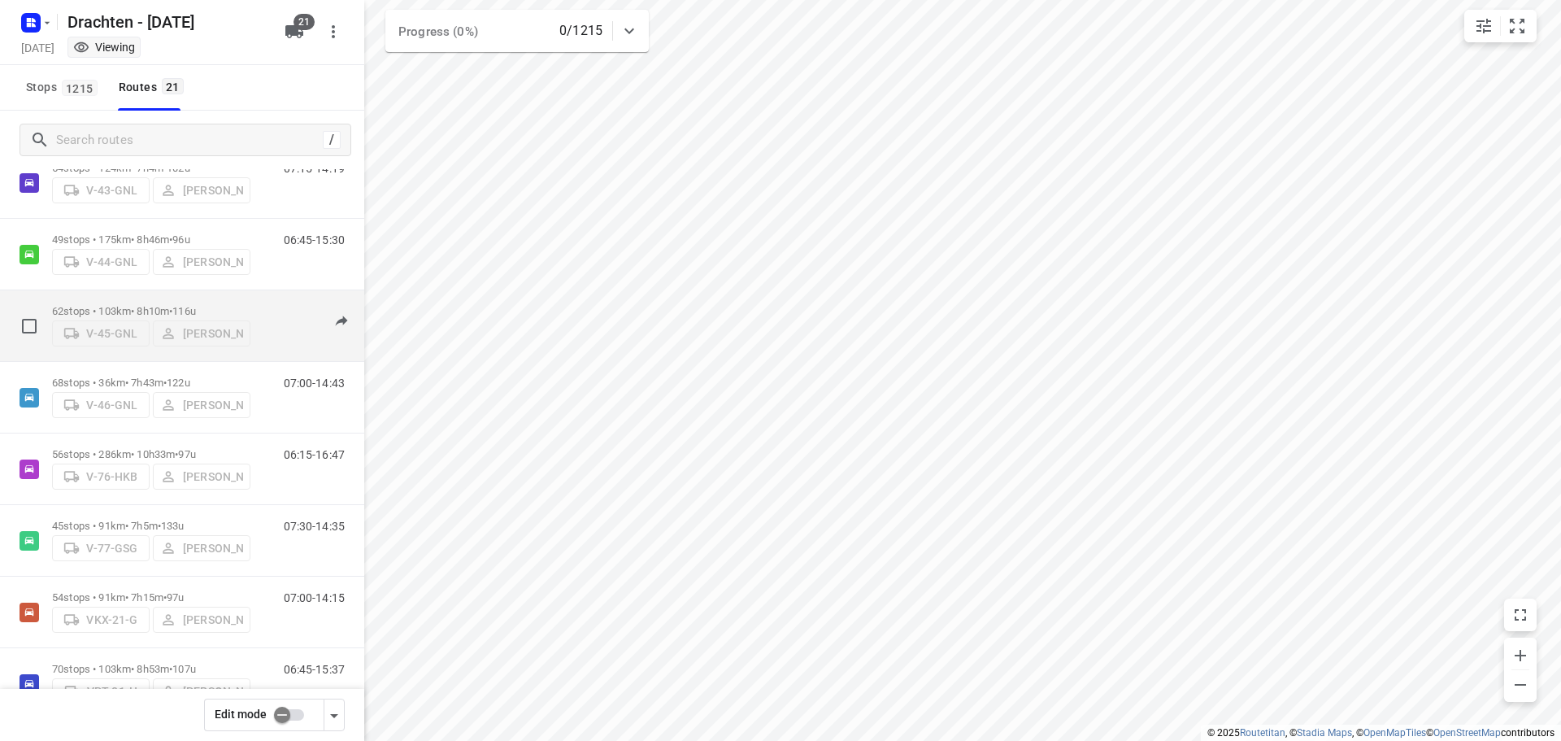
click at [165, 307] on p "62 stops • 103km • 8h10m • 116u" at bounding box center [151, 311] width 198 height 12
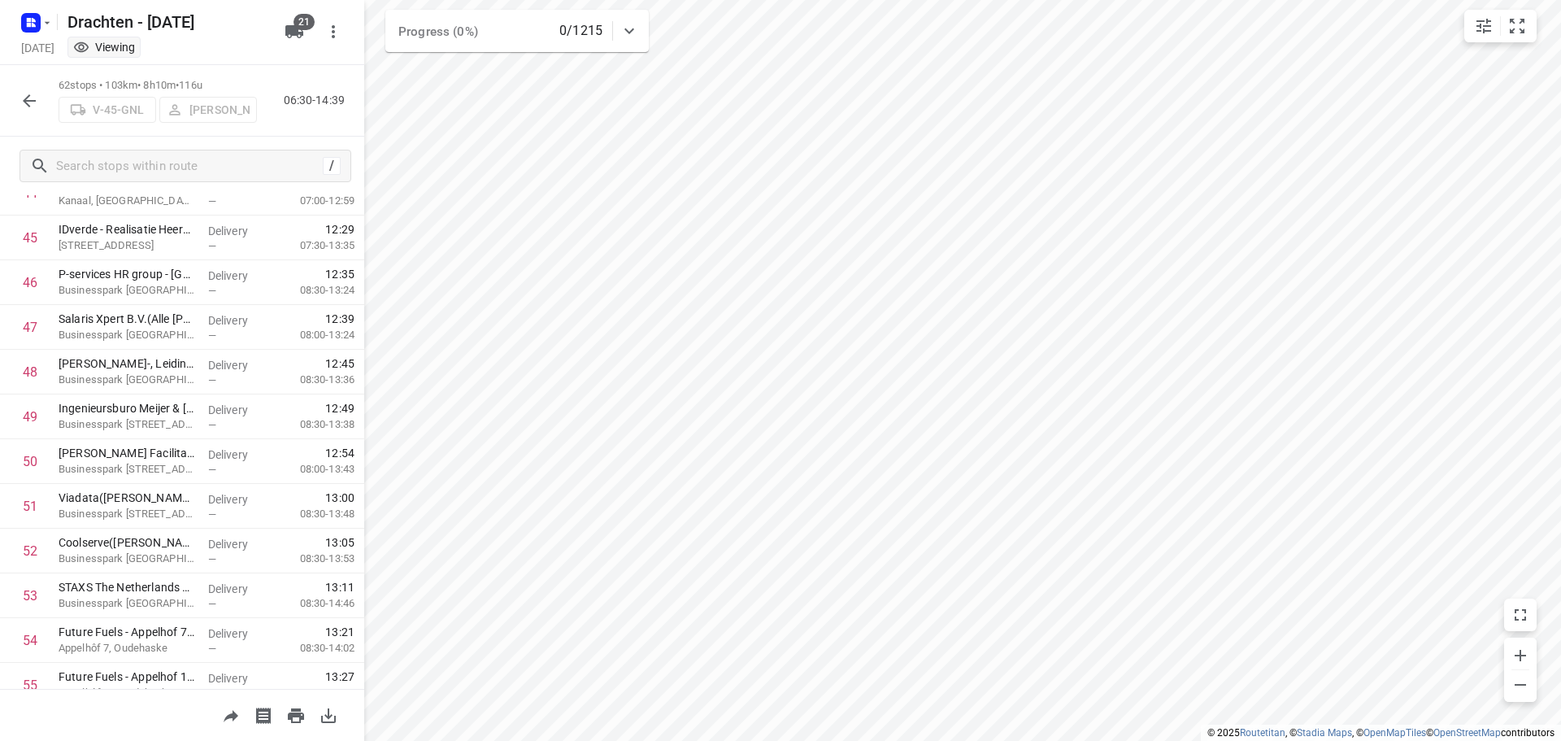
scroll to position [2033, 0]
click at [35, 91] on icon "button" at bounding box center [30, 101] width 20 height 20
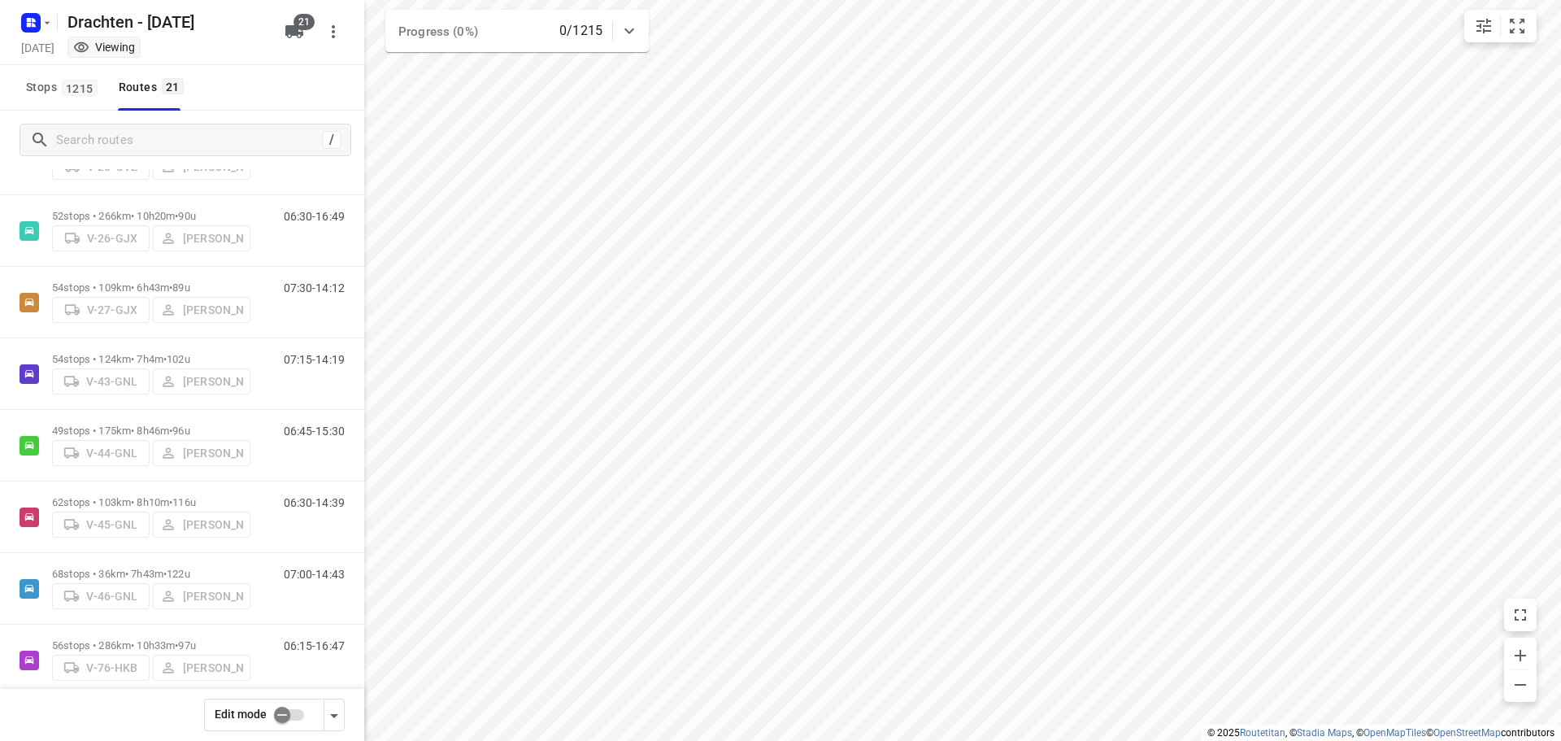
scroll to position [325, 0]
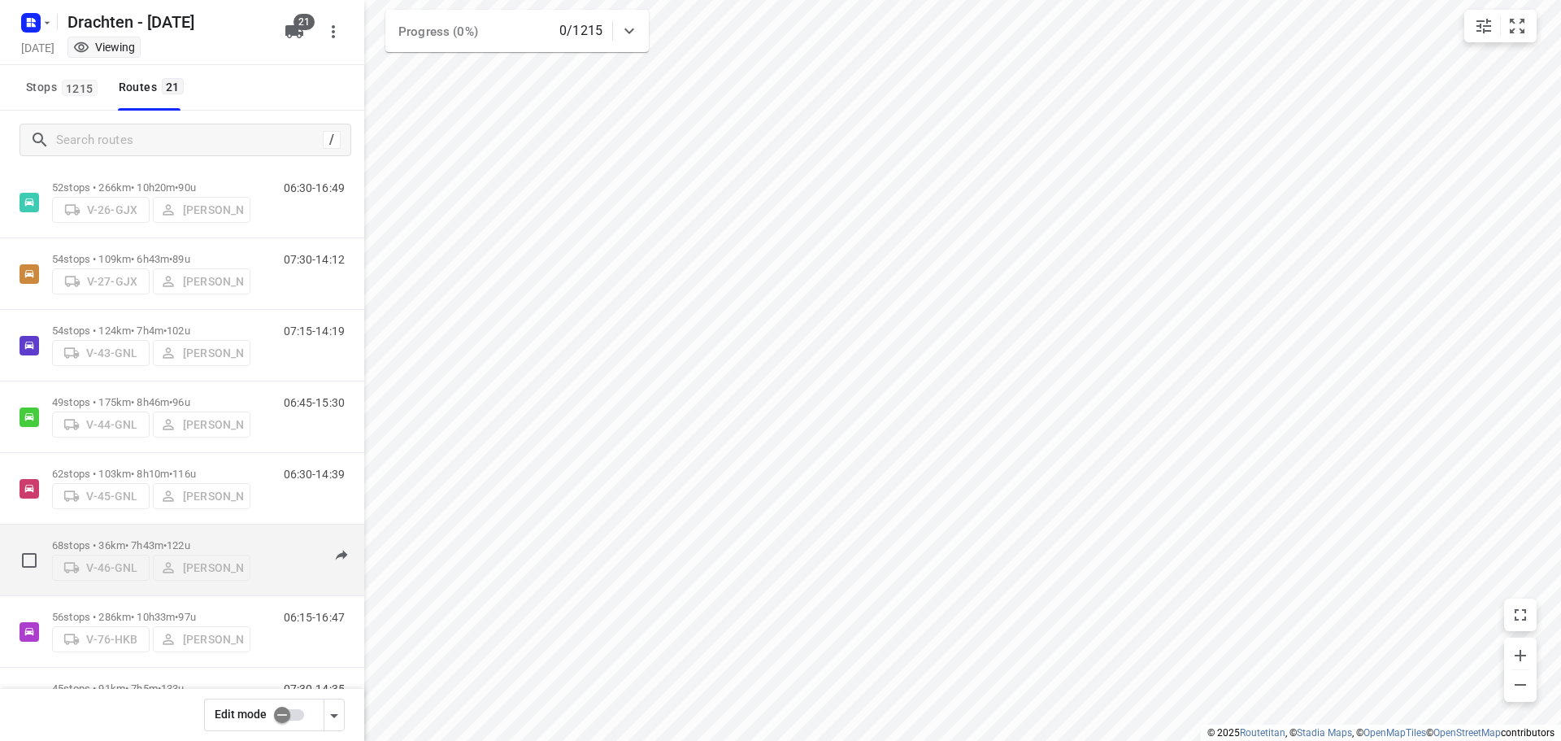
click at [168, 533] on div "68 stops • 36km • 7h43m • 122u V-46-GNL Sietse Bouma" at bounding box center [151, 560] width 198 height 58
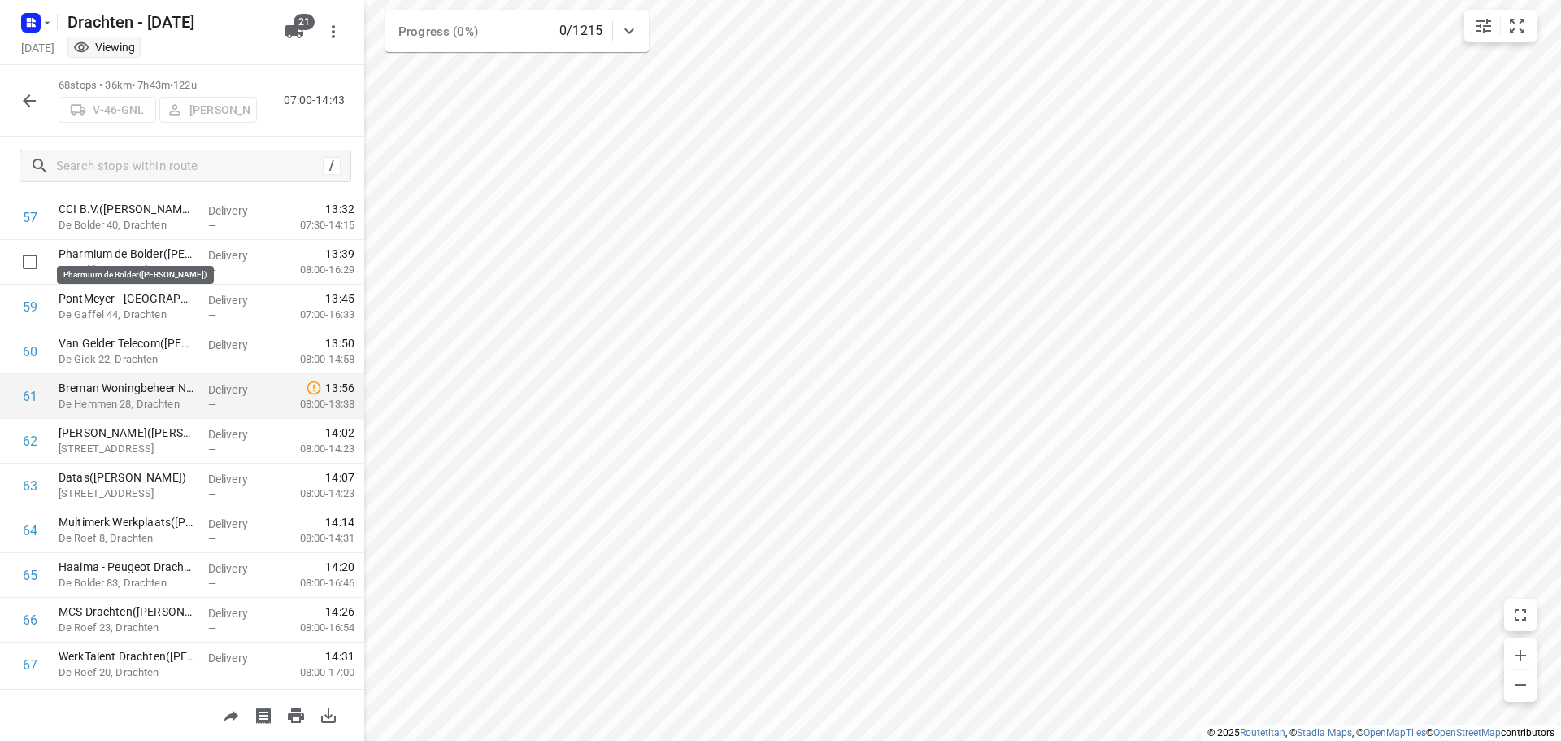
scroll to position [2602, 0]
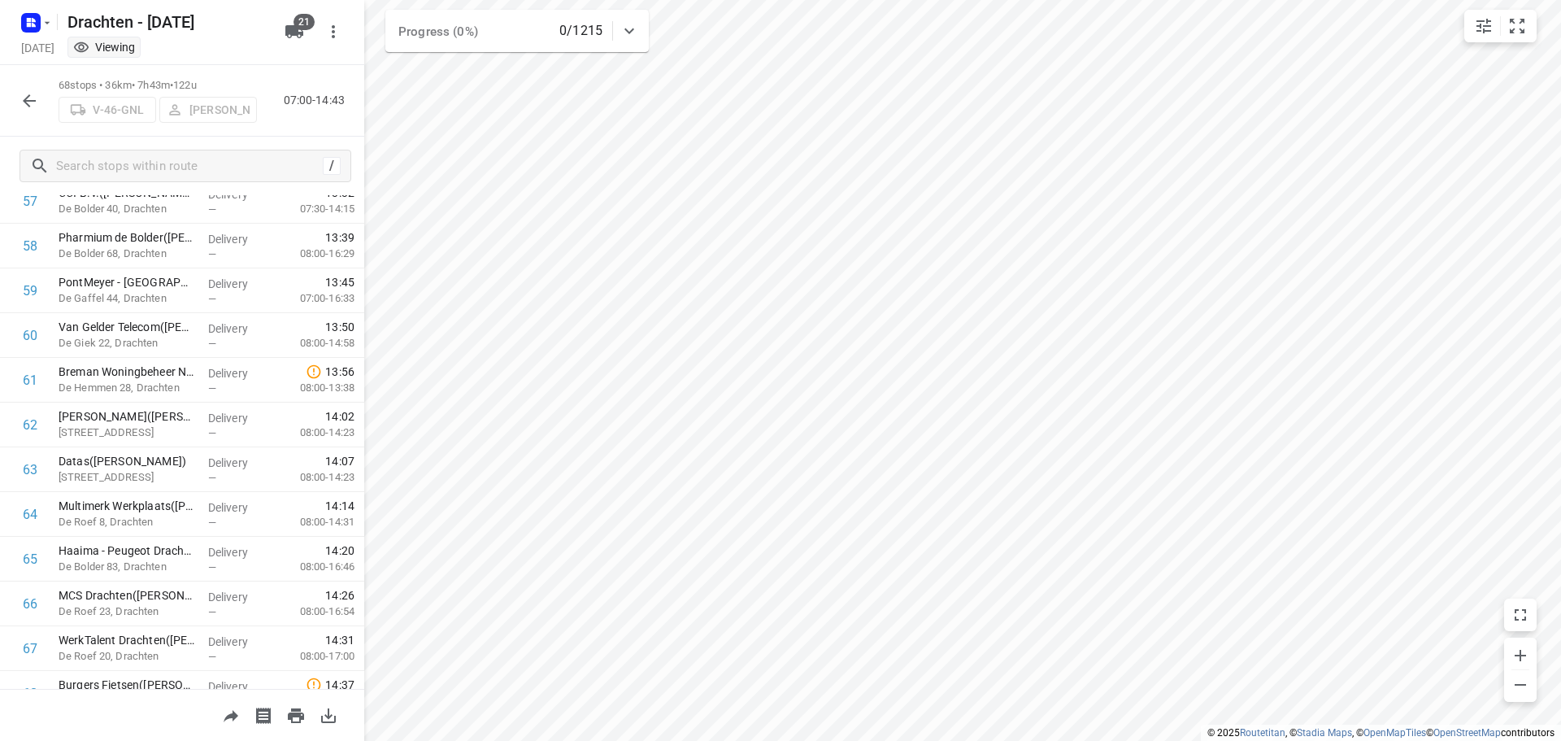
click at [33, 102] on icon "button" at bounding box center [30, 101] width 20 height 20
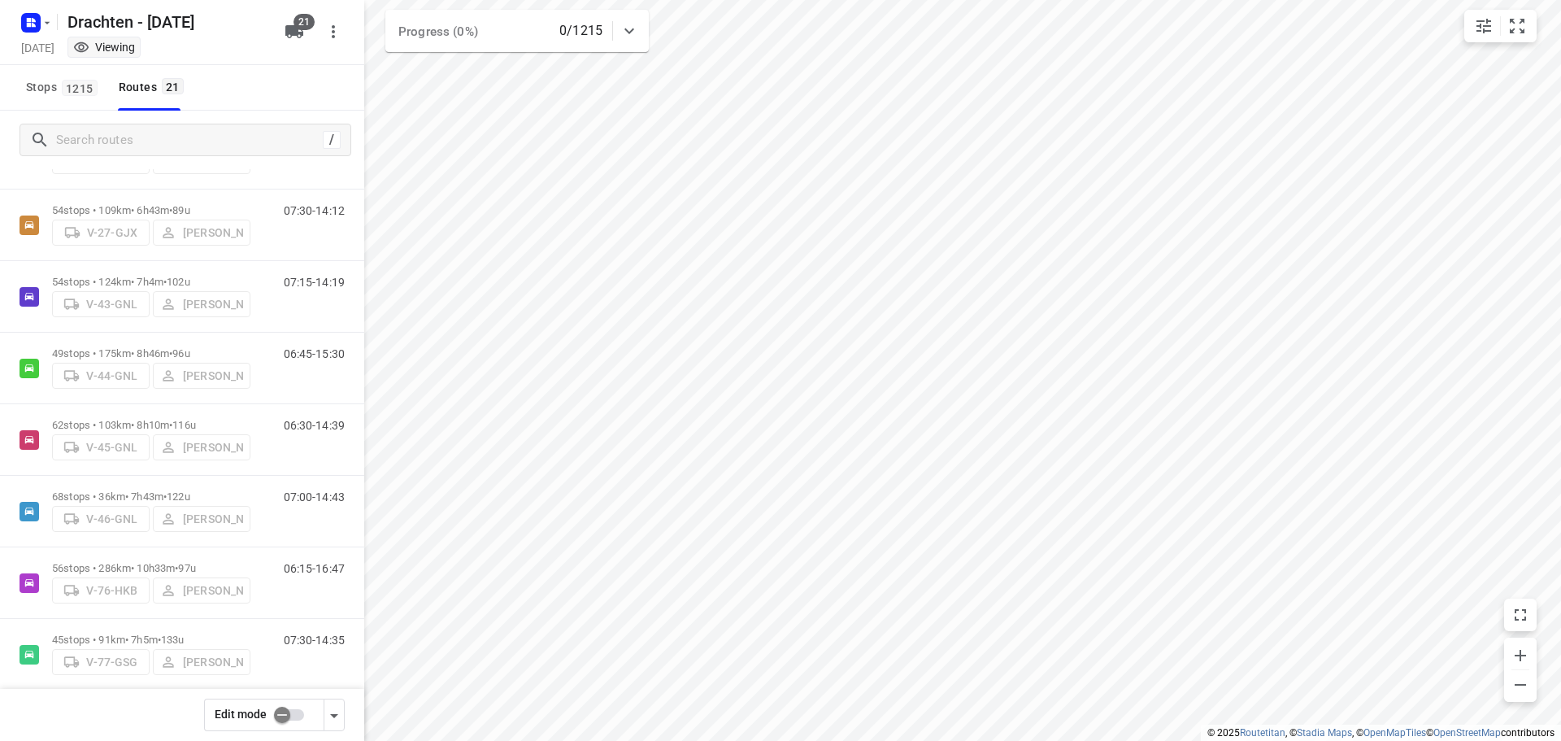
scroll to position [407, 0]
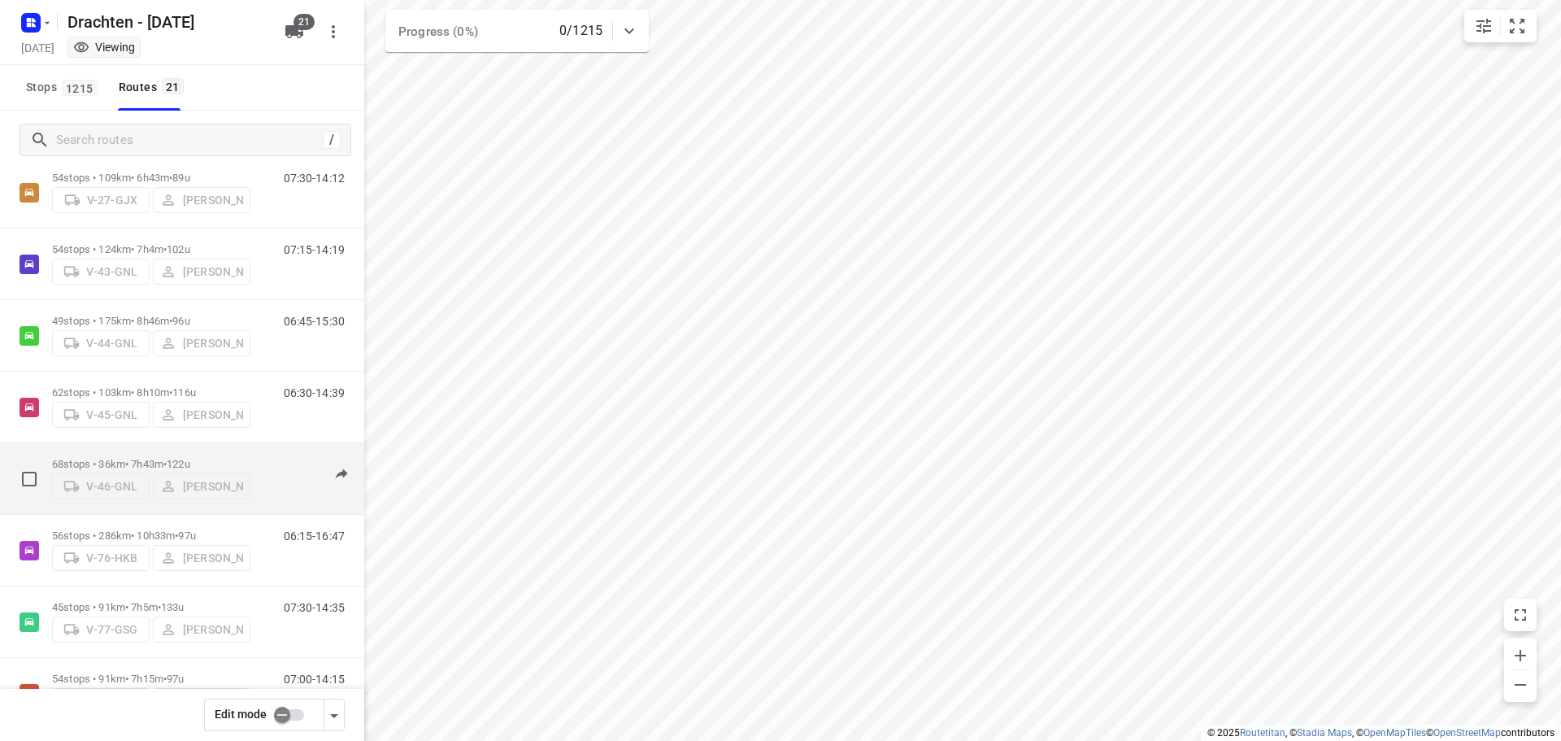
click at [155, 514] on div "68 stops • 36km • 7h43m • 122u V-46-GNL Sietse Bouma 07:00-14:43" at bounding box center [182, 479] width 364 height 72
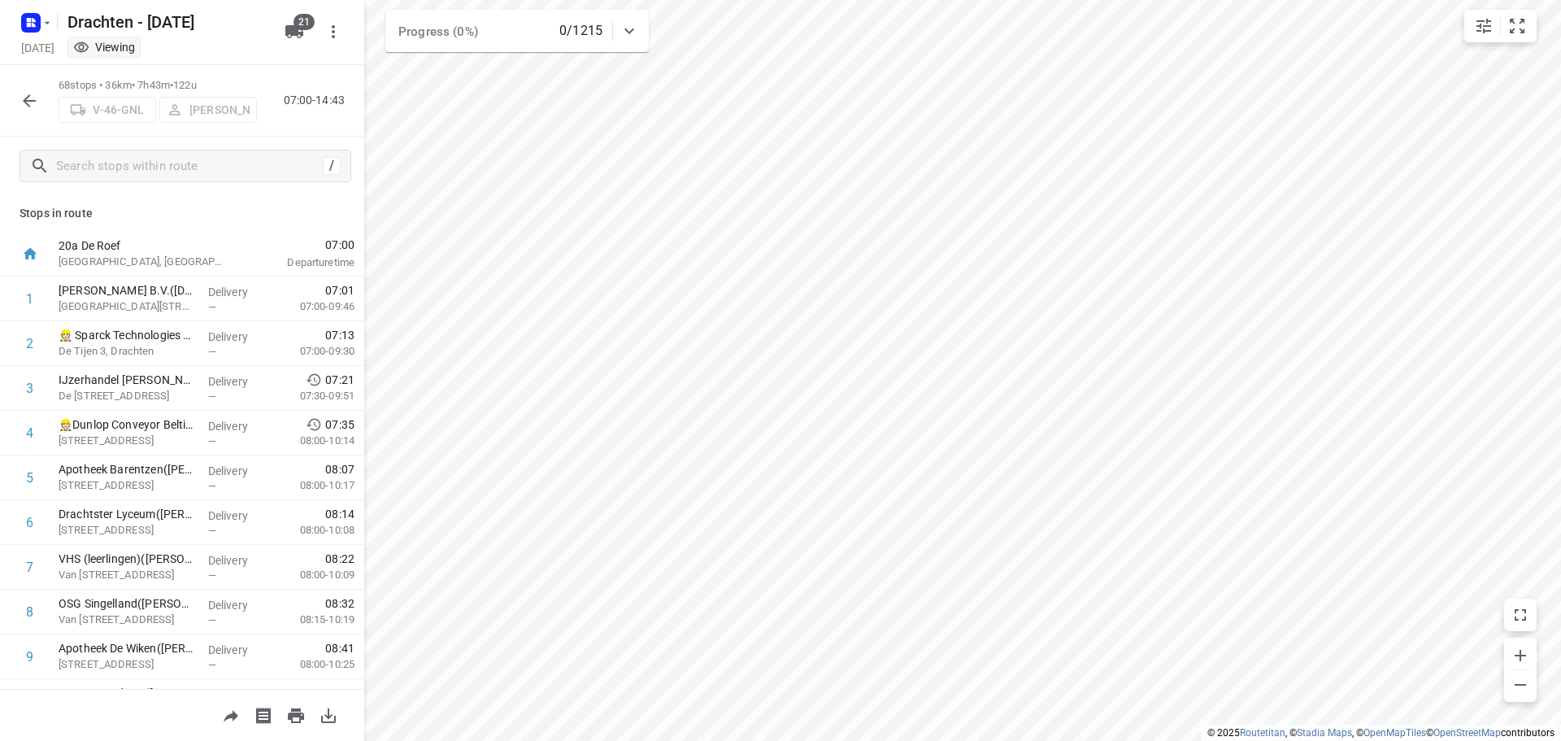
click at [36, 101] on icon "button" at bounding box center [29, 100] width 13 height 13
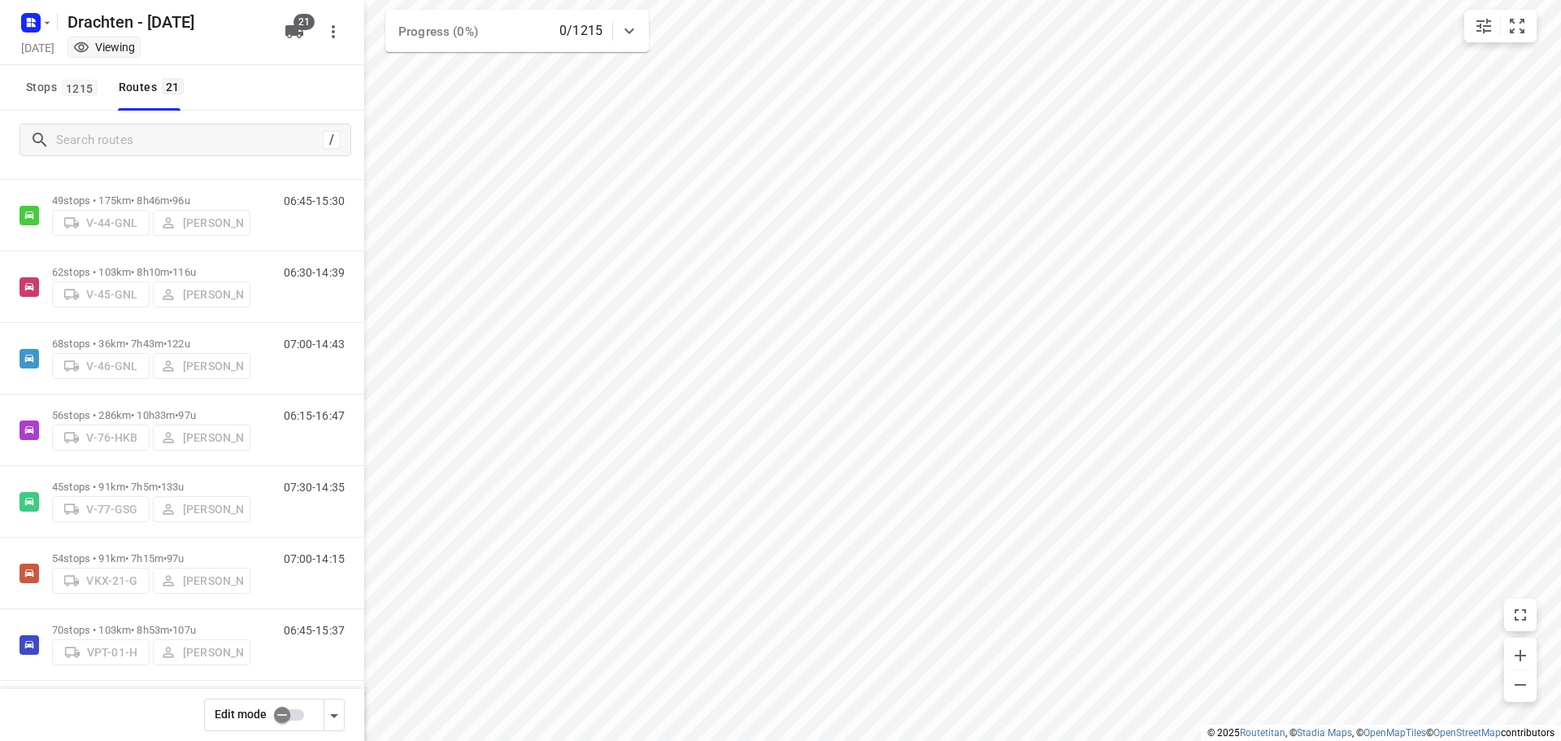
scroll to position [569, 0]
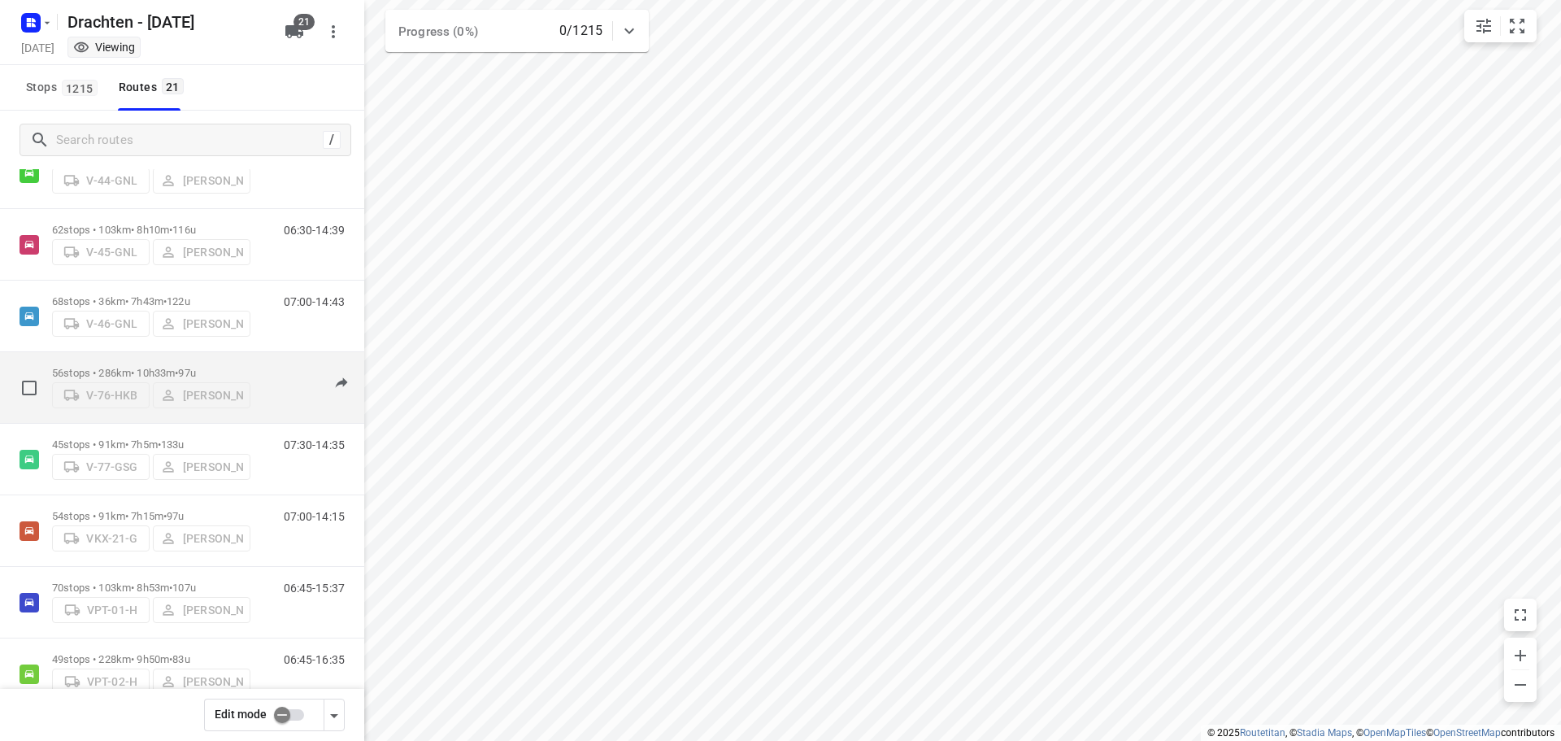
click at [195, 367] on span "97u" at bounding box center [186, 373] width 17 height 12
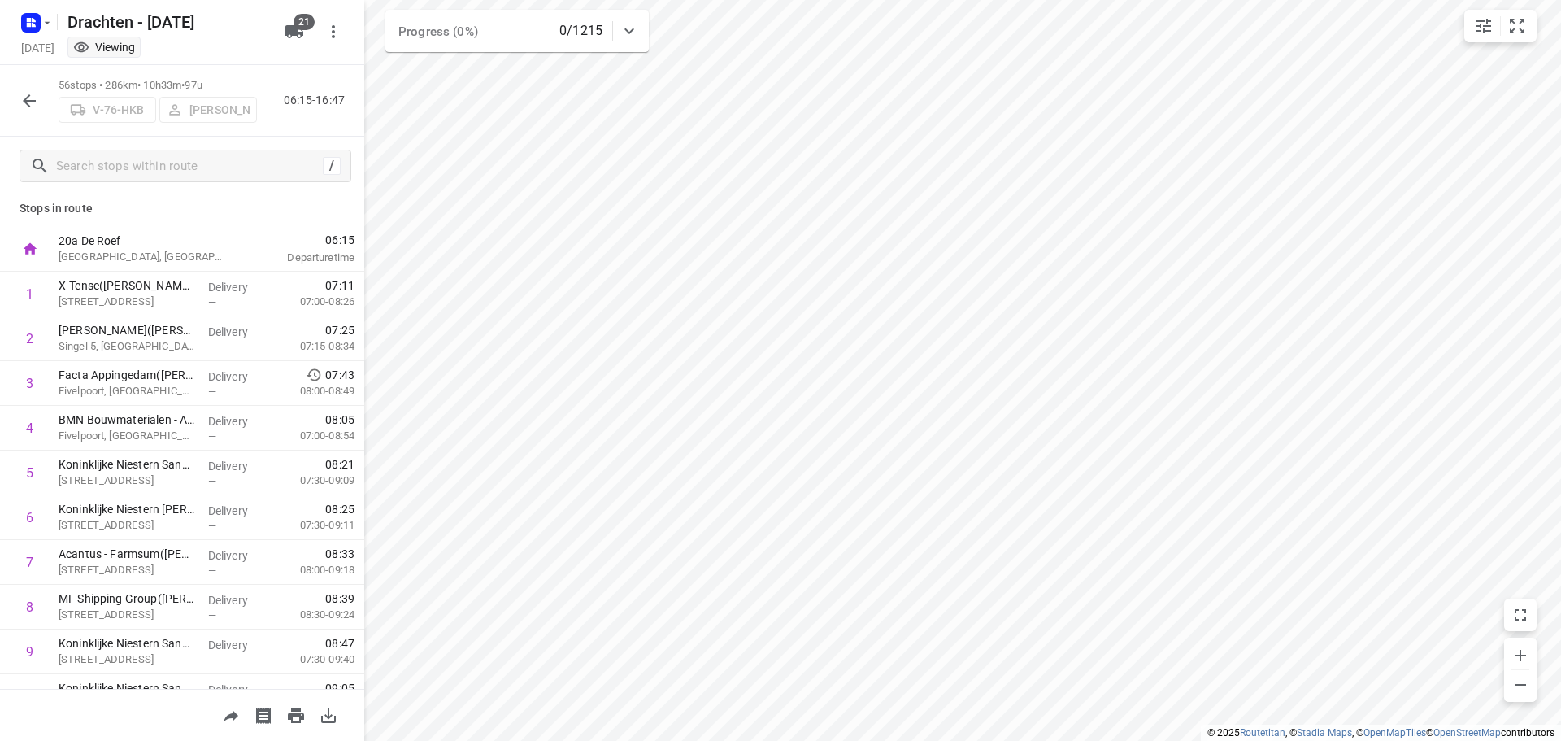
scroll to position [0, 0]
click at [40, 93] on button "button" at bounding box center [29, 101] width 33 height 33
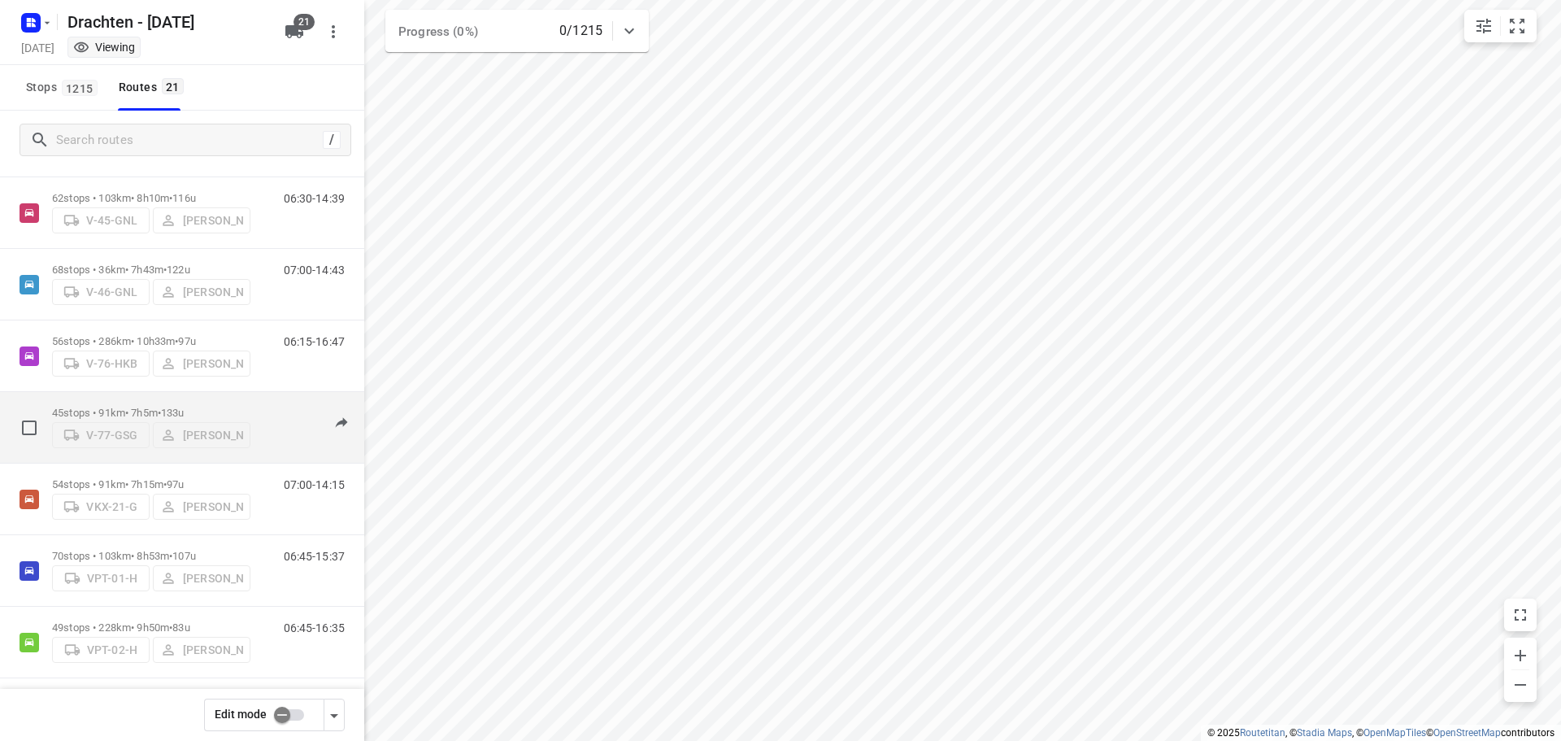
scroll to position [651, 0]
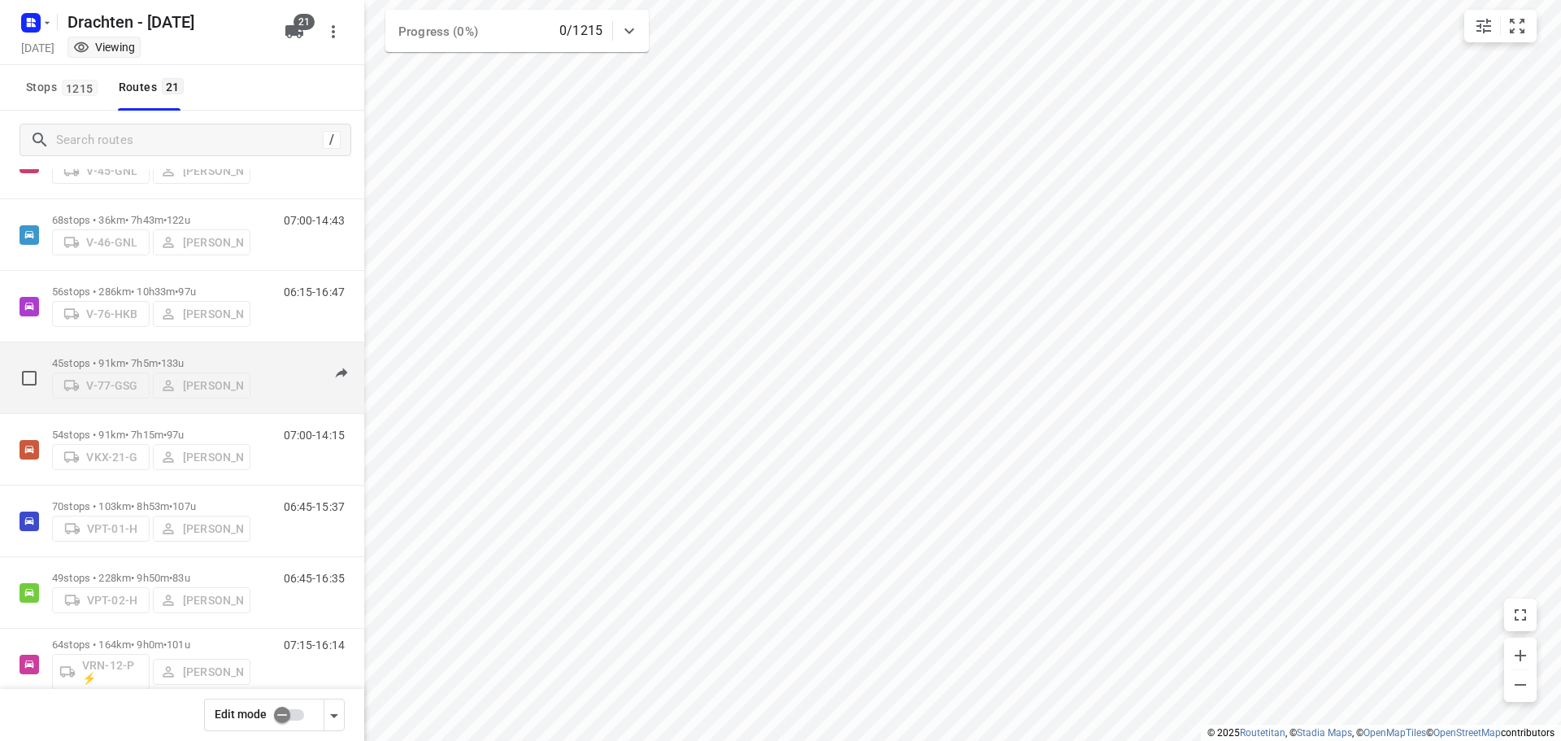
click at [161, 363] on span "•" at bounding box center [159, 363] width 3 height 12
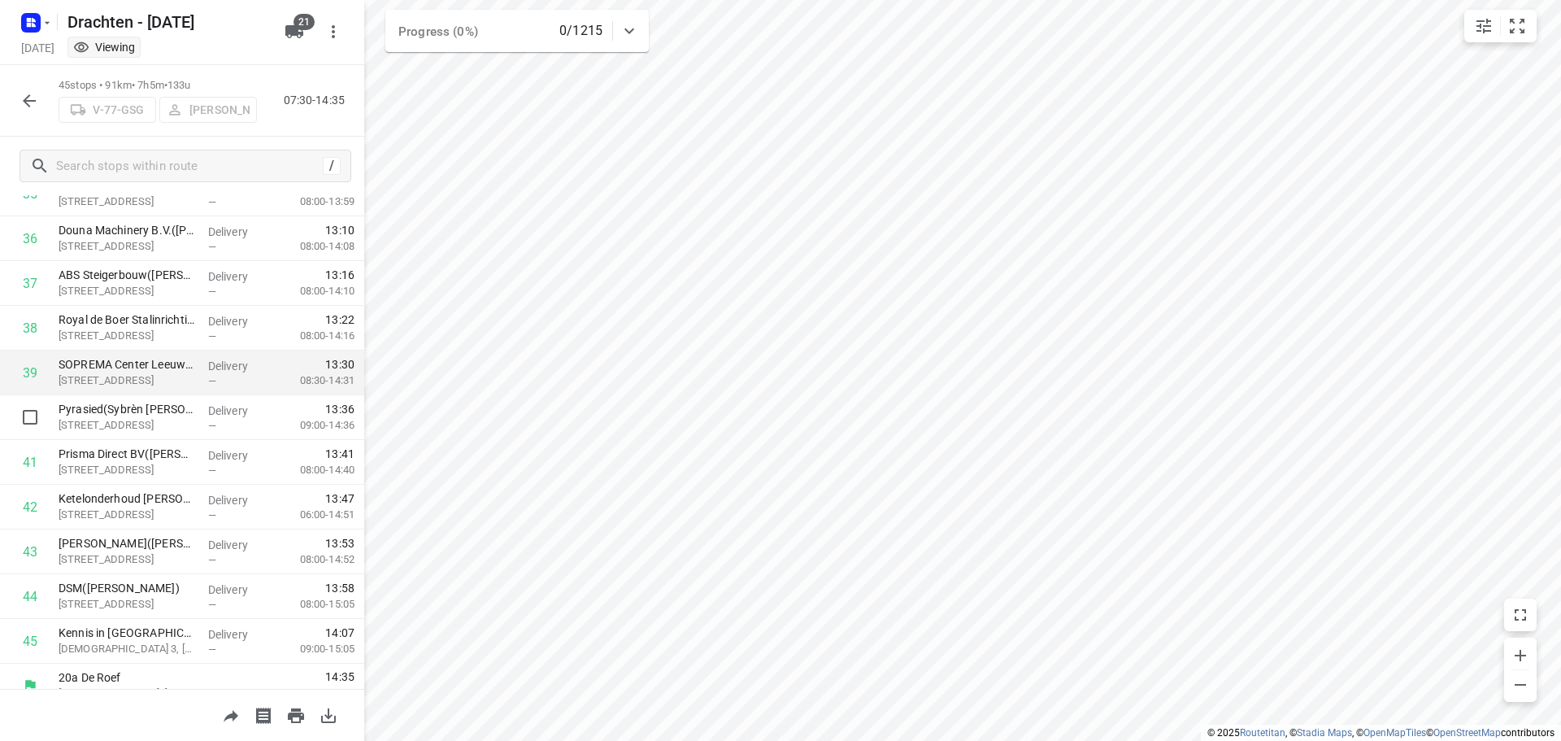
scroll to position [1645, 0]
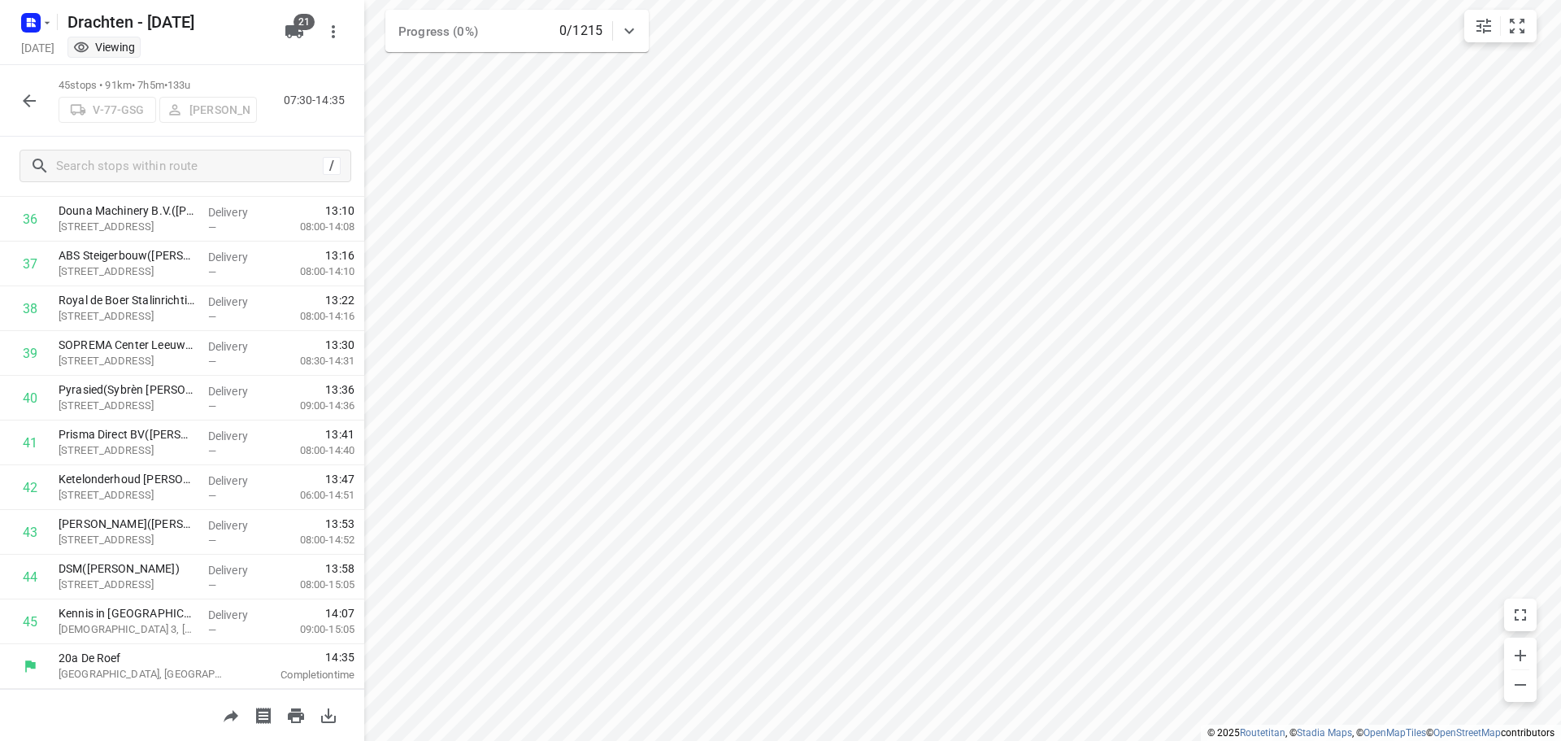
click at [35, 98] on icon "button" at bounding box center [30, 101] width 20 height 20
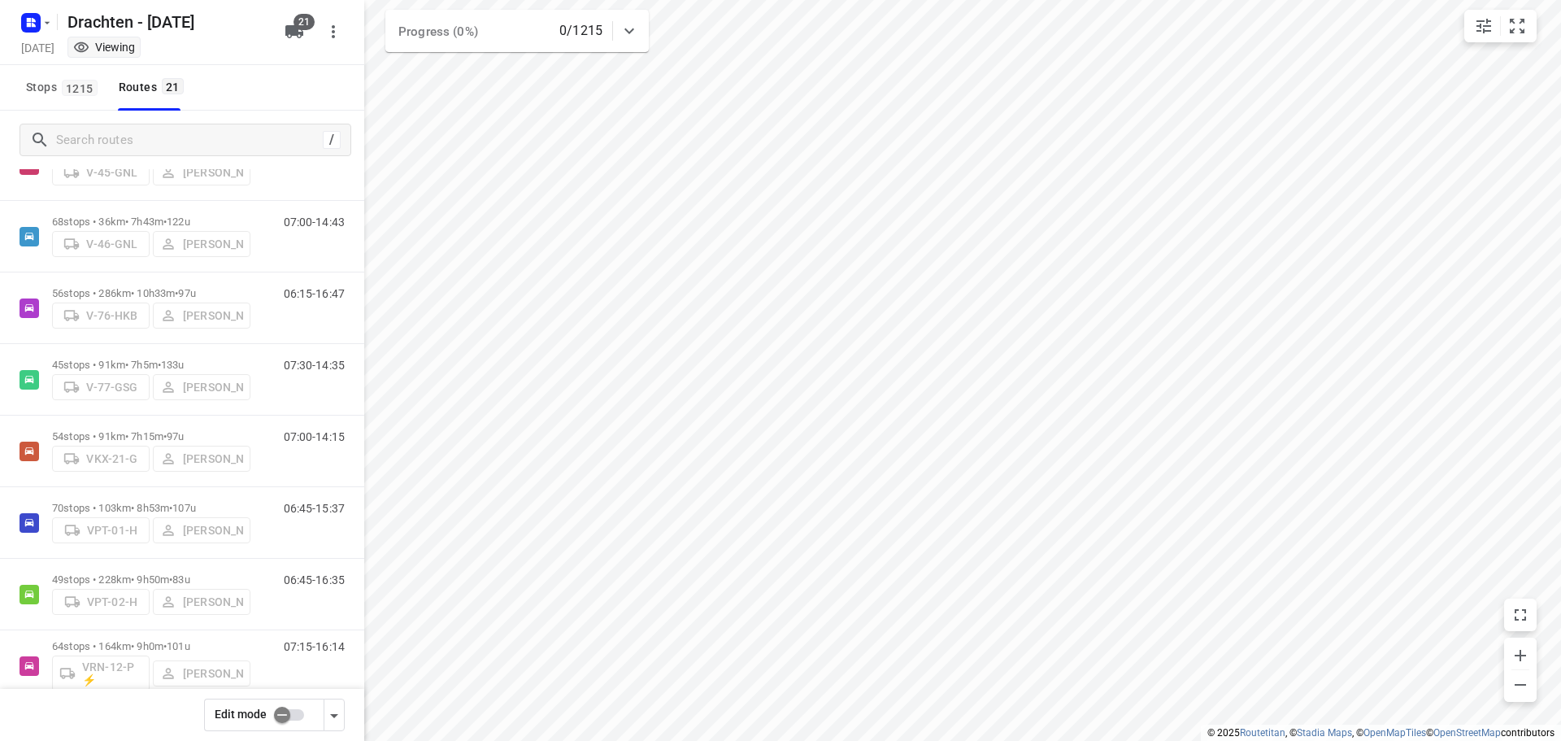
scroll to position [651, 0]
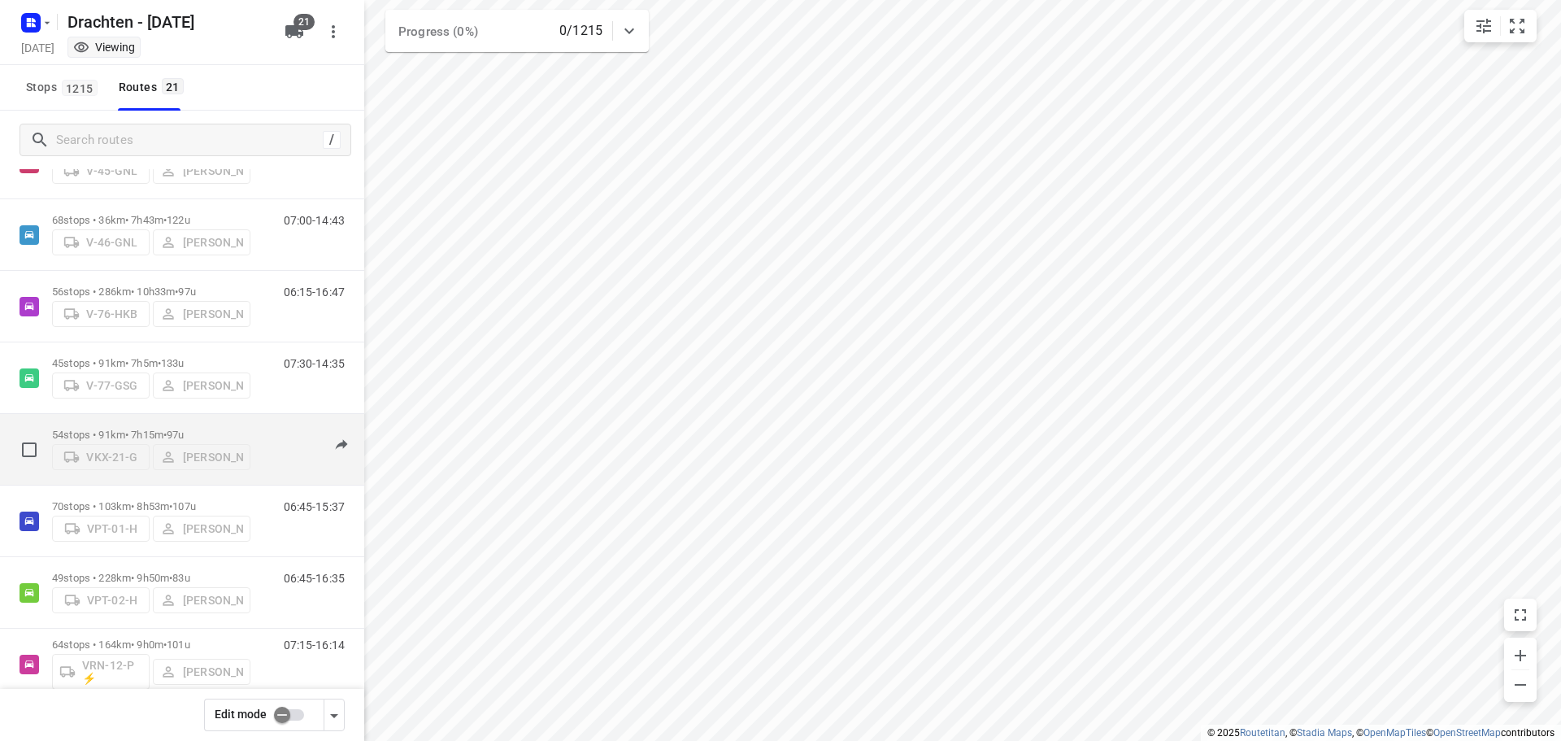
click at [150, 420] on div "54 stops • 91km • 7h15m • 97u VKX-21-G Benny van der Woude" at bounding box center [151, 449] width 198 height 58
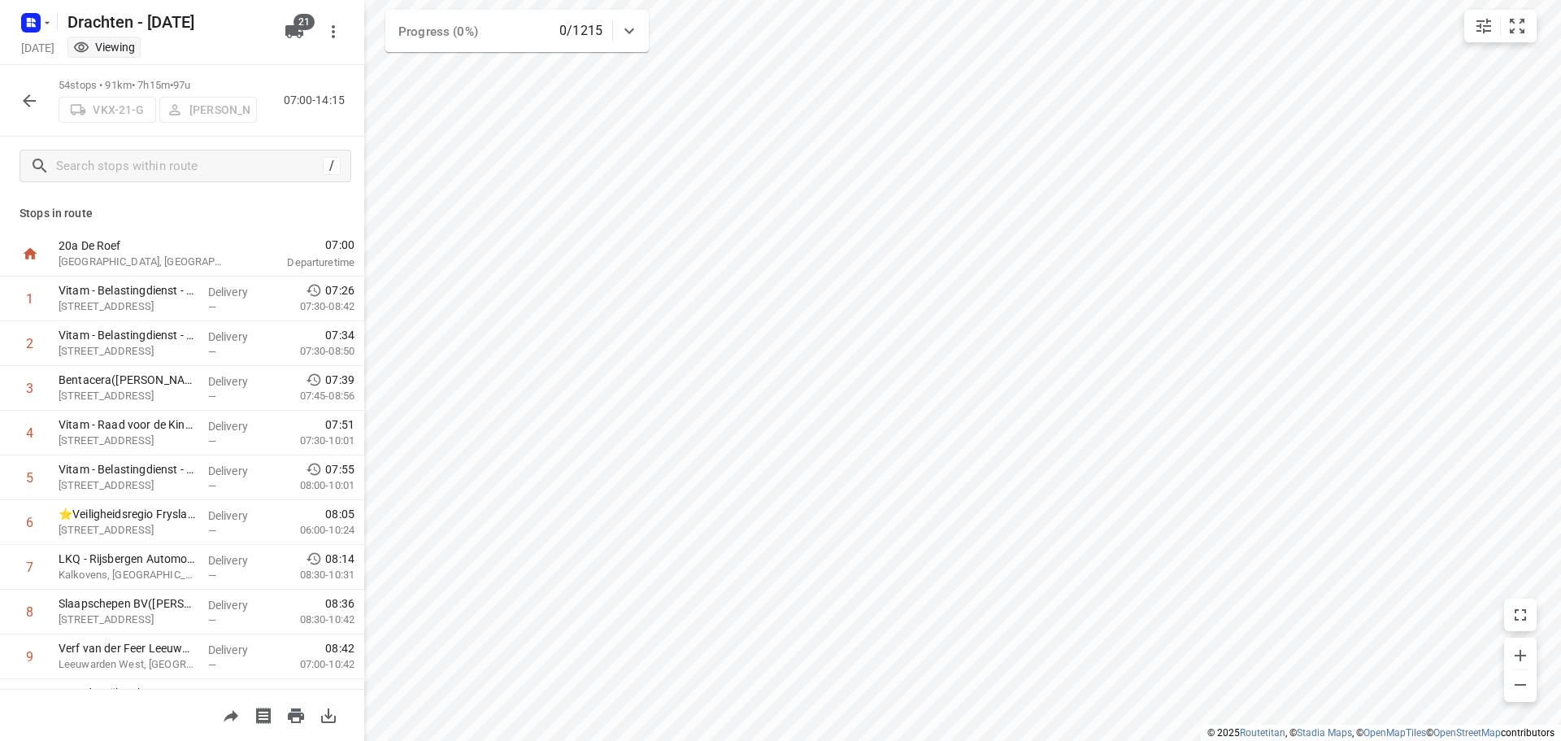
click at [47, 98] on div "54 stops • 91km • 7h15m • 97u VKX-21-G Benny van der Woude 07:00-14:15" at bounding box center [182, 101] width 364 height 72
click at [37, 95] on icon "button" at bounding box center [30, 101] width 20 height 20
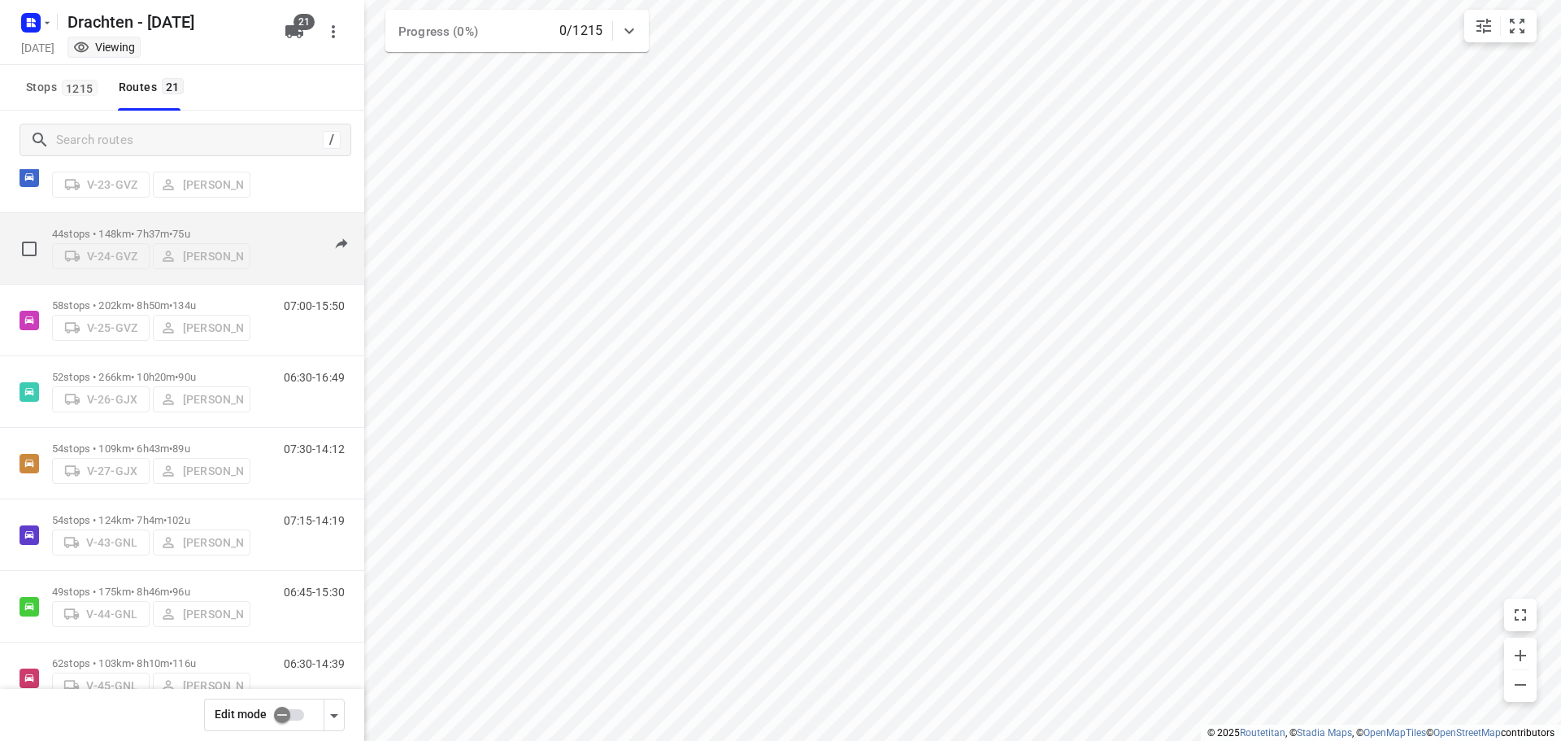
scroll to position [569, 0]
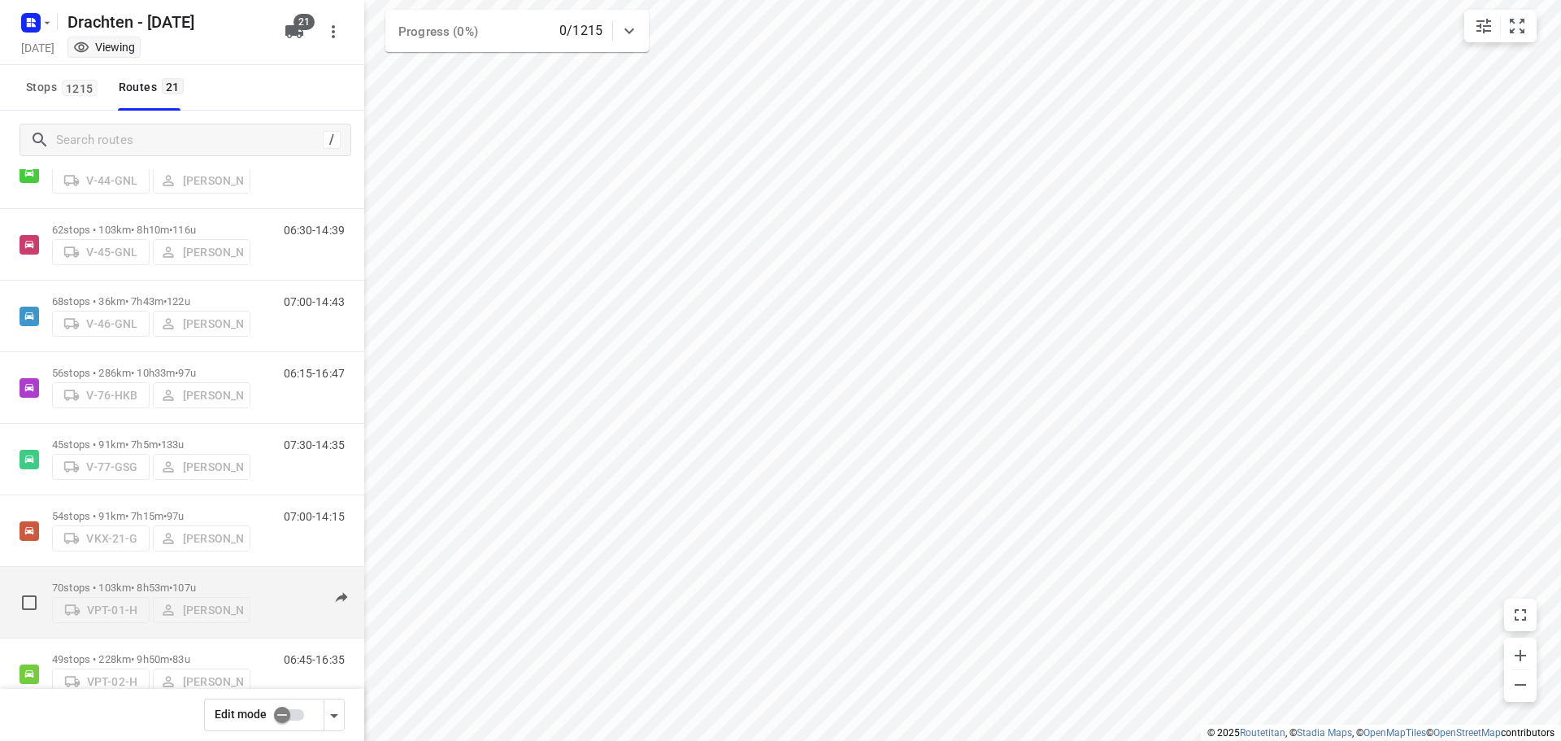
click at [135, 573] on div "70 stops • 103km • 8h53m • 107u VPT-01-H Jelmer Knol" at bounding box center [151, 602] width 198 height 58
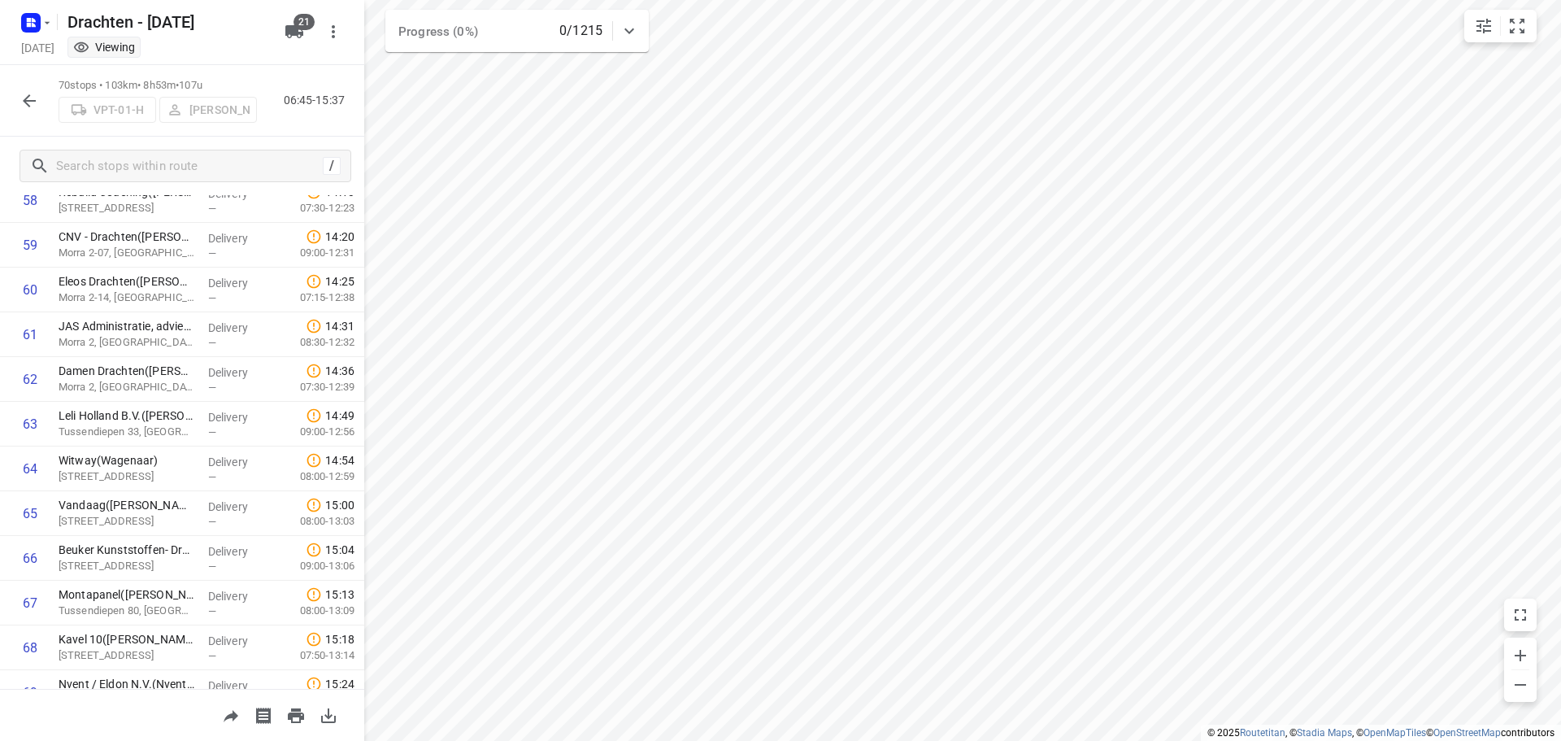
scroll to position [2763, 0]
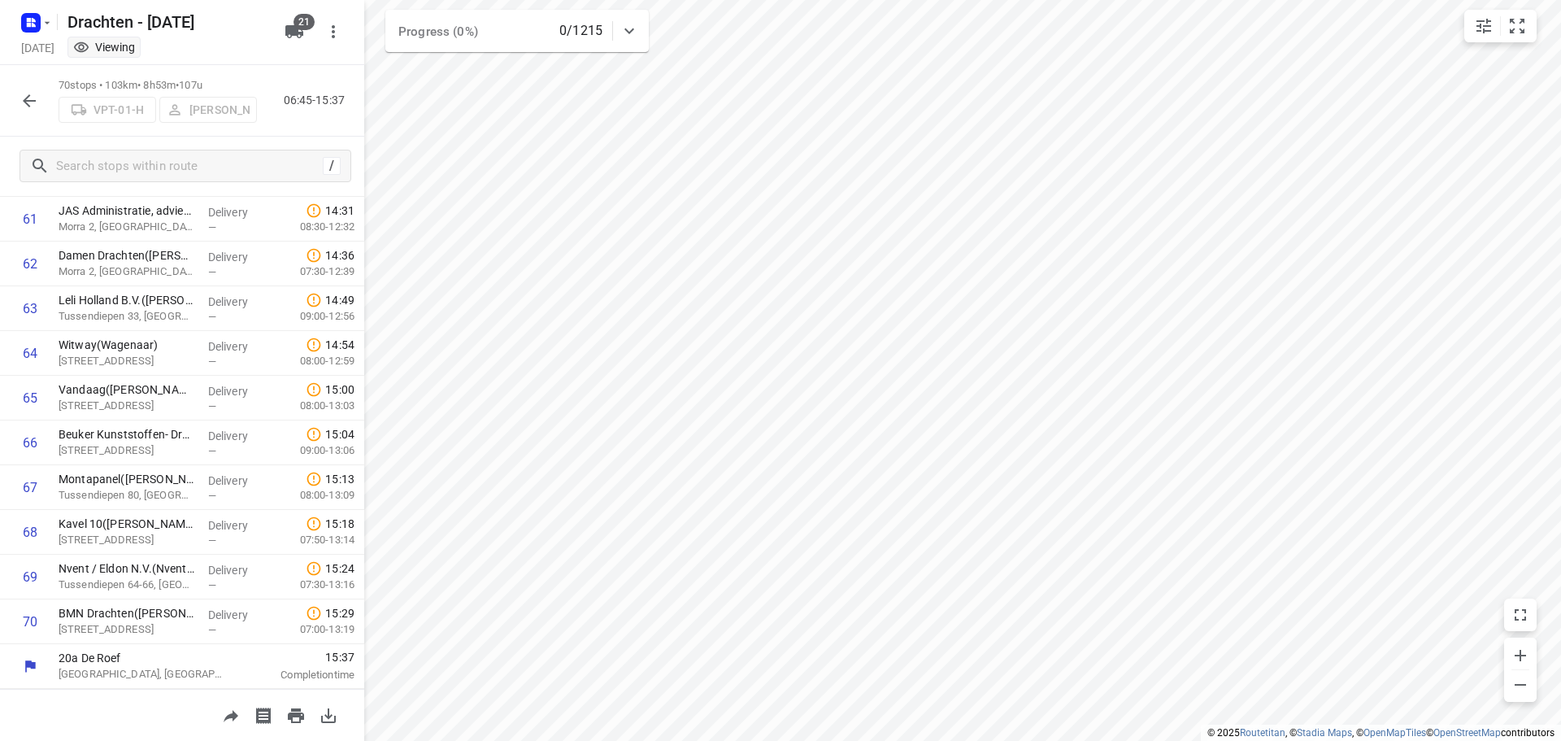
click at [34, 98] on icon "button" at bounding box center [30, 101] width 20 height 20
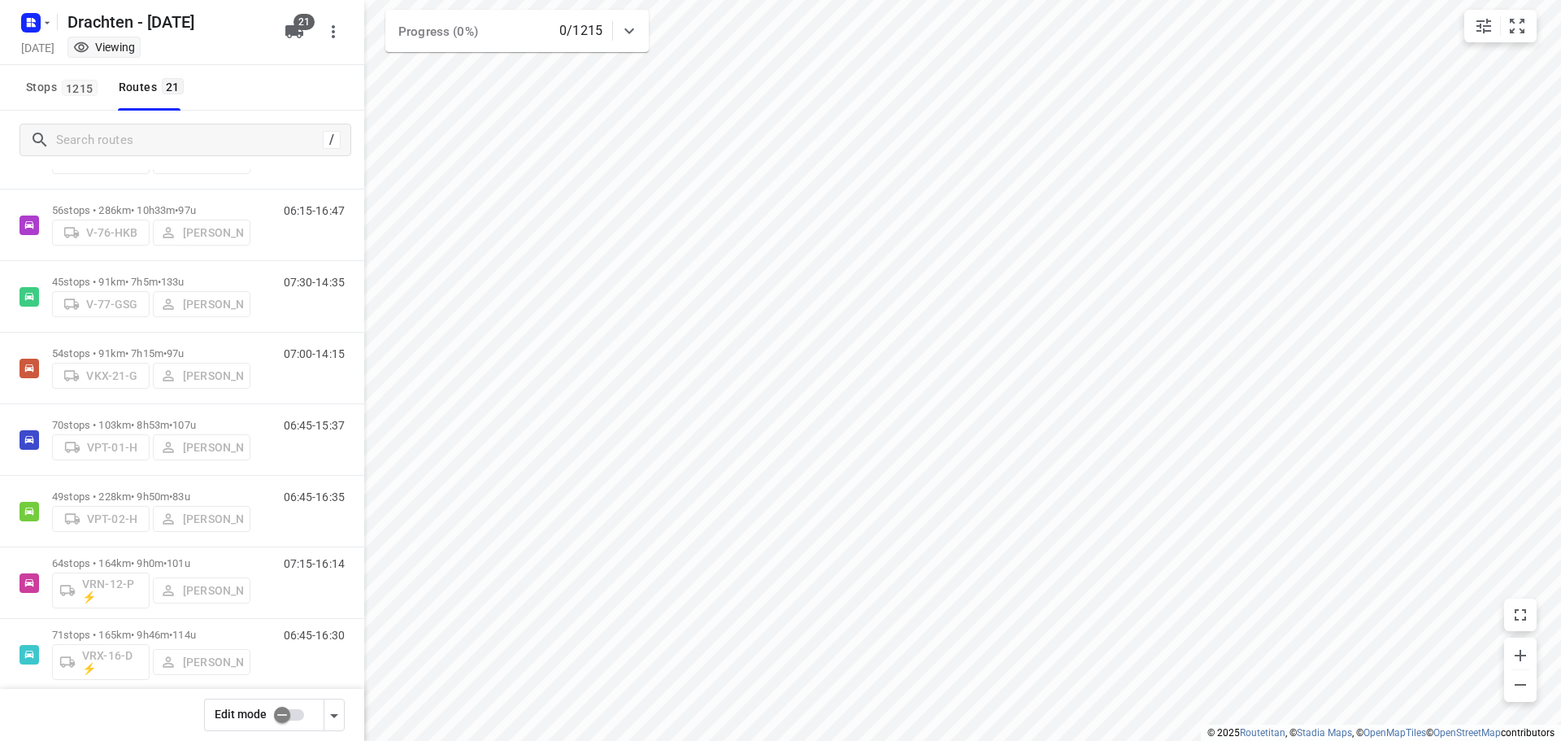
scroll to position [813, 0]
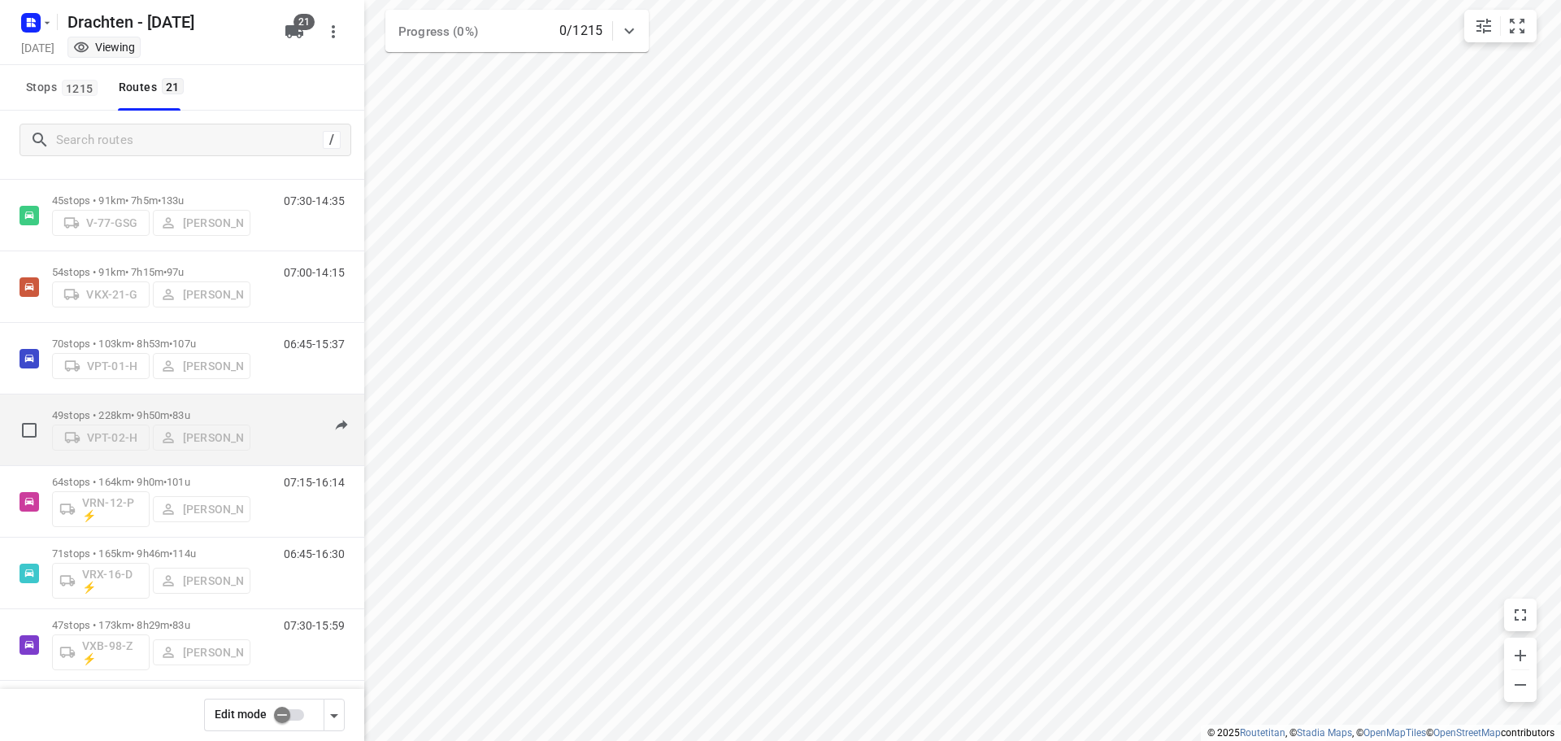
click at [187, 403] on div "49 stops • 228km • 9h50m • 83u VPT-02-H Pieter Hoekstra" at bounding box center [151, 430] width 198 height 58
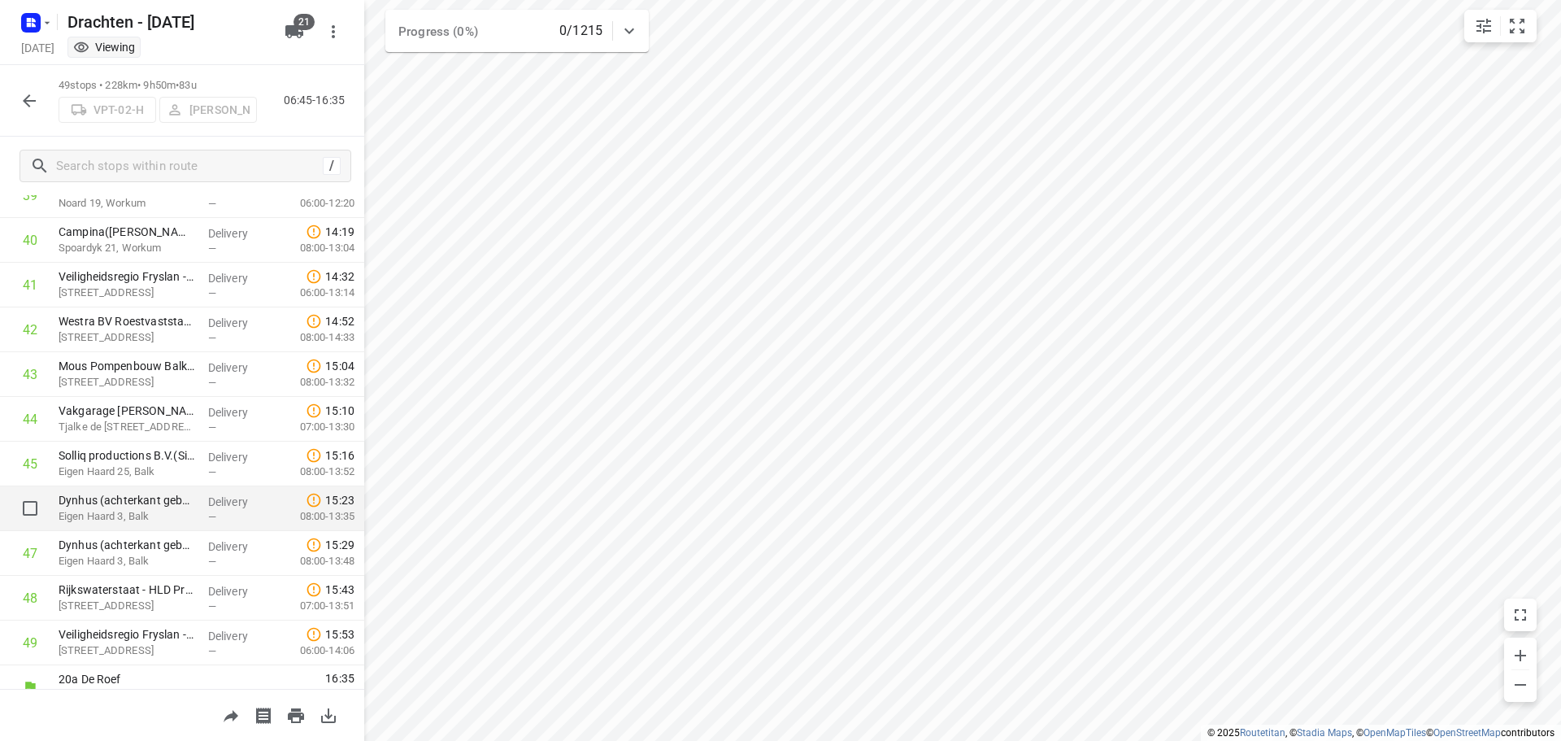
scroll to position [1824, 0]
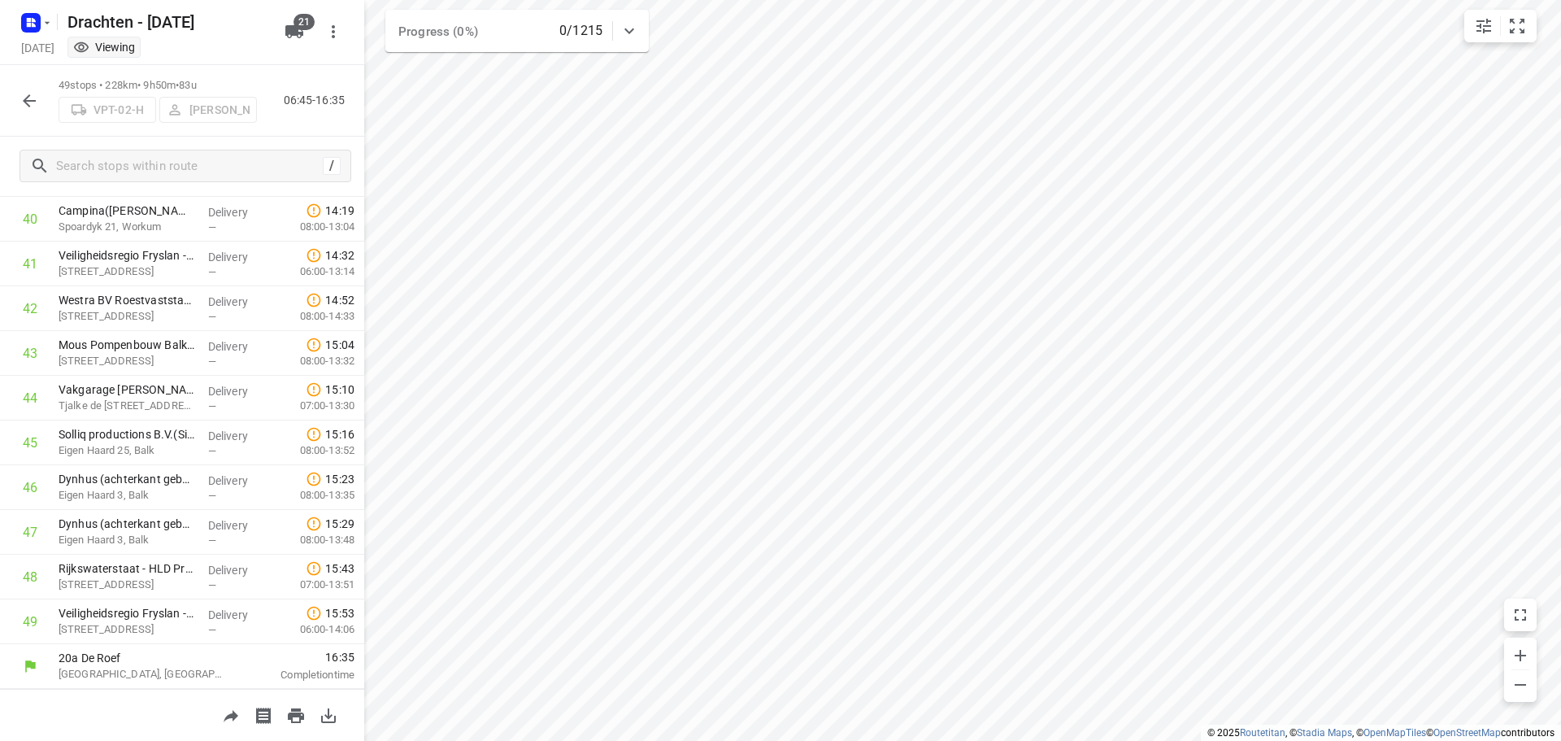
click at [37, 99] on icon "button" at bounding box center [30, 101] width 20 height 20
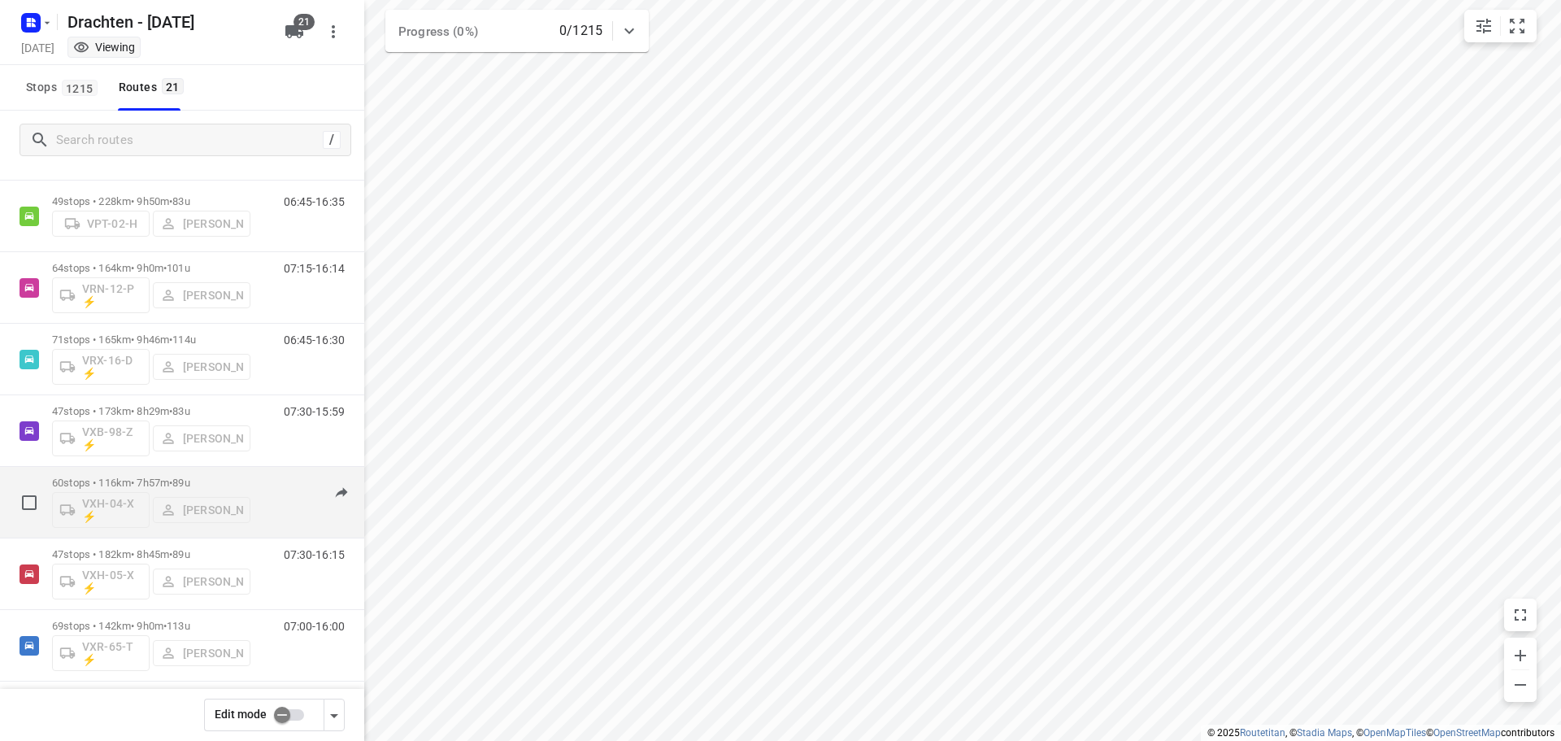
scroll to position [1036, 0]
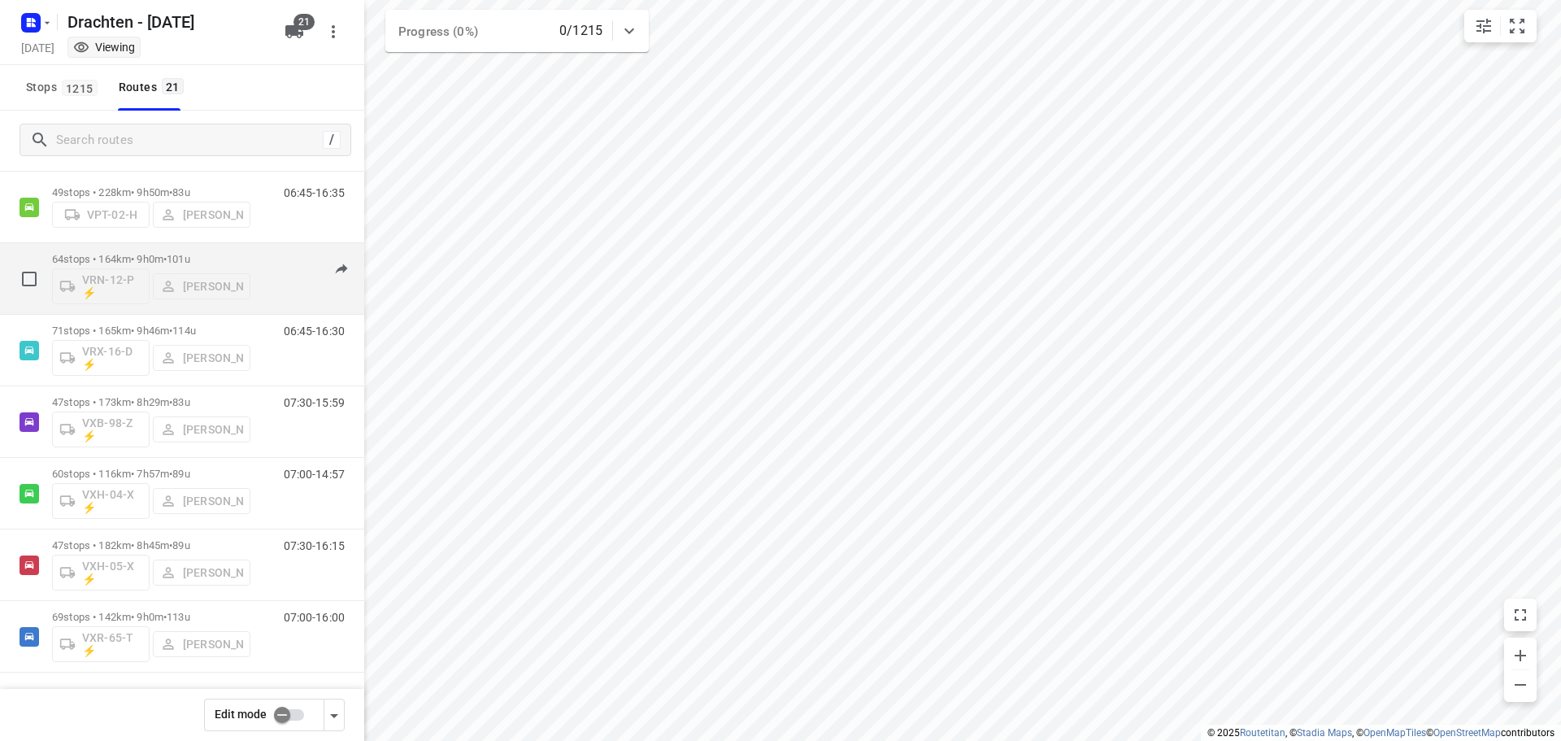
click at [183, 246] on div "64 stops • 164km • 9h0m • 101u VRN-12-P ⚡ Jurre Woudwijk" at bounding box center [151, 278] width 198 height 67
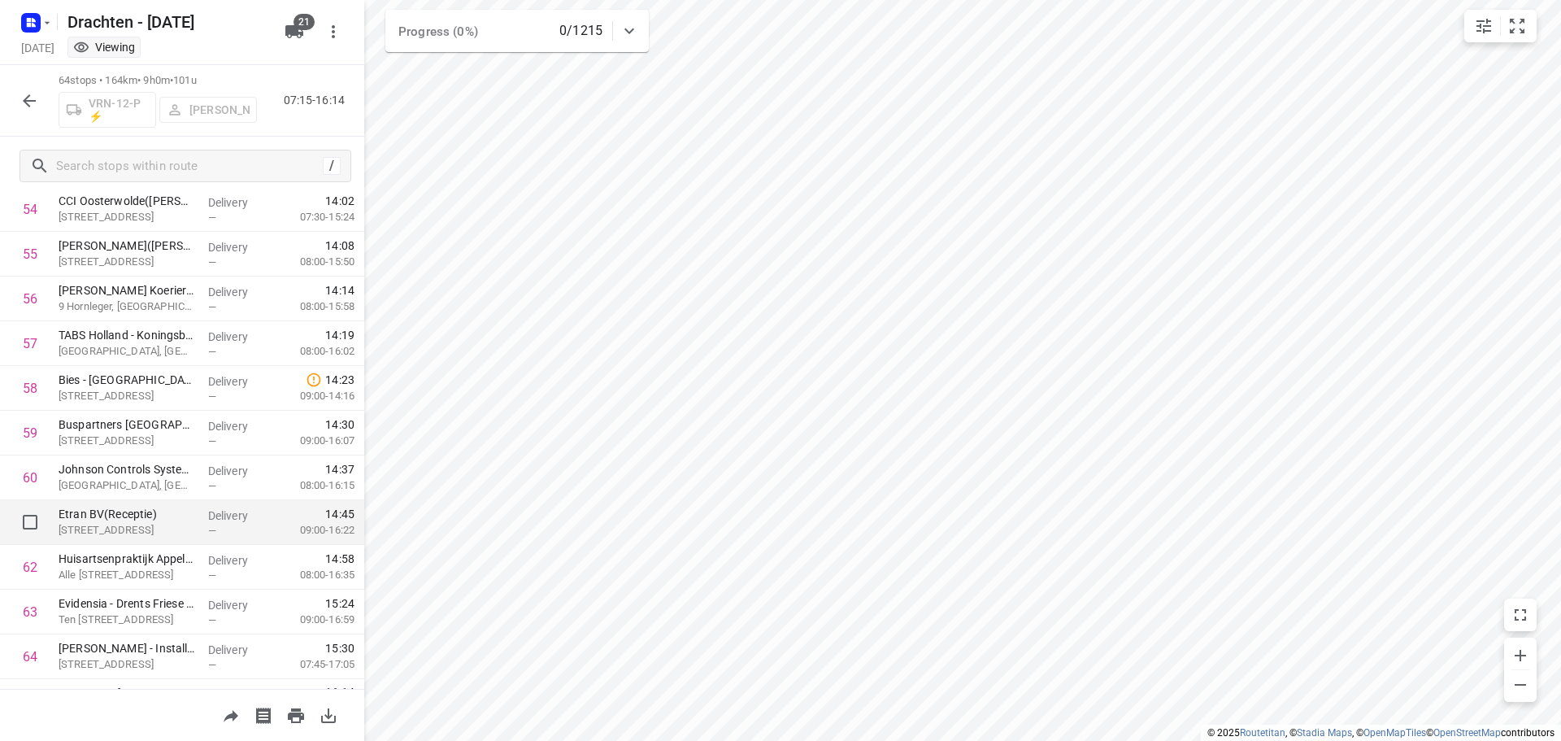
scroll to position [2495, 0]
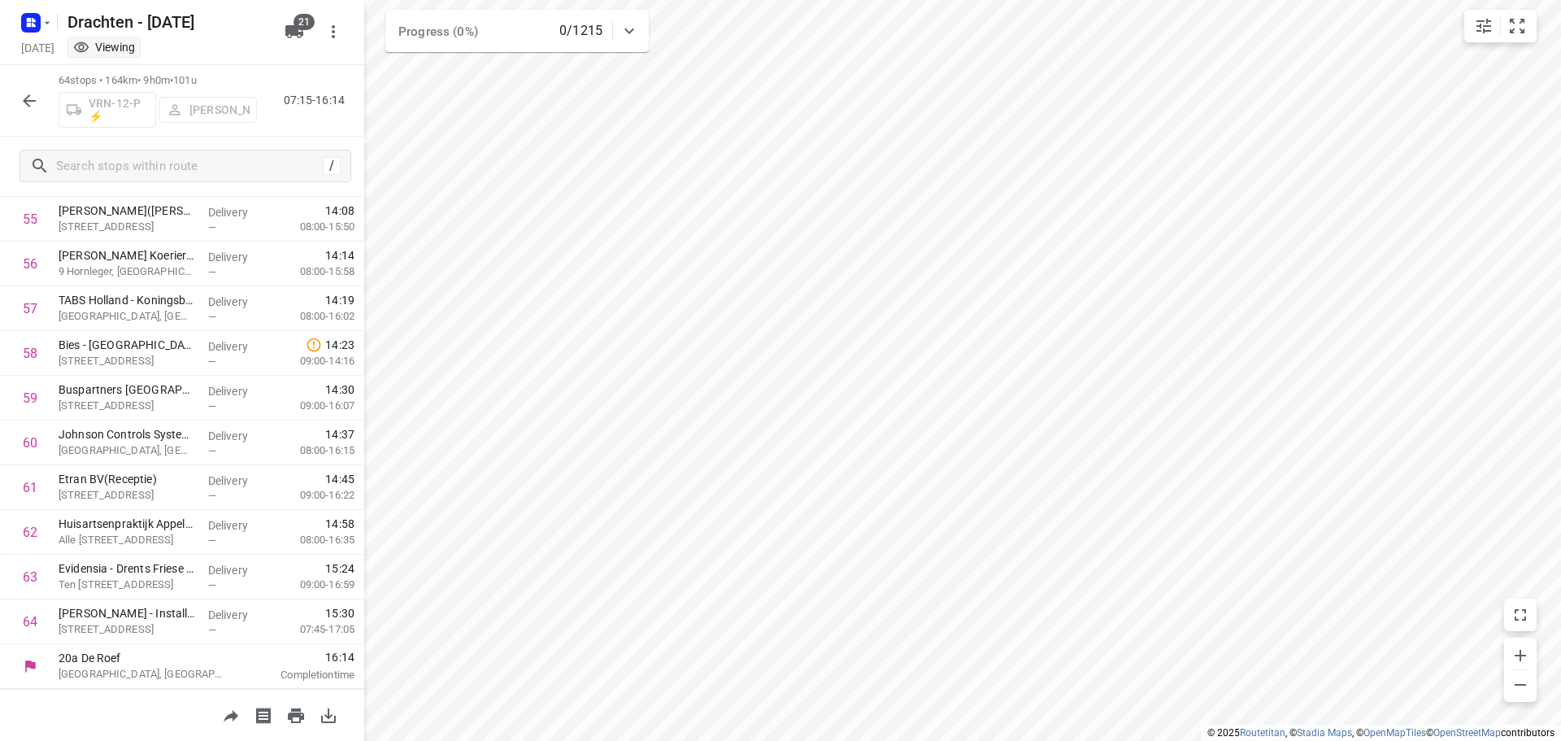
click at [20, 94] on icon "button" at bounding box center [30, 101] width 20 height 20
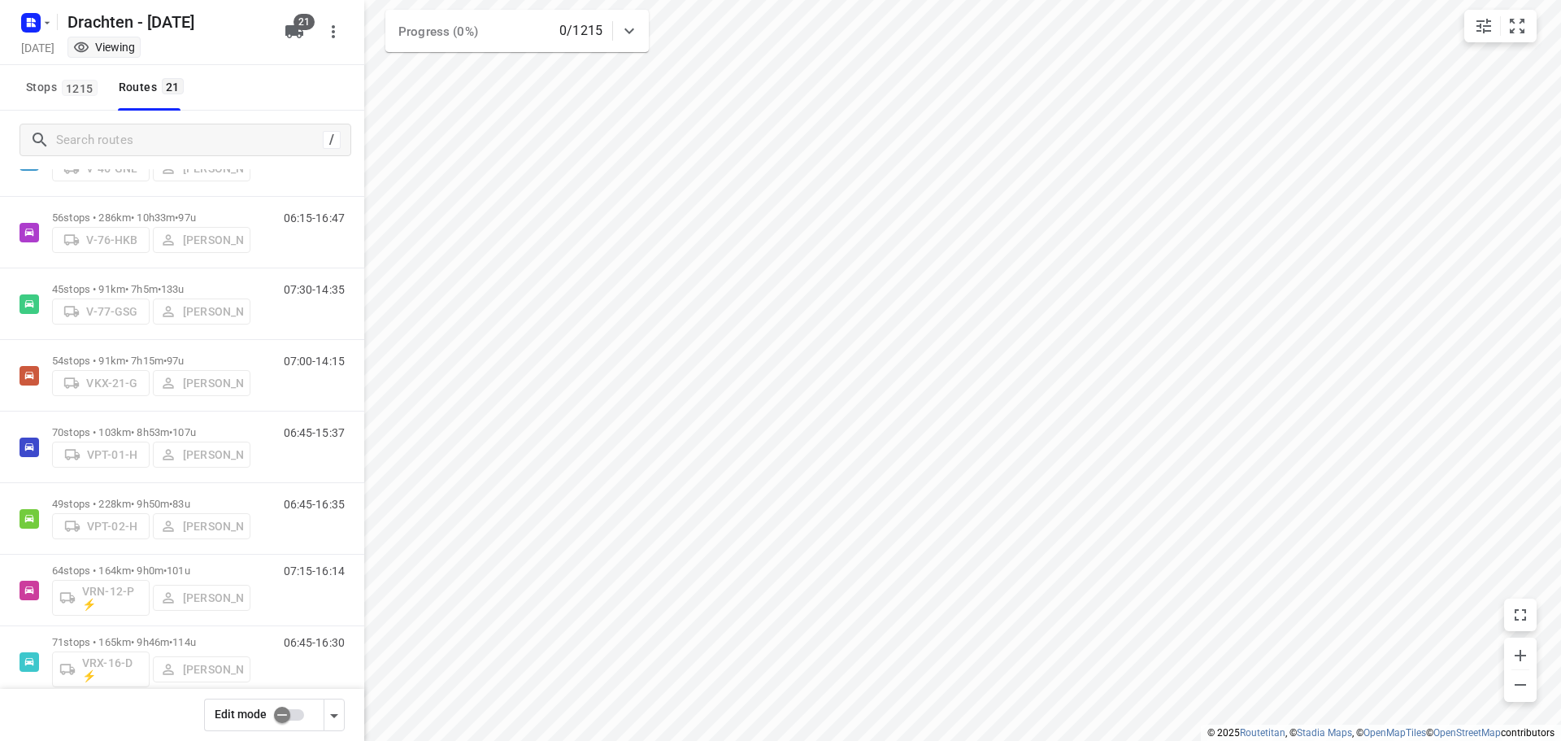
scroll to position [732, 0]
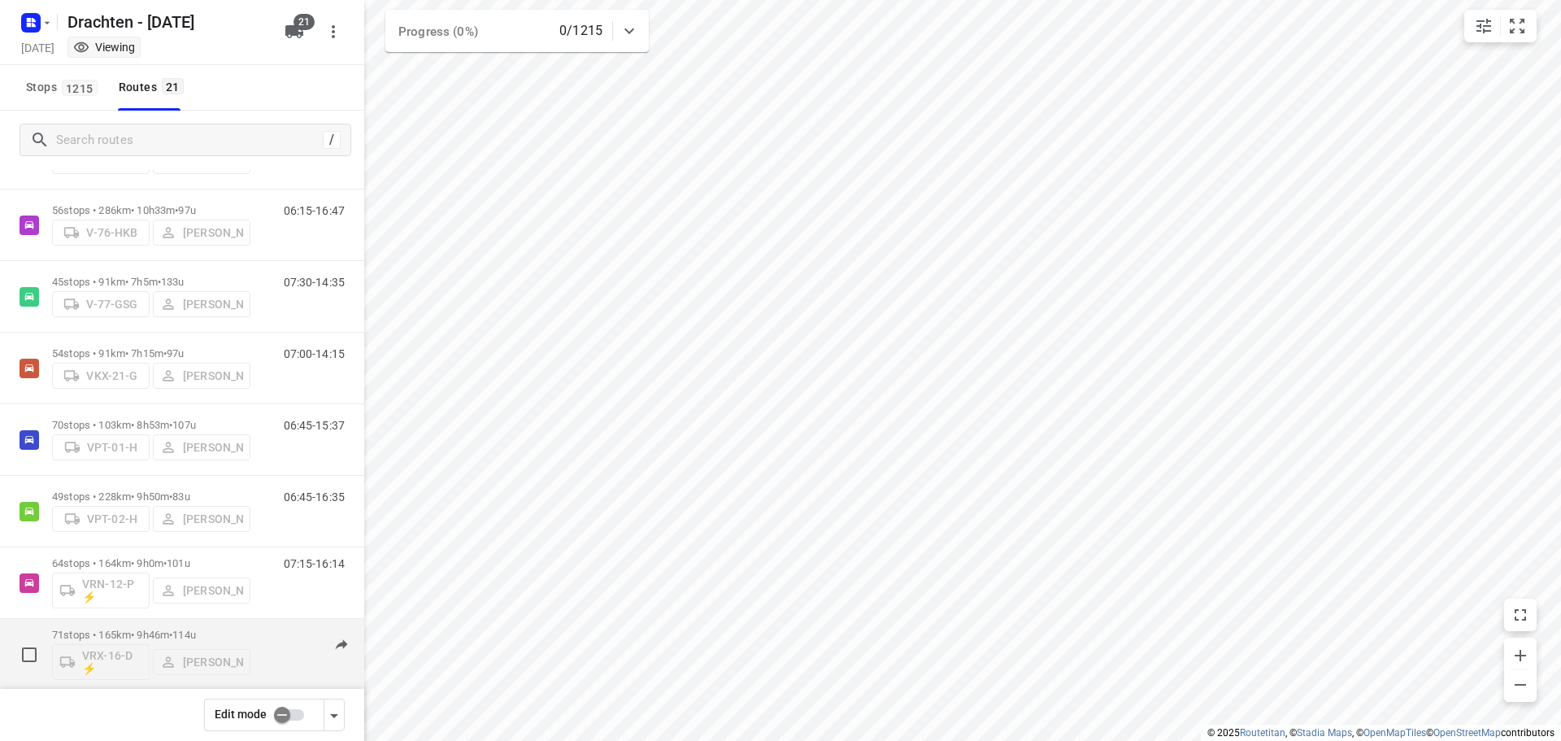
click at [151, 625] on div "71 stops • 165km • 9h46m • 114u VRX-16-D ⚡ Kevin Dijkstra" at bounding box center [151, 653] width 198 height 67
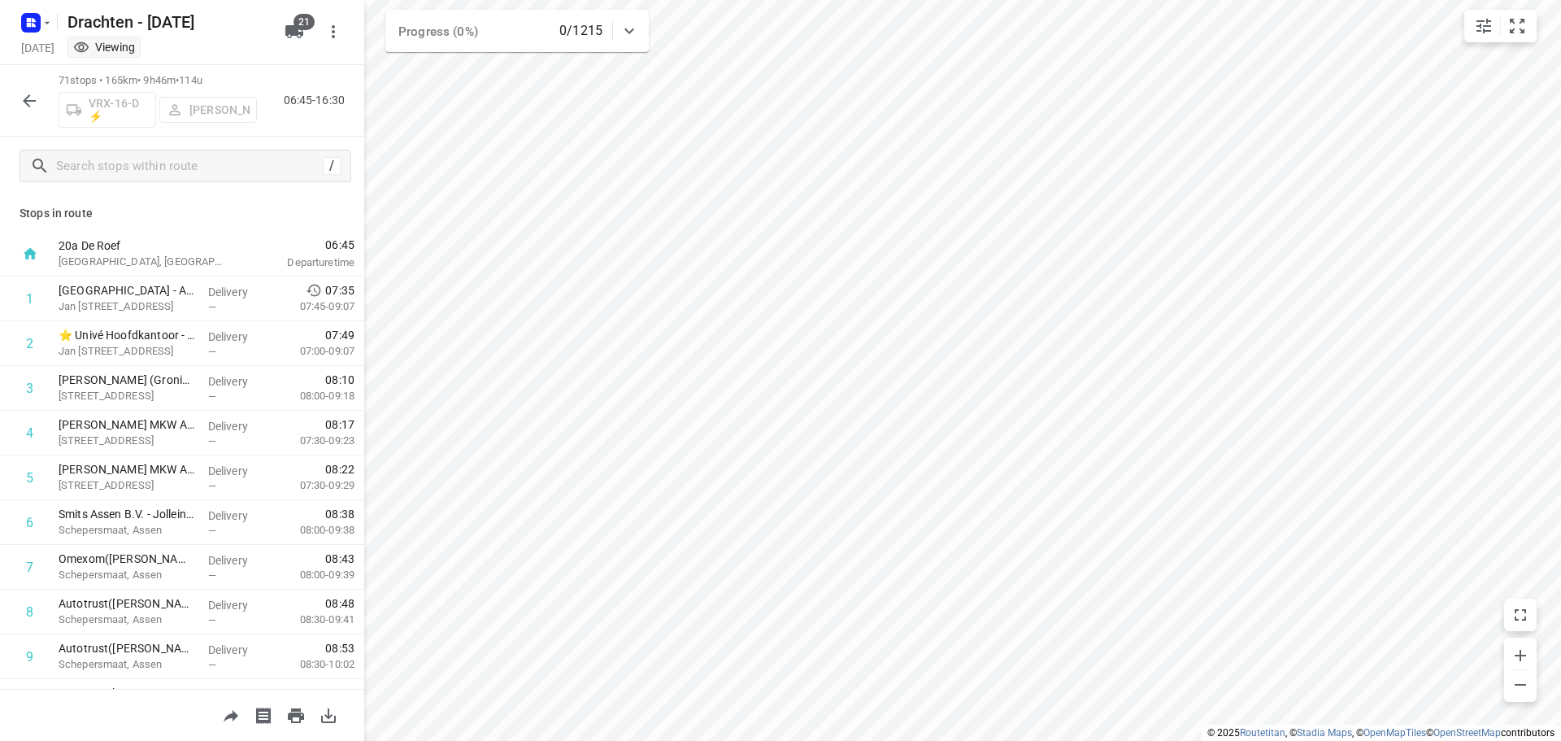
click at [28, 104] on icon "button" at bounding box center [29, 100] width 13 height 13
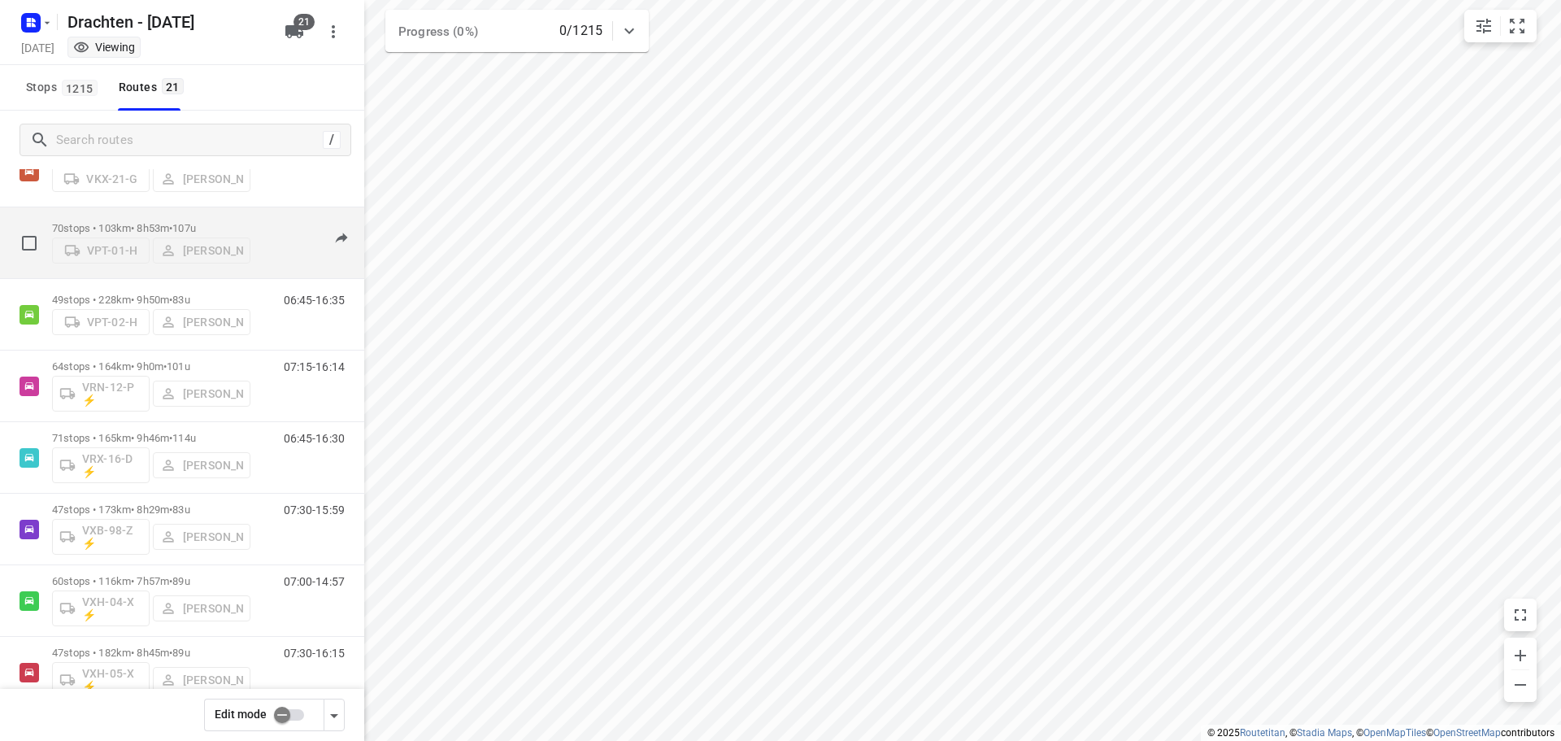
scroll to position [976, 0]
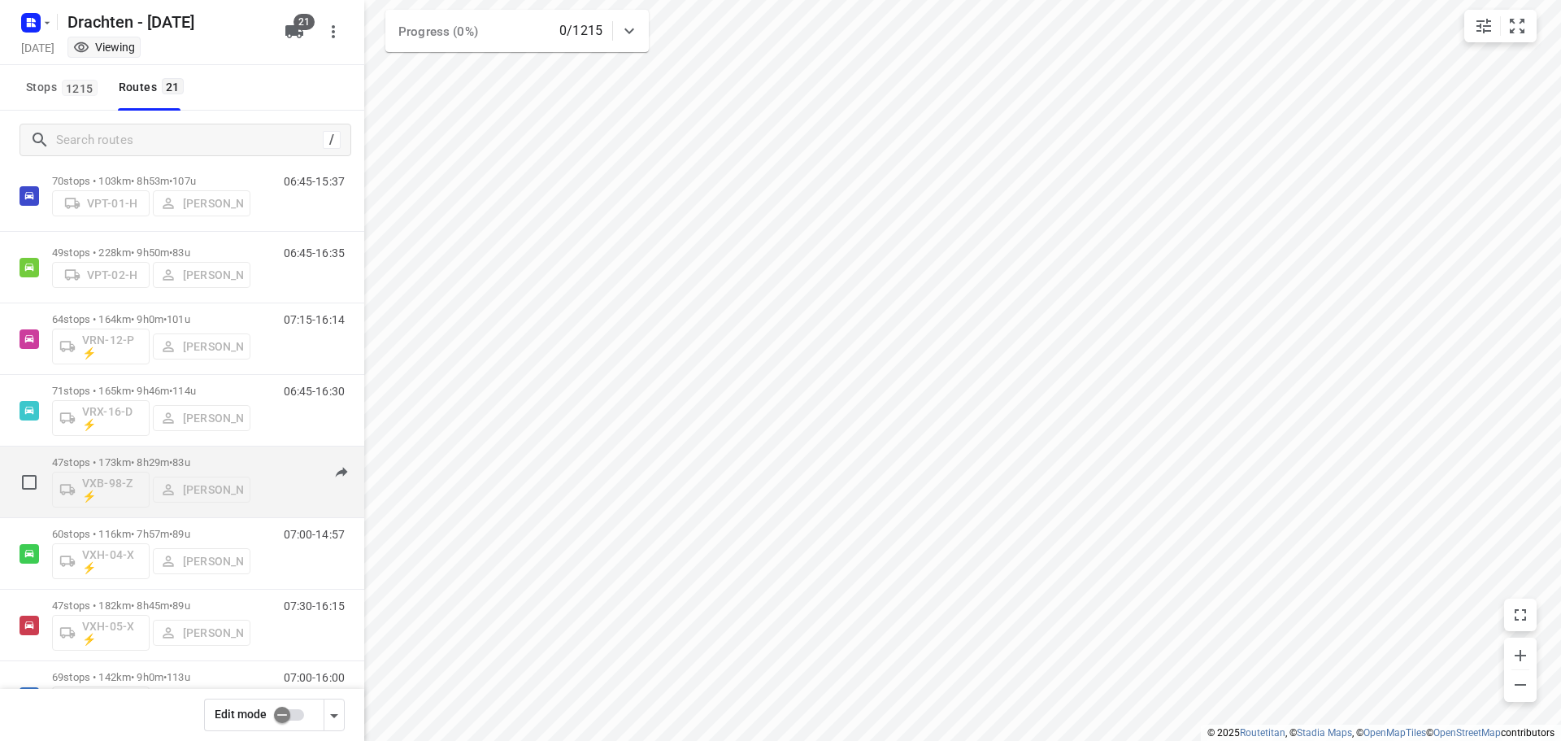
click at [118, 463] on p "47 stops • 173km • 8h29m • 83u" at bounding box center [151, 462] width 198 height 12
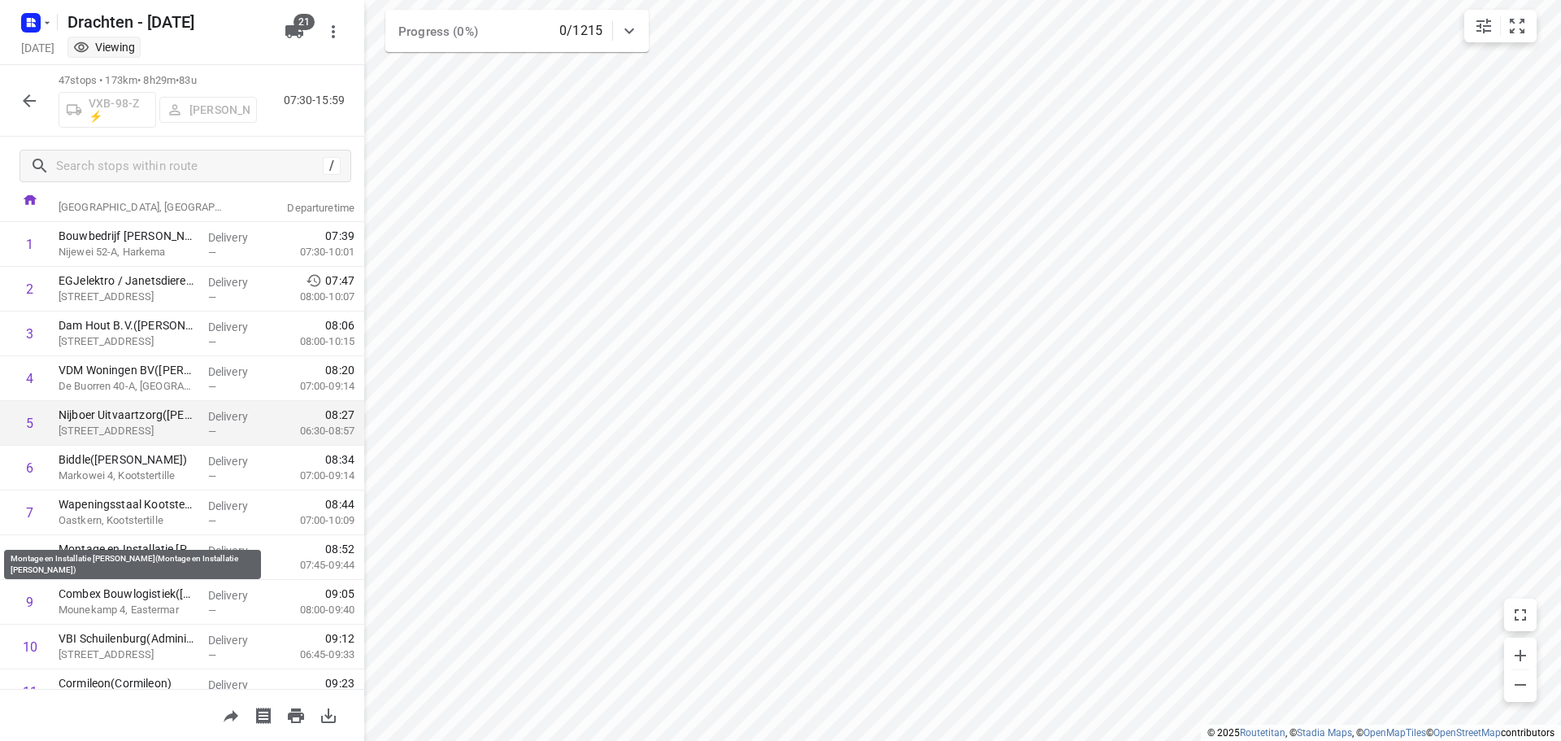
scroll to position [81, 0]
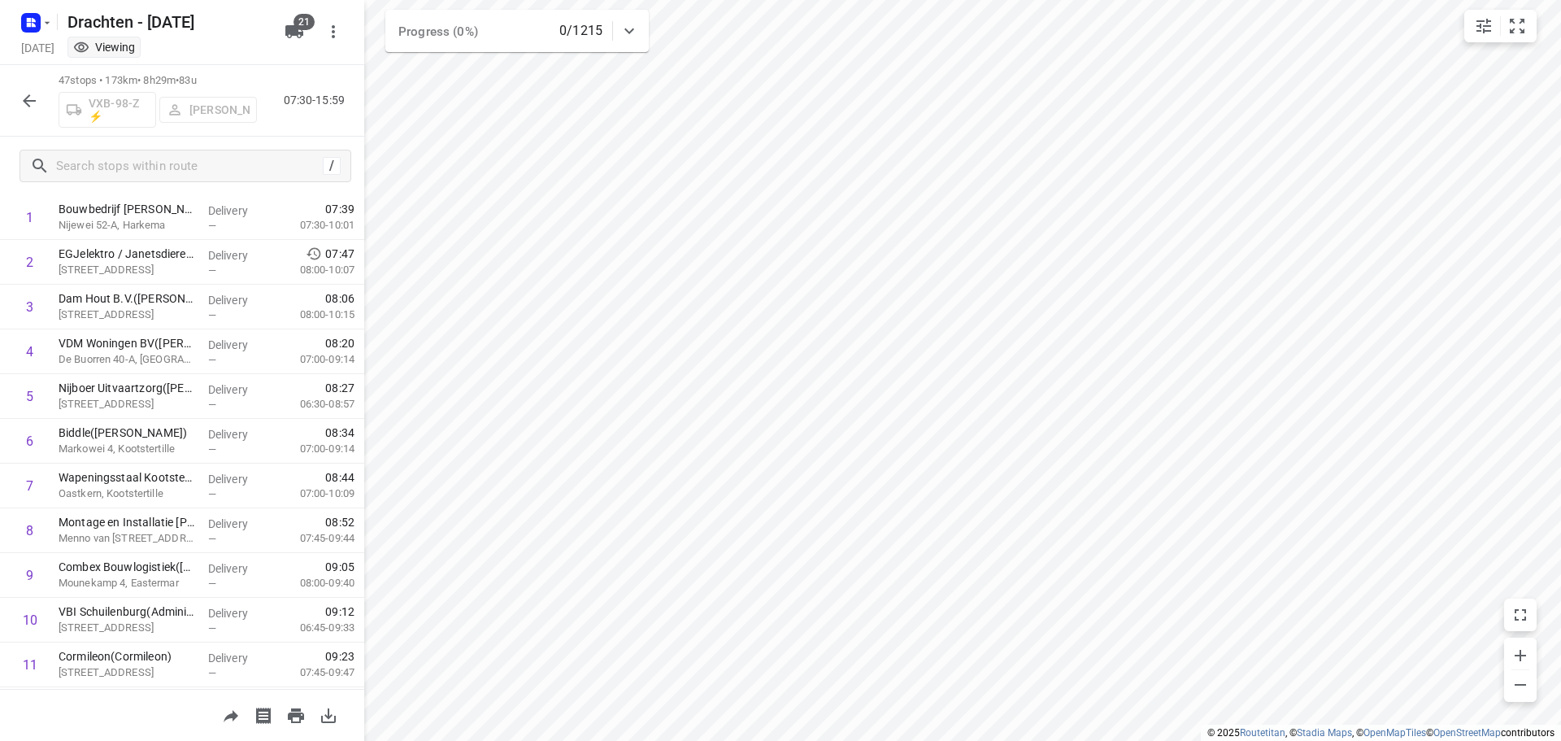
click at [27, 109] on icon "button" at bounding box center [30, 101] width 20 height 20
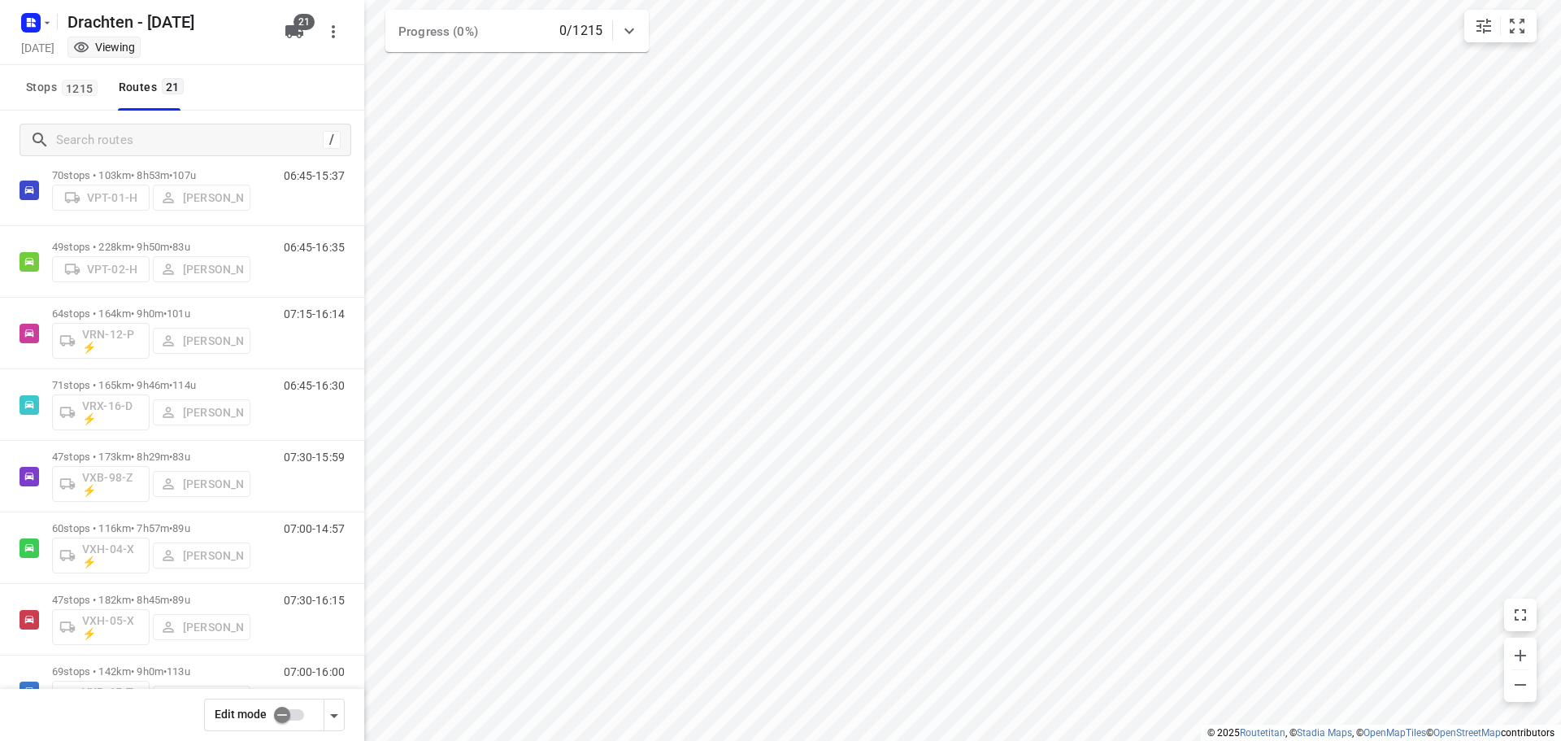
scroll to position [1036, 0]
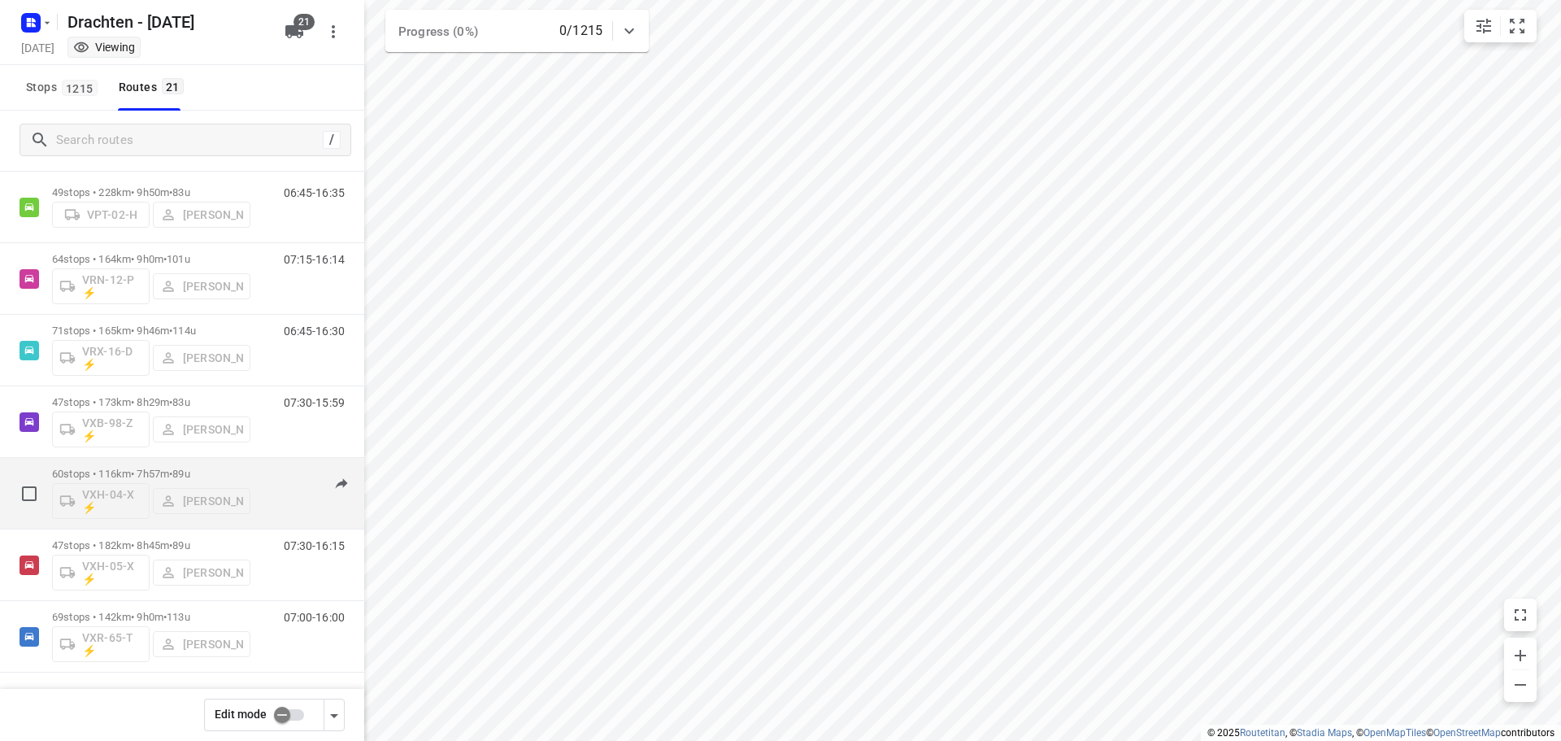
click at [188, 470] on span "89u" at bounding box center [180, 474] width 17 height 12
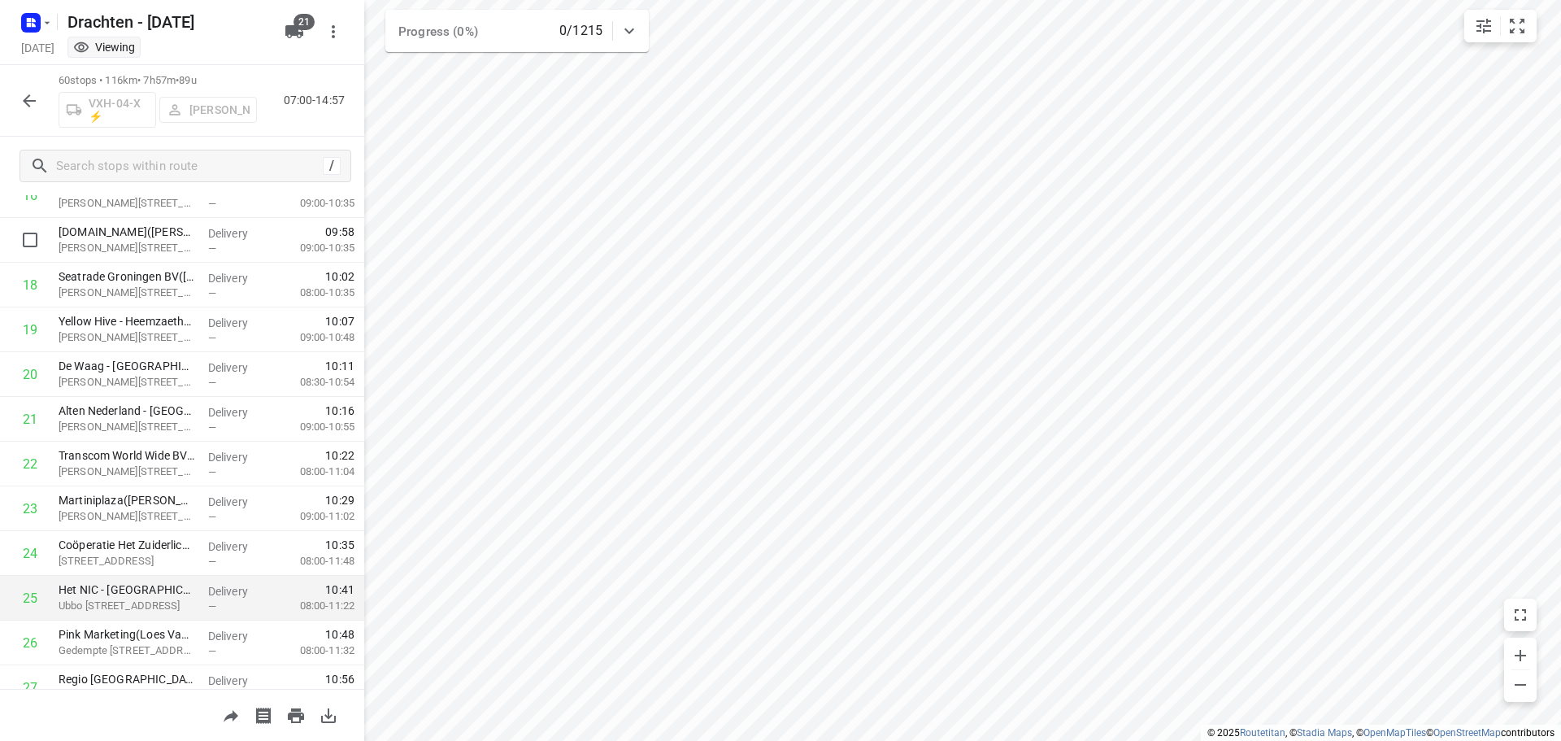
scroll to position [813, 0]
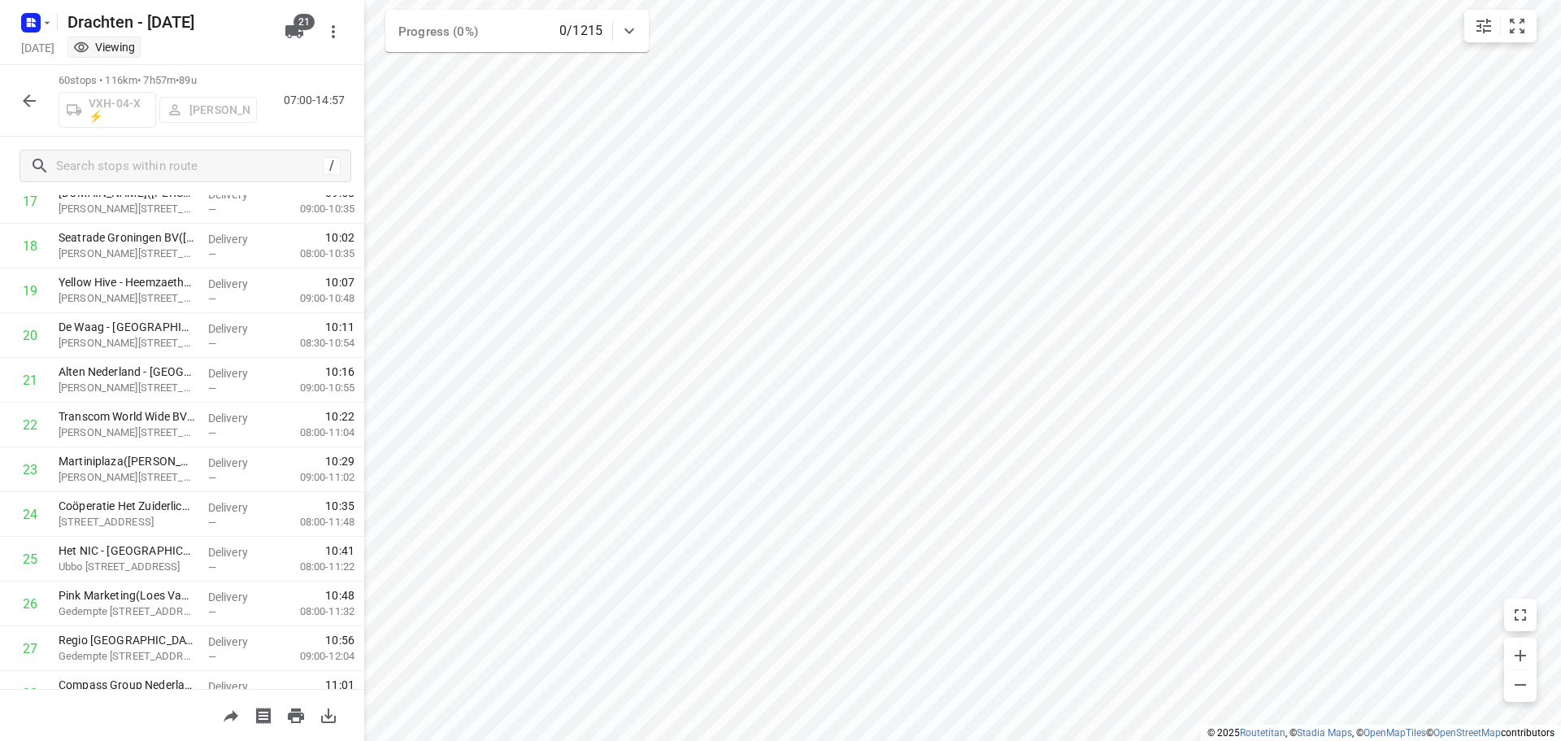
click at [34, 104] on icon "button" at bounding box center [30, 101] width 20 height 20
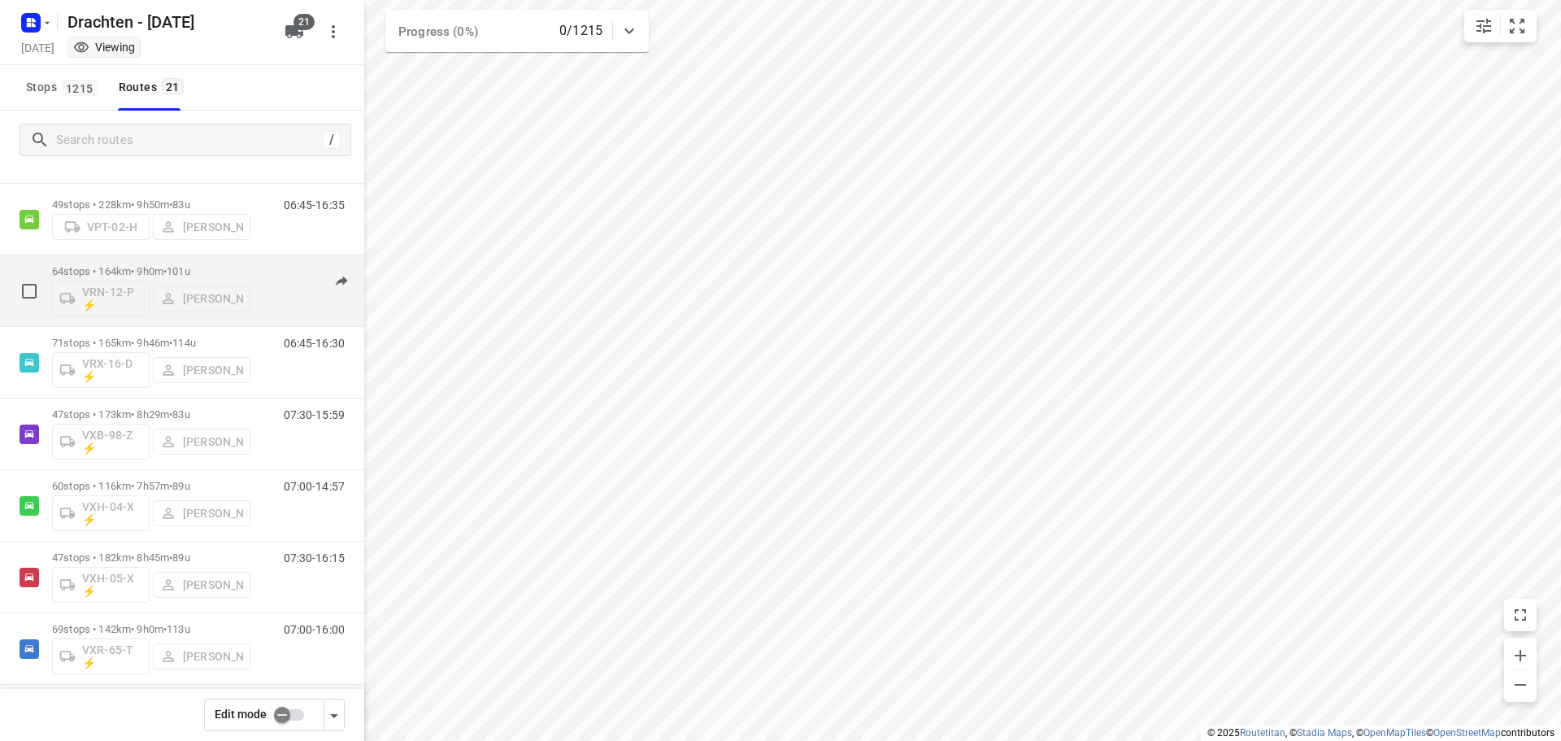
scroll to position [1036, 0]
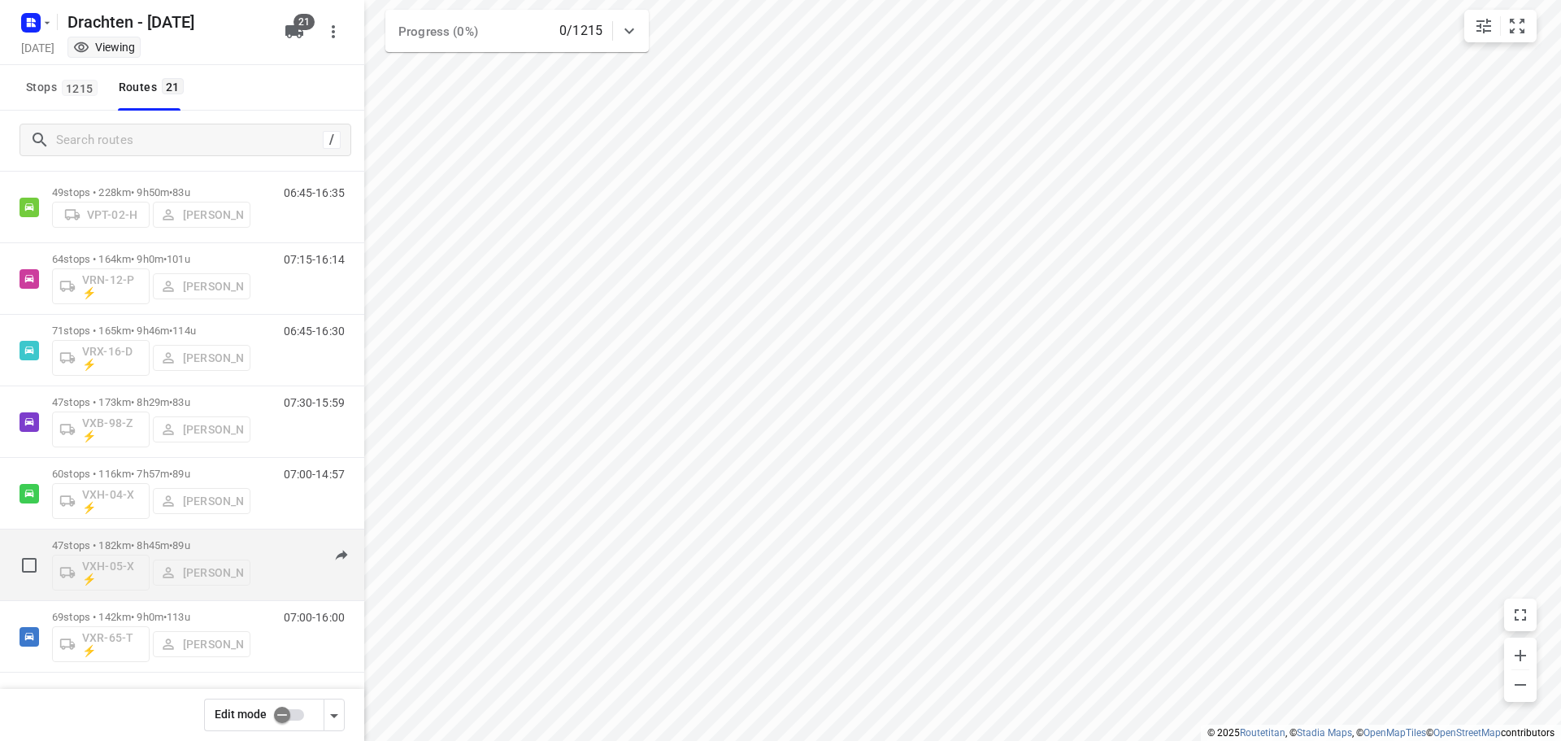
click at [189, 540] on span "89u" at bounding box center [180, 545] width 17 height 12
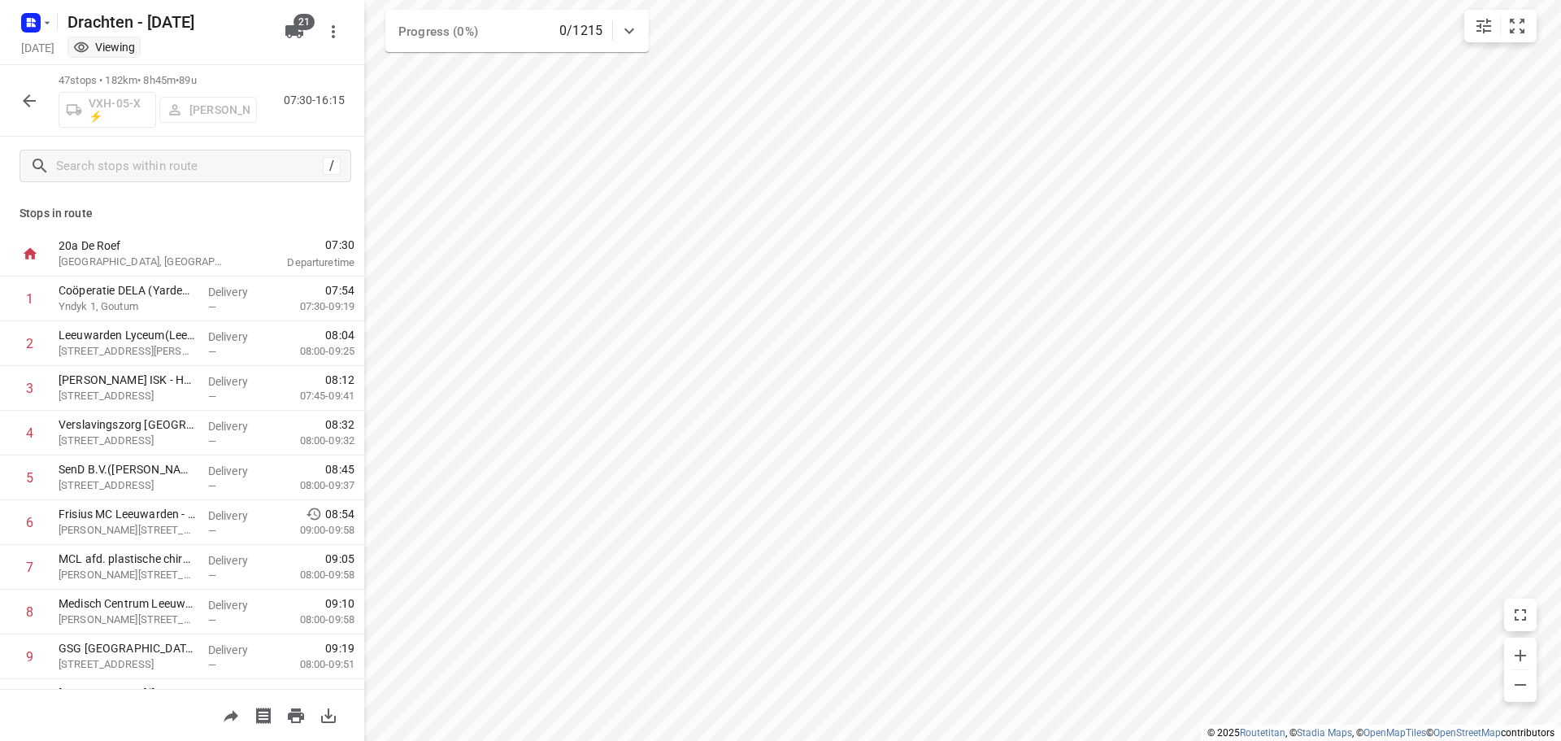
click at [33, 89] on button "button" at bounding box center [29, 101] width 33 height 33
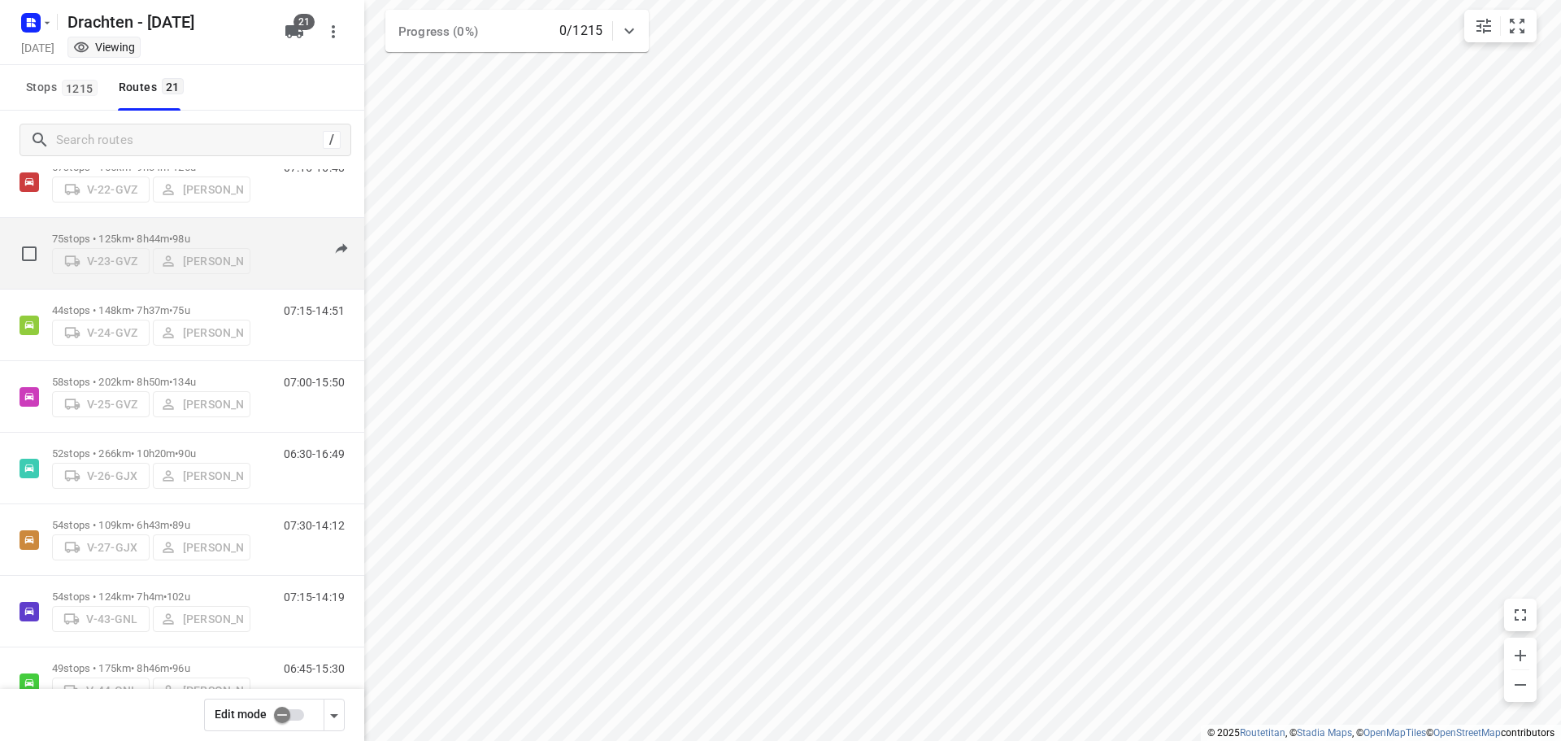
scroll to position [81, 0]
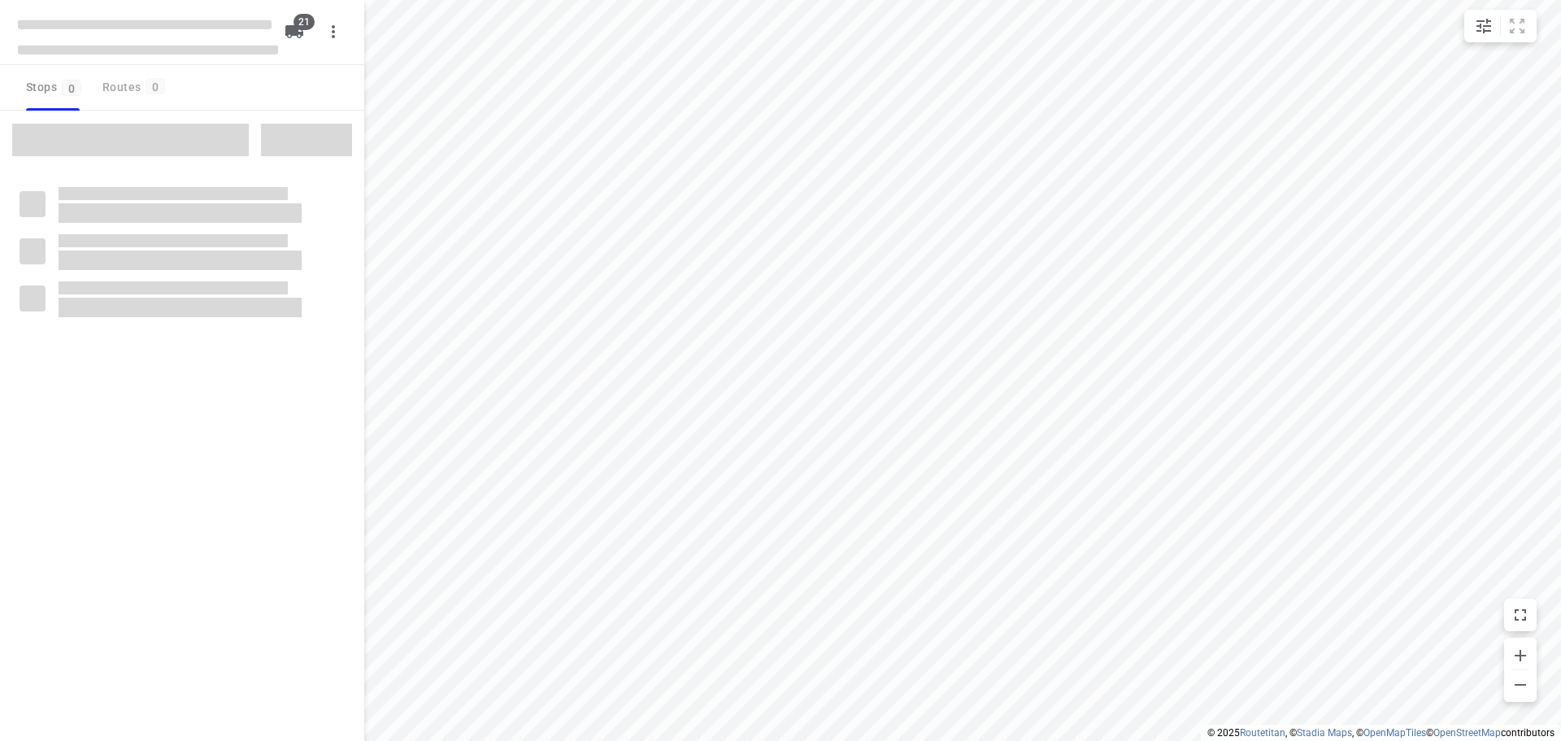
checkbox input "true"
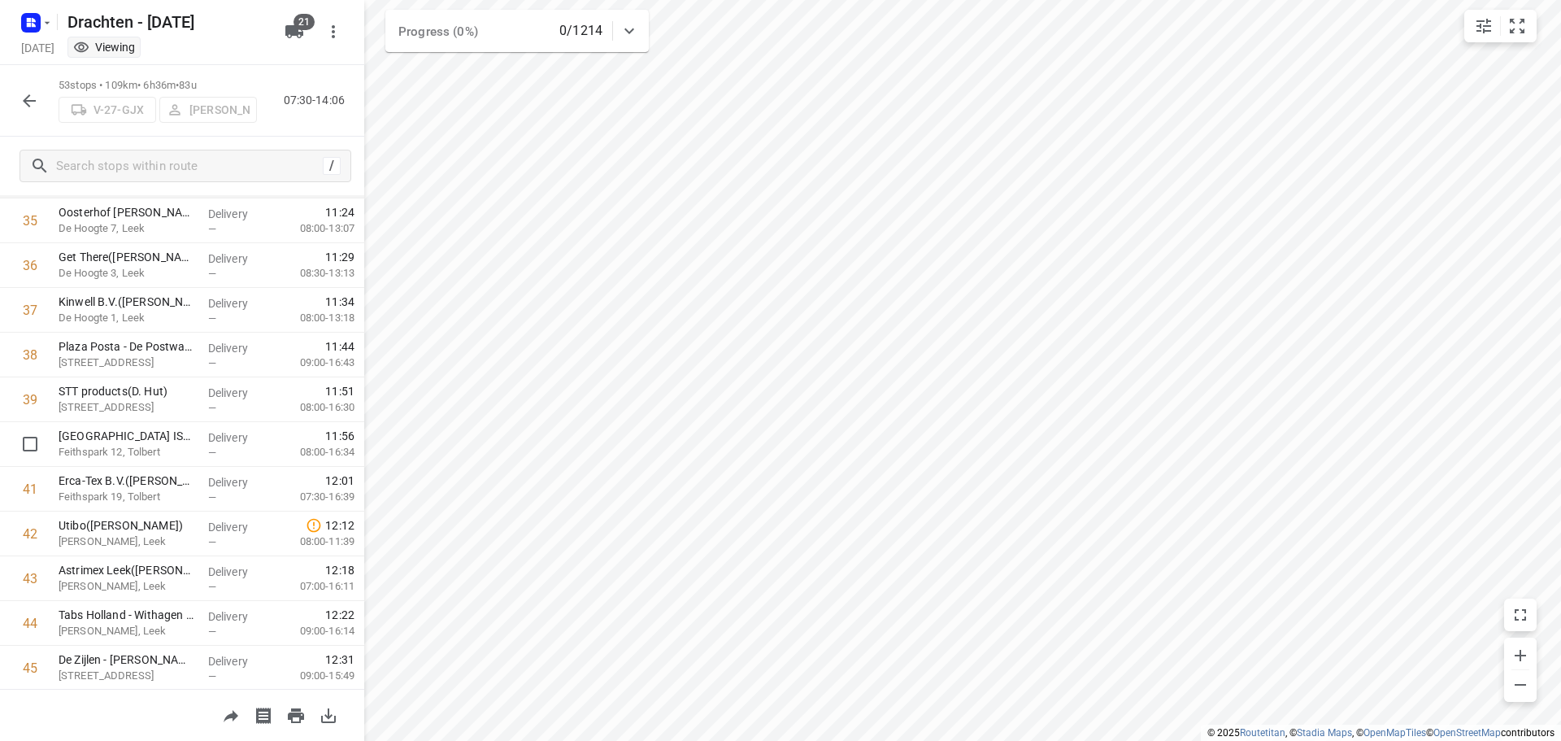
scroll to position [1596, 0]
click at [27, 100] on icon "button" at bounding box center [29, 100] width 13 height 13
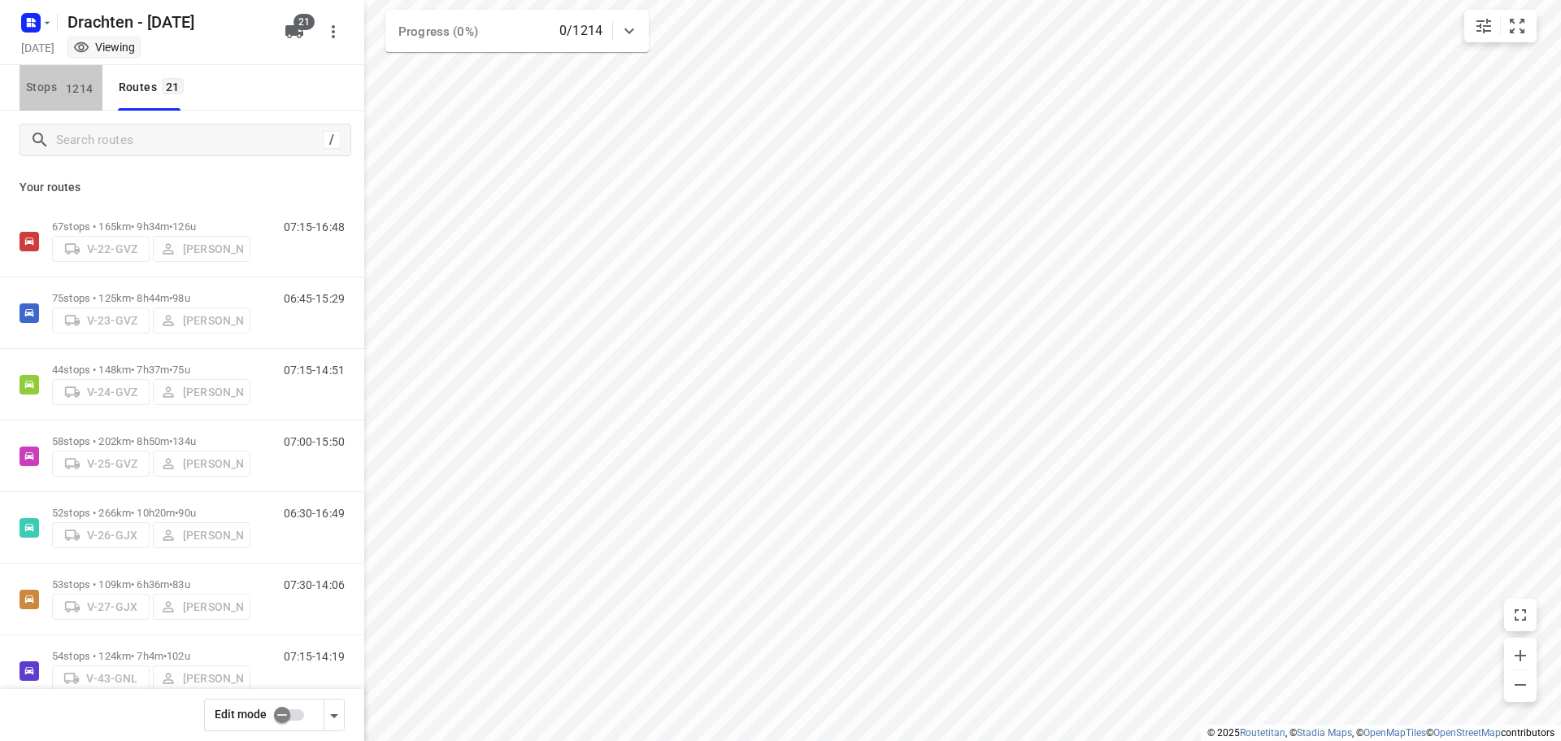
click at [74, 98] on button "Stops 1214" at bounding box center [61, 88] width 83 height 46
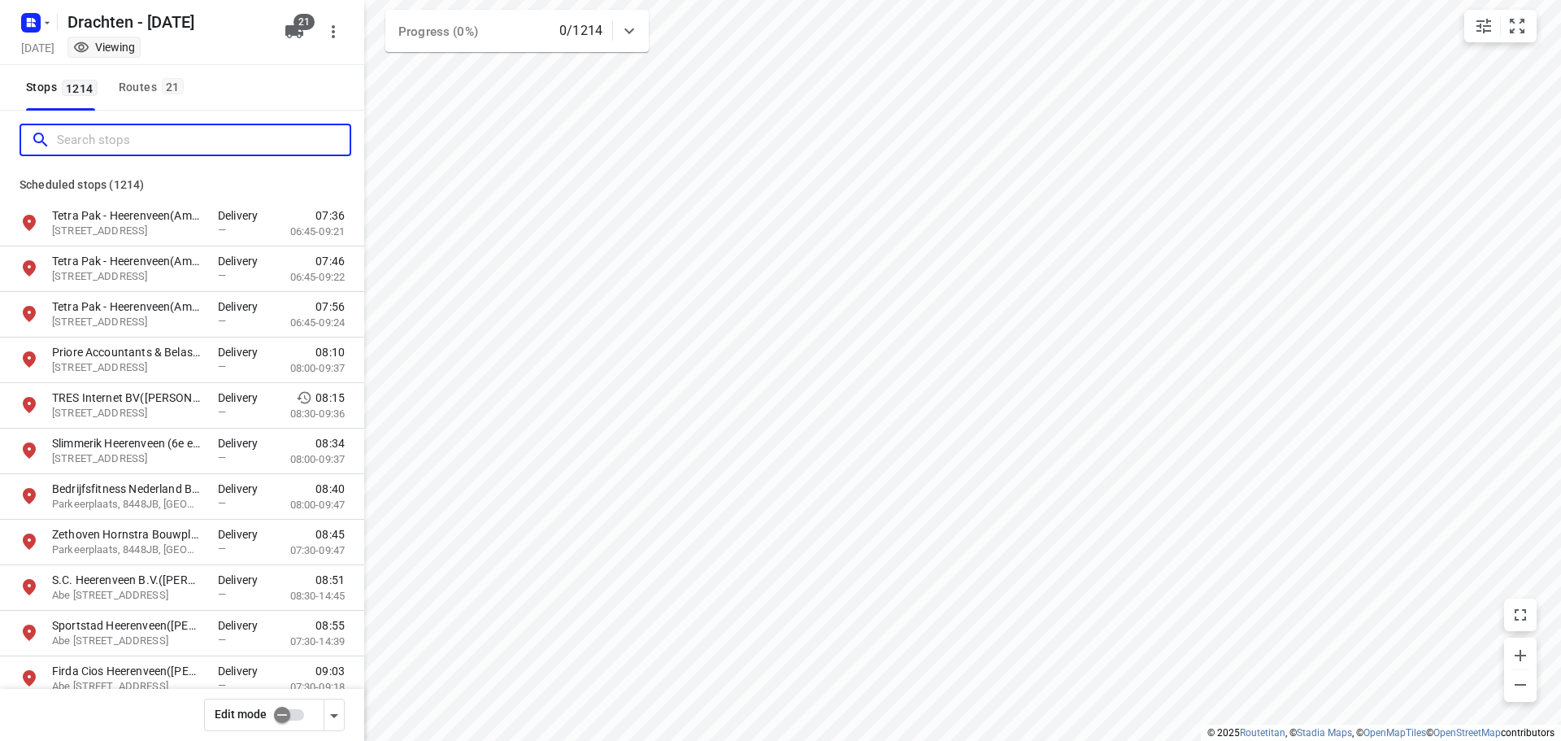
click at [97, 138] on input "Search stops" at bounding box center [203, 140] width 293 height 25
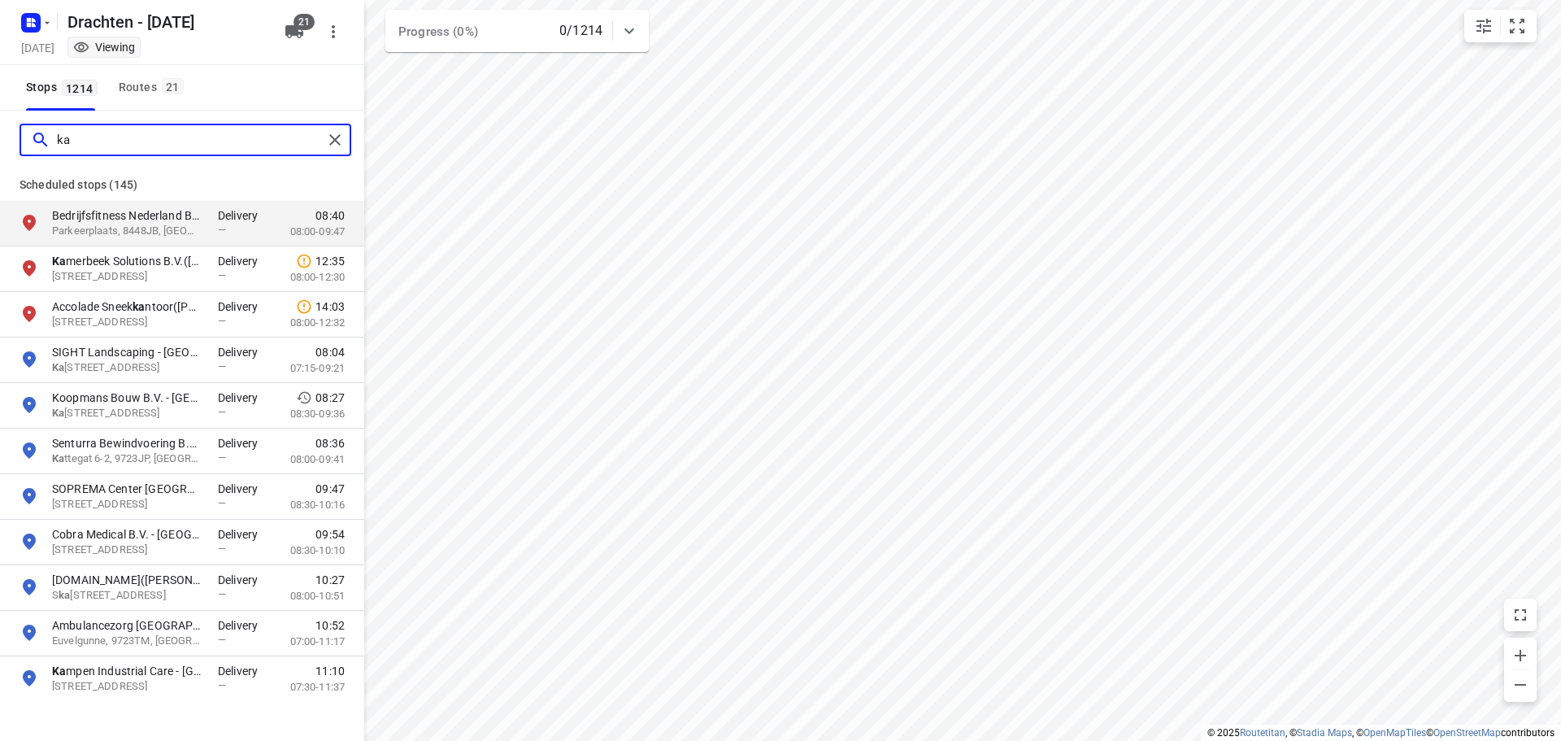
type input "k"
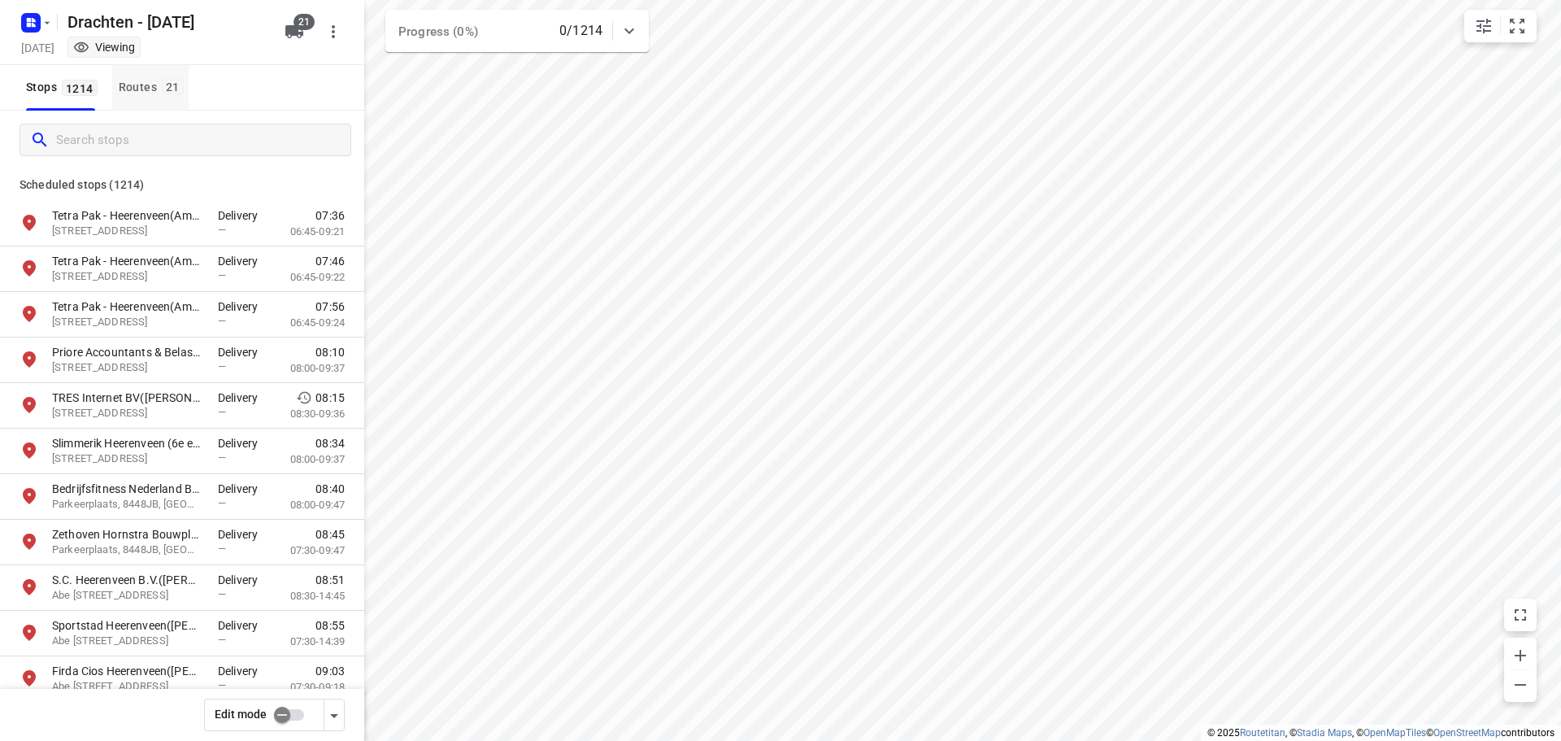
click at [133, 98] on button "Routes 21" at bounding box center [150, 88] width 76 height 46
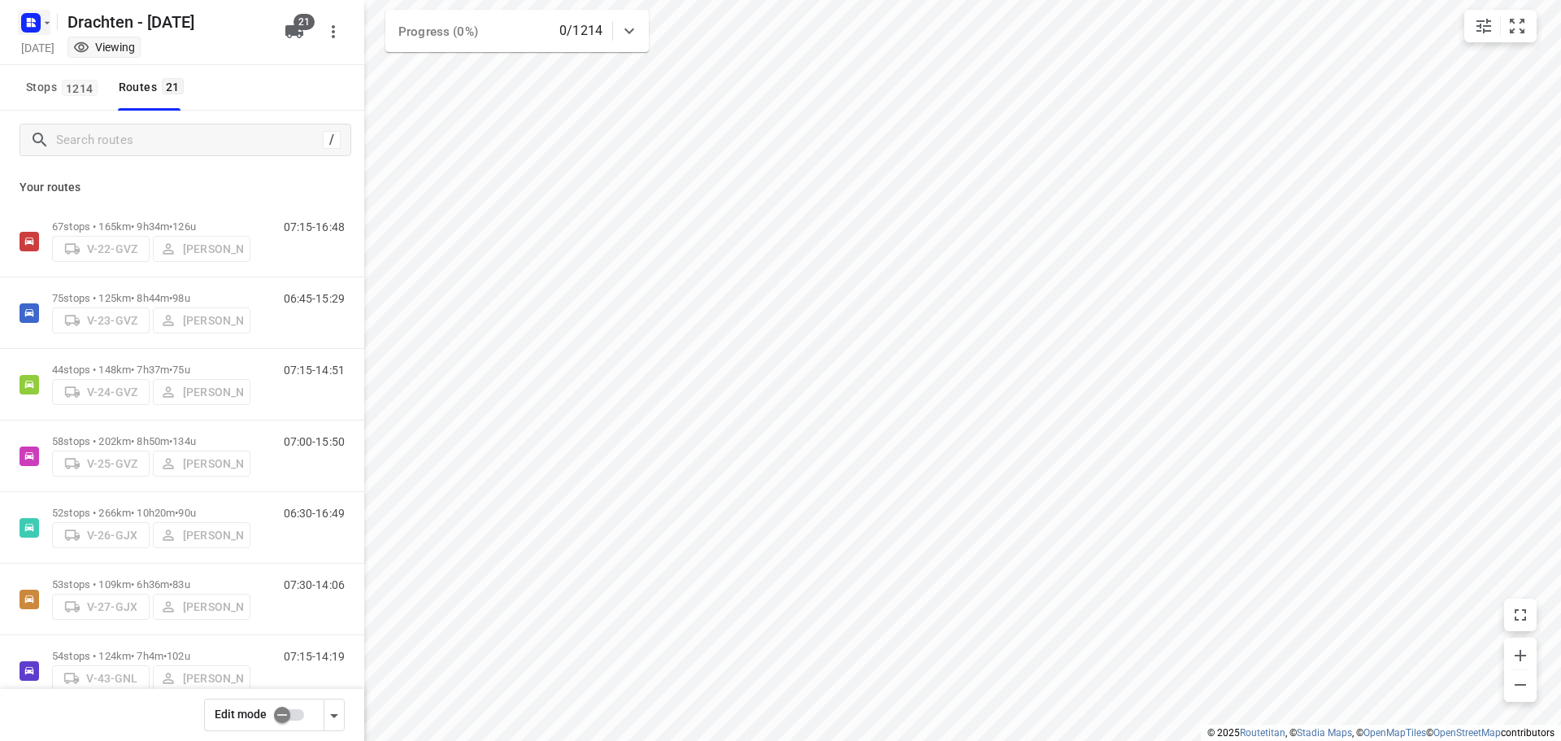
click at [37, 33] on icon "button" at bounding box center [31, 23] width 26 height 26
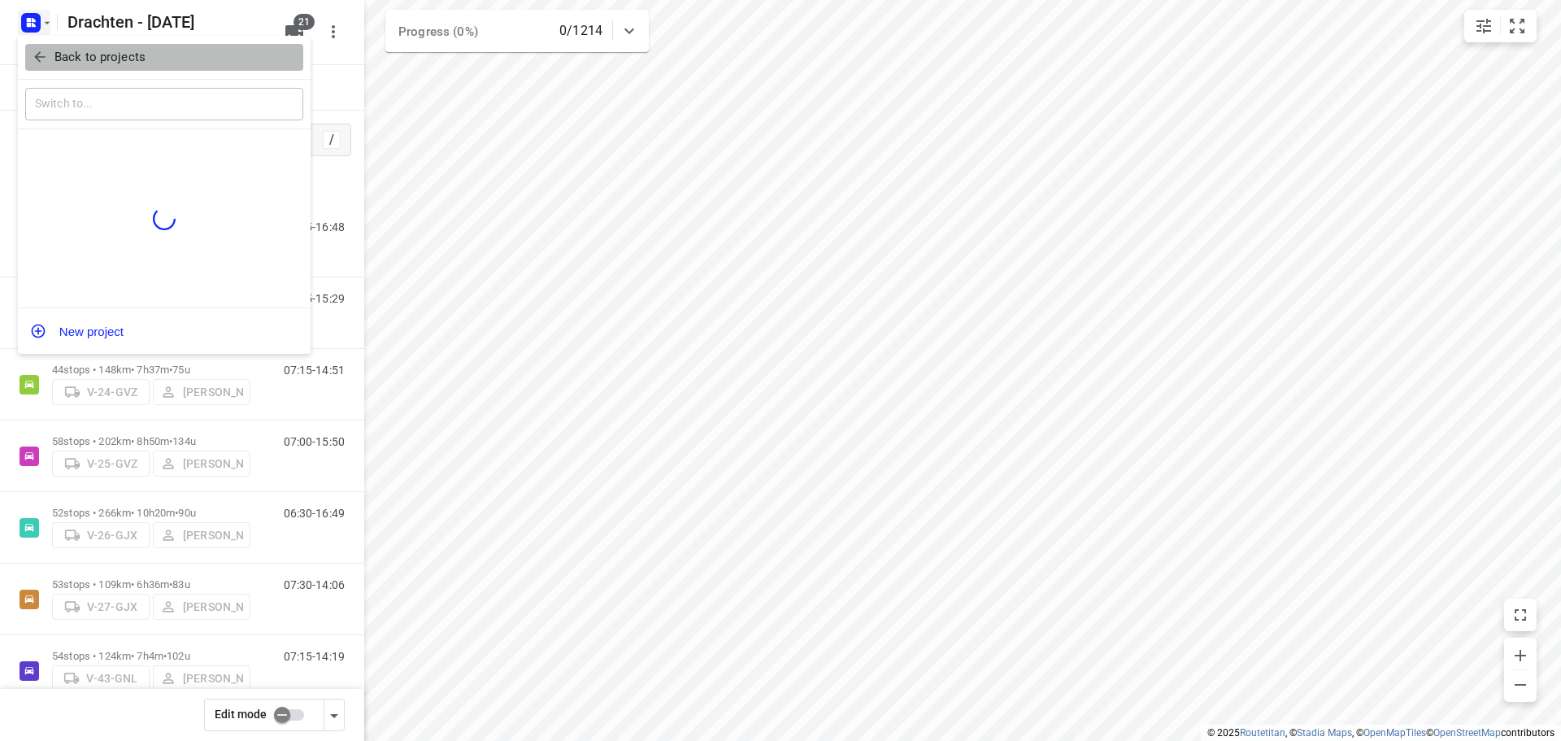
click at [98, 50] on p "Back to projects" at bounding box center [99, 57] width 91 height 19
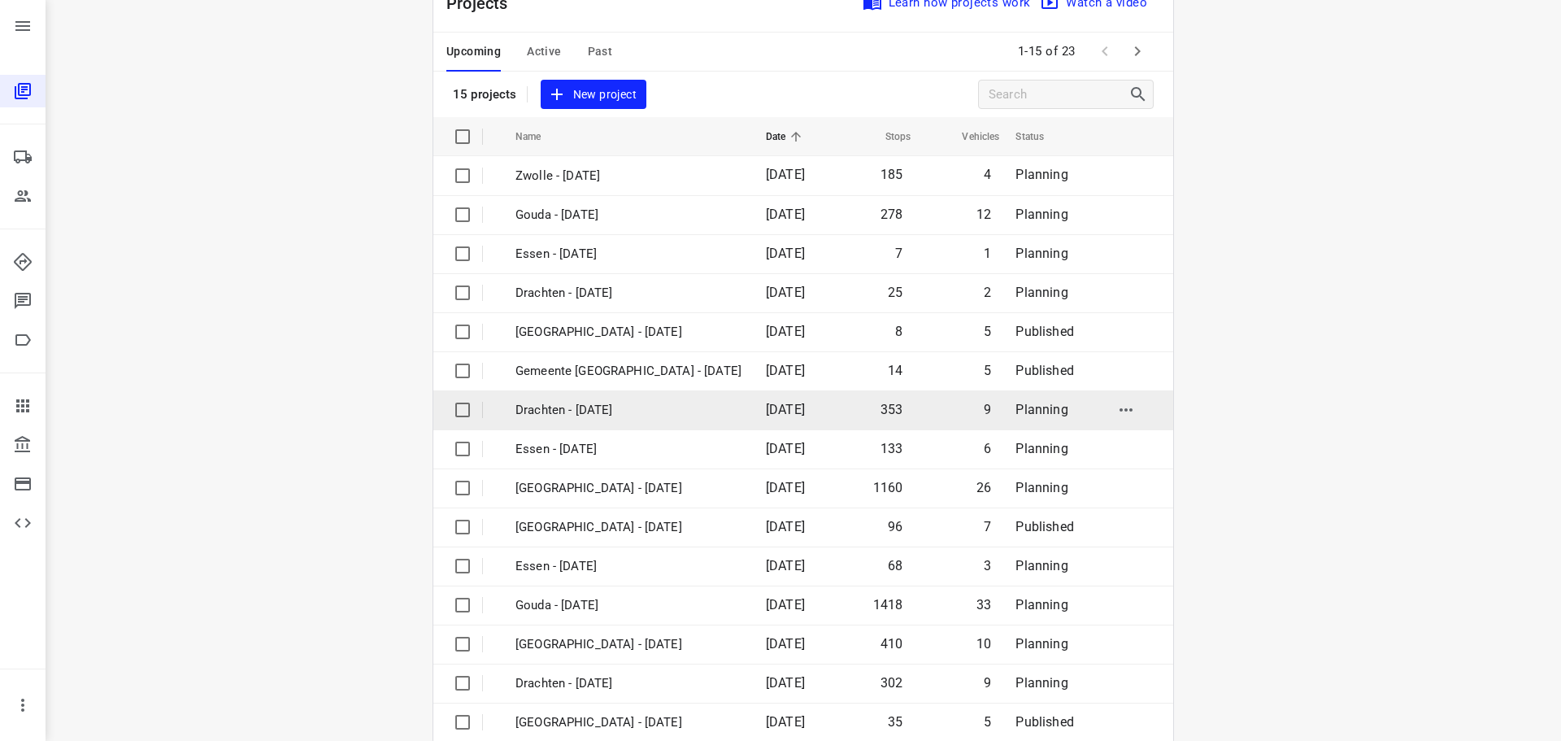
scroll to position [81, 0]
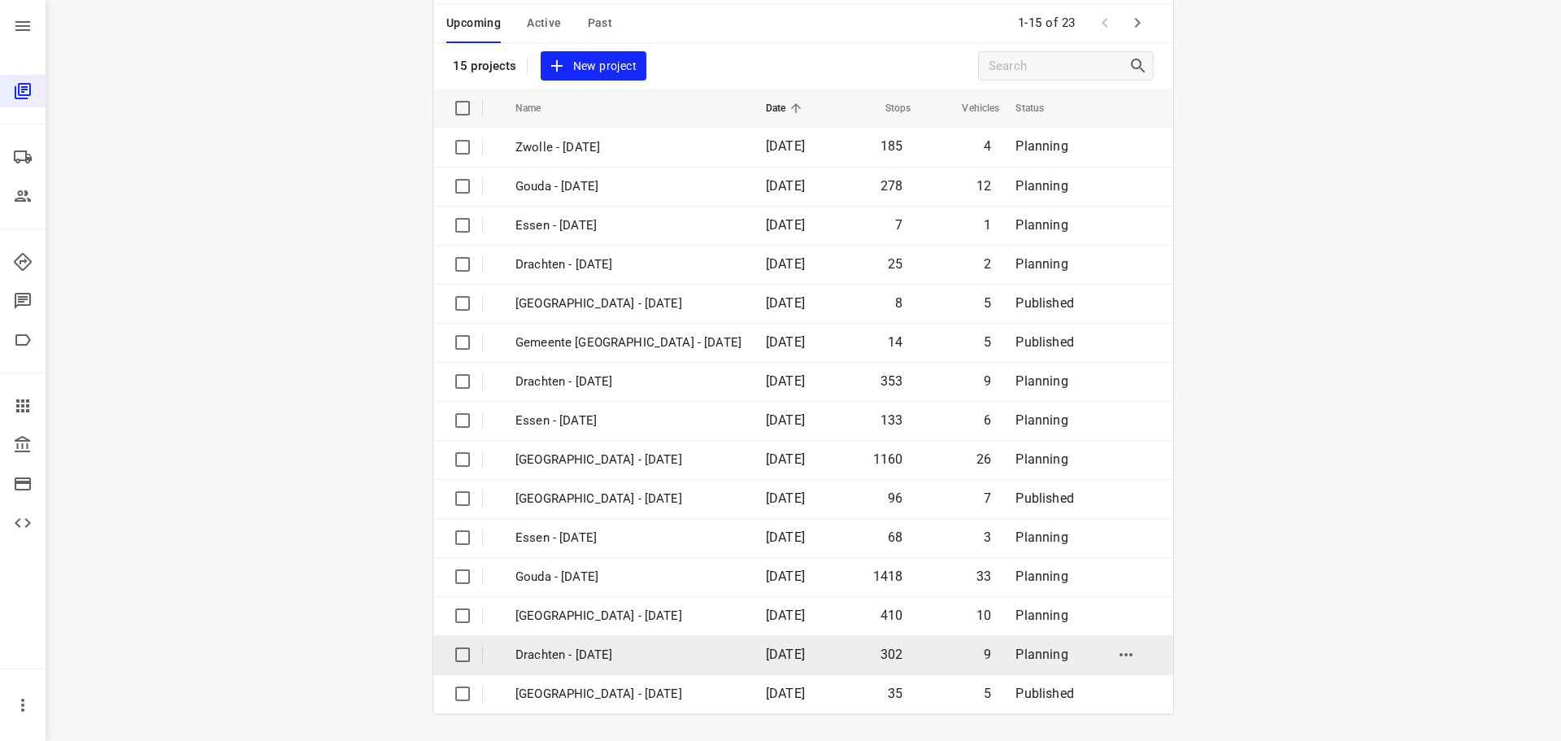
click at [578, 647] on p "Drachten - Tuesday" at bounding box center [629, 655] width 226 height 19
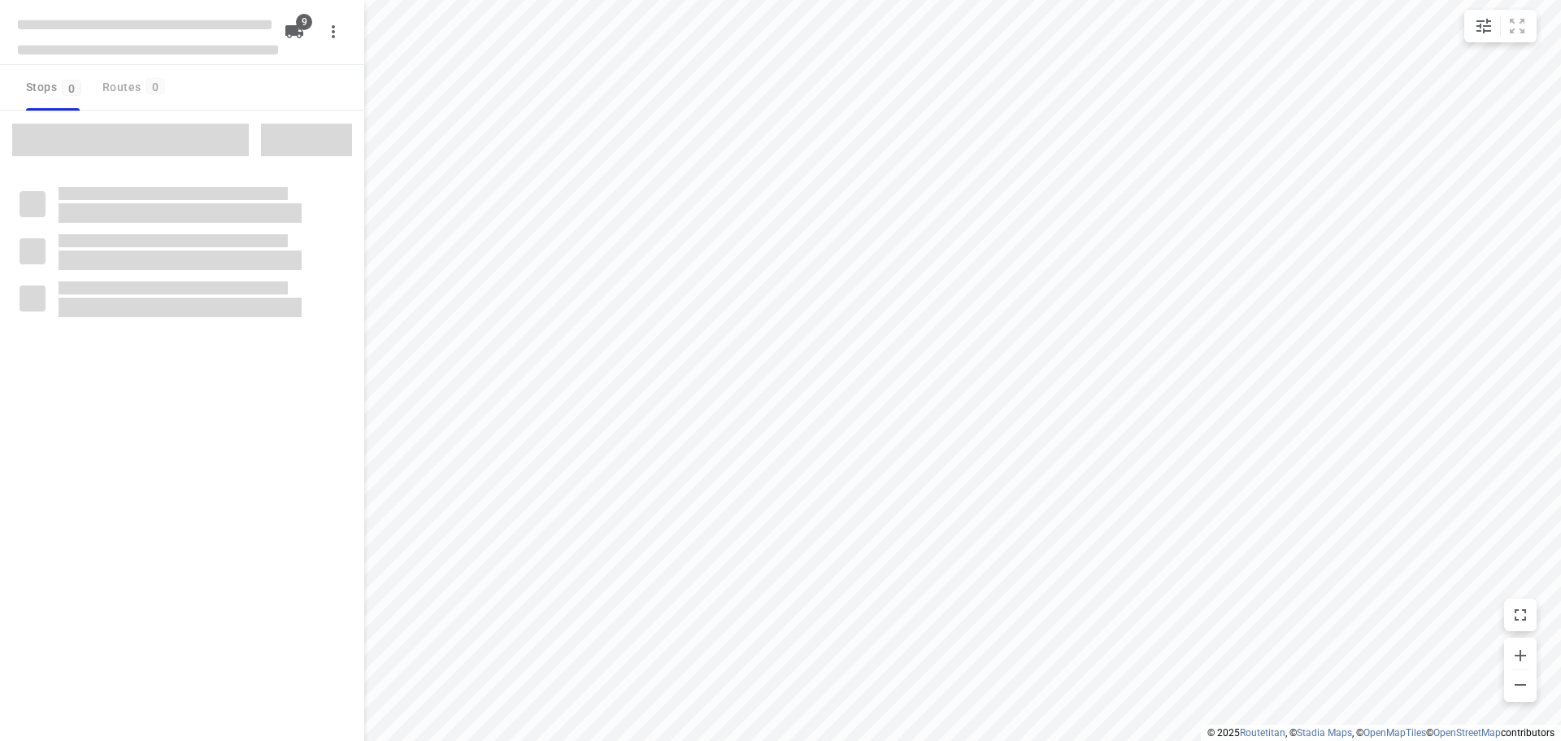
checkbox input "true"
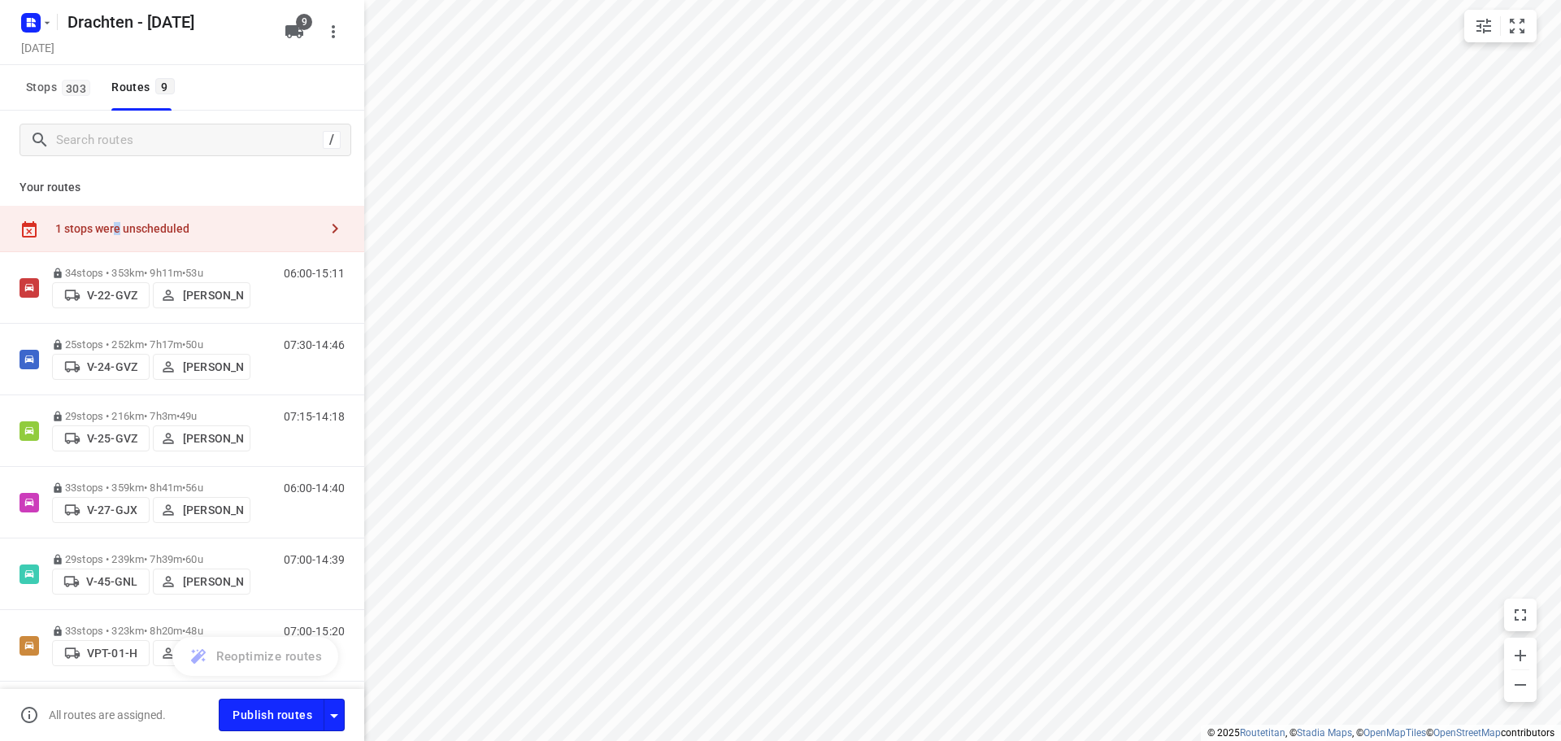
click at [118, 235] on div "1 stops were unscheduled" at bounding box center [186, 228] width 263 height 13
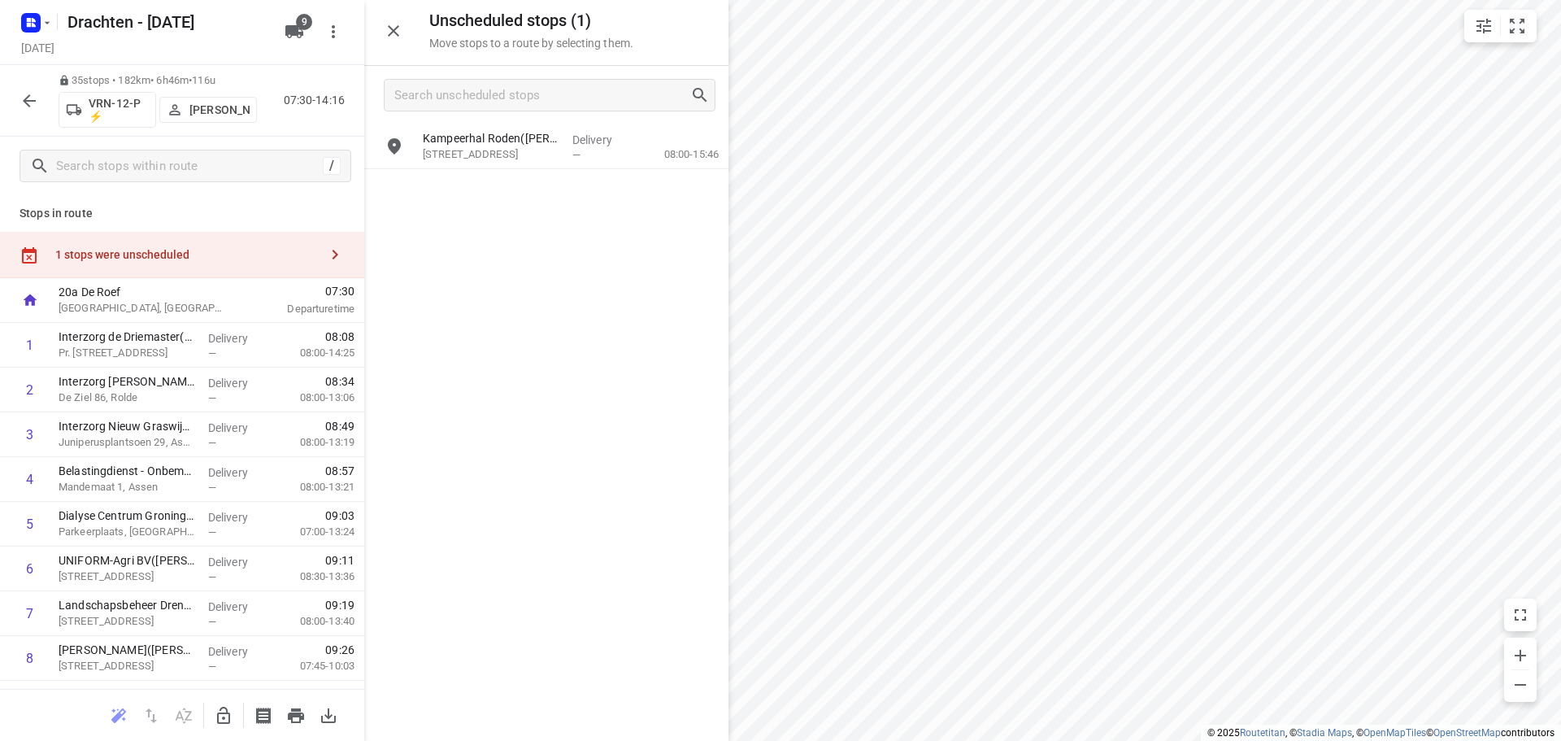
click at [212, 709] on button "button" at bounding box center [223, 715] width 33 height 33
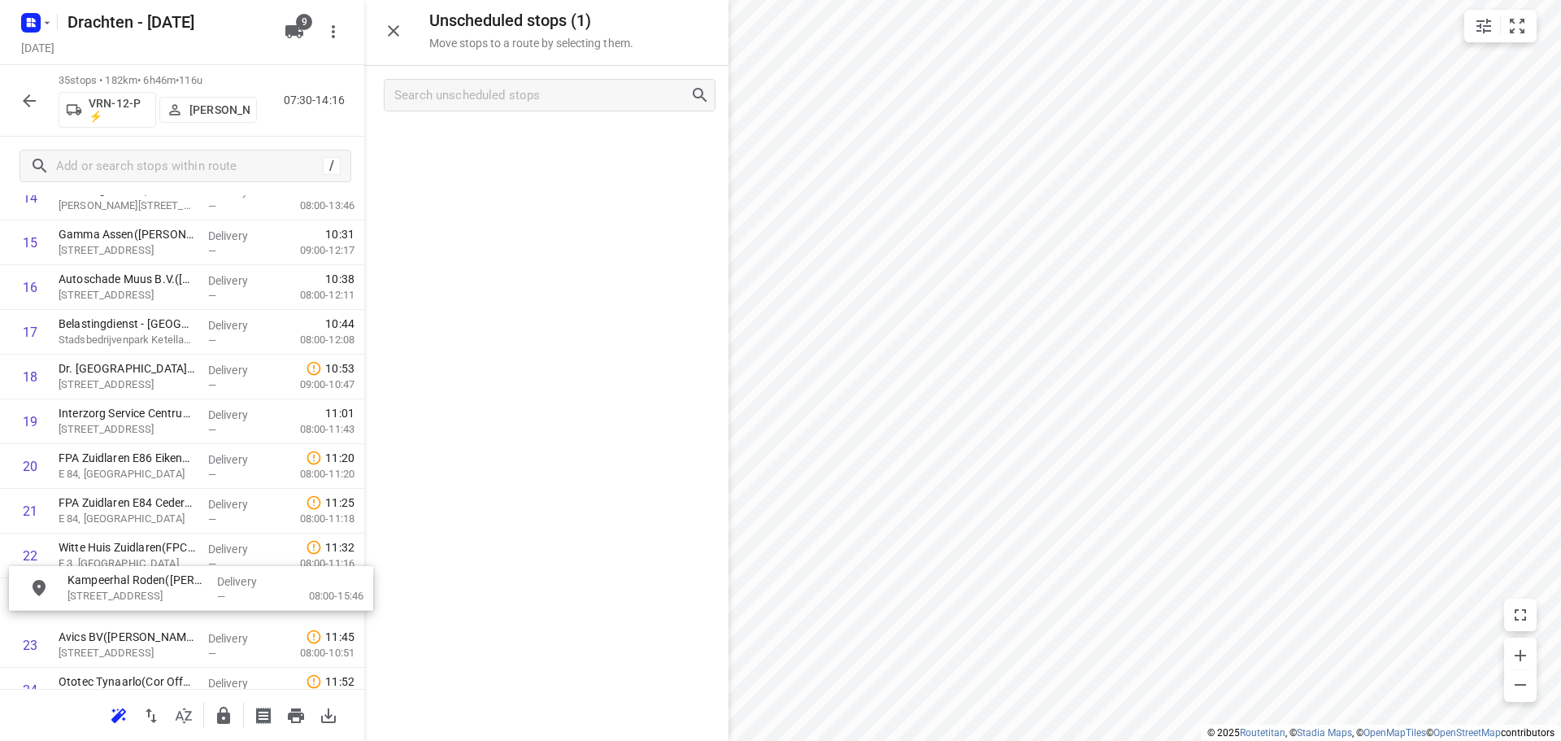
scroll to position [730, 0]
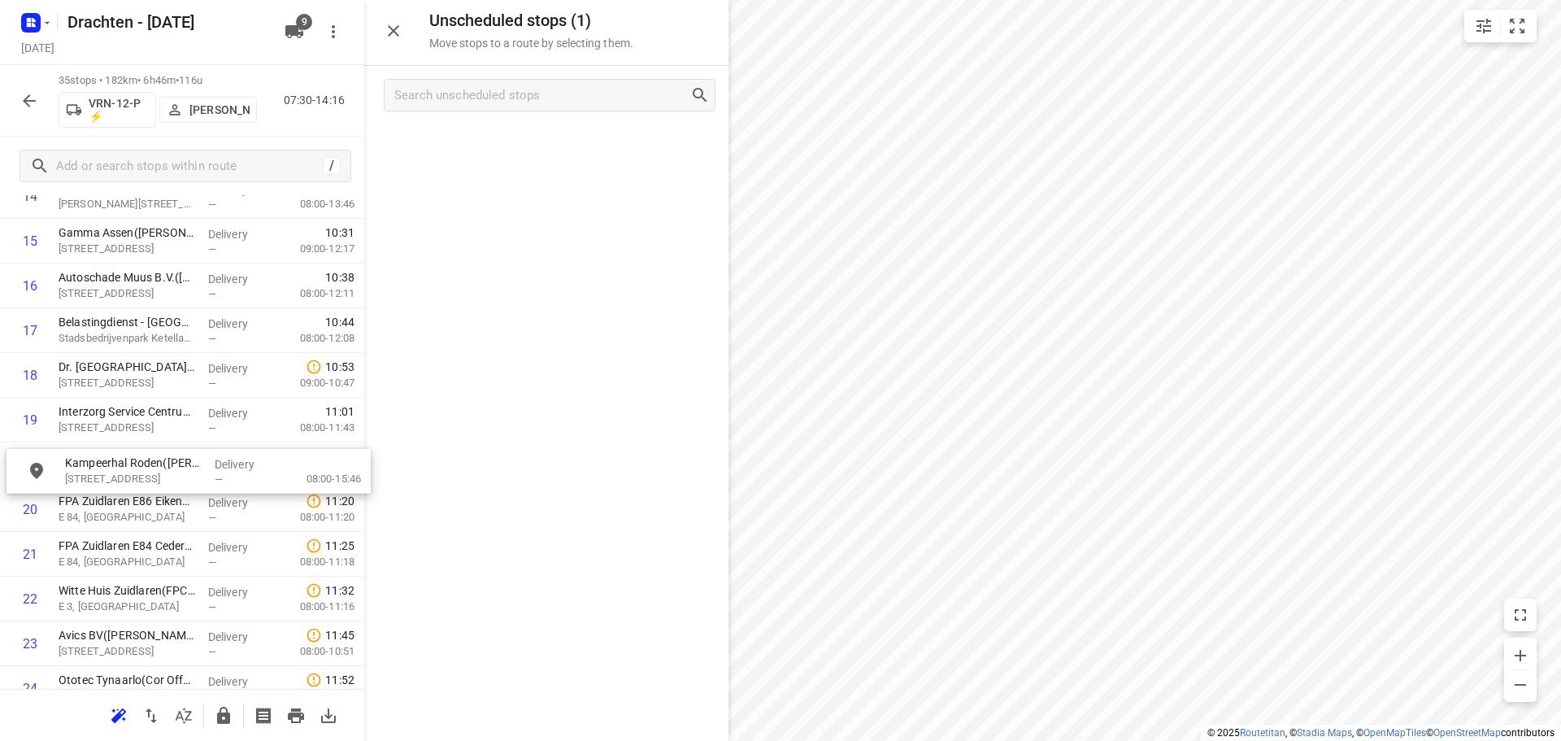
drag, startPoint x: 548, startPoint y: 158, endPoint x: 189, endPoint y: 496, distance: 493.0
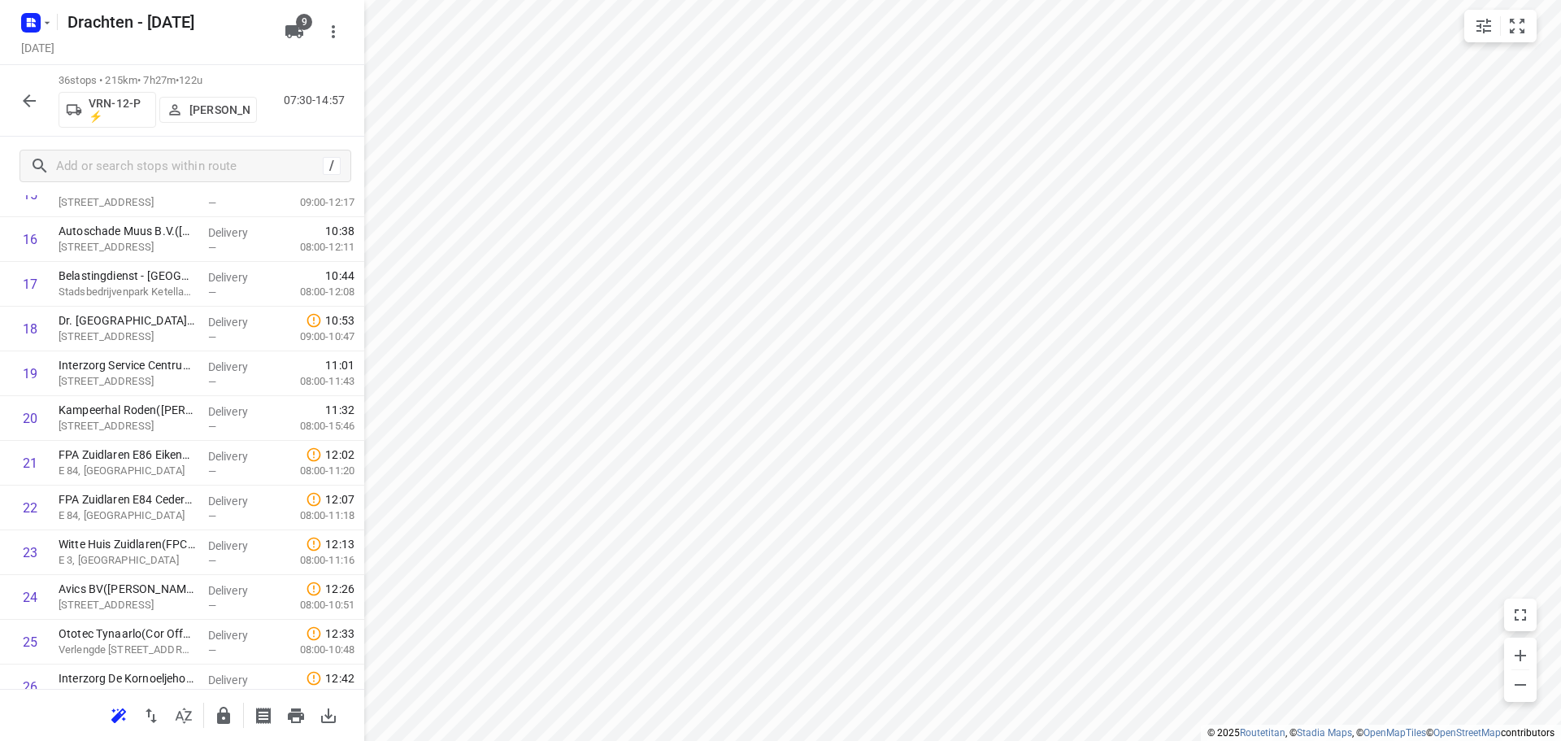
click at [224, 723] on icon "button" at bounding box center [223, 715] width 13 height 17
click at [24, 101] on icon "button" at bounding box center [29, 100] width 13 height 13
